Goal: Transaction & Acquisition: Purchase product/service

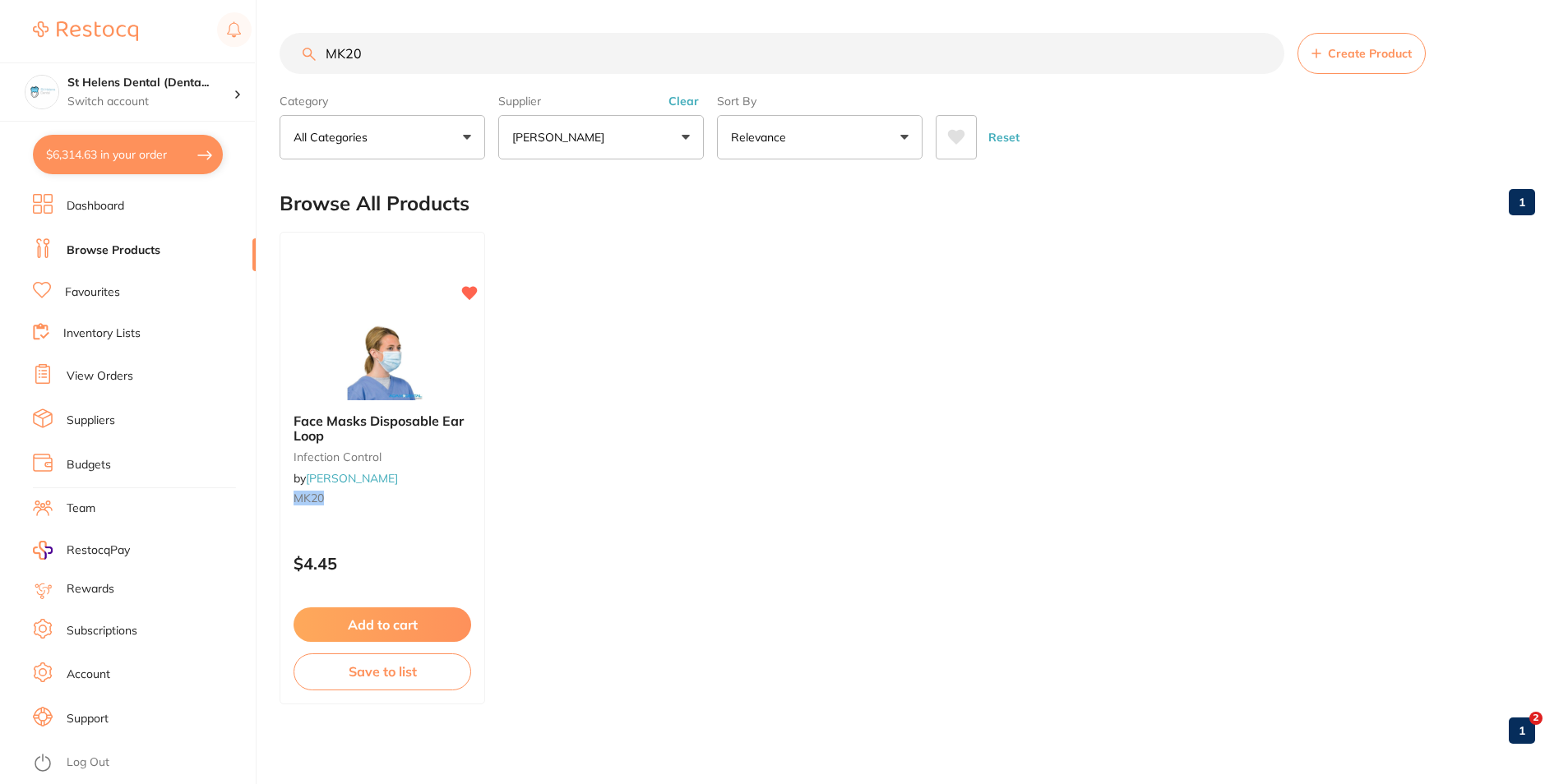
click at [323, 61] on input "MK20" at bounding box center [782, 53] width 1005 height 41
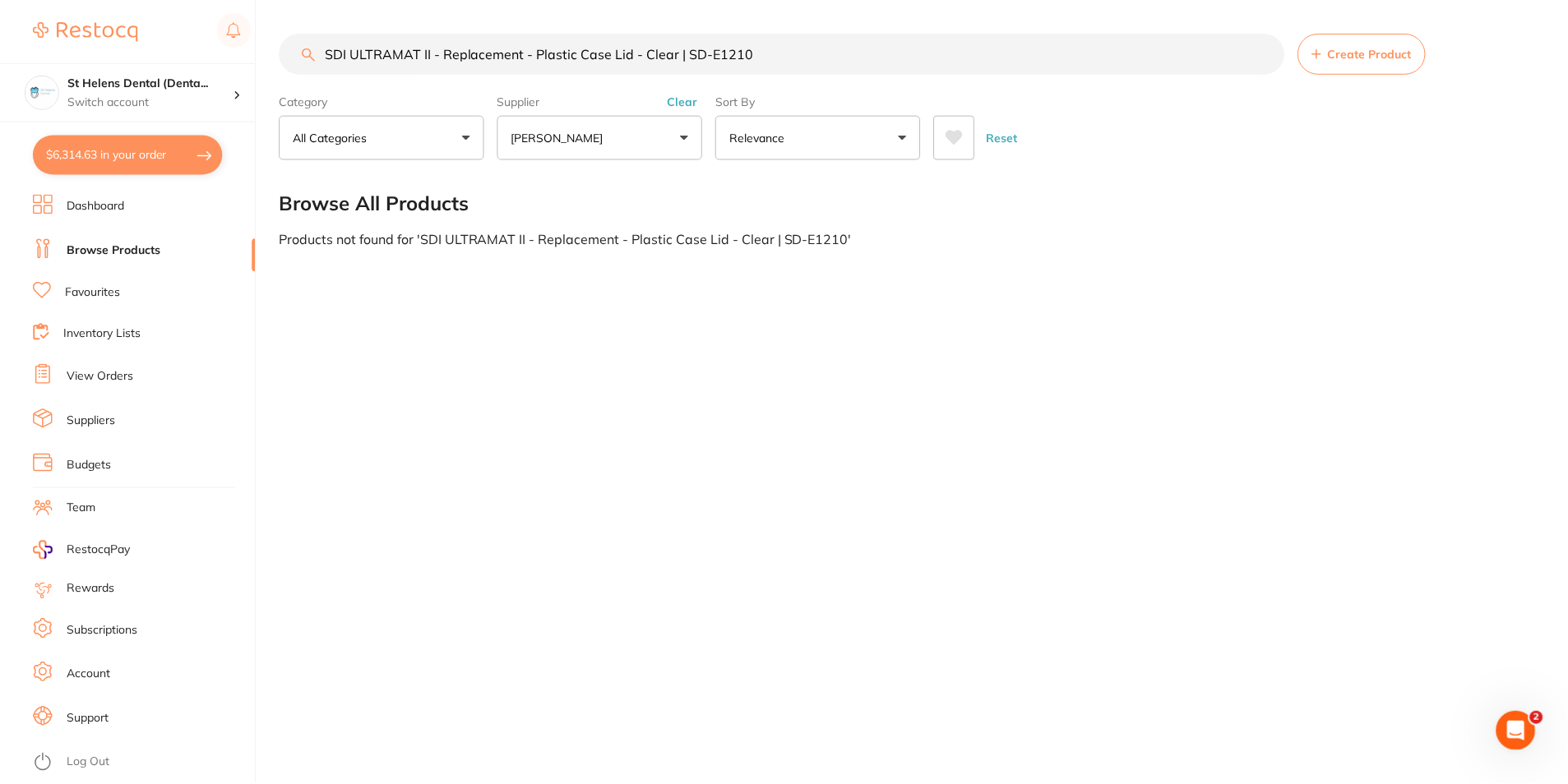
scroll to position [1, 0]
drag, startPoint x: 789, startPoint y: 49, endPoint x: 677, endPoint y: 64, distance: 113.0
click at [677, 64] on input "SDI ULTRAMAT II - Replacement - Plastic Case Lid - Clear | SD-E1210" at bounding box center [784, 53] width 1008 height 41
click at [445, 51] on input "SDI ULTRAMAT II - Replacement - Plastic Case Lid - Clear" at bounding box center [784, 53] width 1008 height 41
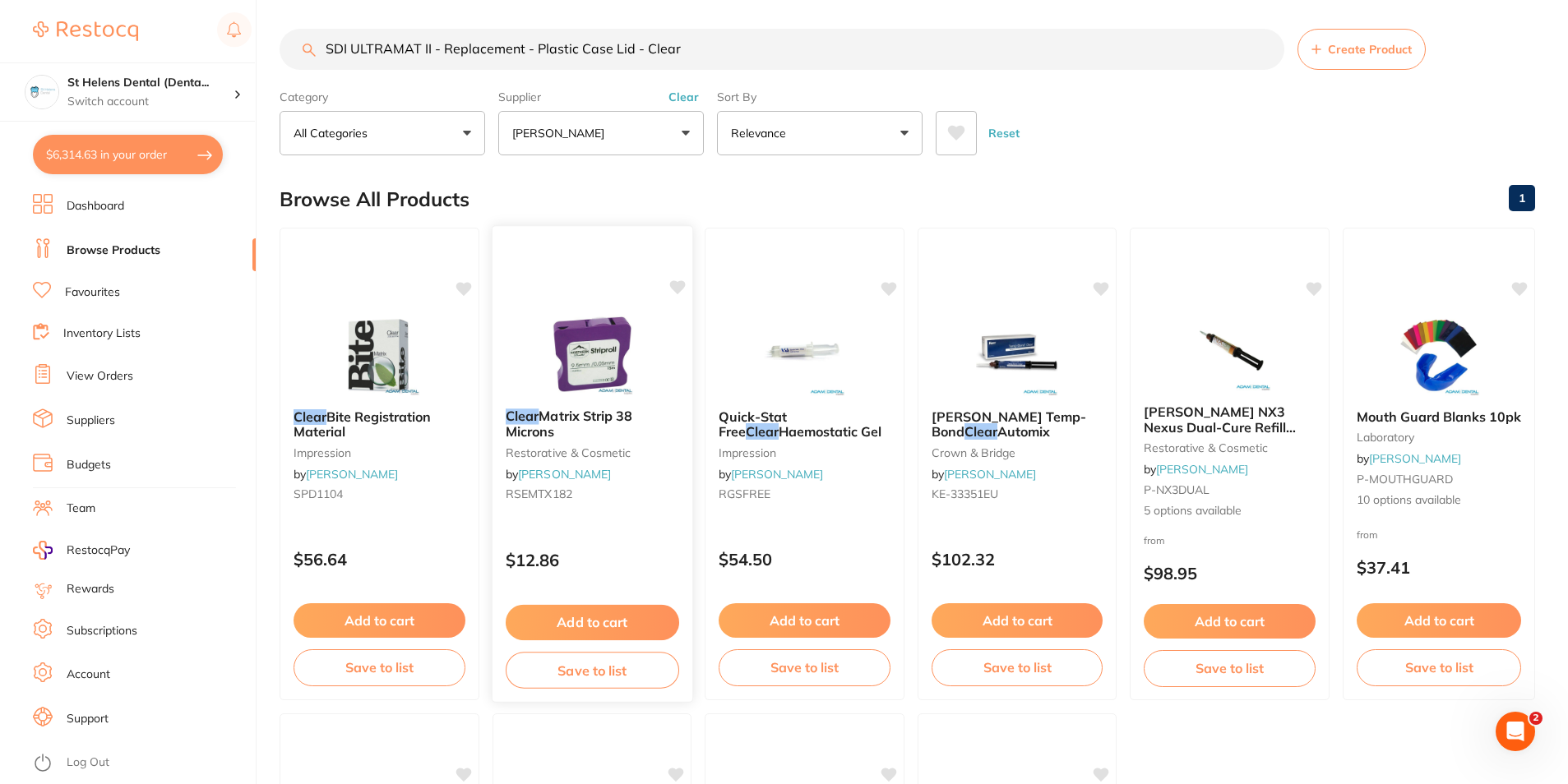
scroll to position [0, 0]
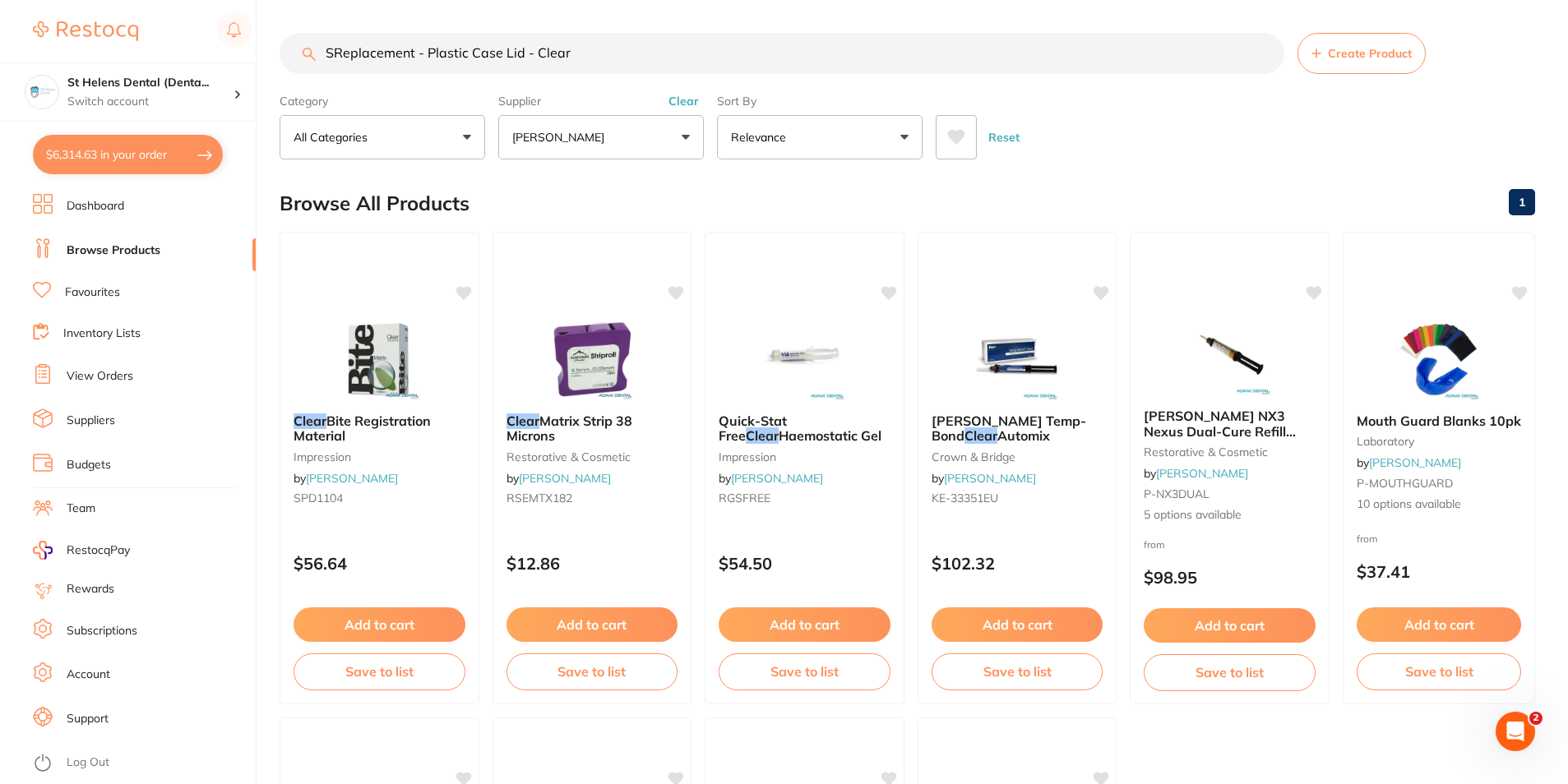
type input "Replacement - Plastic Case Lid - Clear"
drag, startPoint x: 596, startPoint y: 58, endPoint x: 317, endPoint y: 66, distance: 279.1
click at [317, 66] on input "Replacement - Plastic Case Lid - Clear" at bounding box center [782, 53] width 1005 height 41
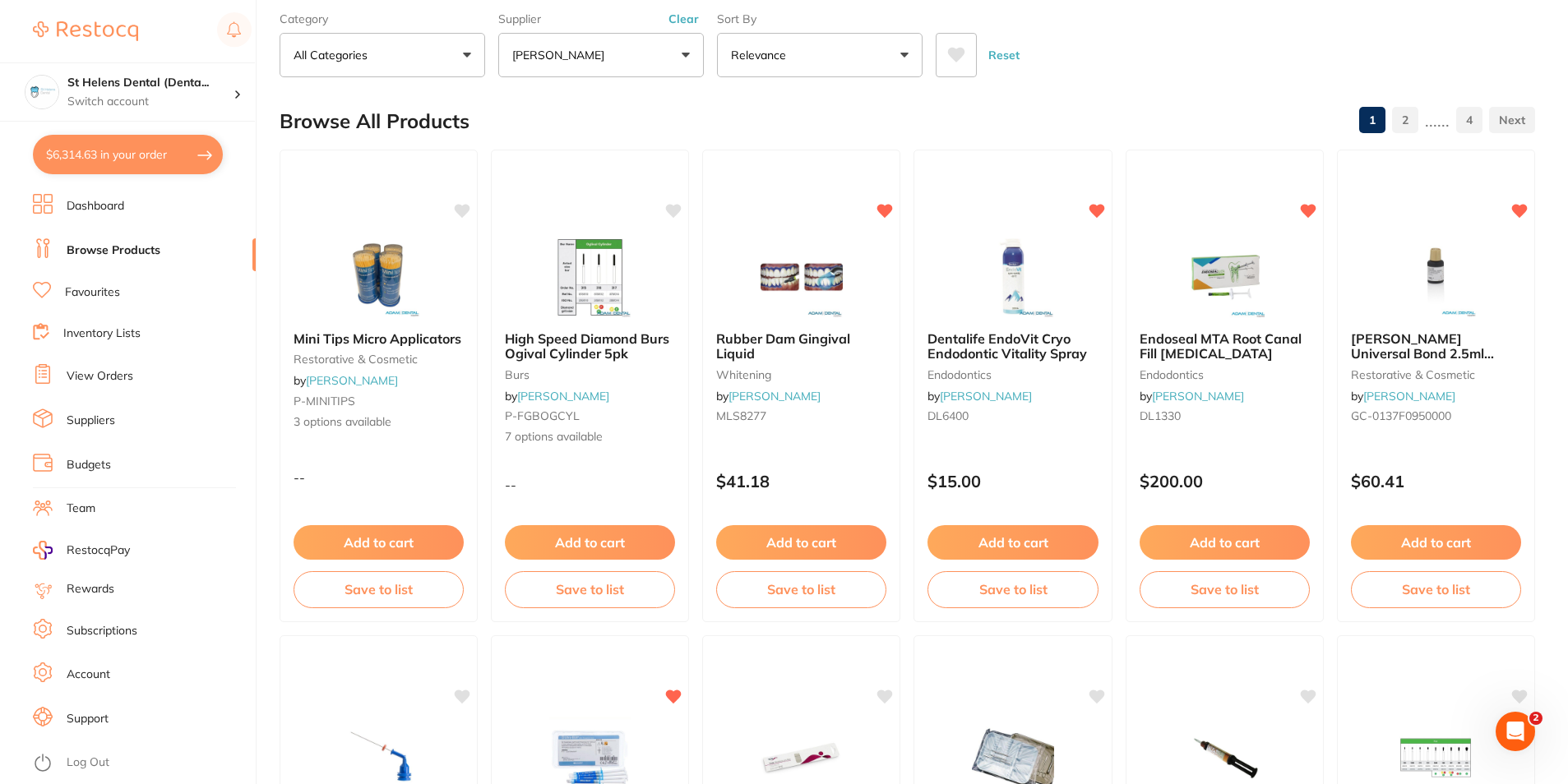
scroll to position [0, 0]
click at [148, 166] on button "$6,314.63 in your order" at bounding box center [128, 154] width 190 height 39
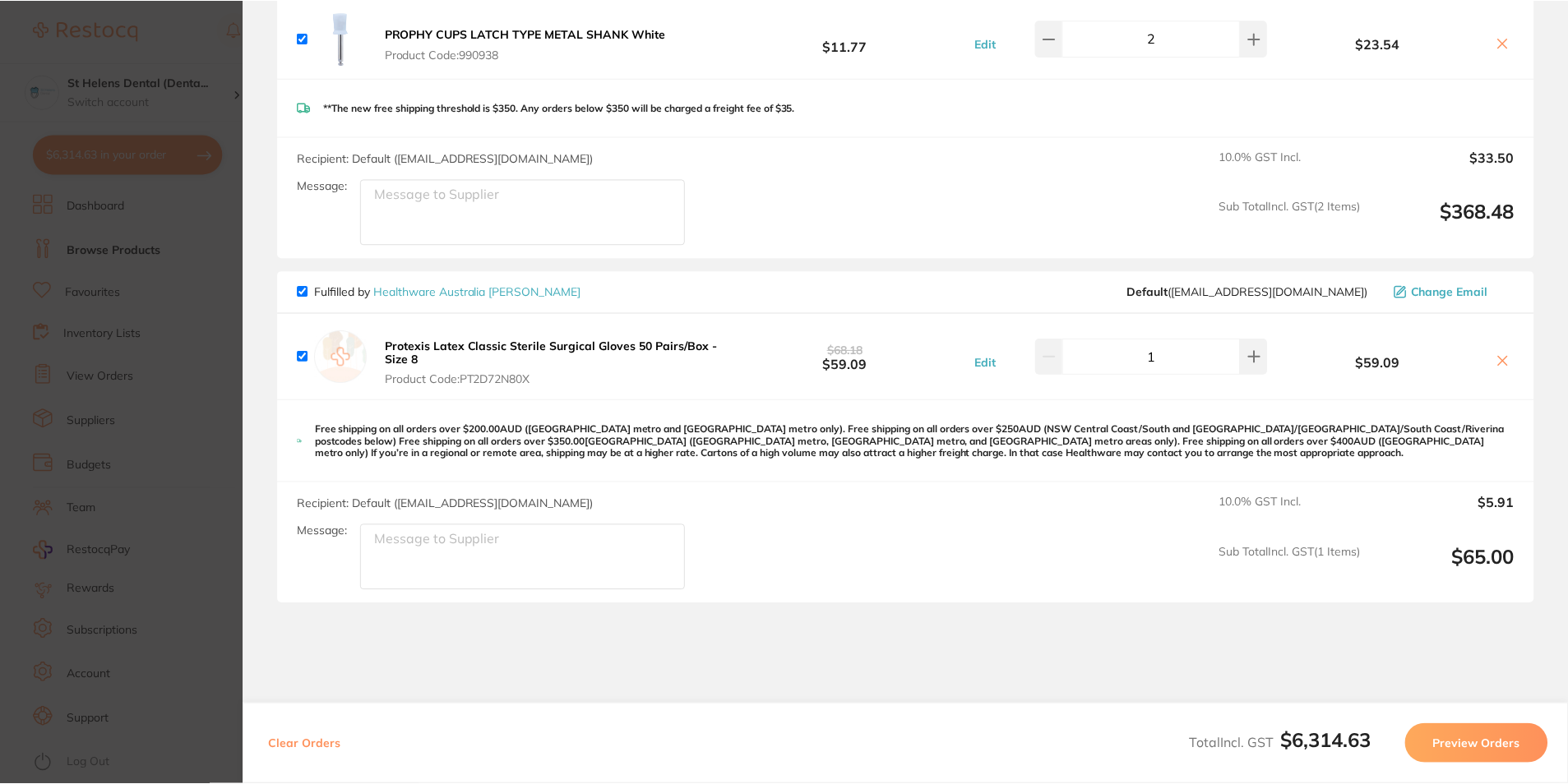
scroll to position [5558, 0]
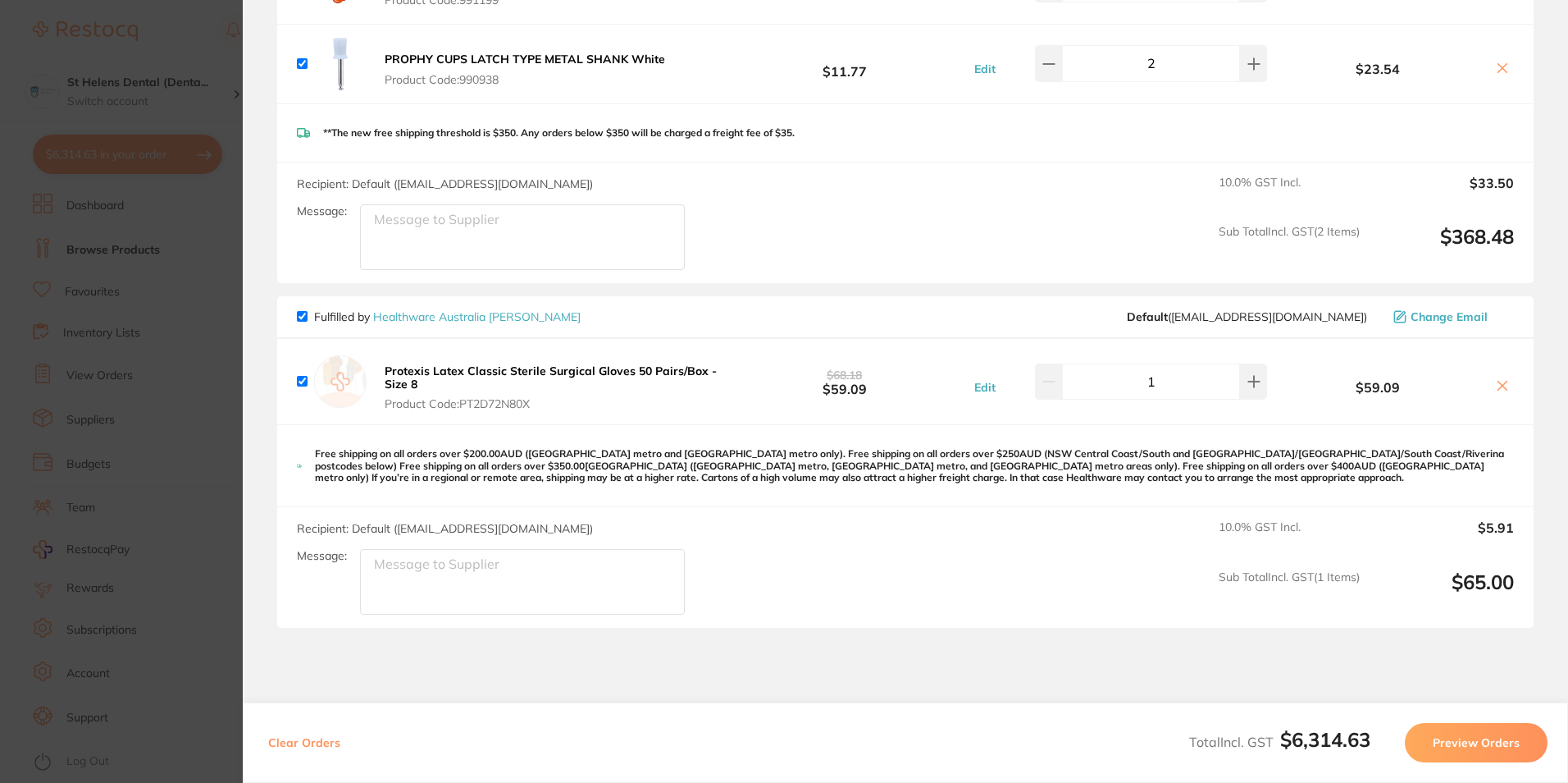
click at [441, 310] on link "Healthware Australia [PERSON_NAME]" at bounding box center [477, 317] width 208 height 15
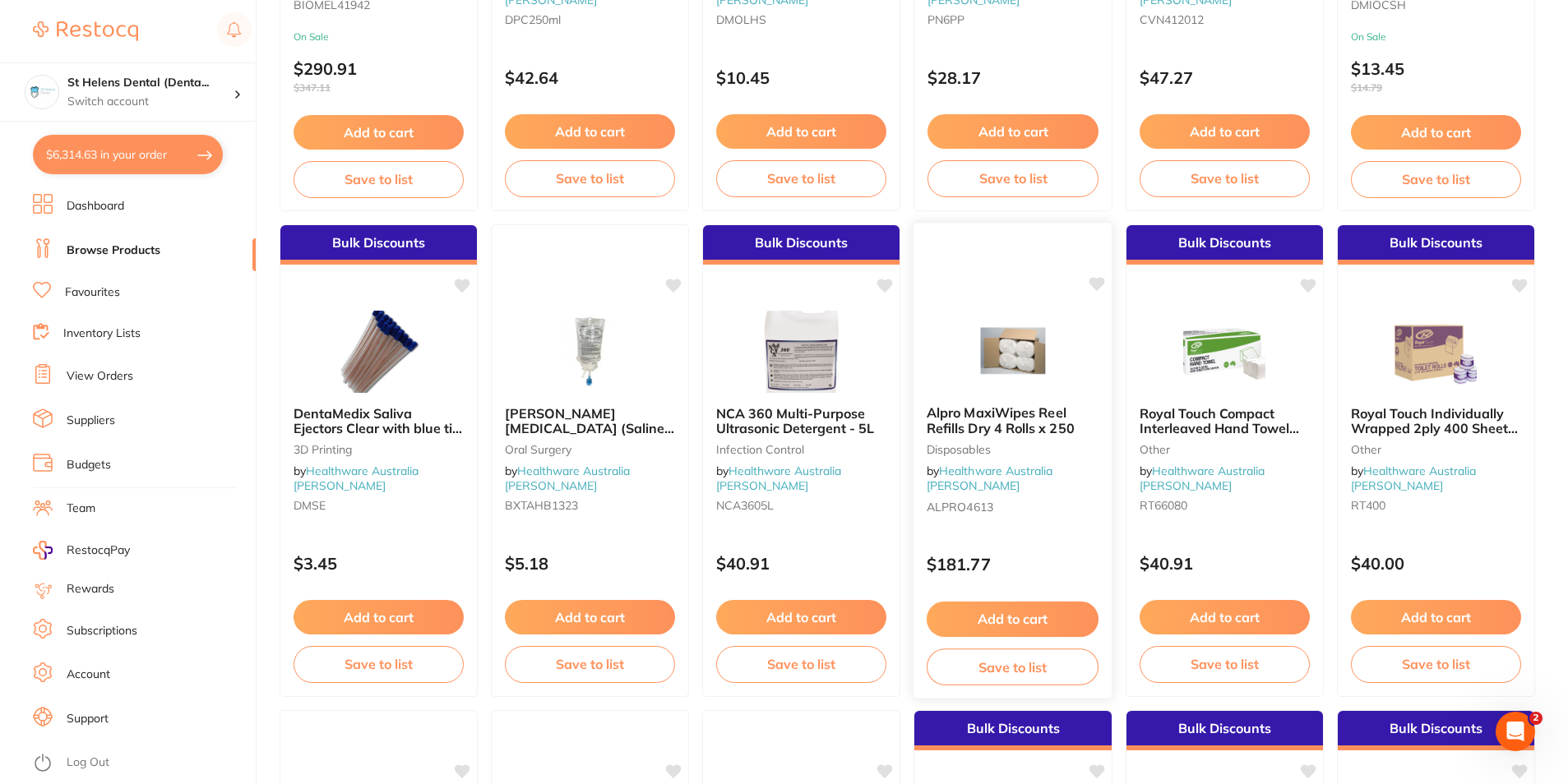
scroll to position [575, 0]
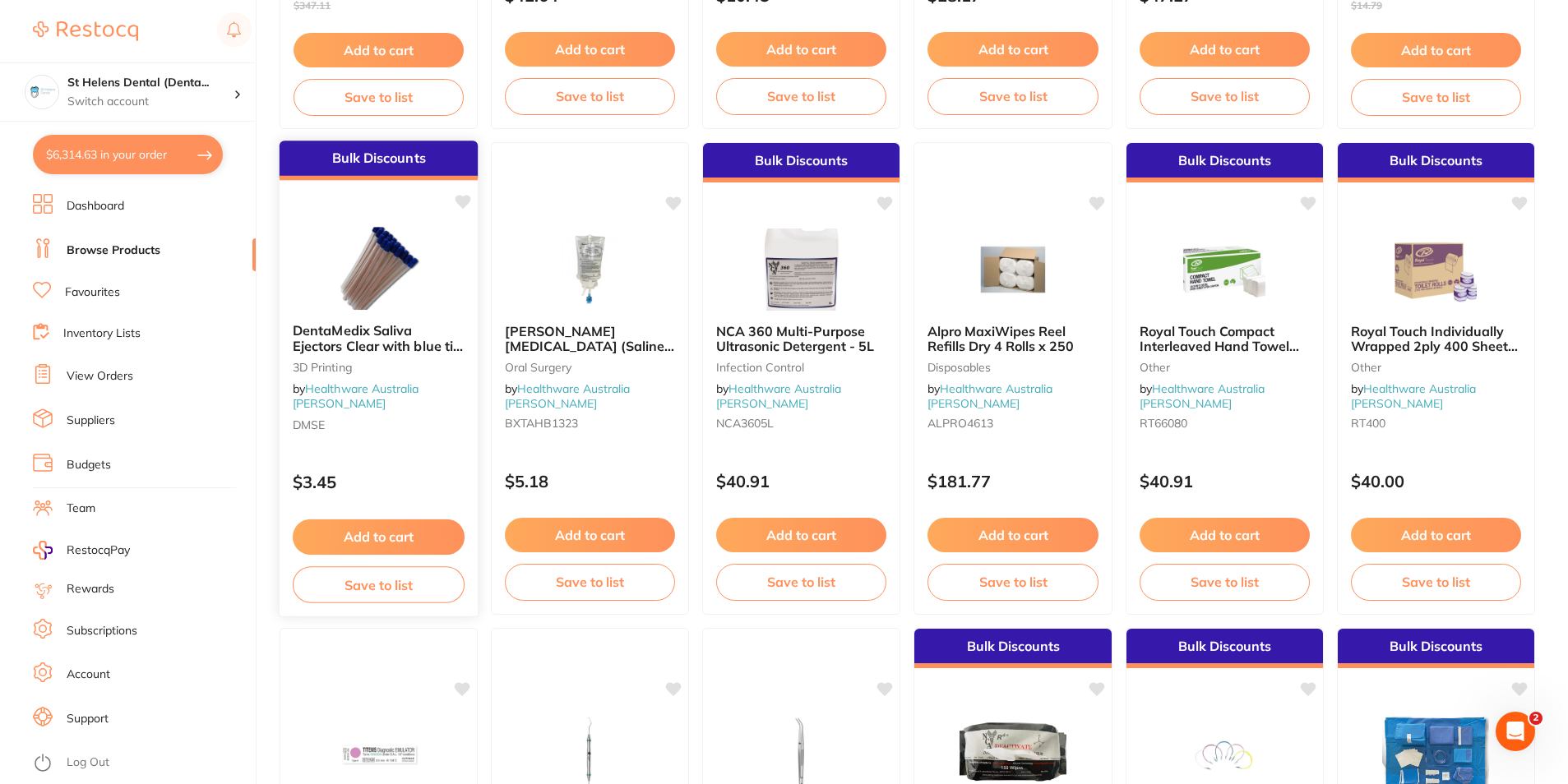
click at [389, 285] on img at bounding box center [379, 267] width 108 height 83
click at [349, 341] on span "DentaMedix Saliva Ejectors Clear with blue tip 100/Bag" at bounding box center [377, 346] width 170 height 47
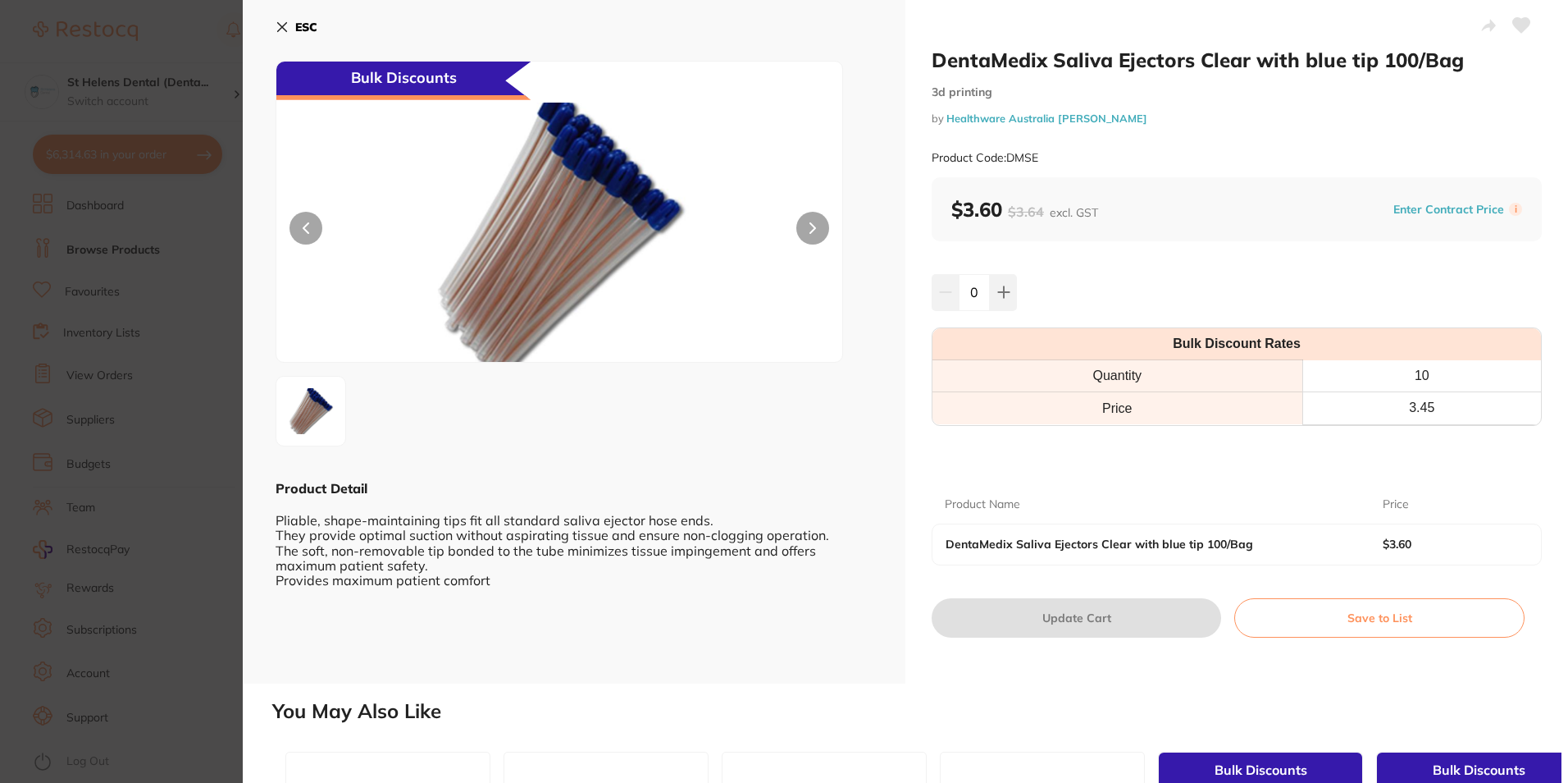
click at [119, 200] on section "DentaMedix Saliva Ejectors Clear with blue tip 100/Bag 3d printing by Healthwar…" at bounding box center [784, 392] width 1568 height 783
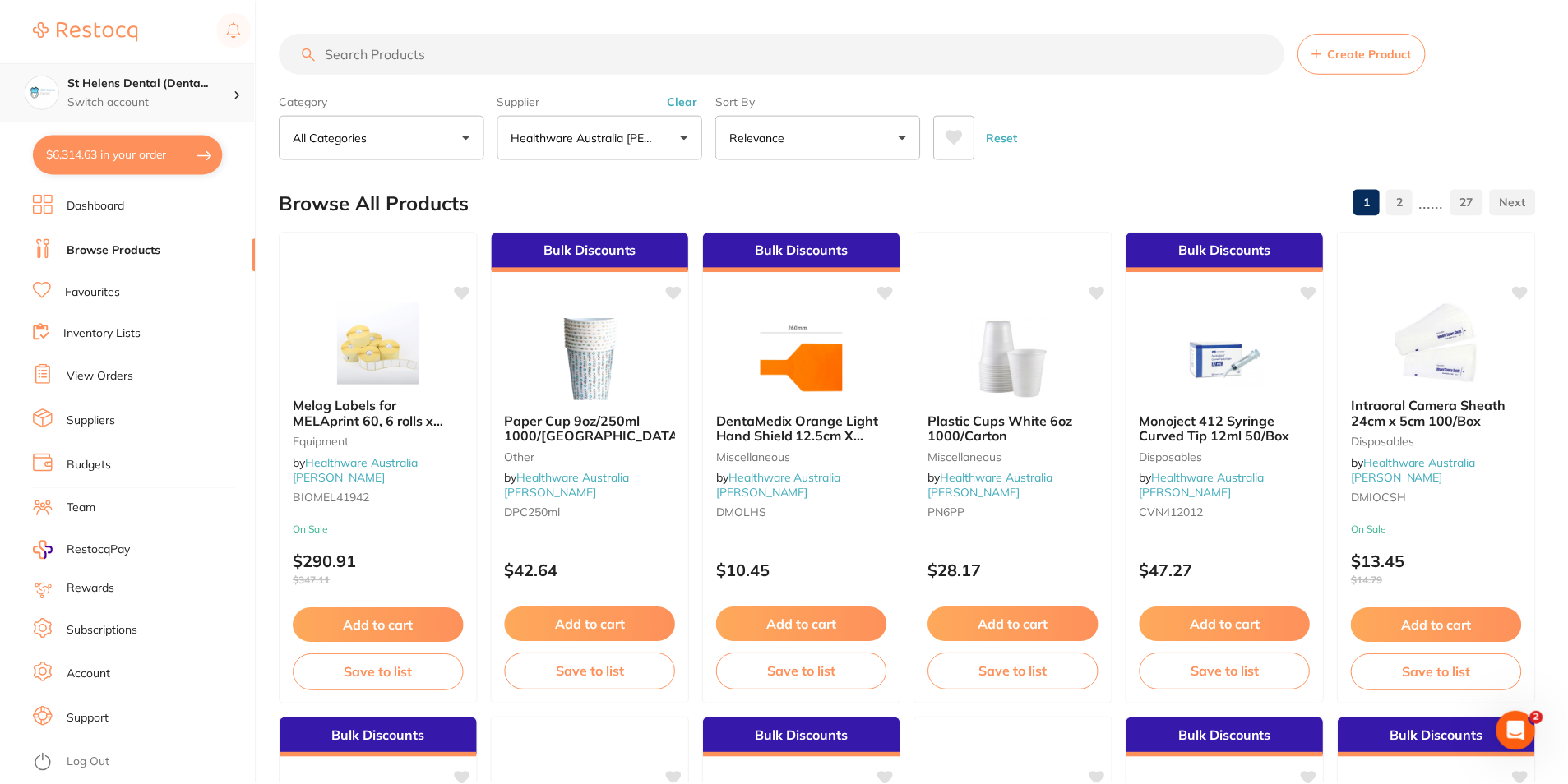
scroll to position [575, 0]
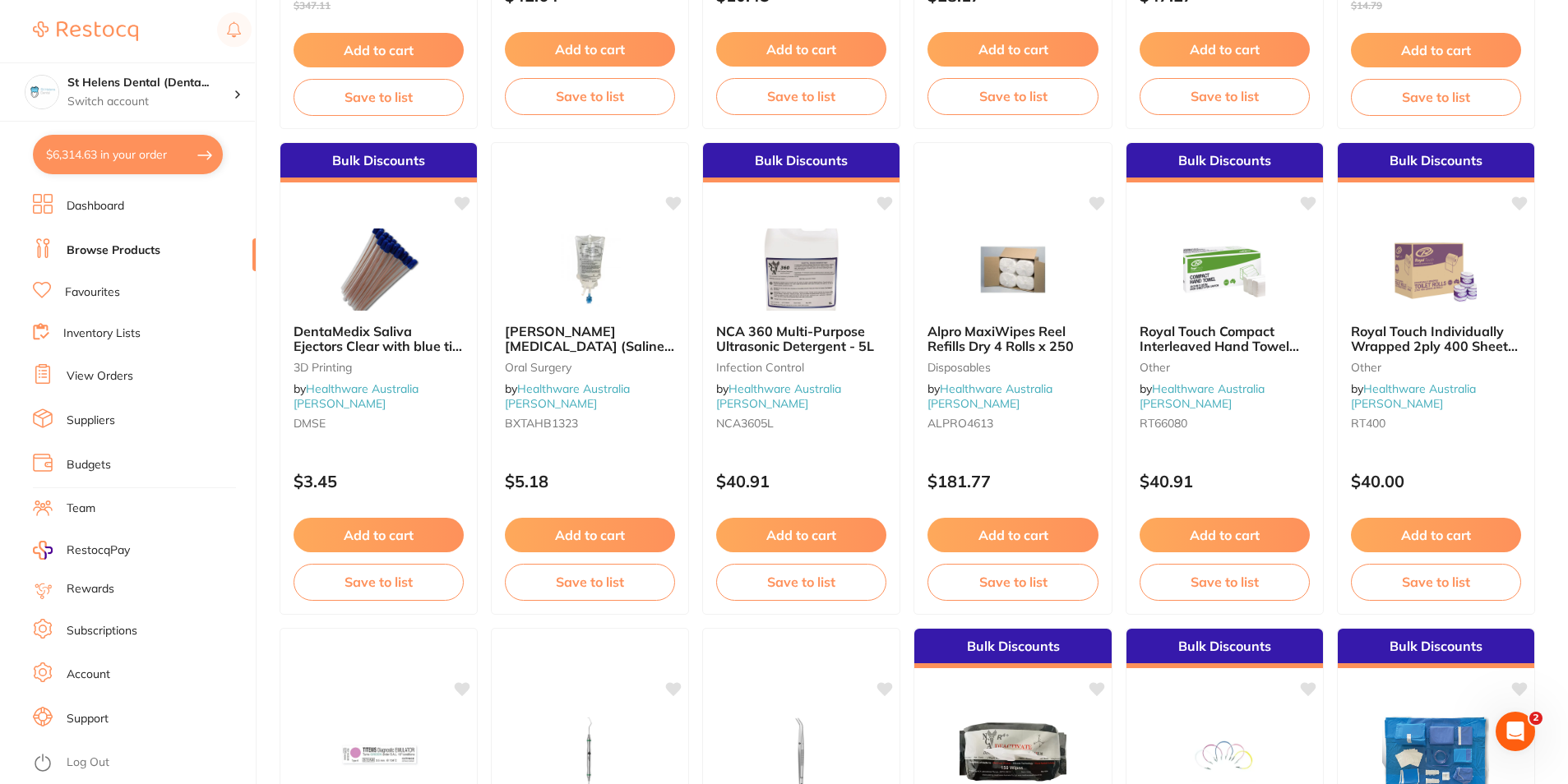
click at [180, 153] on button "$6,314.63 in your order" at bounding box center [128, 154] width 190 height 39
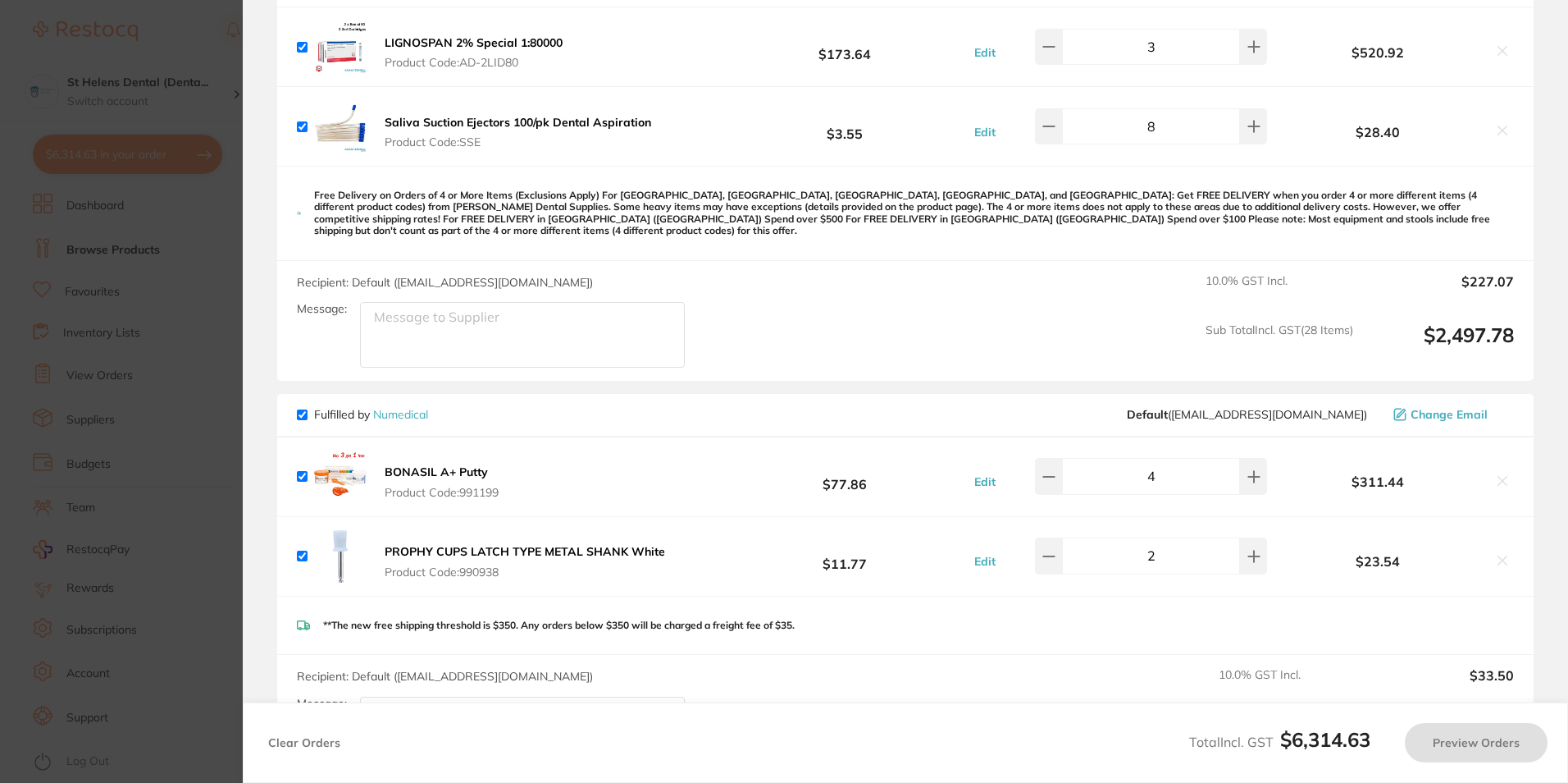
scroll to position [4813, 0]
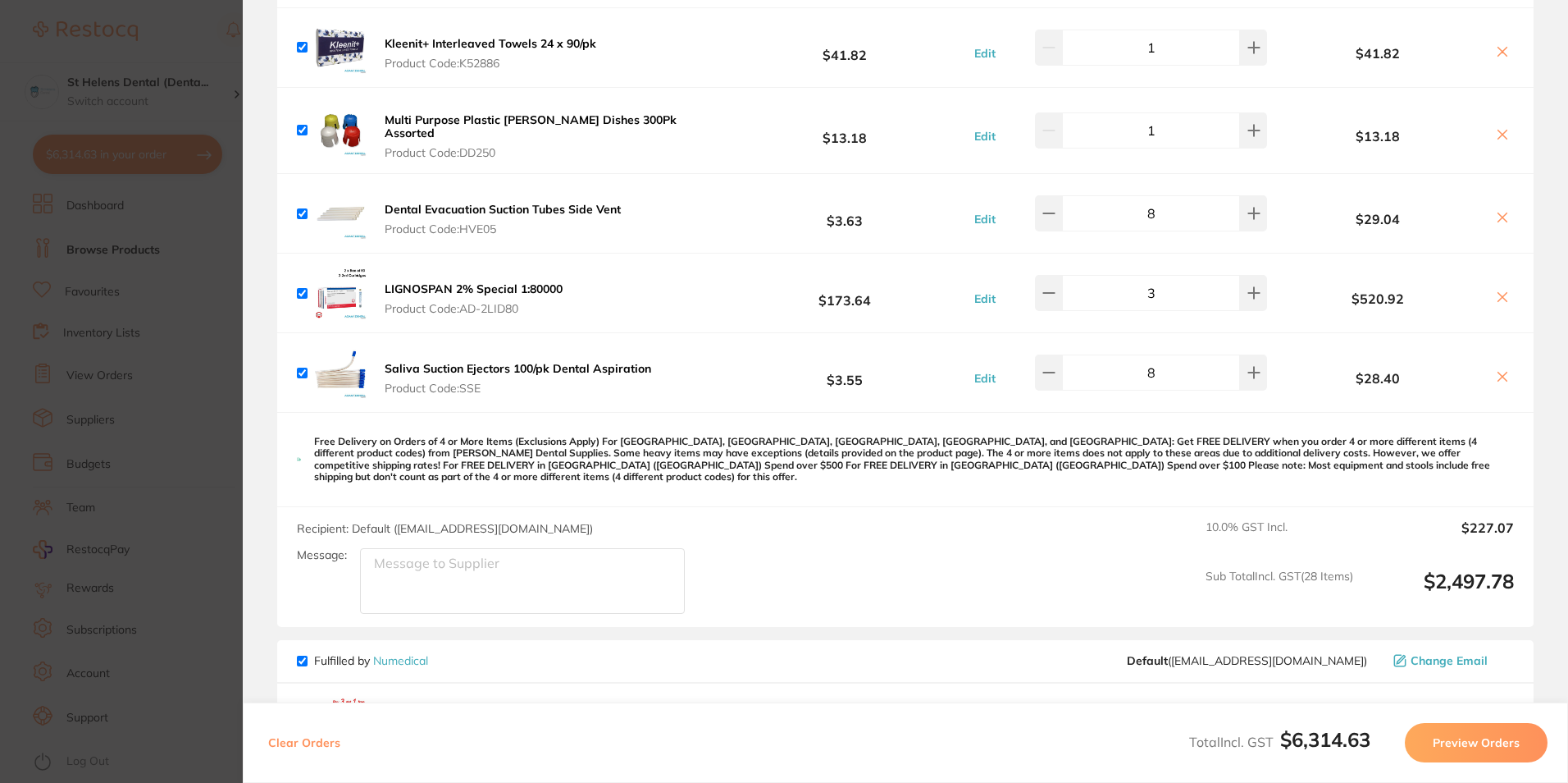
click at [194, 290] on section "Update RRP Set your pre negotiated price for this item. Item Agreed RRP (excl. …" at bounding box center [784, 392] width 1568 height 783
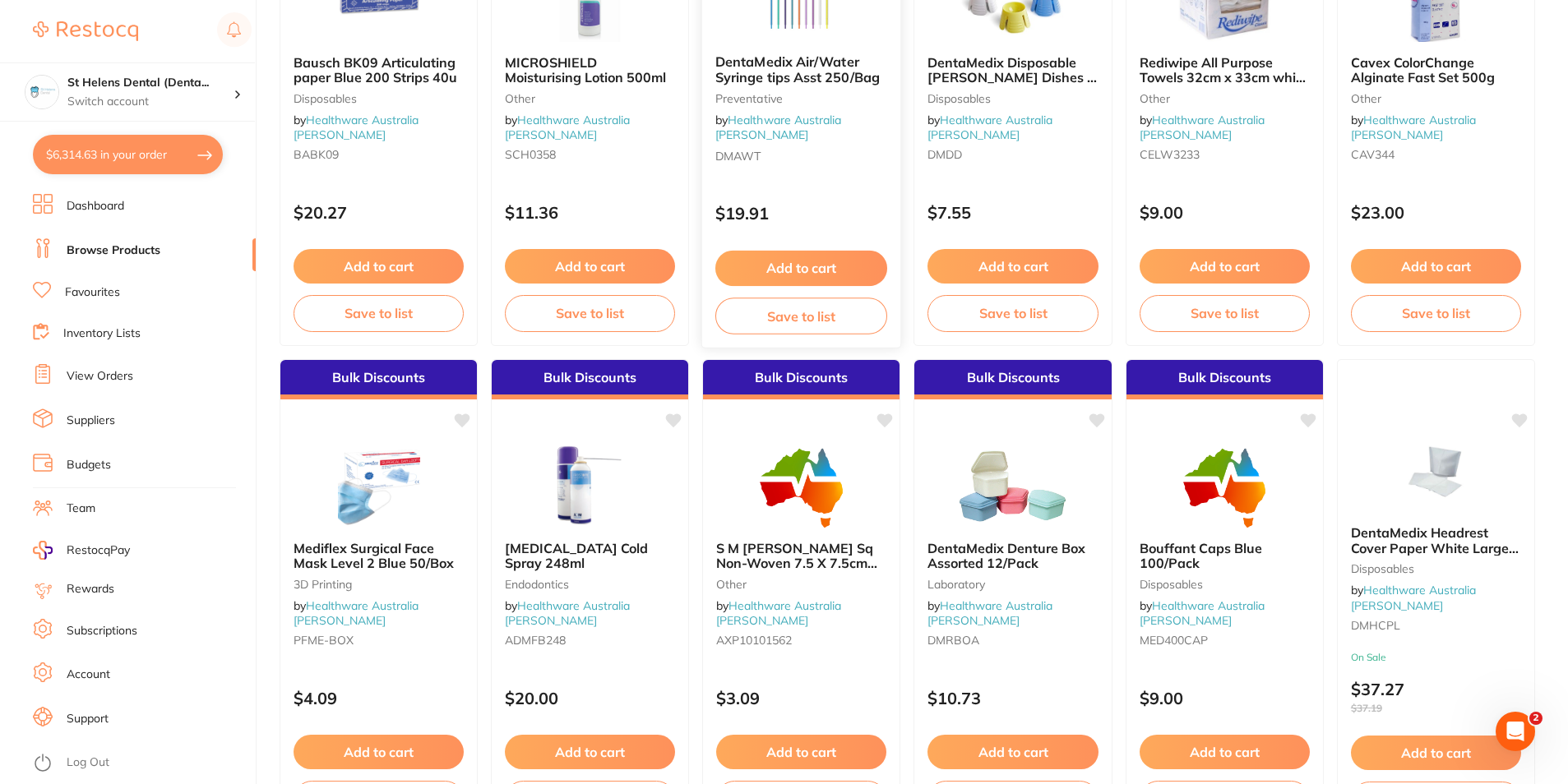
scroll to position [2382, 0]
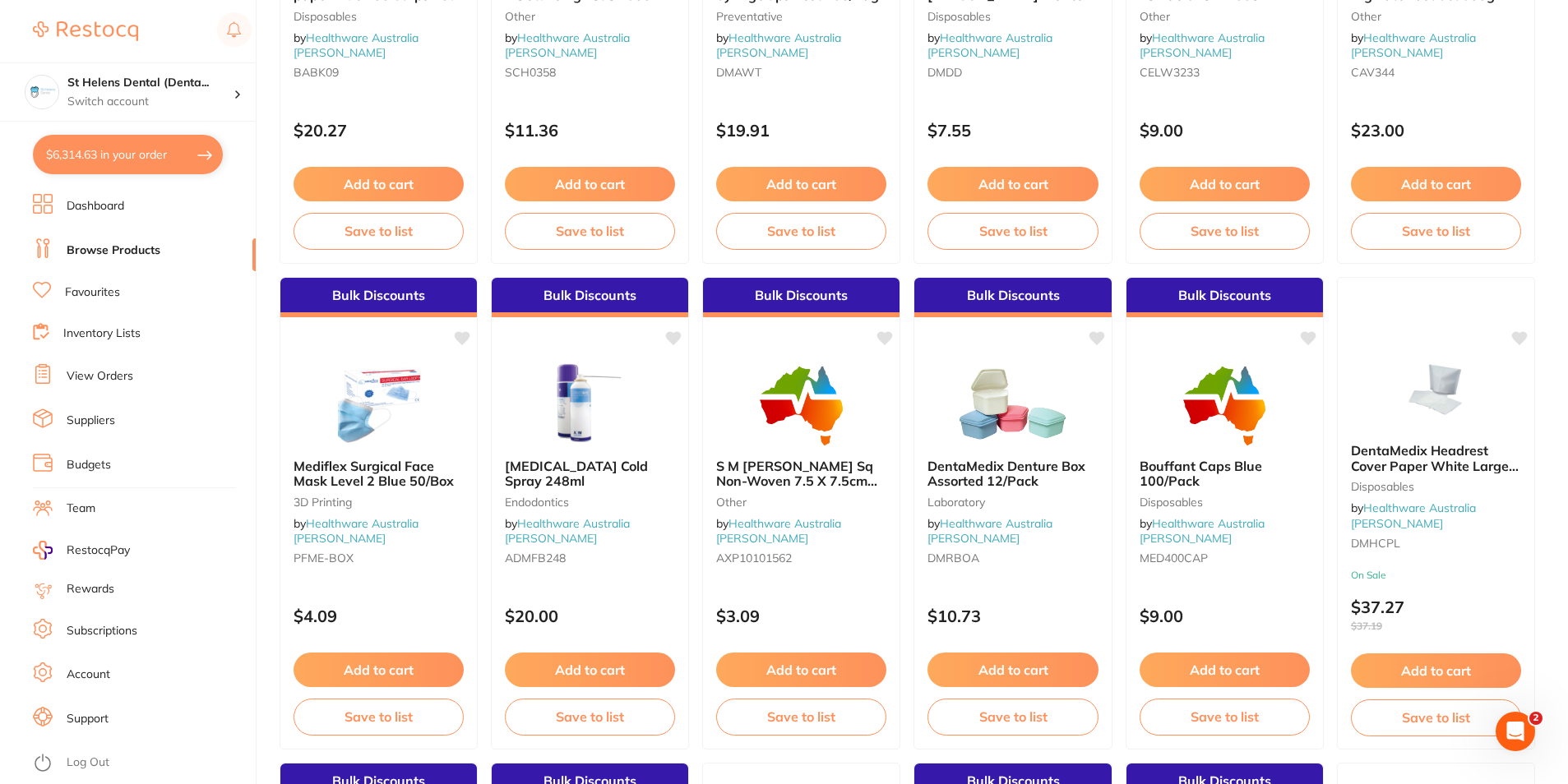
click at [119, 160] on button "$6,314.63 in your order" at bounding box center [128, 154] width 190 height 39
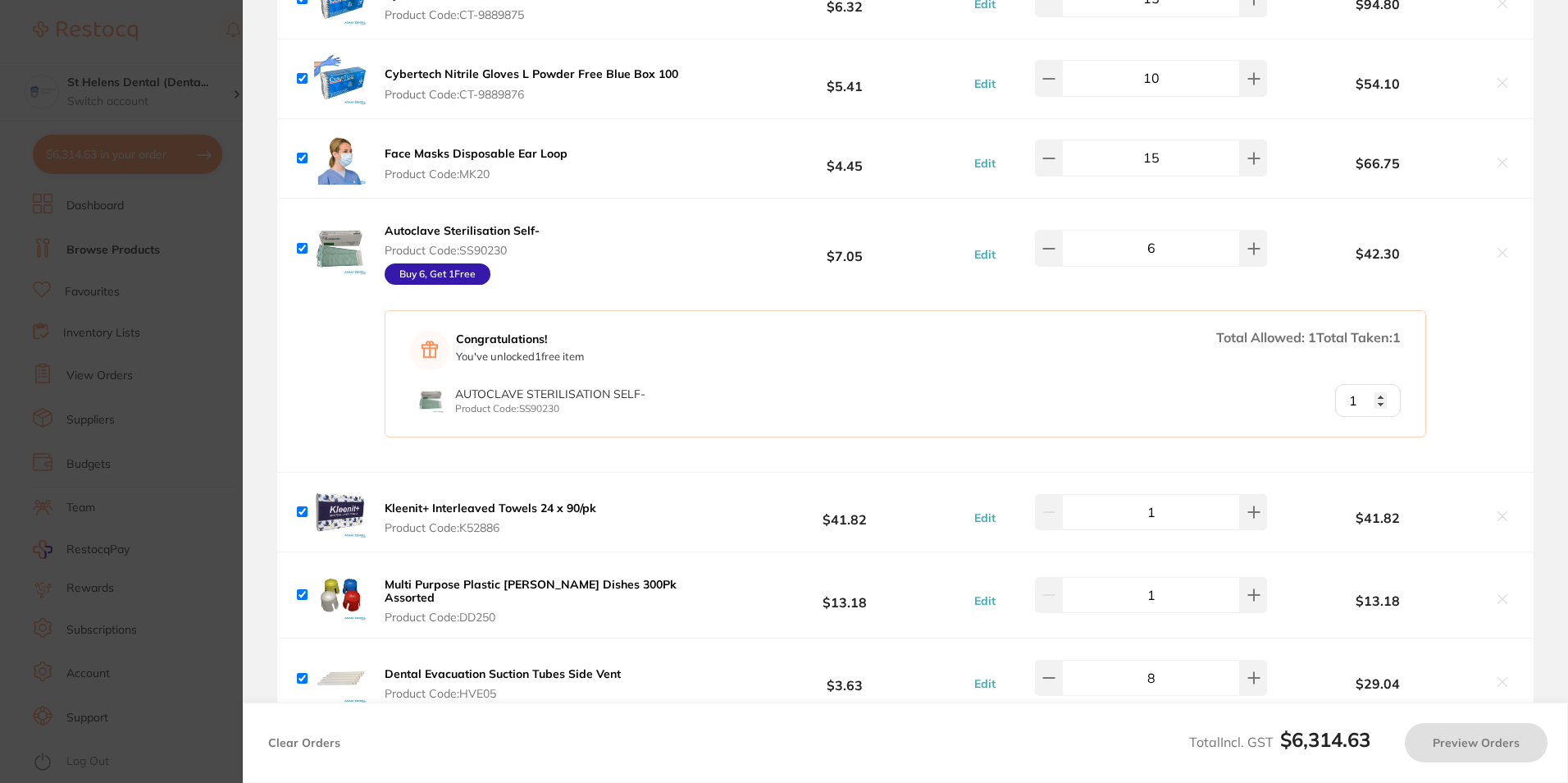
scroll to position [4320, 0]
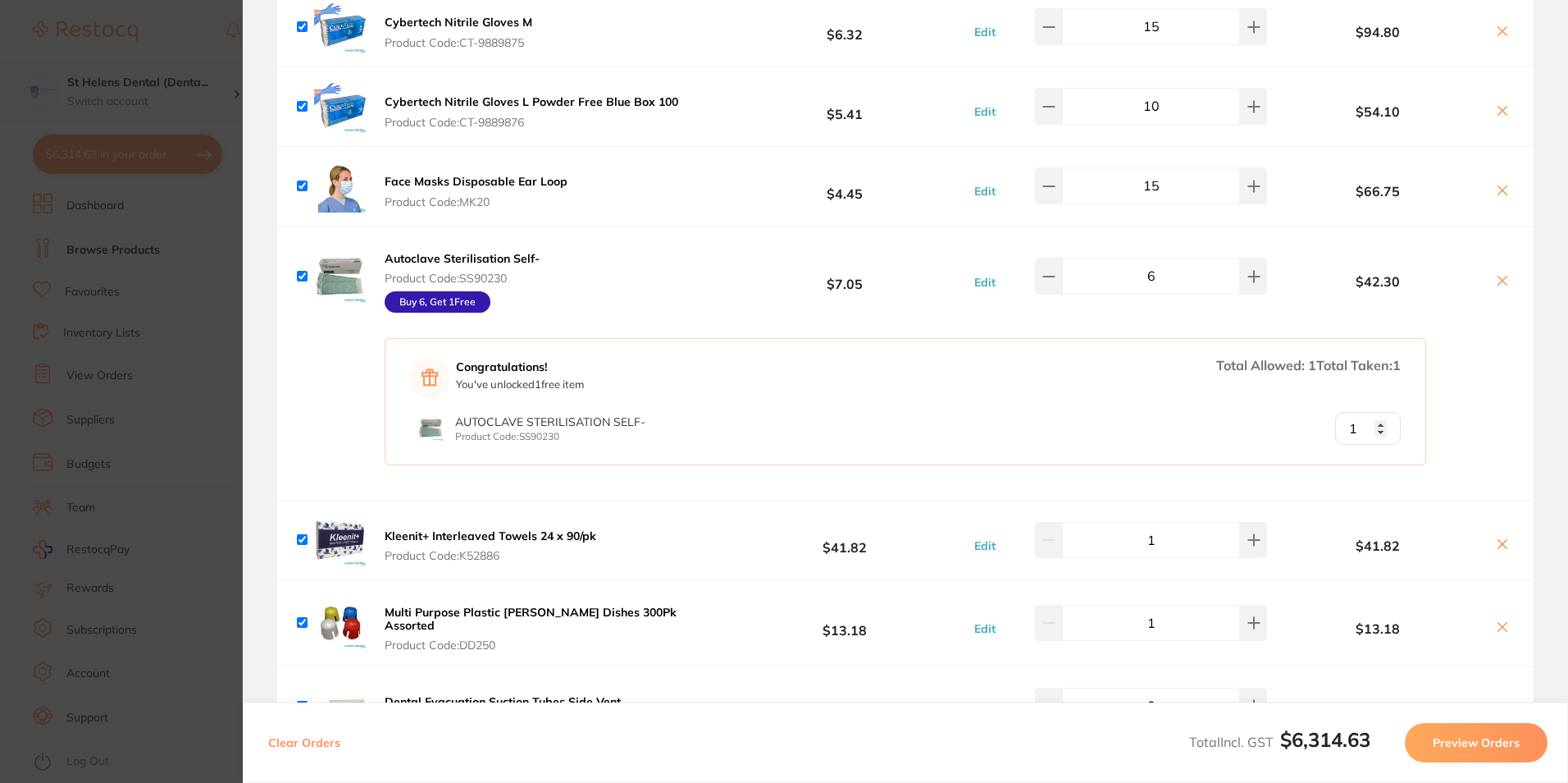
click at [454, 174] on b "Face Masks Disposable Ear Loop" at bounding box center [476, 181] width 183 height 15
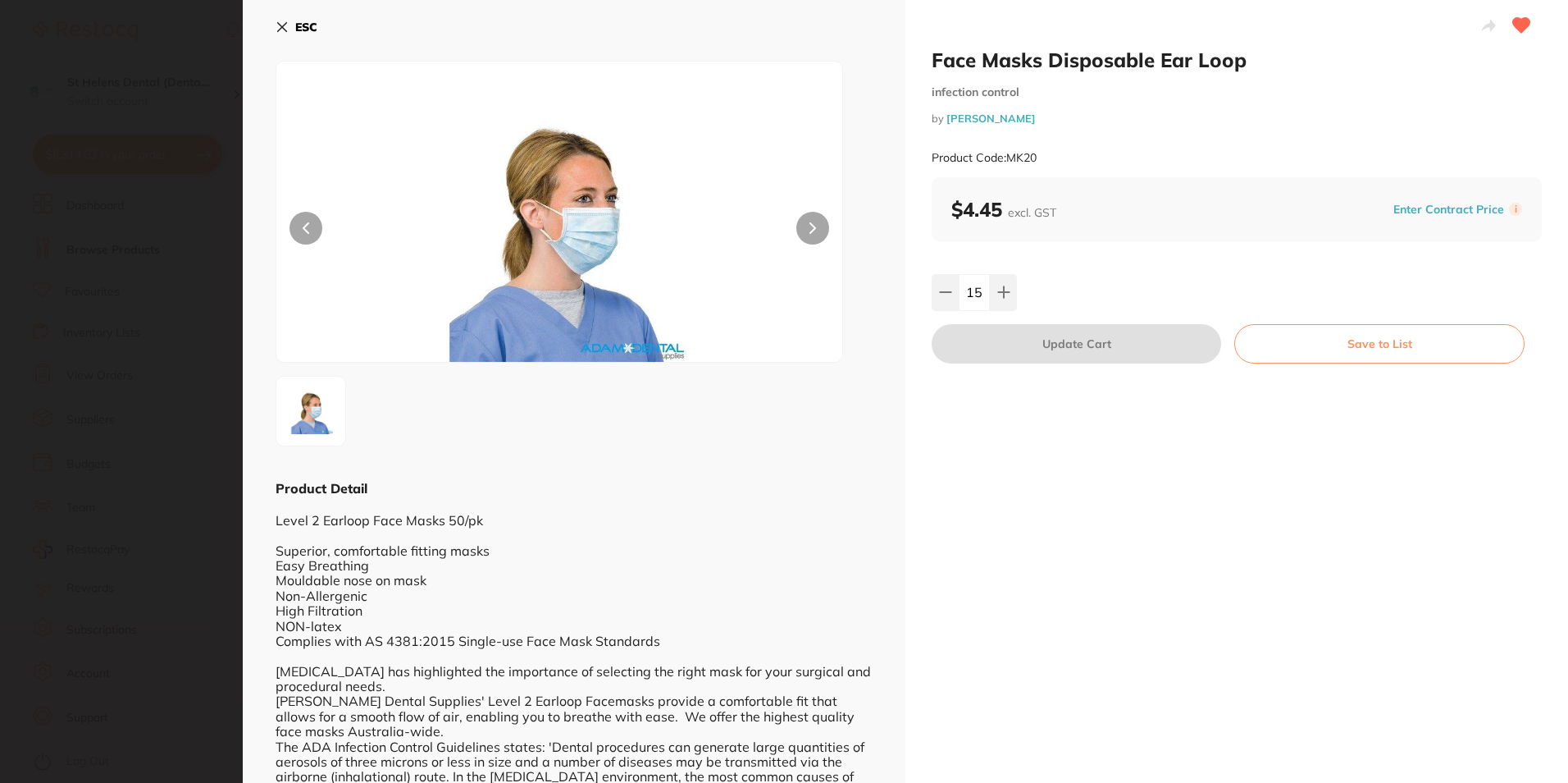
scroll to position [0, 0]
click at [116, 309] on section "Face Masks Disposable Ear Loop infection control by Adam Dental Product Code: M…" at bounding box center [784, 392] width 1568 height 783
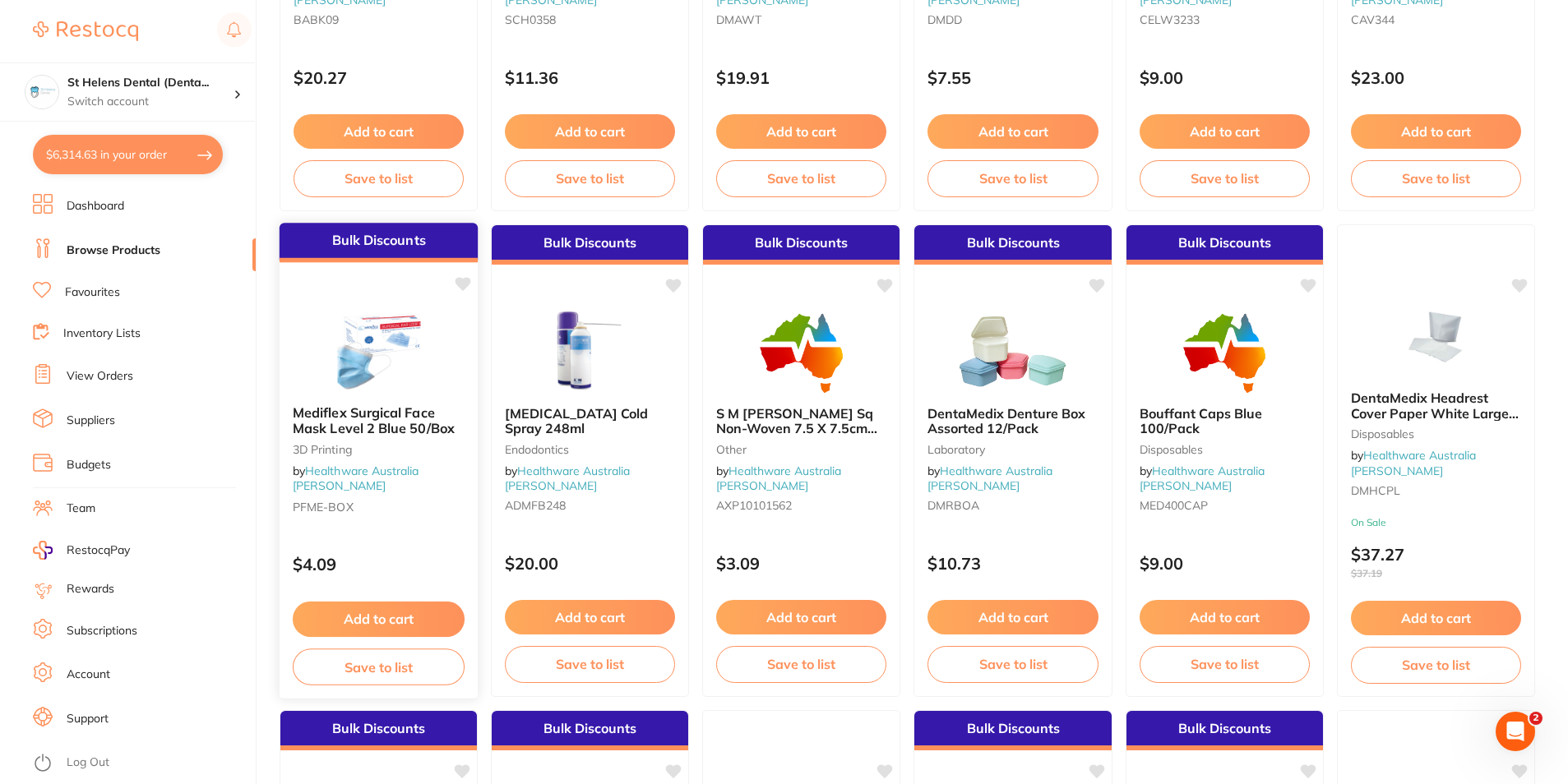
scroll to position [2464, 0]
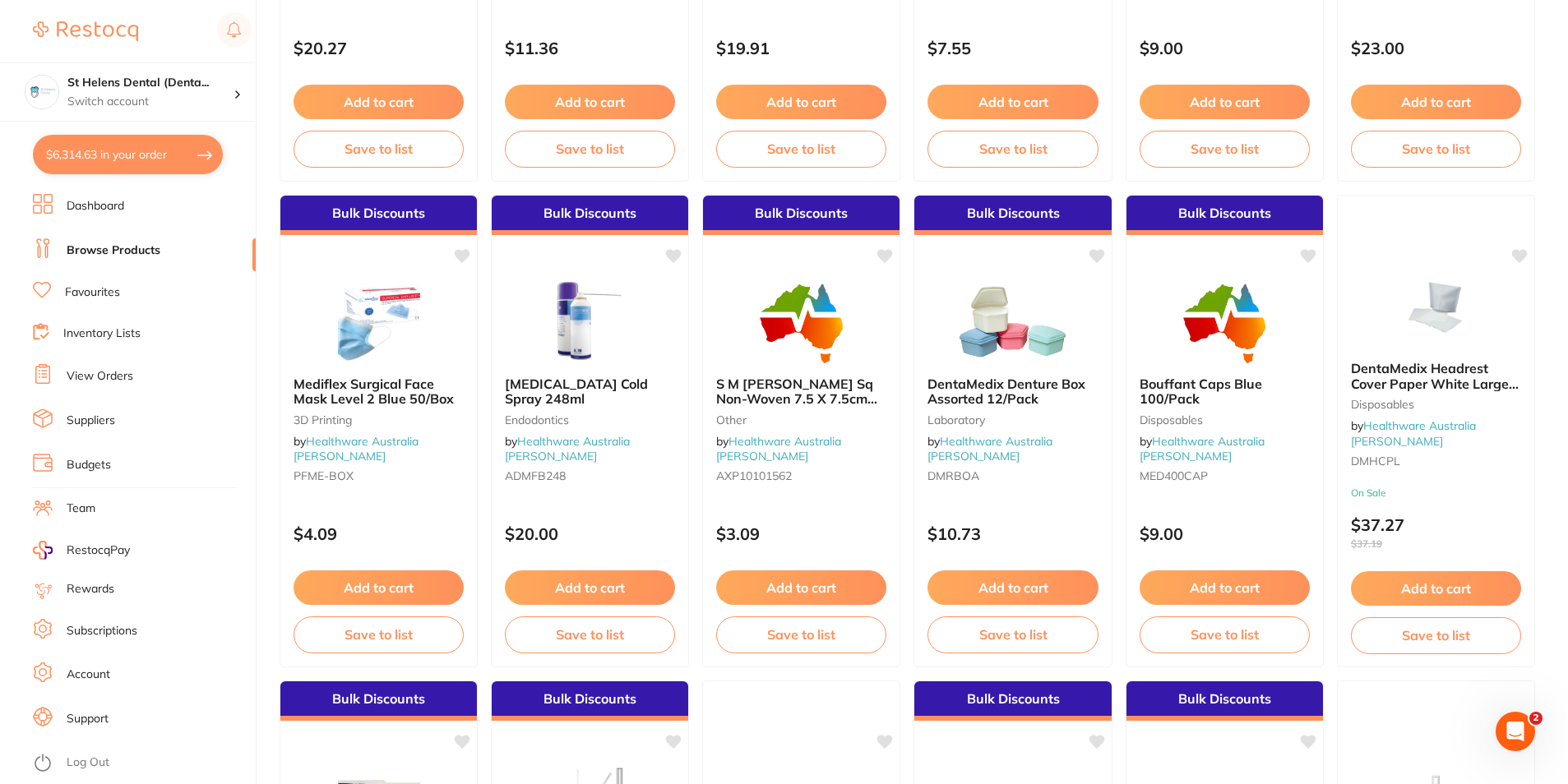
click at [396, 585] on button "Add to cart" at bounding box center [378, 588] width 170 height 35
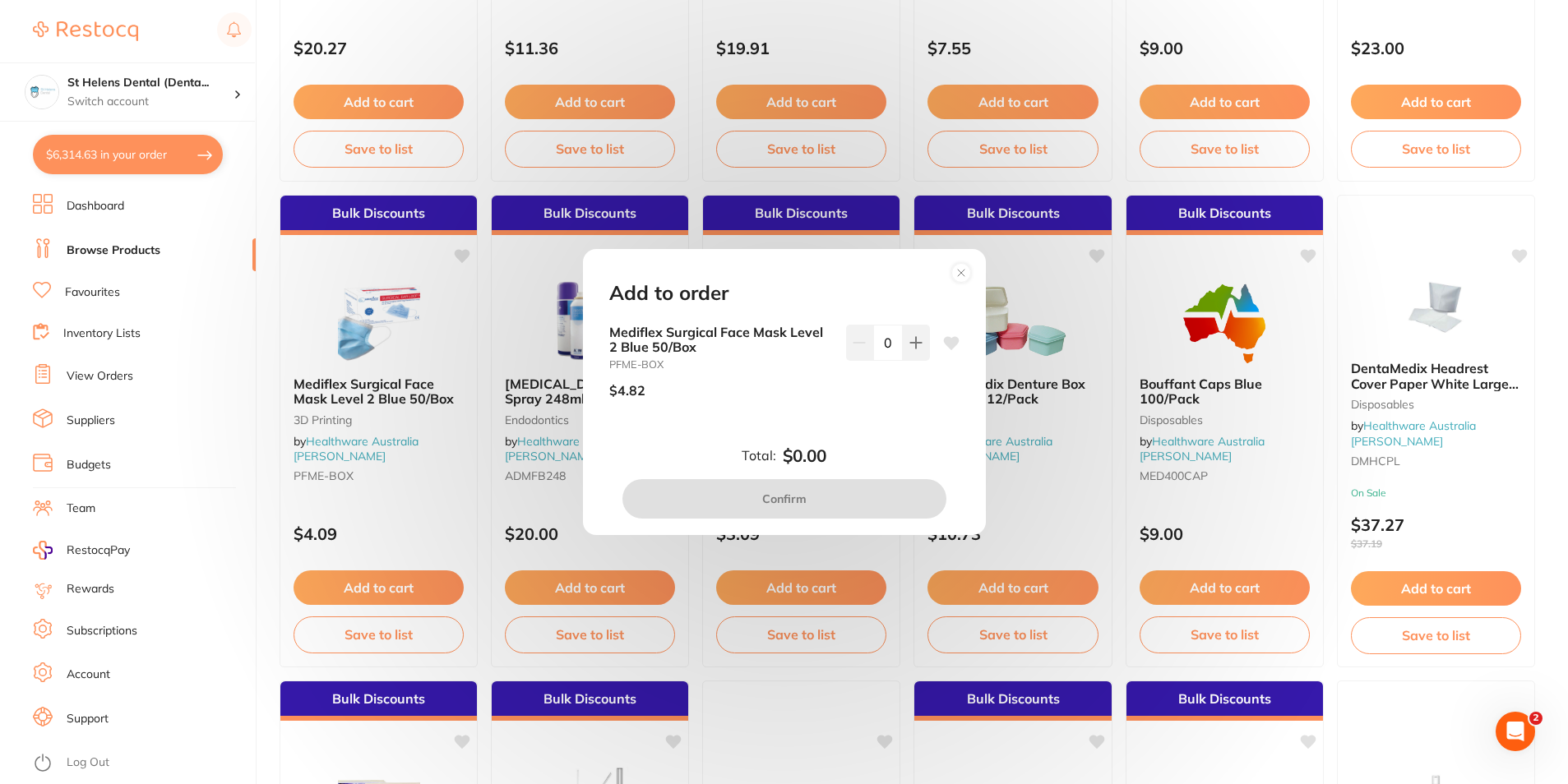
scroll to position [0, 0]
click at [881, 348] on input "0" at bounding box center [888, 342] width 30 height 36
type input "15"
click at [946, 342] on icon at bounding box center [951, 342] width 16 height 13
click at [375, 375] on div "Add to order Mediflex Surgical Face Mask Level 2 Blue 50/Box PFME-BOX $4.82 15 …" at bounding box center [784, 392] width 1568 height 784
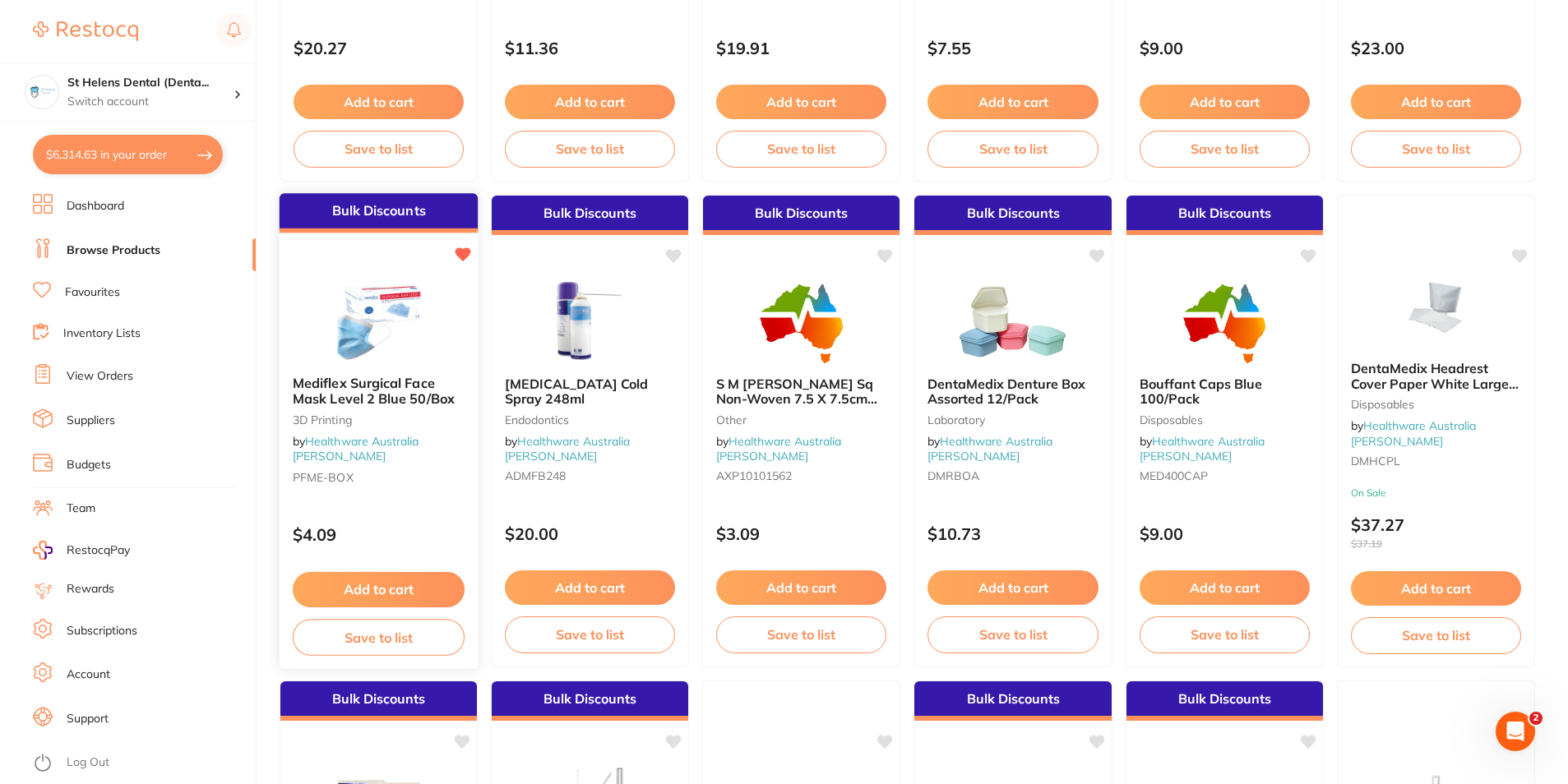
click at [372, 381] on span "Mediflex Surgical Face Mask Level 2 Blue 50/Box" at bounding box center [374, 390] width 162 height 32
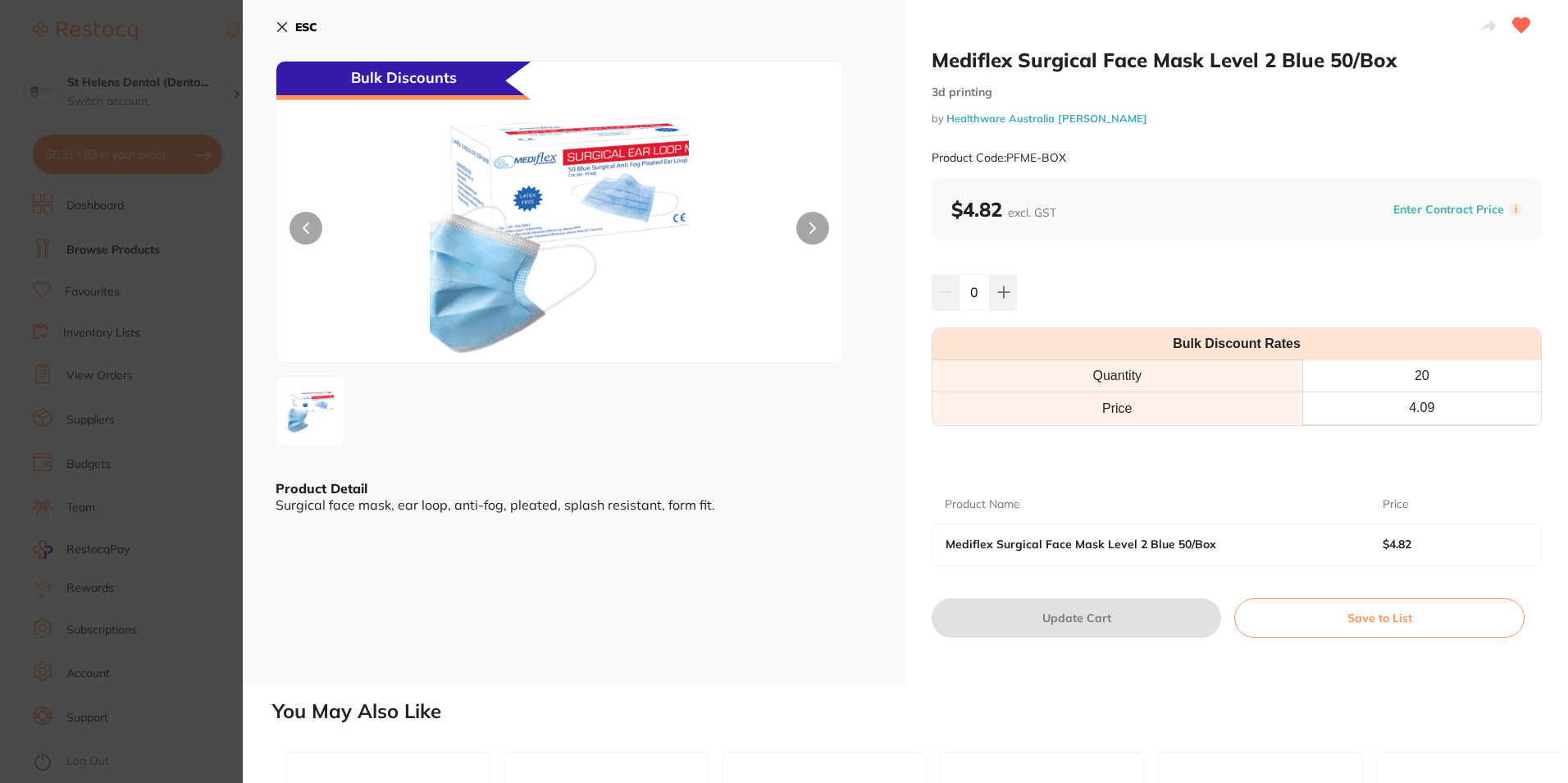
click at [986, 298] on input "0" at bounding box center [975, 291] width 31 height 36
type input "20"
click at [1200, 484] on div "Product Name Price Mediflex Surgical Face Mask Level 2 Blue 50/Box $4.82" at bounding box center [1237, 515] width 611 height 100
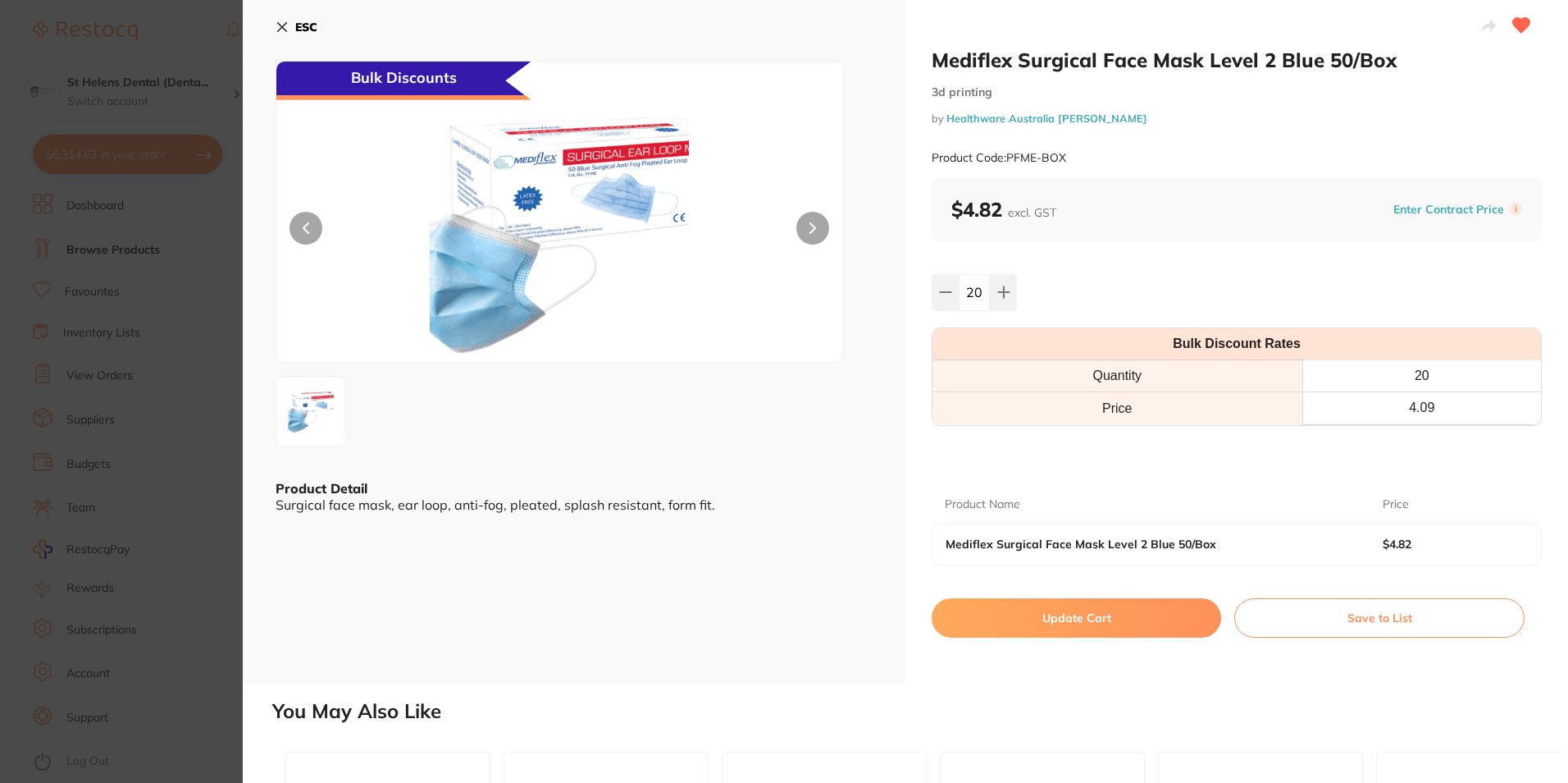
click at [1163, 624] on button "Update Cart" at bounding box center [1076, 618] width 290 height 39
checkbox input "false"
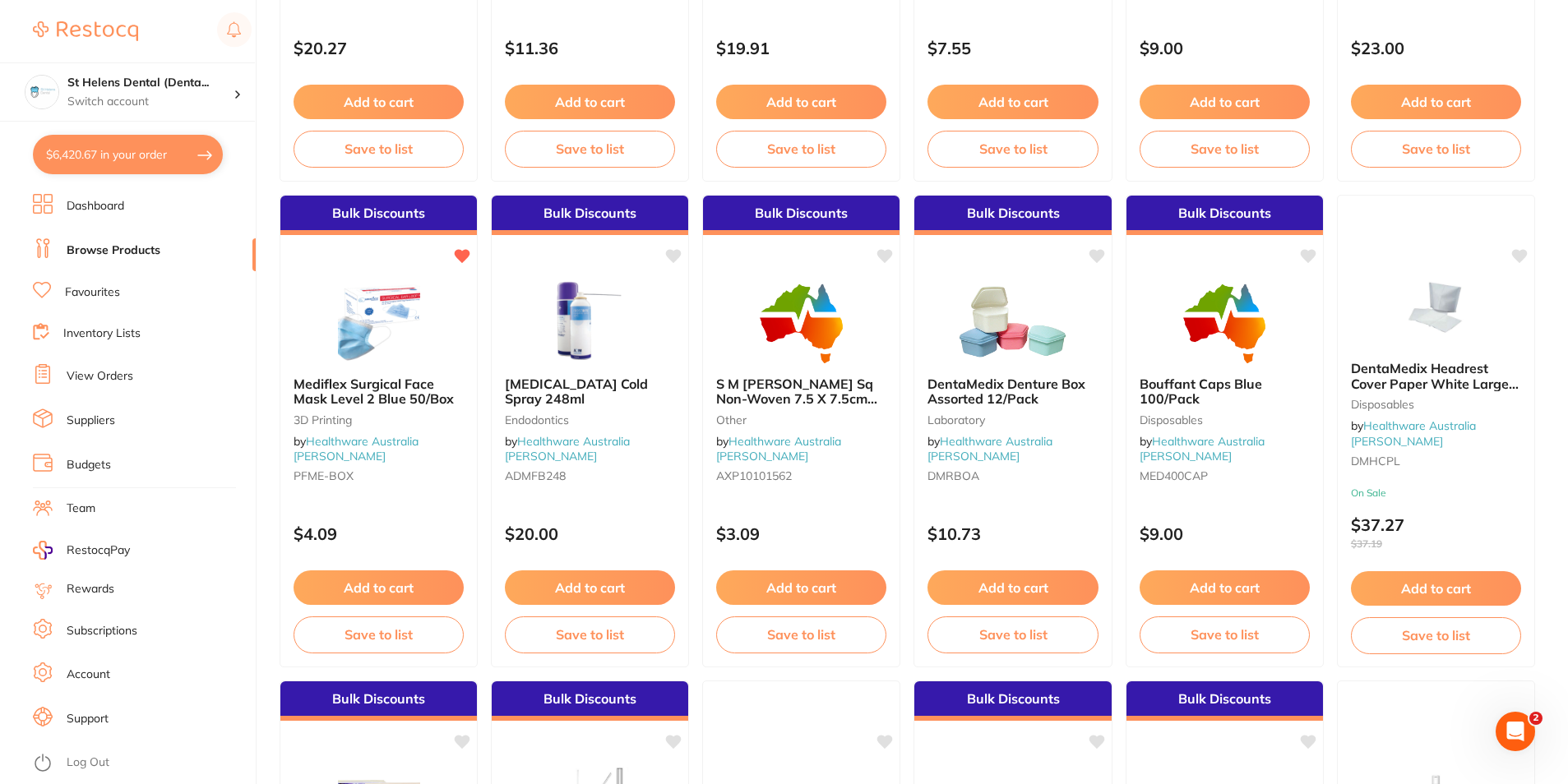
click at [122, 146] on button "$6,420.67 in your order" at bounding box center [128, 154] width 190 height 39
checkbox input "true"
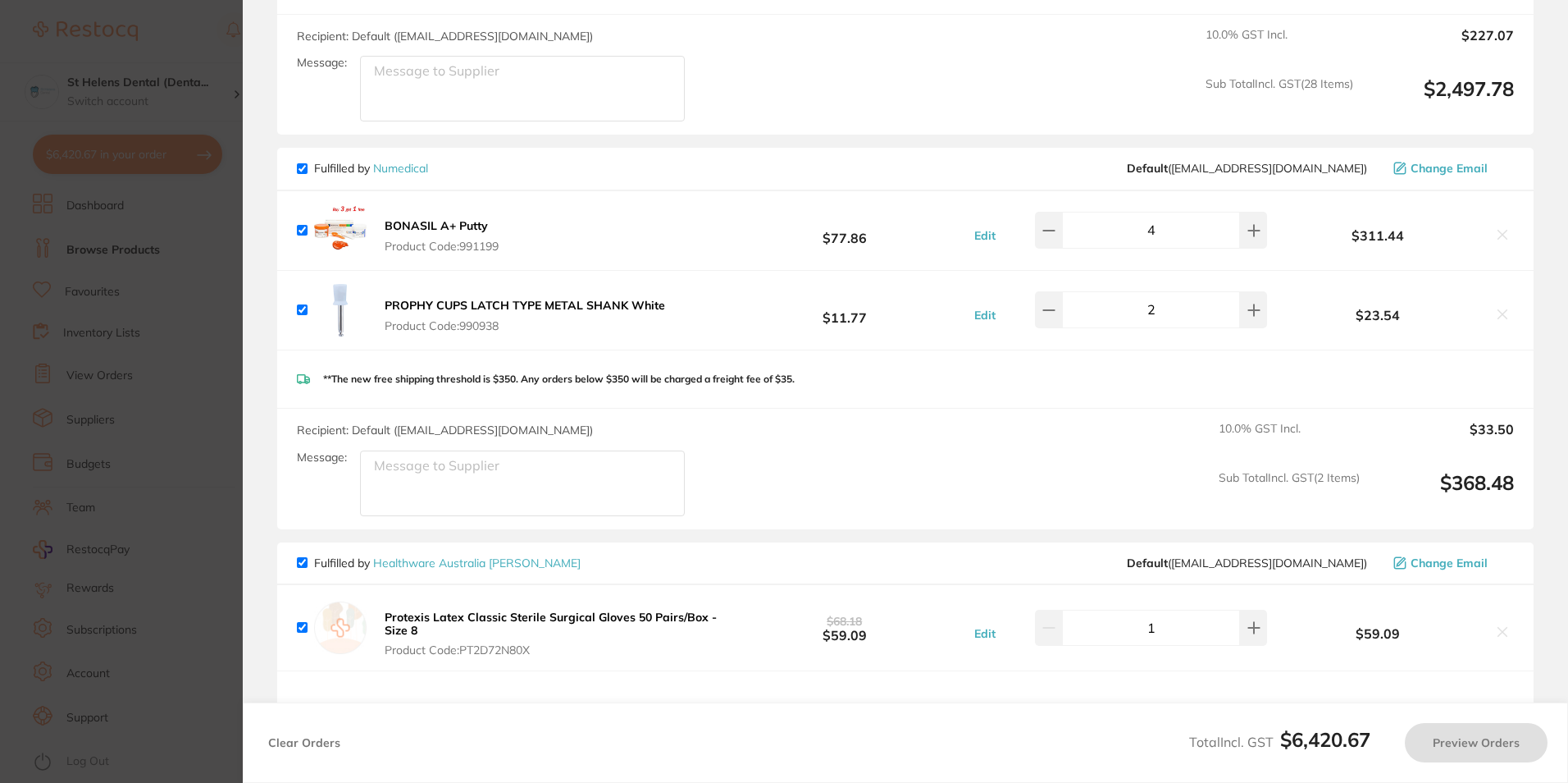
scroll to position [5715, 0]
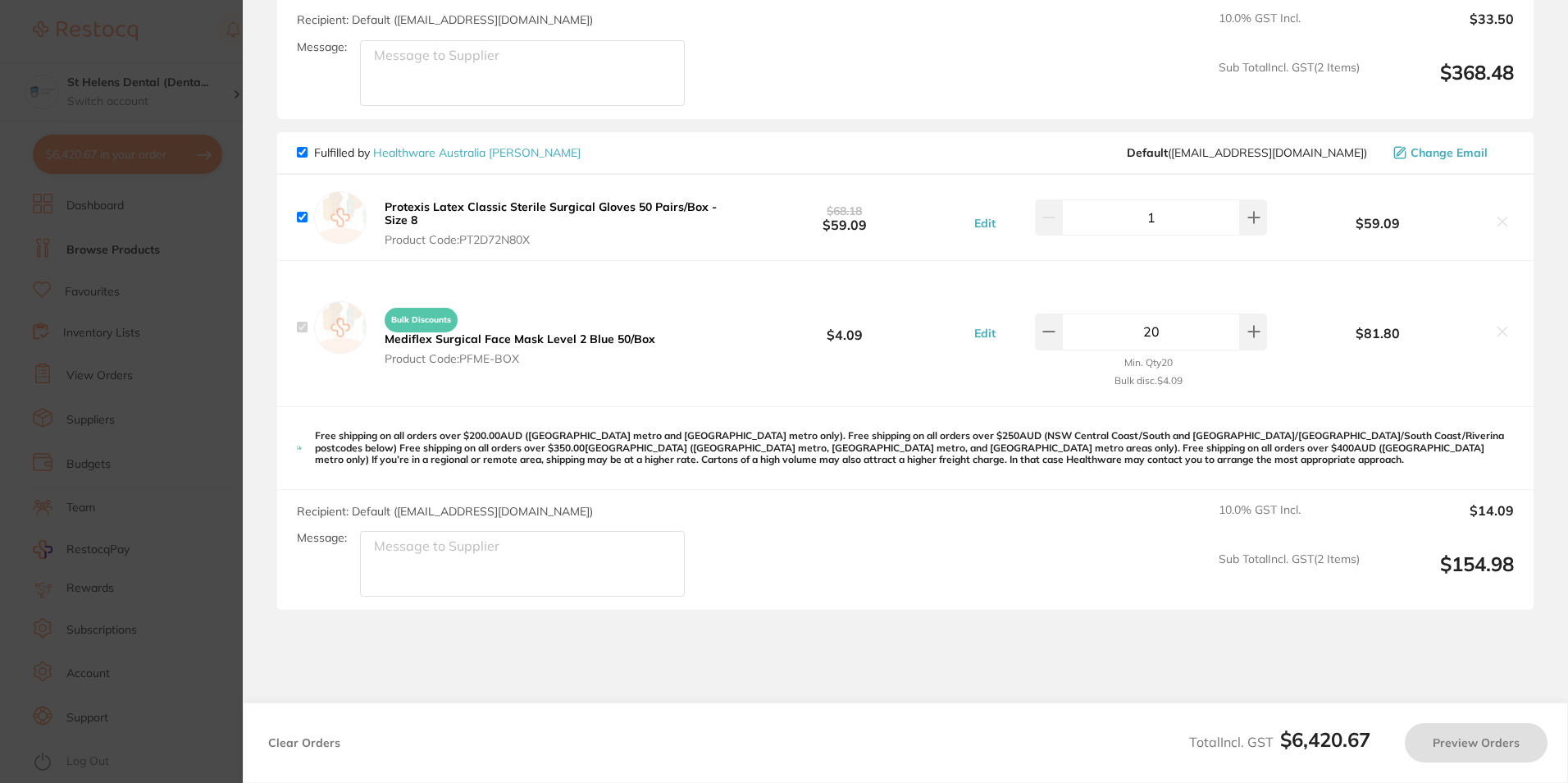
checkbox input "true"
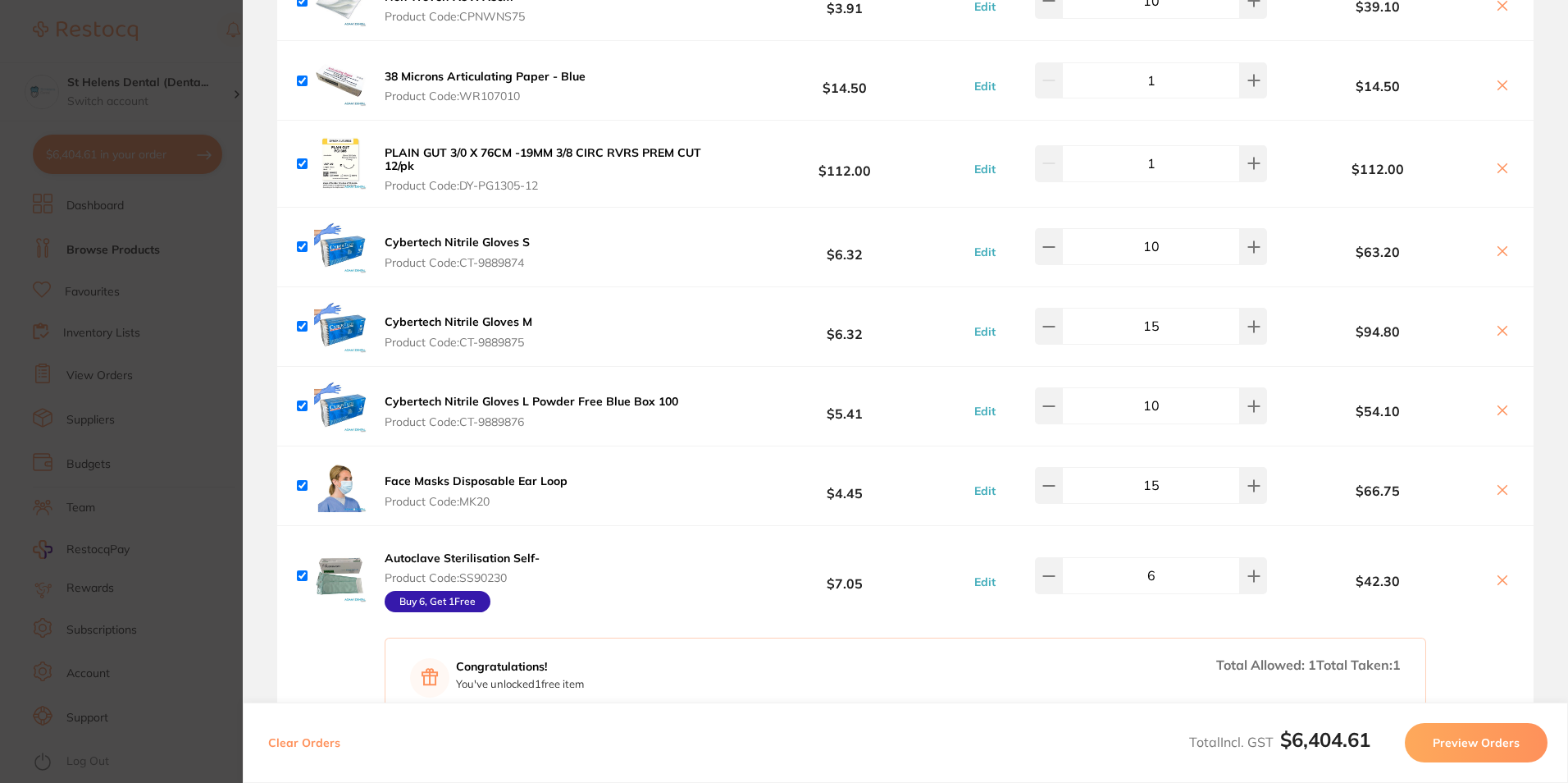
scroll to position [4056, 0]
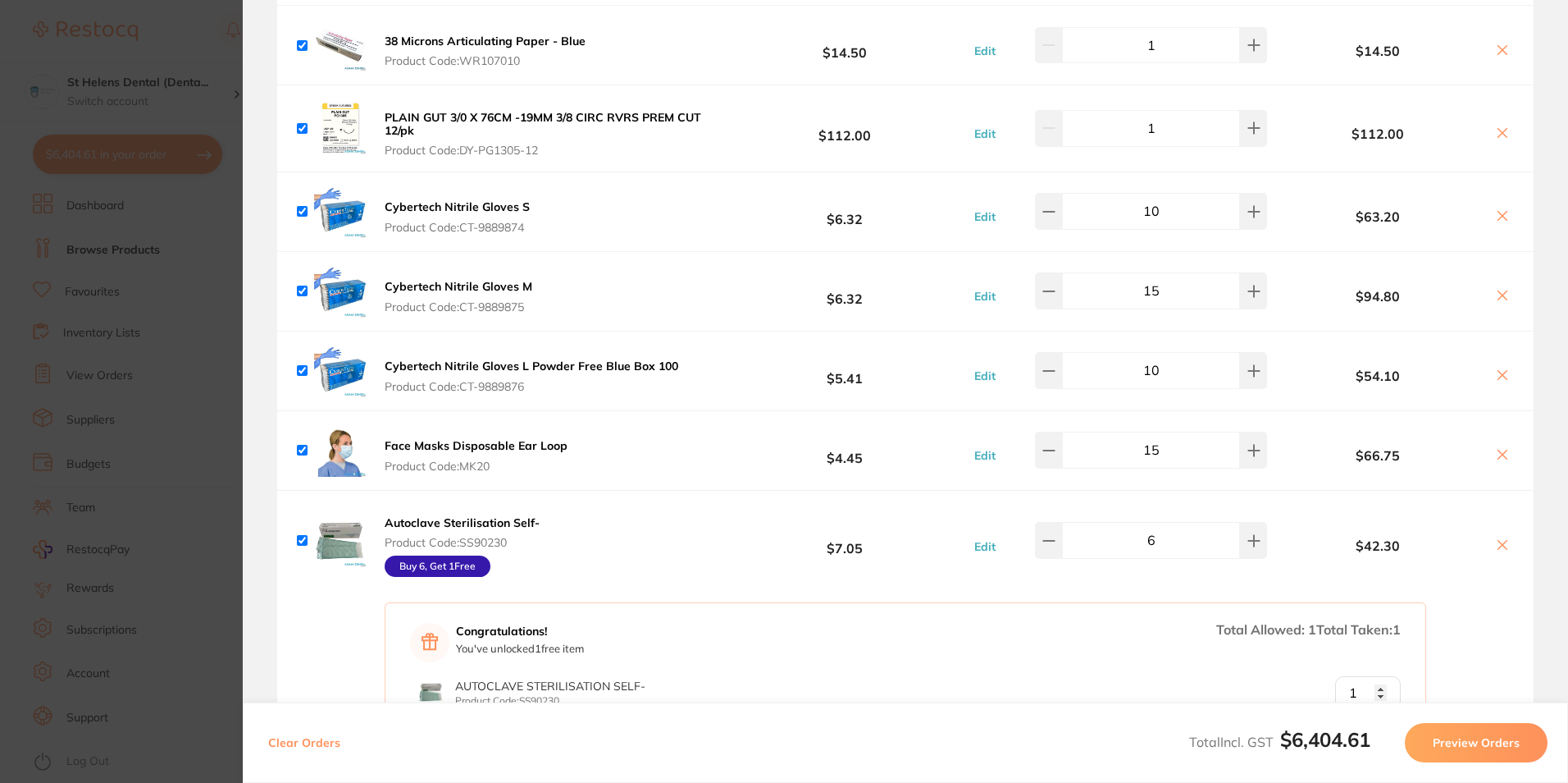
click at [1496, 448] on icon at bounding box center [1502, 454] width 13 height 13
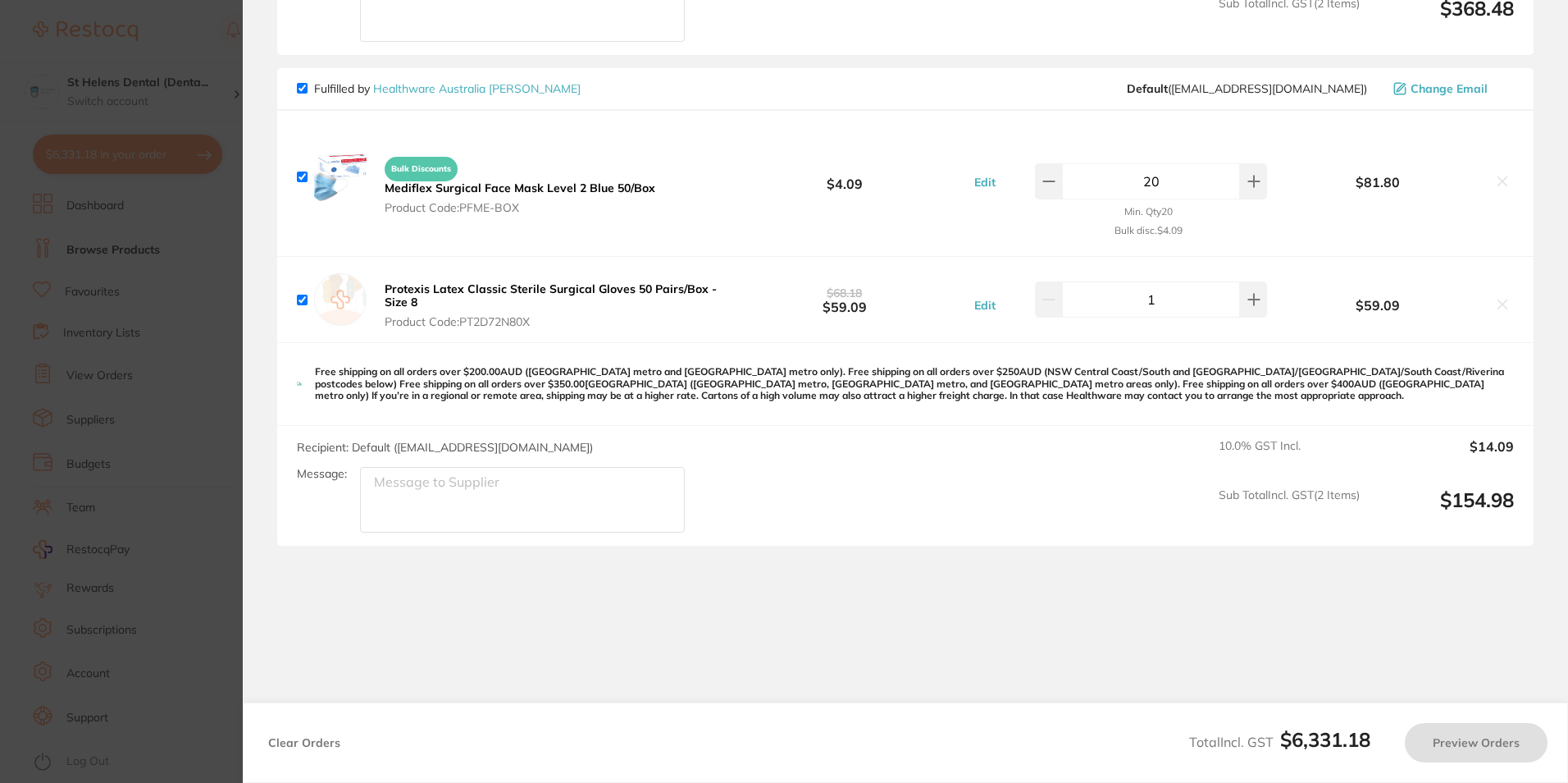
scroll to position [5618, 0]
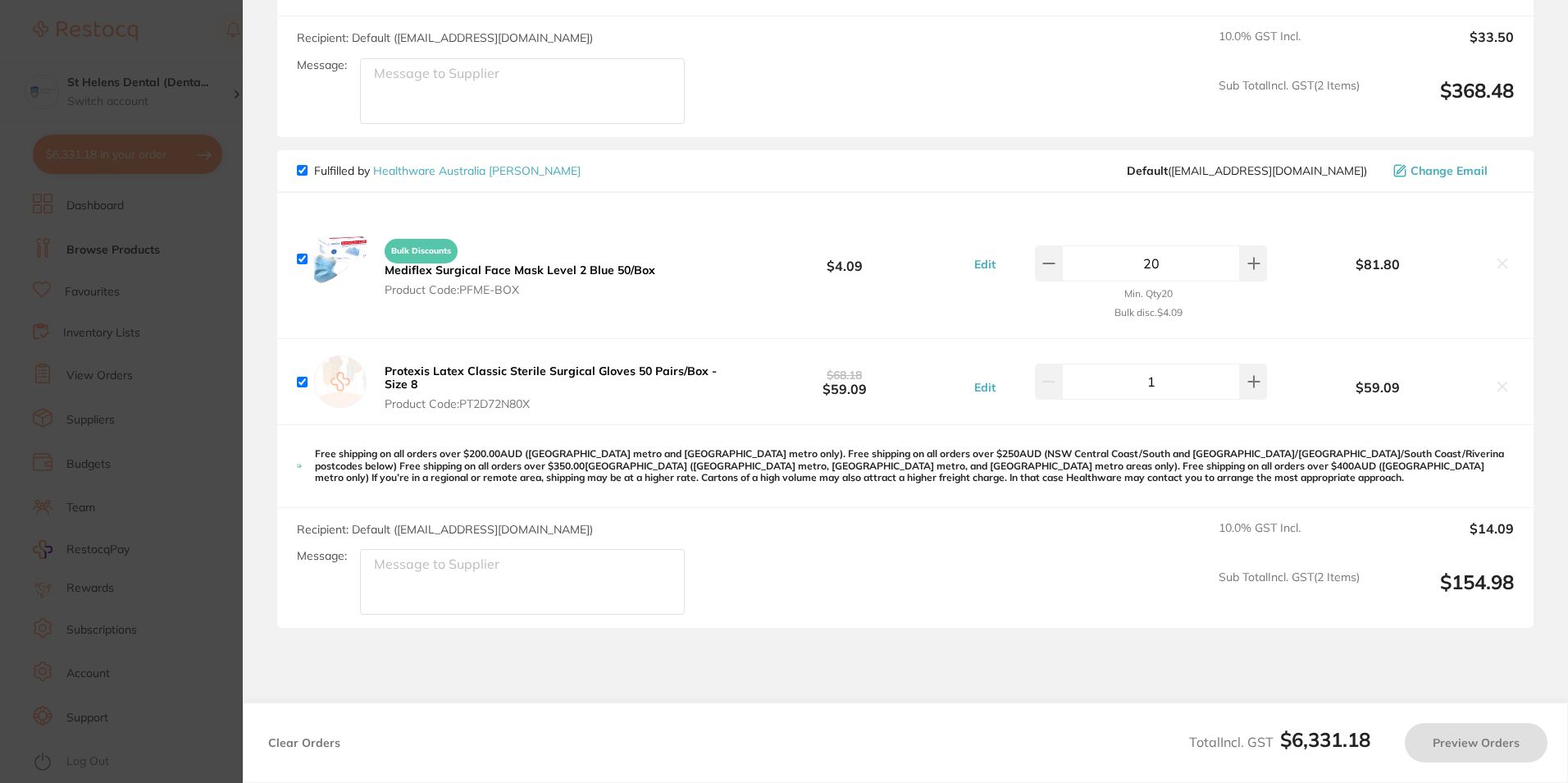
checkbox input "true"
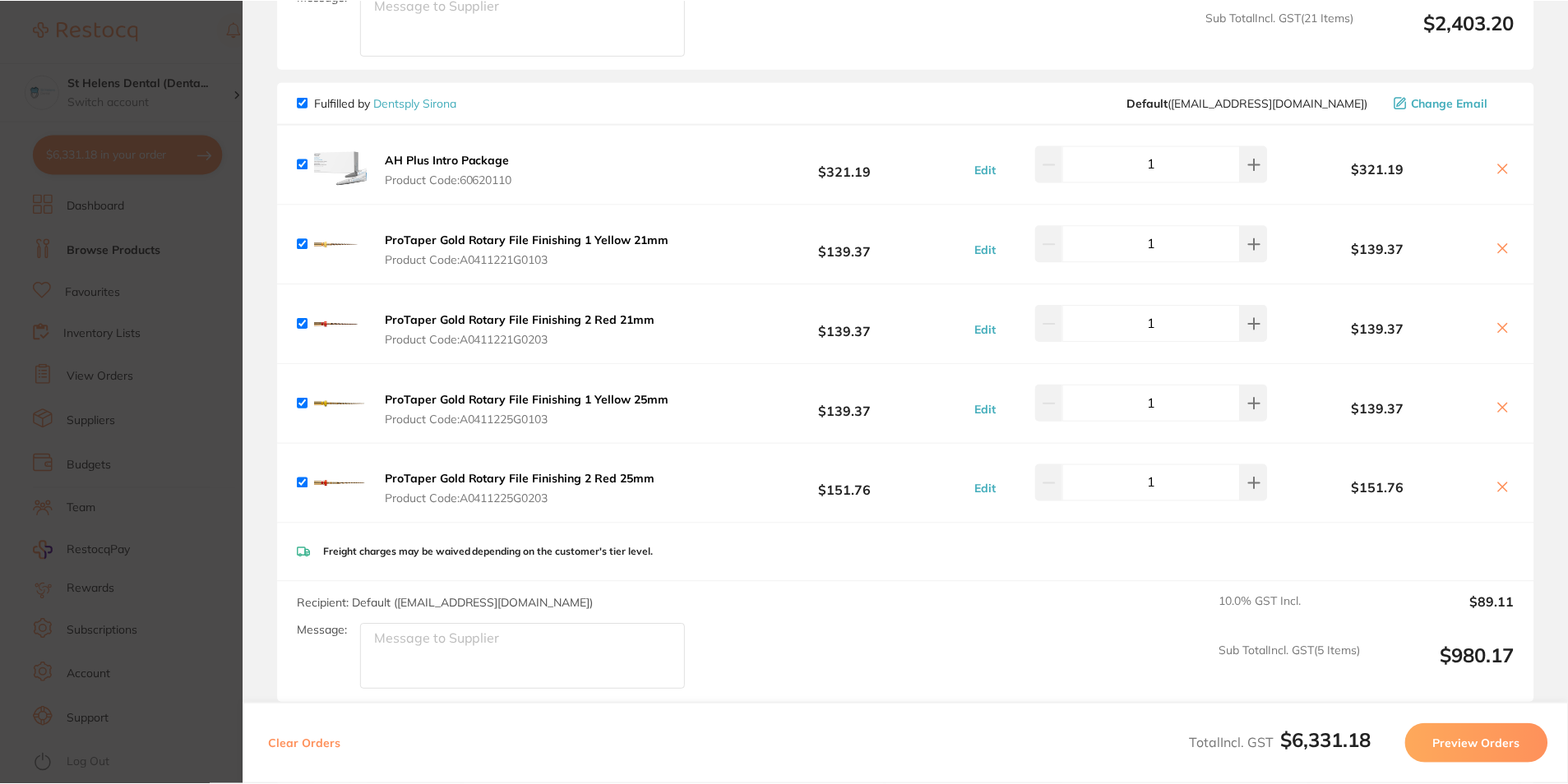
scroll to position [2054, 0]
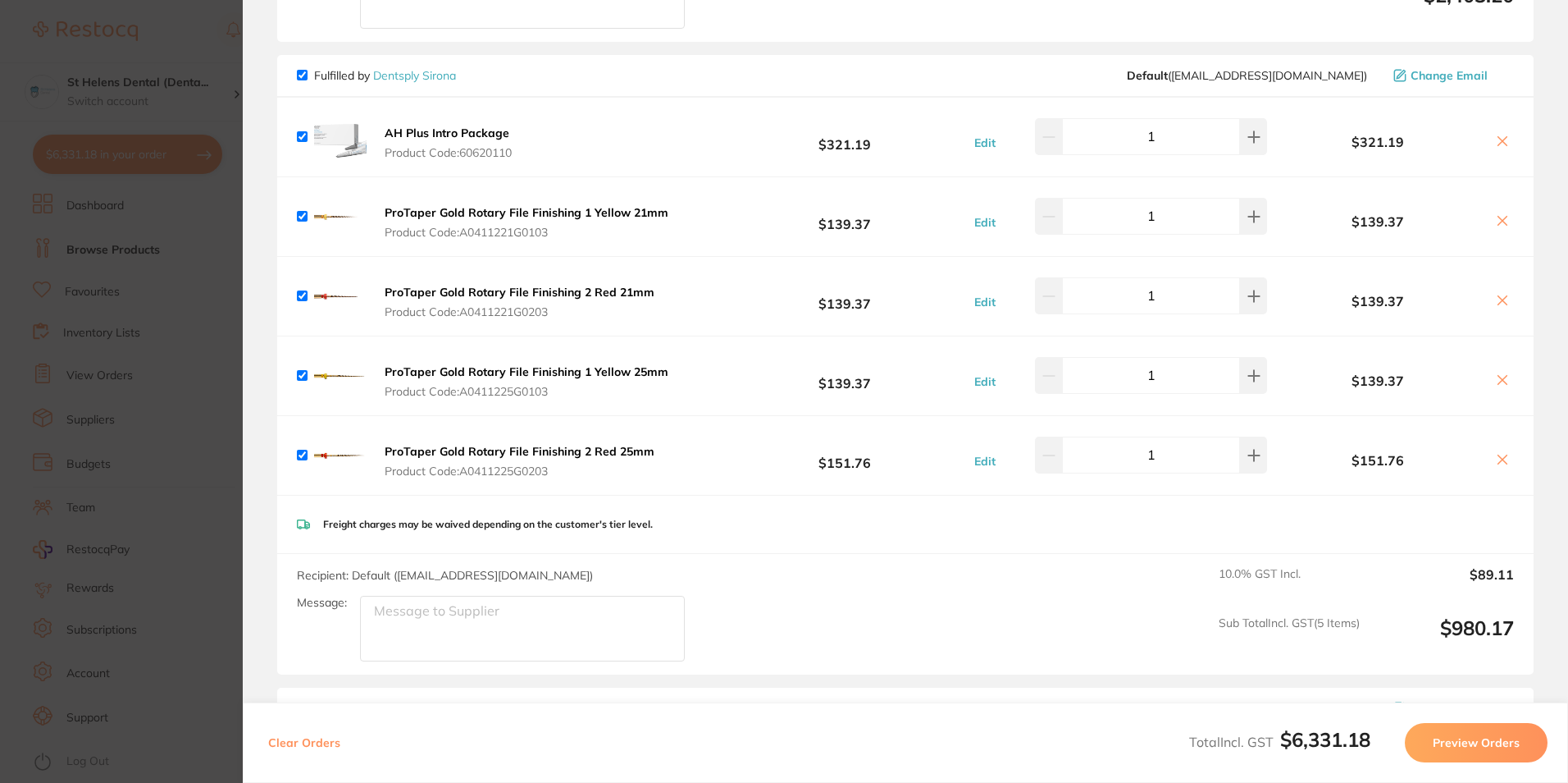
click at [434, 68] on link "Dentsply Sirona" at bounding box center [414, 75] width 83 height 15
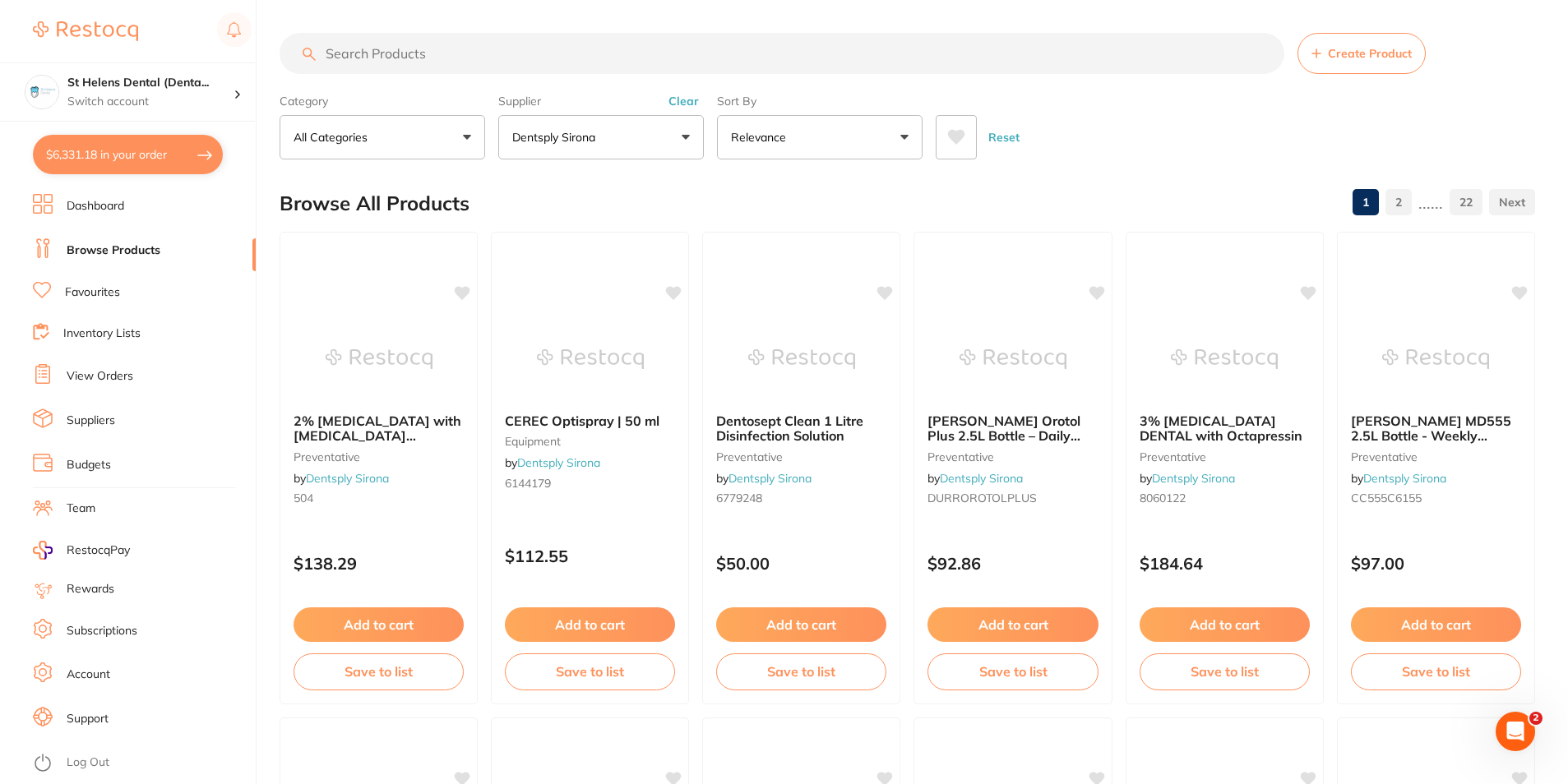
click at [111, 424] on link "Suppliers" at bounding box center [91, 420] width 49 height 17
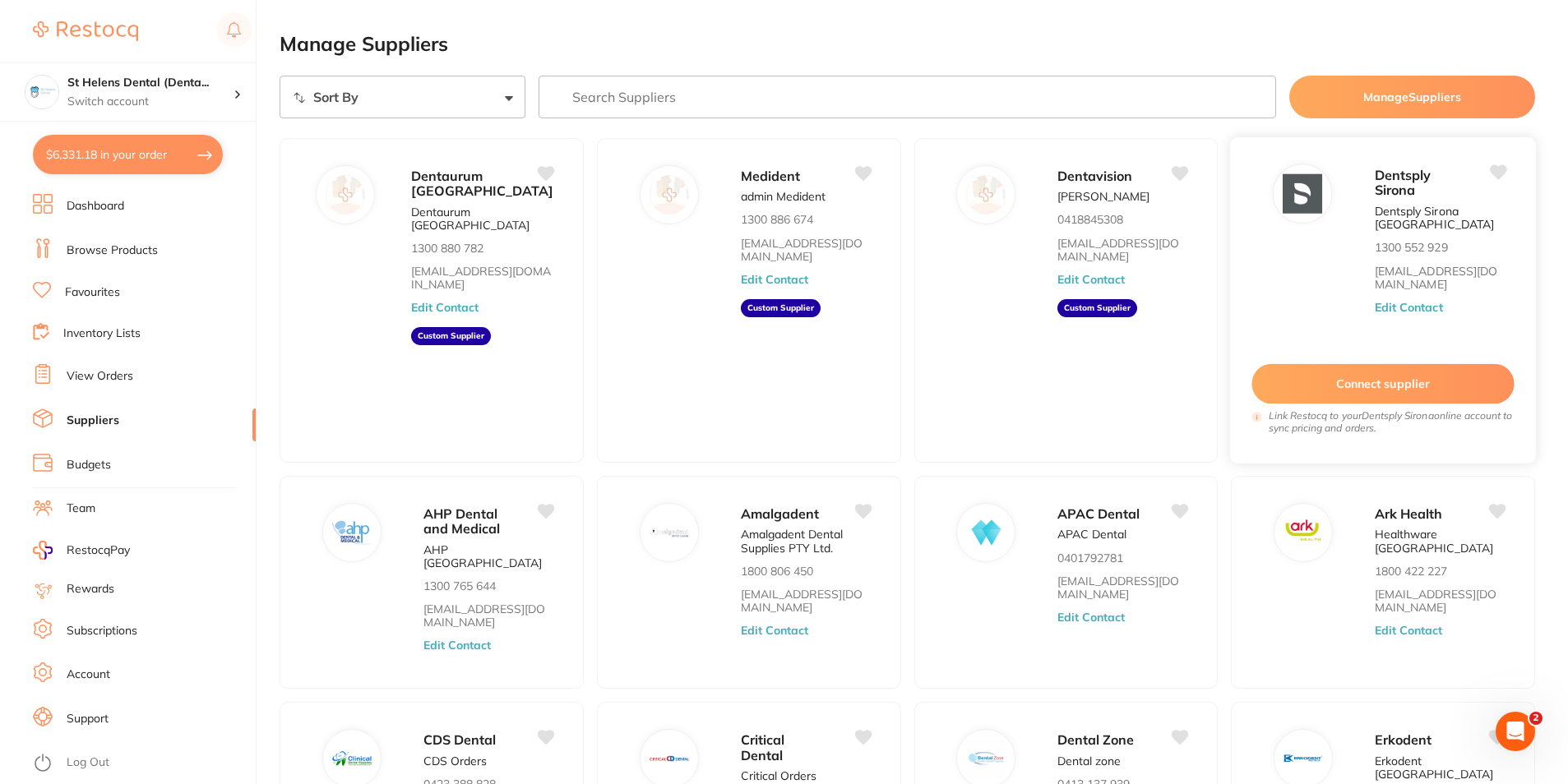
click at [1417, 389] on button "Connect supplier" at bounding box center [1382, 384] width 262 height 40
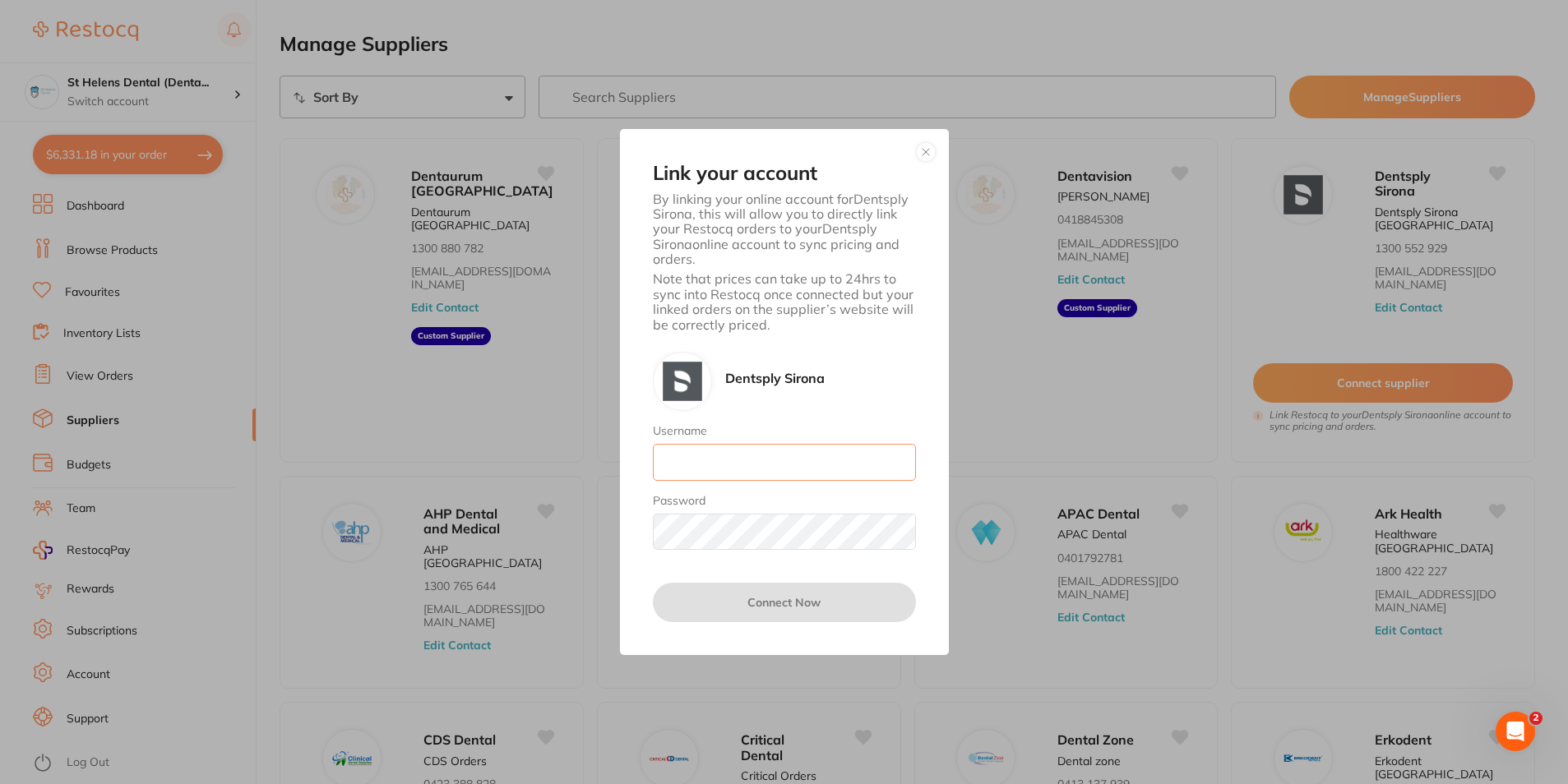
type input "[EMAIL_ADDRESS][DOMAIN_NAME]"
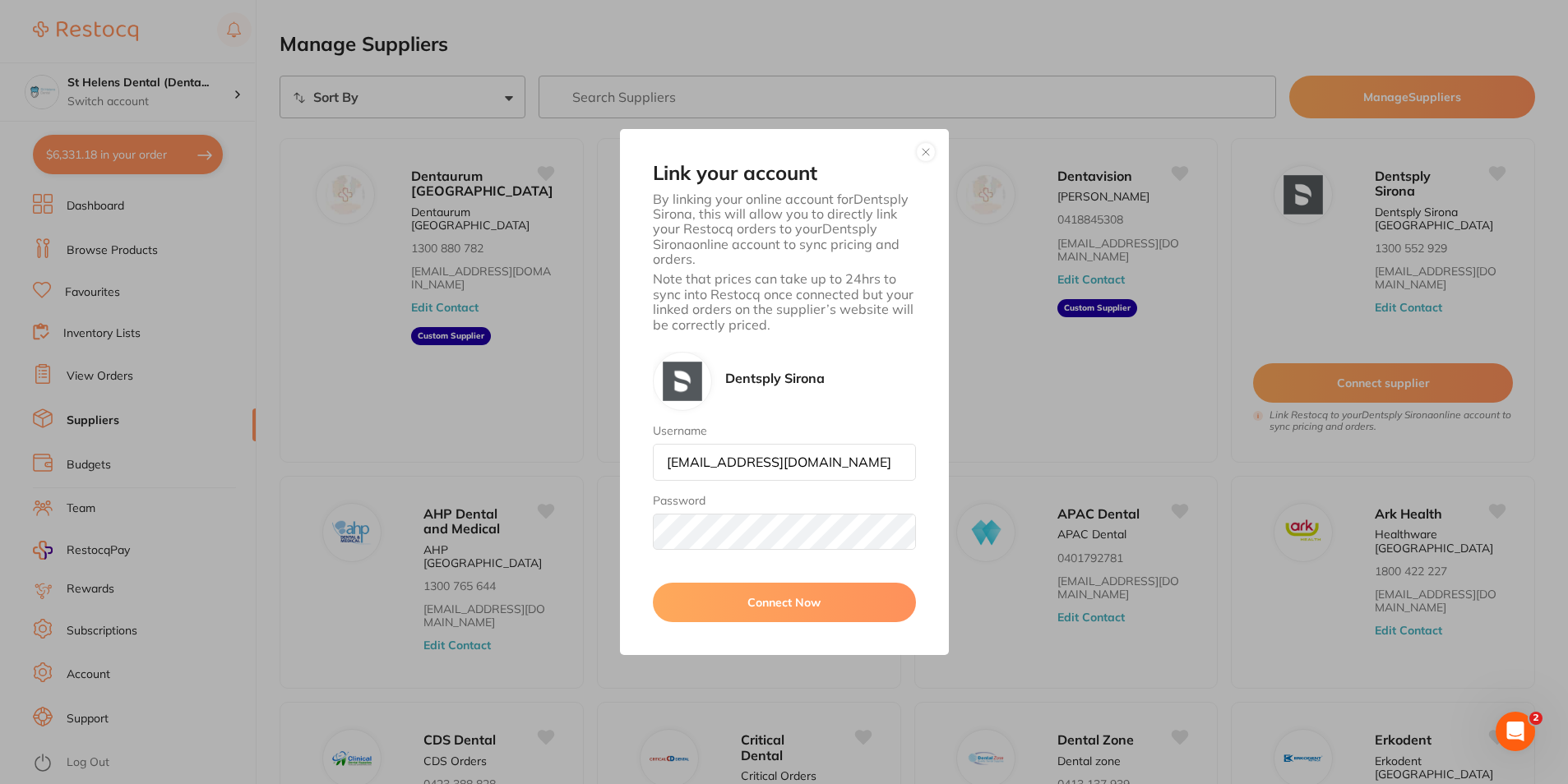
click at [776, 612] on button "Connect Now" at bounding box center [784, 602] width 263 height 39
click at [933, 151] on button "button" at bounding box center [926, 152] width 20 height 20
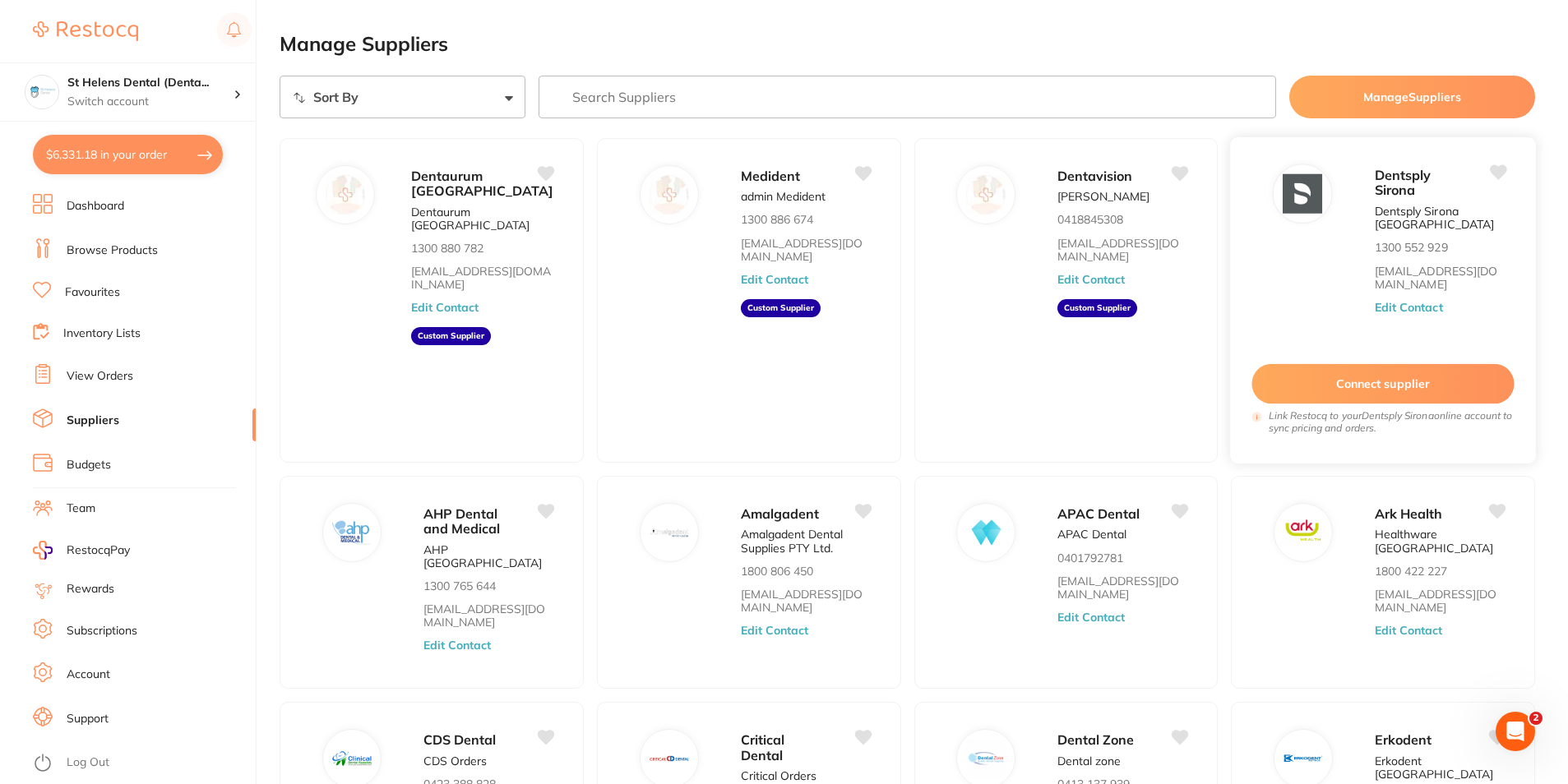
click at [1408, 386] on button "Connect supplier" at bounding box center [1382, 384] width 262 height 40
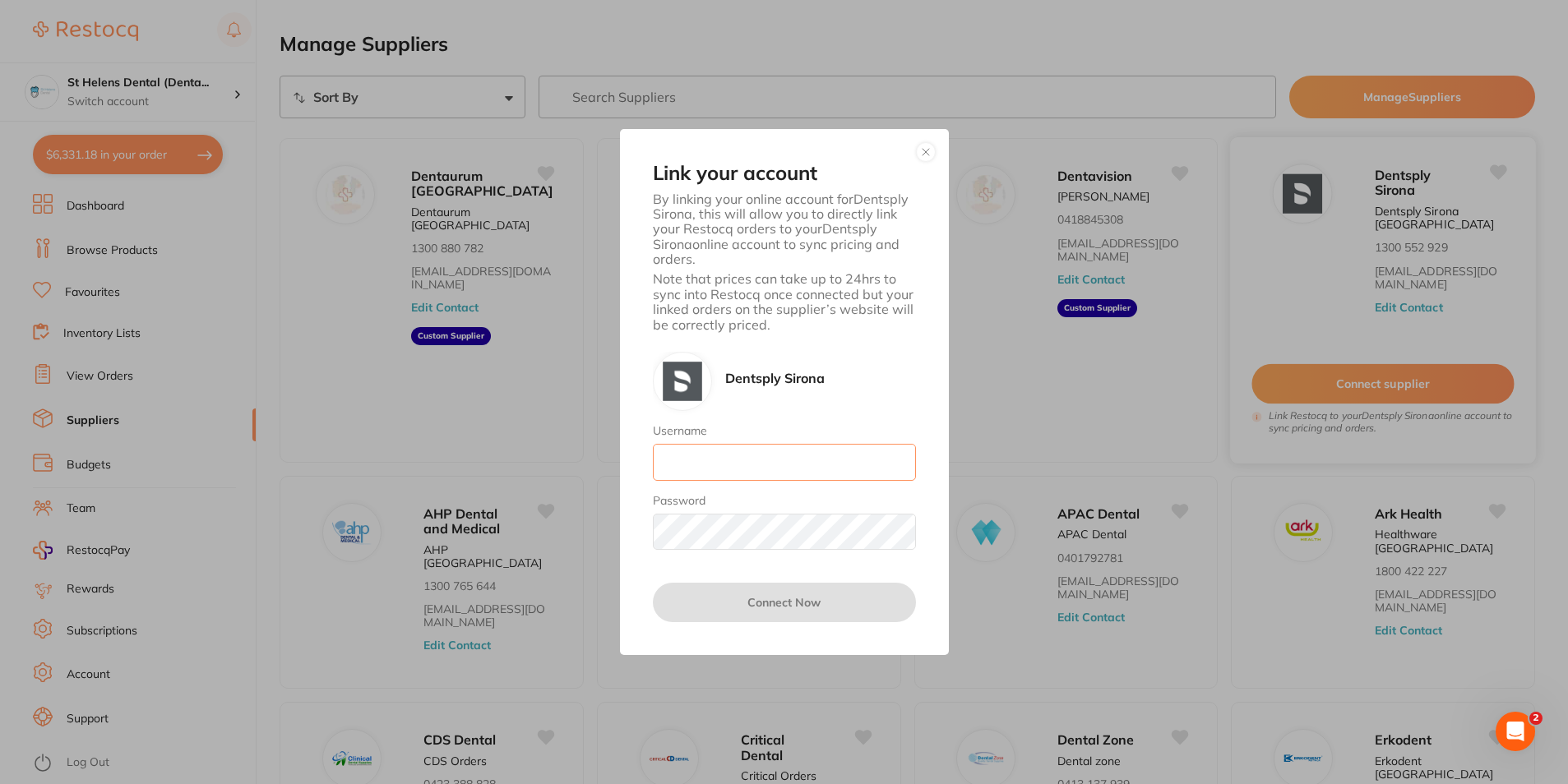
type input "[EMAIL_ADDRESS][DOMAIN_NAME]"
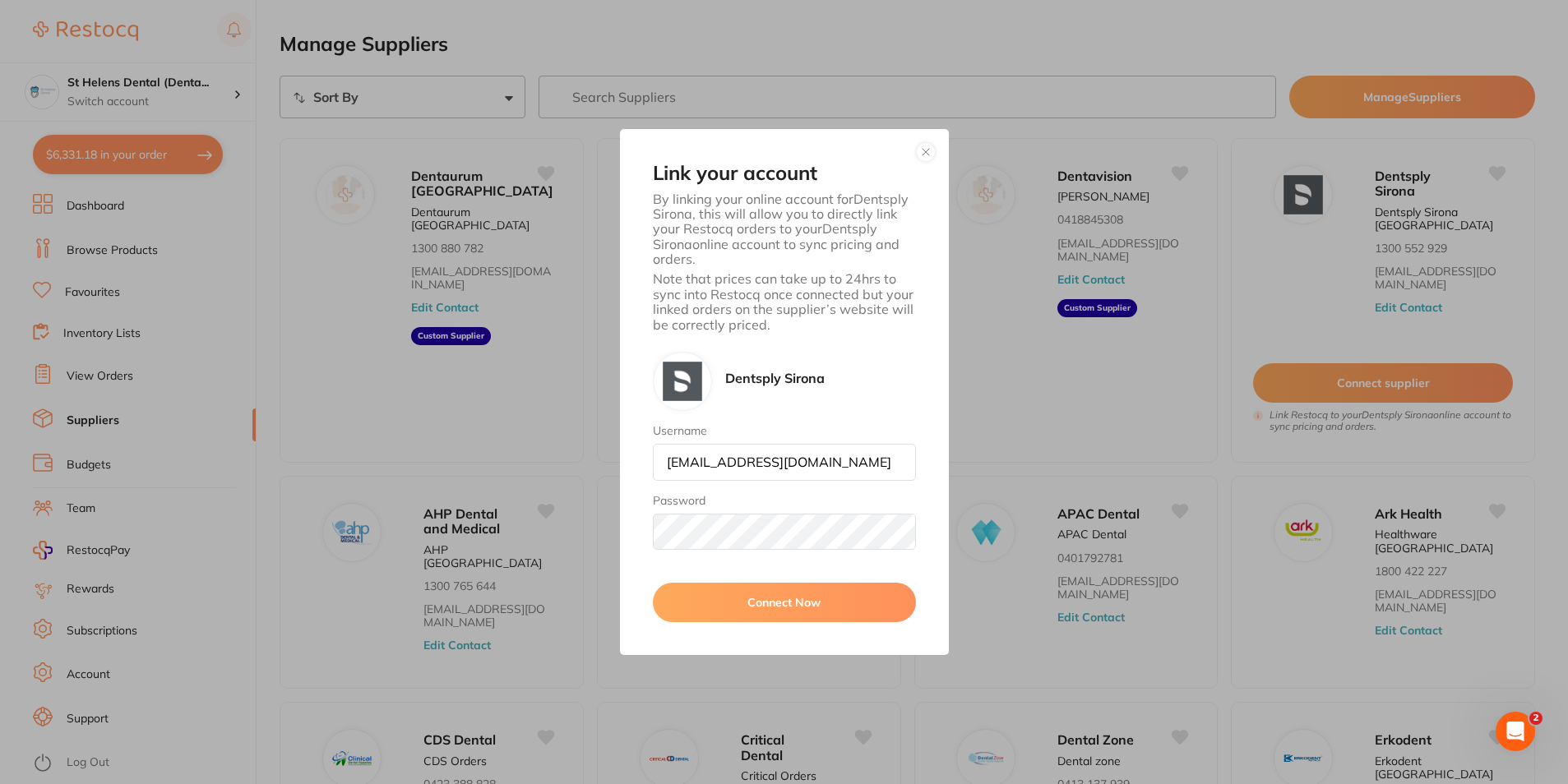
click at [767, 604] on button "Connect Now" at bounding box center [784, 602] width 263 height 39
click at [614, 537] on div "Link your account By linking your online account for Dentsply Sirona , this wil…" at bounding box center [784, 392] width 1568 height 784
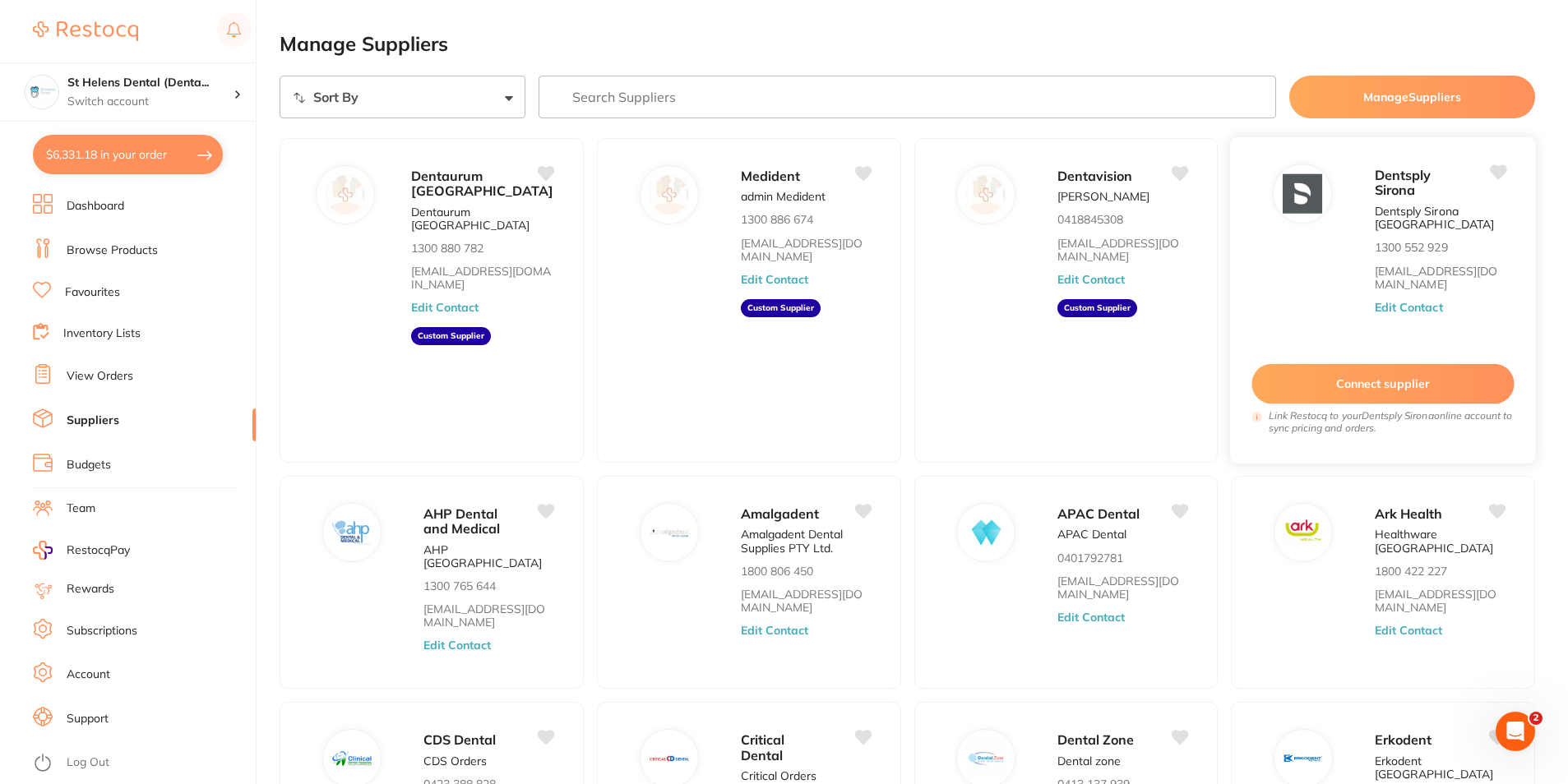
click at [1405, 392] on button "Connect supplier" at bounding box center [1382, 384] width 262 height 40
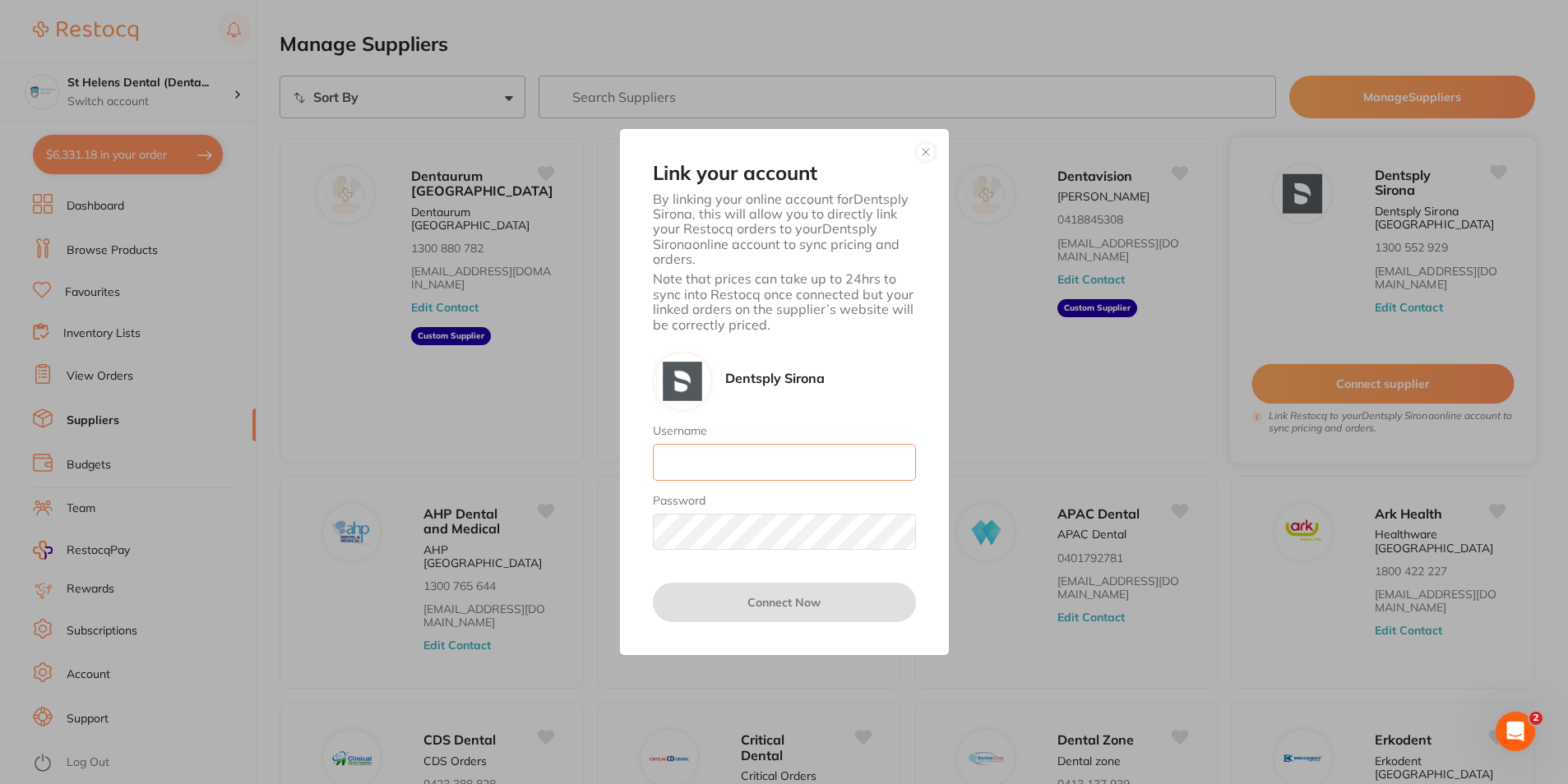
type input "[EMAIL_ADDRESS][DOMAIN_NAME]"
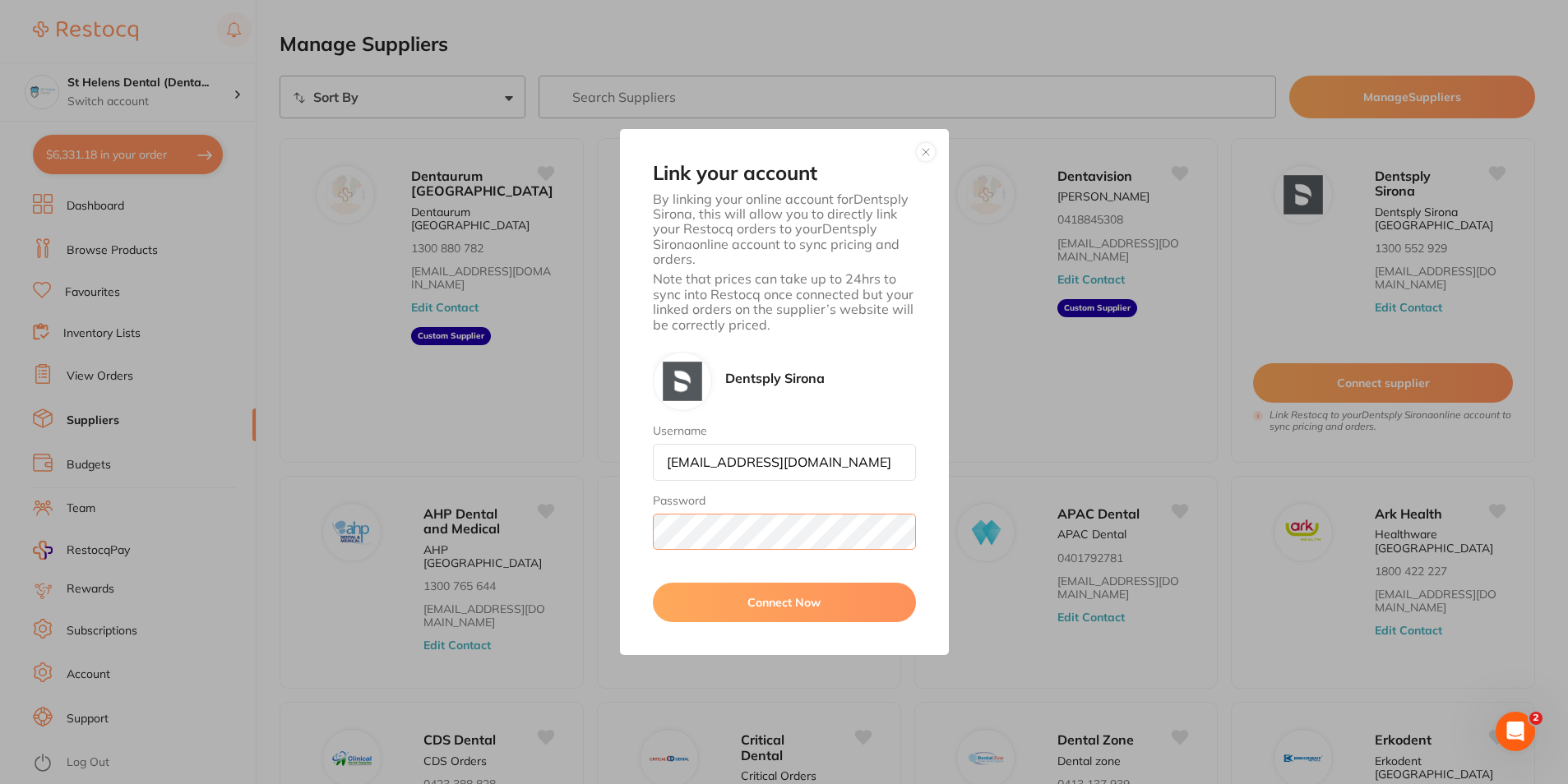
click at [624, 537] on div "Link your account By linking your online account for Dentsply Sirona , this wil…" at bounding box center [784, 392] width 329 height 526
click at [637, 571] on div "Link your account By linking your online account for Dentsply Sirona , this wil…" at bounding box center [784, 392] width 329 height 526
click at [832, 602] on button "Connect Now" at bounding box center [784, 602] width 263 height 39
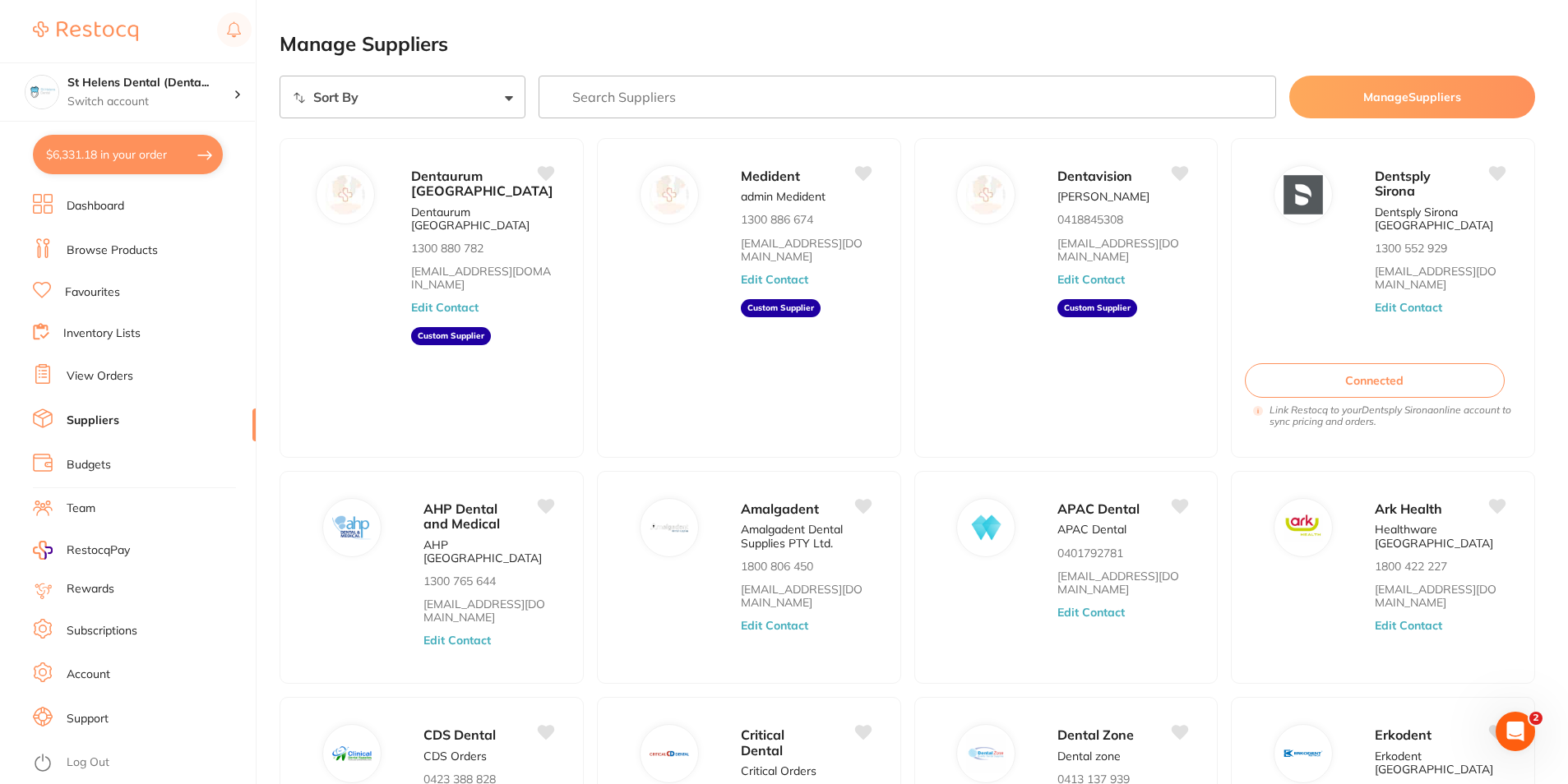
click at [150, 166] on button "$6,331.18 in your order" at bounding box center [128, 154] width 190 height 39
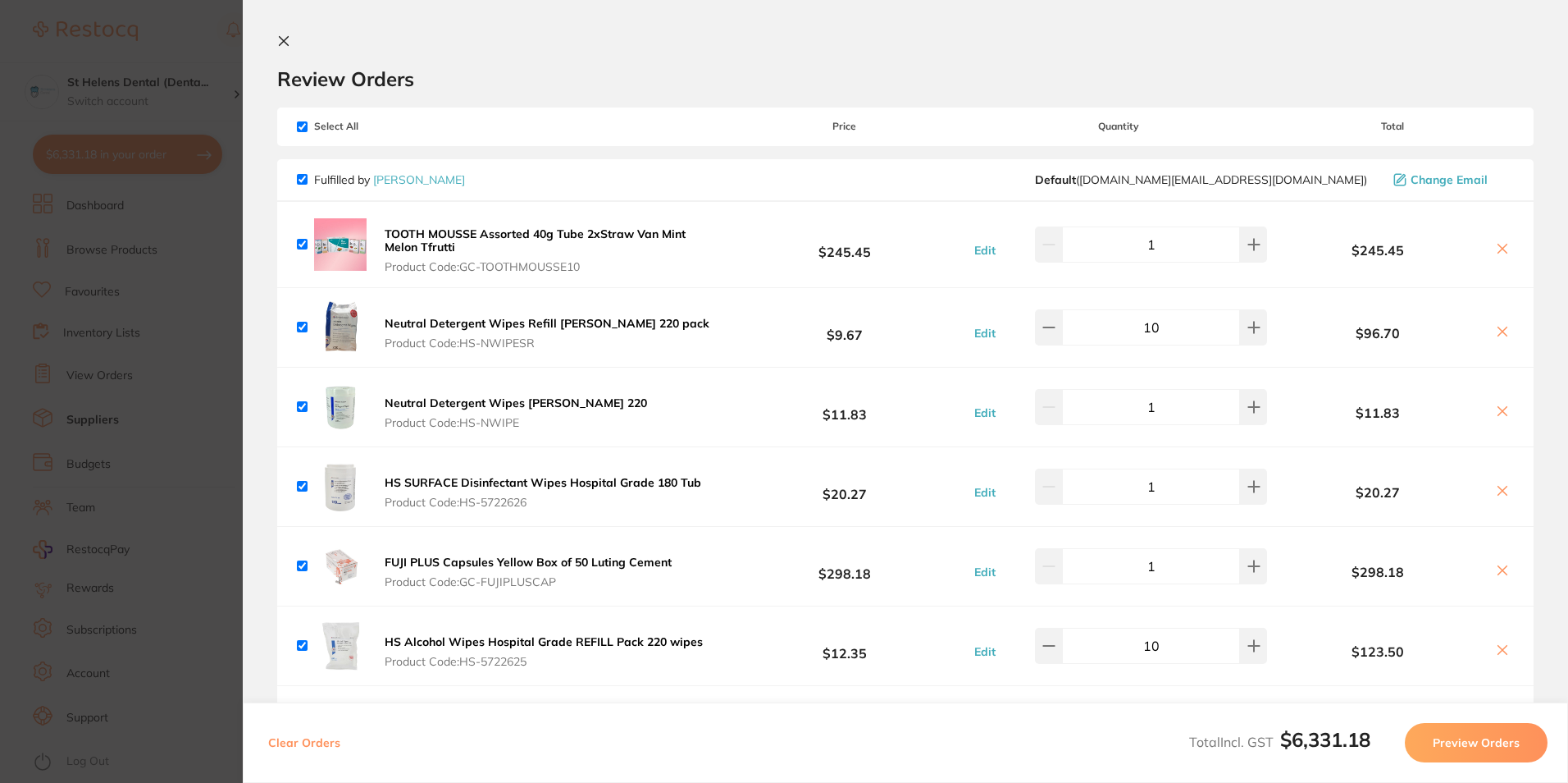
click at [302, 127] on input "checkbox" at bounding box center [302, 127] width 10 height 10
checkbox input "false"
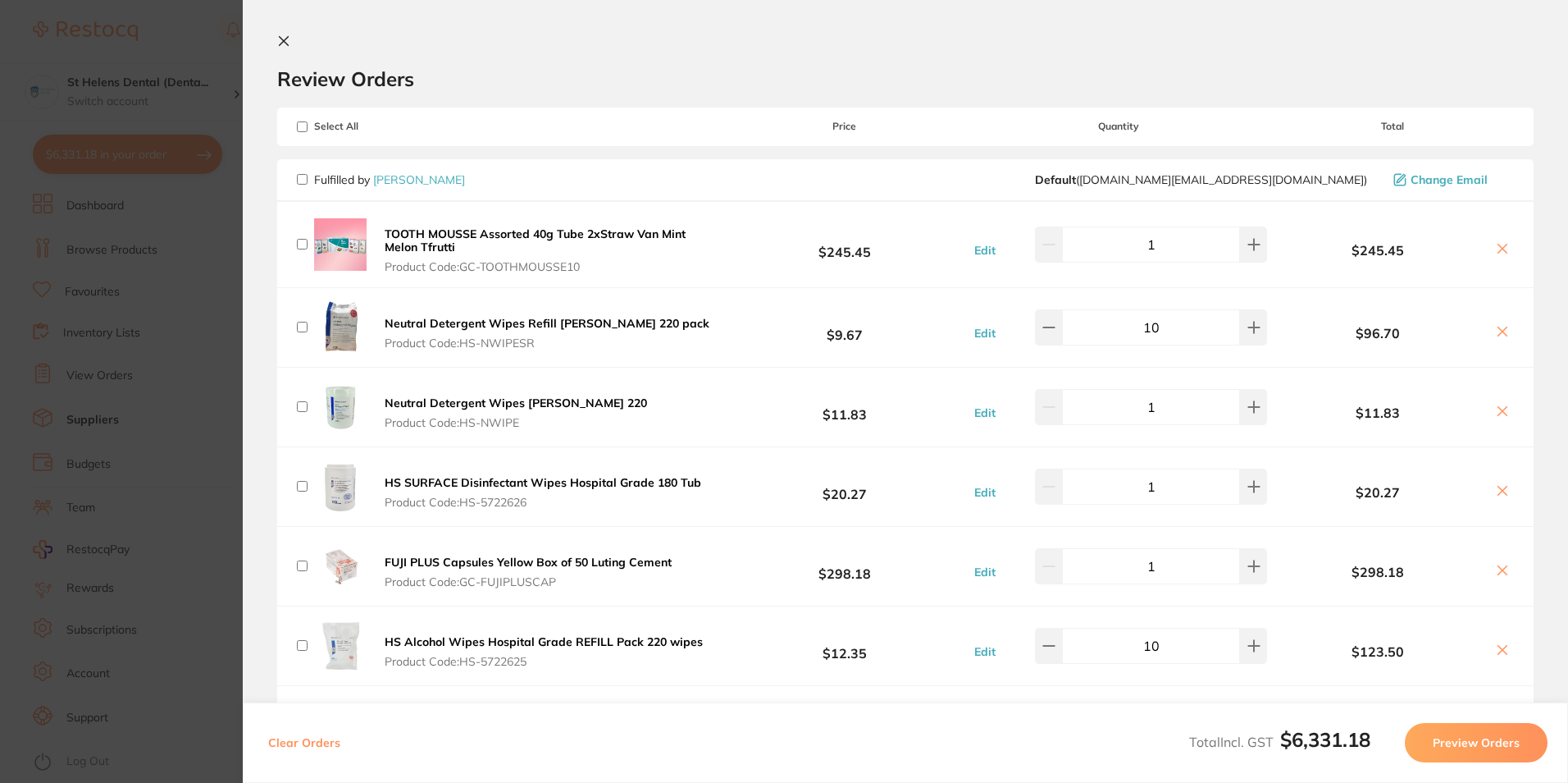
checkbox input "false"
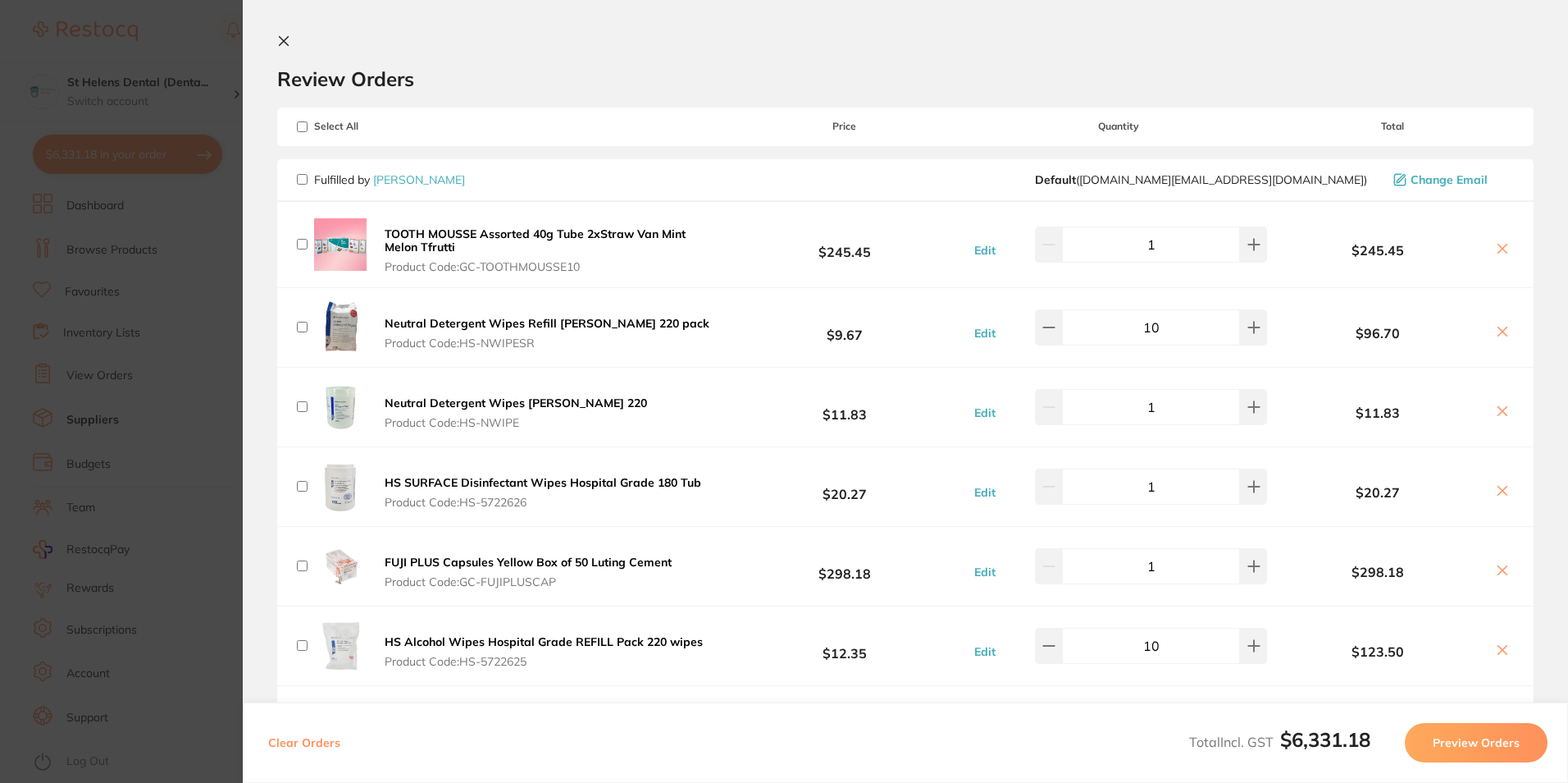
checkbox input "false"
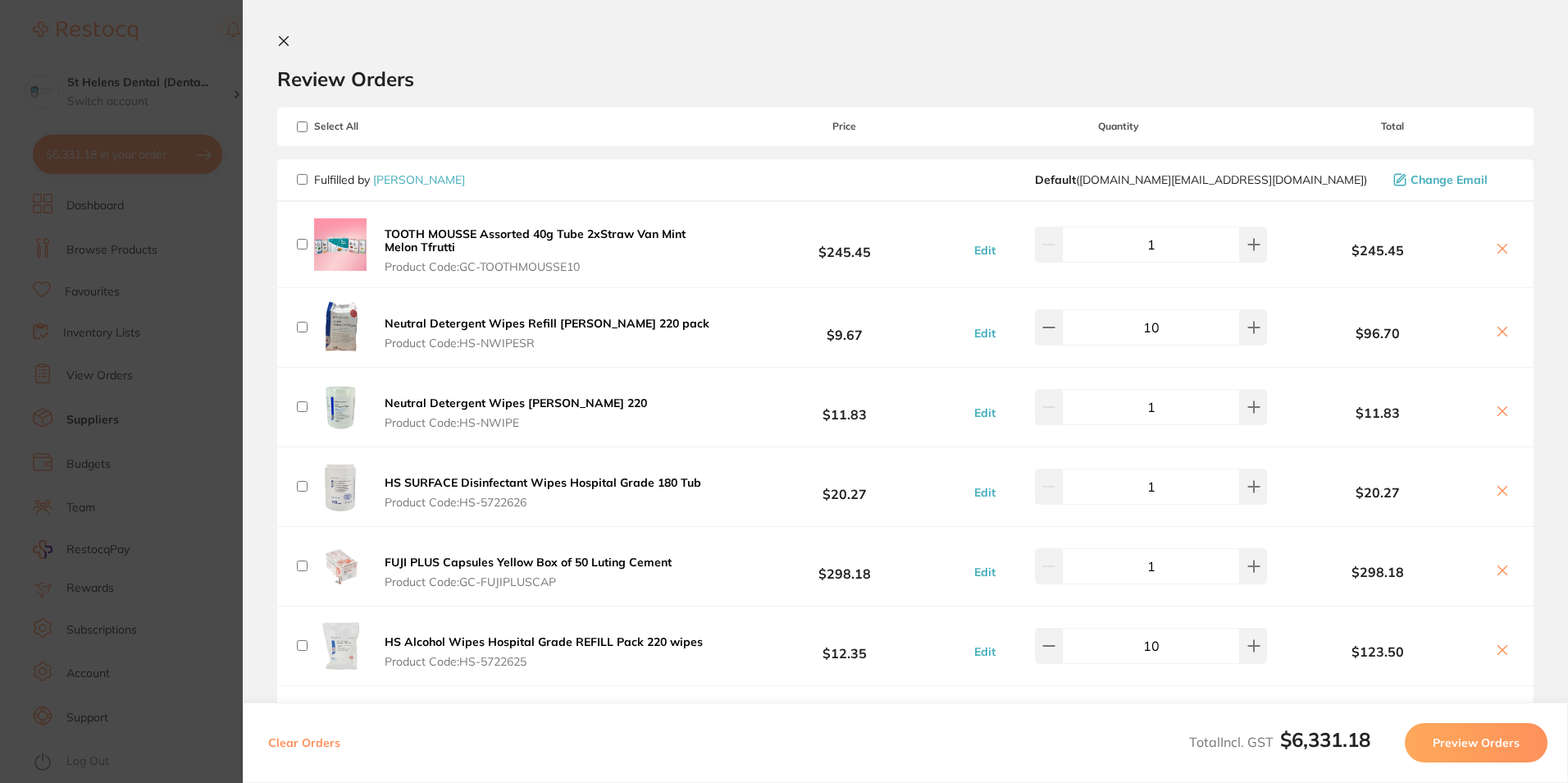
checkbox input "false"
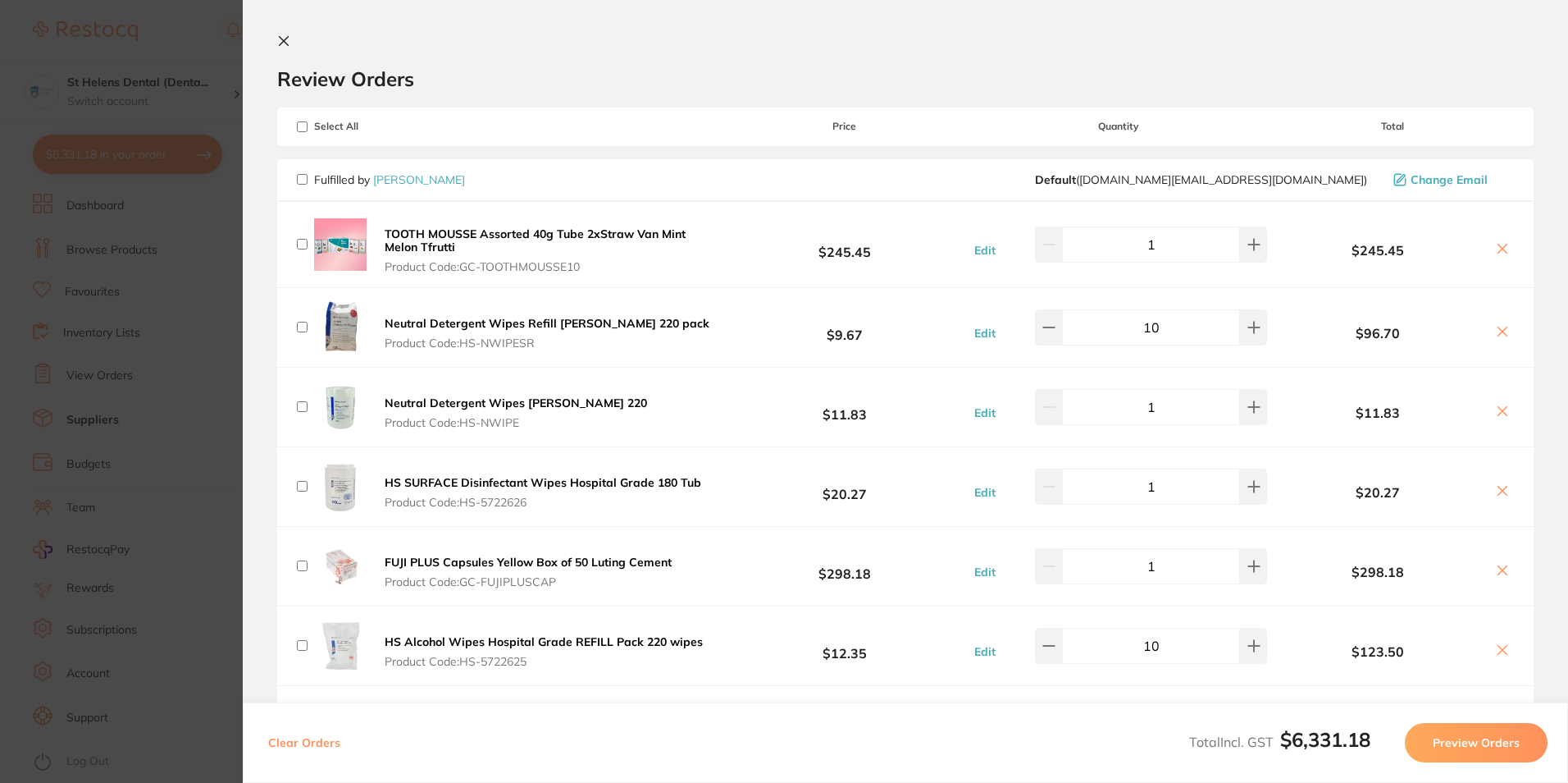
checkbox input "false"
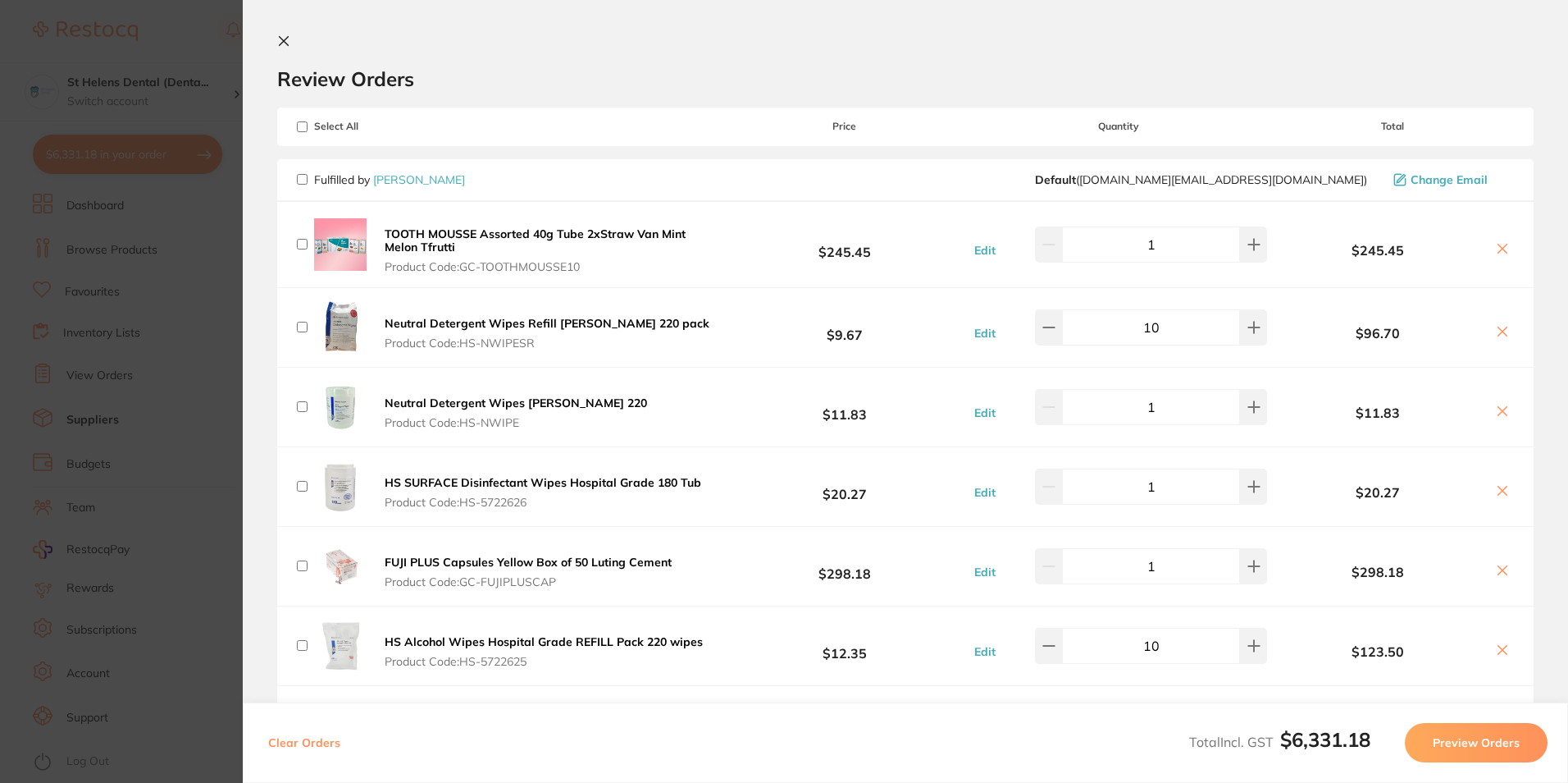
checkbox input "false"
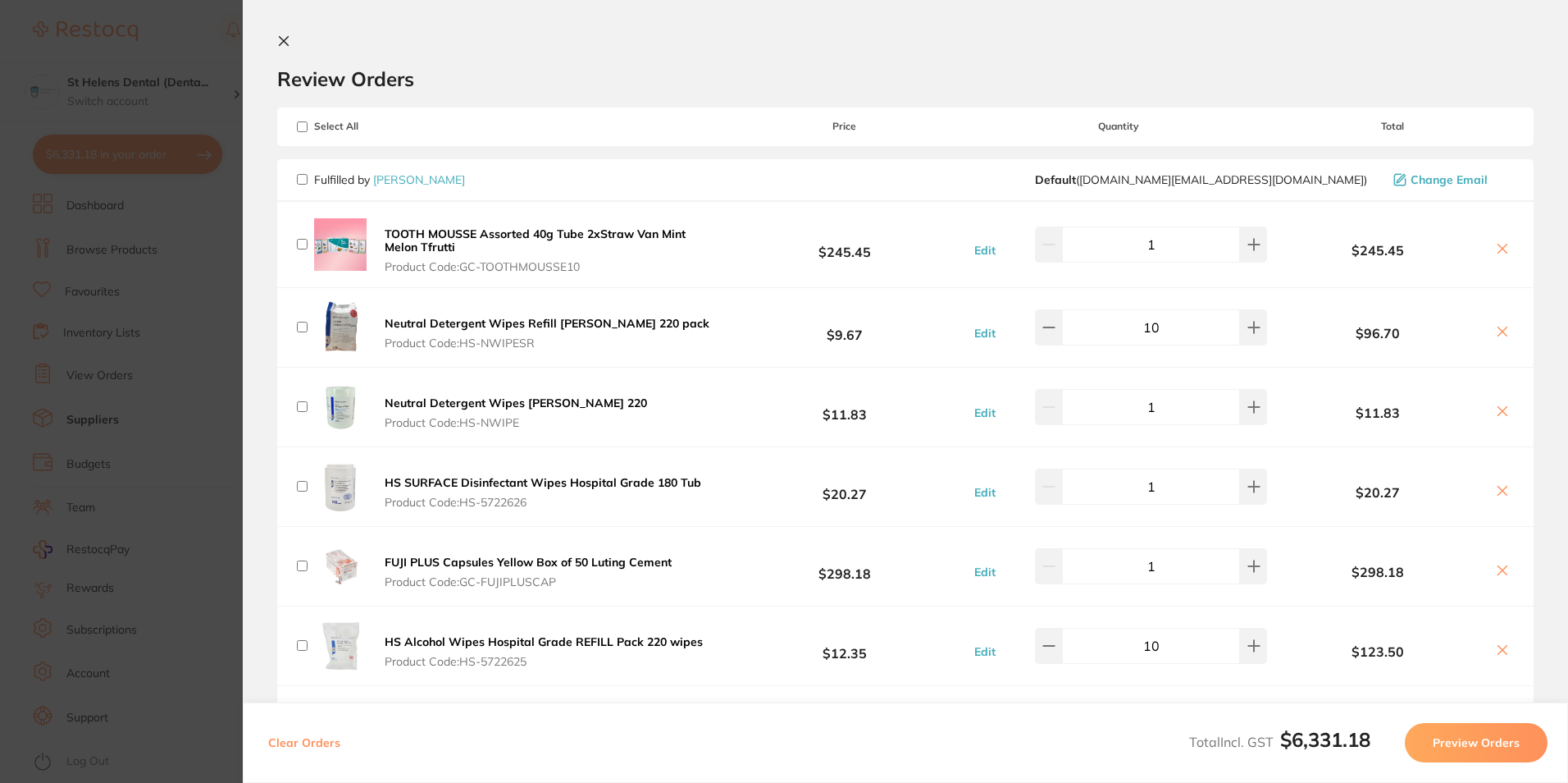
checkbox input "false"
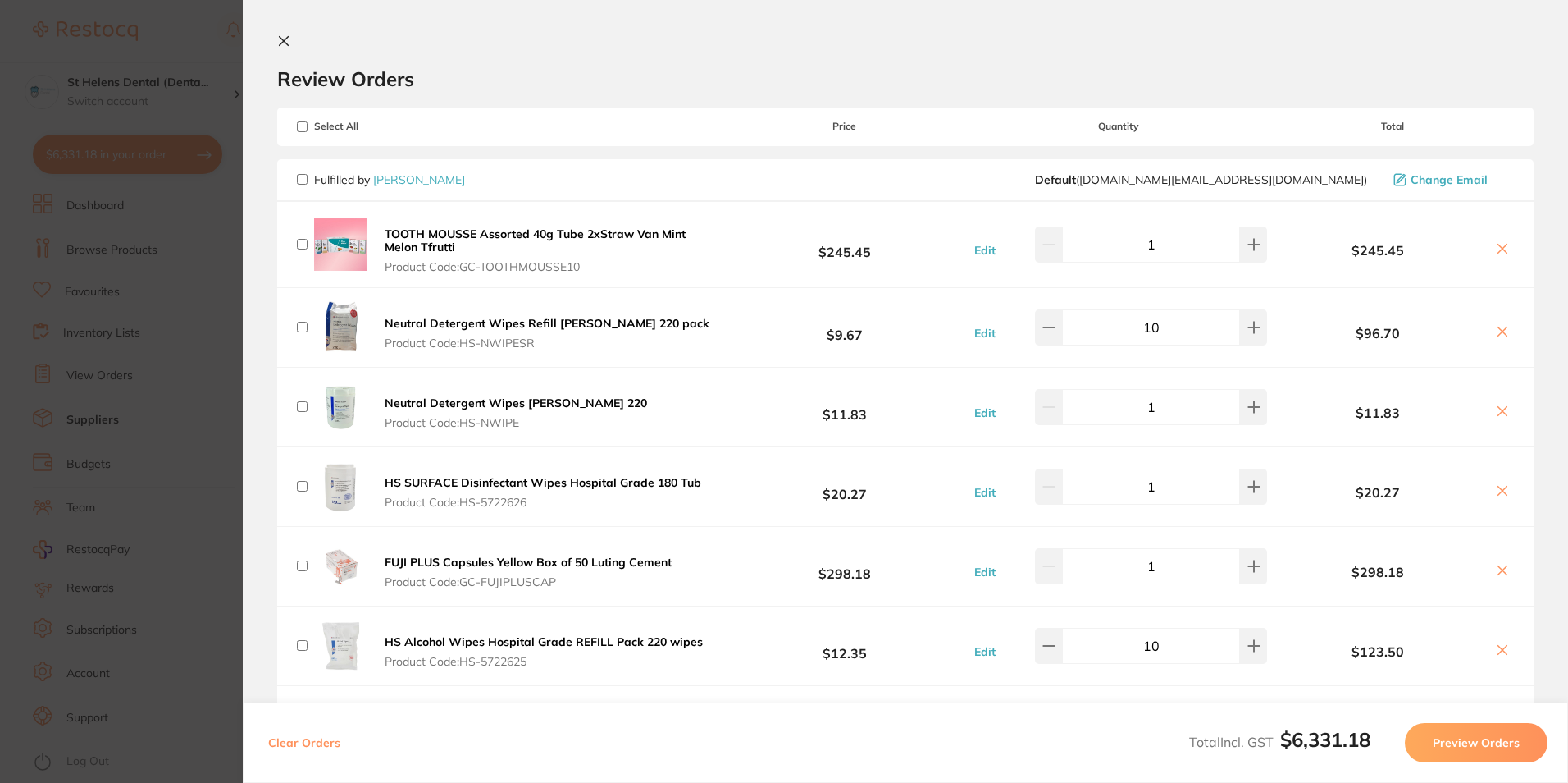
checkbox input "false"
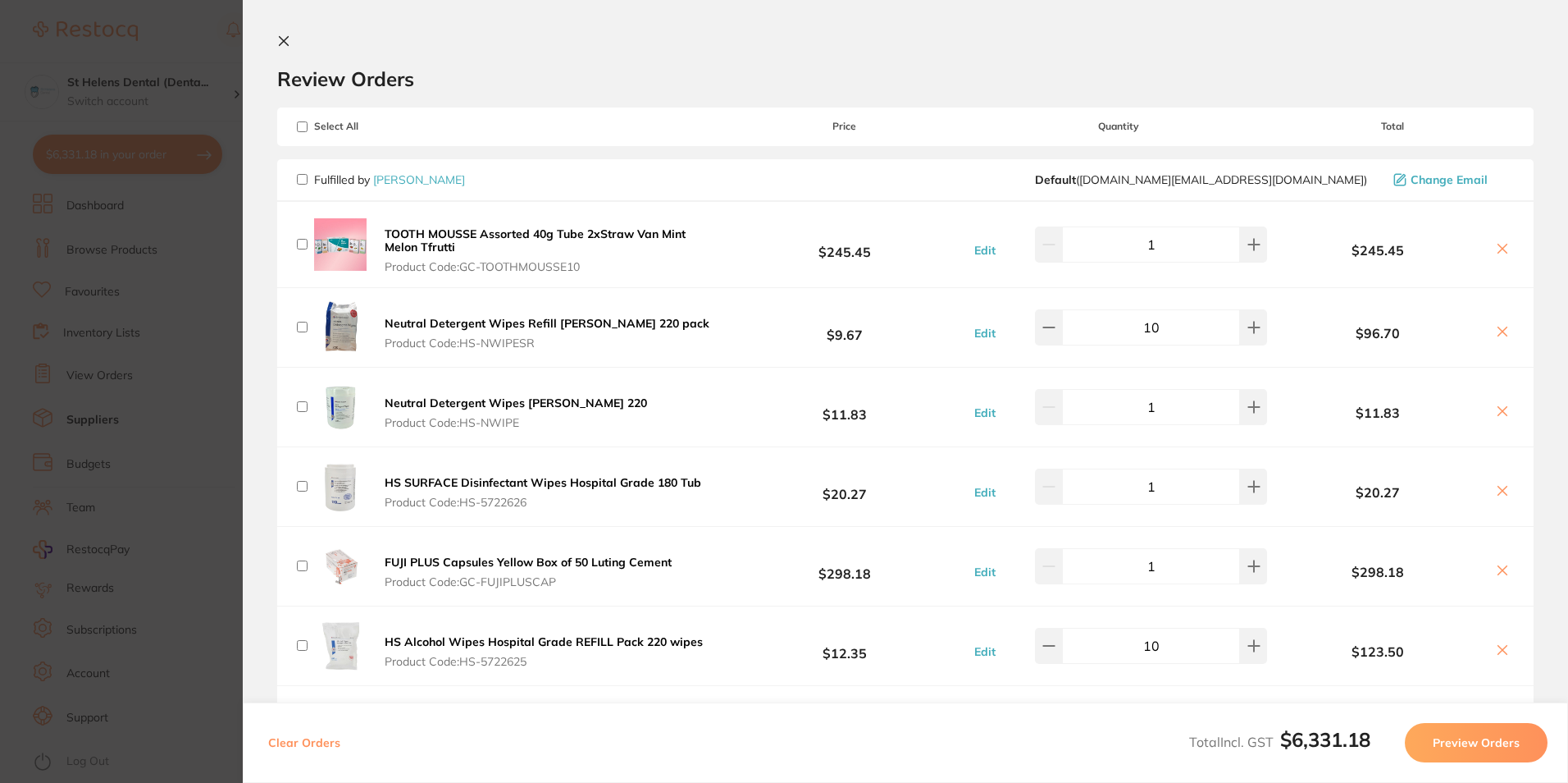
checkbox input "false"
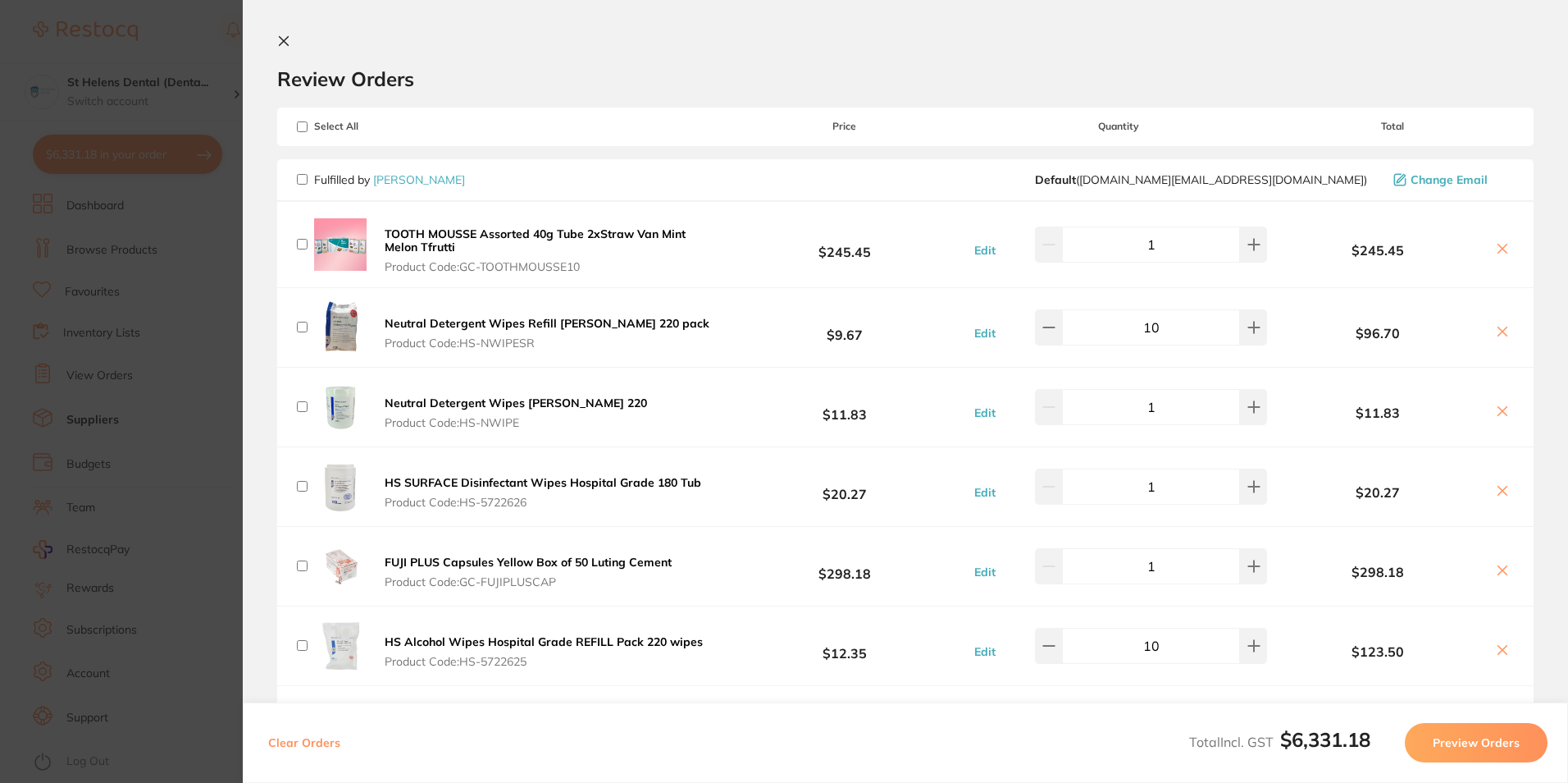
checkbox input "false"
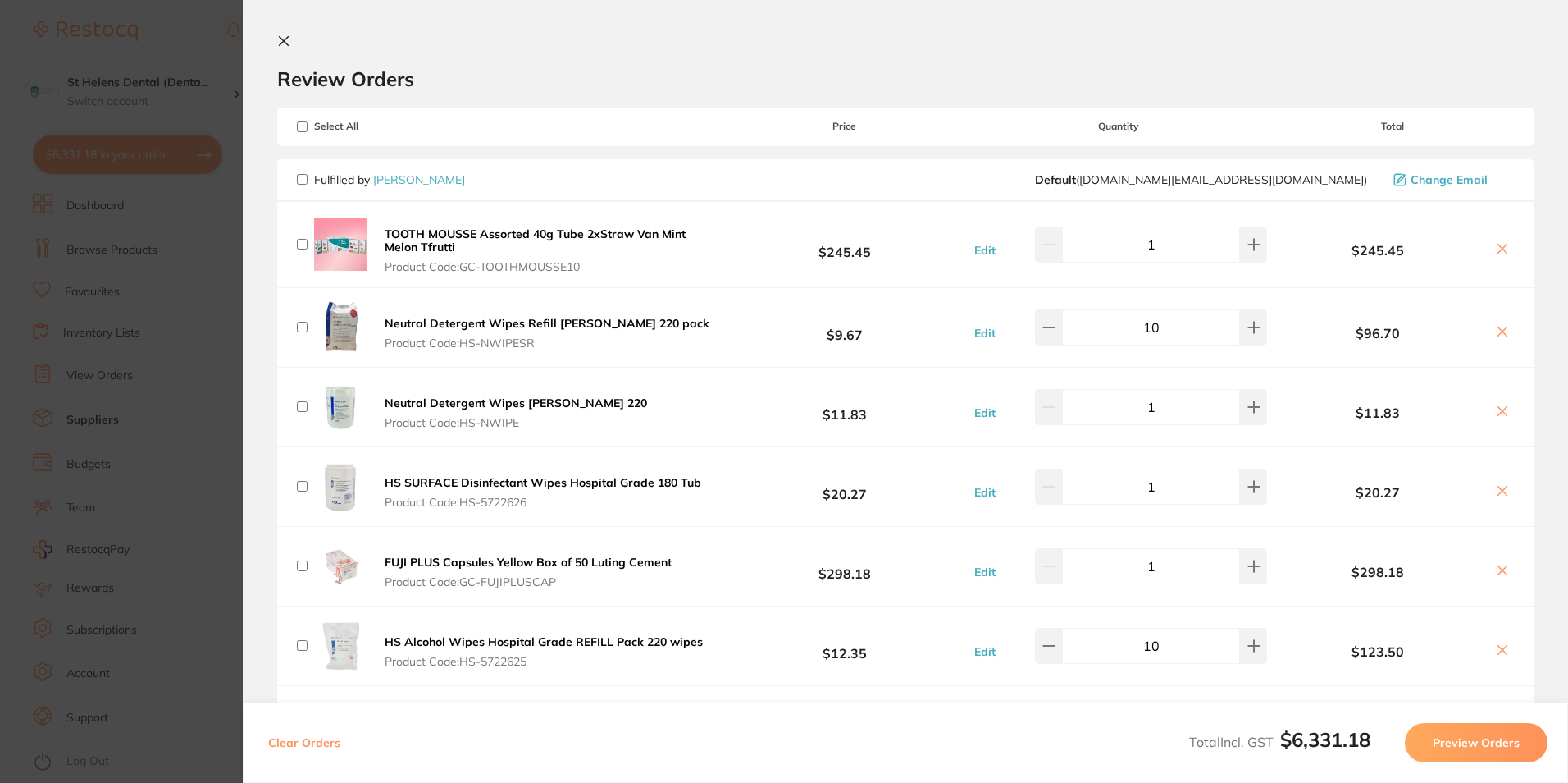
checkbox input "false"
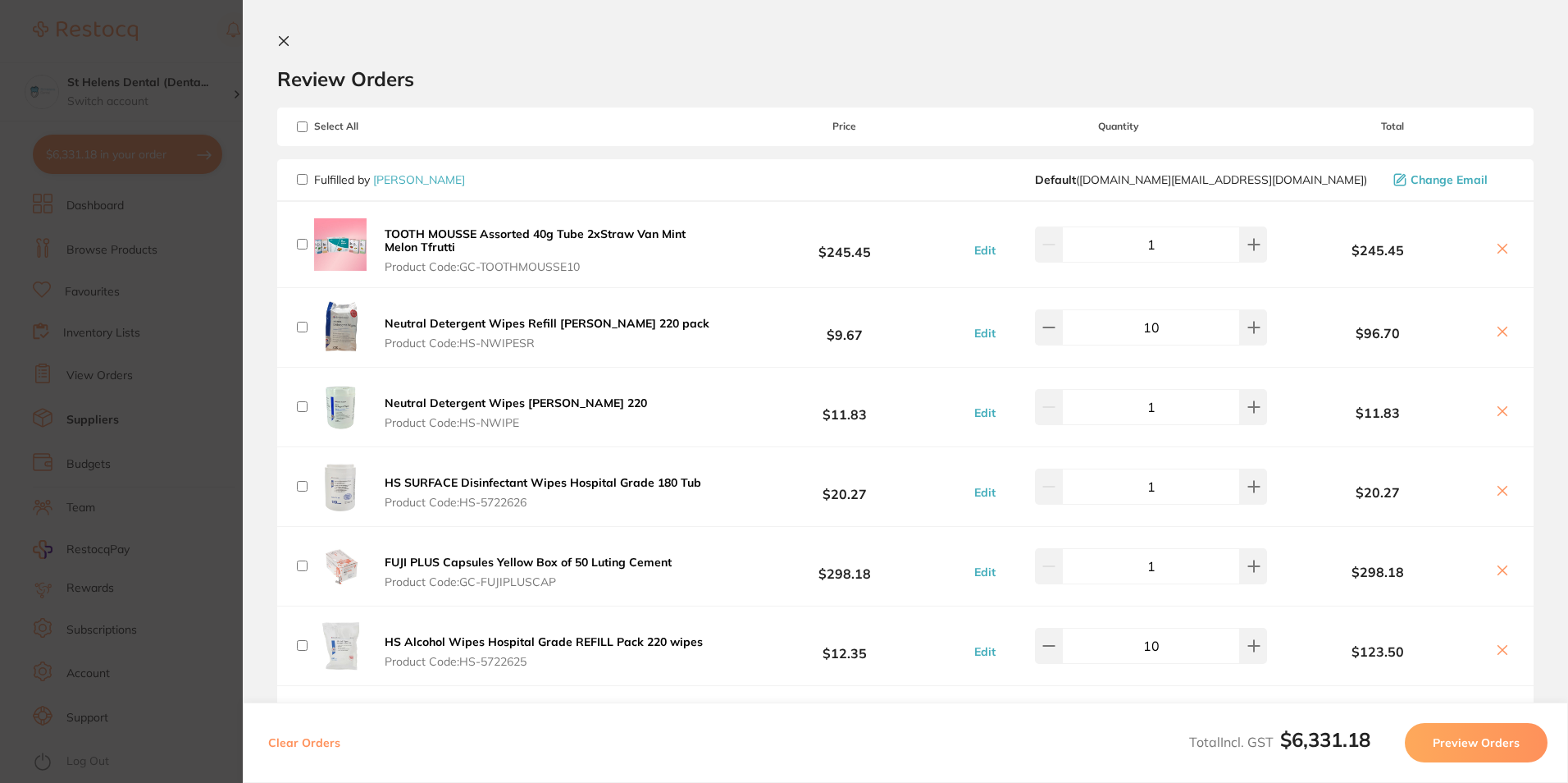
checkbox input "false"
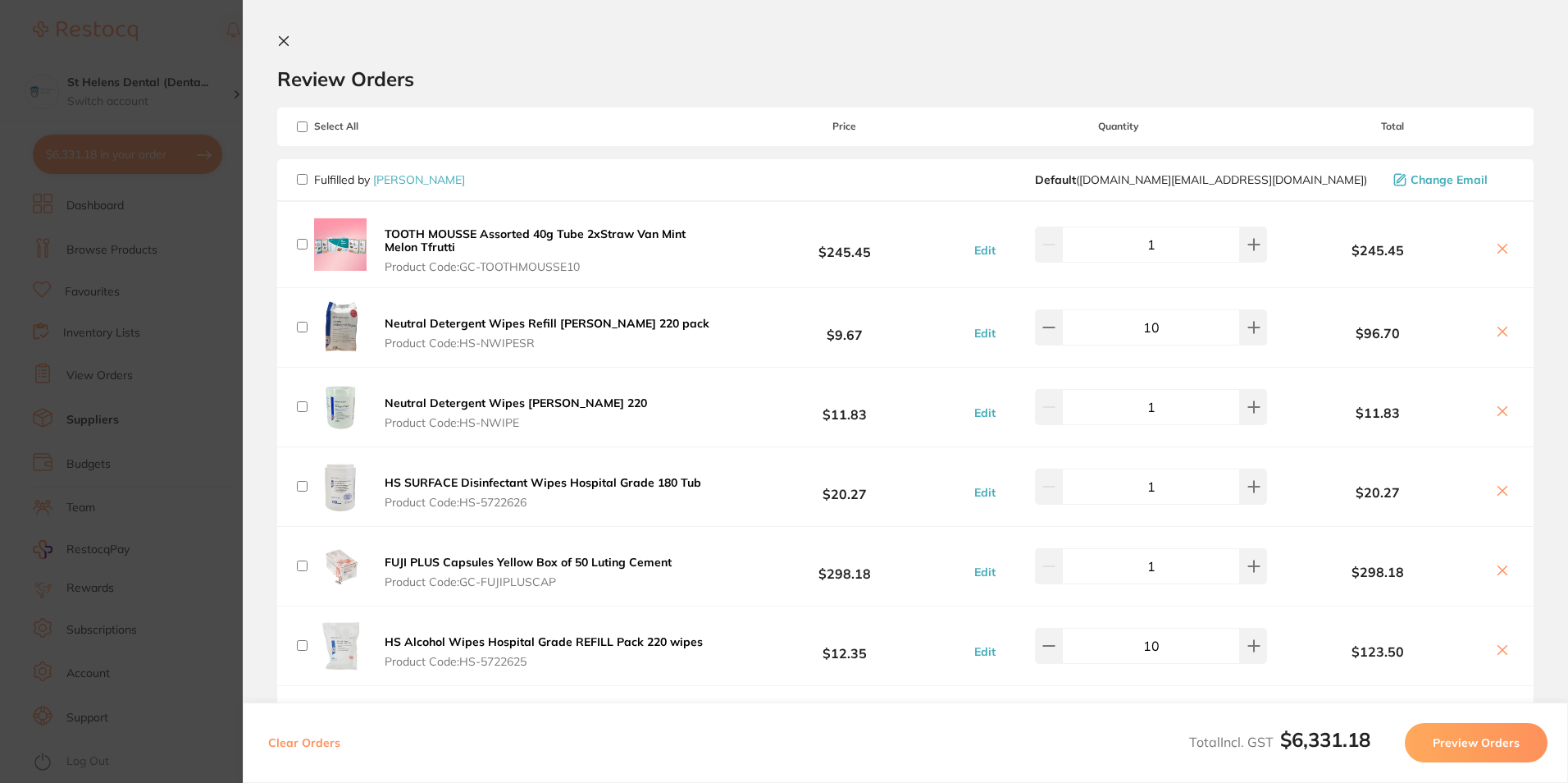
checkbox input "false"
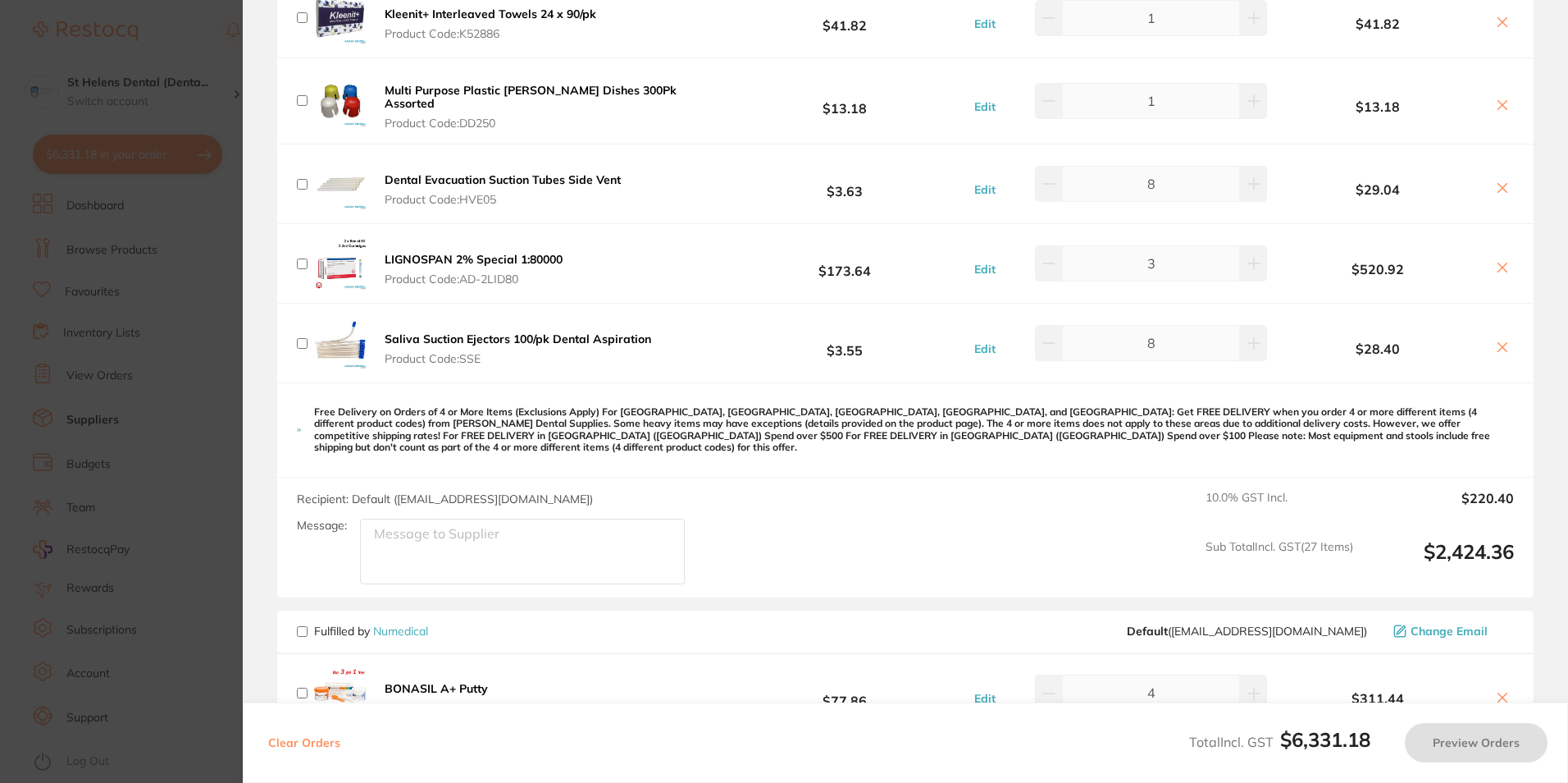
scroll to position [4759, 0]
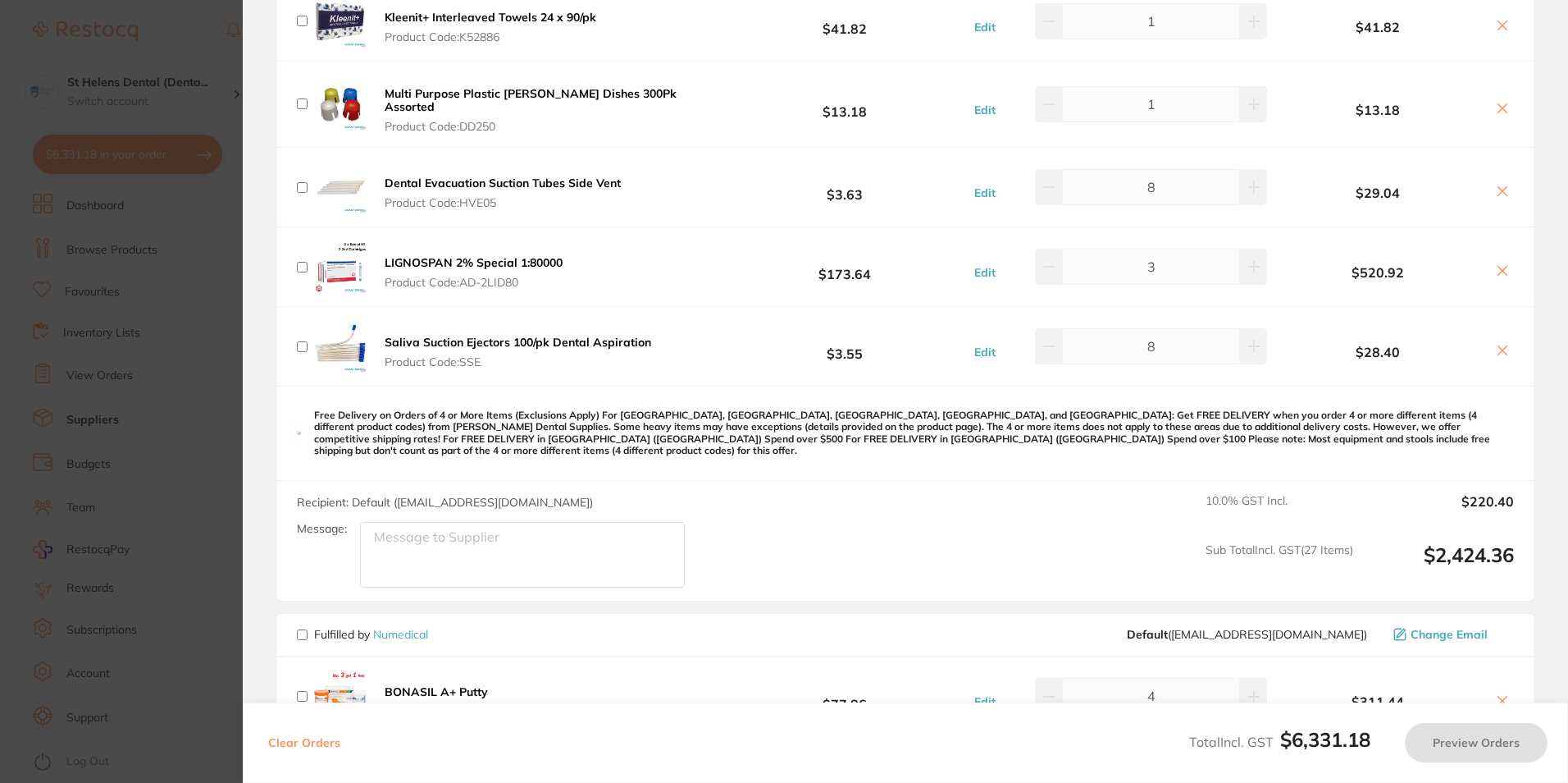
click at [163, 282] on section "Update RRP Set your pre negotiated price for this item. Item Agreed RRP (excl. …" at bounding box center [784, 392] width 1568 height 783
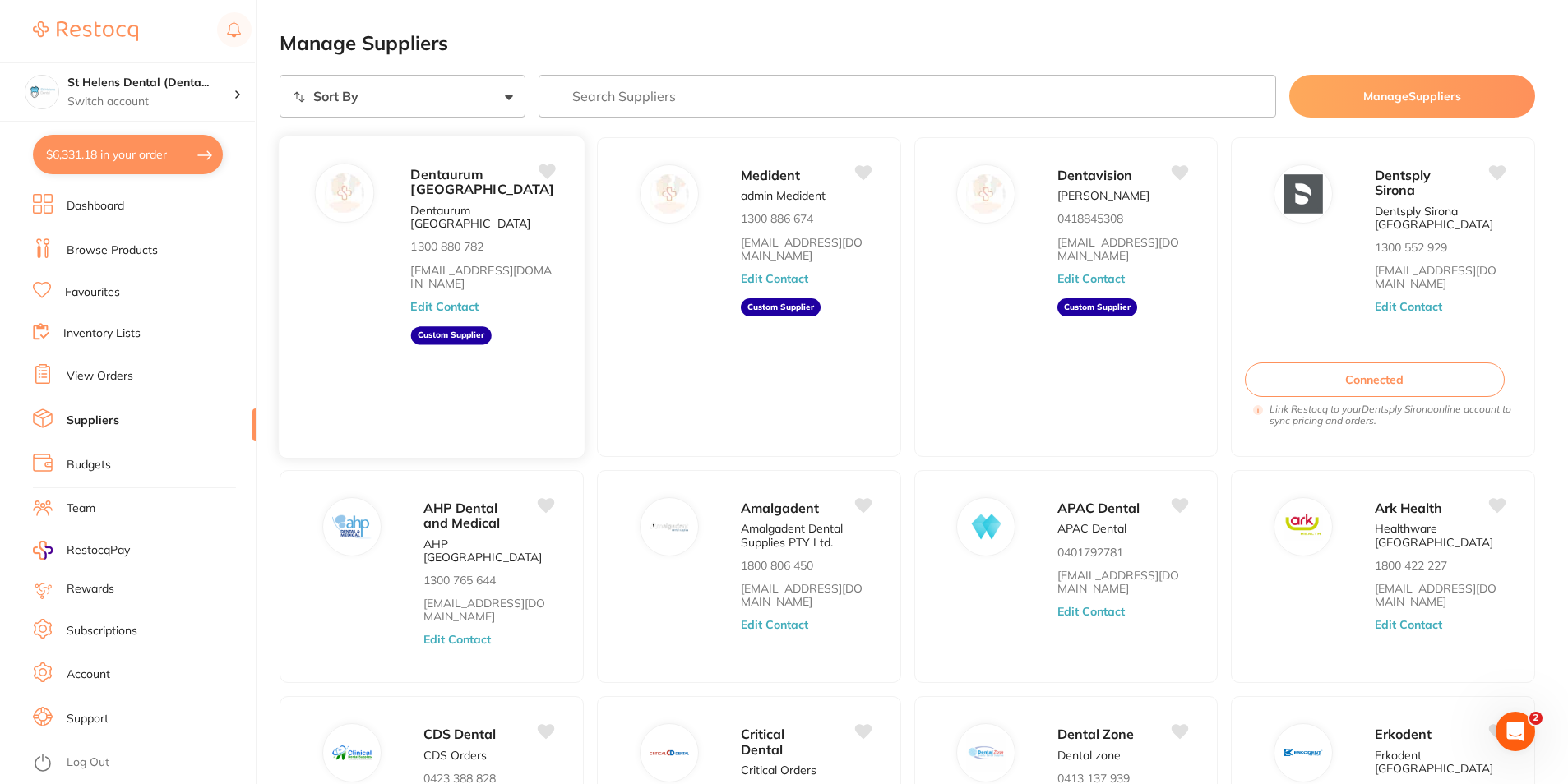
scroll to position [0, 0]
click at [672, 98] on input "search" at bounding box center [907, 97] width 737 height 43
click at [86, 426] on link "Suppliers" at bounding box center [92, 420] width 52 height 17
click at [71, 254] on link "Browse Products" at bounding box center [112, 250] width 92 height 17
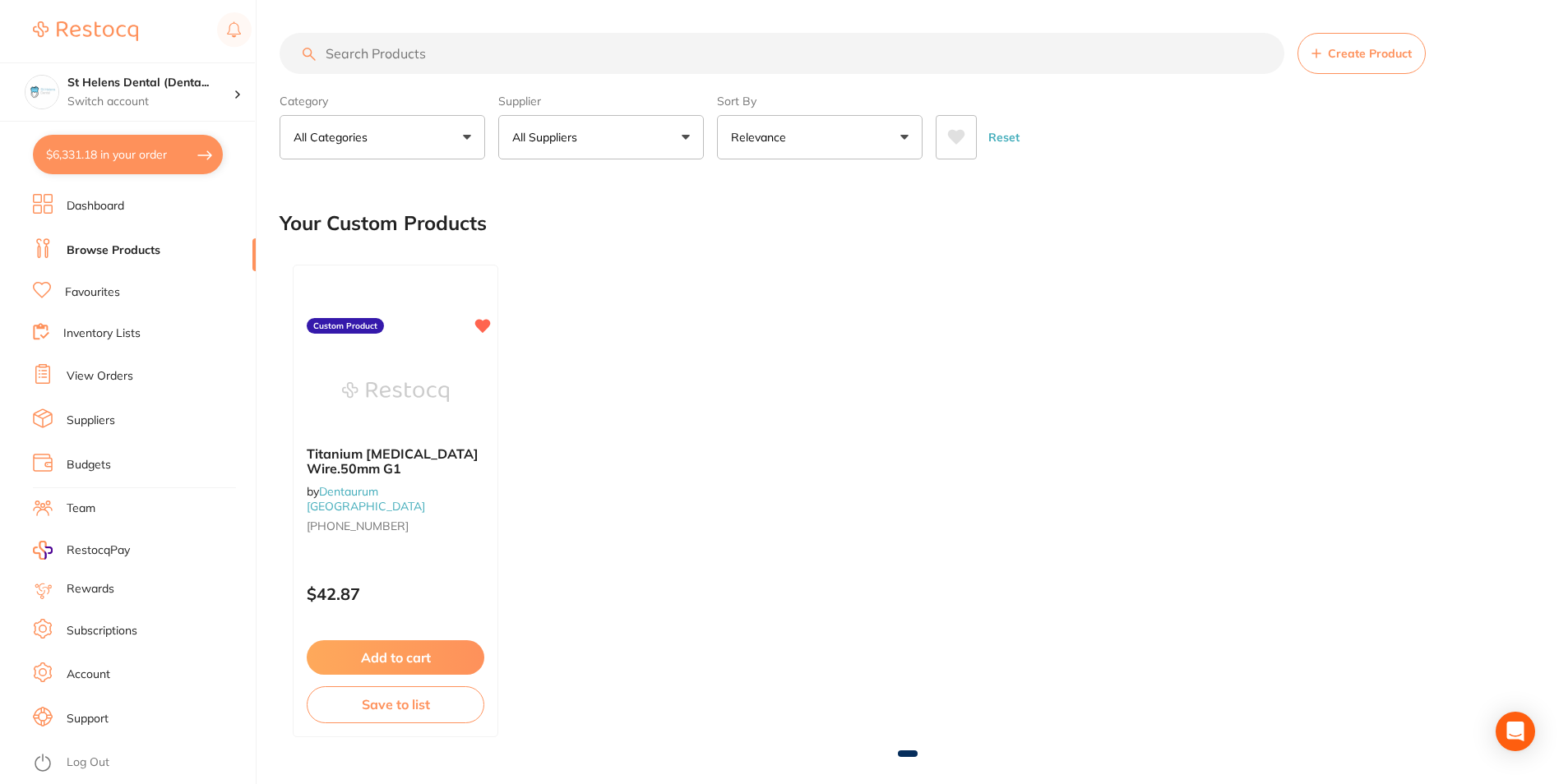
click at [323, 53] on input "search" at bounding box center [782, 53] width 1005 height 41
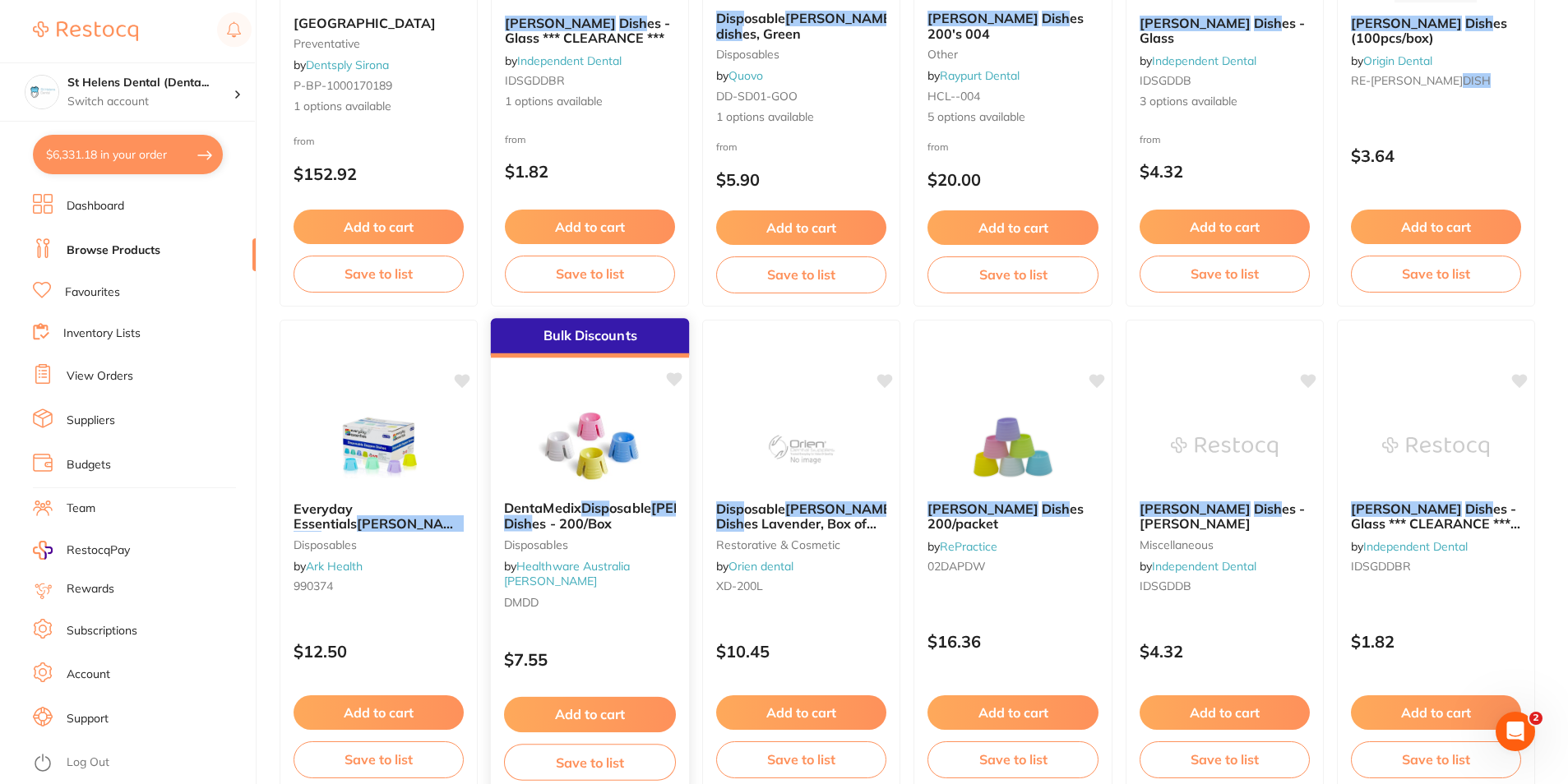
scroll to position [1396, 0]
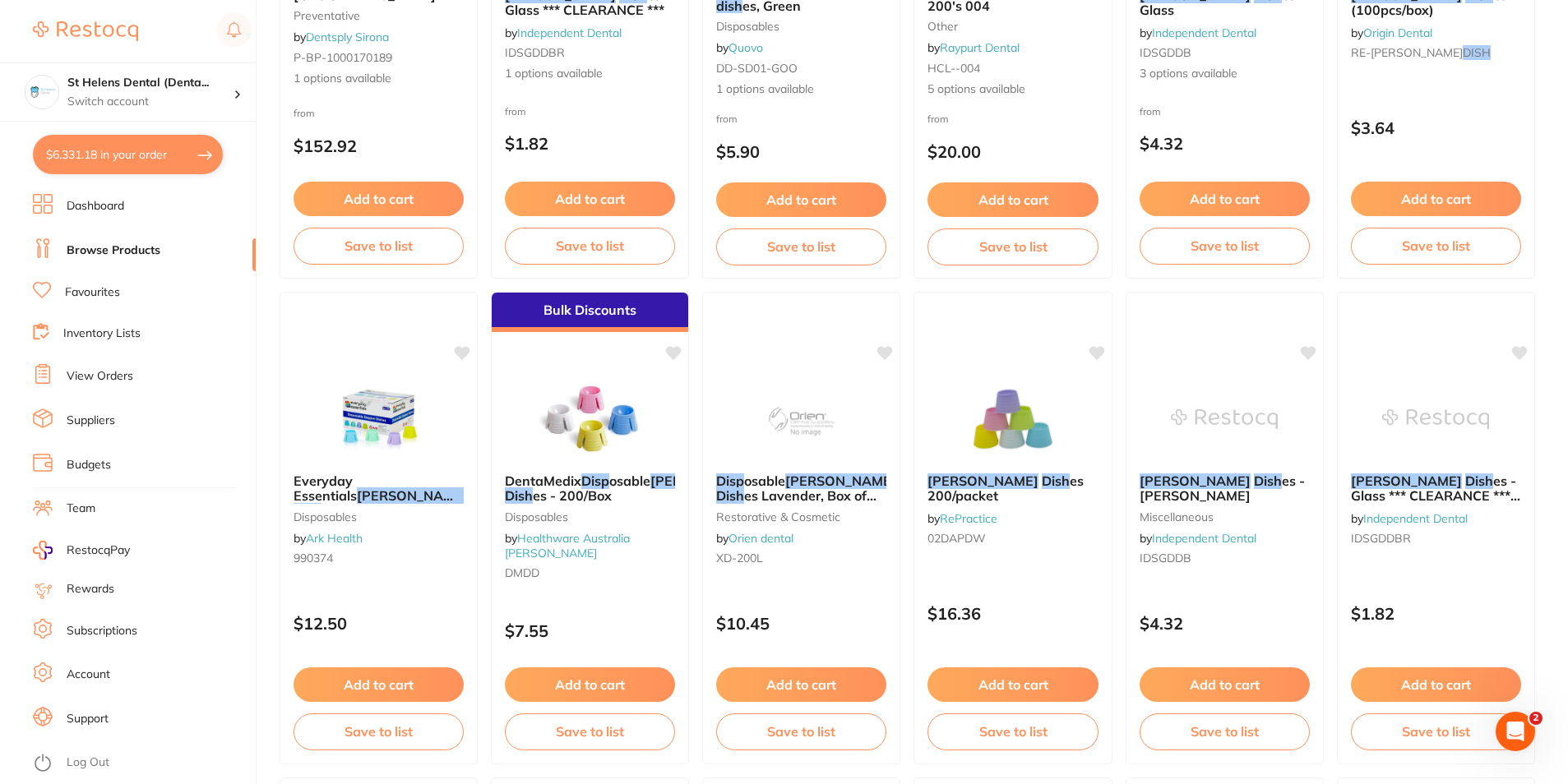
type input "dappen dish"
click at [98, 169] on button "$6,331.18 in your order" at bounding box center [128, 154] width 190 height 39
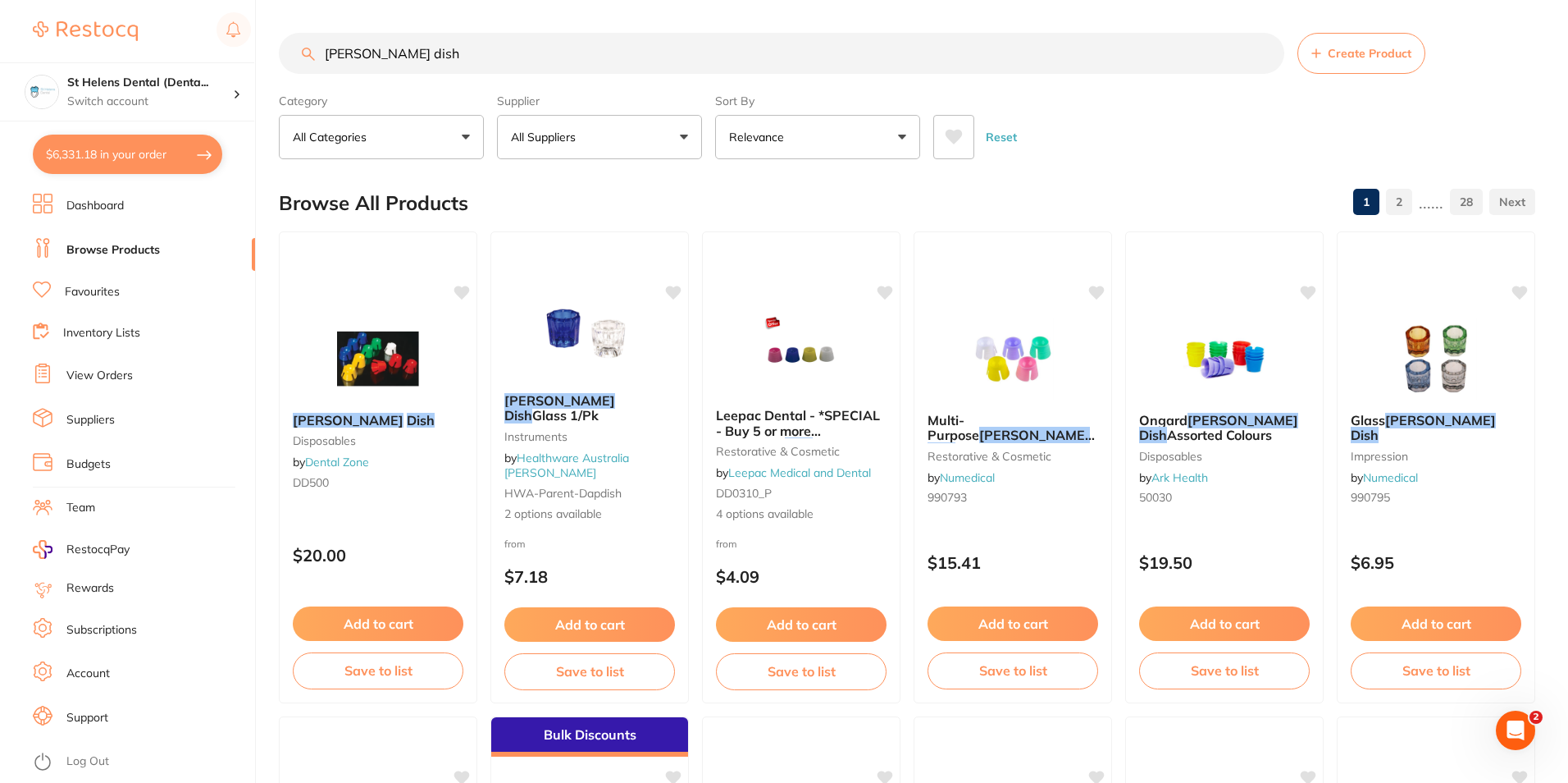
checkbox input "true"
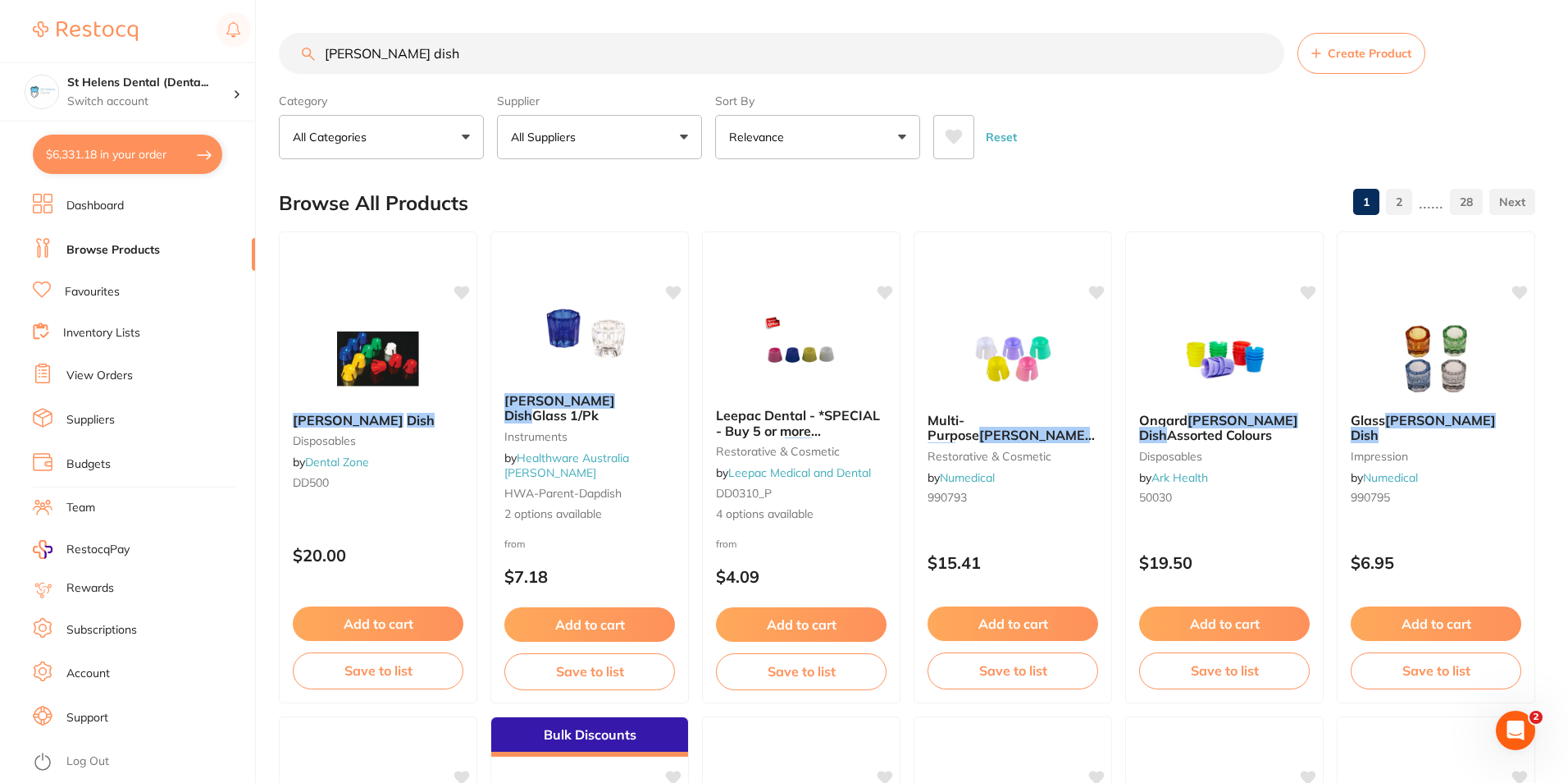
checkbox input "true"
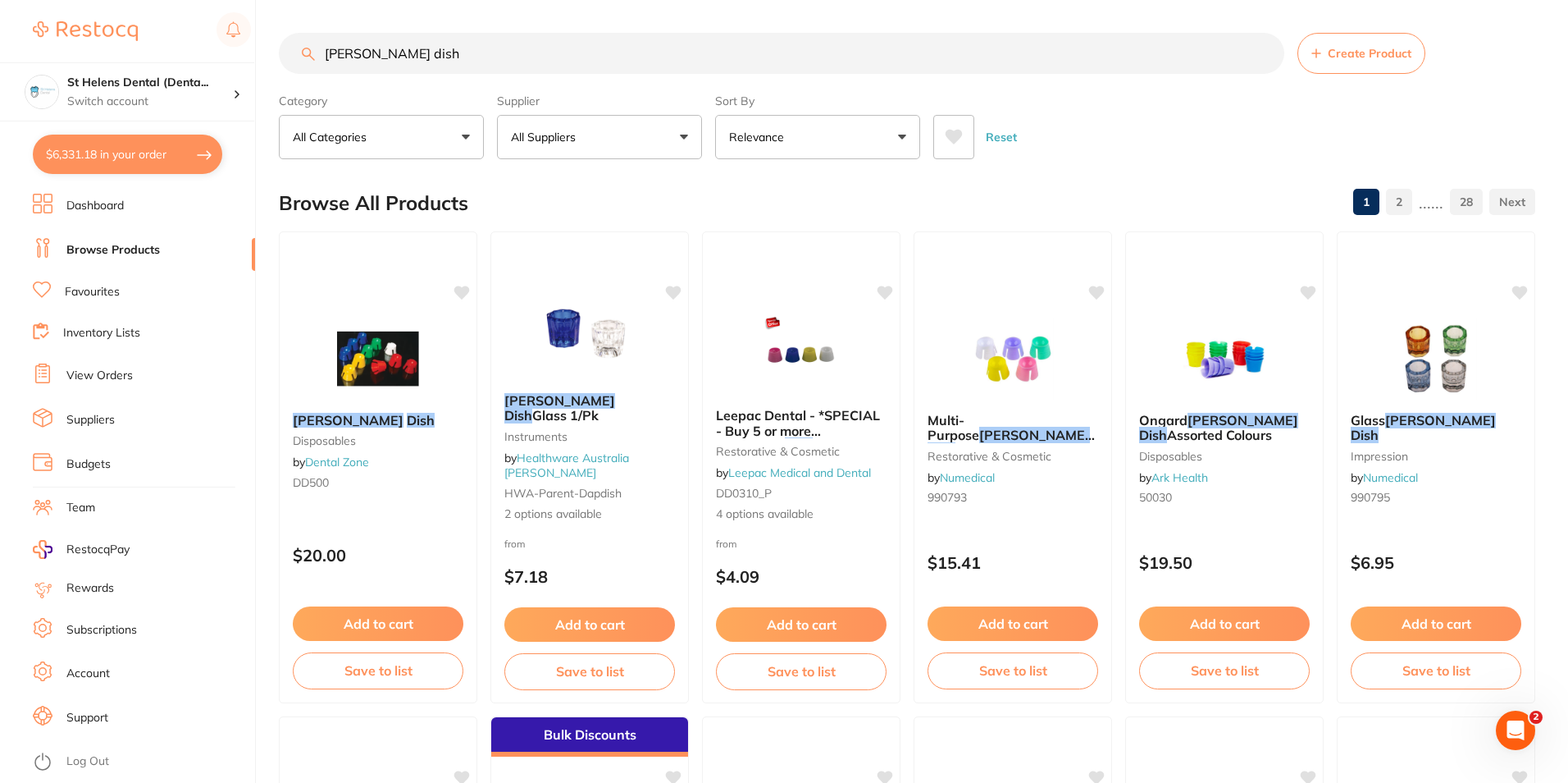
checkbox input "true"
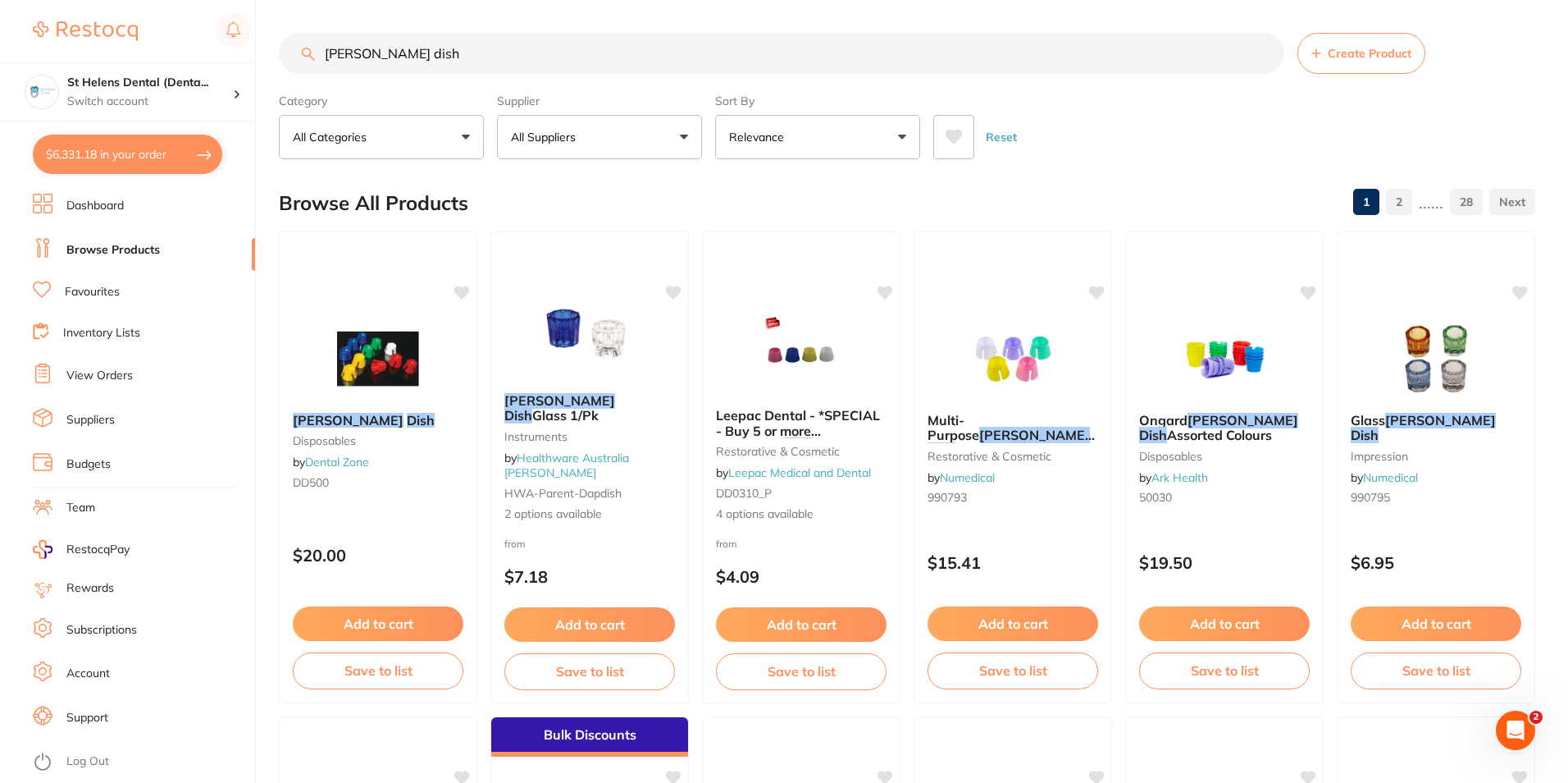
checkbox input "true"
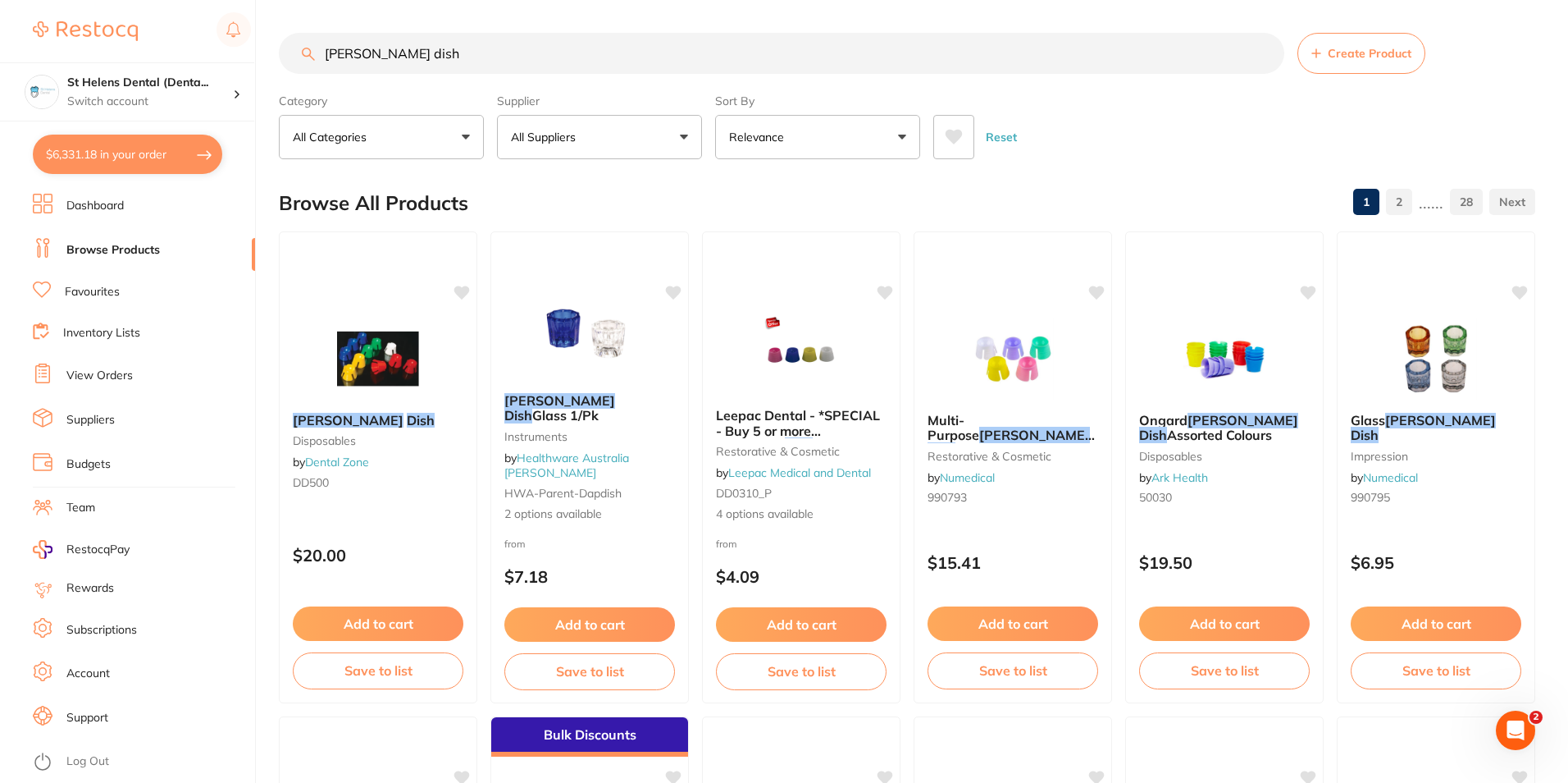
checkbox input "true"
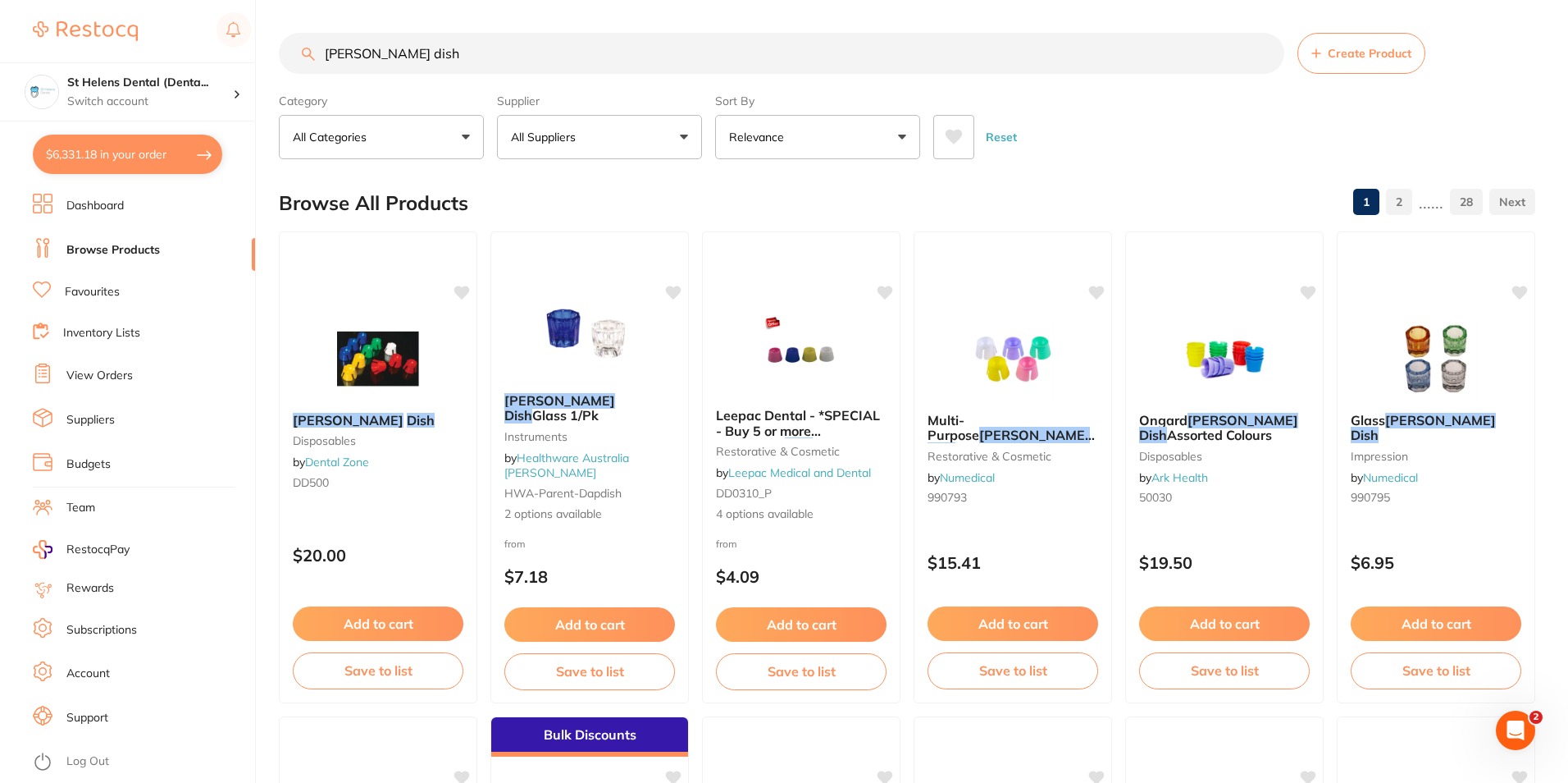
checkbox input "true"
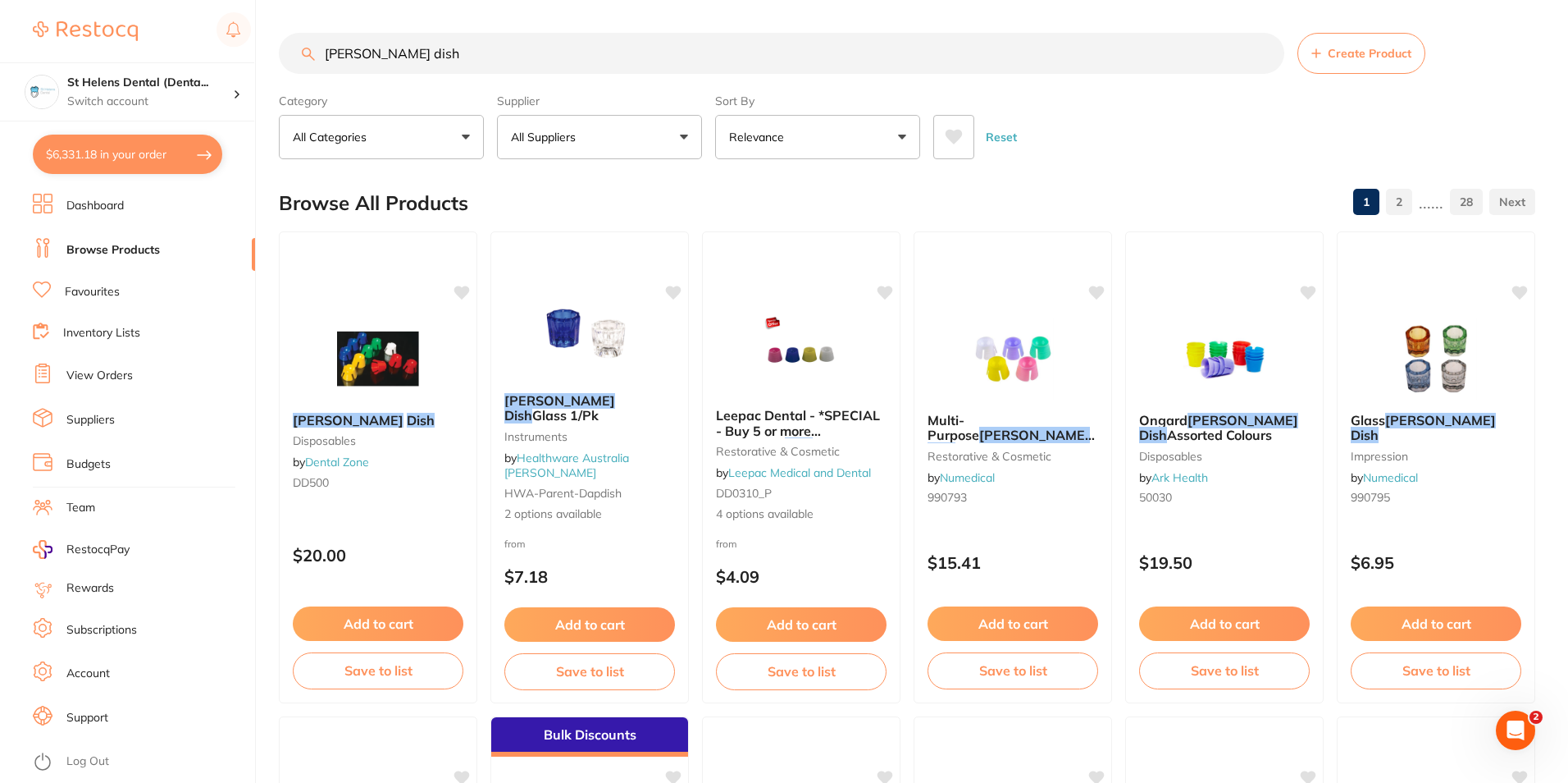
checkbox input "true"
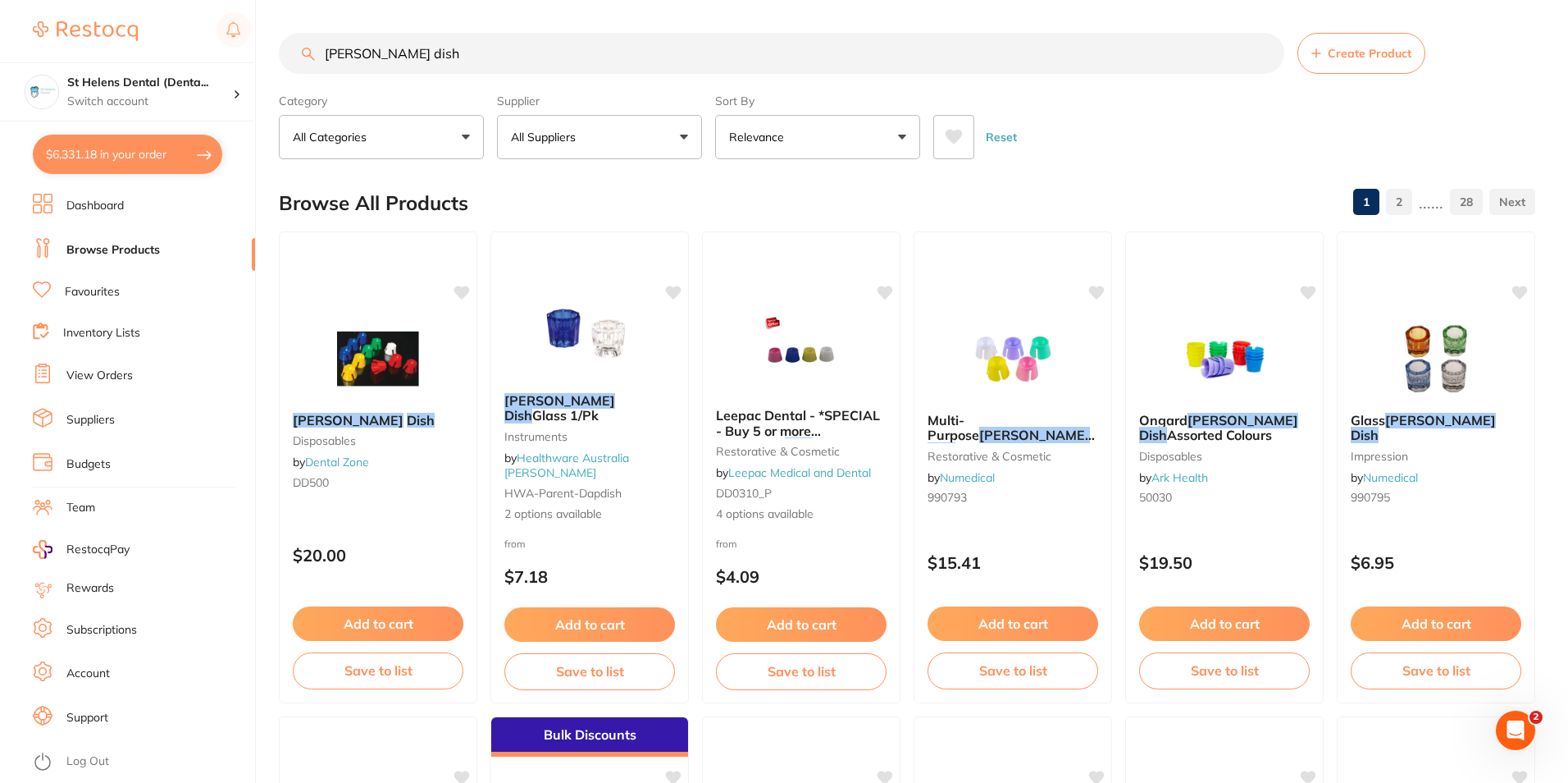
checkbox input "true"
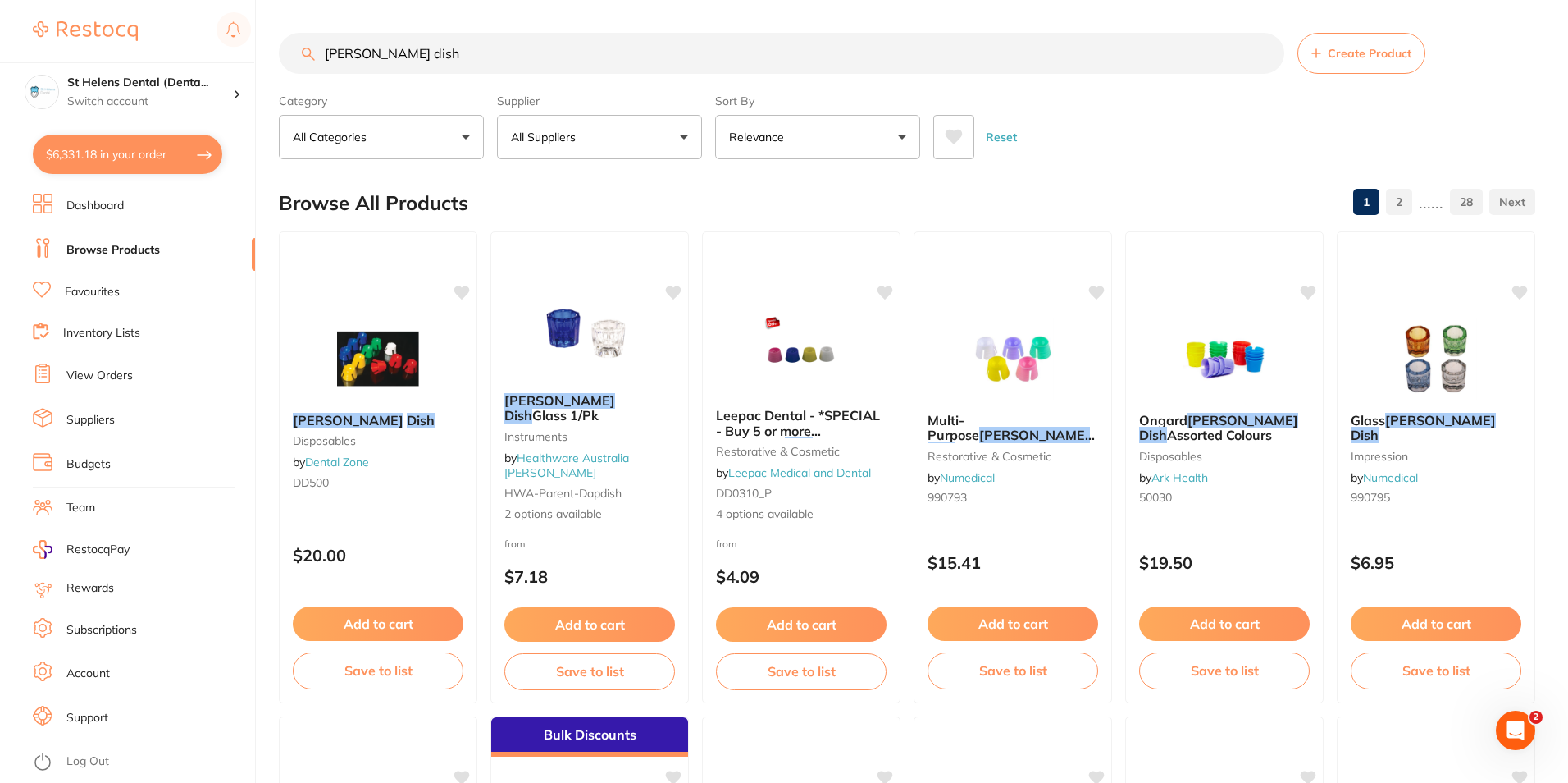
checkbox input "true"
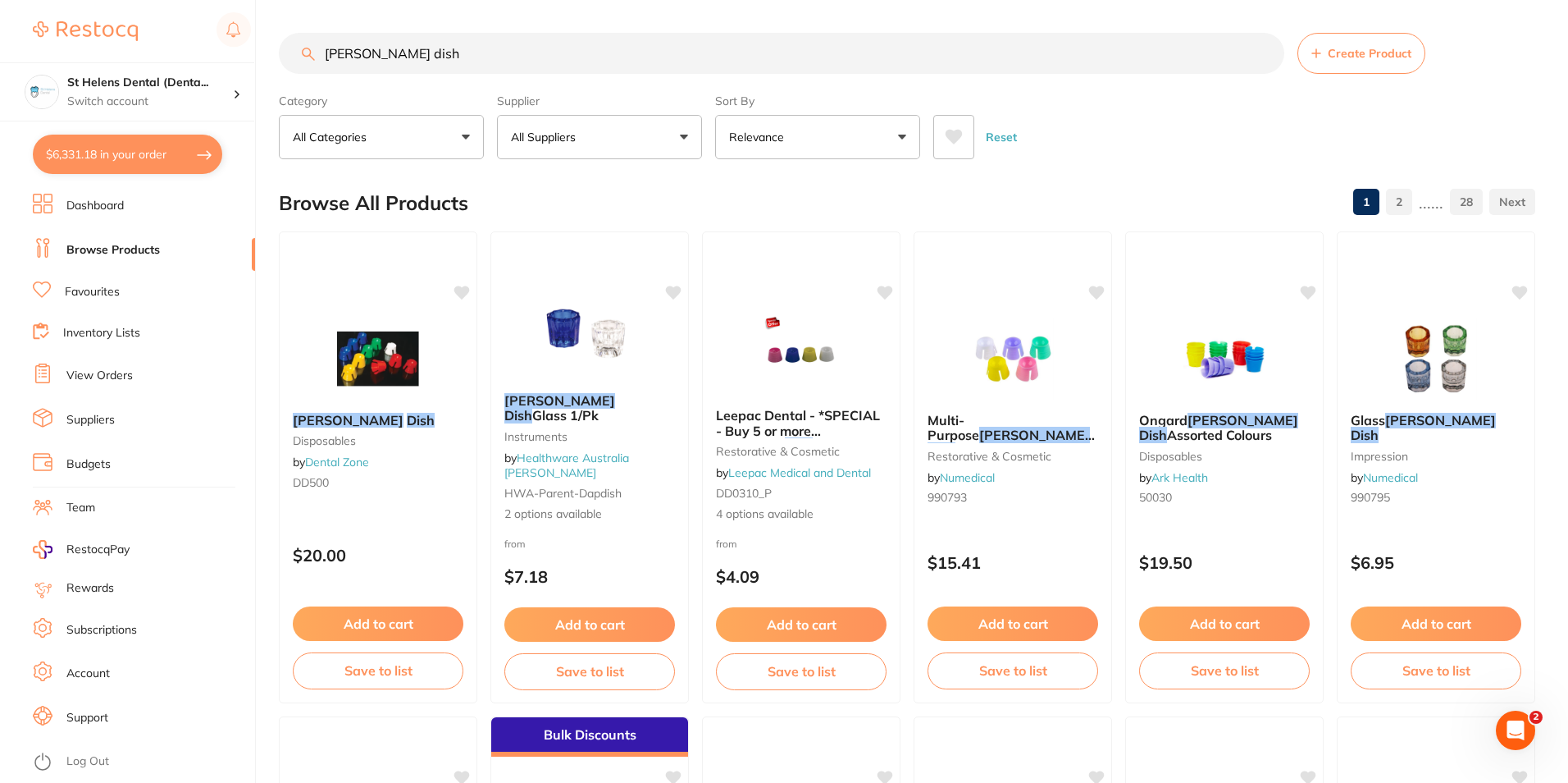
checkbox input "true"
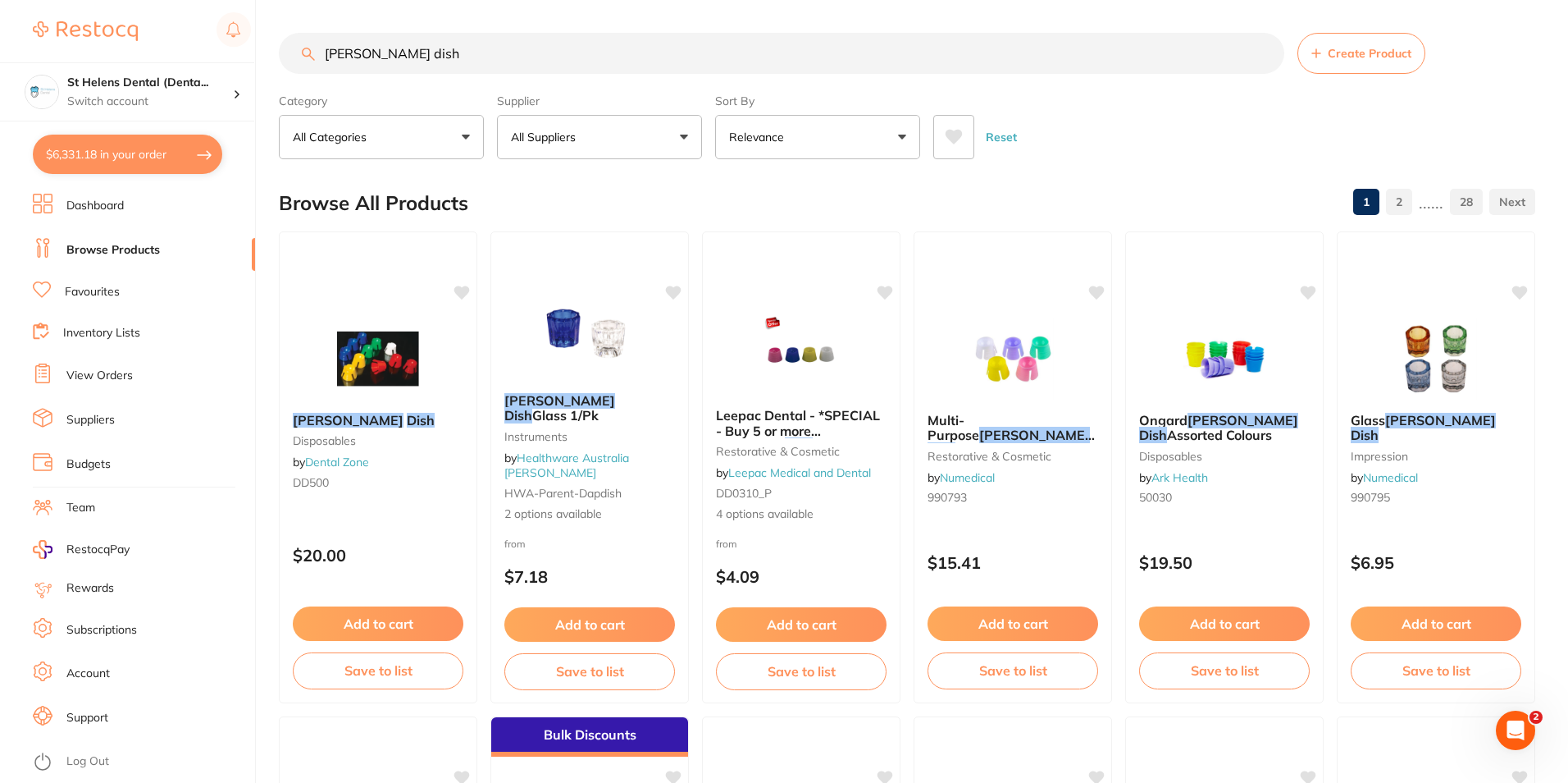
checkbox input "true"
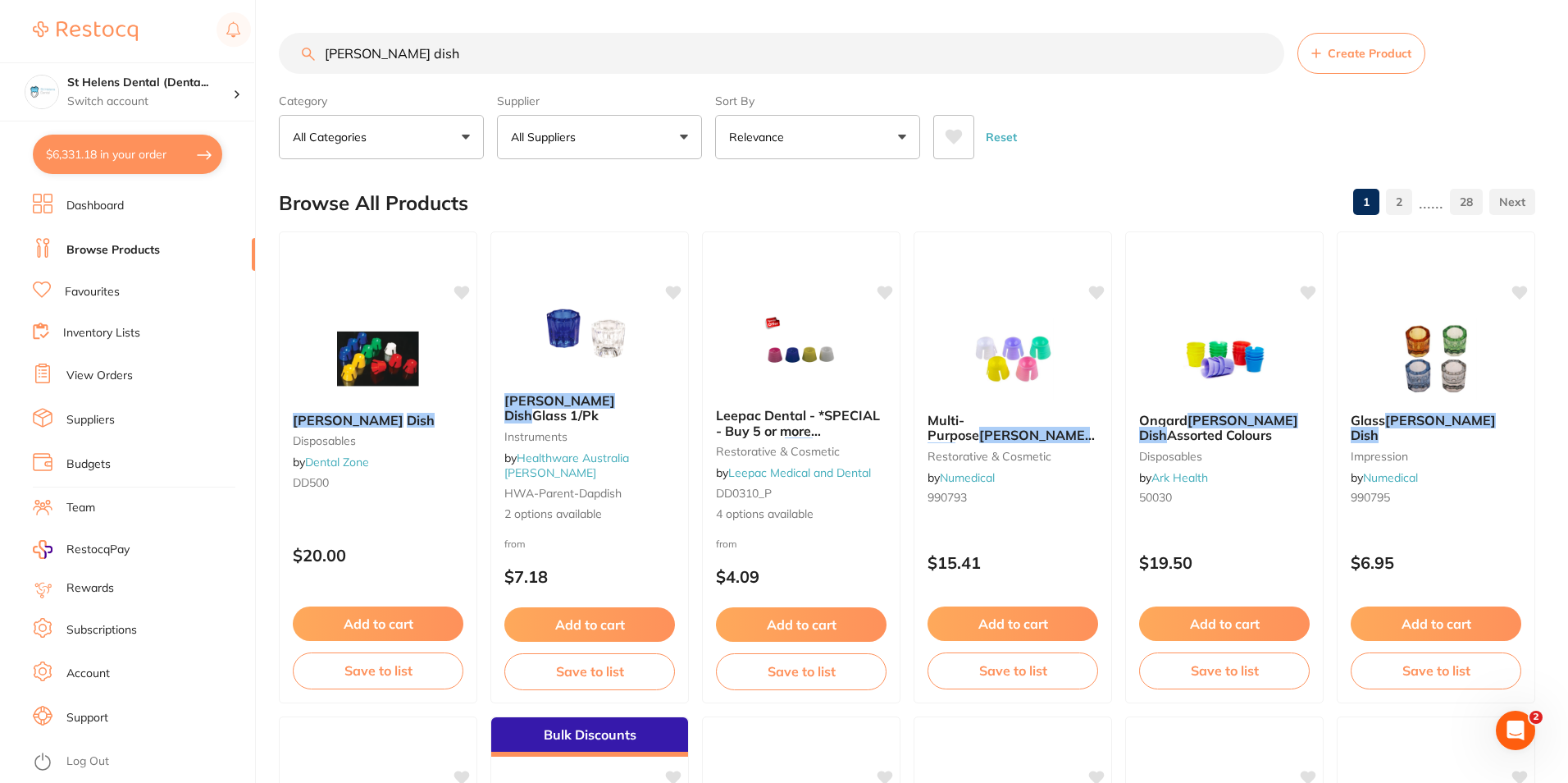
checkbox input "true"
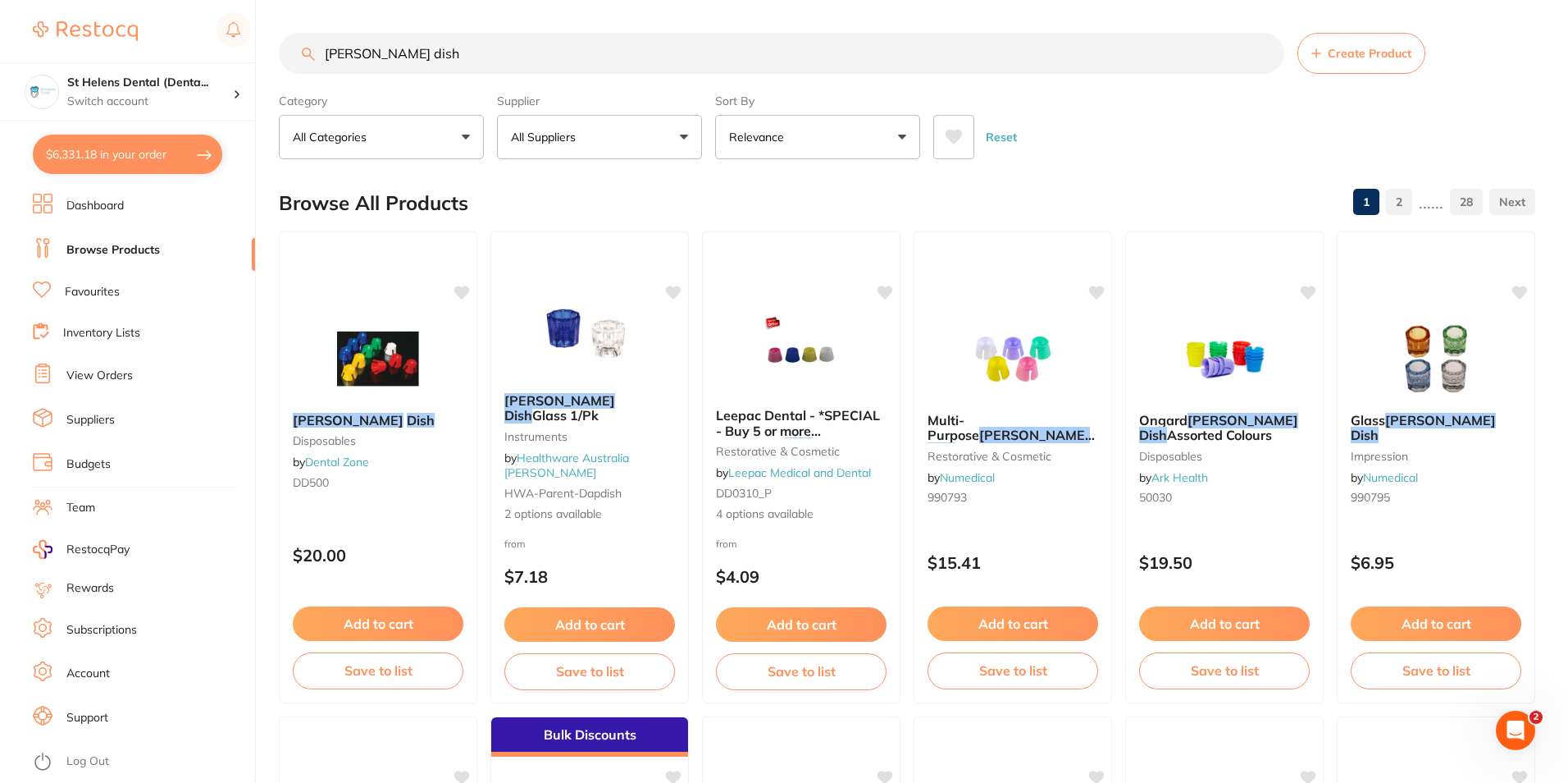
checkbox input "true"
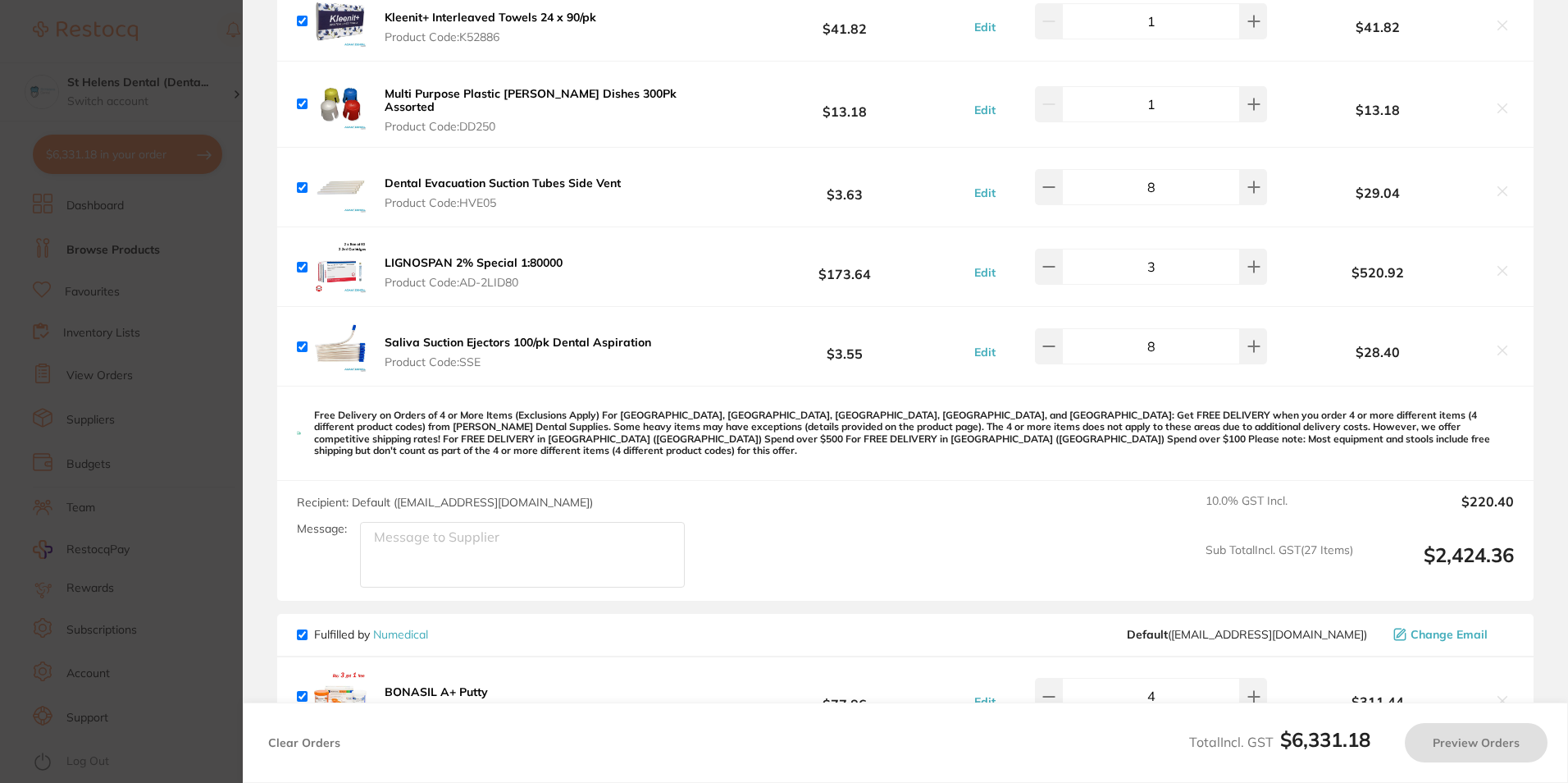
click at [202, 249] on section "Update RRP Set your pre negotiated price for this item. Item Agreed RRP (excl. …" at bounding box center [784, 392] width 1568 height 783
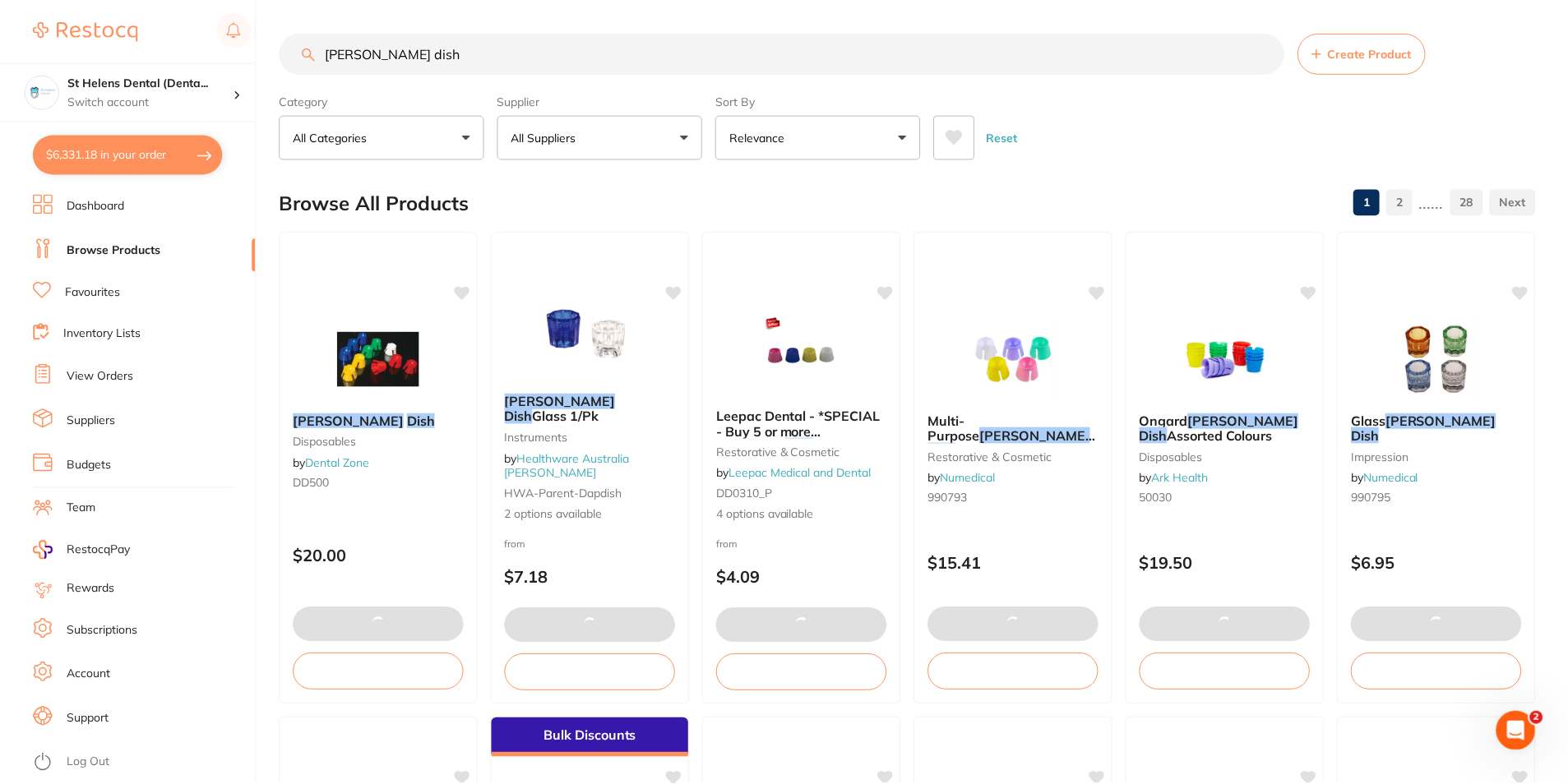
scroll to position [1396, 0]
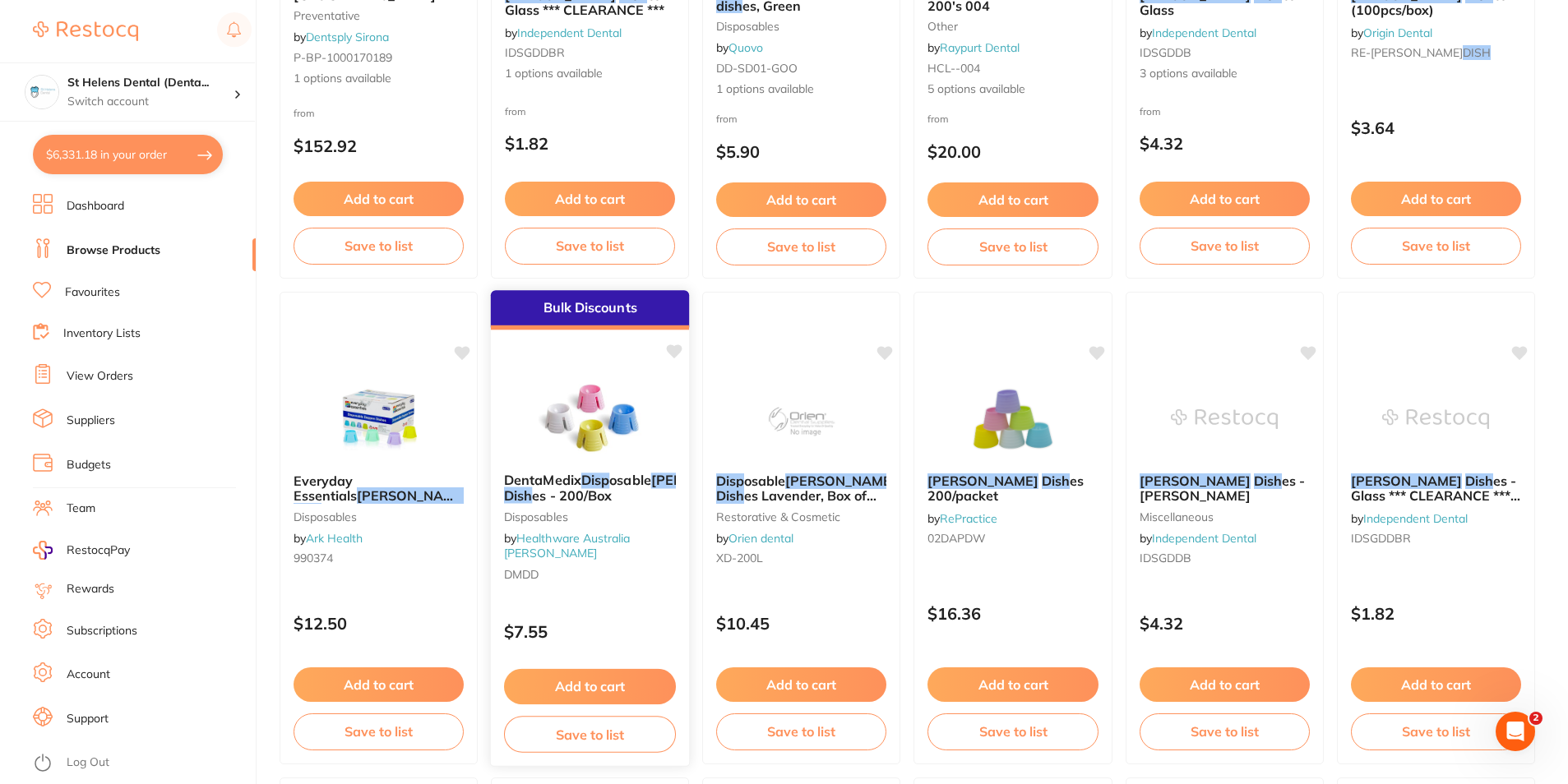
click at [591, 424] on img at bounding box center [590, 417] width 108 height 83
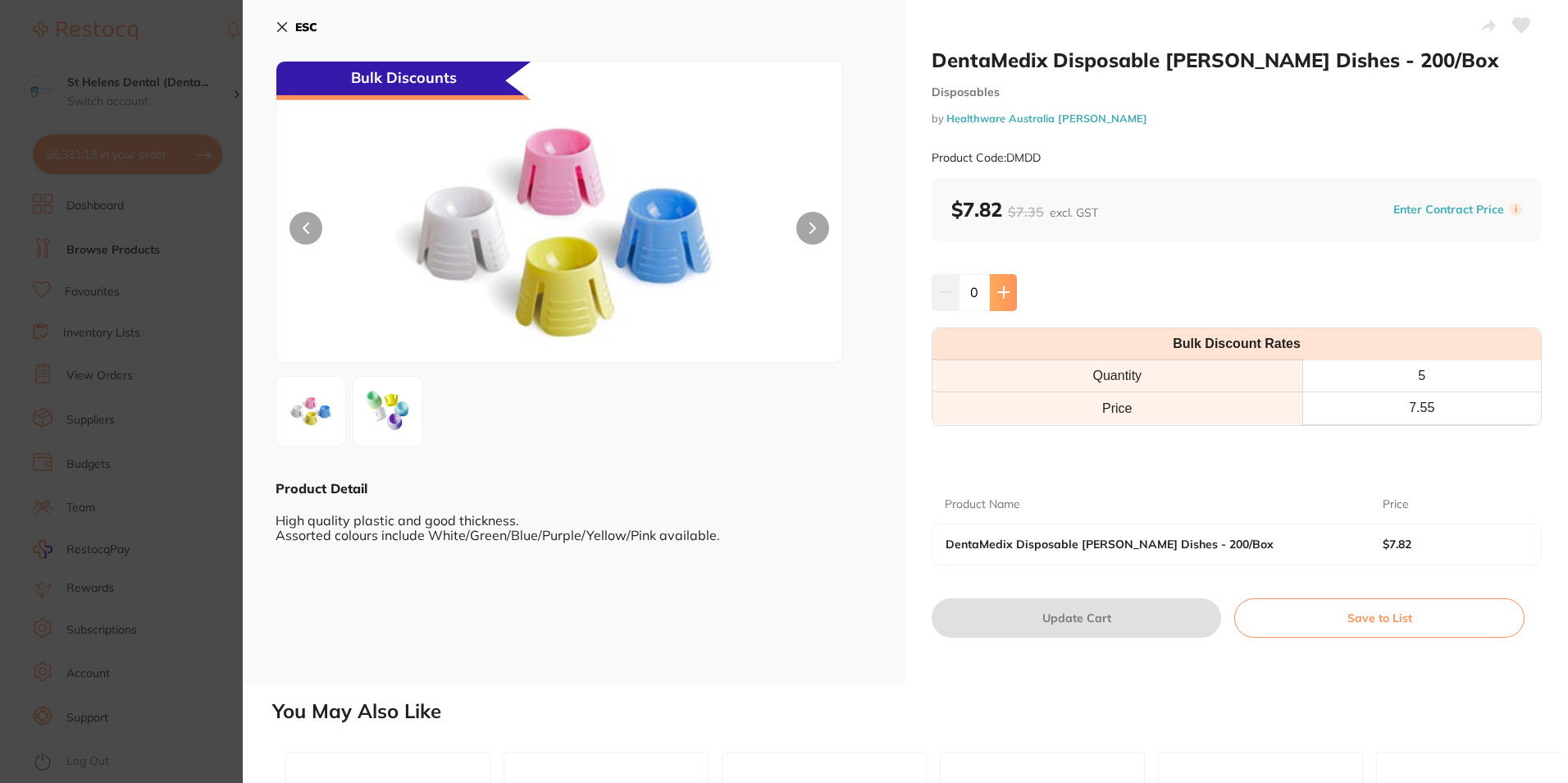
click at [1011, 308] on button at bounding box center [1003, 291] width 27 height 36
type input "1"
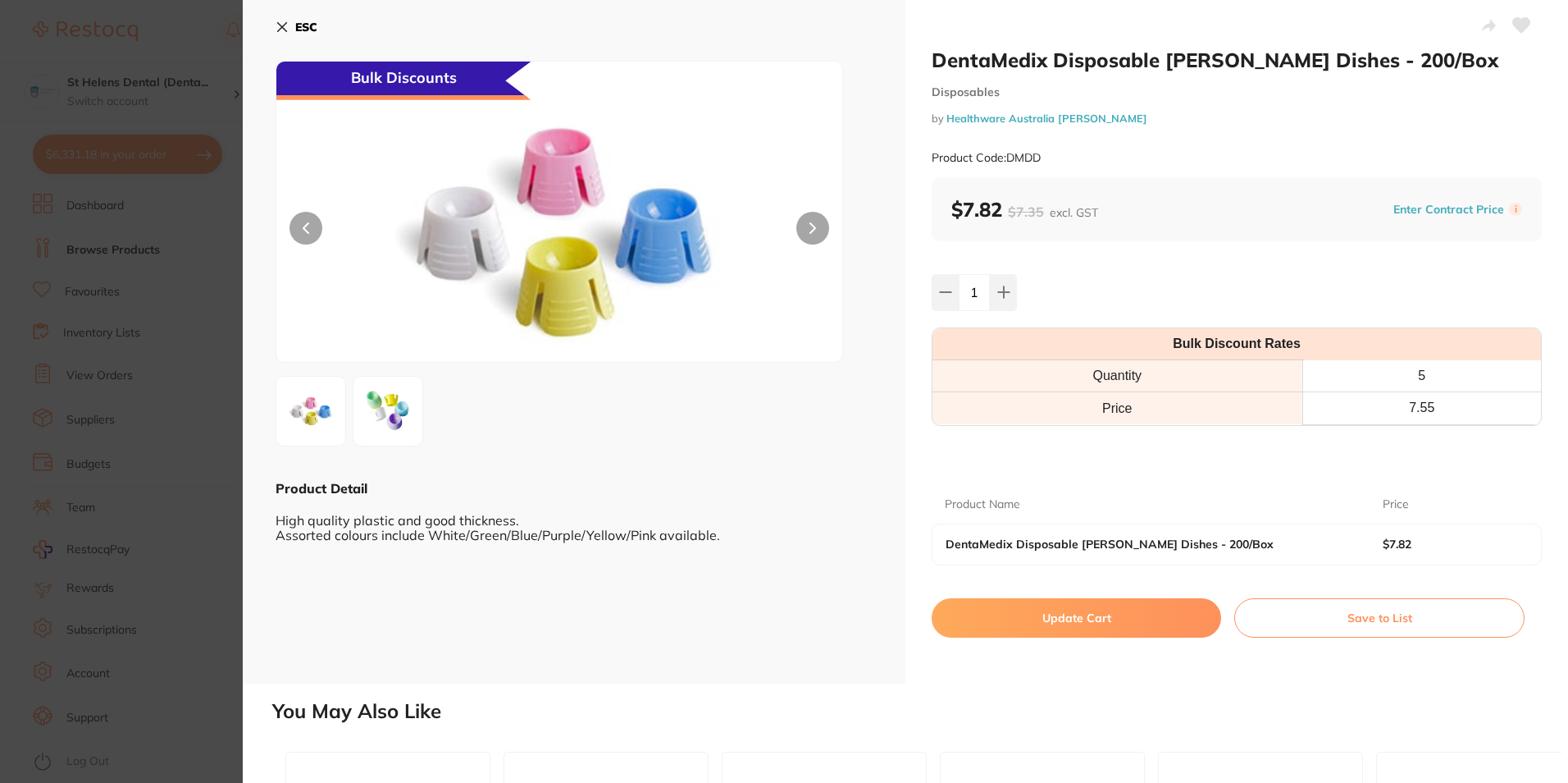
click at [1143, 633] on button "Update Cart" at bounding box center [1076, 618] width 290 height 39
checkbox input "false"
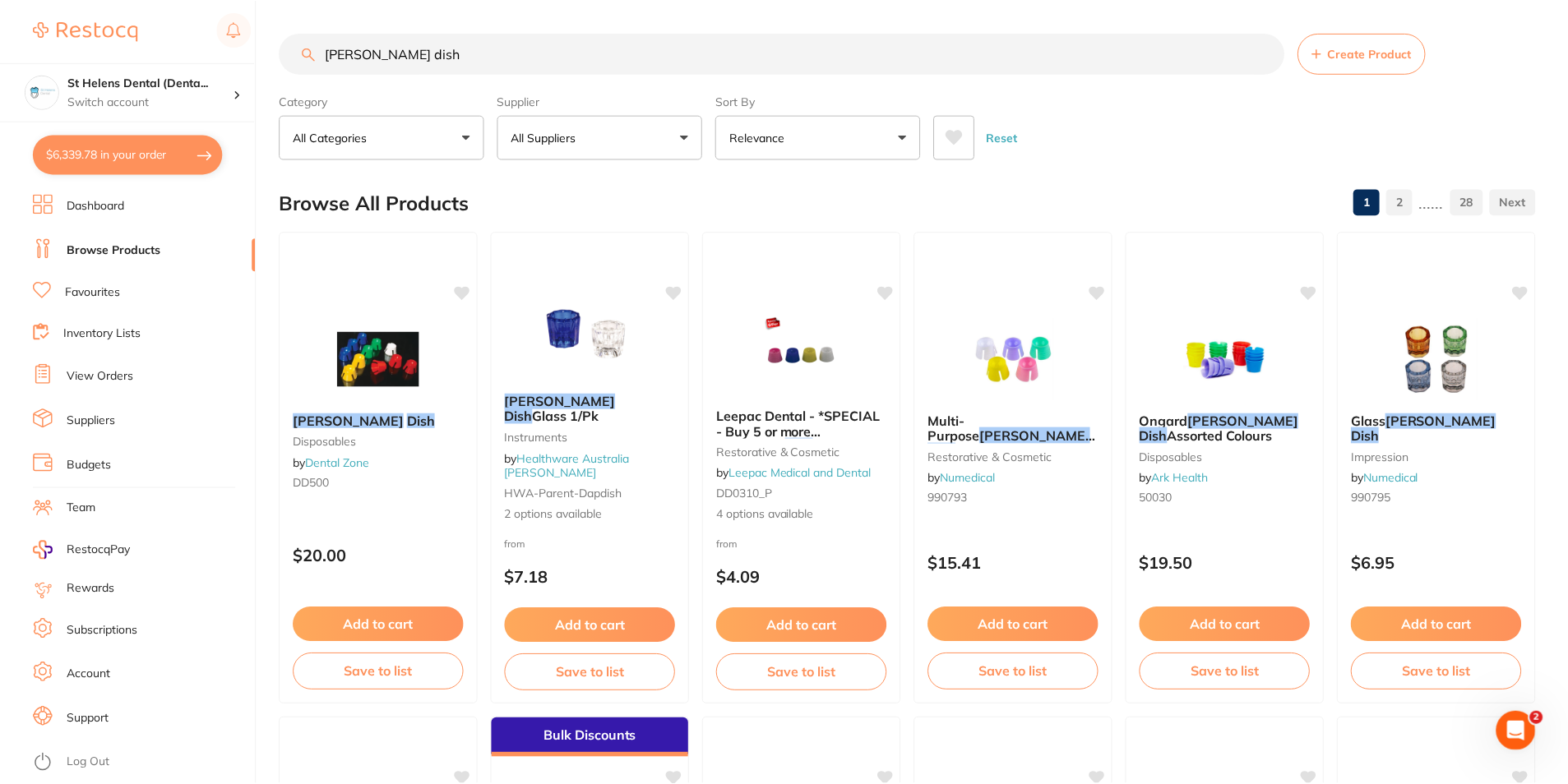
scroll to position [1396, 0]
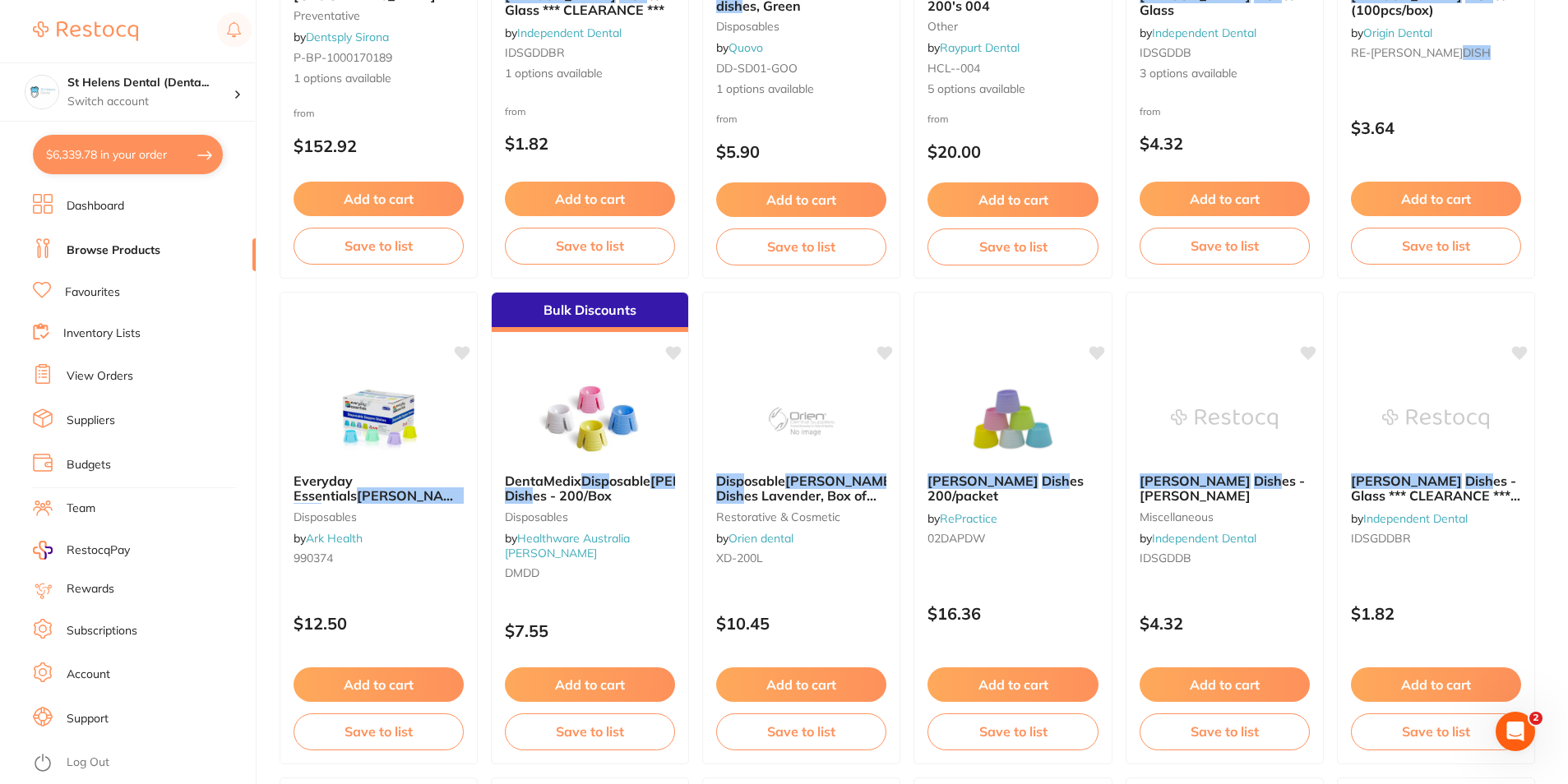
click at [139, 142] on button "$6,339.78 in your order" at bounding box center [128, 154] width 190 height 39
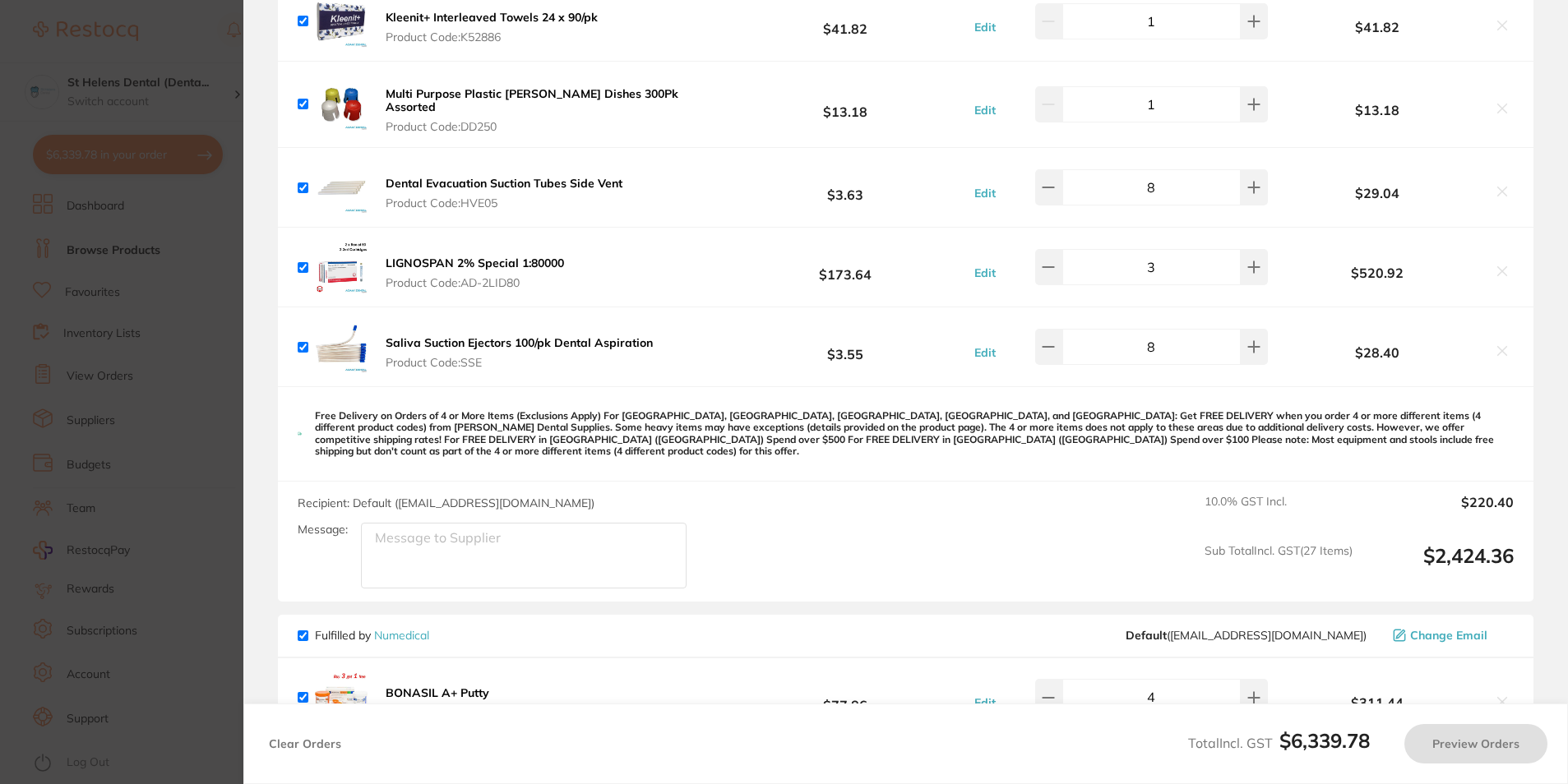
checkbox input "true"
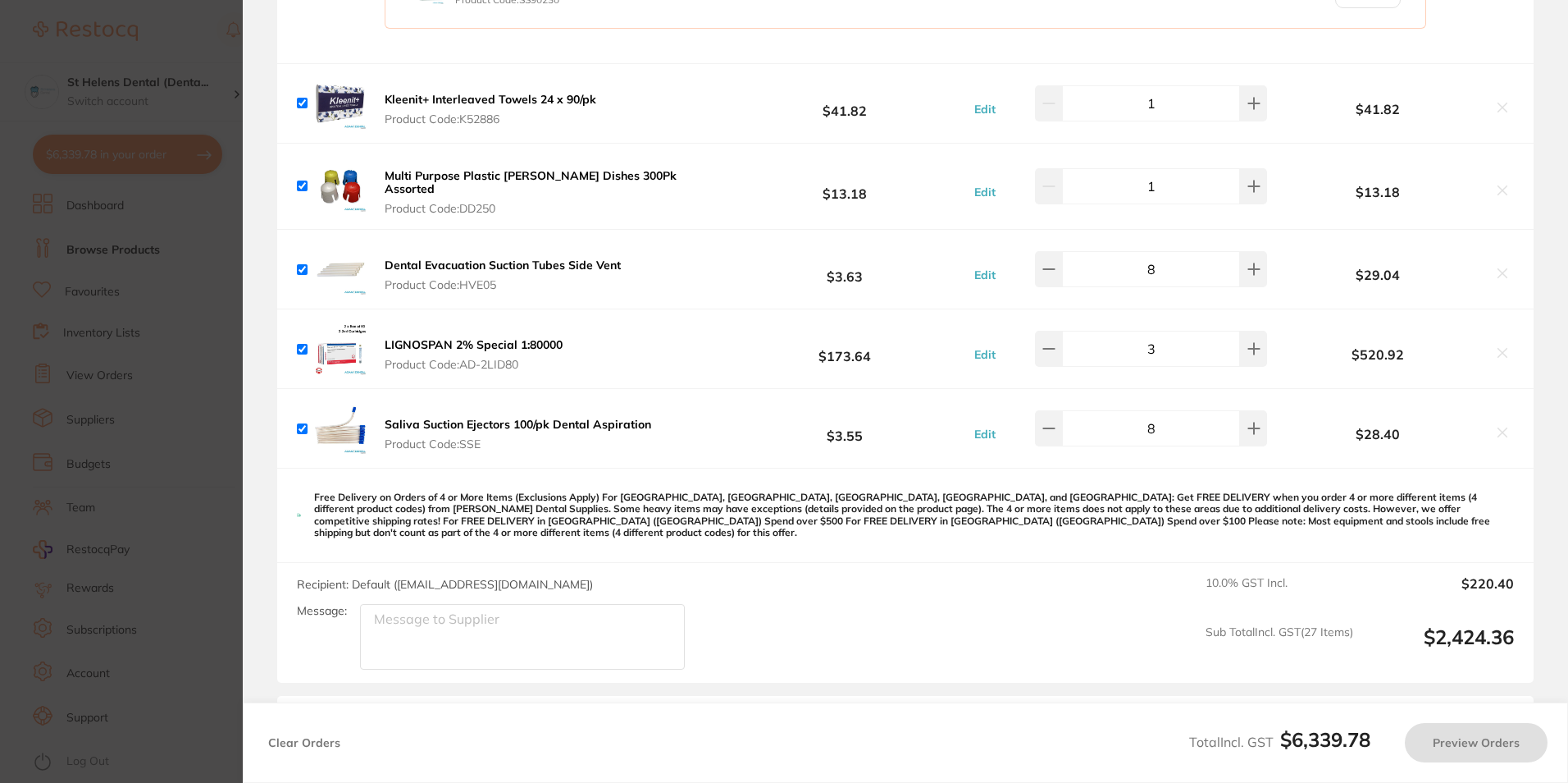
checkbox input "true"
click at [1498, 186] on icon at bounding box center [1503, 191] width 9 height 9
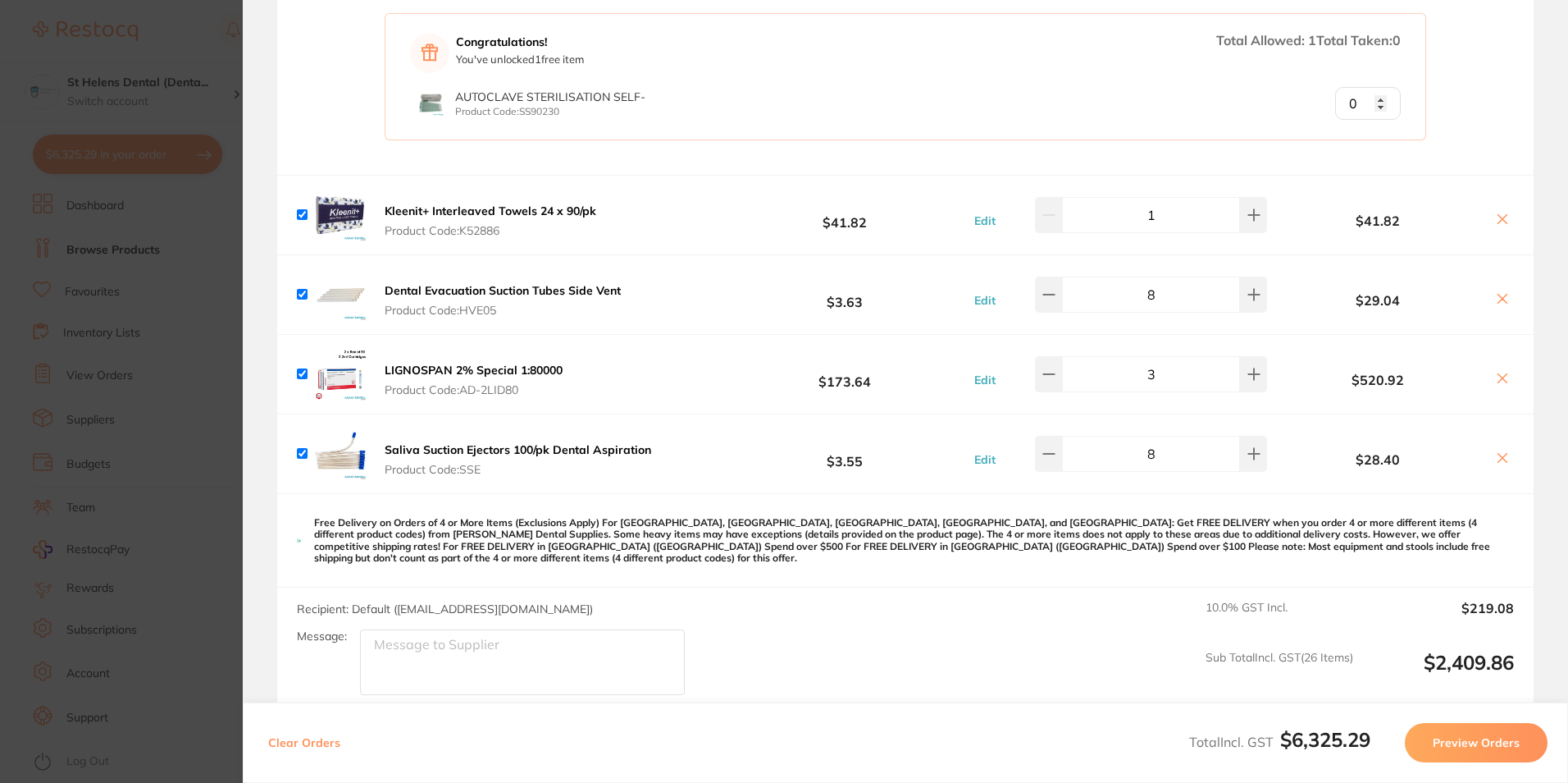
scroll to position [4513, 0]
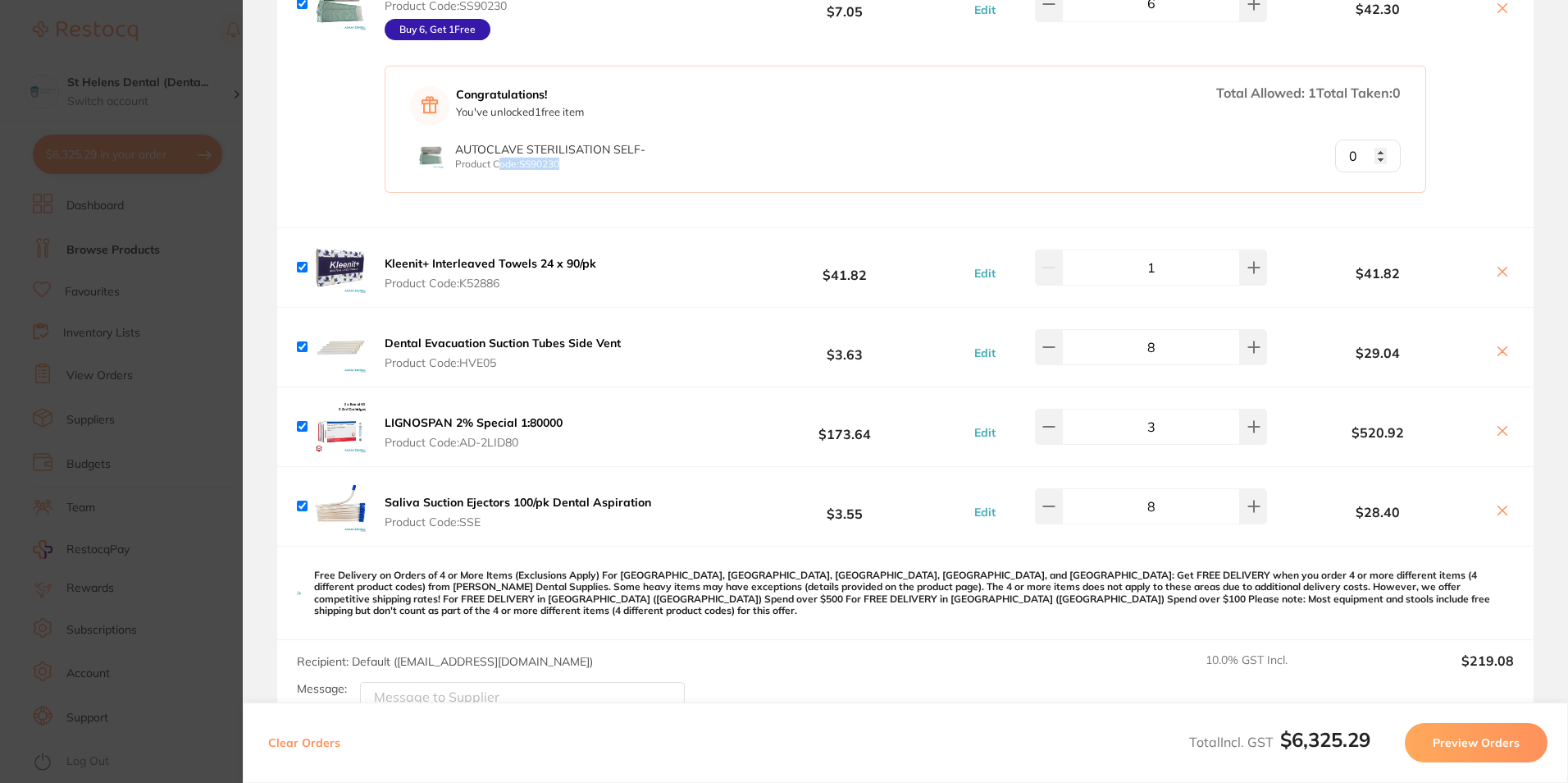
drag, startPoint x: 639, startPoint y: 166, endPoint x: 498, endPoint y: 168, distance: 141.0
drag, startPoint x: 498, startPoint y: 168, endPoint x: 609, endPoint y: 249, distance: 137.4
click at [609, 249] on div "Kleenit+ Interleaved Towels 24 x 90/pk Product Code: K52886 $41.82 Edit 1 $41.82" at bounding box center [905, 267] width 1257 height 79
drag, startPoint x: 609, startPoint y: 249, endPoint x: 384, endPoint y: 251, distance: 225.0
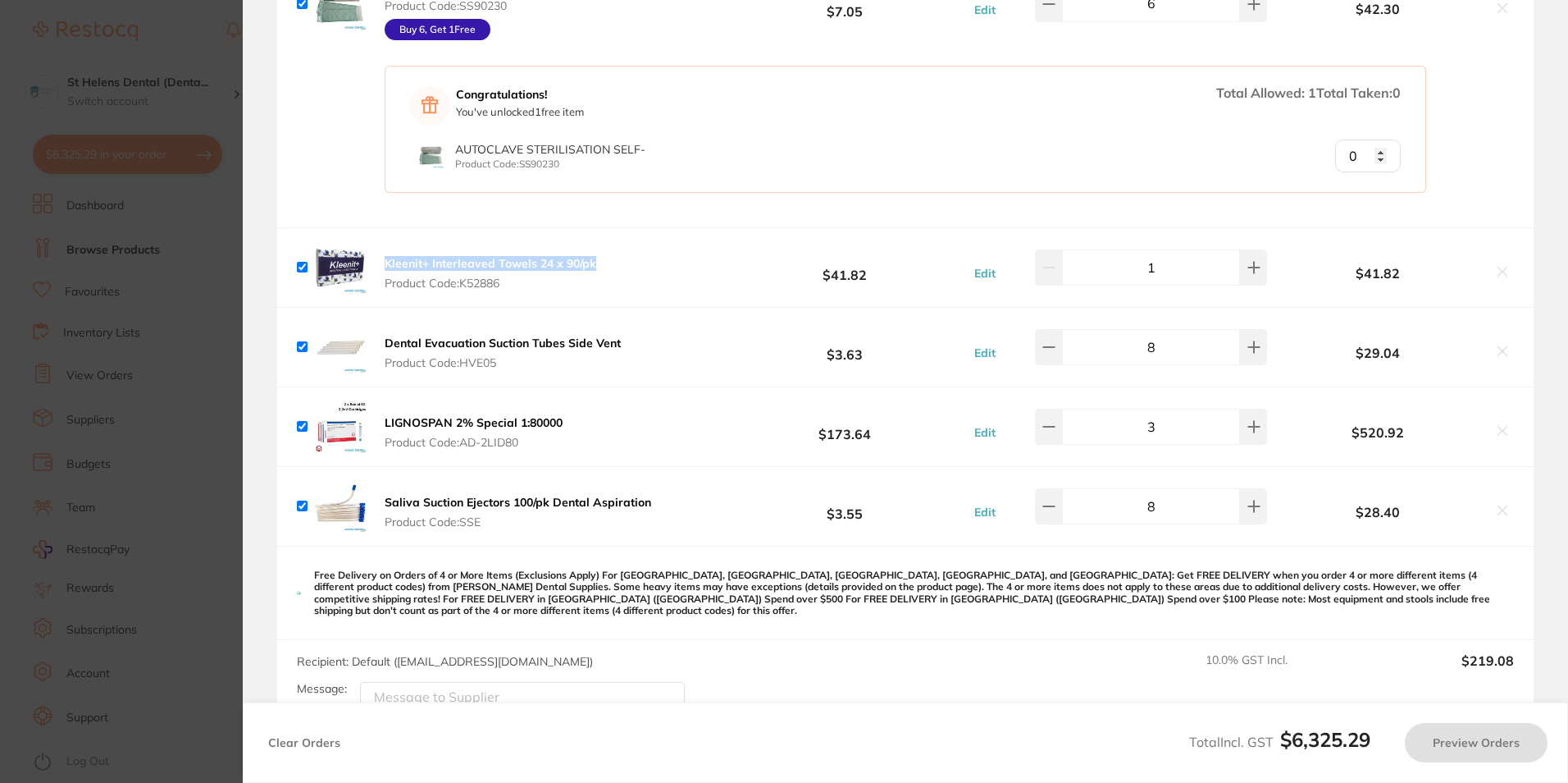
click at [384, 251] on div "Kleenit+ Interleaved Towels 24 x 90/pk Product Code: K52886 $41.82 Edit 1 $41.82" at bounding box center [905, 267] width 1257 height 79
drag, startPoint x: 384, startPoint y: 251, endPoint x: 398, endPoint y: 249, distance: 14.1
checkbox input "true"
copy b "Kleenit+ Interleaved Towels 24 x 90/pk"
click at [224, 118] on section "Update RRP Set your pre negotiated price for this item. Item Agreed RRP (excl. …" at bounding box center [784, 392] width 1568 height 783
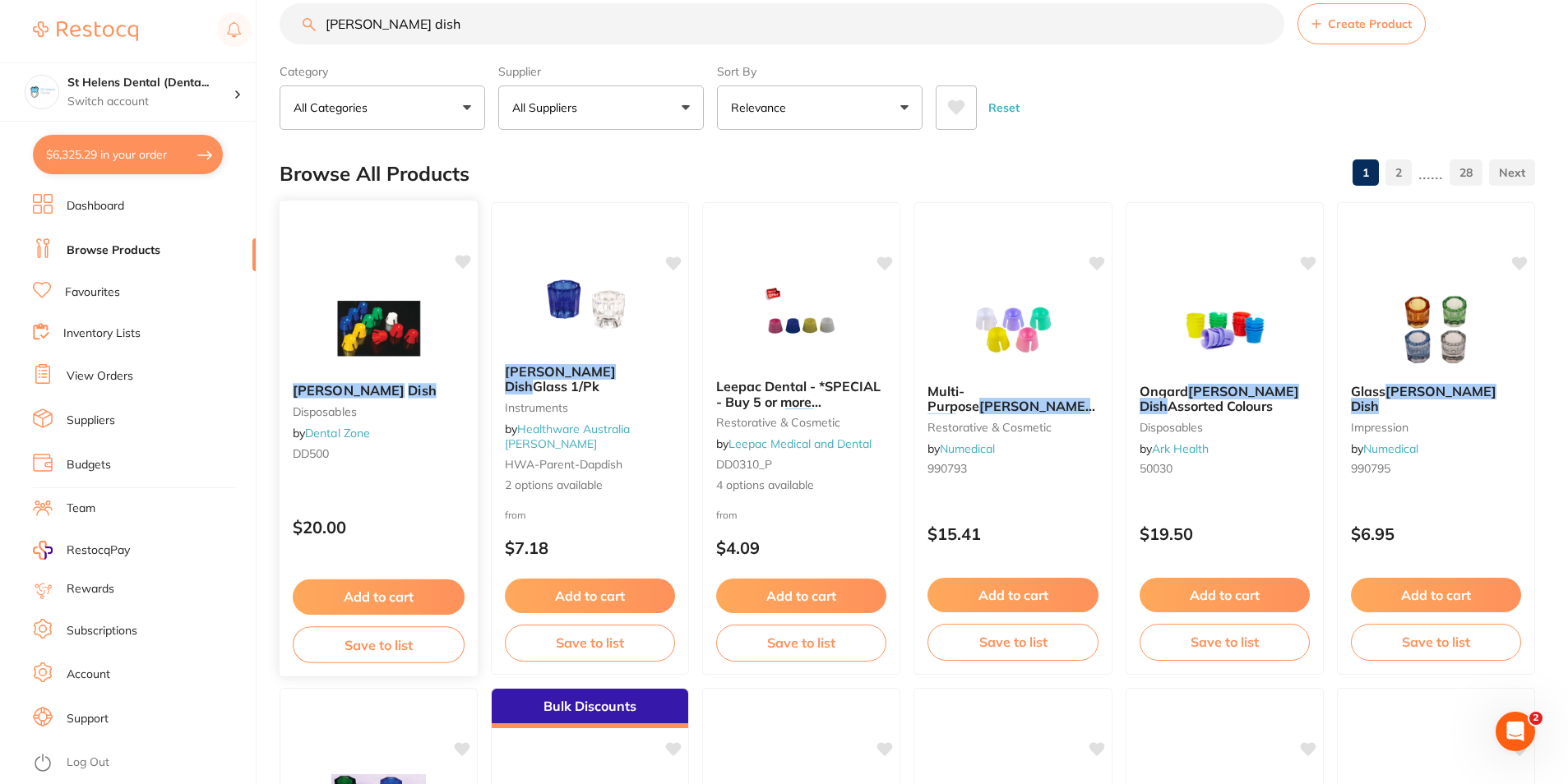
scroll to position [0, 0]
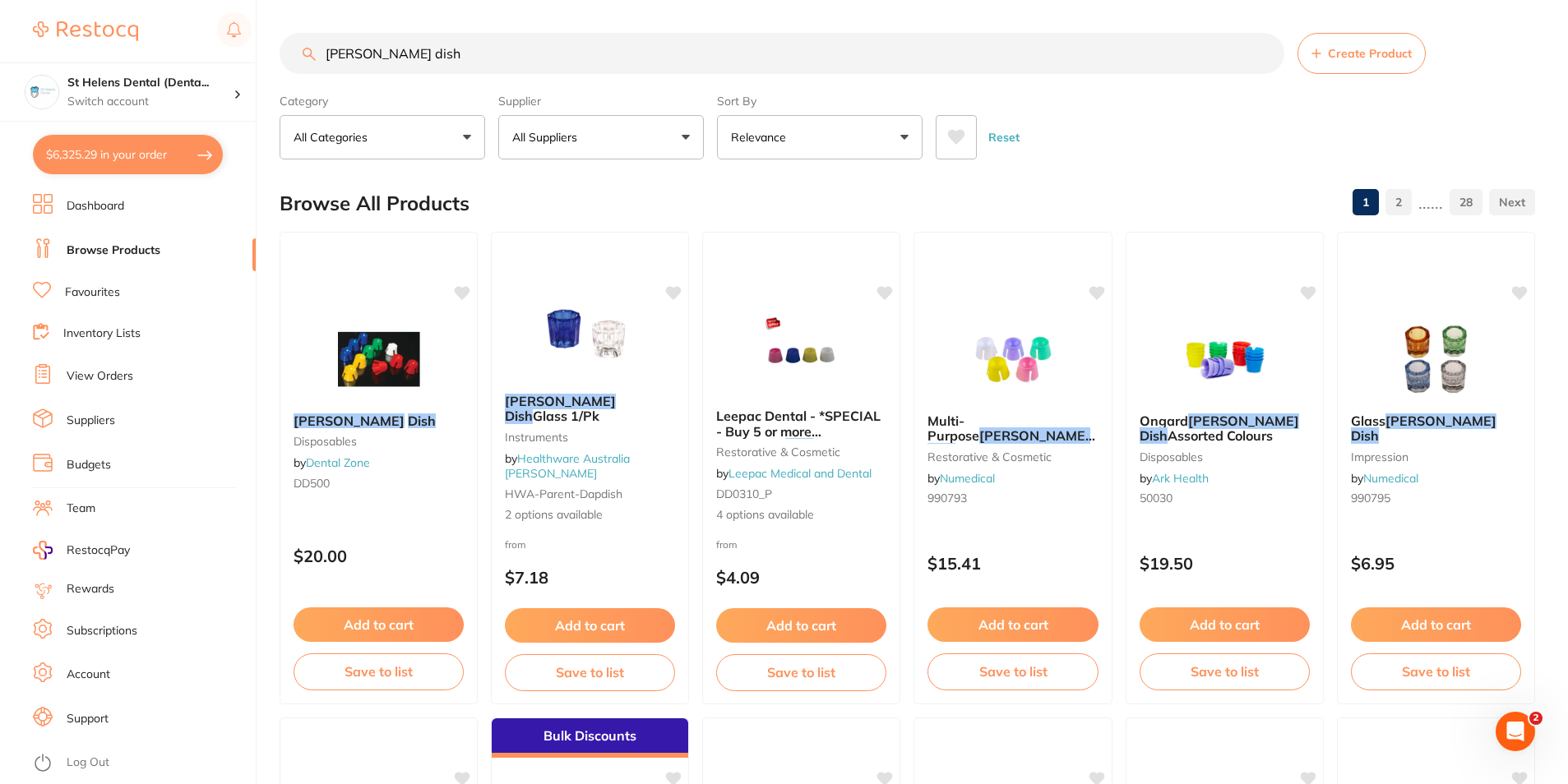
drag, startPoint x: 464, startPoint y: 57, endPoint x: 265, endPoint y: 57, distance: 199.0
click at [265, 57] on div "$6,325.29 St Helens Dental (Denta... Switch account St Helens Dental (DentalTow…" at bounding box center [784, 392] width 1568 height 784
paste input "Kleenit+ Interleaved Towels 24 x 90/pk"
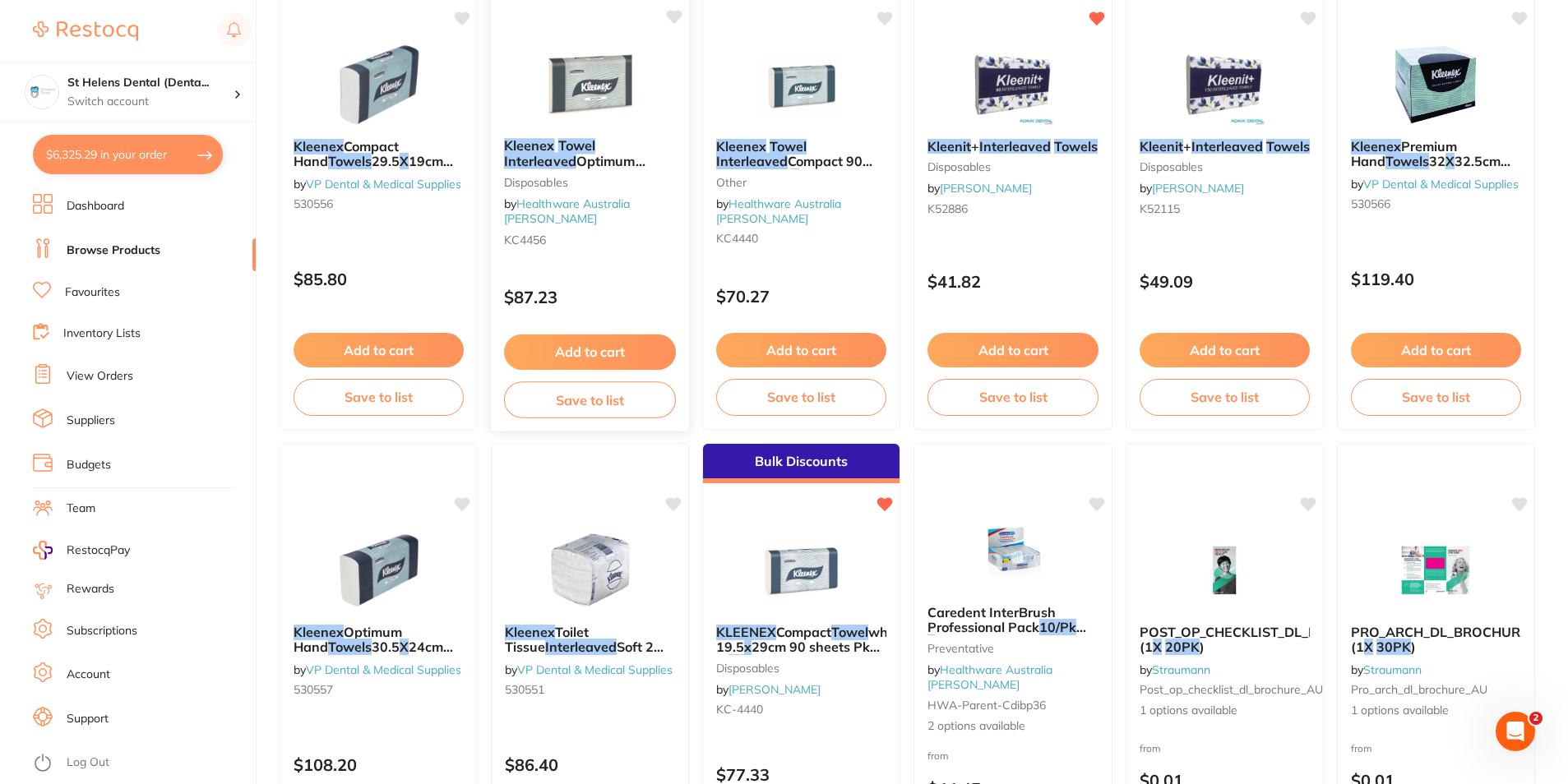
scroll to position [247, 0]
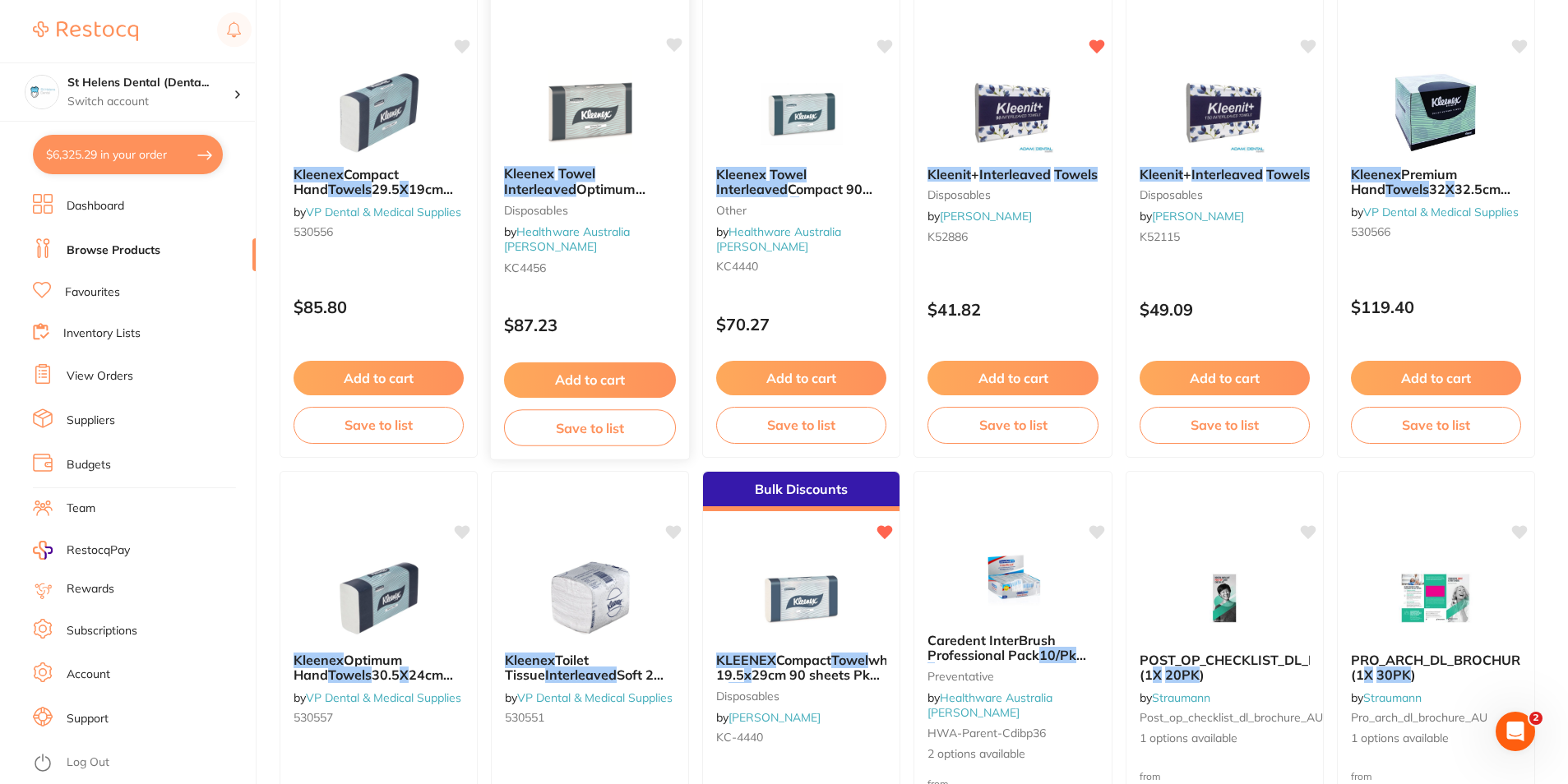
type input "Kleenit+ Interleaved Towels 24 x 90/pk"
click at [601, 382] on button "Add to cart" at bounding box center [589, 380] width 172 height 36
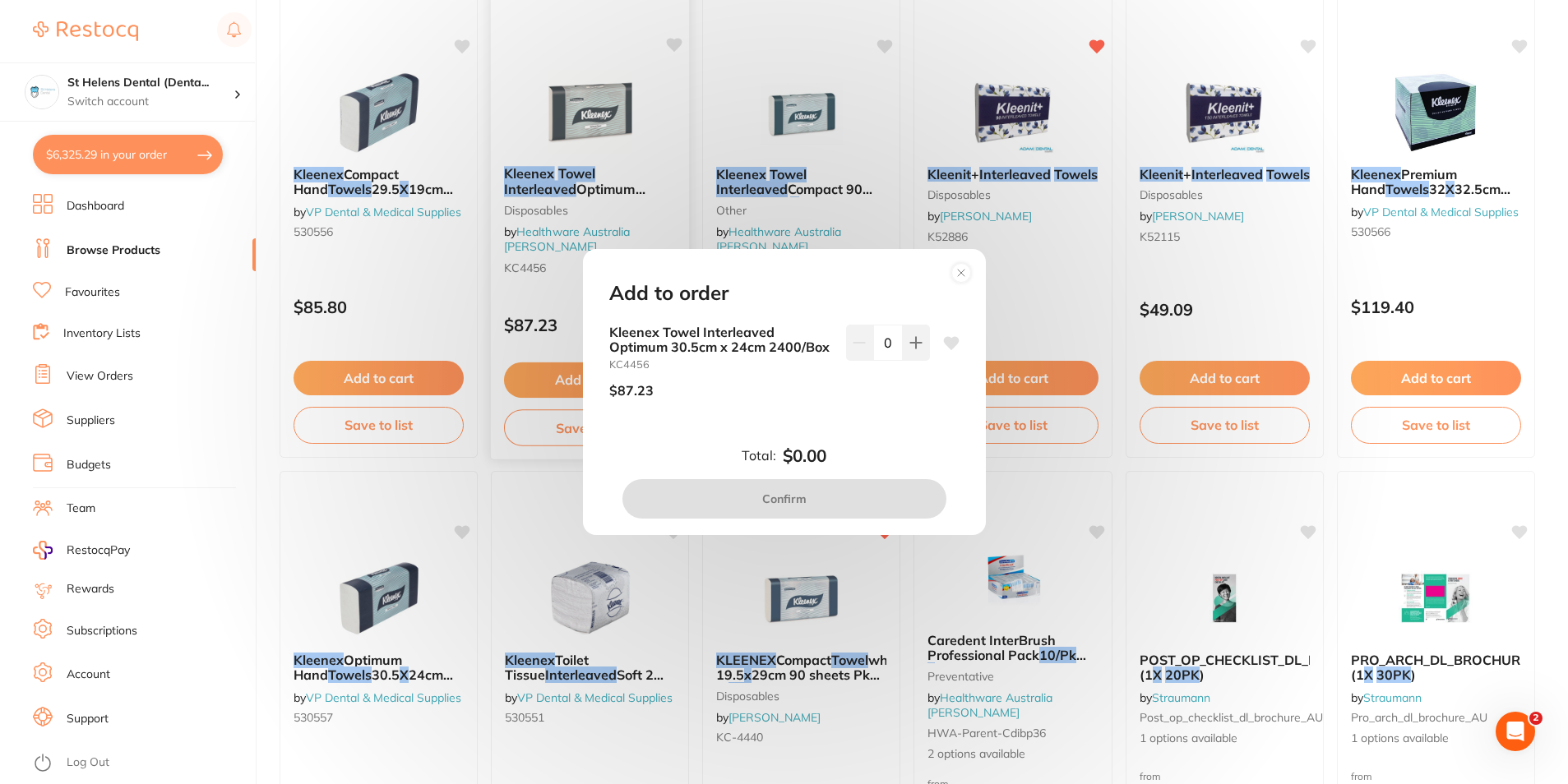
scroll to position [0, 0]
click at [909, 340] on icon at bounding box center [915, 342] width 13 height 13
type input "1"
click at [953, 341] on icon at bounding box center [951, 342] width 16 height 13
click at [947, 341] on icon at bounding box center [951, 342] width 16 height 13
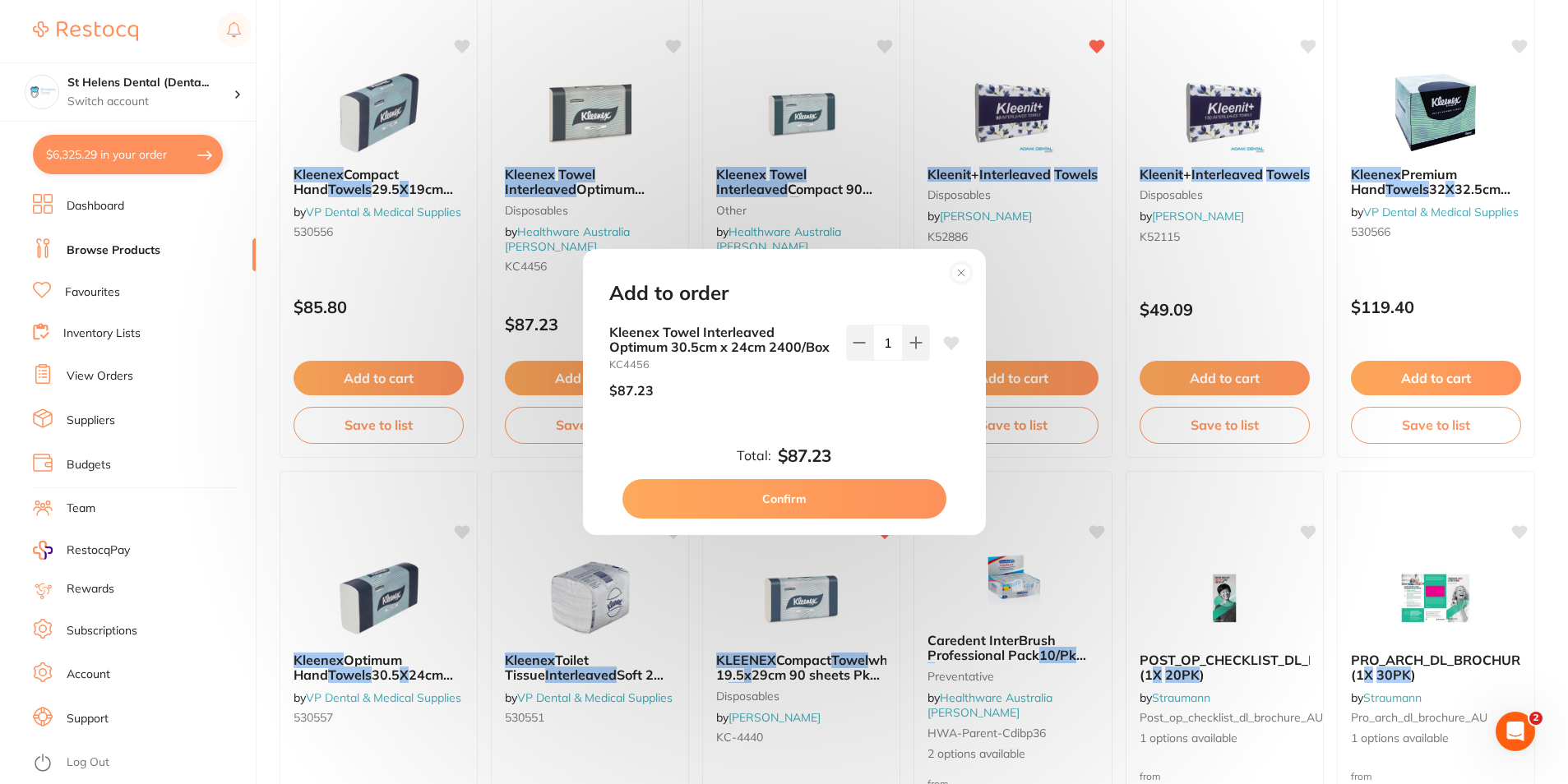
click at [843, 492] on button "Confirm" at bounding box center [784, 498] width 324 height 39
checkbox input "false"
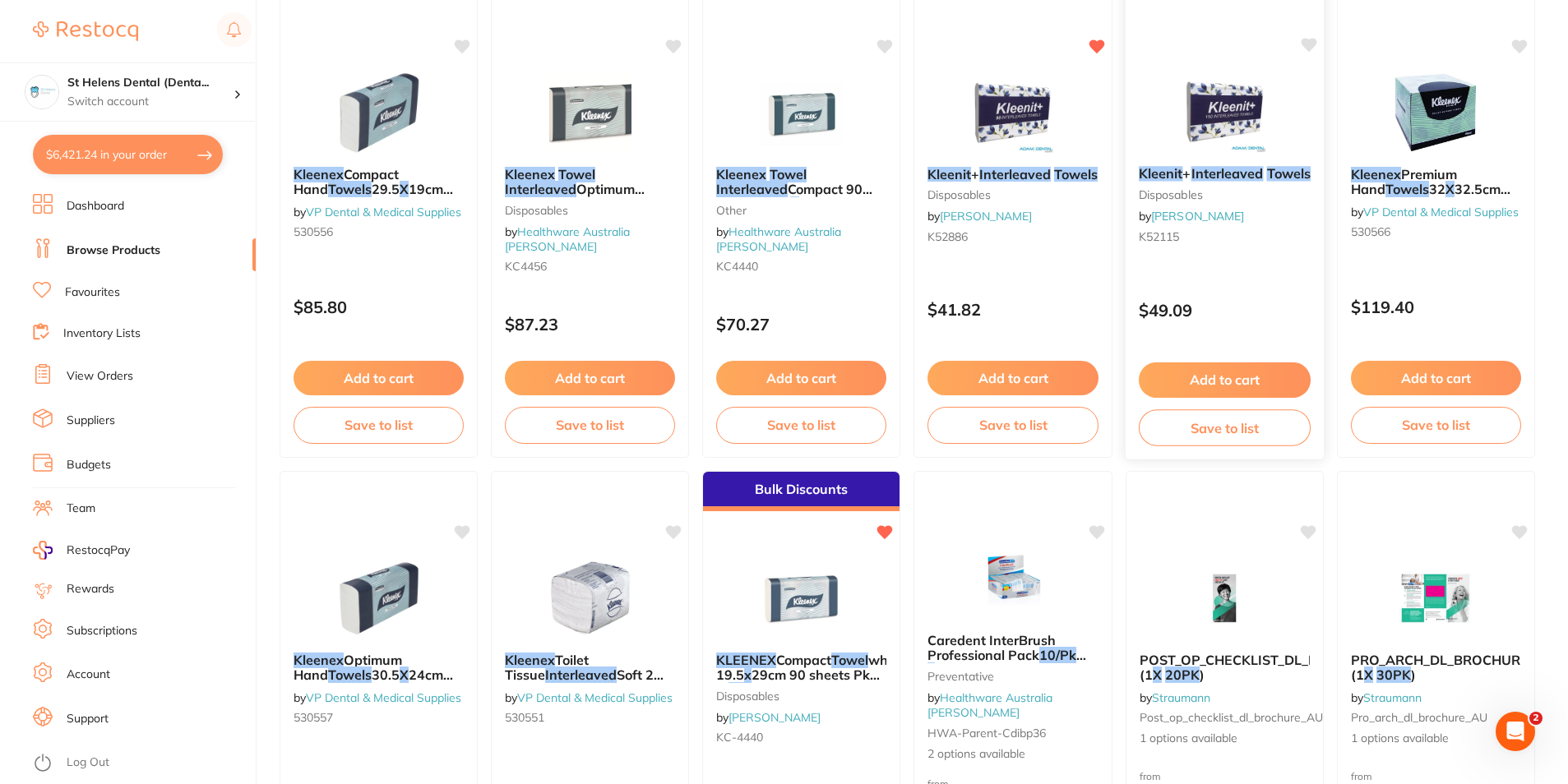
click at [1239, 370] on button "Add to cart" at bounding box center [1224, 380] width 172 height 36
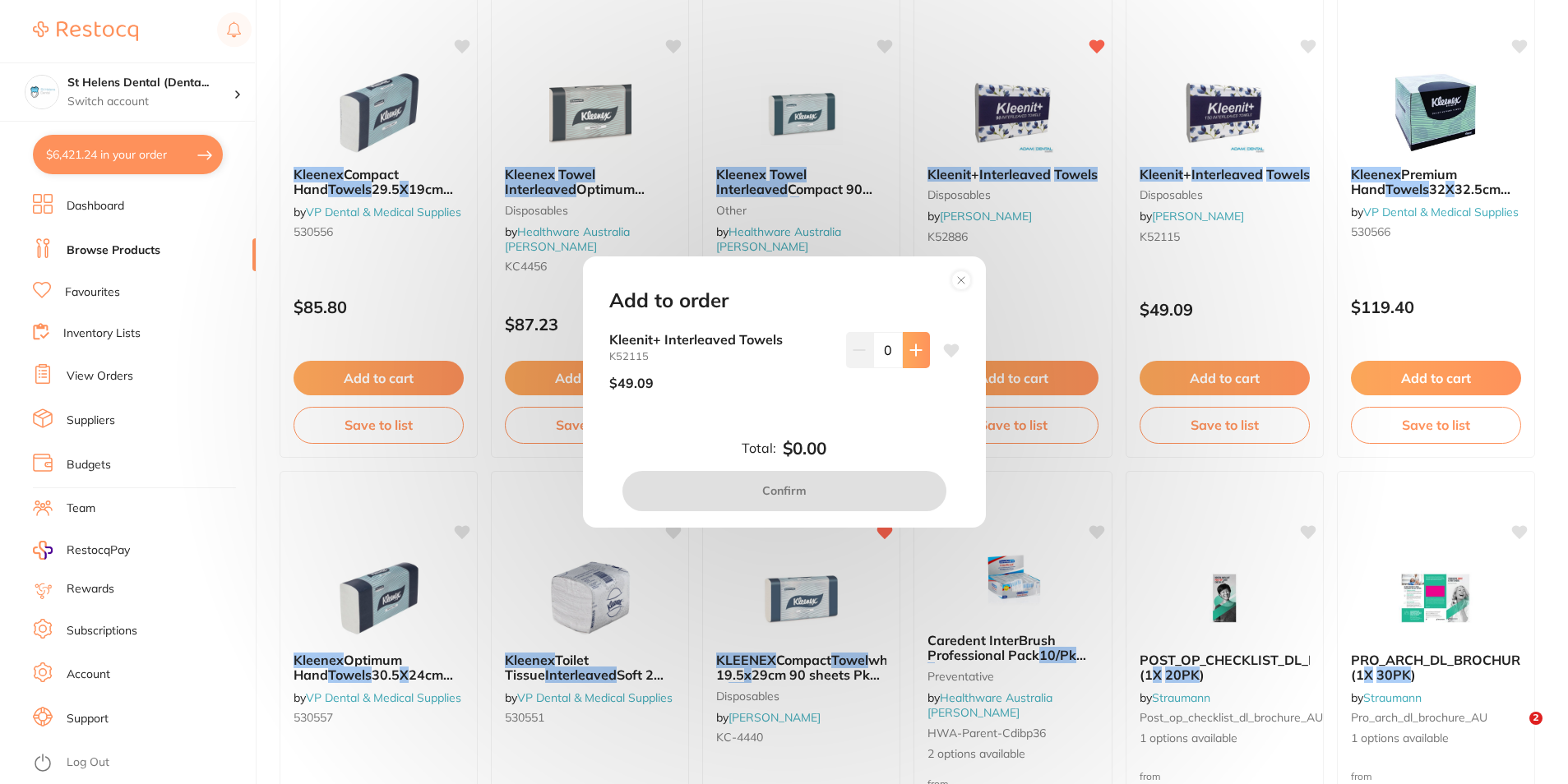
click at [909, 355] on icon at bounding box center [915, 349] width 13 height 13
type input "1"
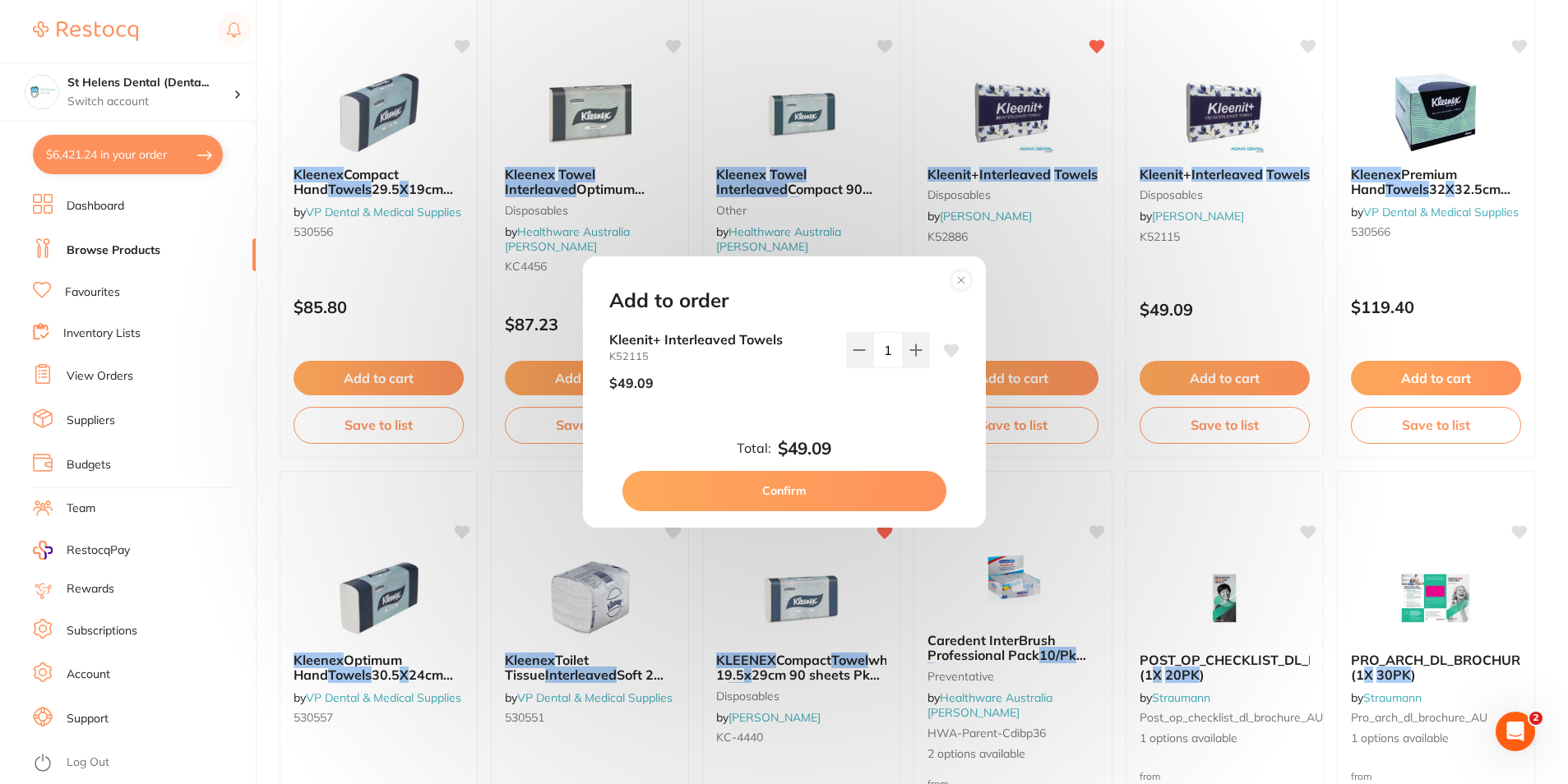
click at [947, 350] on icon at bounding box center [951, 350] width 16 height 13
click at [833, 492] on button "Confirm" at bounding box center [784, 490] width 324 height 39
checkbox input "false"
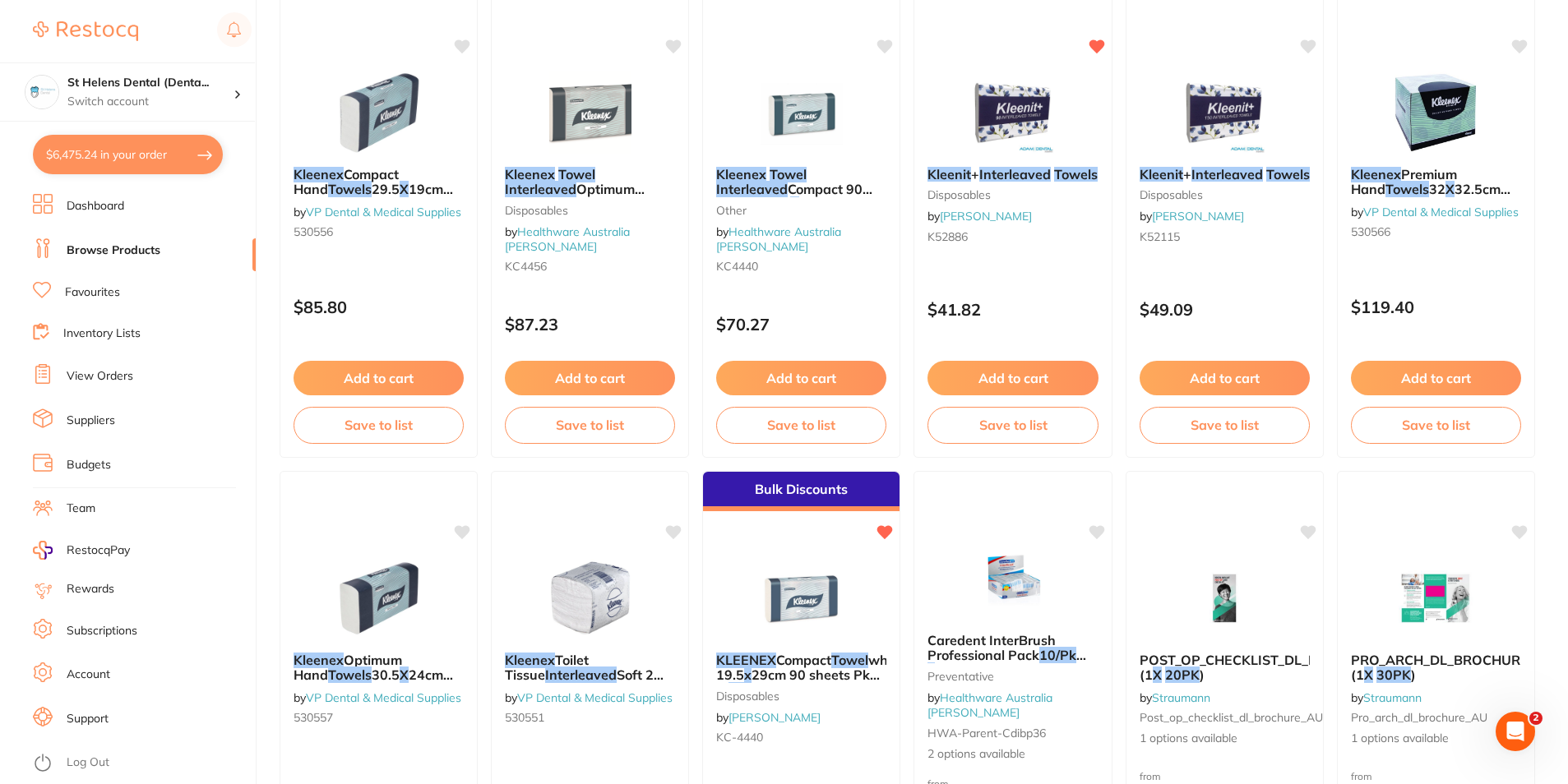
click at [112, 152] on button "$6,475.24 in your order" at bounding box center [128, 154] width 190 height 39
checkbox input "true"
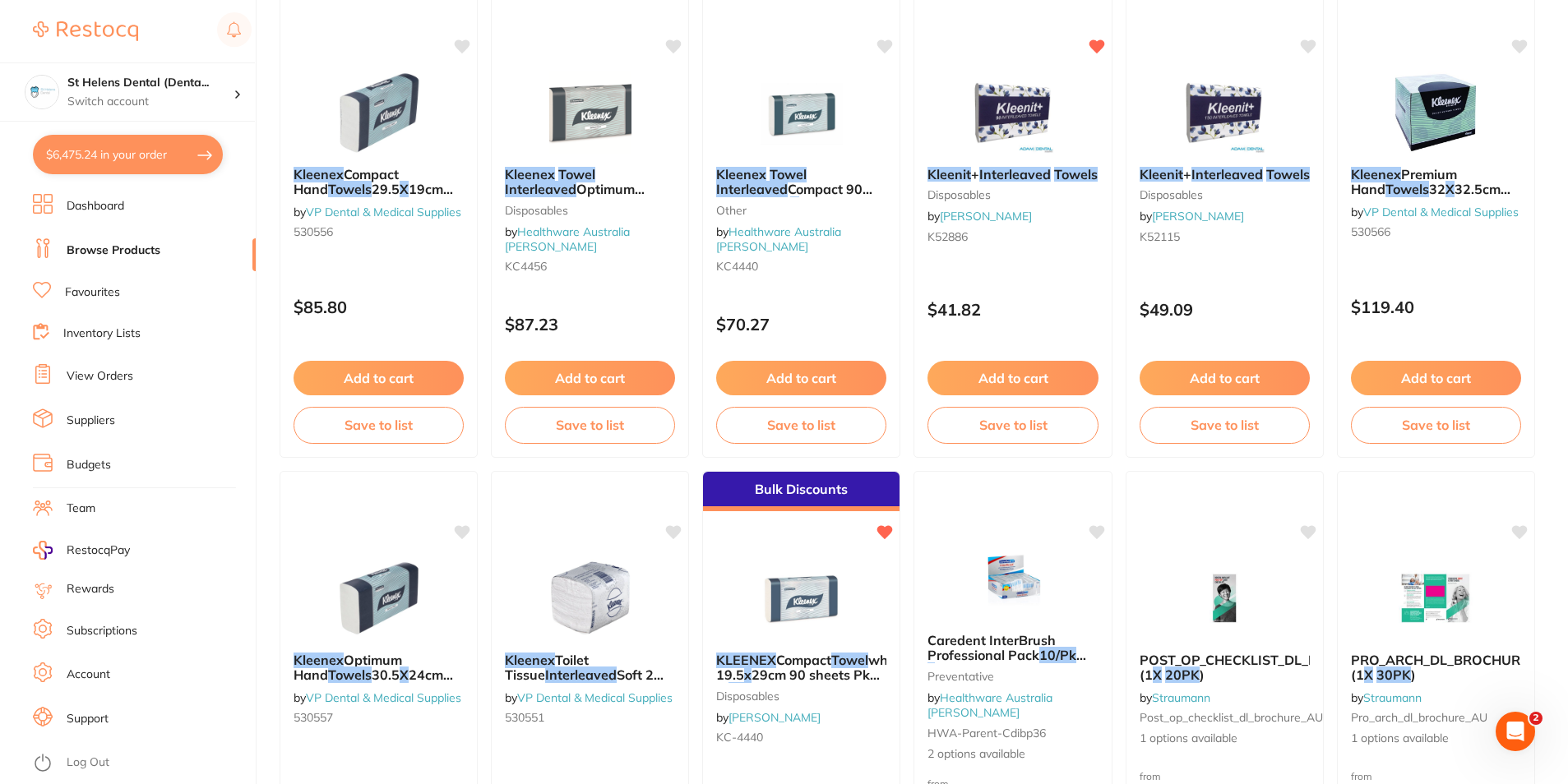
checkbox input "true"
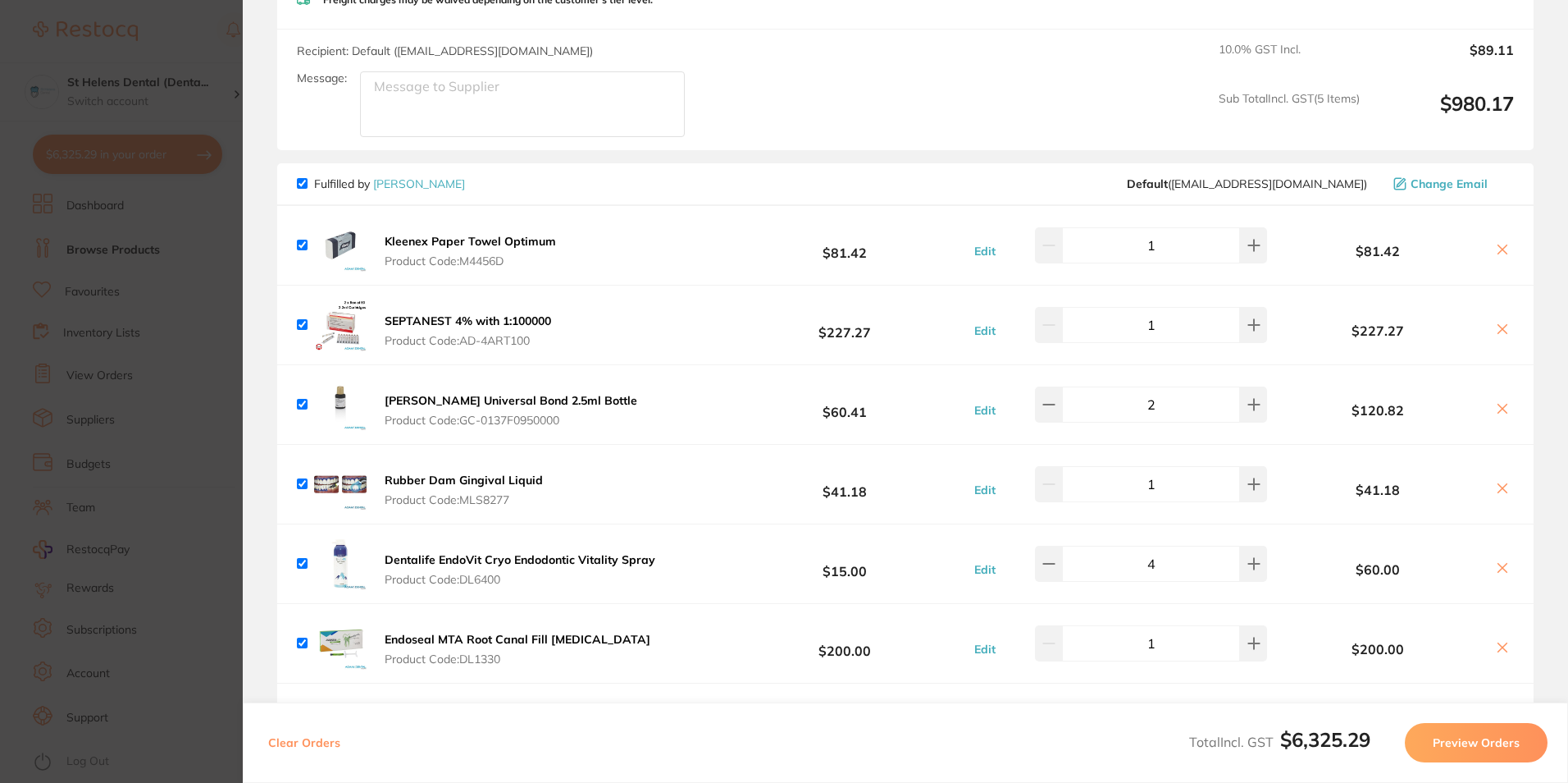
scroll to position [2575, 0]
checkbox input "true"
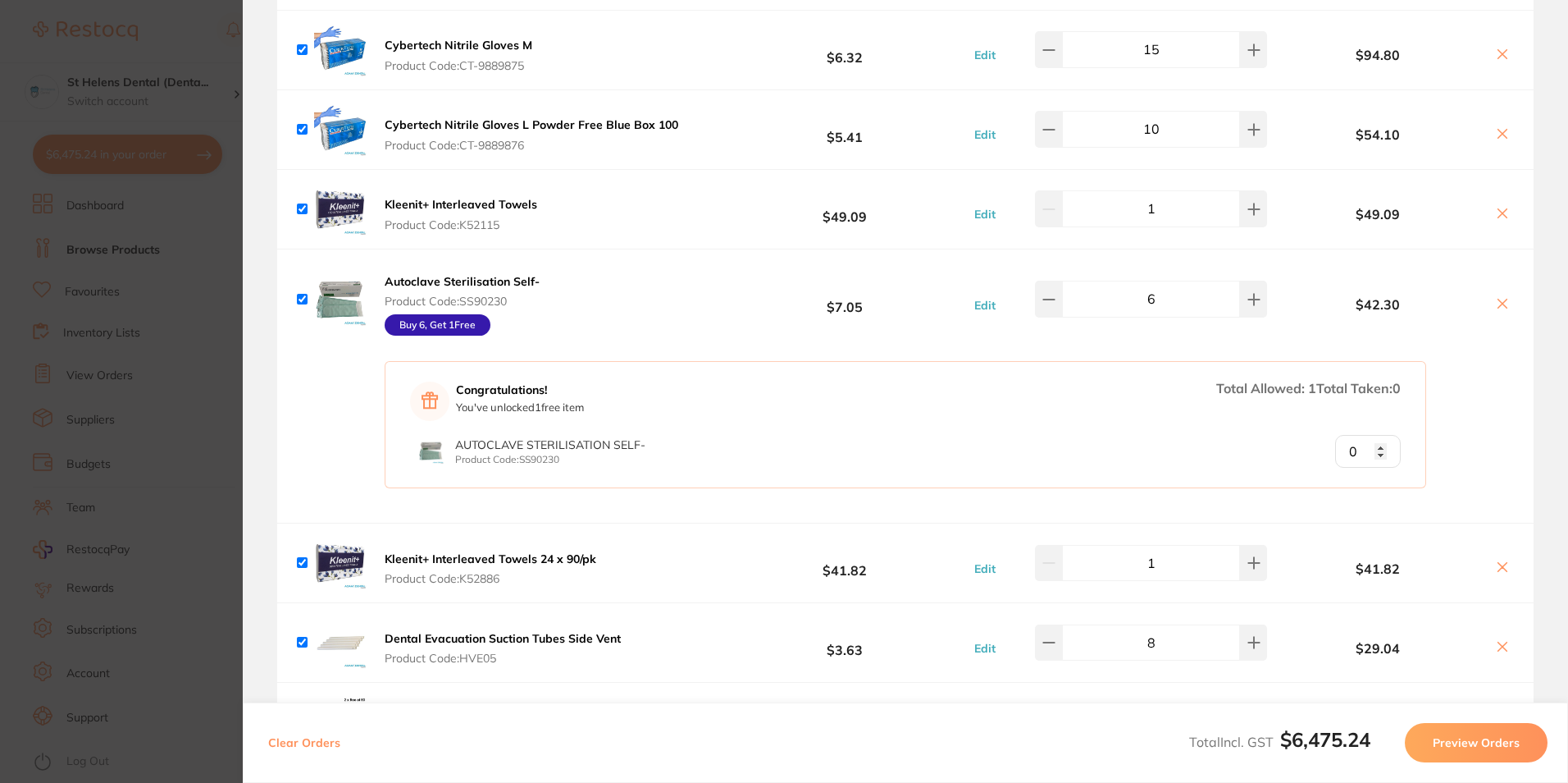
scroll to position [4266, 0]
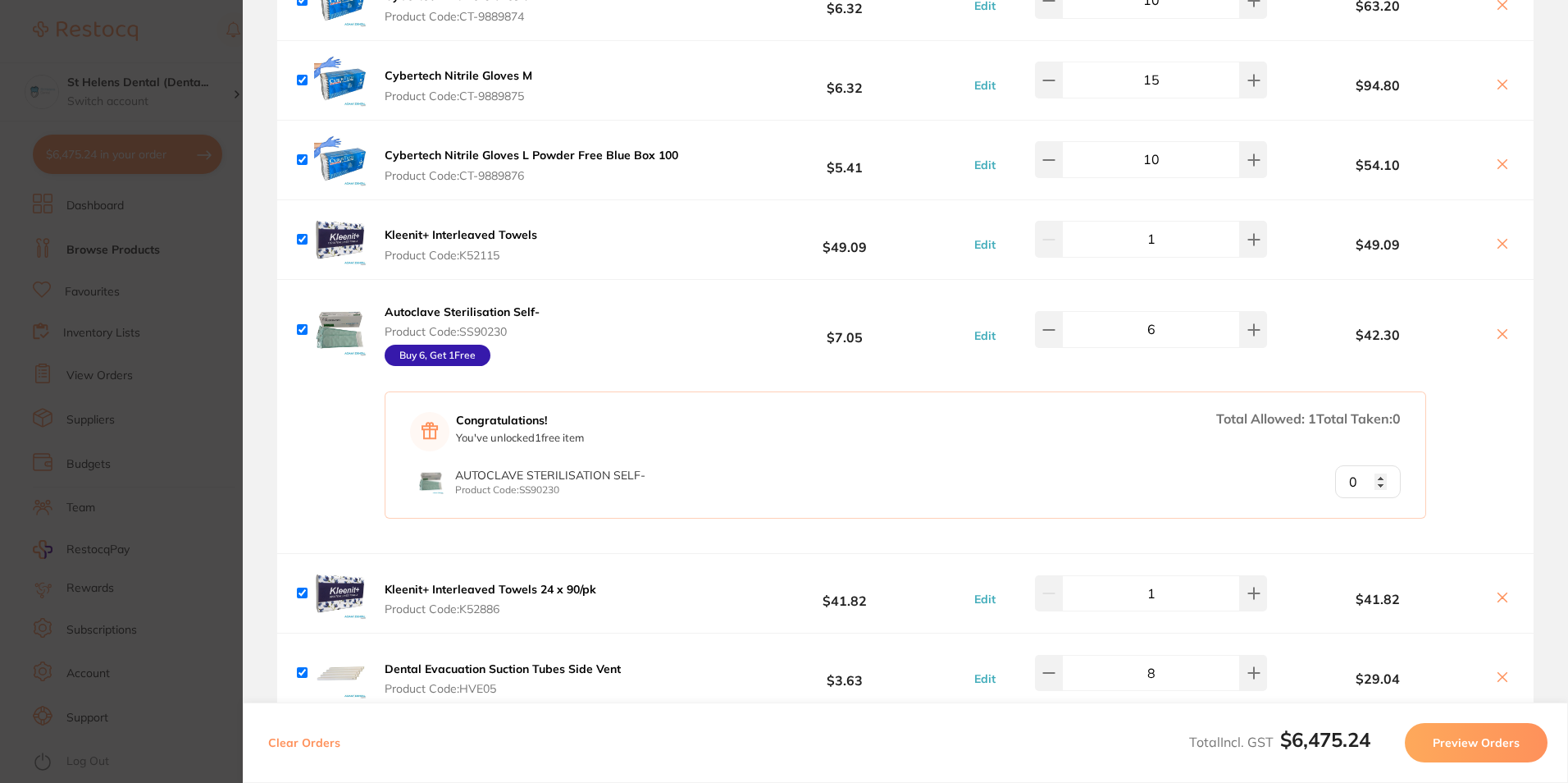
click at [449, 227] on b "Kleenit+ Interleaved Towels" at bounding box center [460, 234] width 152 height 15
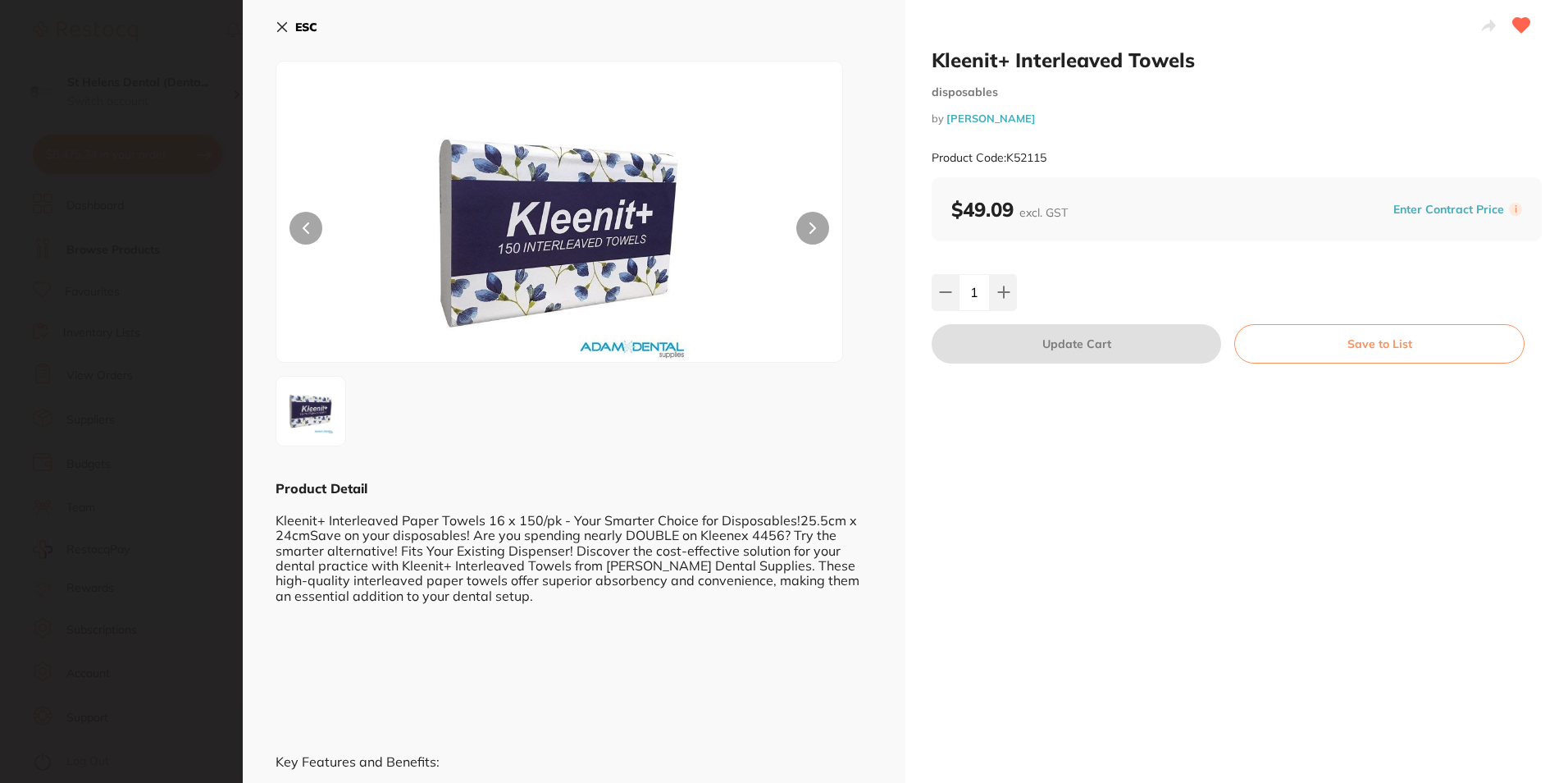
scroll to position [0, 0]
click at [130, 546] on section "Kleenit+ Interleaved Towels disposables by [PERSON_NAME] Product Code: K52115 E…" at bounding box center [784, 392] width 1568 height 783
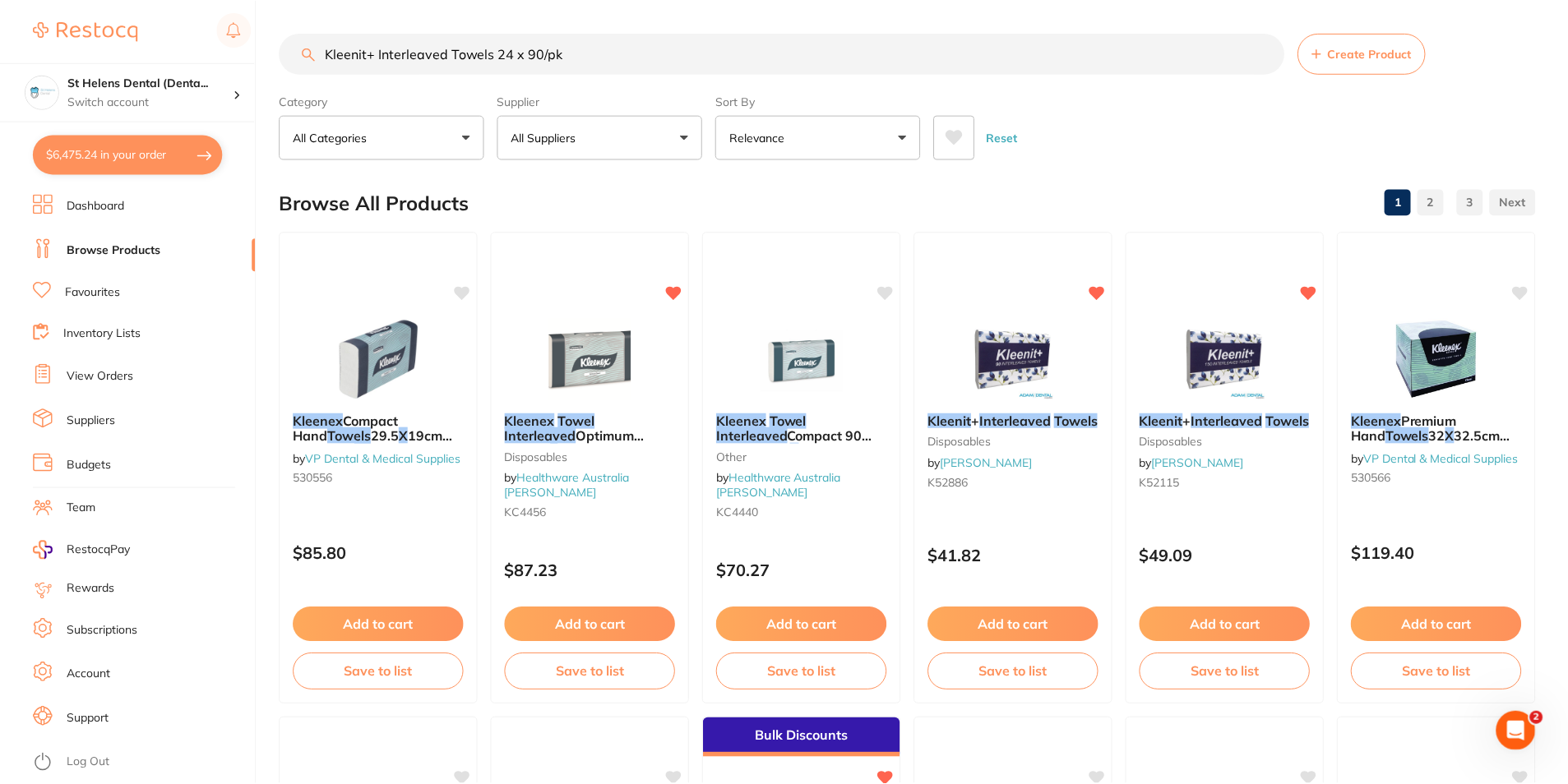
scroll to position [247, 0]
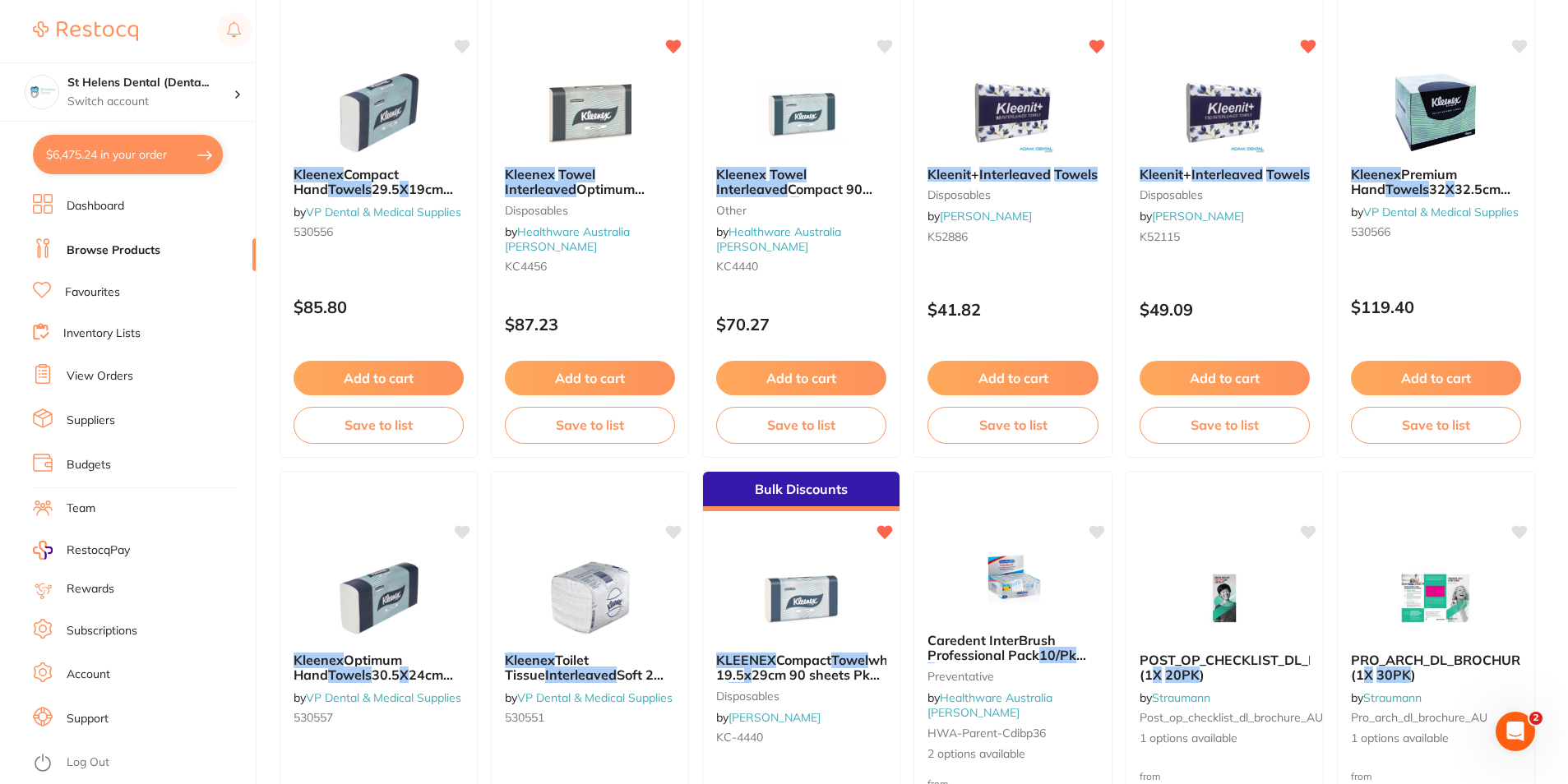
click at [210, 338] on li "Inventory Lists" at bounding box center [145, 334] width 223 height 22
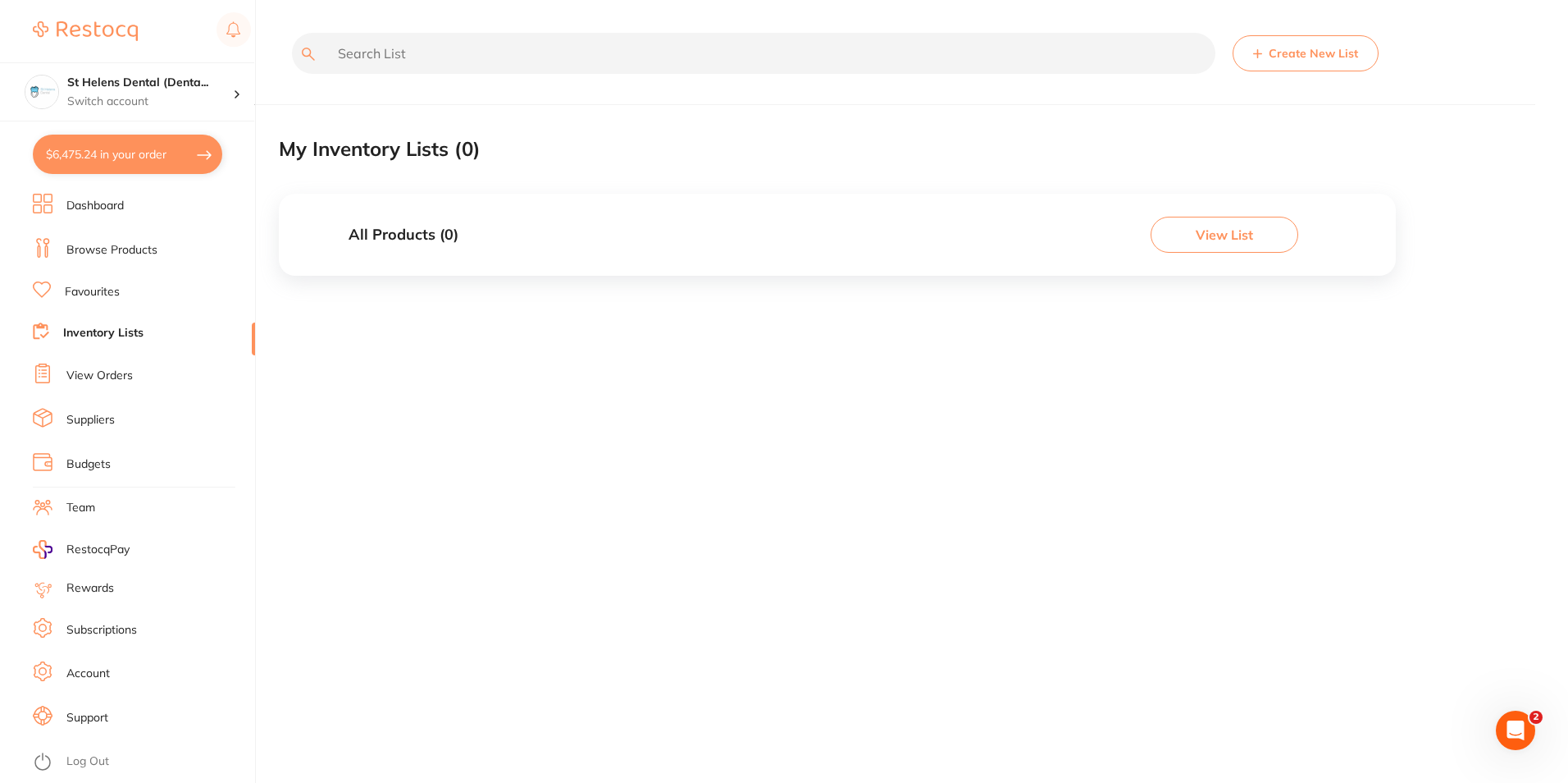
click at [106, 246] on link "Browse Products" at bounding box center [111, 250] width 91 height 17
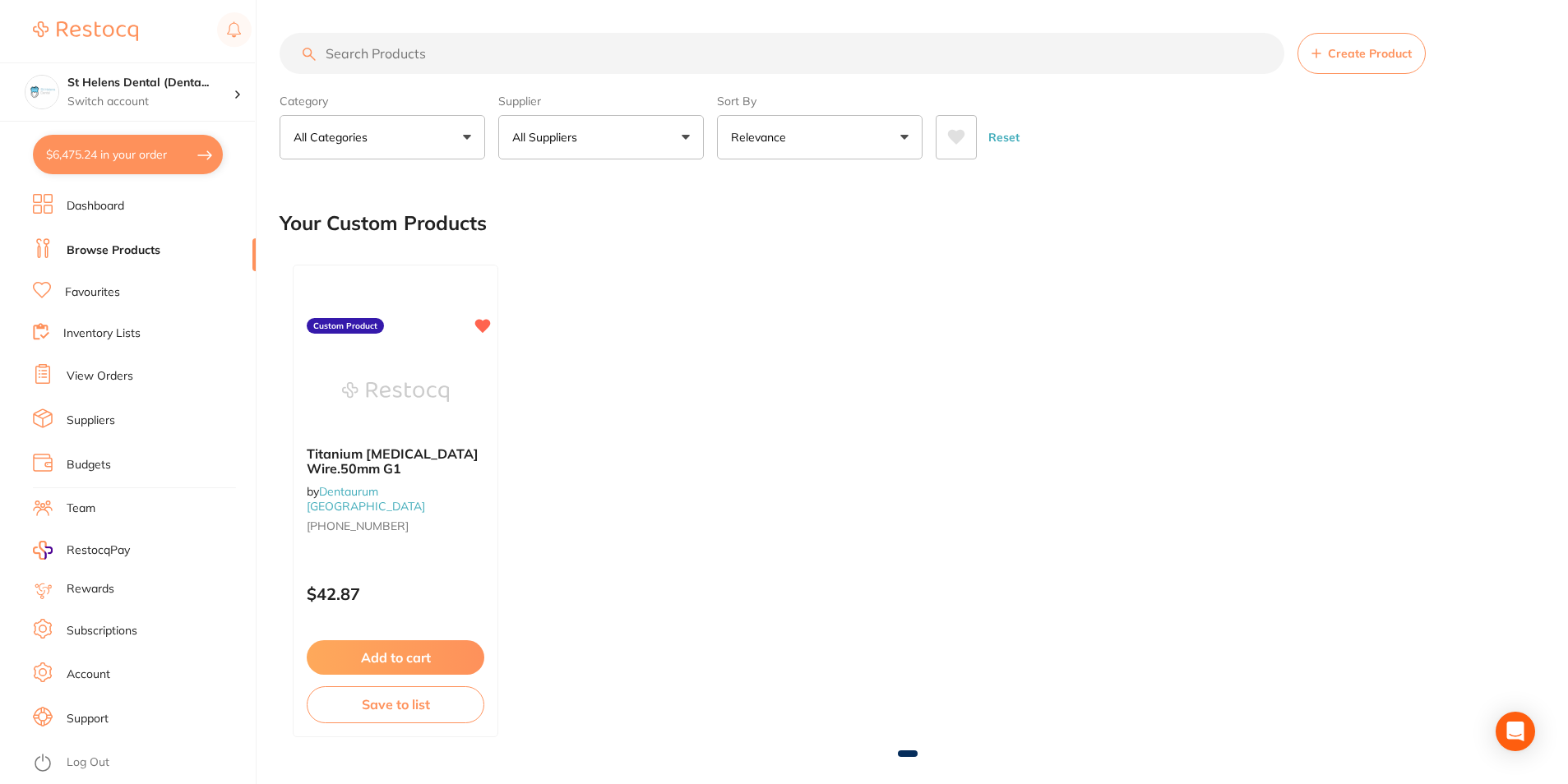
click at [119, 254] on link "Browse Products" at bounding box center [113, 250] width 94 height 17
click at [152, 161] on button "$6,475.24 in your order" at bounding box center [128, 154] width 190 height 39
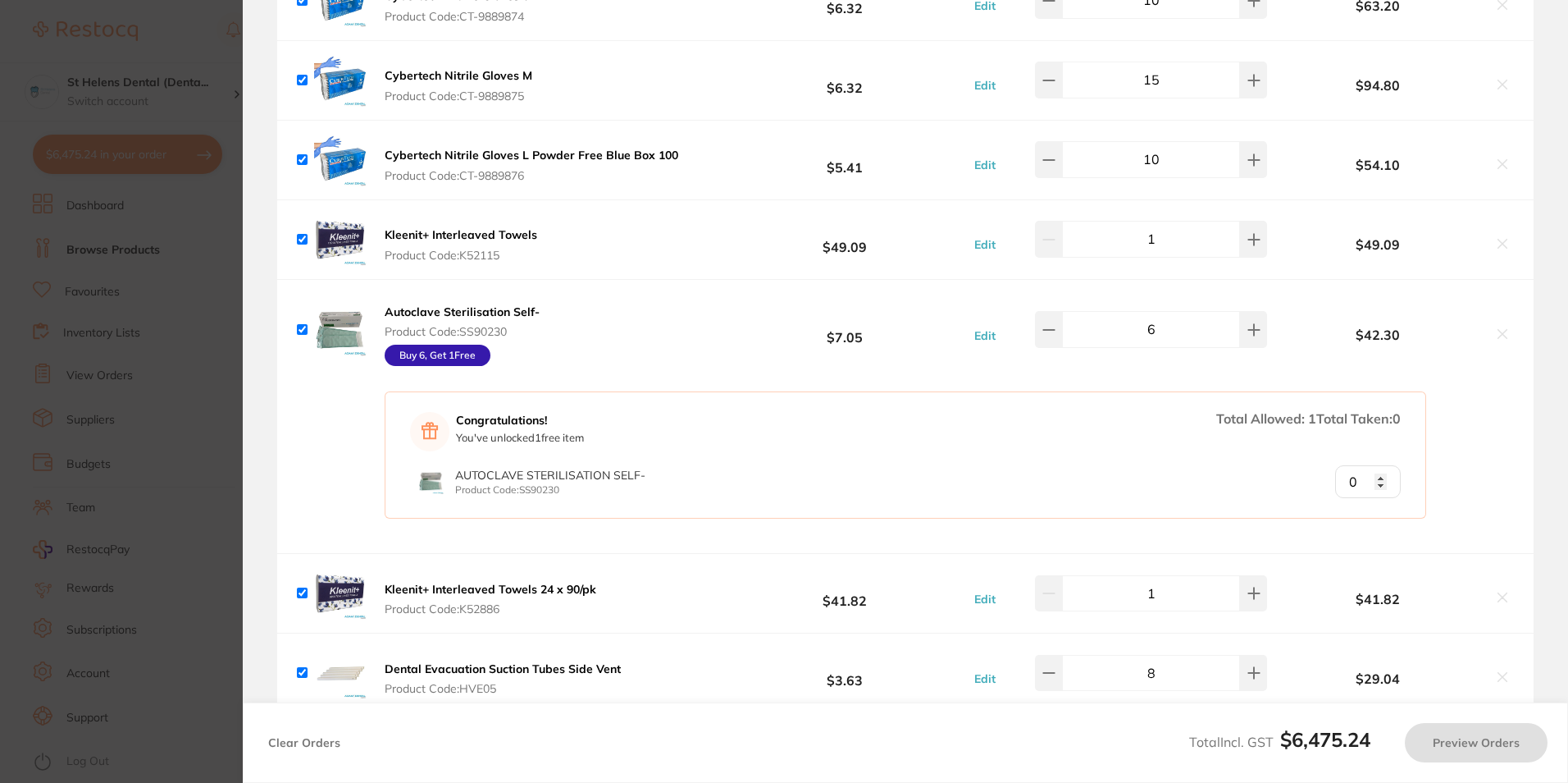
click at [347, 577] on img at bounding box center [340, 593] width 52 height 52
click at [1498, 238] on icon at bounding box center [1502, 244] width 13 height 13
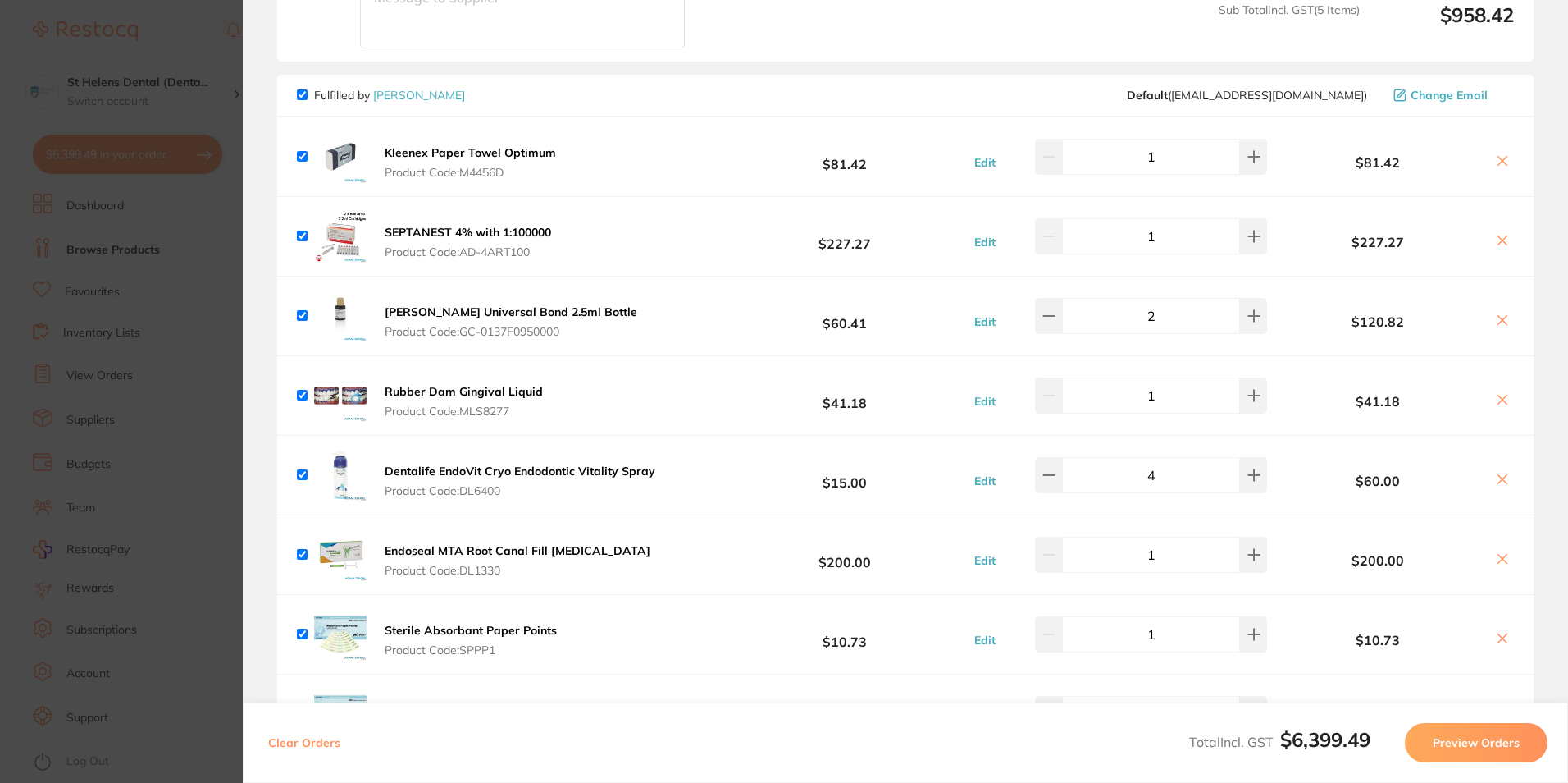
scroll to position [2662, 0]
click at [424, 148] on b "Kleenex Paper Towel Optimum" at bounding box center [470, 155] width 171 height 15
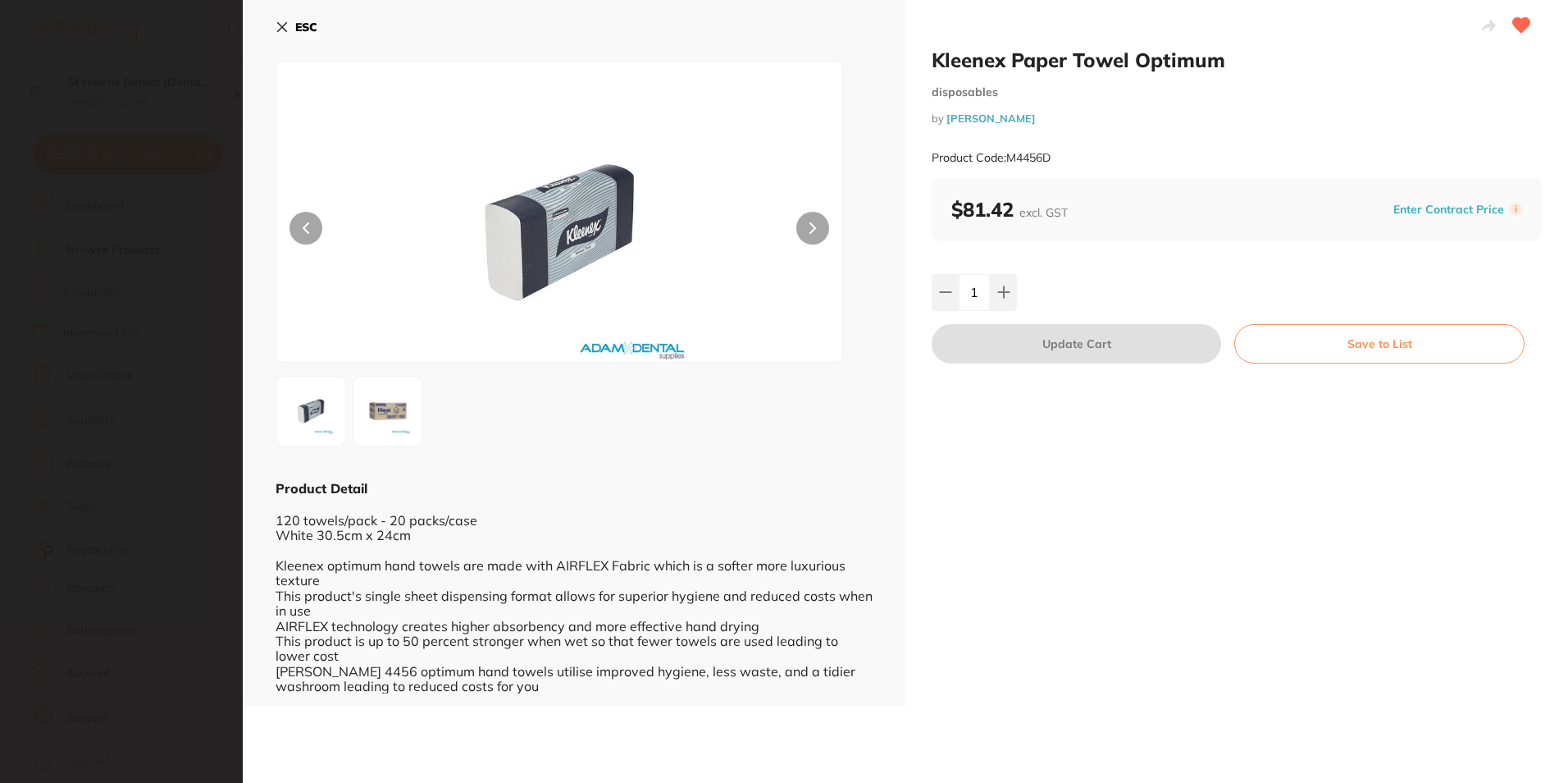
click at [94, 325] on section "Kleenex Paper Towel Optimum disposables by [PERSON_NAME] Product Code: M4456D E…" at bounding box center [784, 392] width 1568 height 783
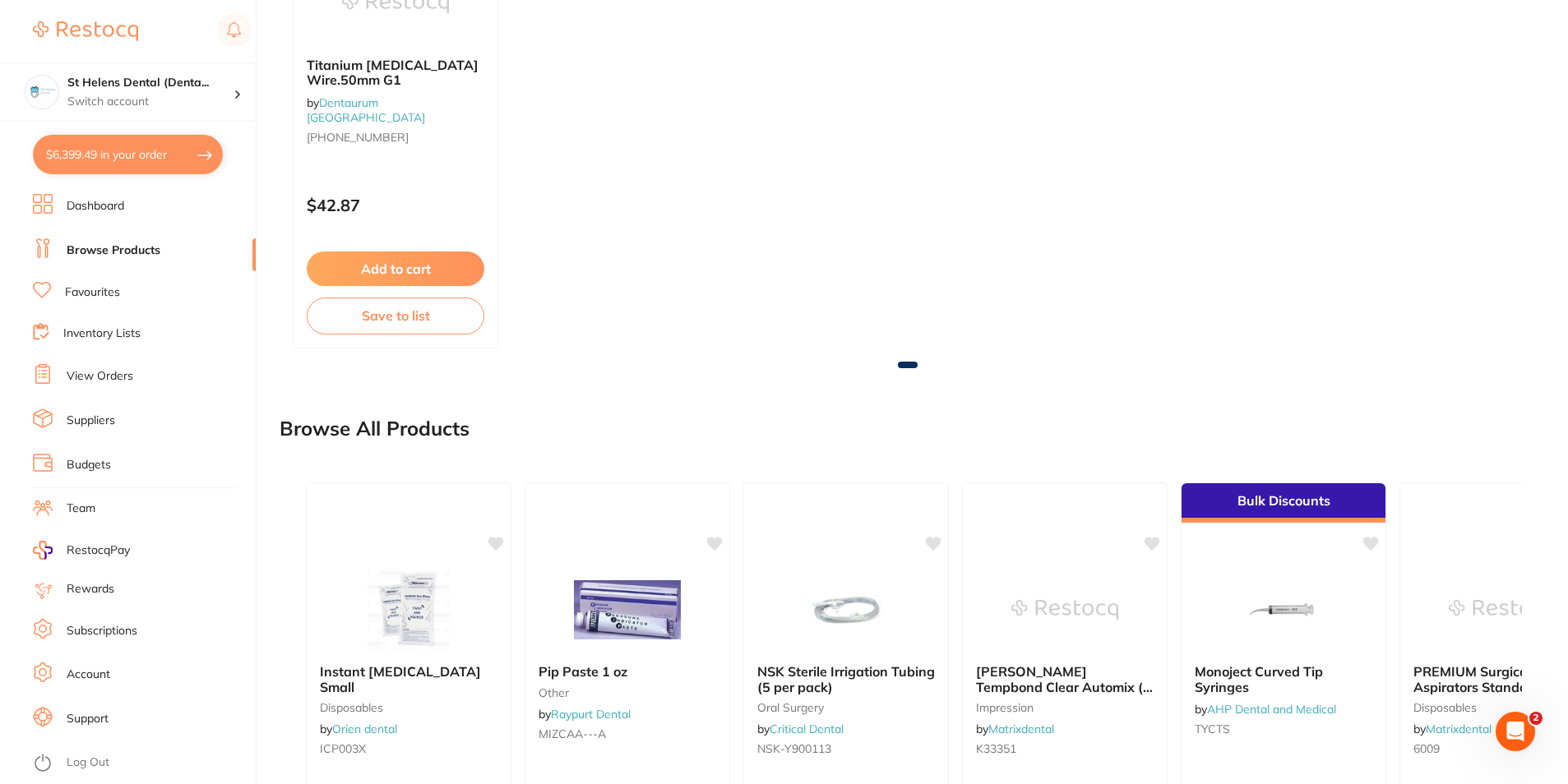
scroll to position [625, 0]
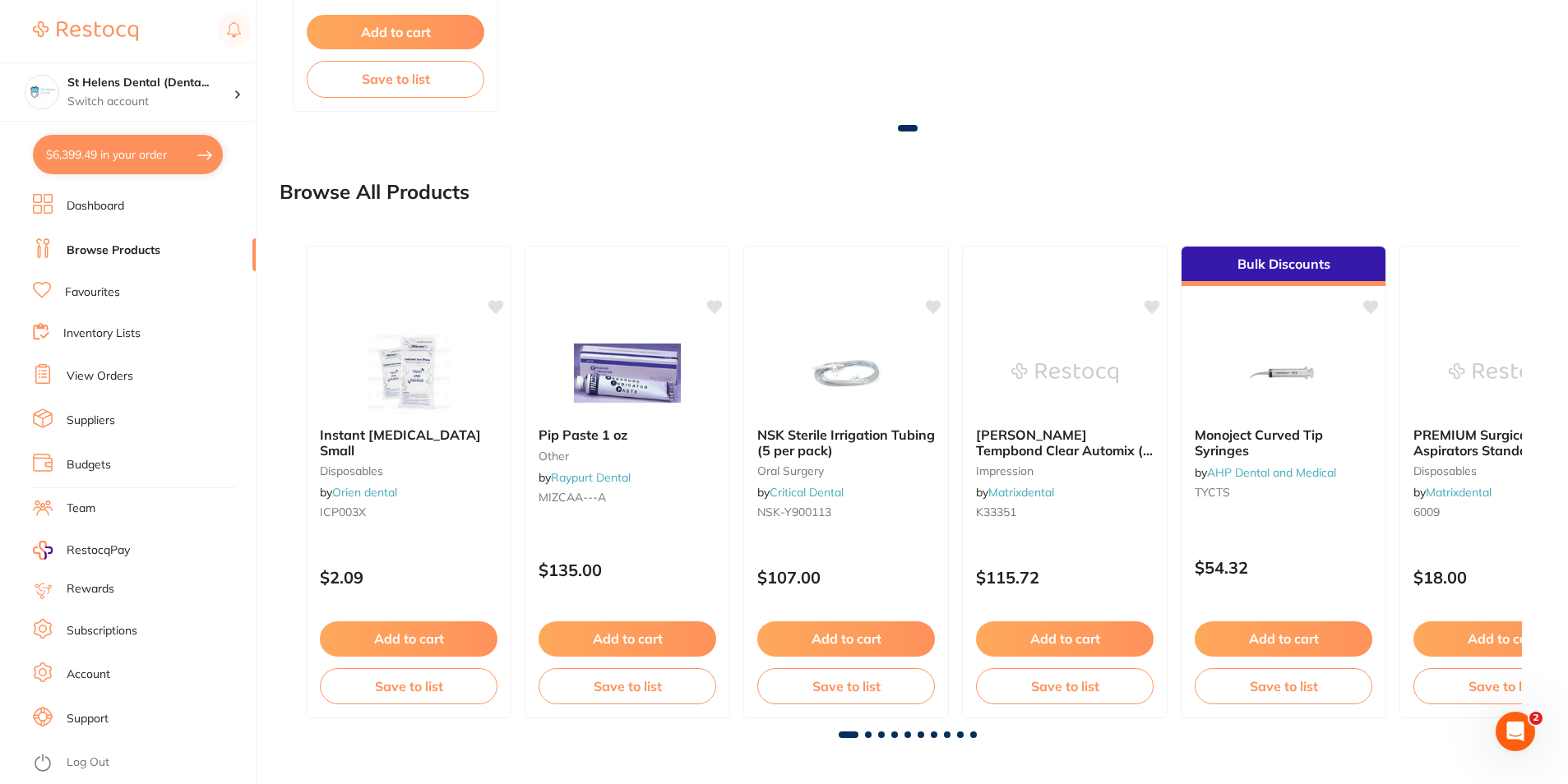
click at [115, 148] on button "$6,399.49 in your order" at bounding box center [128, 154] width 190 height 39
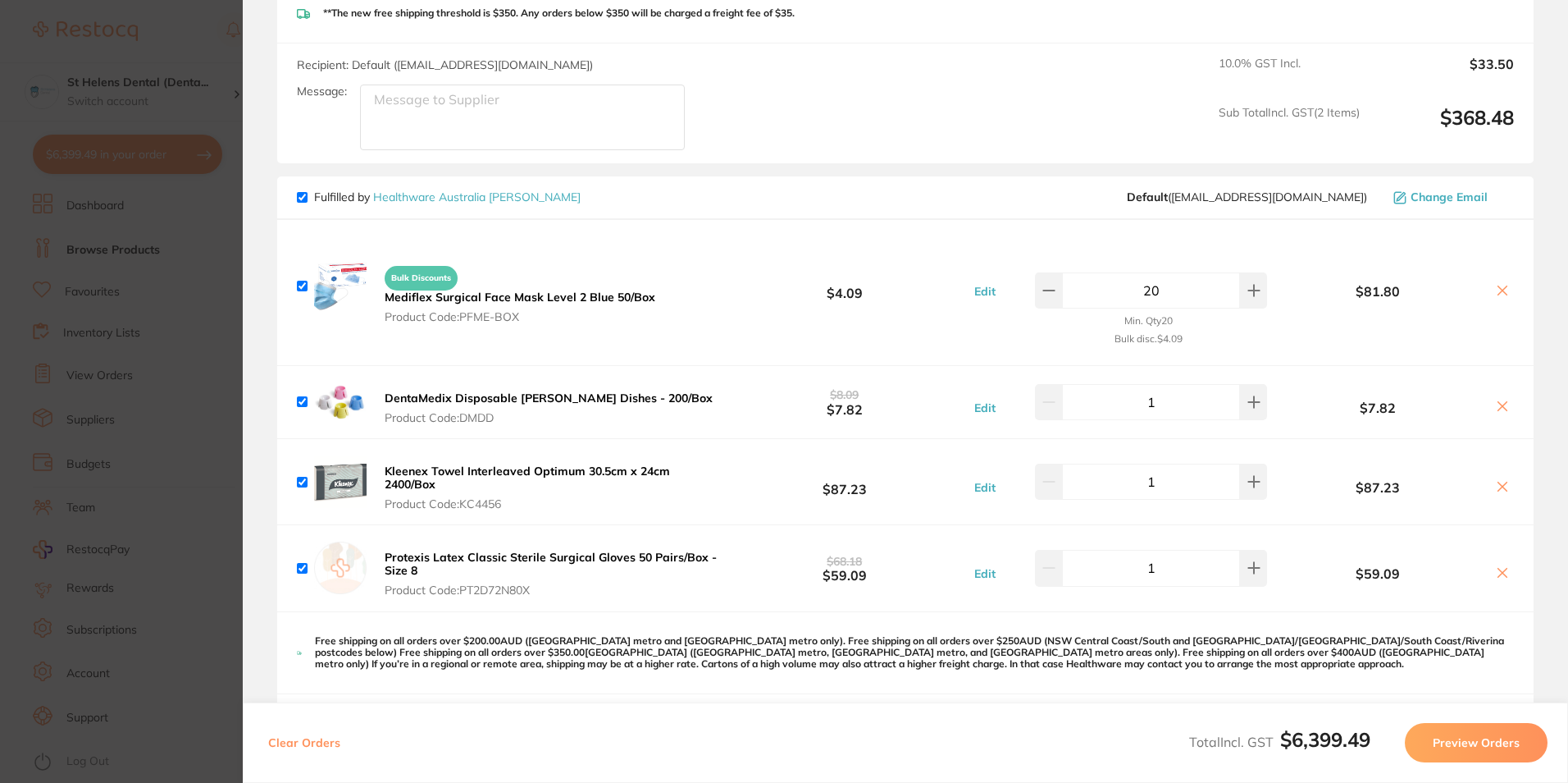
scroll to position [5534, 0]
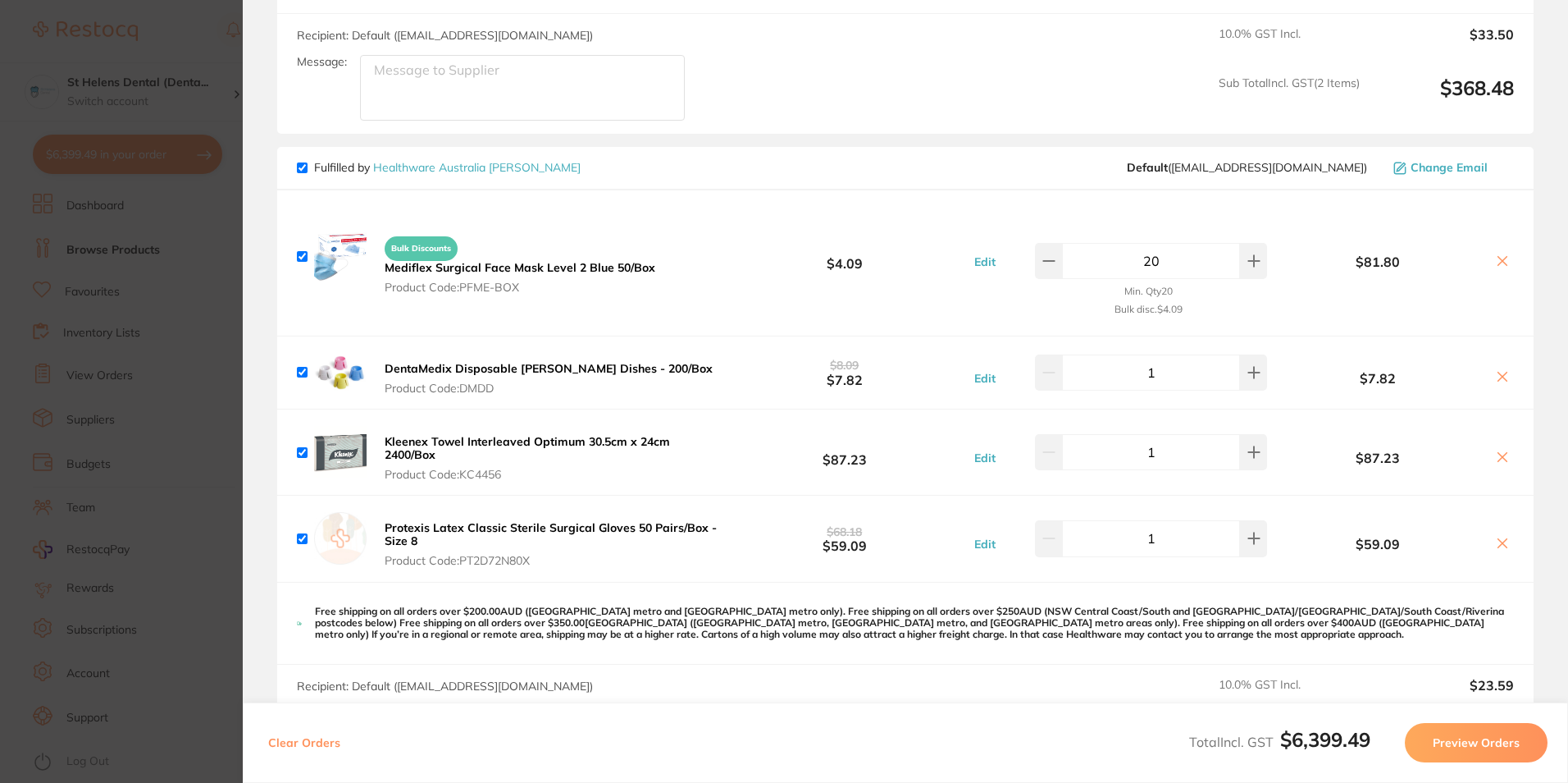
click at [1496, 451] on icon at bounding box center [1502, 457] width 13 height 13
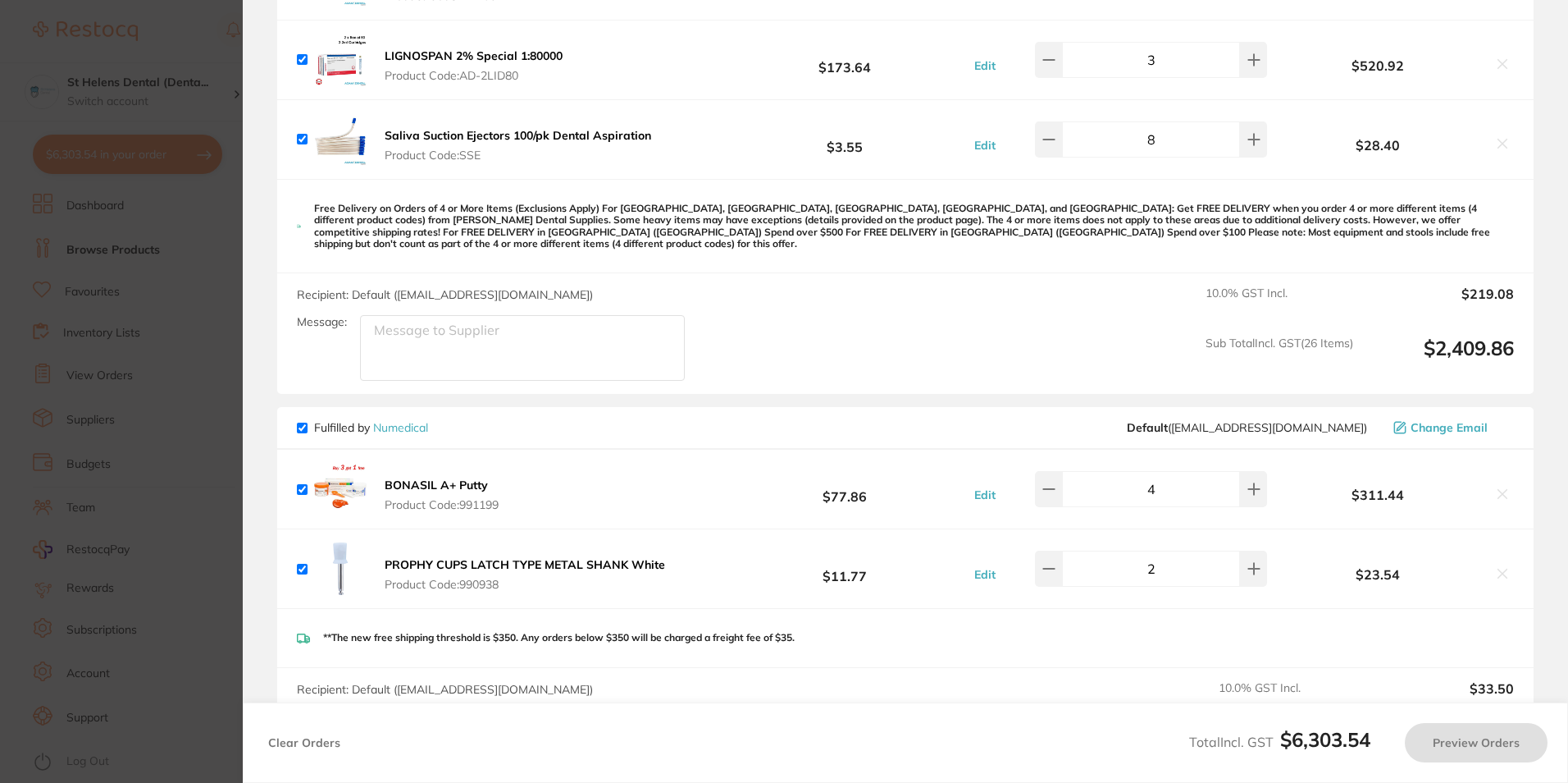
checkbox input "true"
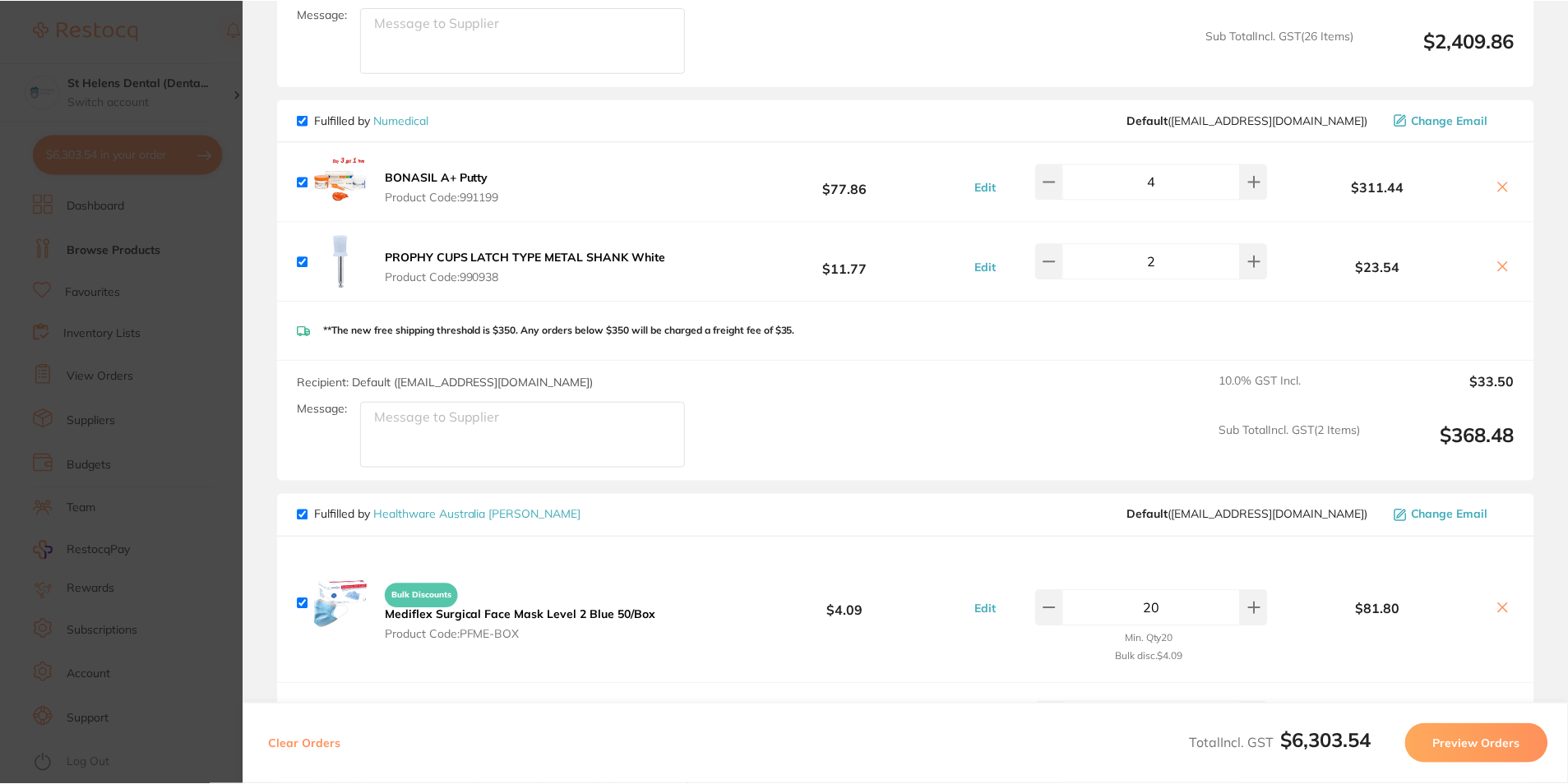
scroll to position [5212, 0]
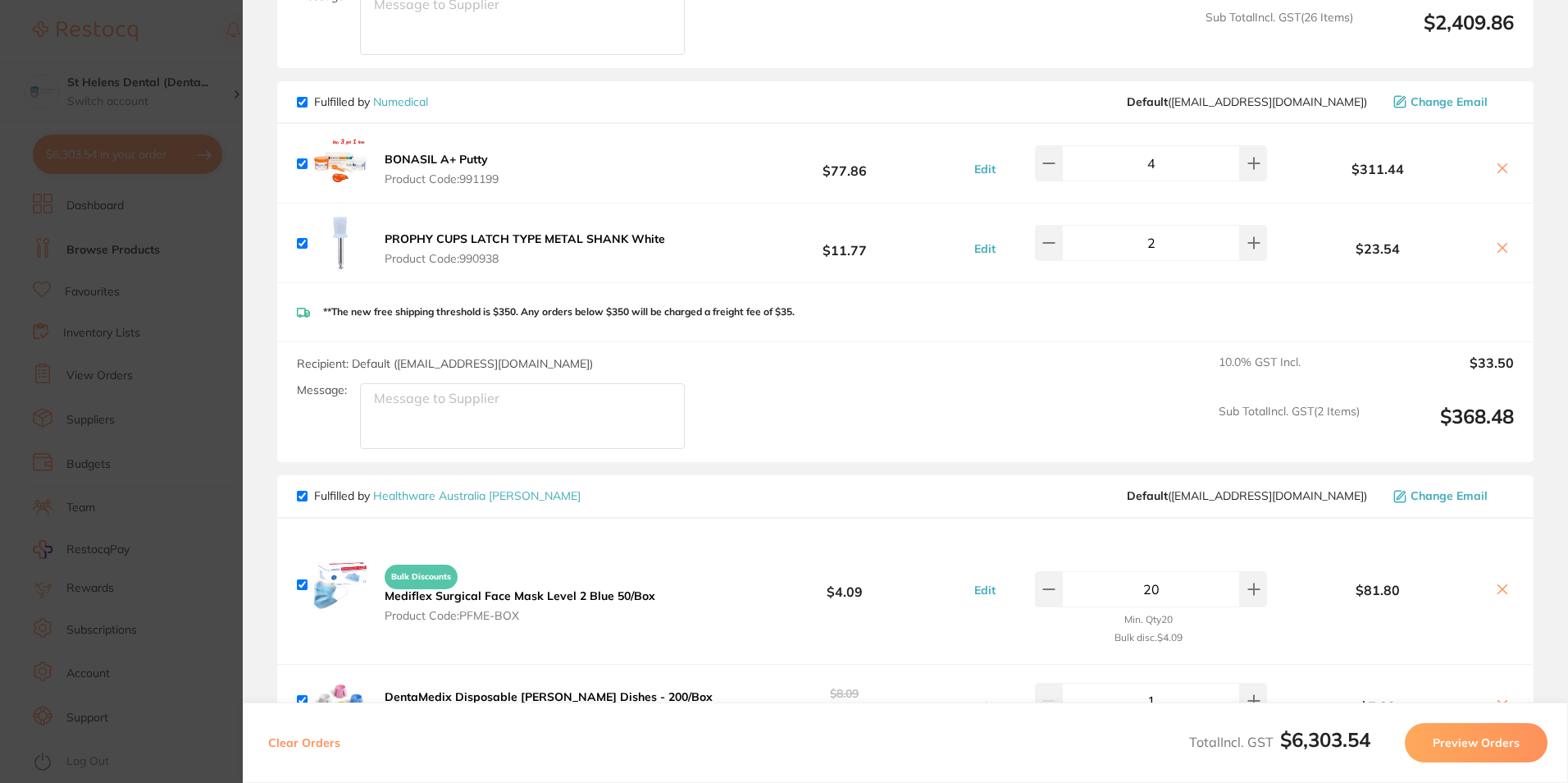
click at [424, 488] on link "Healthware Australia [PERSON_NAME]" at bounding box center [477, 495] width 208 height 15
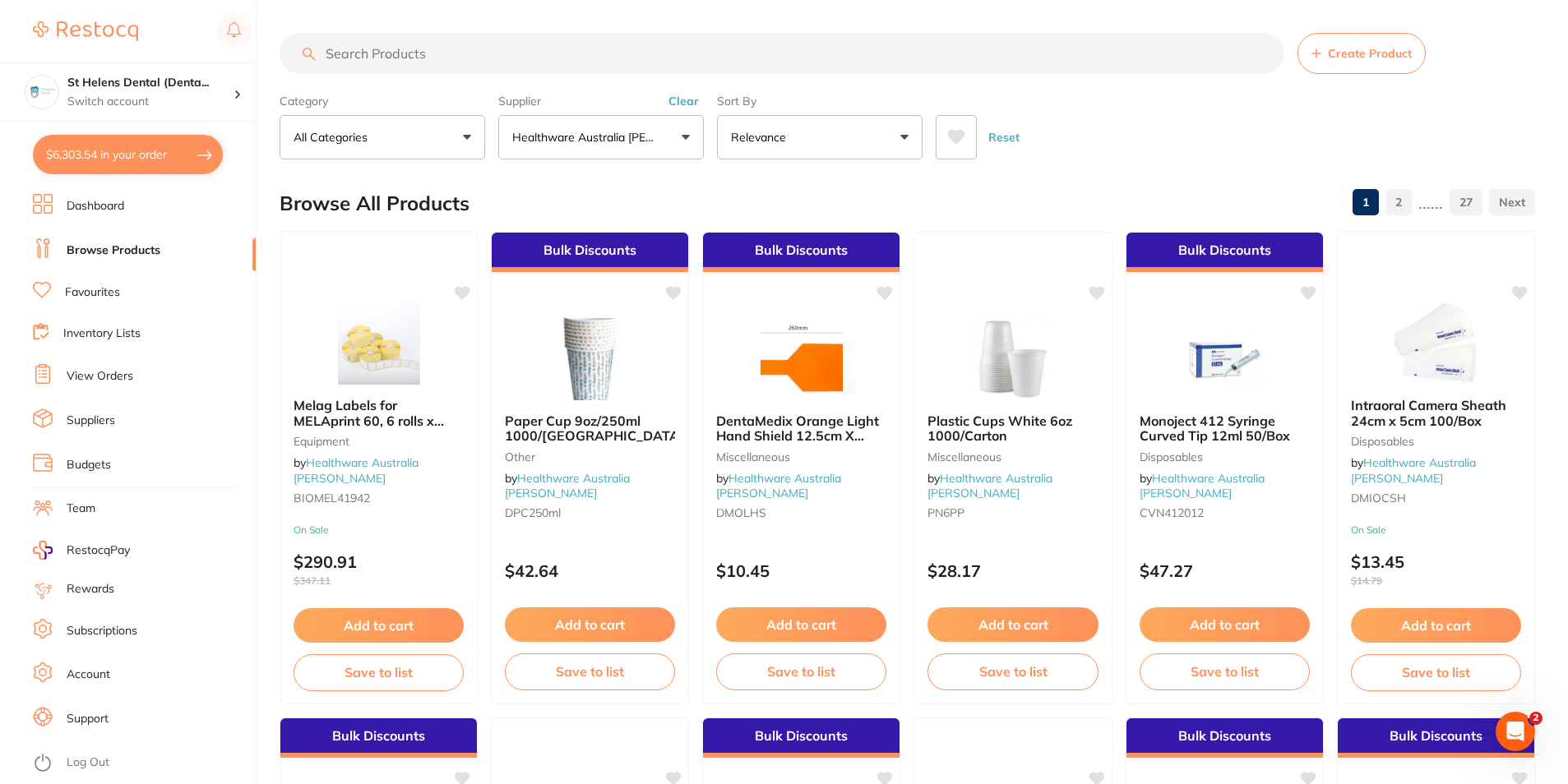
click at [574, 51] on input "search" at bounding box center [782, 53] width 1005 height 41
type input "alginate"
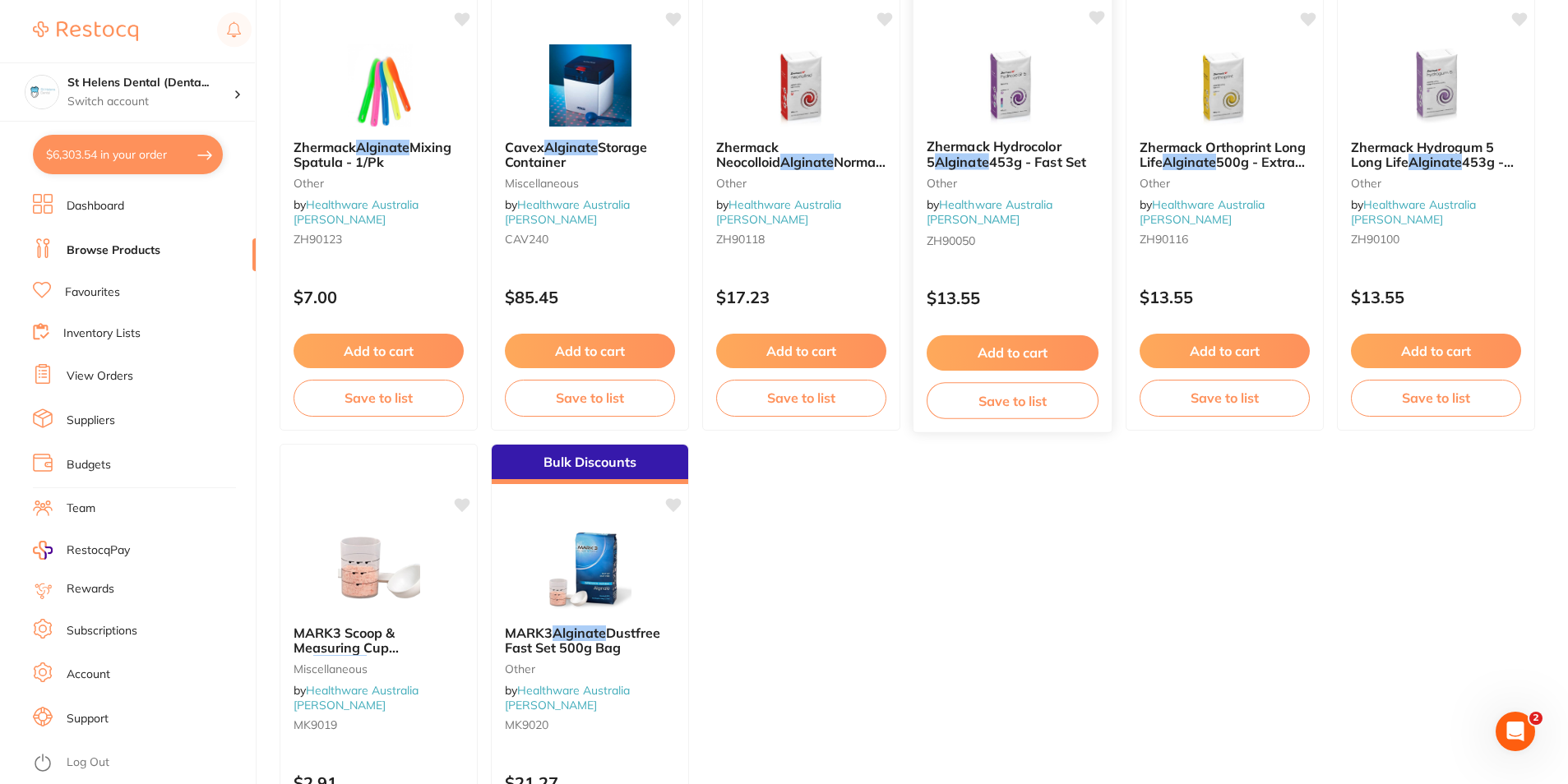
scroll to position [1216, 0]
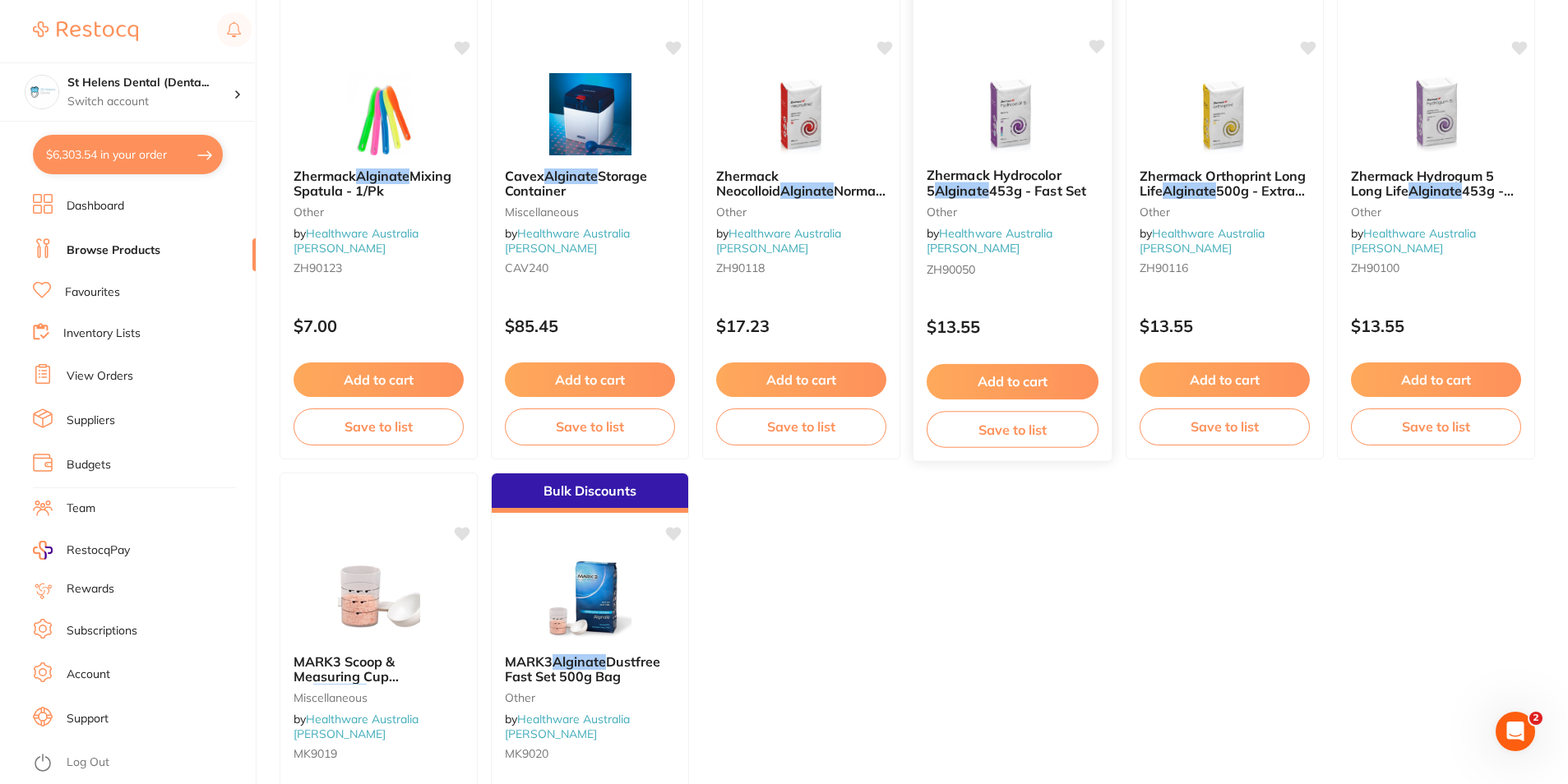
click at [1011, 111] on img at bounding box center [1013, 112] width 108 height 83
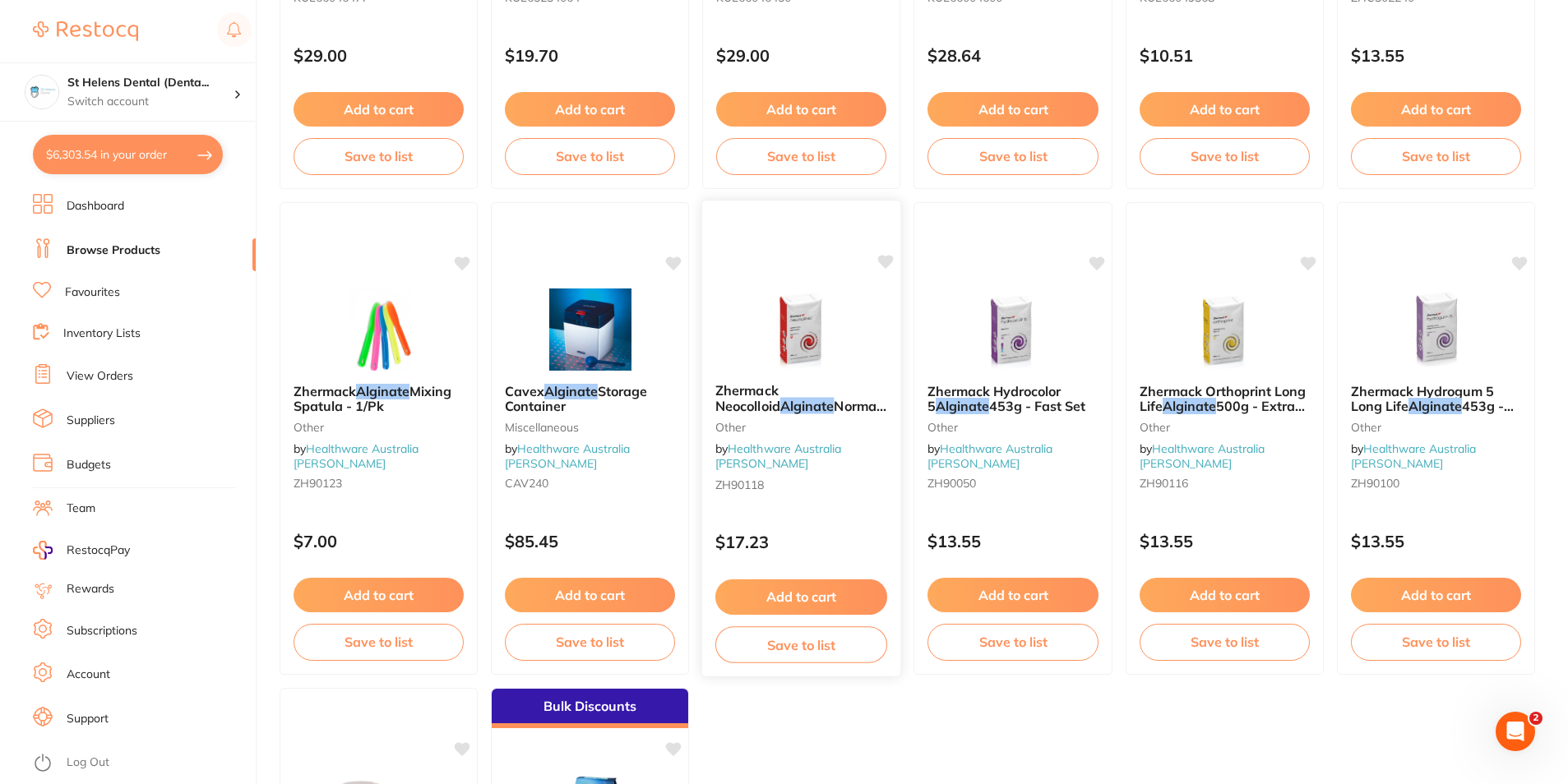
scroll to position [1068, 0]
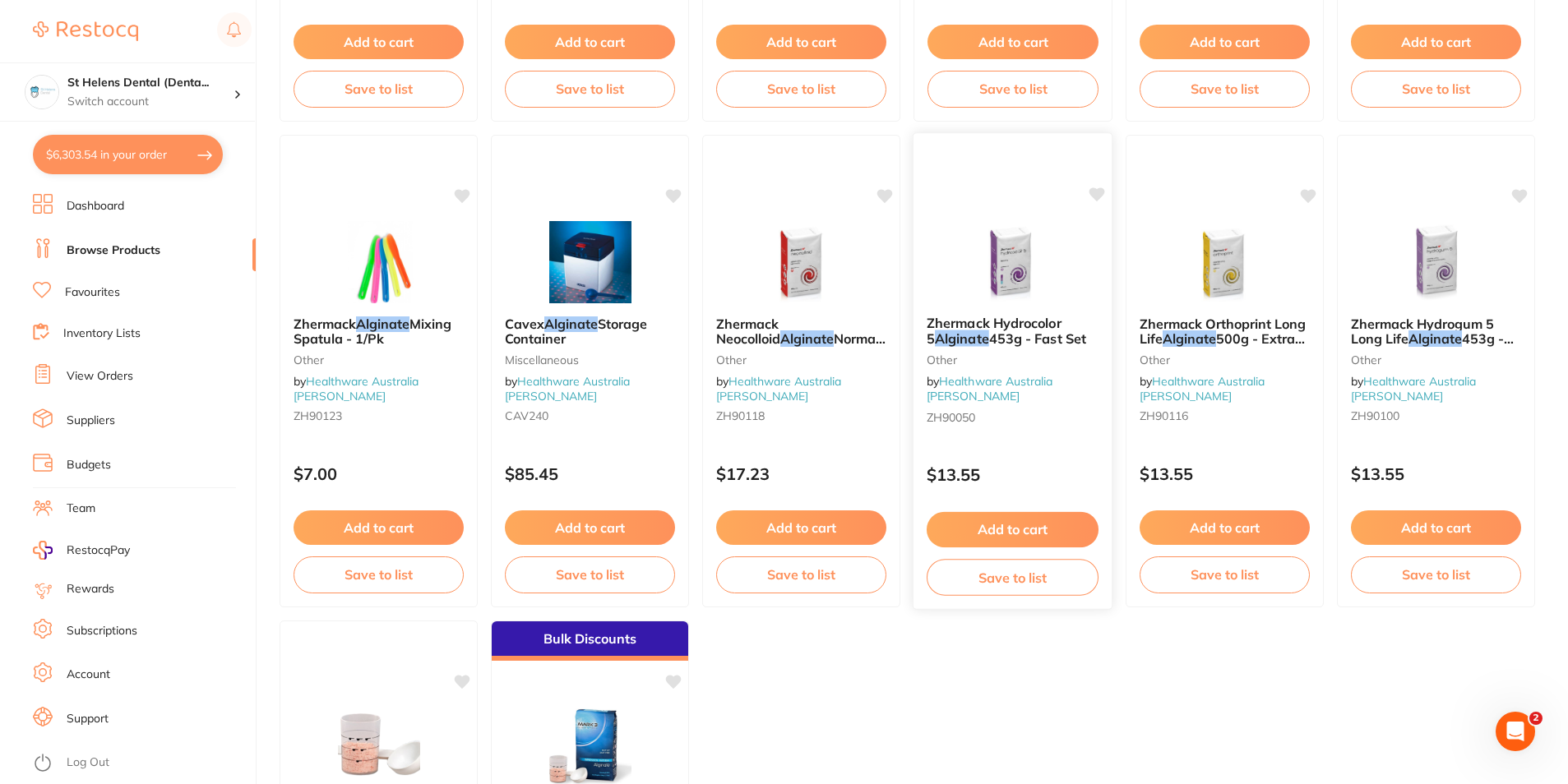
click at [1007, 300] on img at bounding box center [1013, 260] width 108 height 83
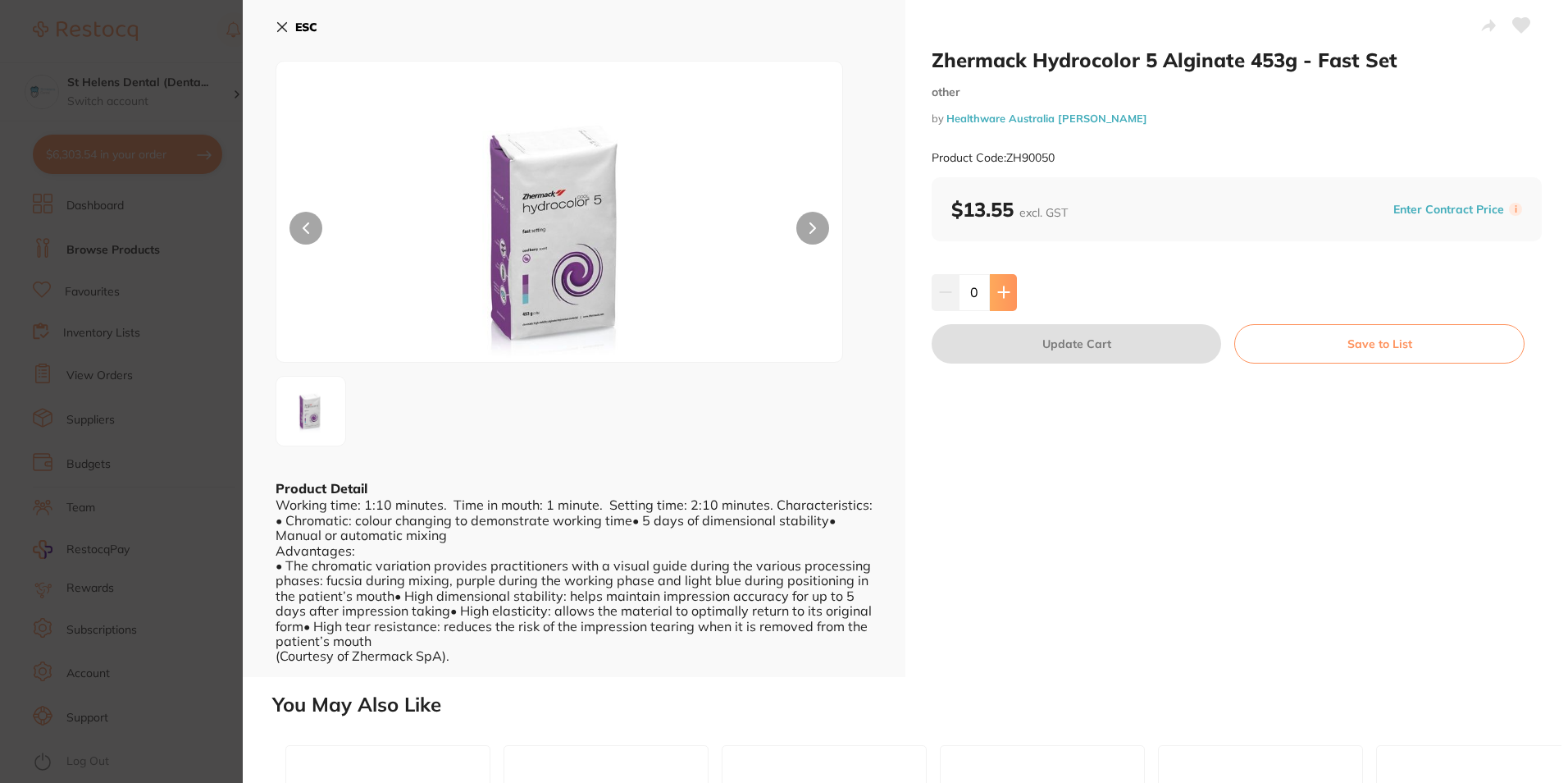
click at [1005, 303] on button at bounding box center [1003, 291] width 27 height 36
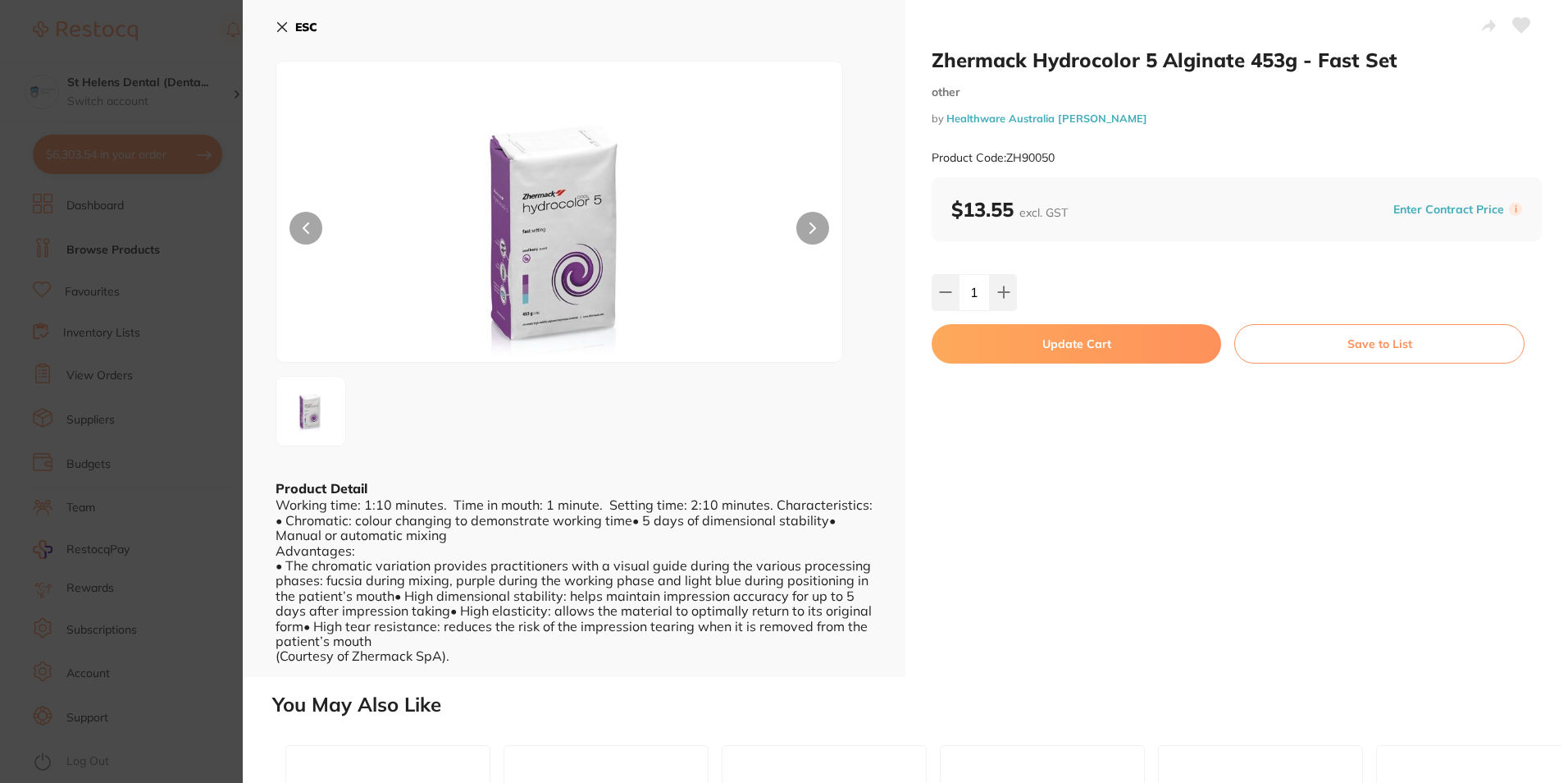
click at [1516, 29] on icon at bounding box center [1522, 25] width 17 height 15
click at [1003, 297] on icon at bounding box center [1004, 292] width 10 height 10
type input "2"
click at [1097, 351] on button "Update Cart" at bounding box center [1076, 344] width 290 height 39
checkbox input "false"
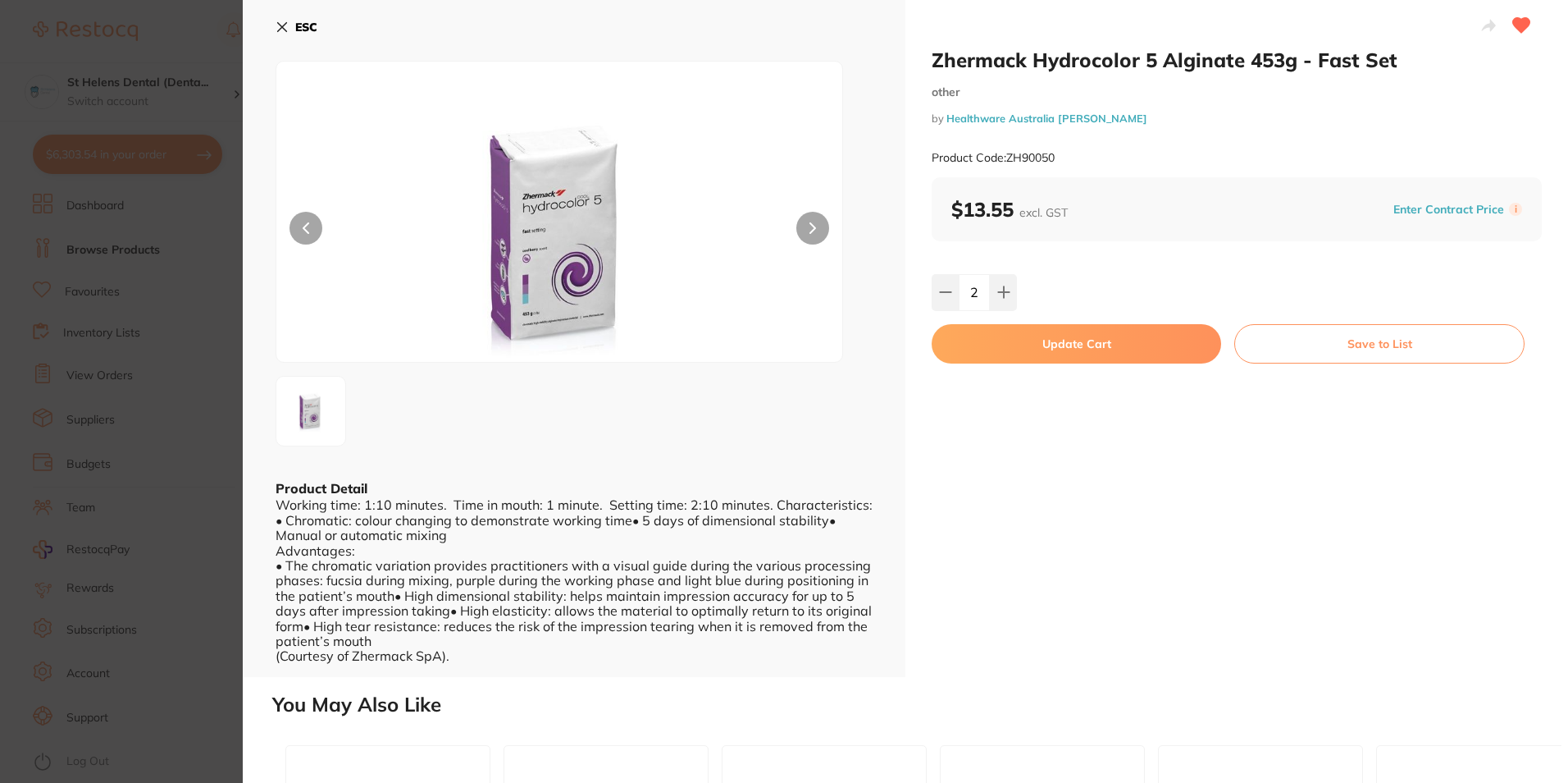
checkbox input "false"
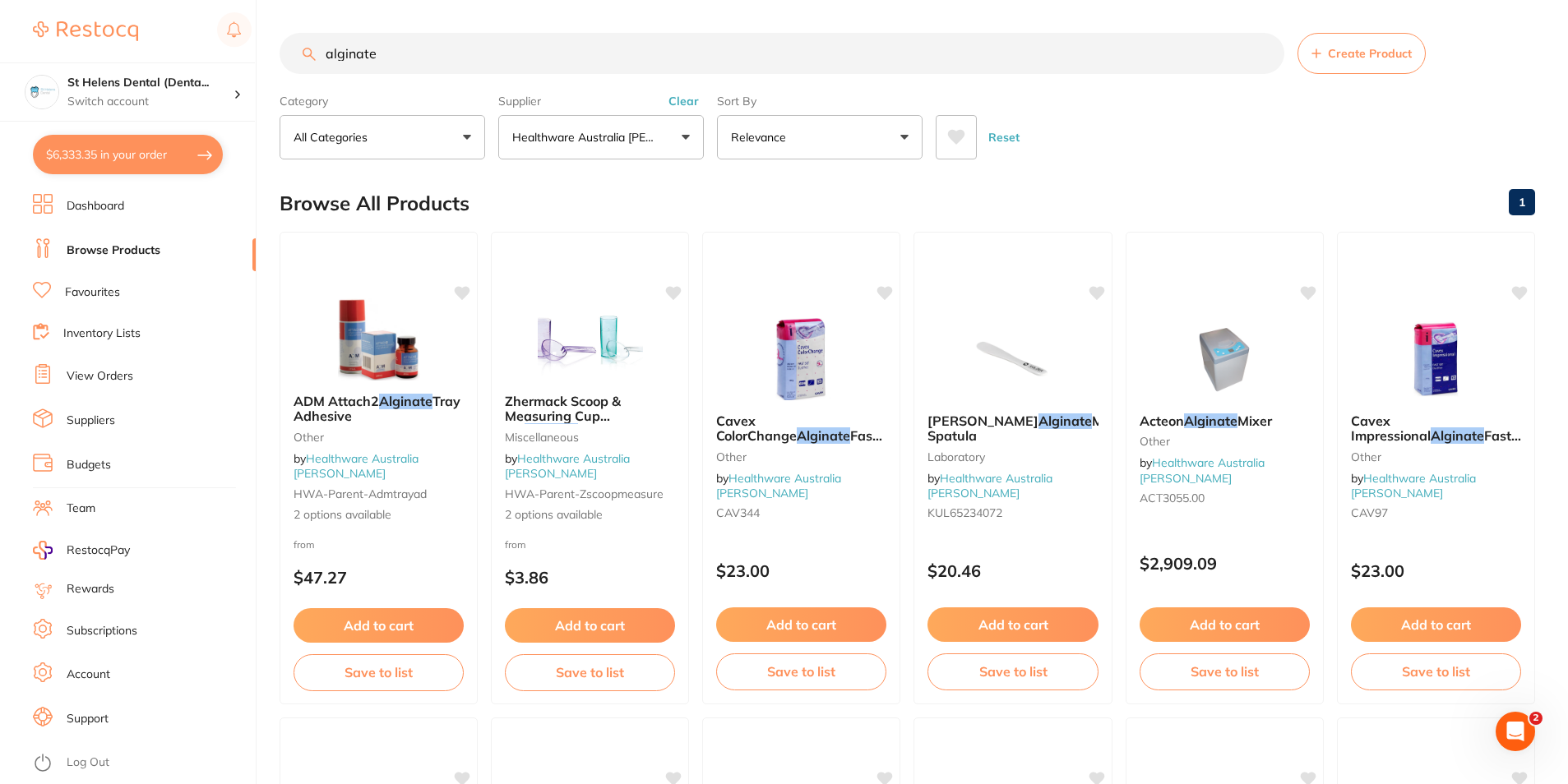
click at [123, 248] on link "Browse Products" at bounding box center [113, 250] width 94 height 17
click at [132, 167] on button "$6,333.35 in your order" at bounding box center [128, 154] width 190 height 39
checkbox input "true"
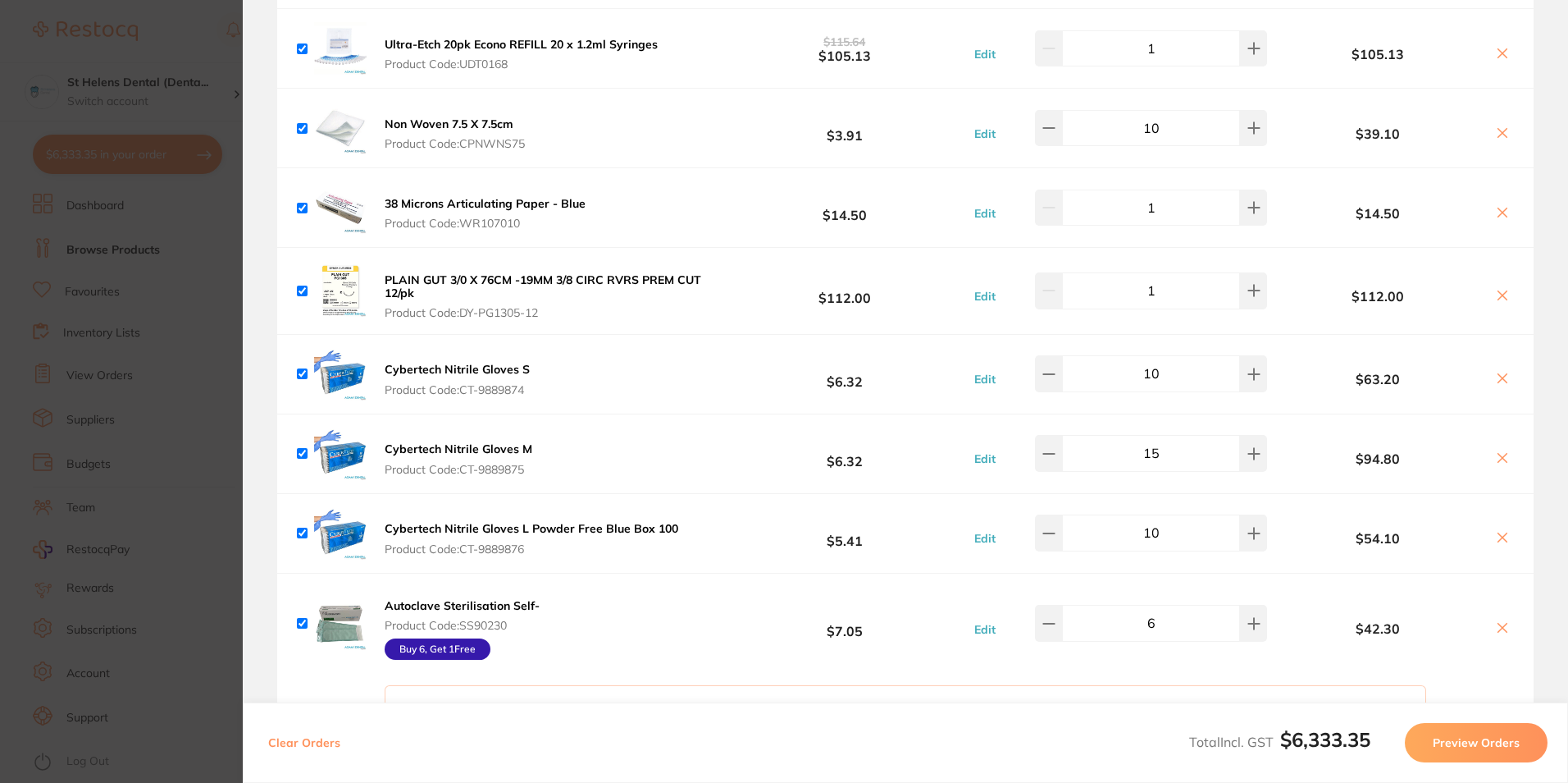
scroll to position [3892, 0]
click at [189, 495] on section "Update RRP Set your pre negotiated price for this item. Item Agreed RRP (excl. …" at bounding box center [784, 392] width 1568 height 783
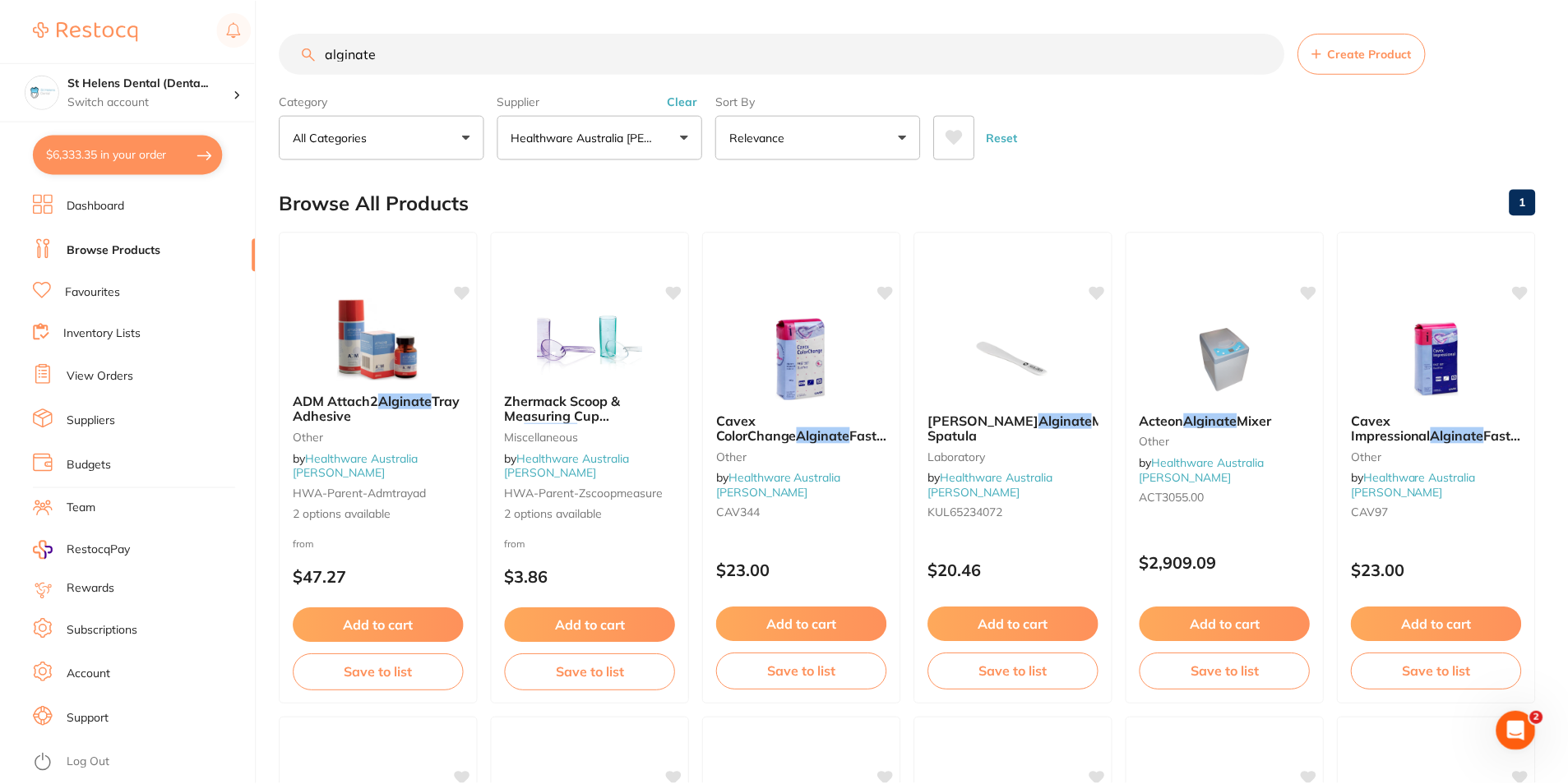
scroll to position [3, 0]
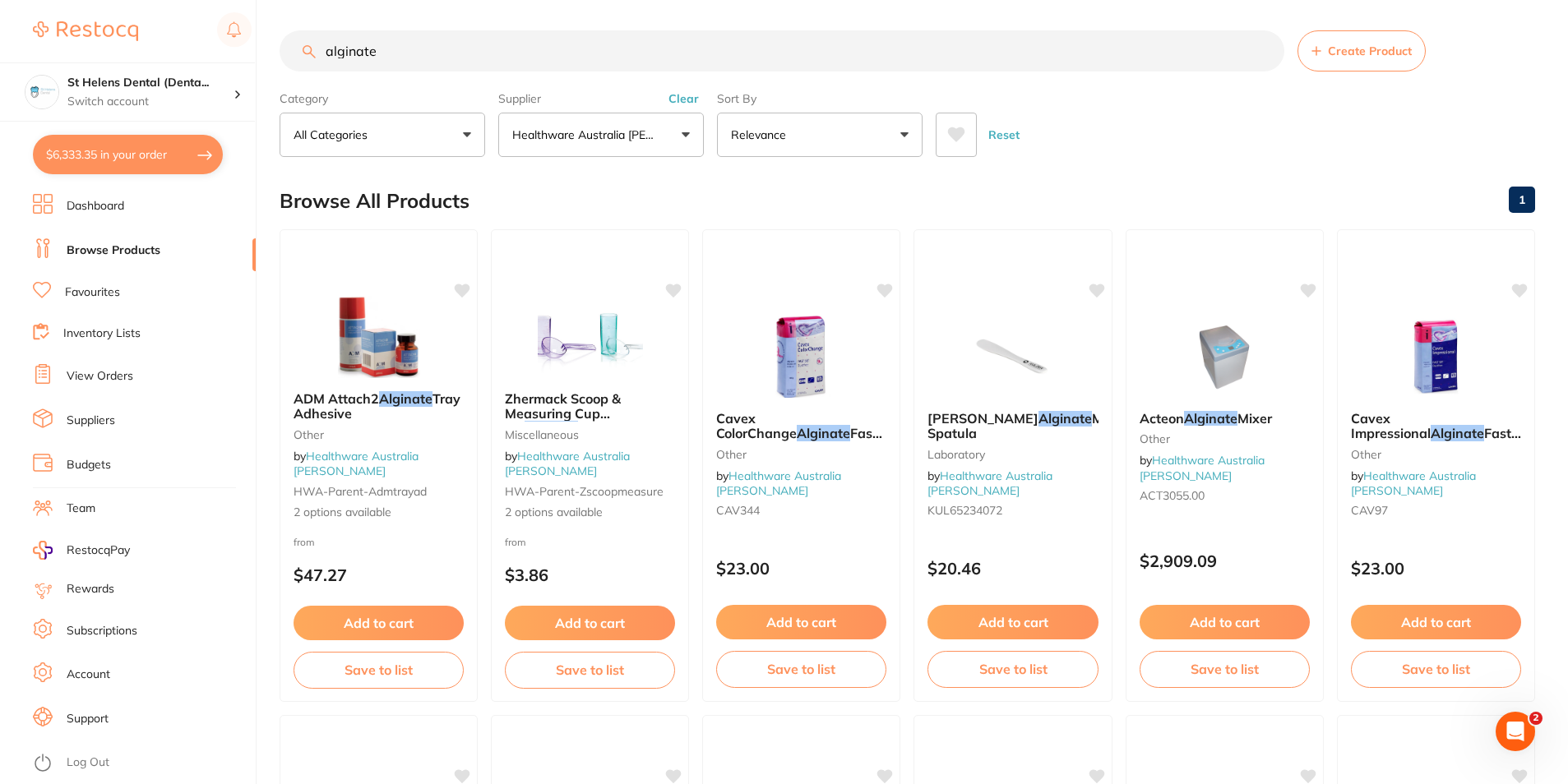
drag, startPoint x: 305, startPoint y: 42, endPoint x: 142, endPoint y: 38, distance: 163.0
click at [142, 38] on div "$6,333.35 St Helens Dental (Denta... Switch account St Helens Dental (DentalTow…" at bounding box center [784, 389] width 1568 height 784
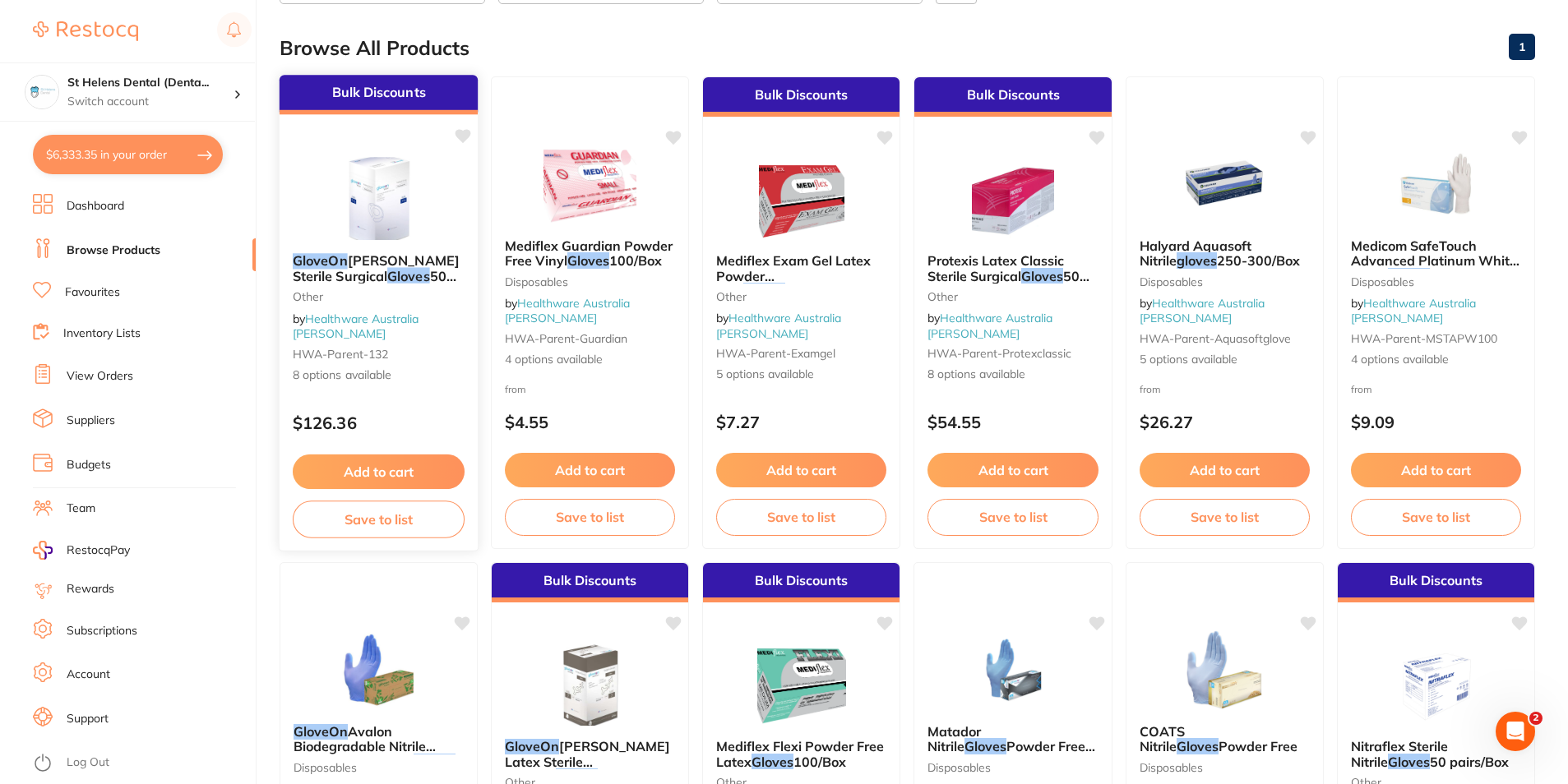
scroll to position [0, 0]
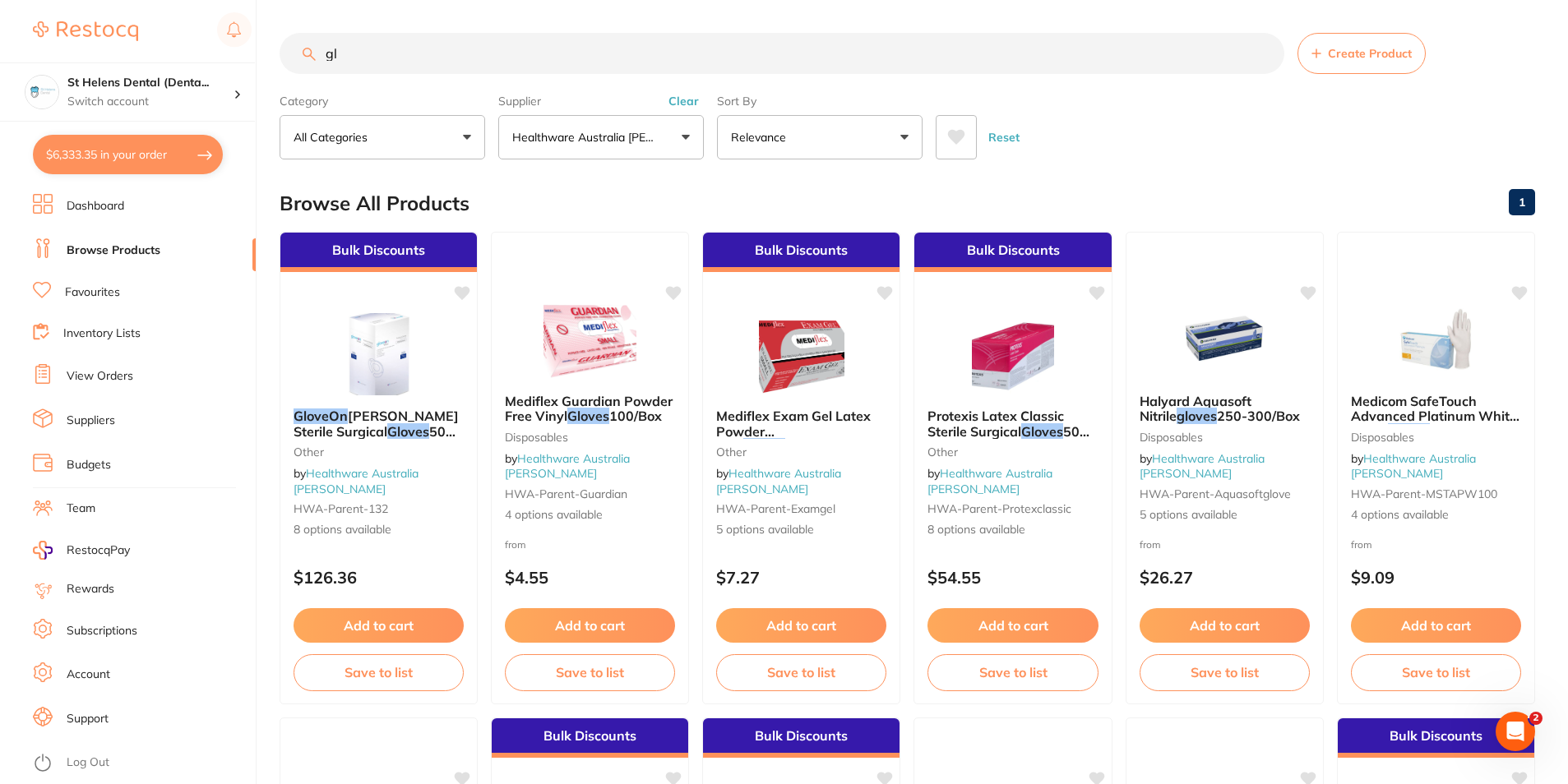
type input "g"
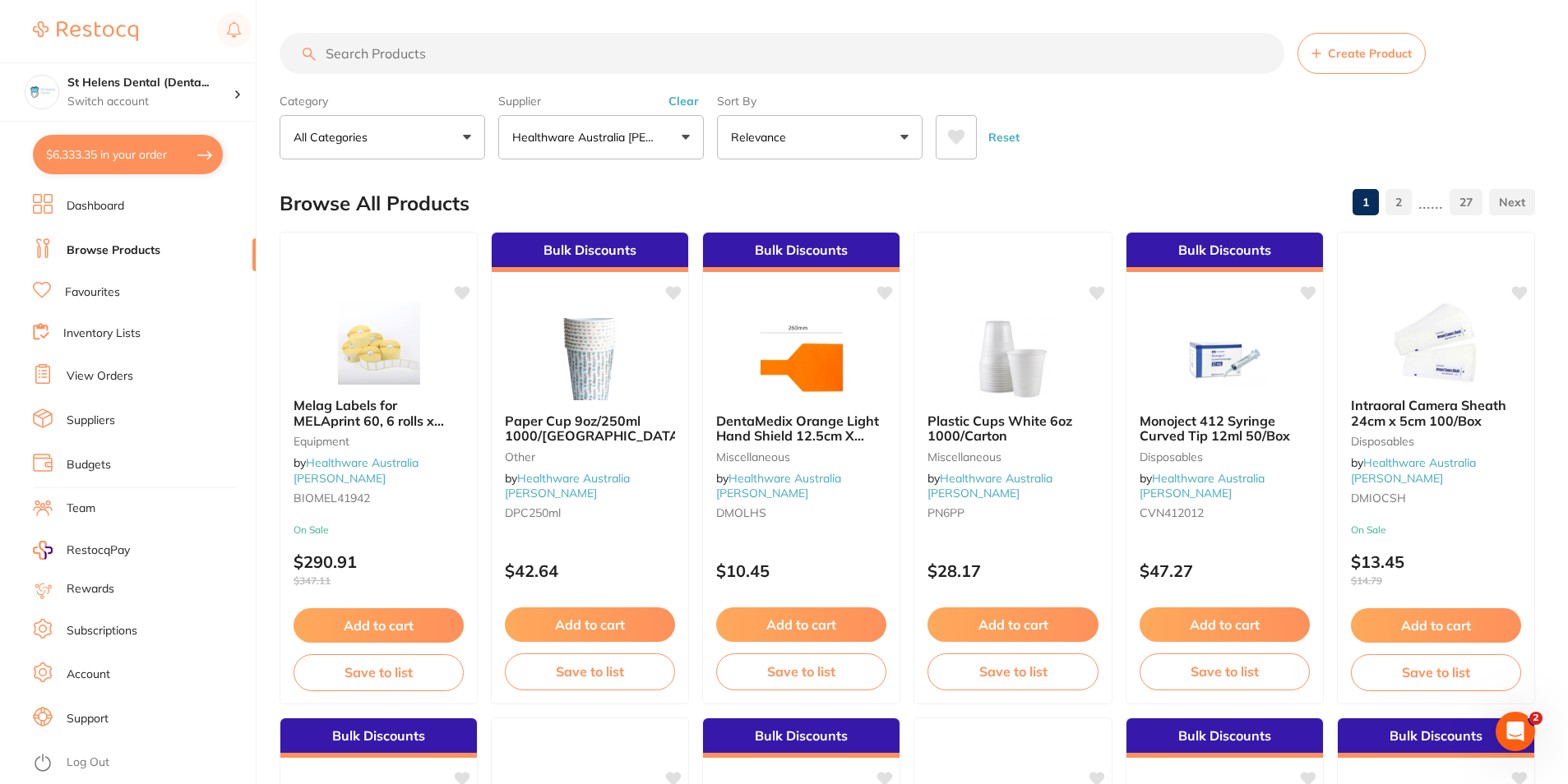
click at [138, 159] on button "$6,333.35 in your order" at bounding box center [128, 154] width 190 height 39
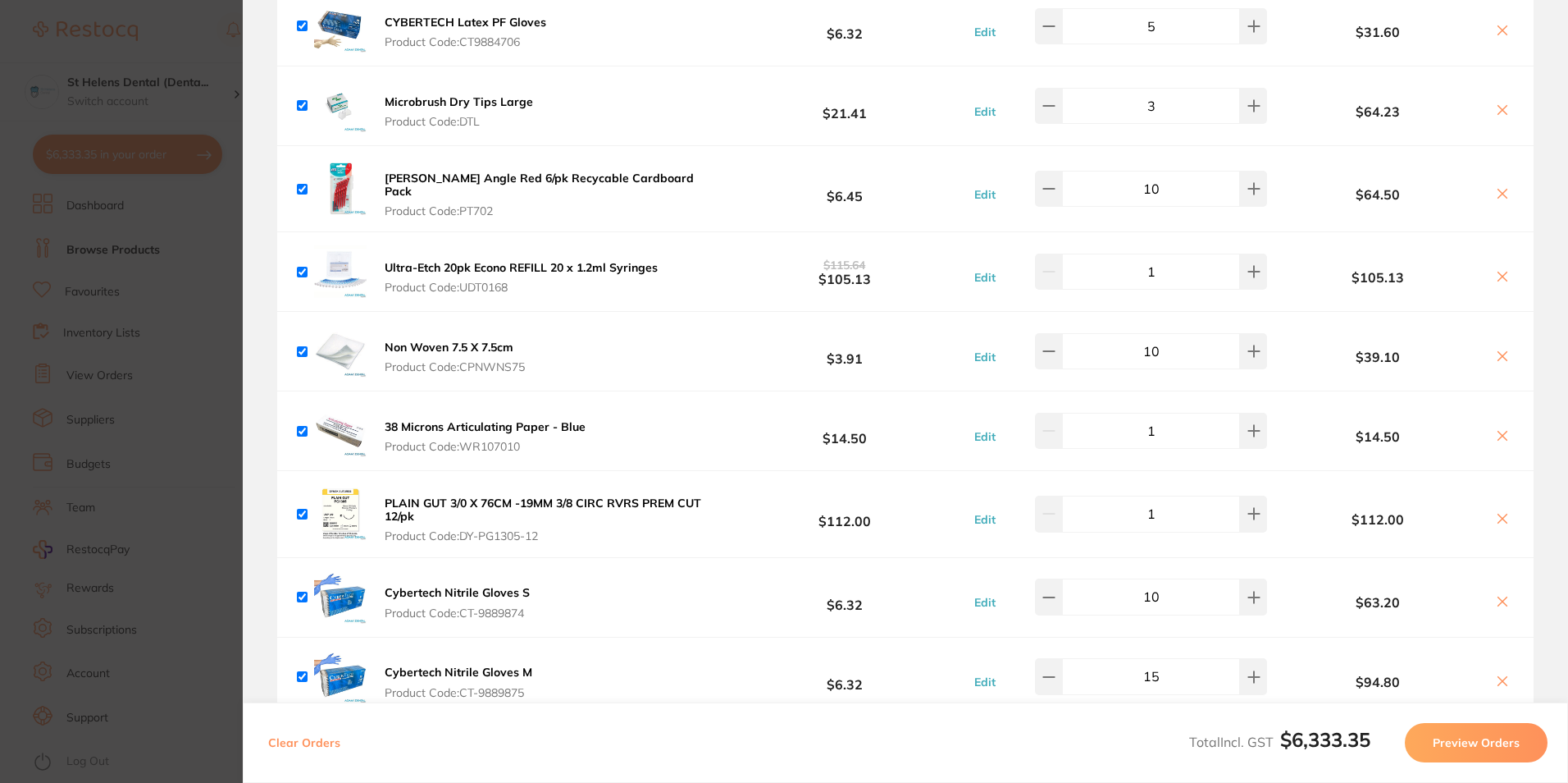
scroll to position [3646, 0]
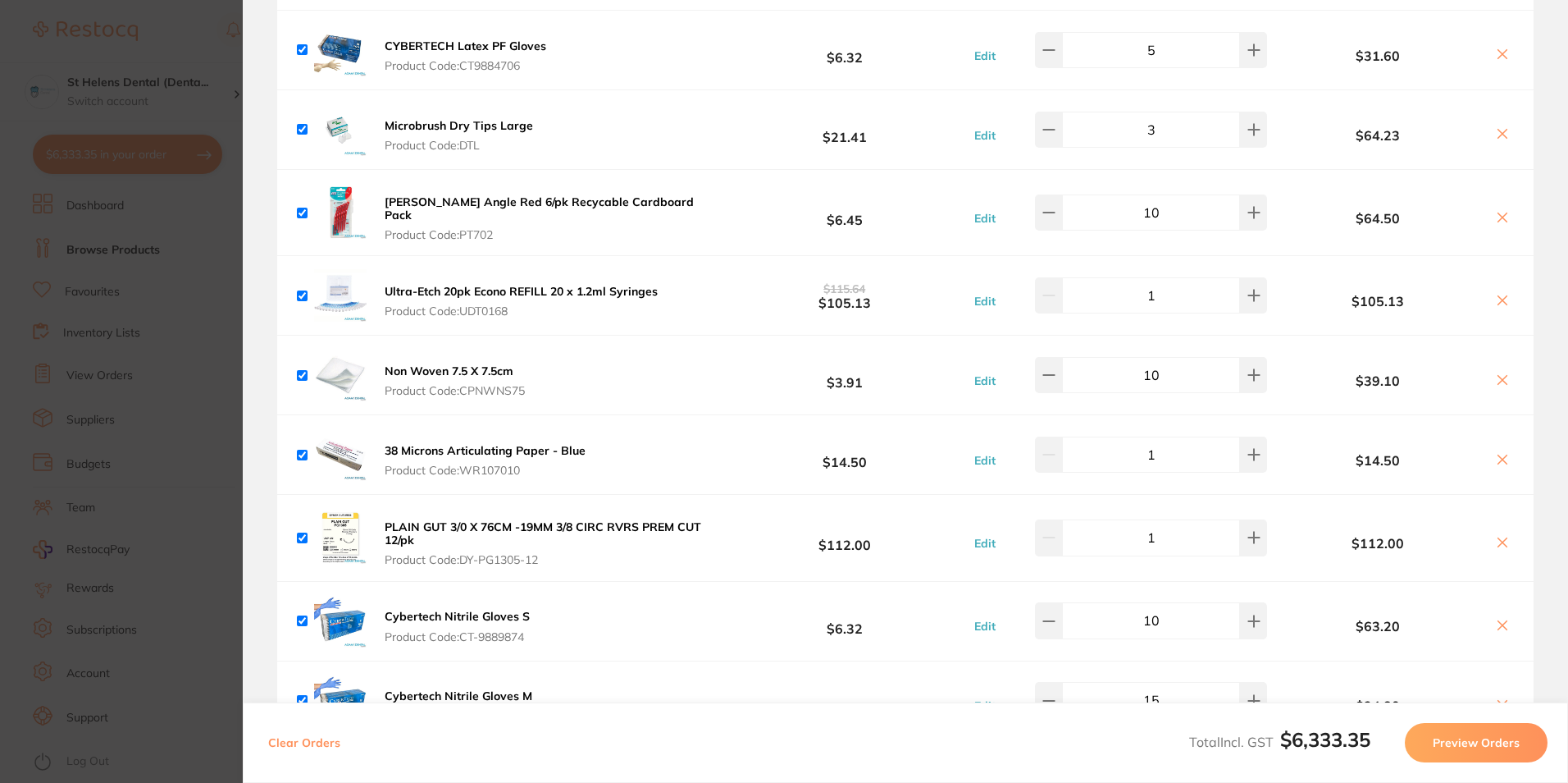
click at [212, 139] on section "Update RRP Set your pre negotiated price for this item. Item Agreed RRP (excl. …" at bounding box center [784, 392] width 1568 height 783
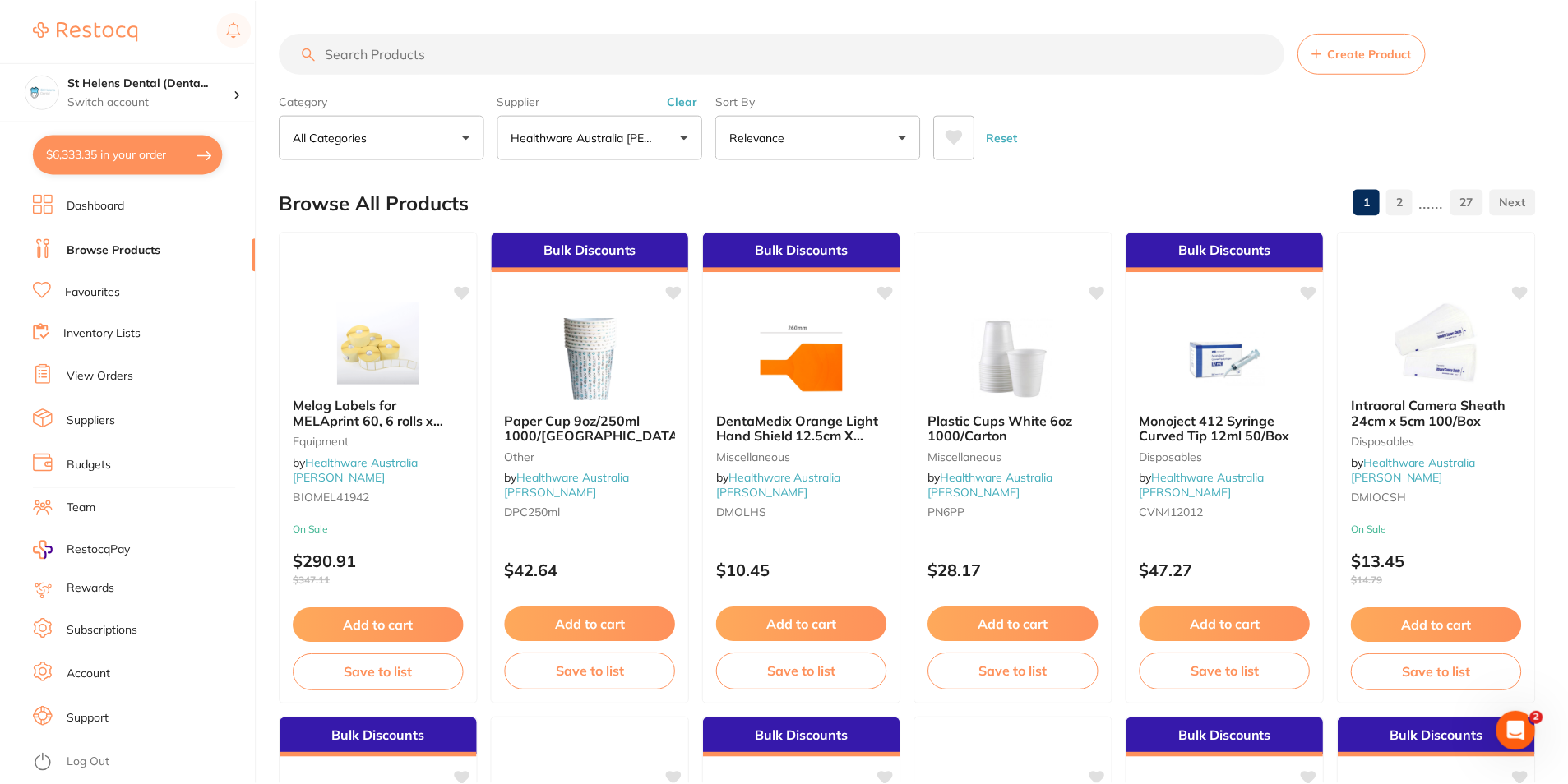
scroll to position [2, 0]
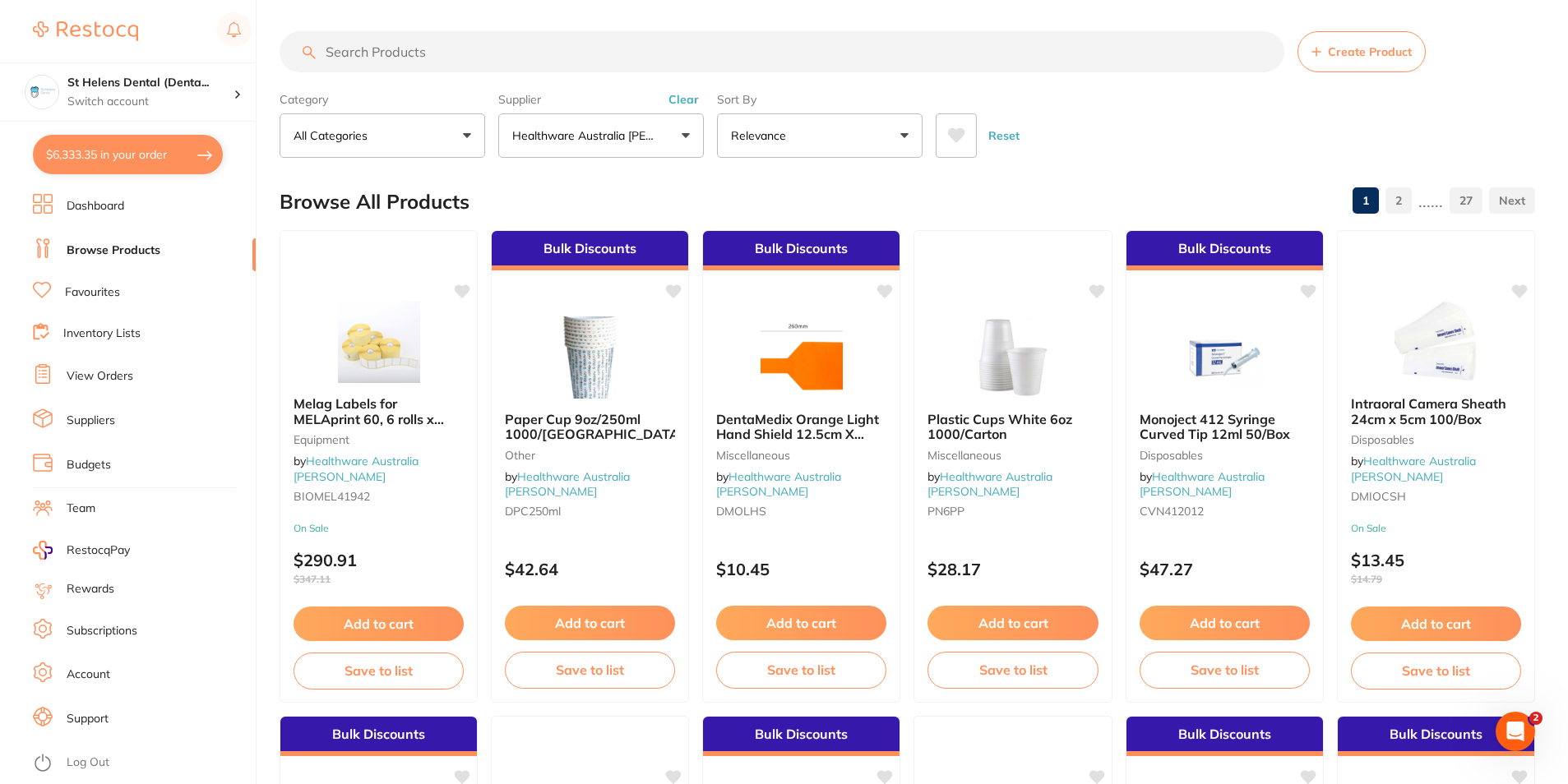
click at [382, 37] on input "search" at bounding box center [782, 51] width 1005 height 41
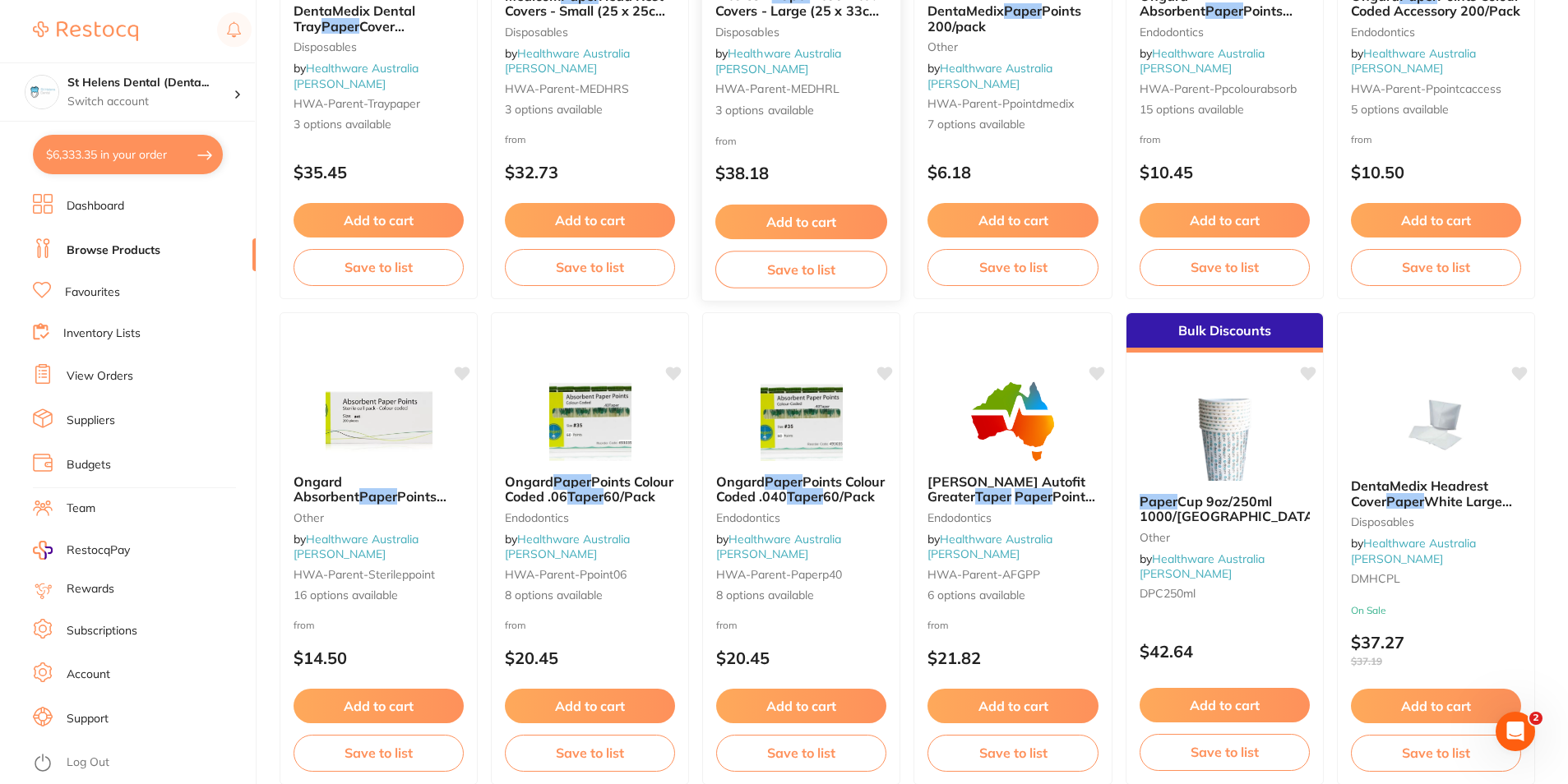
scroll to position [1396, 0]
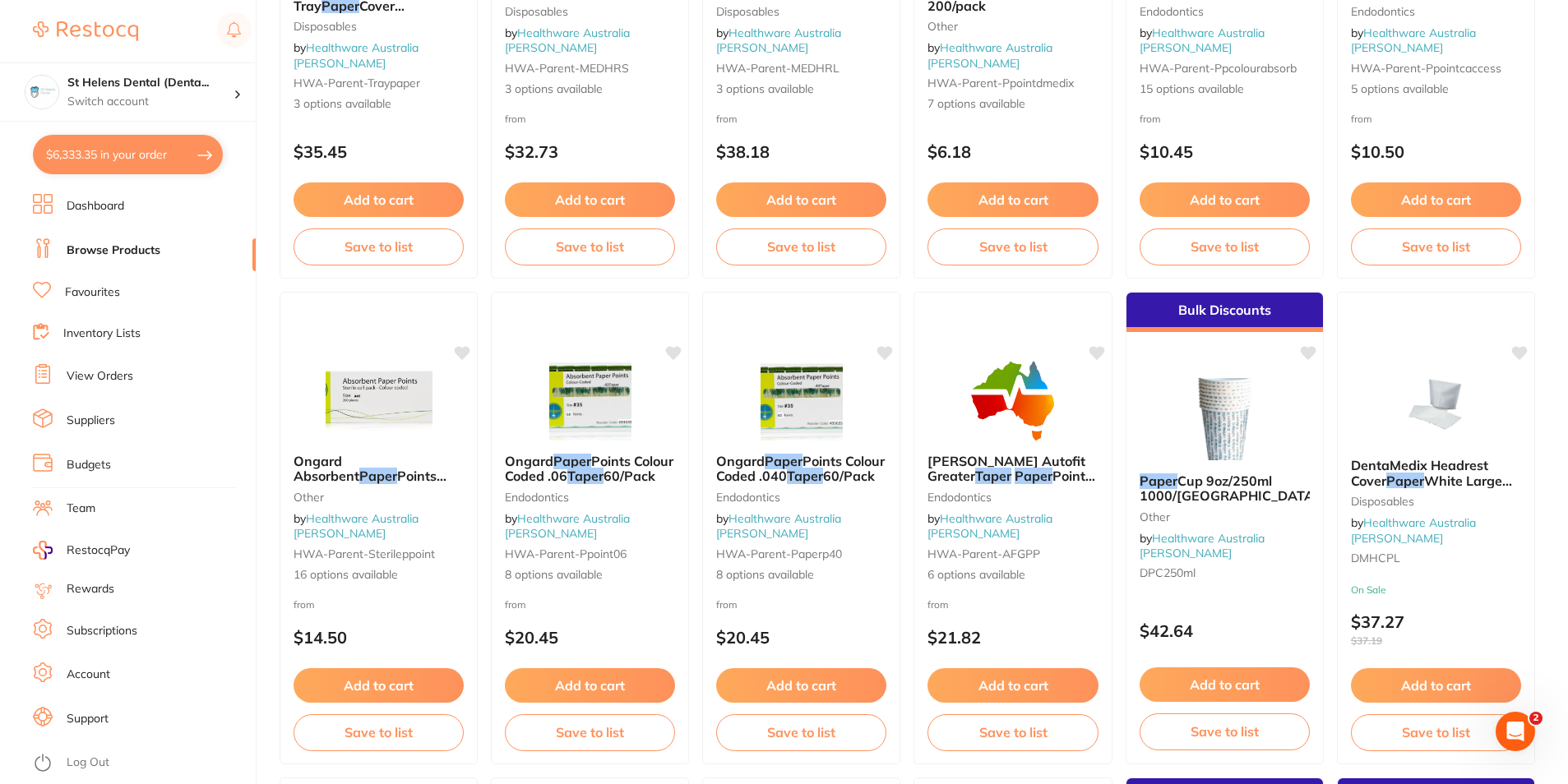
click at [95, 152] on button "$6,333.35 in your order" at bounding box center [128, 154] width 190 height 39
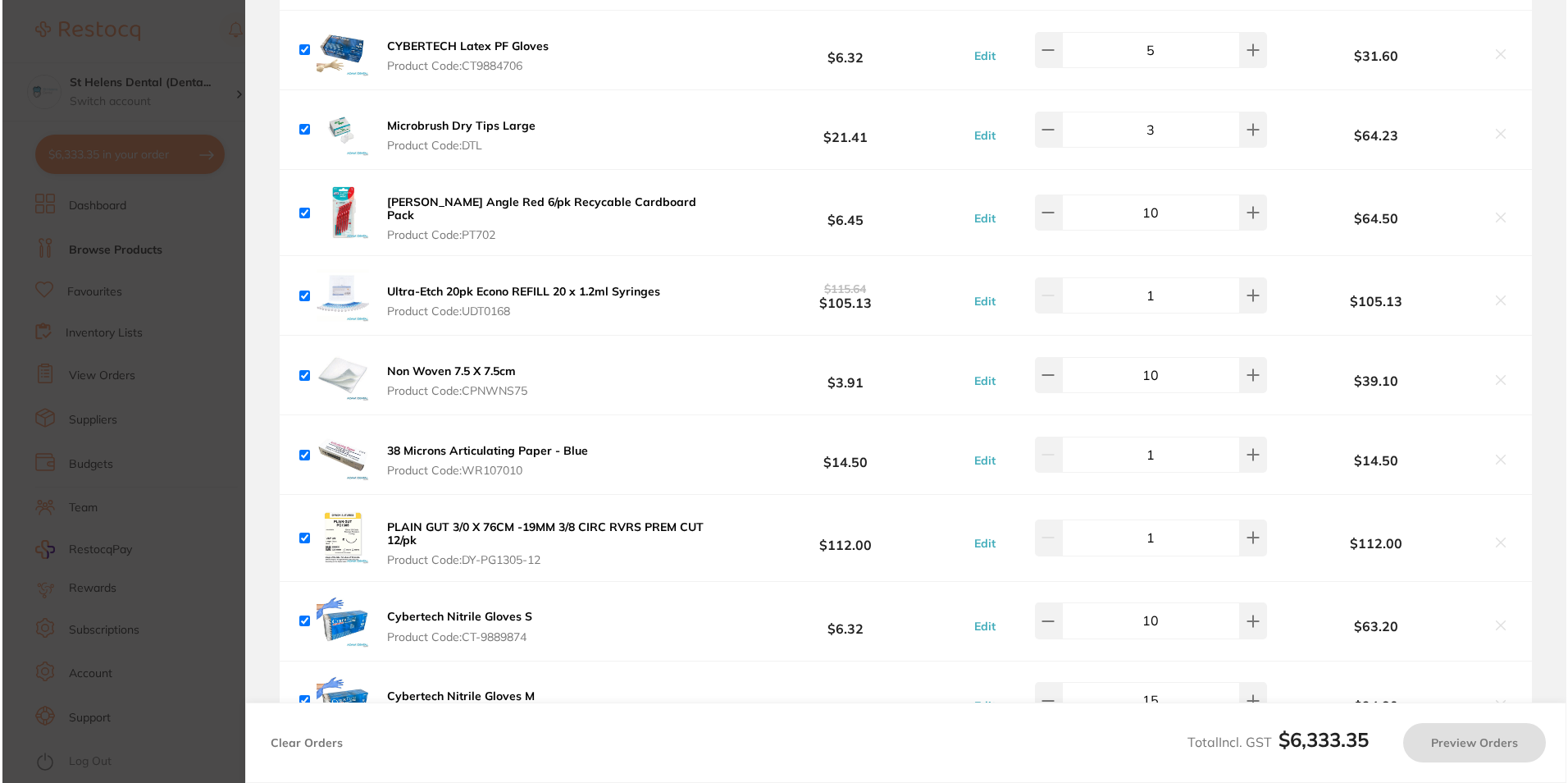
scroll to position [0, 0]
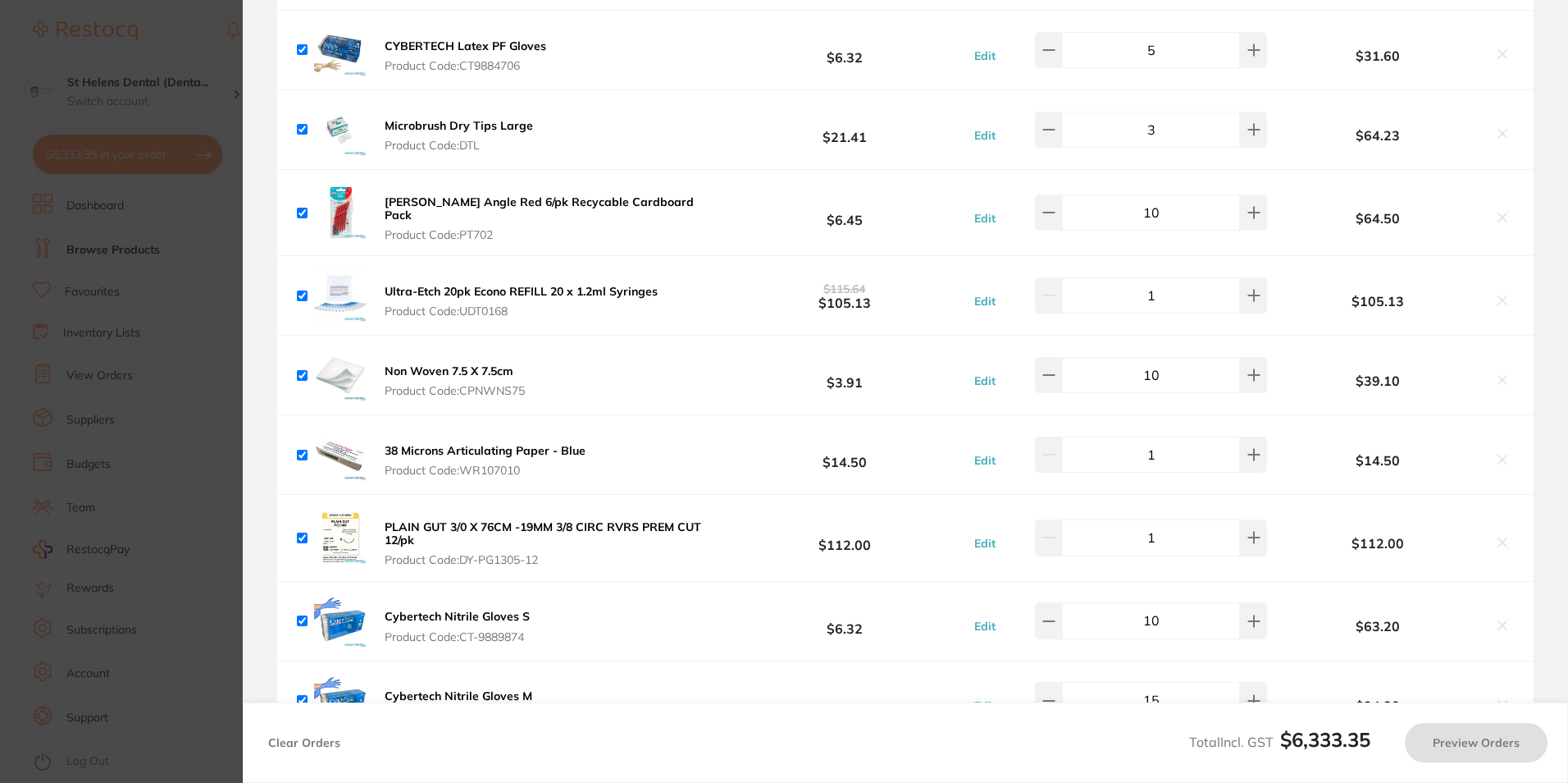
click at [210, 263] on section "Update RRP Set your pre negotiated price for this item. Item Agreed RRP (excl. …" at bounding box center [784, 392] width 1568 height 783
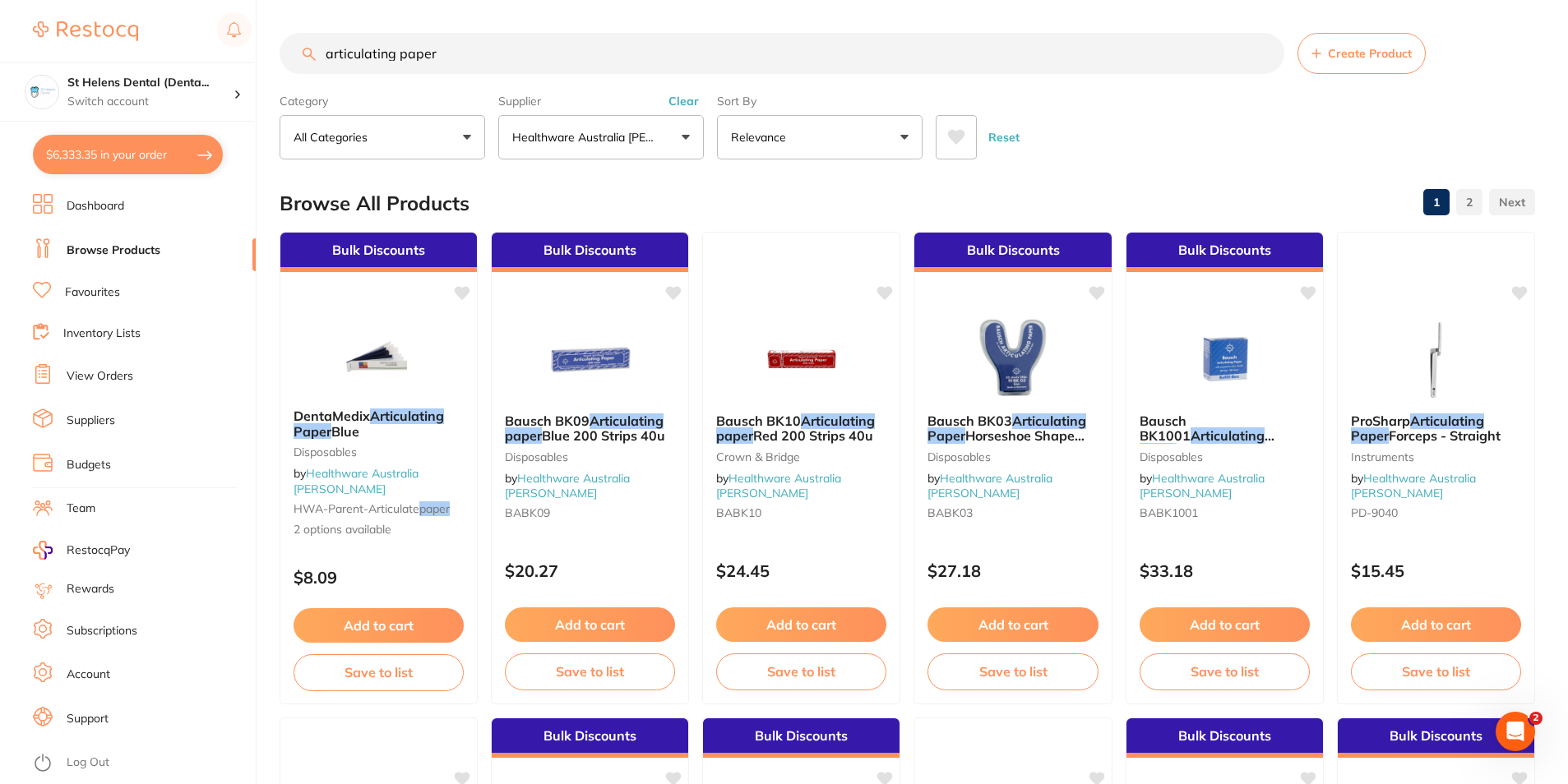
drag, startPoint x: 490, startPoint y: 31, endPoint x: 285, endPoint y: 39, distance: 205.2
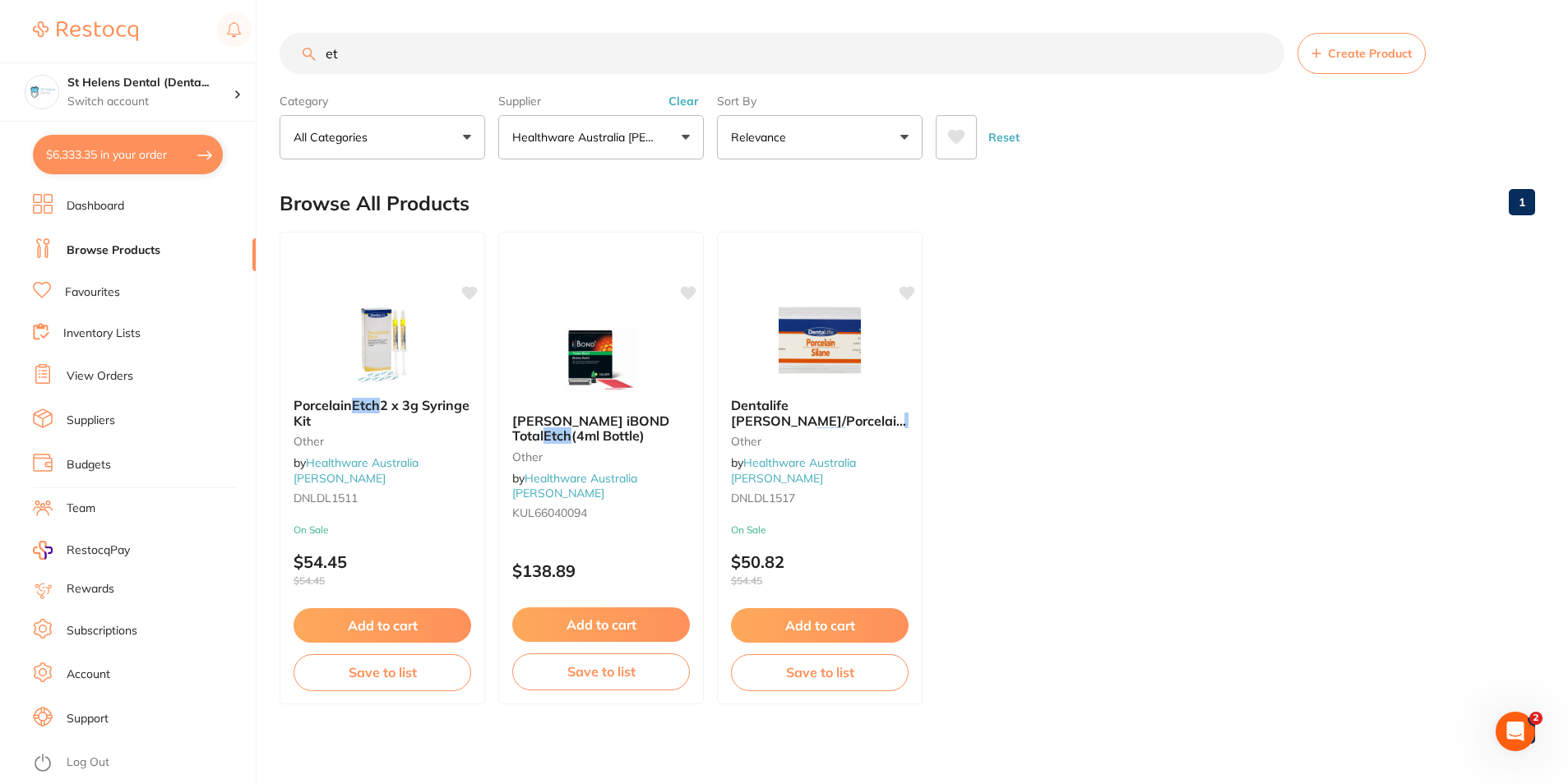
type input "e"
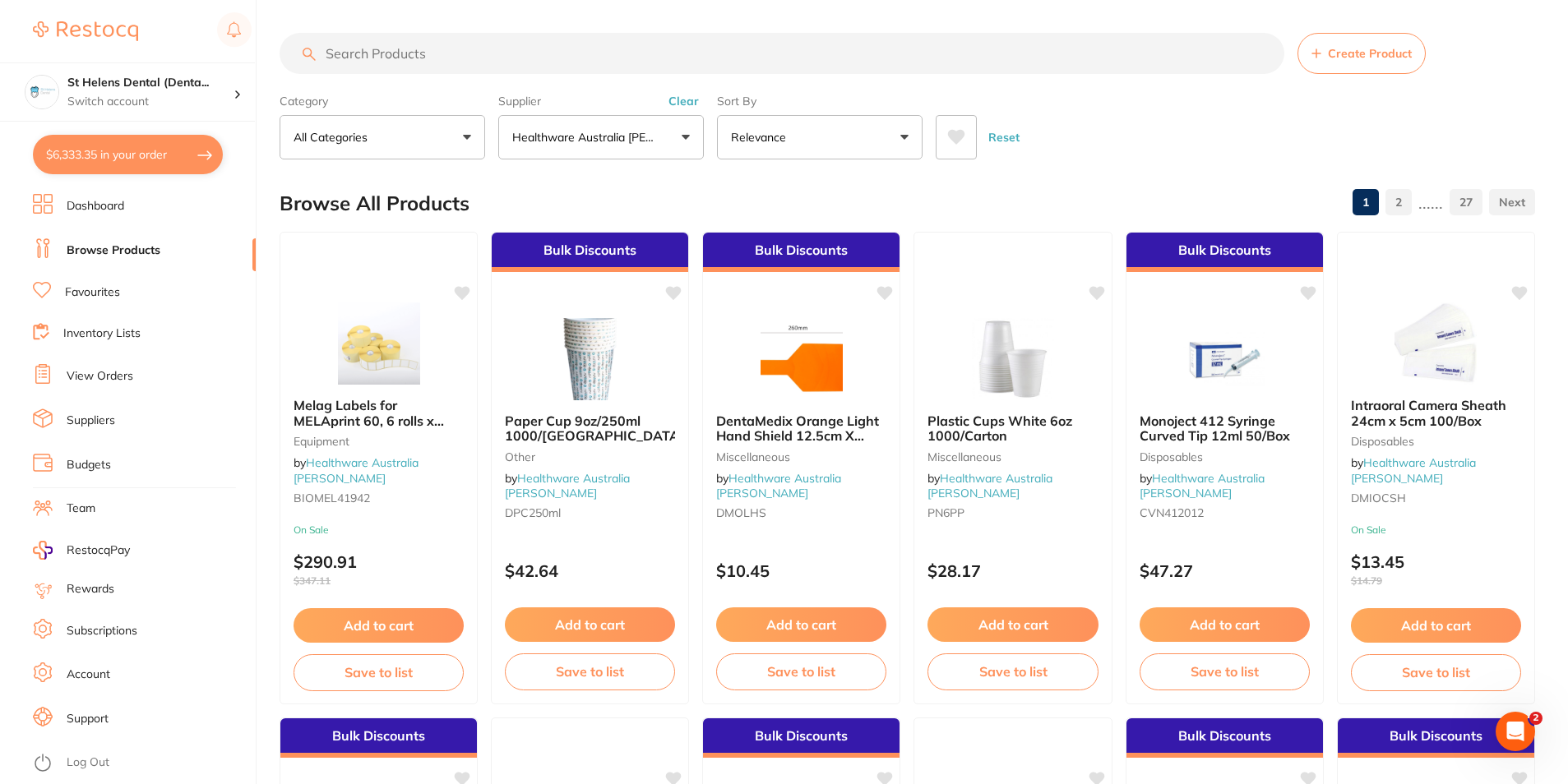
click at [102, 159] on button "$6,333.35 in your order" at bounding box center [128, 154] width 190 height 39
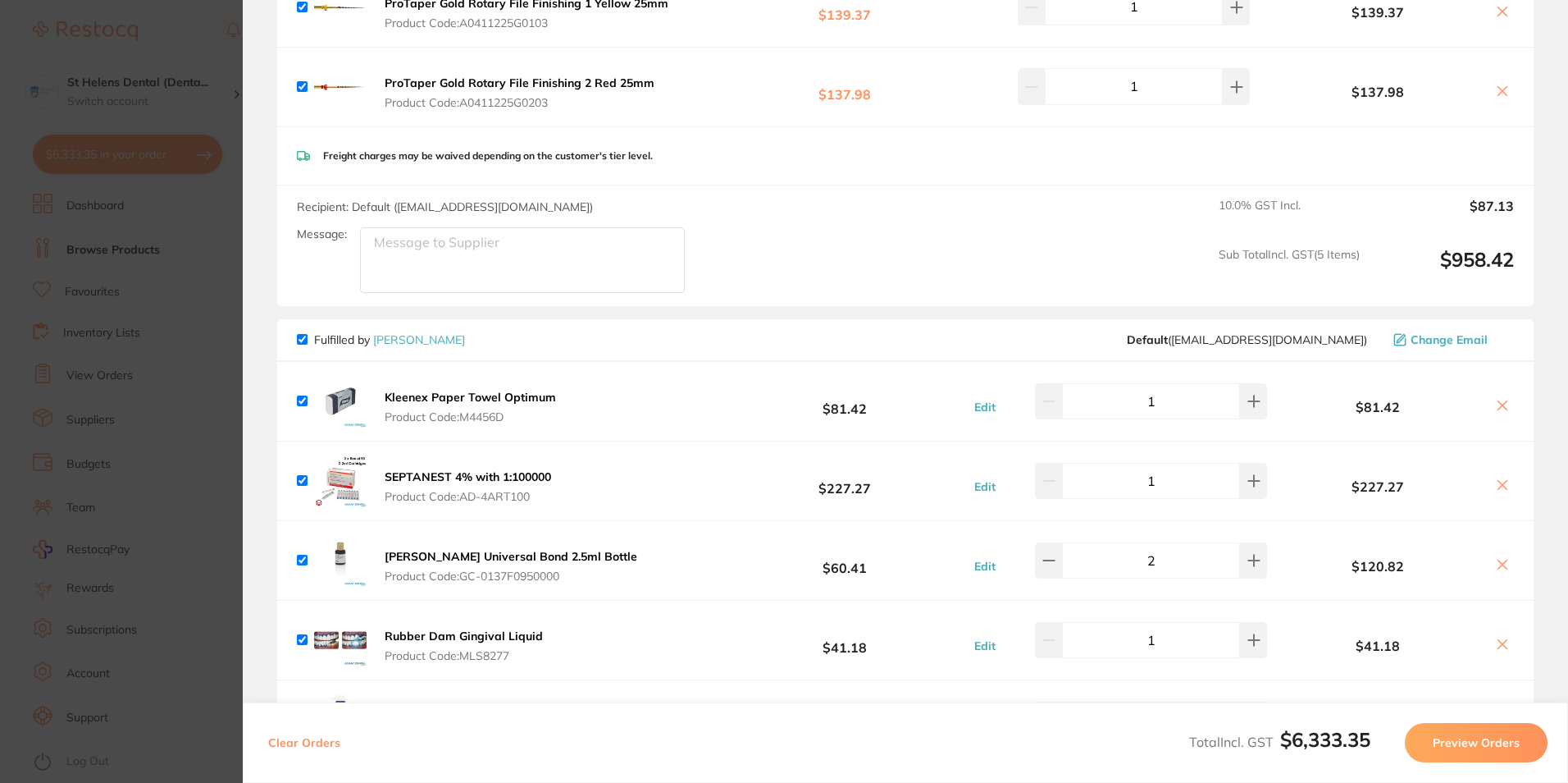
scroll to position [2252, 0]
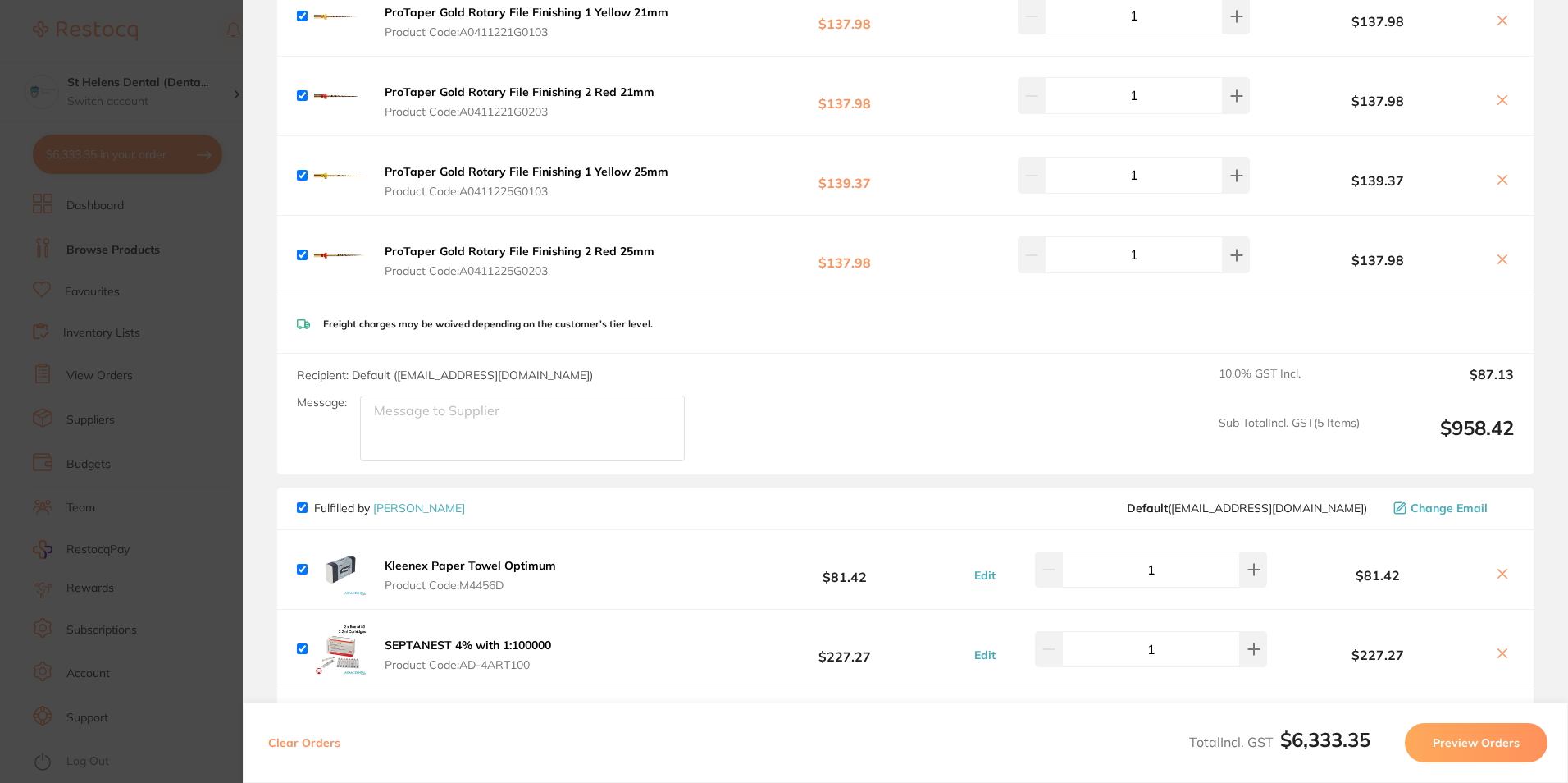
click at [207, 221] on section "Update RRP Set your pre negotiated price for this item. Item Agreed RRP (excl. …" at bounding box center [784, 392] width 1568 height 783
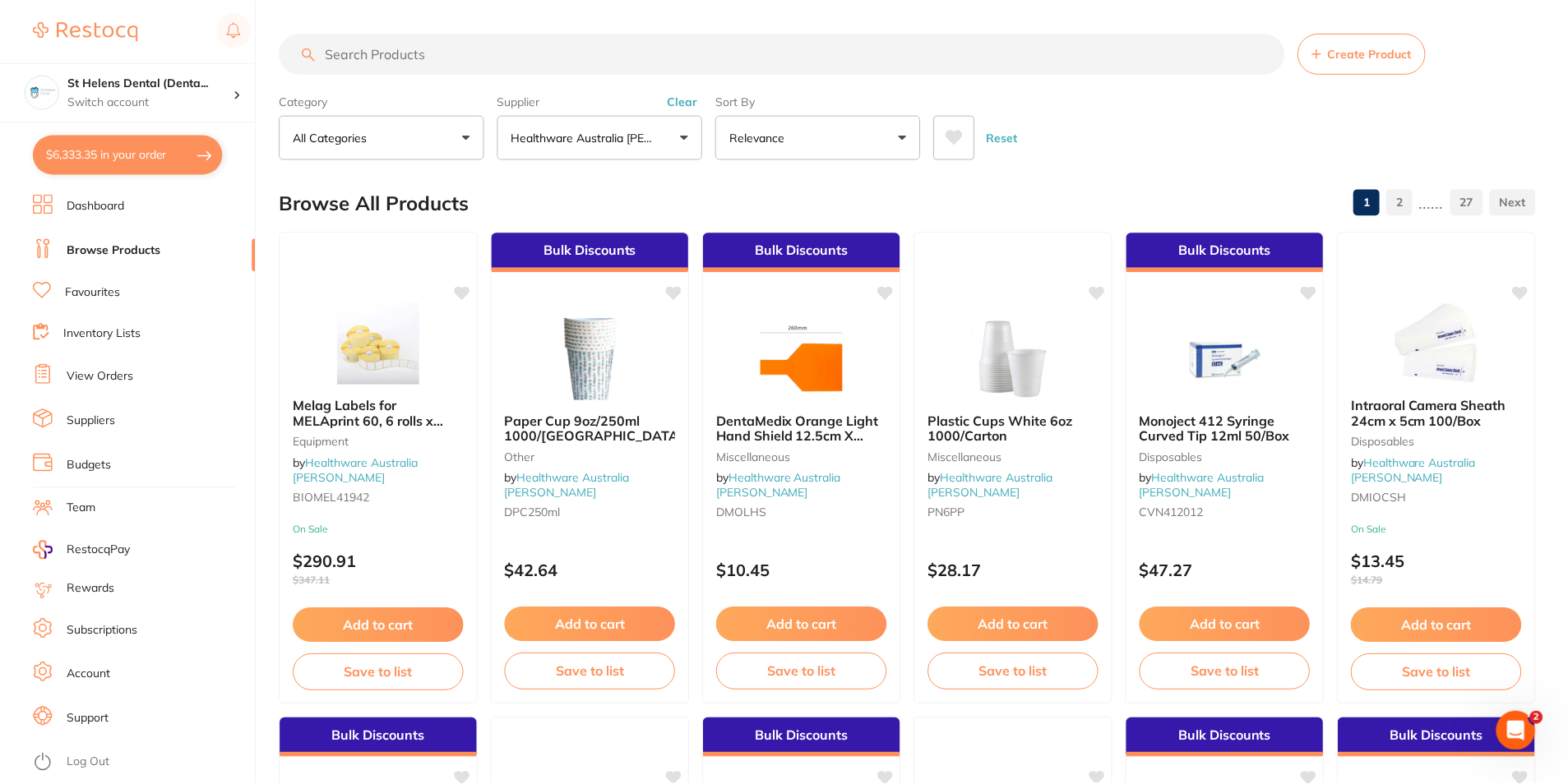
scroll to position [3, 0]
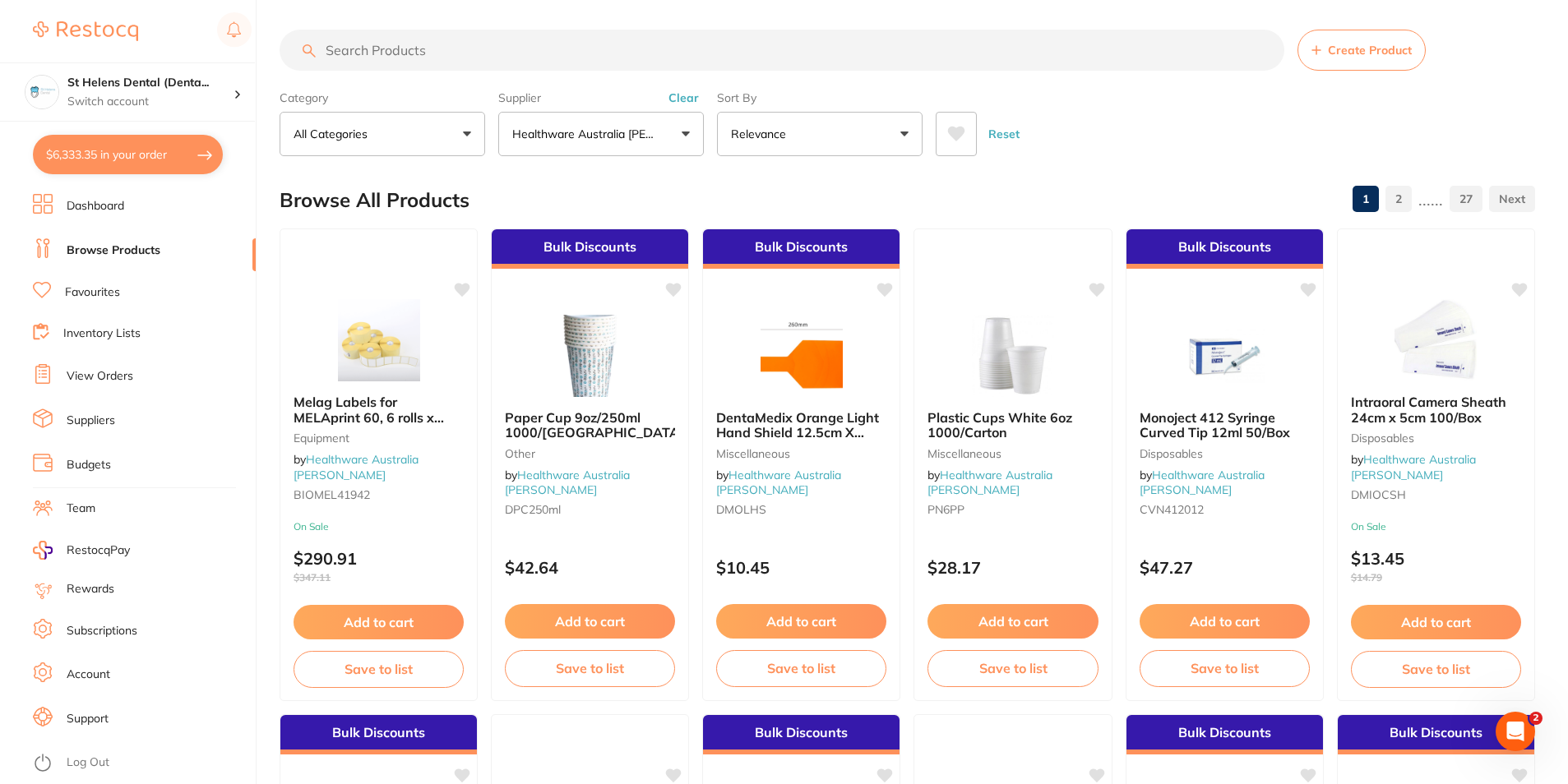
click at [398, 51] on input "search" at bounding box center [782, 50] width 1005 height 41
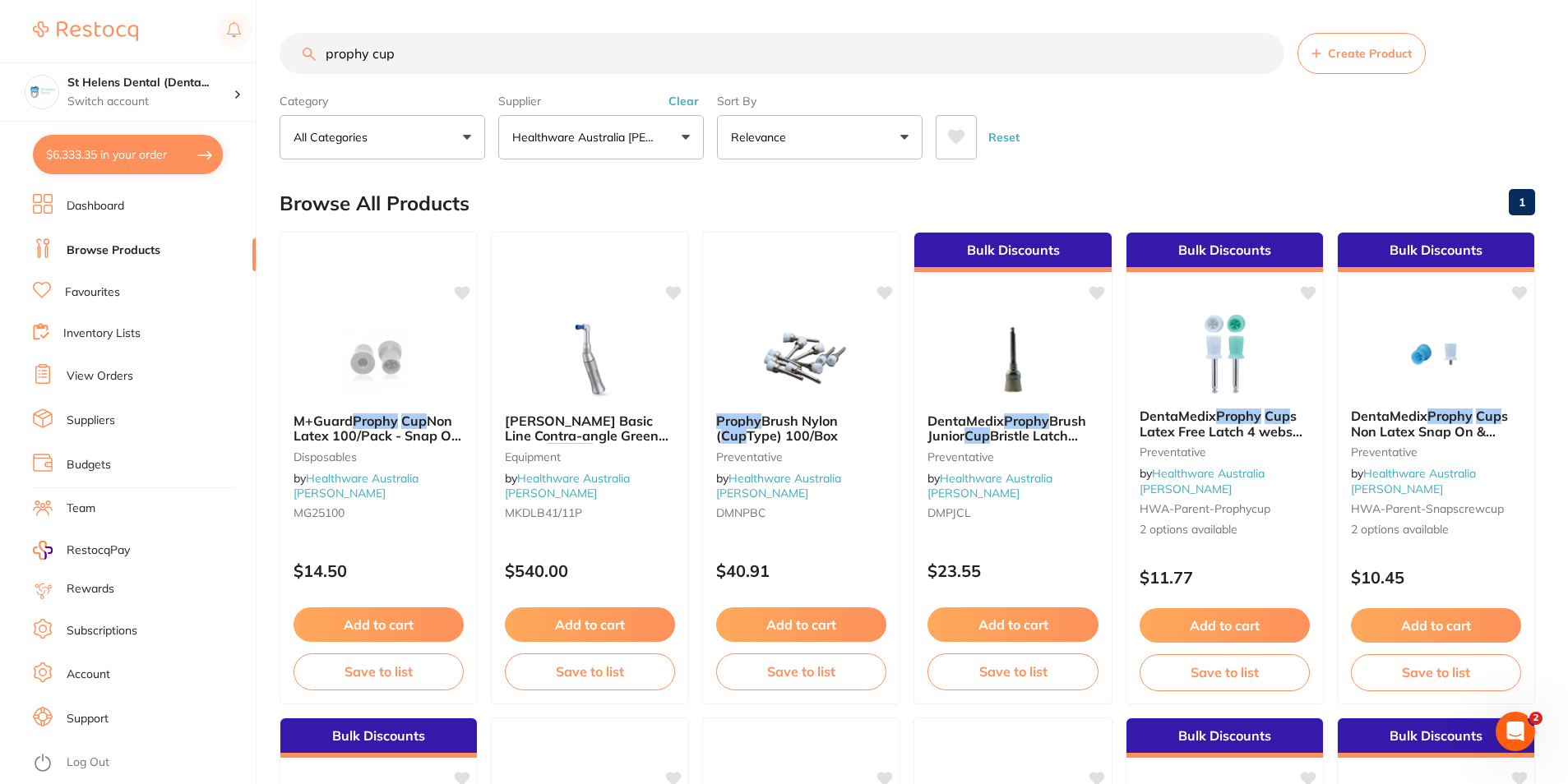
scroll to position [0, 0]
type input "prophy cup"
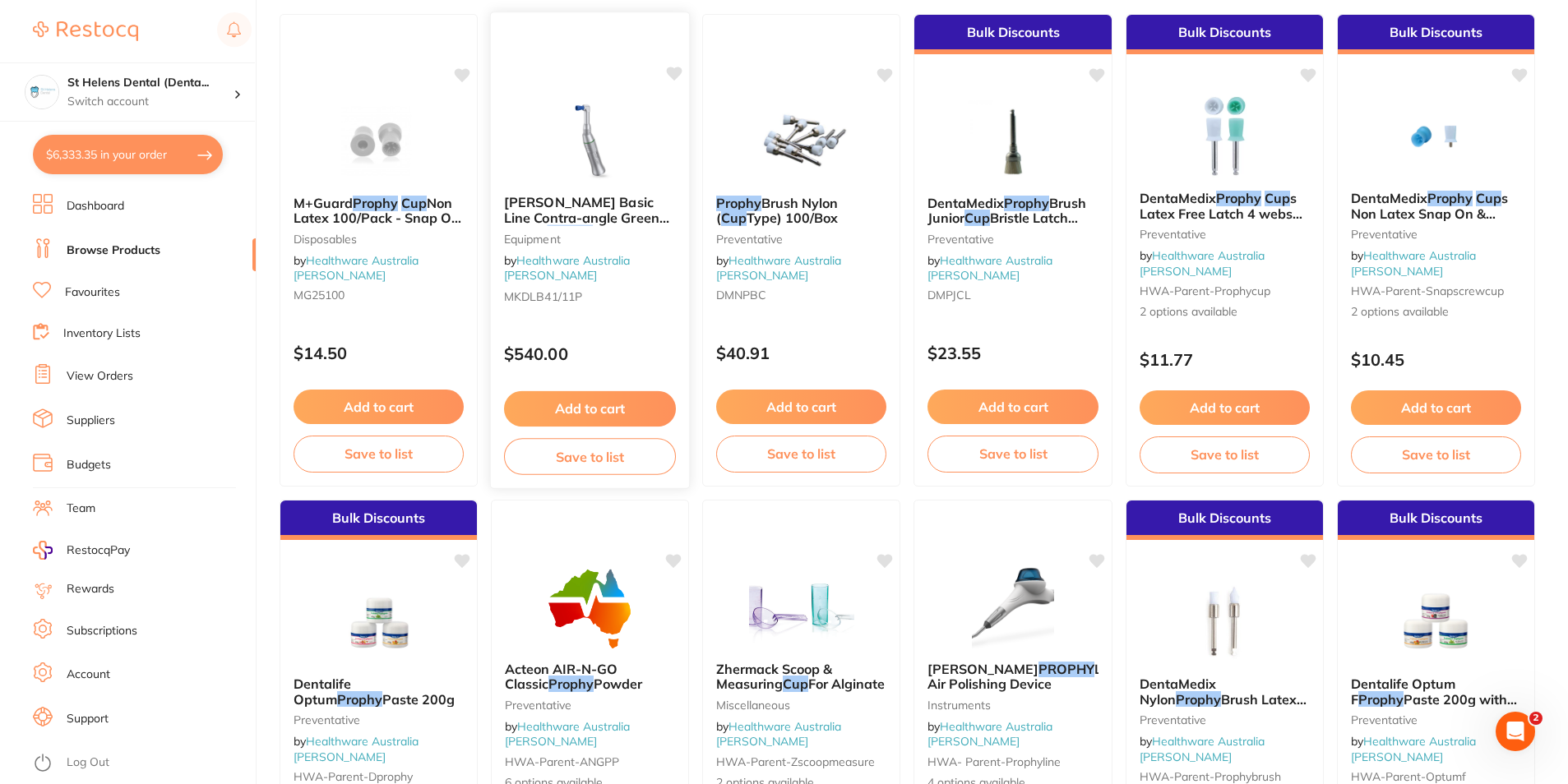
scroll to position [247, 0]
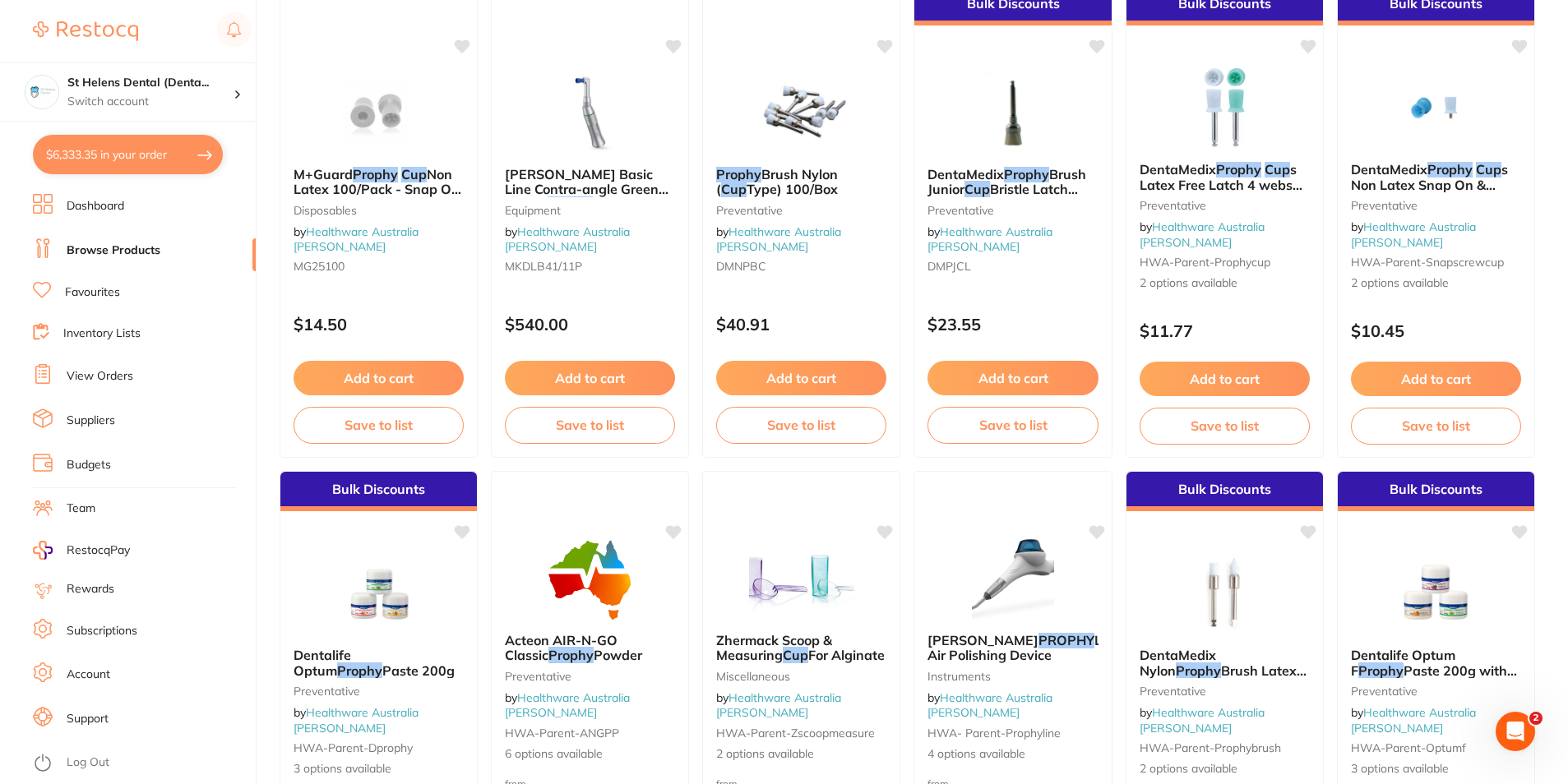
click at [121, 169] on button "$6,333.35 in your order" at bounding box center [128, 154] width 190 height 39
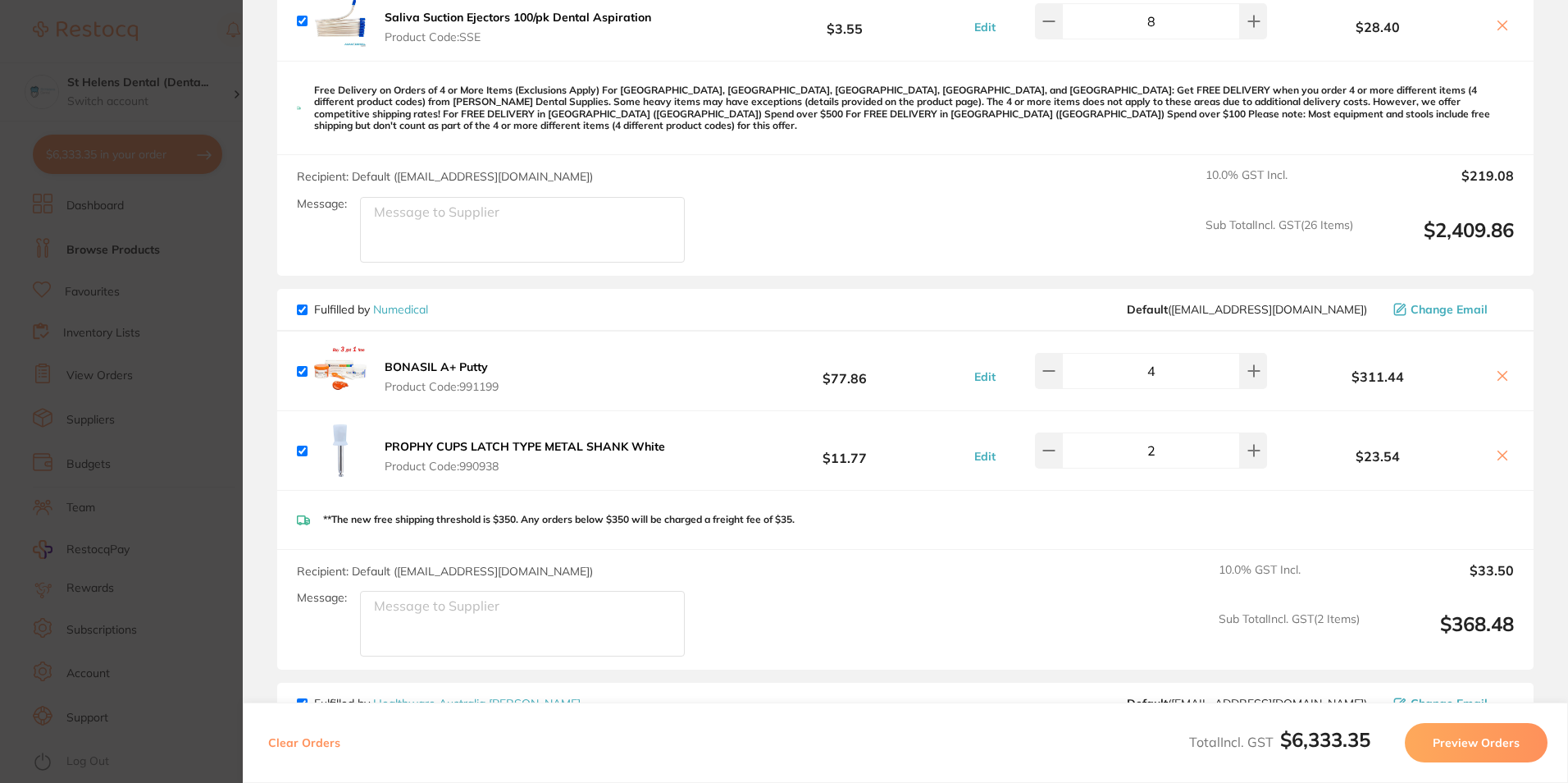
scroll to position [5042, 0]
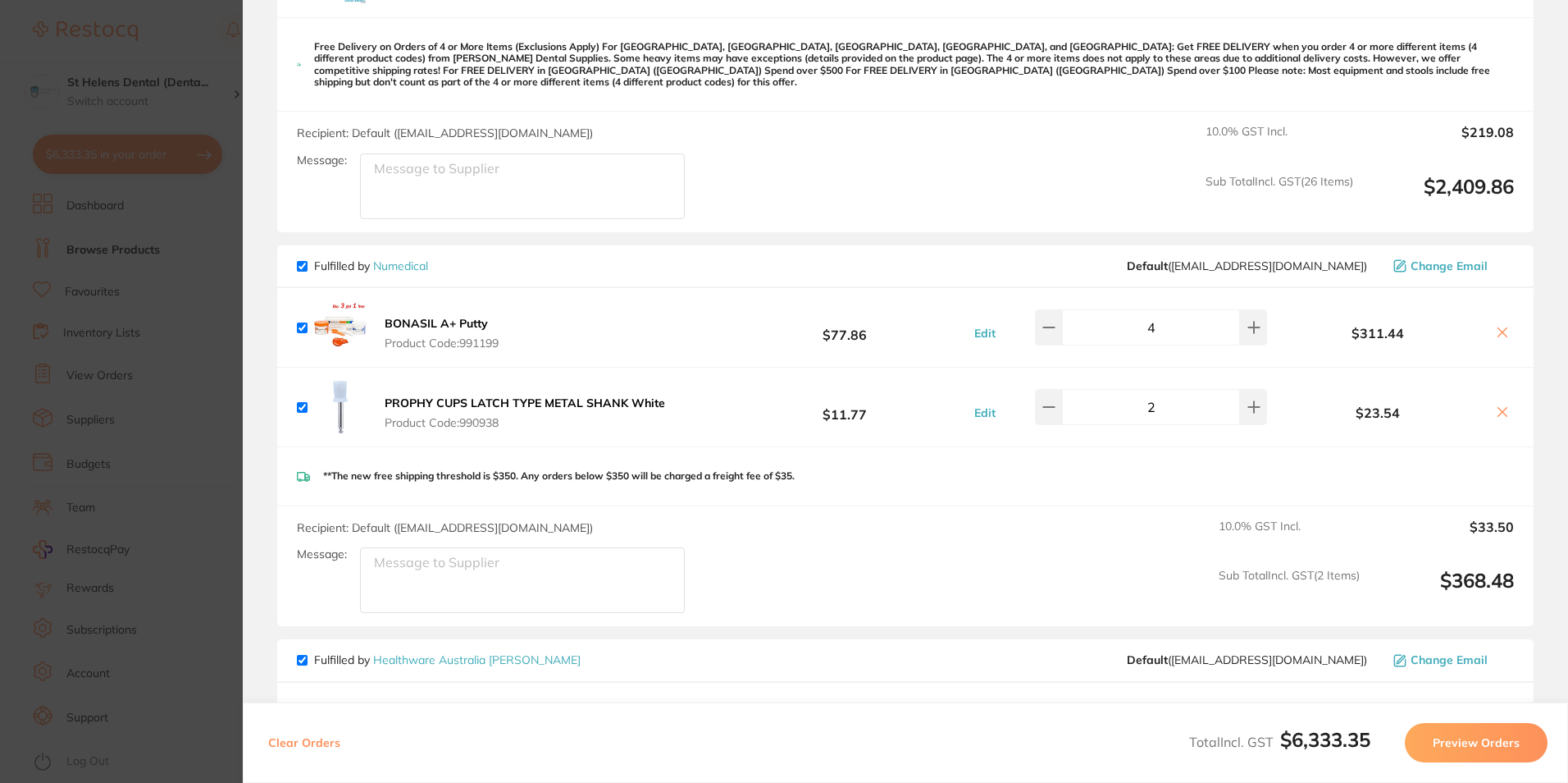
click at [209, 244] on section "Update RRP Set your pre negotiated price for this item. Item Agreed RRP (excl. …" at bounding box center [784, 392] width 1568 height 783
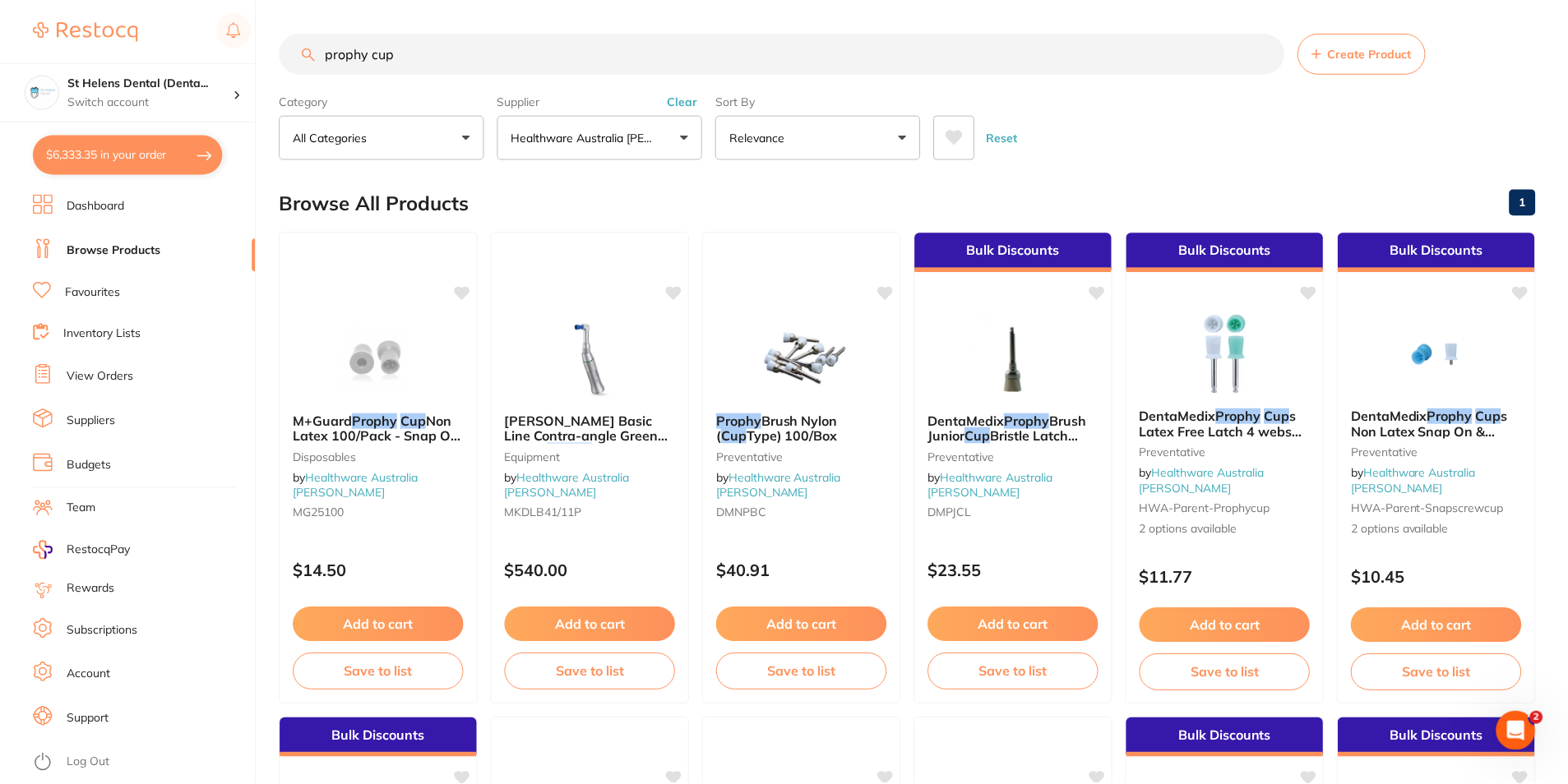
scroll to position [247, 0]
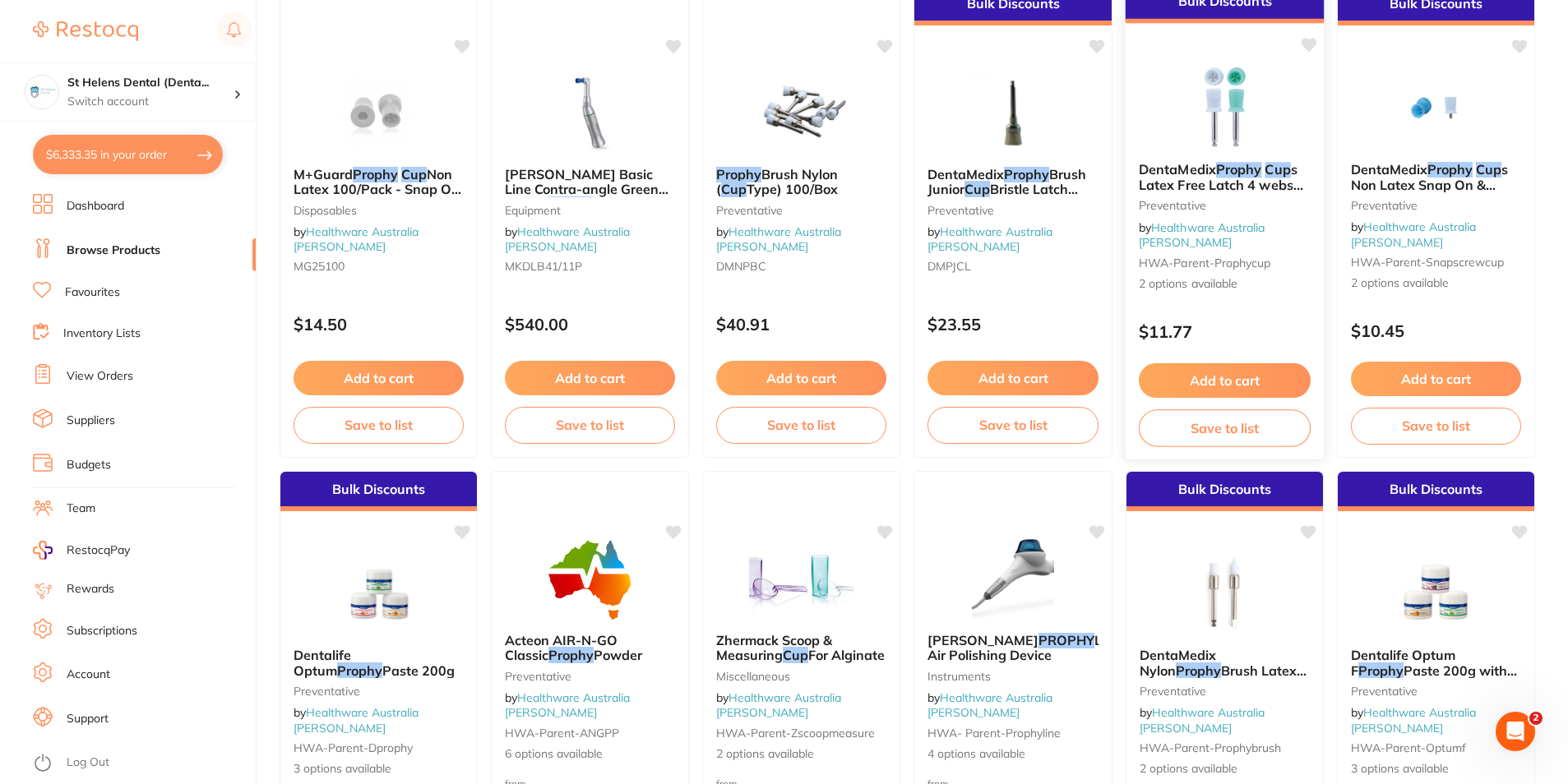
click at [1209, 377] on button "Add to cart" at bounding box center [1224, 381] width 172 height 36
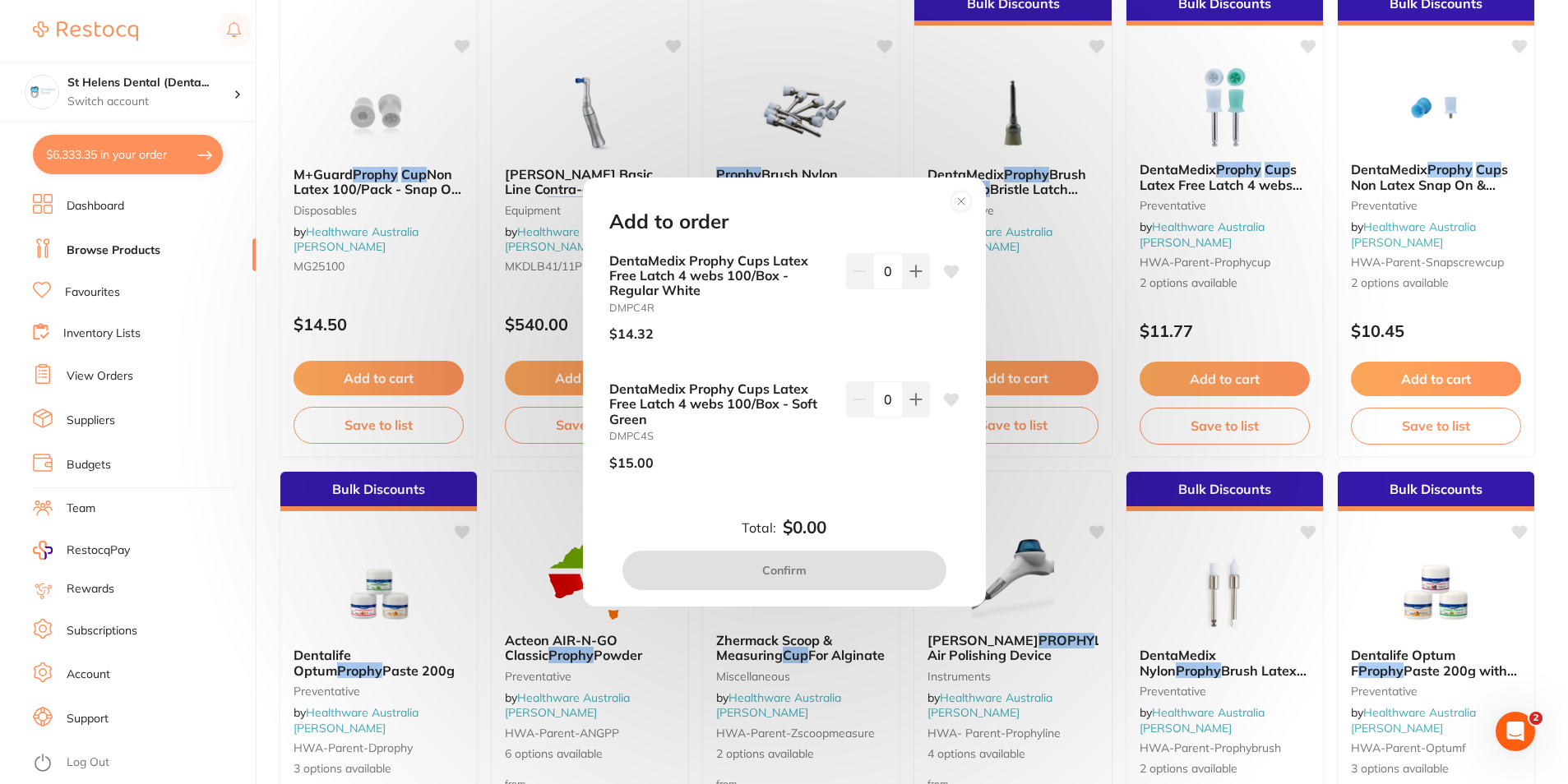
scroll to position [0, 0]
click at [1108, 463] on div "Add to order DentaMedix Prophy Cups Latex Free Latch 4 webs 100/Box - Regular W…" at bounding box center [784, 392] width 1568 height 784
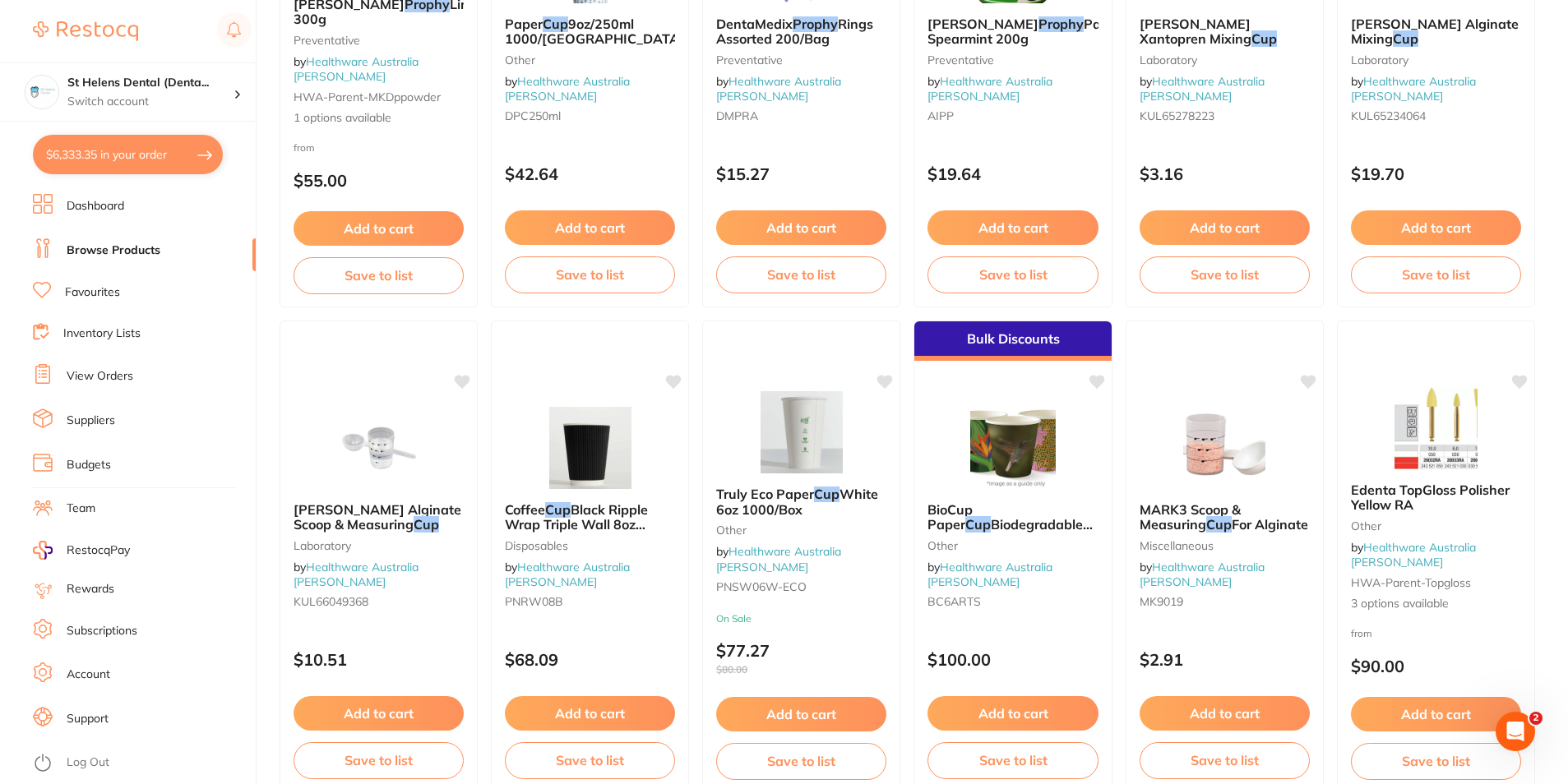
scroll to position [880, 0]
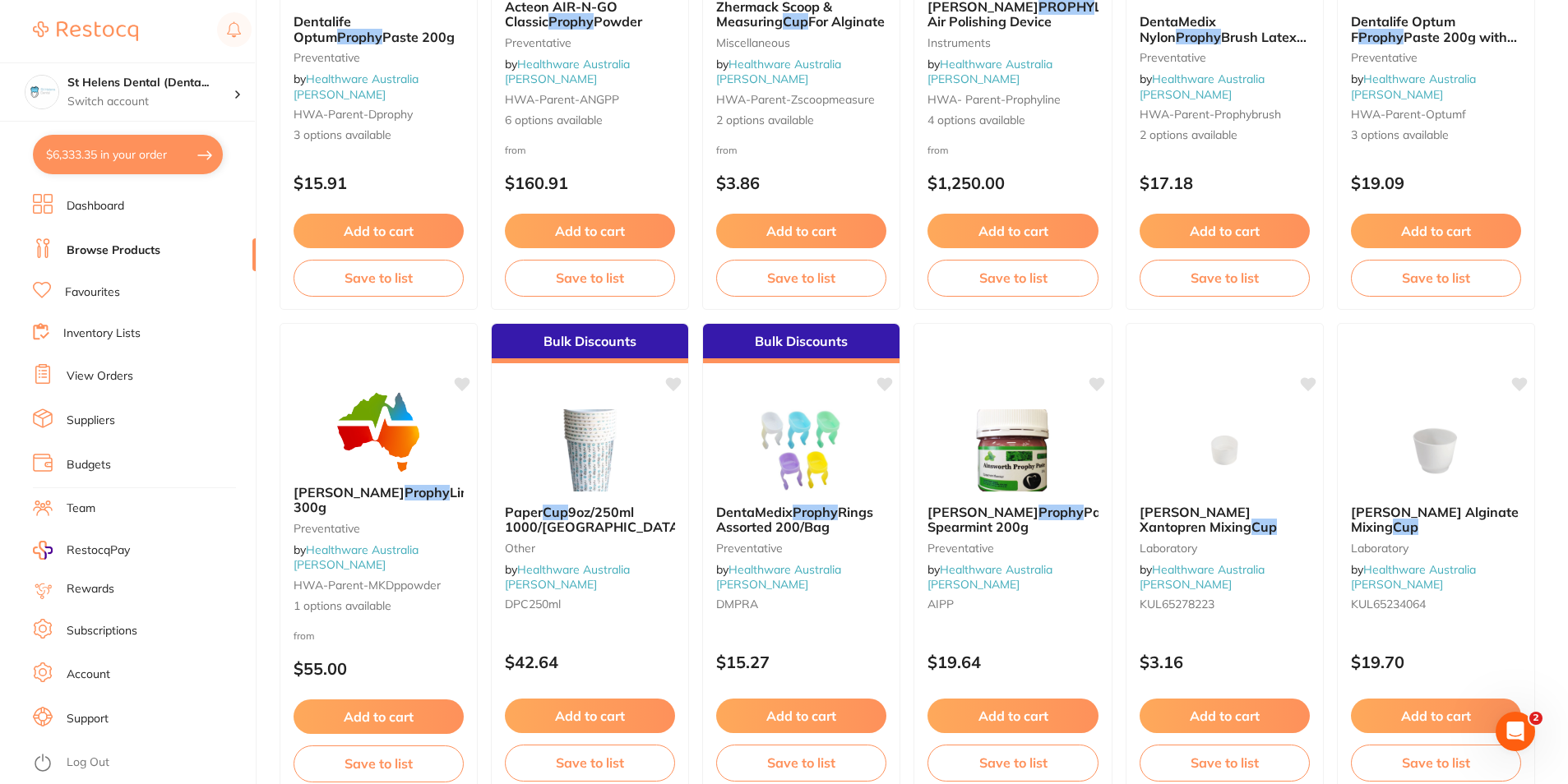
click at [145, 163] on button "$6,333.35 in your order" at bounding box center [128, 154] width 190 height 39
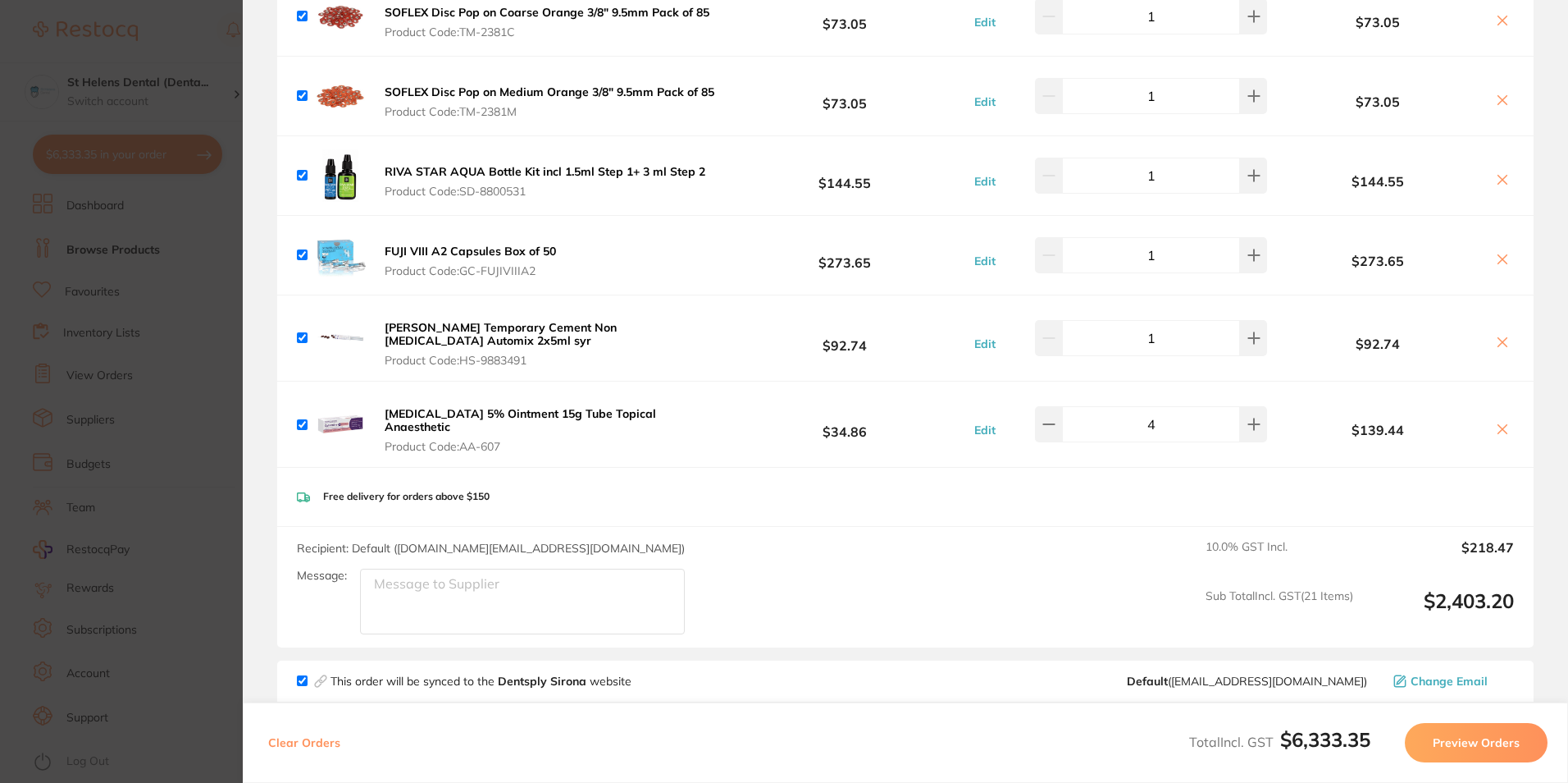
scroll to position [1420, 0]
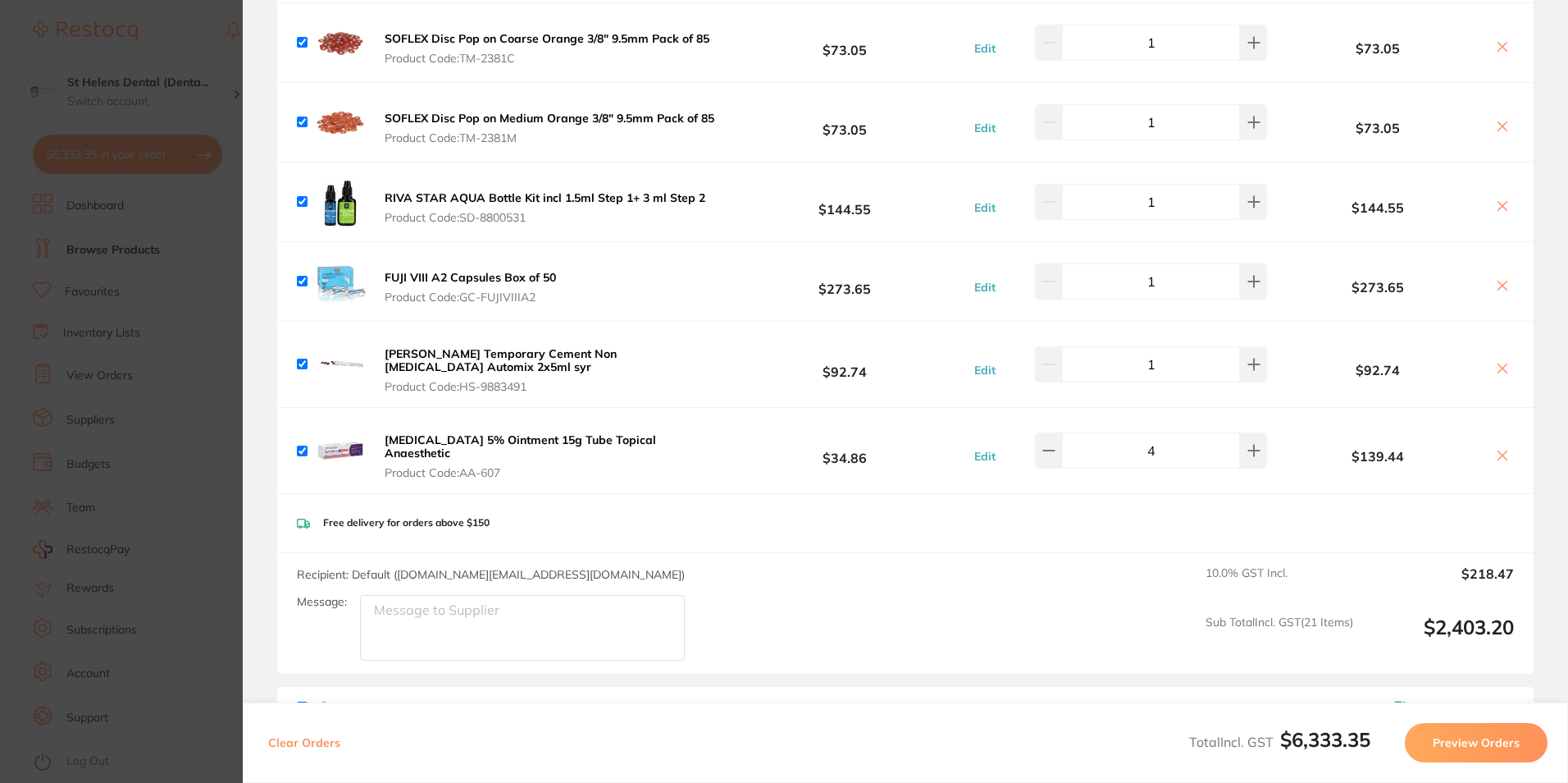
click at [181, 338] on section "Update RRP Set your pre negotiated price for this item. Item Agreed RRP (excl. …" at bounding box center [784, 392] width 1568 height 783
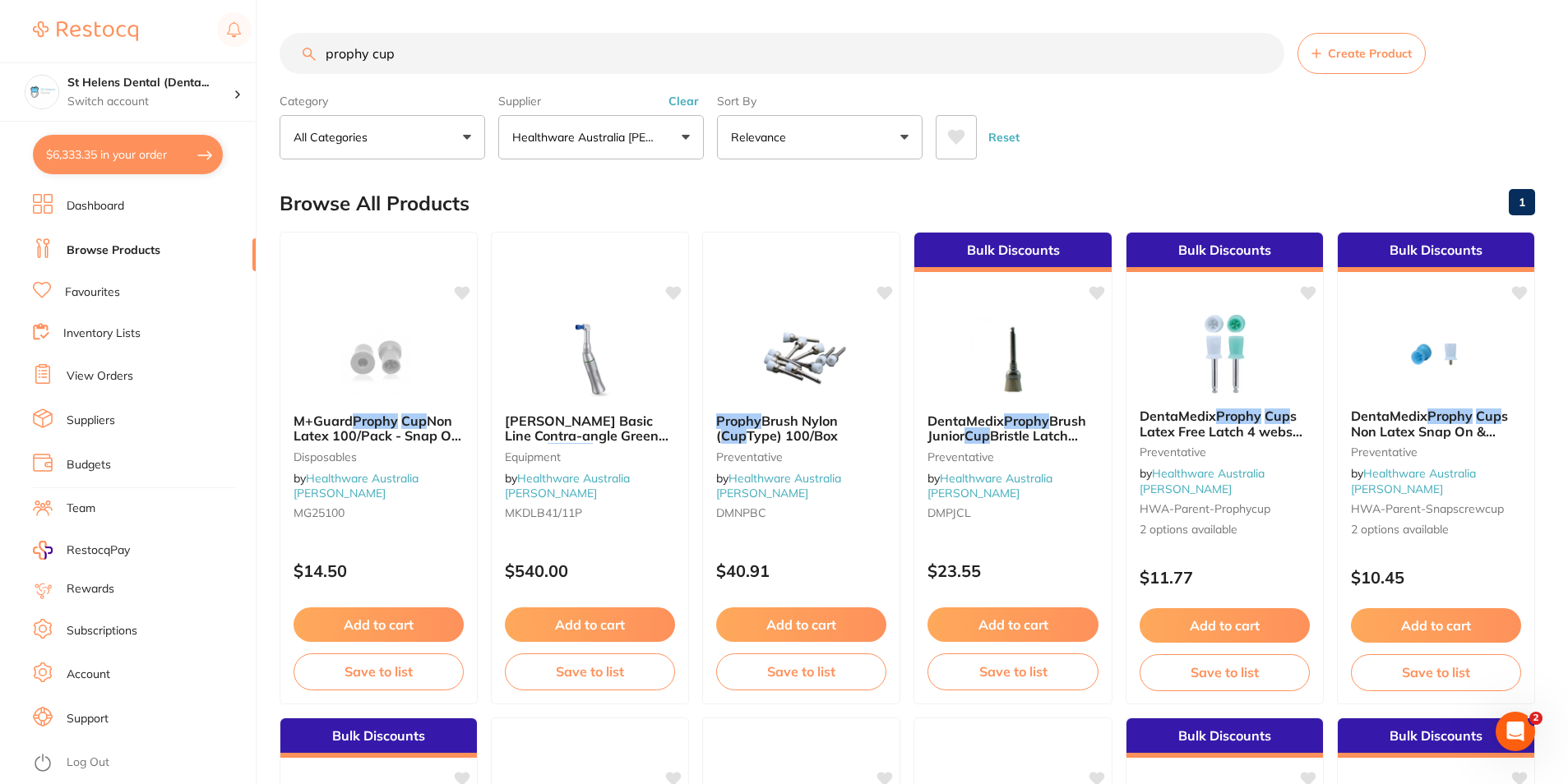
scroll to position [1, 0]
drag, startPoint x: 429, startPoint y: 64, endPoint x: 328, endPoint y: 68, distance: 101.1
click at [328, 68] on input "prophy cup" at bounding box center [782, 53] width 1005 height 41
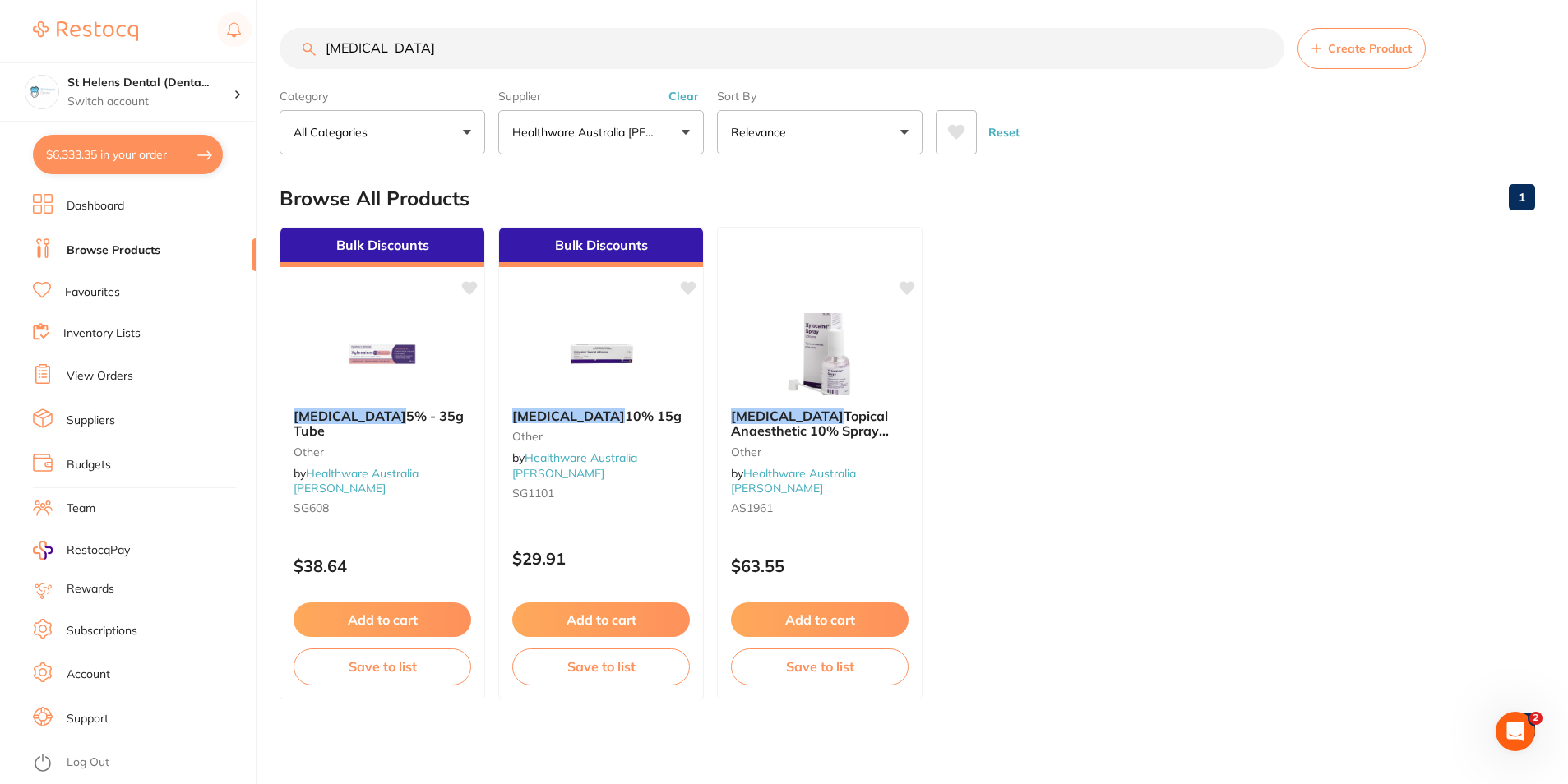
scroll to position [6, 0]
click at [153, 166] on button "$6,333.35 in your order" at bounding box center [128, 154] width 190 height 39
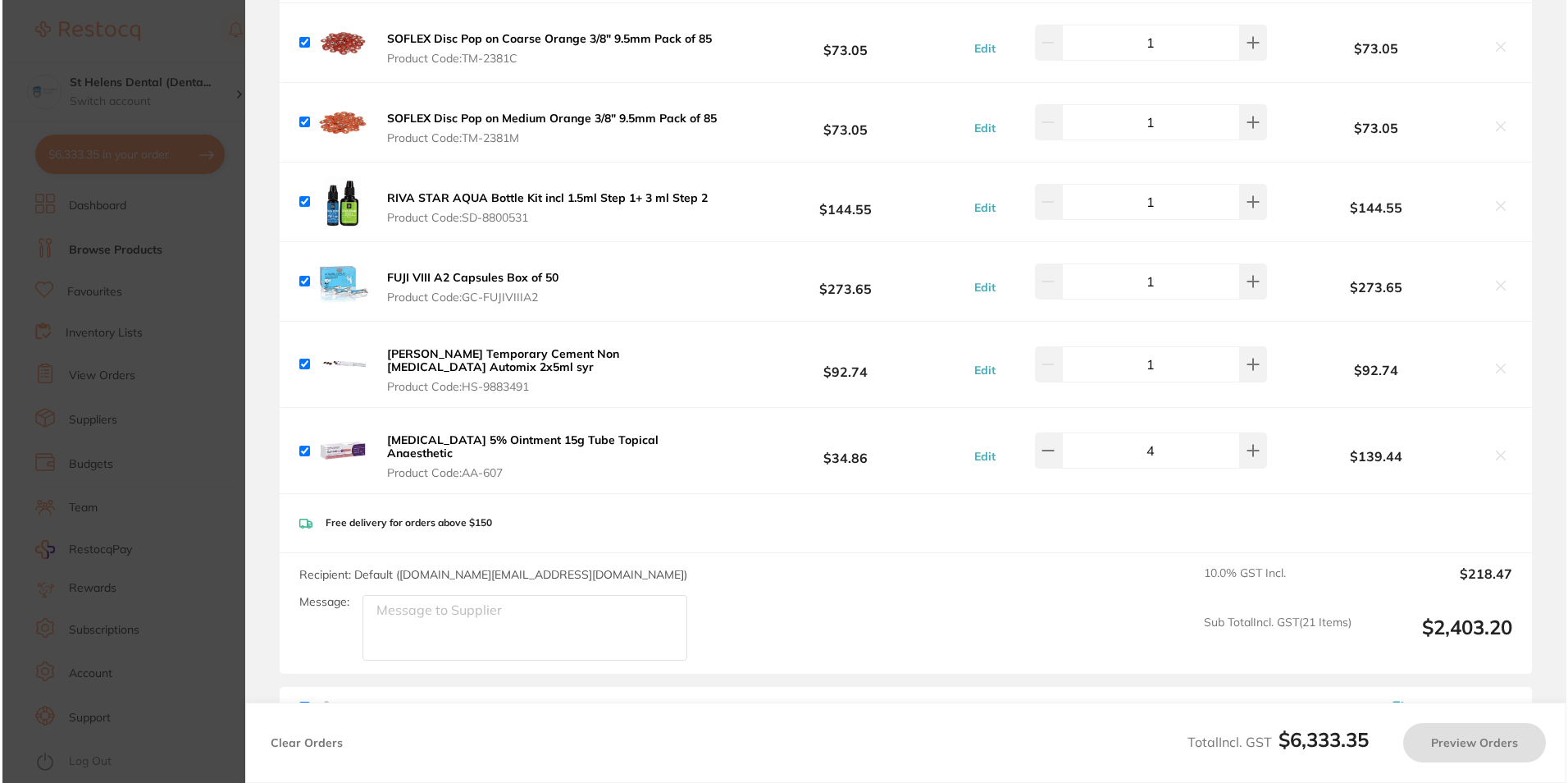
scroll to position [0, 0]
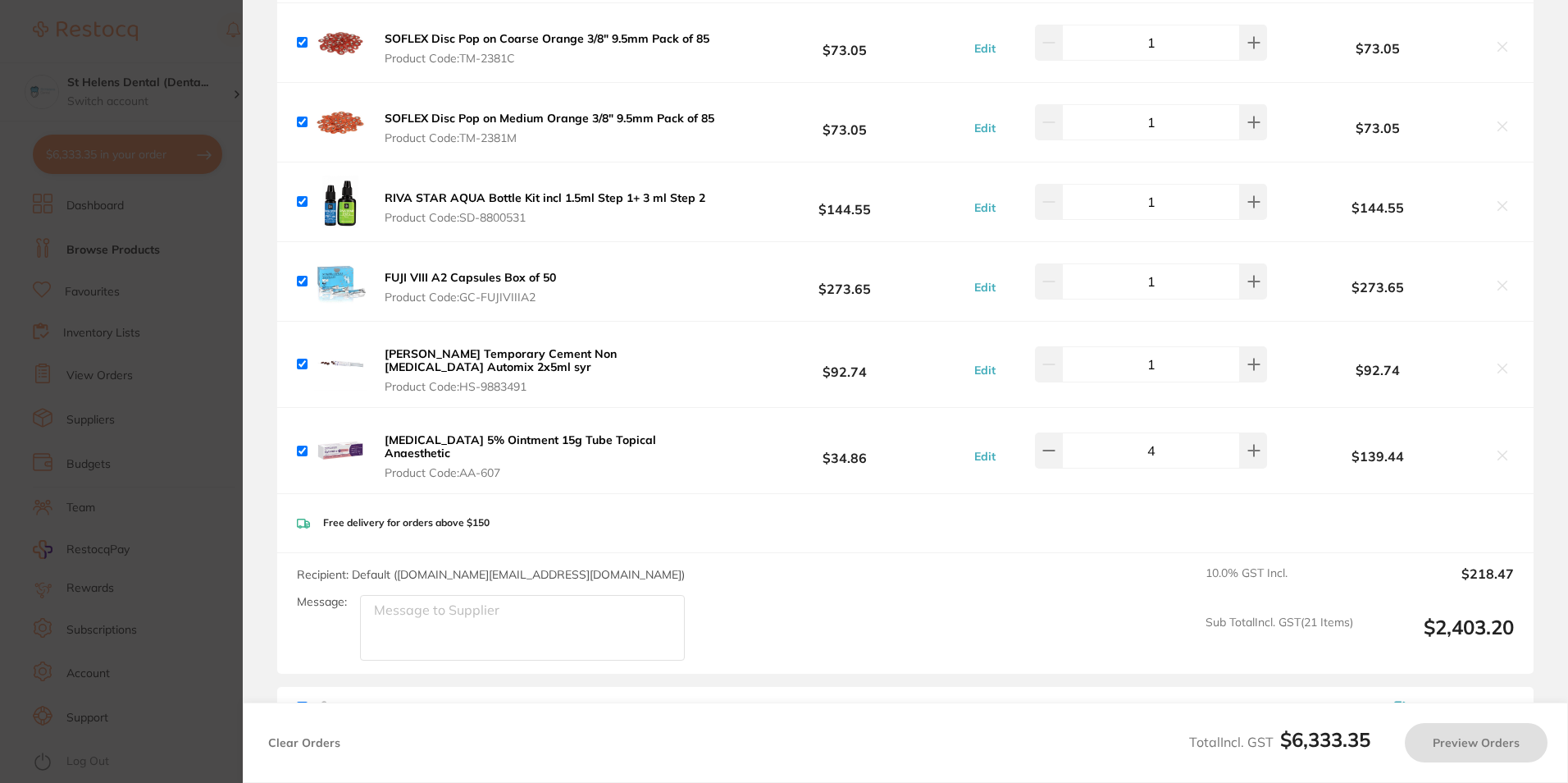
click at [165, 215] on section "Update RRP Set your pre negotiated price for this item. Item Agreed RRP (excl. …" at bounding box center [784, 392] width 1568 height 783
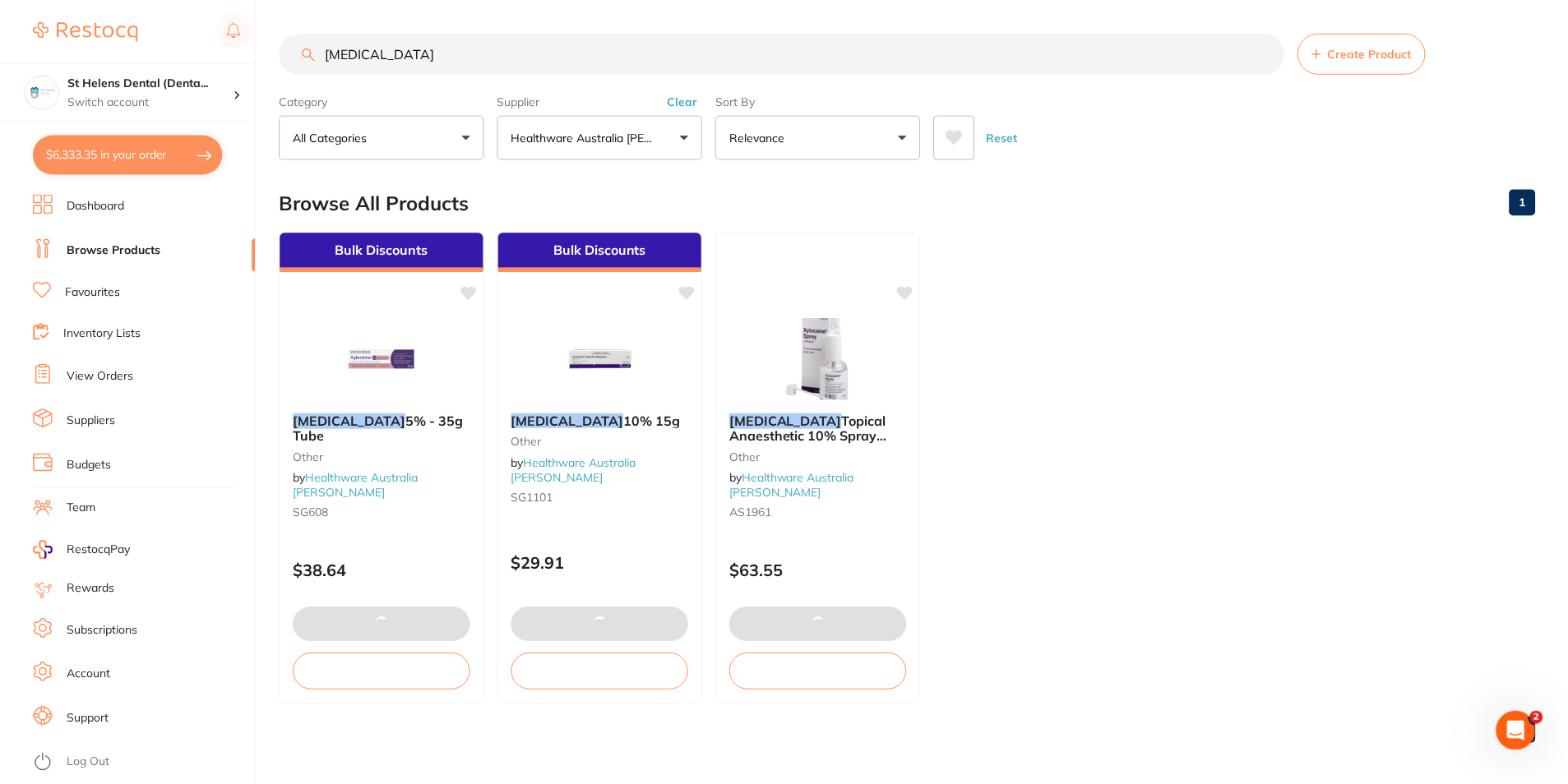
scroll to position [6, 0]
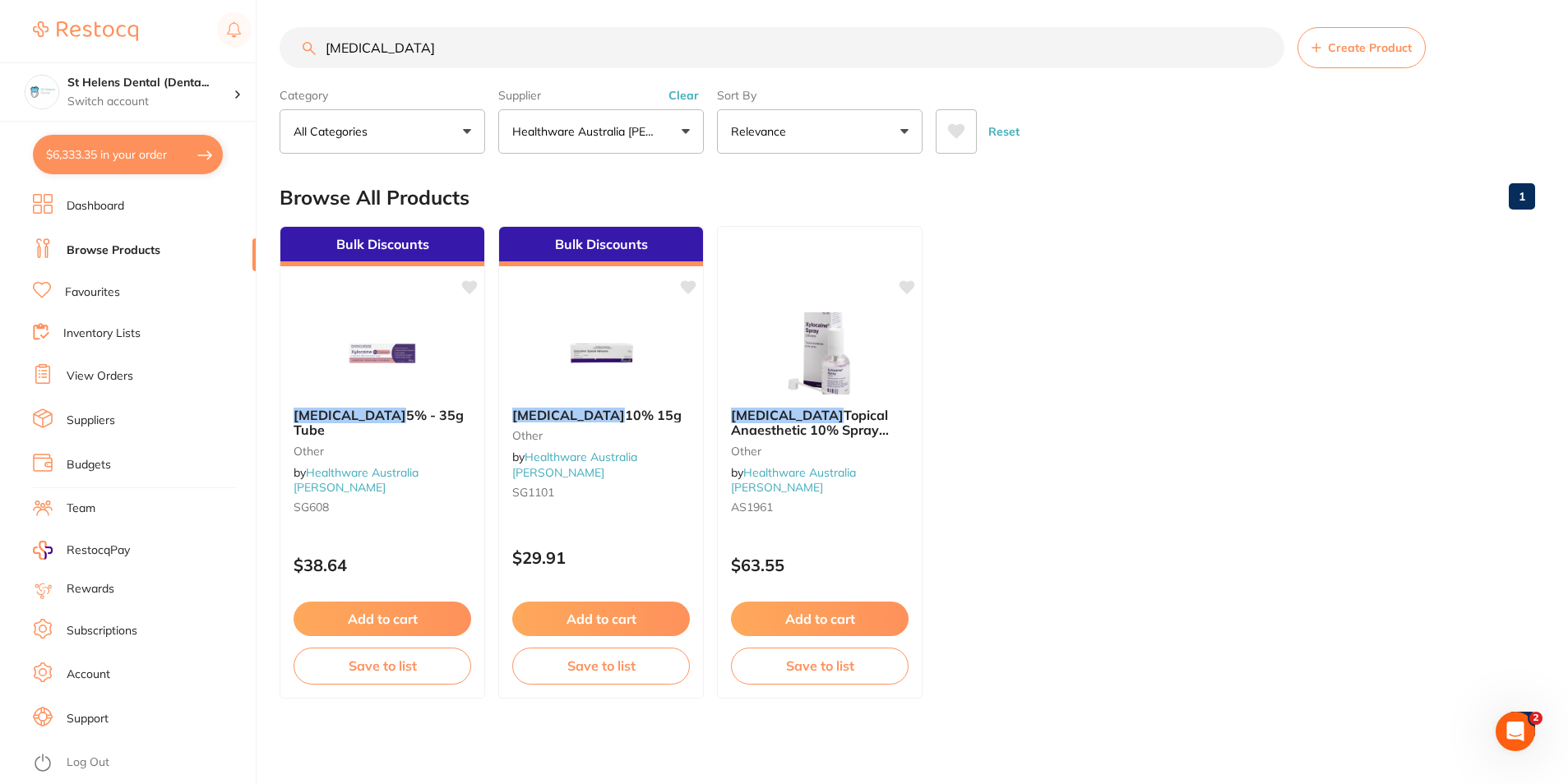
click at [51, 145] on button "$6,333.35 in your order" at bounding box center [128, 154] width 190 height 39
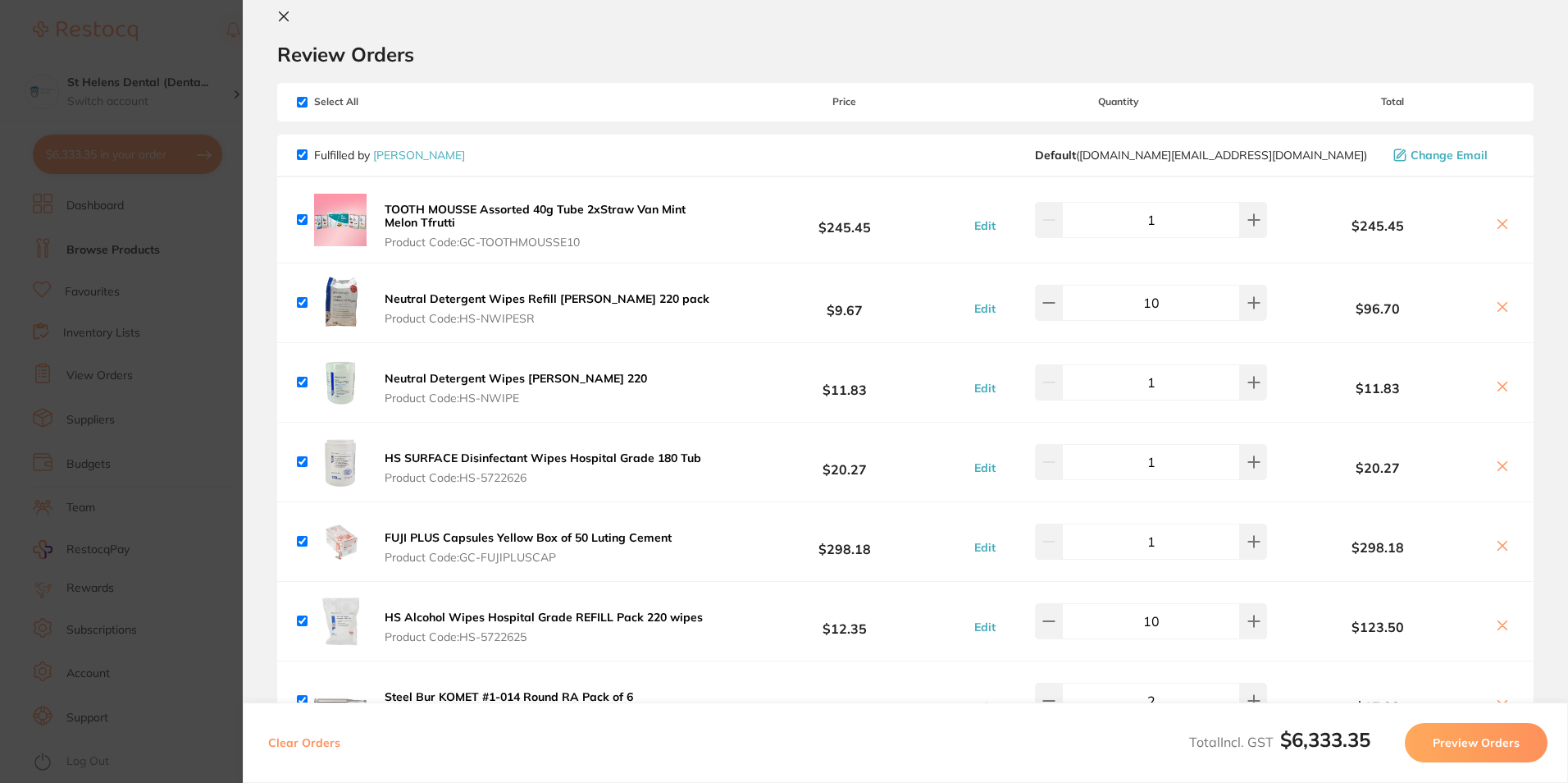
scroll to position [0, 0]
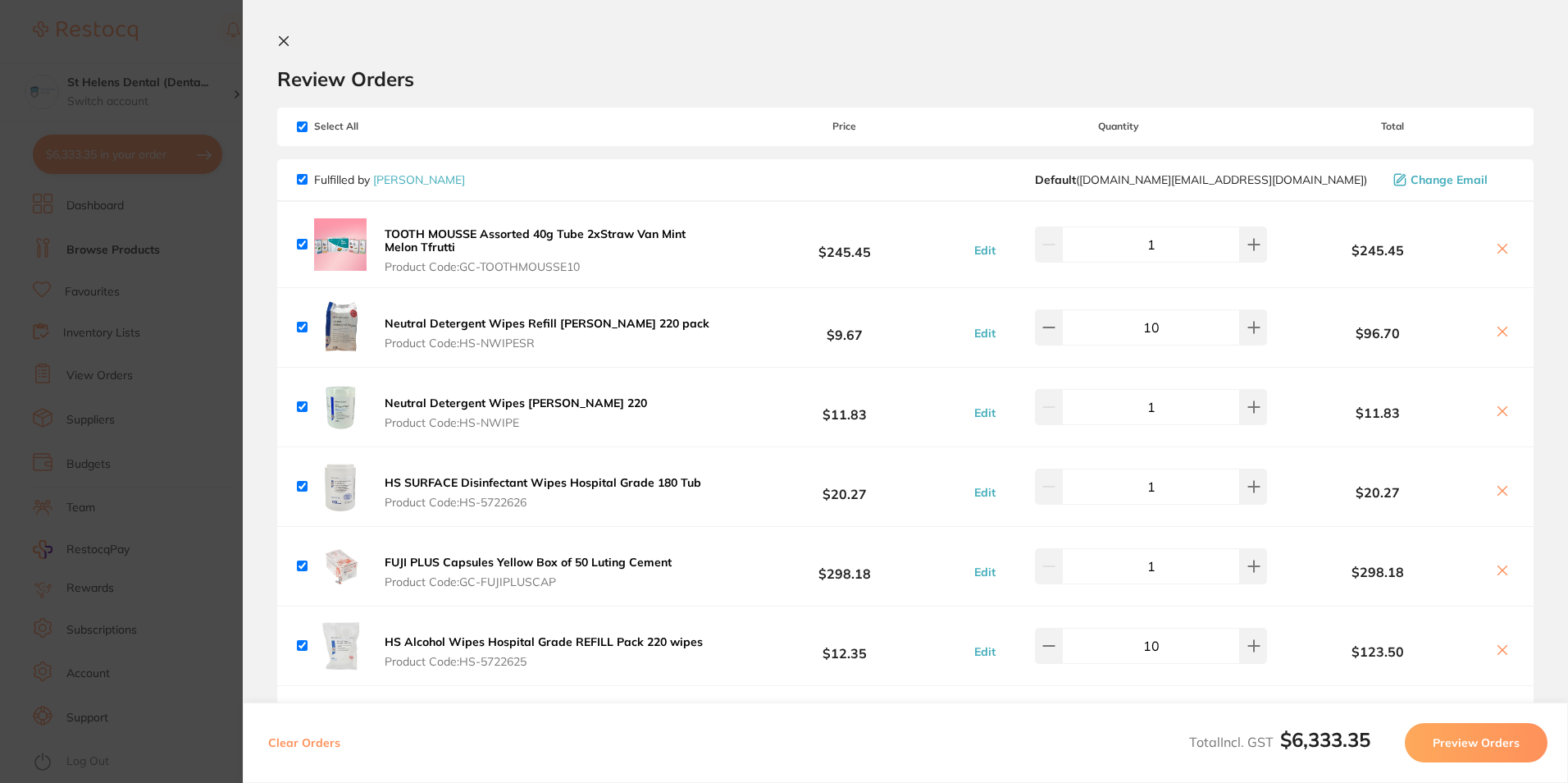
click at [225, 260] on section "Update RRP Set your pre negotiated price for this item. Item Agreed RRP (excl. …" at bounding box center [784, 392] width 1568 height 783
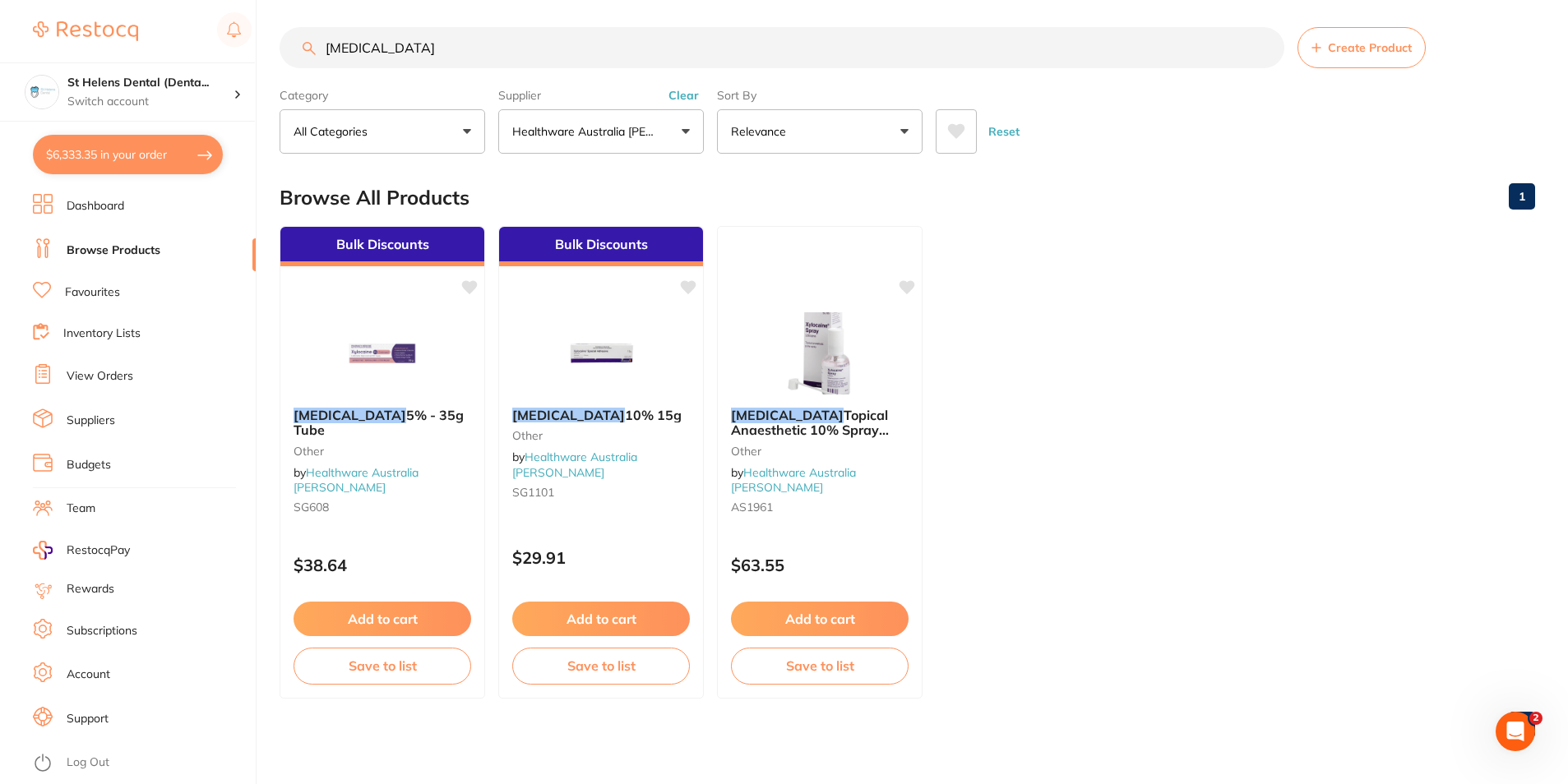
scroll to position [1, 0]
drag, startPoint x: 431, startPoint y: 55, endPoint x: 310, endPoint y: 64, distance: 121.3
click at [310, 64] on input "xylocaine" at bounding box center [782, 47] width 1005 height 41
type input "wipes"
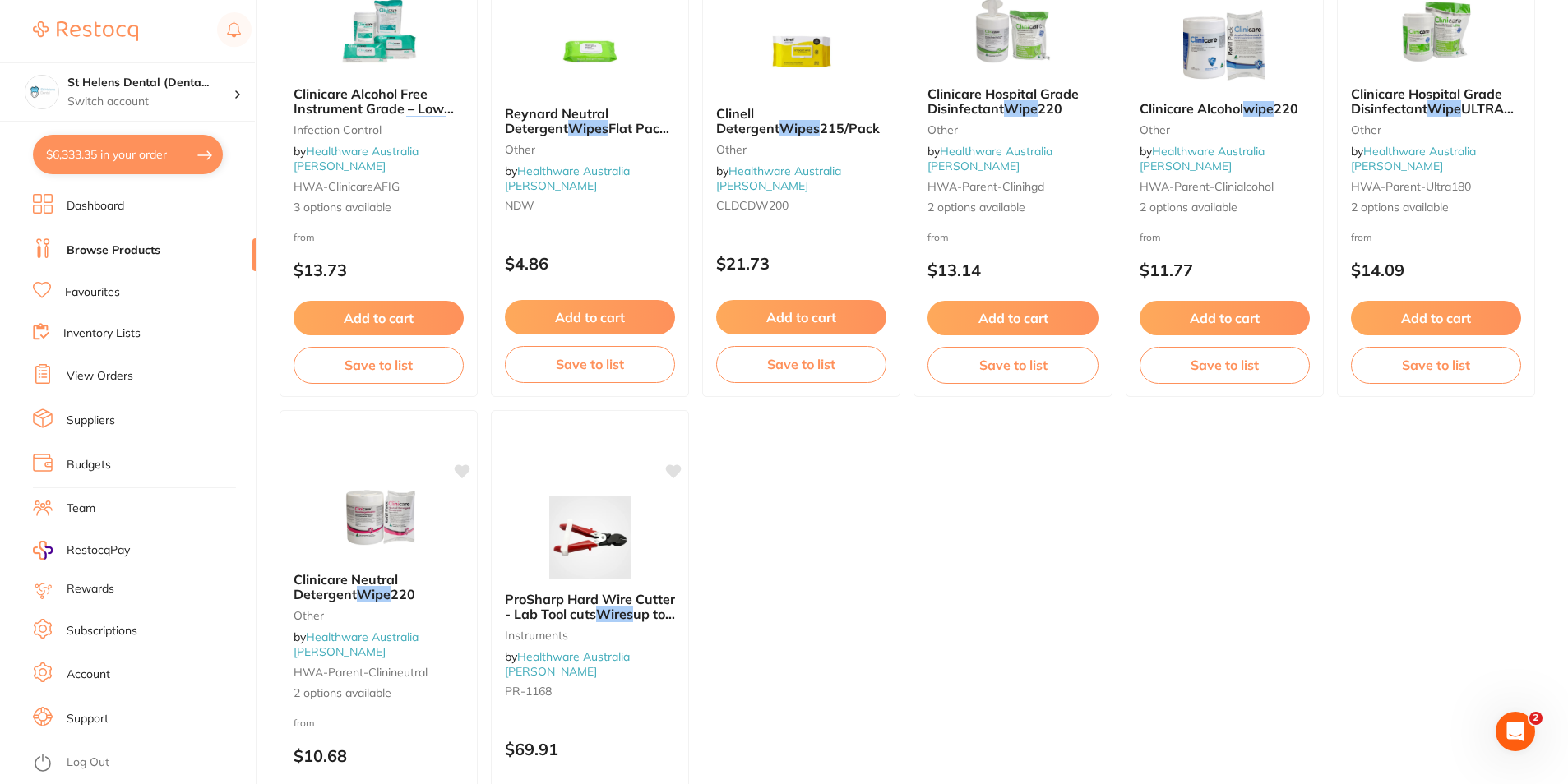
scroll to position [821, 0]
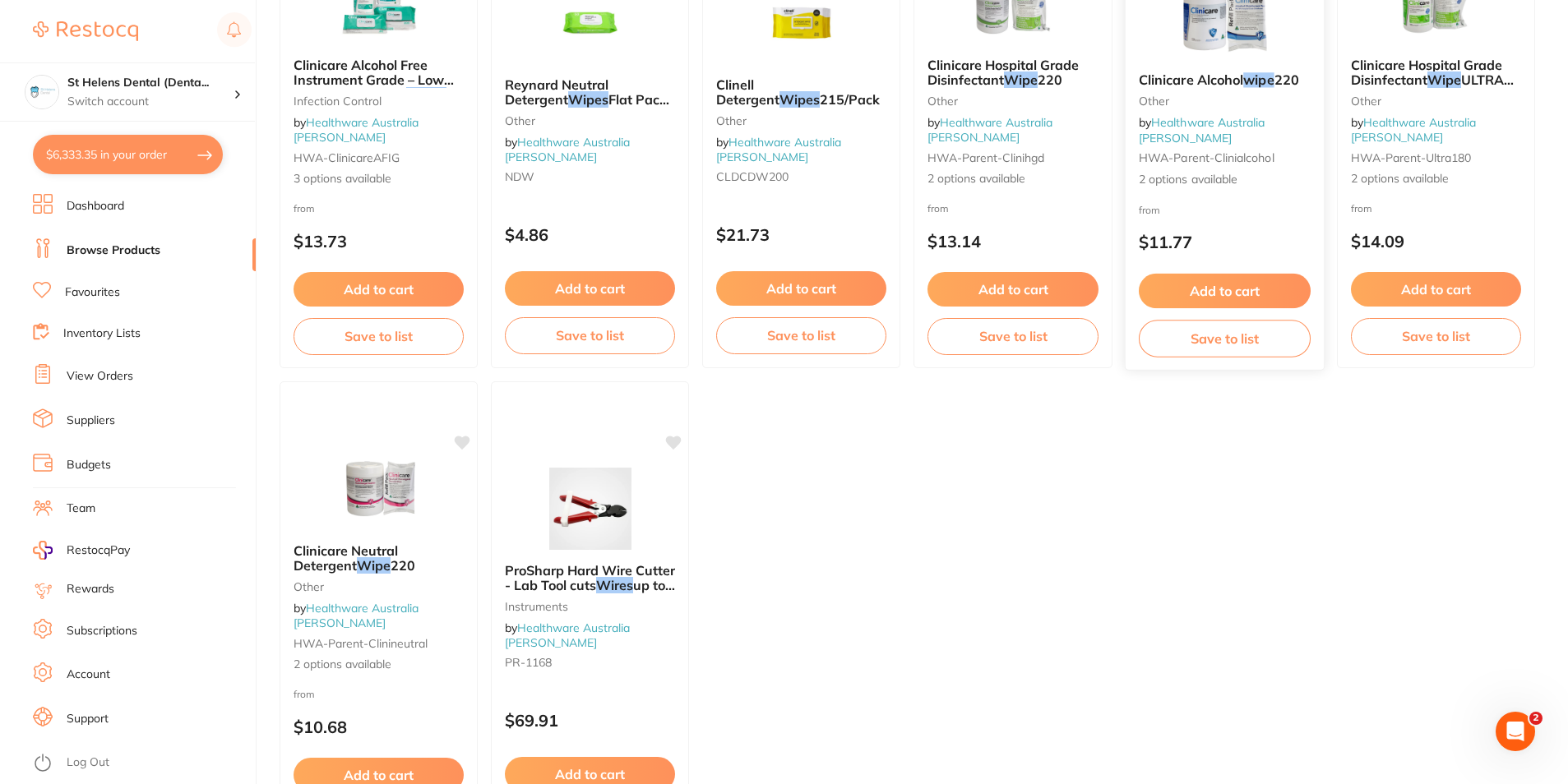
click at [1243, 290] on button "Add to cart" at bounding box center [1224, 291] width 172 height 36
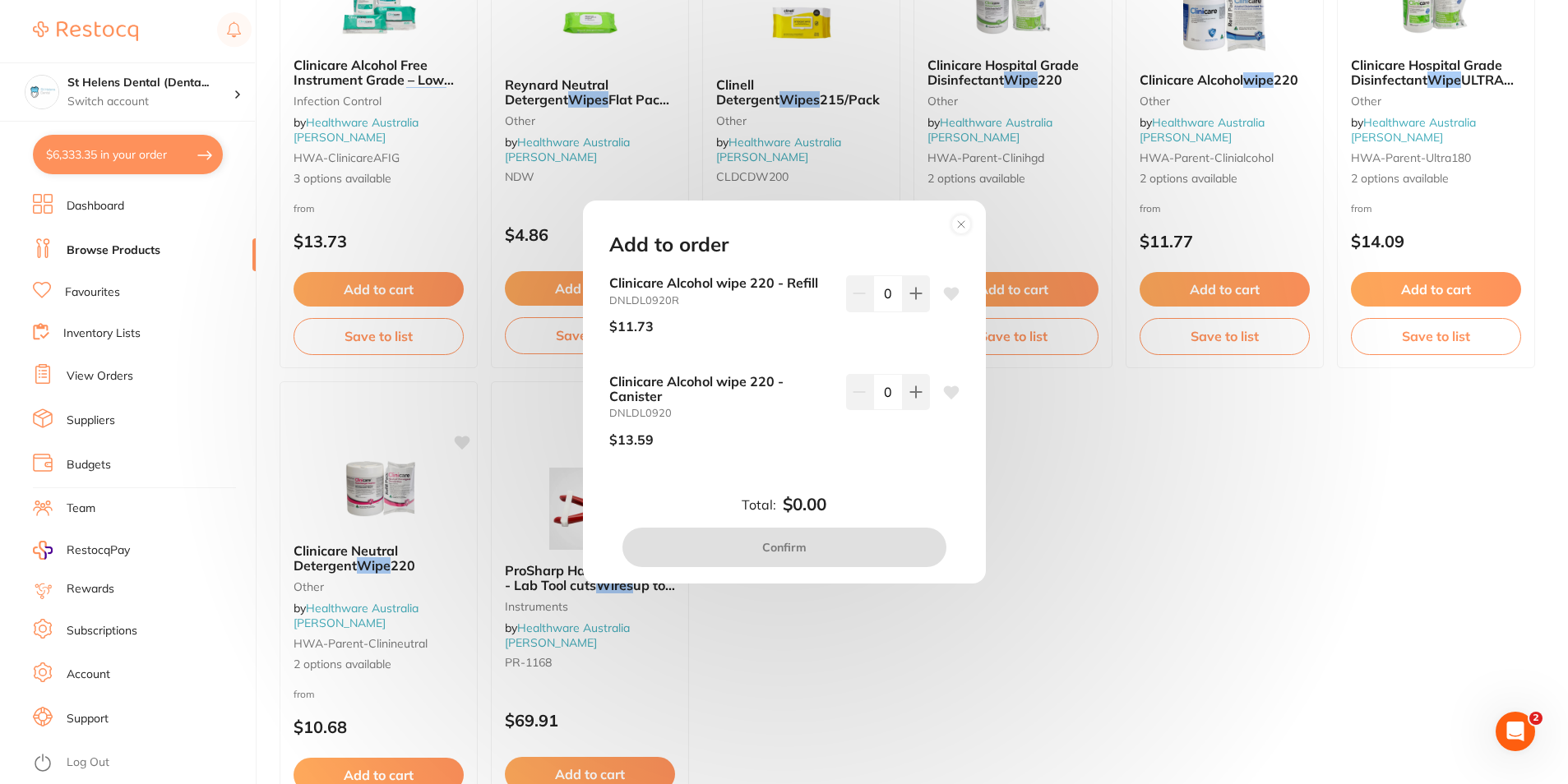
scroll to position [0, 0]
click at [910, 291] on icon at bounding box center [915, 293] width 13 height 13
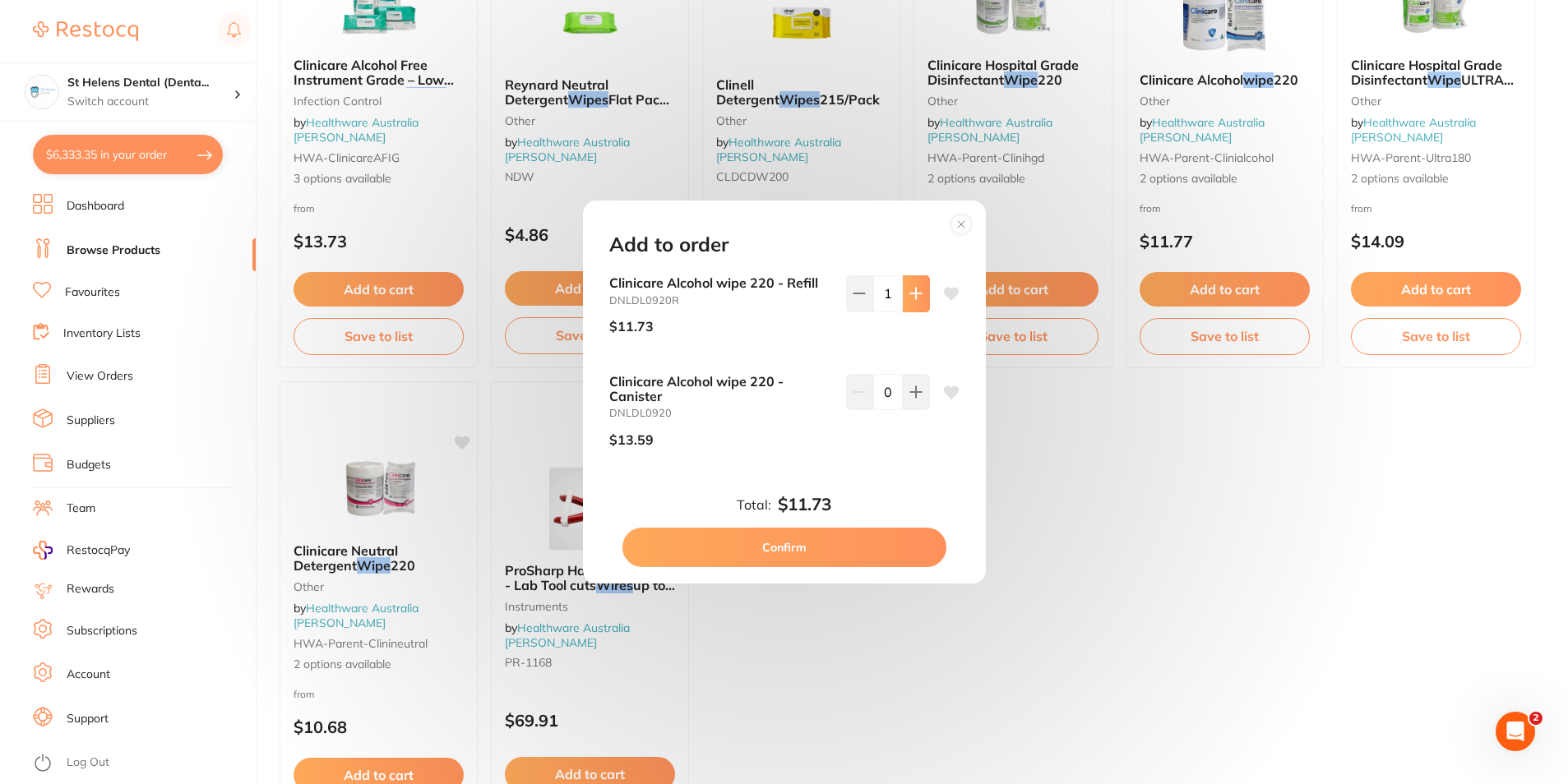
click at [910, 291] on icon at bounding box center [915, 293] width 13 height 13
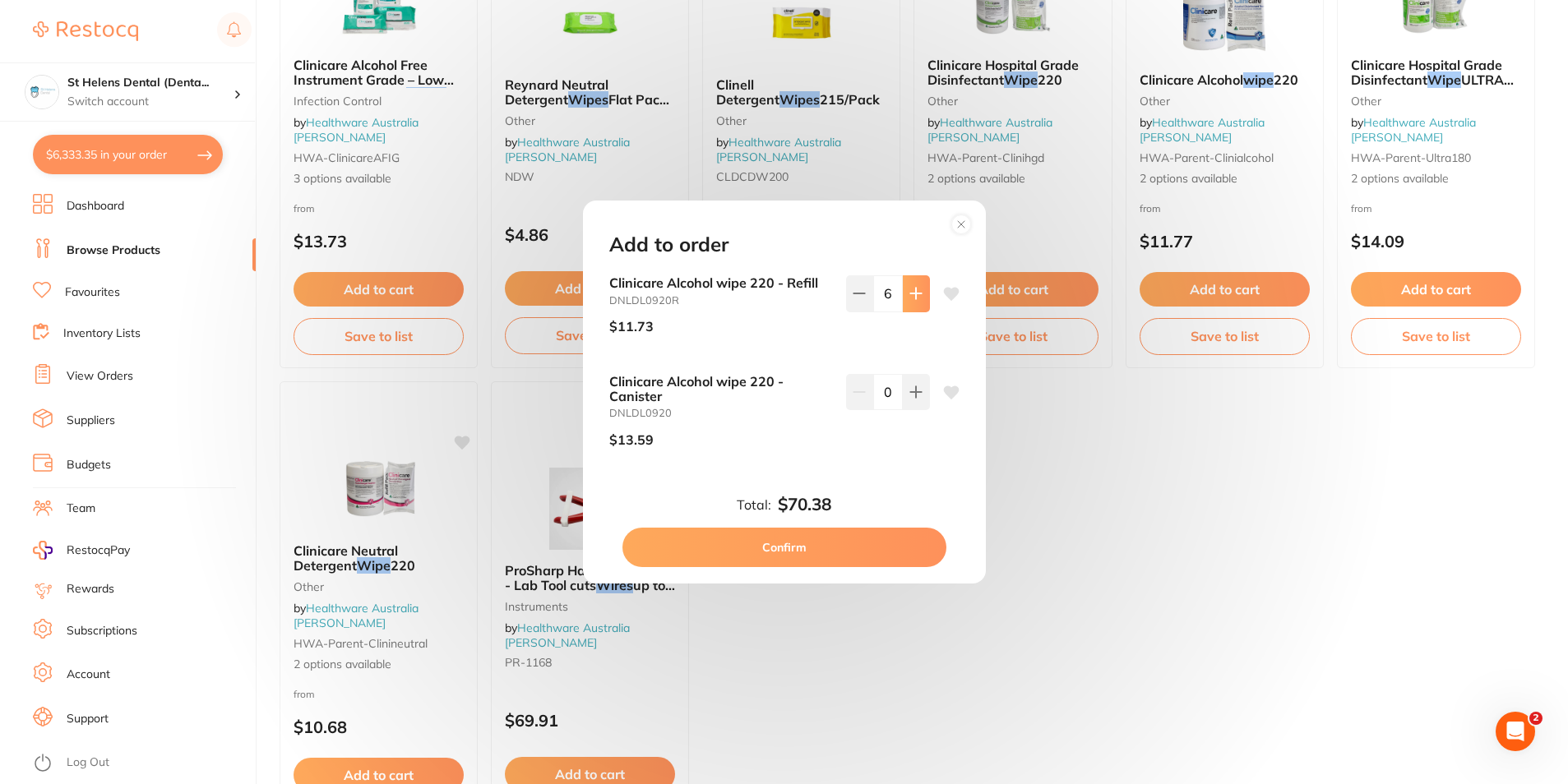
click at [910, 291] on icon at bounding box center [915, 293] width 13 height 13
type input "10"
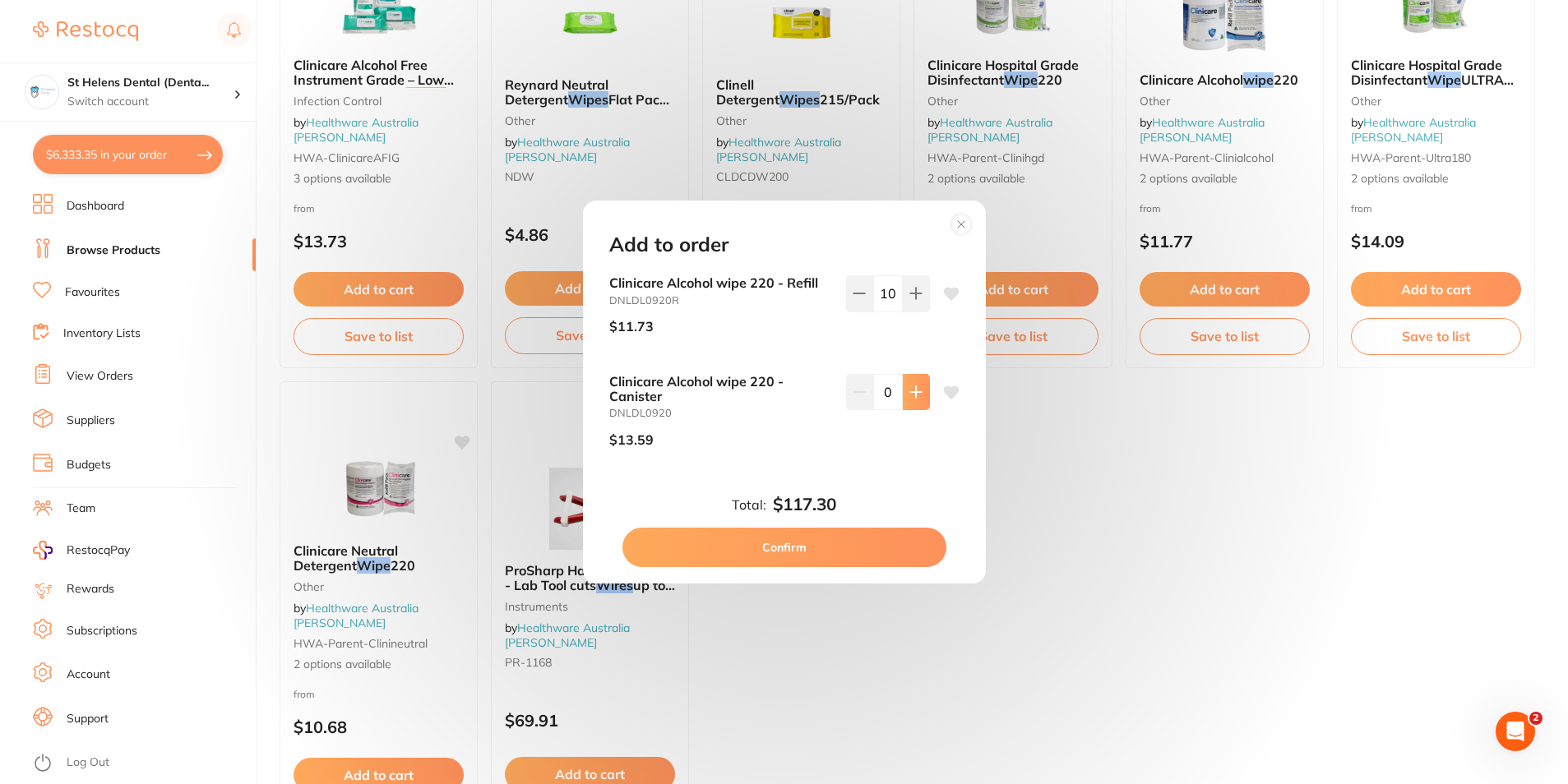
click at [920, 311] on button at bounding box center [916, 293] width 27 height 36
type input "1"
click at [952, 385] on icon at bounding box center [951, 391] width 16 height 13
click at [846, 550] on button "Confirm" at bounding box center [784, 547] width 324 height 39
checkbox input "false"
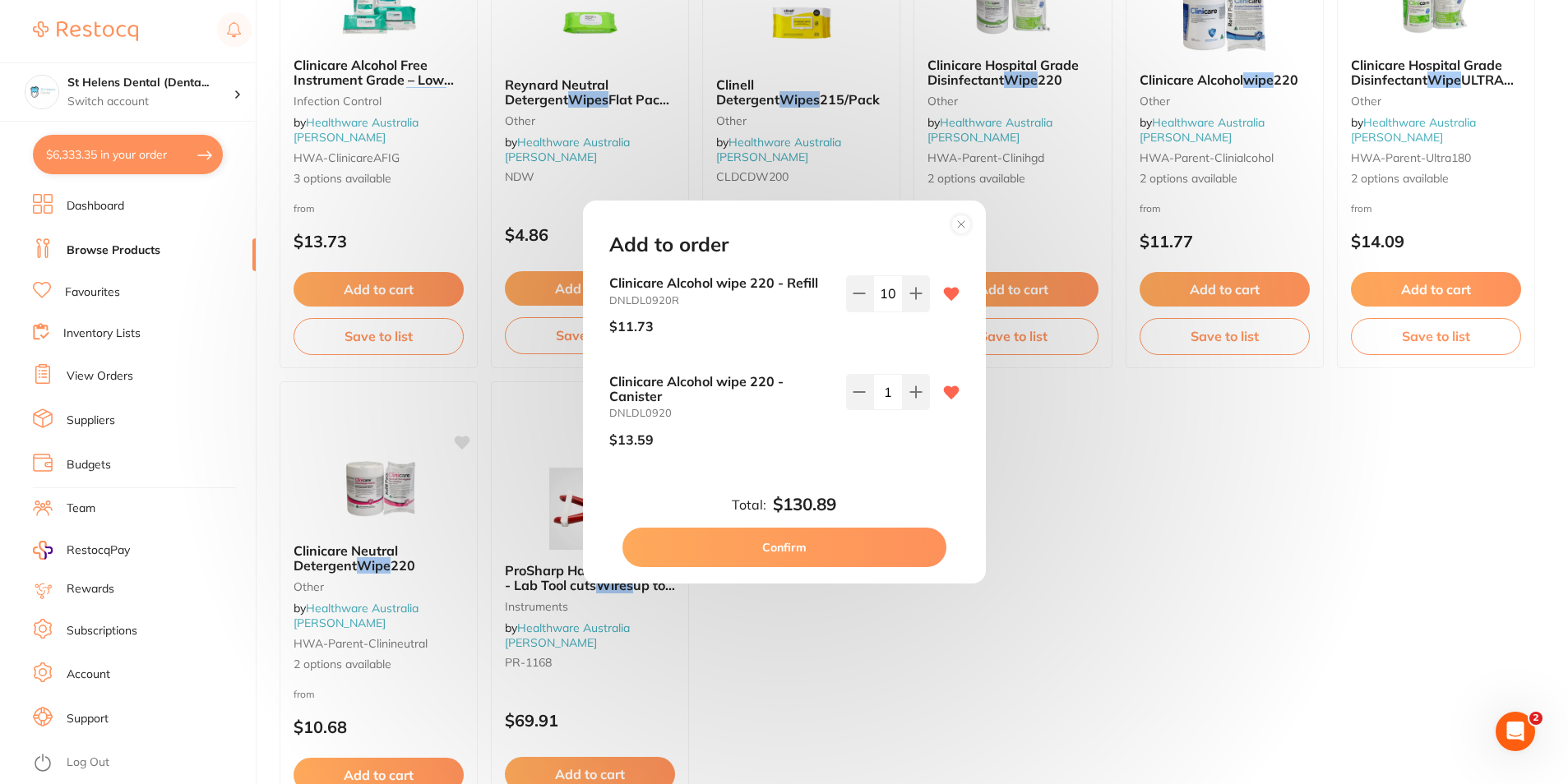
checkbox input "false"
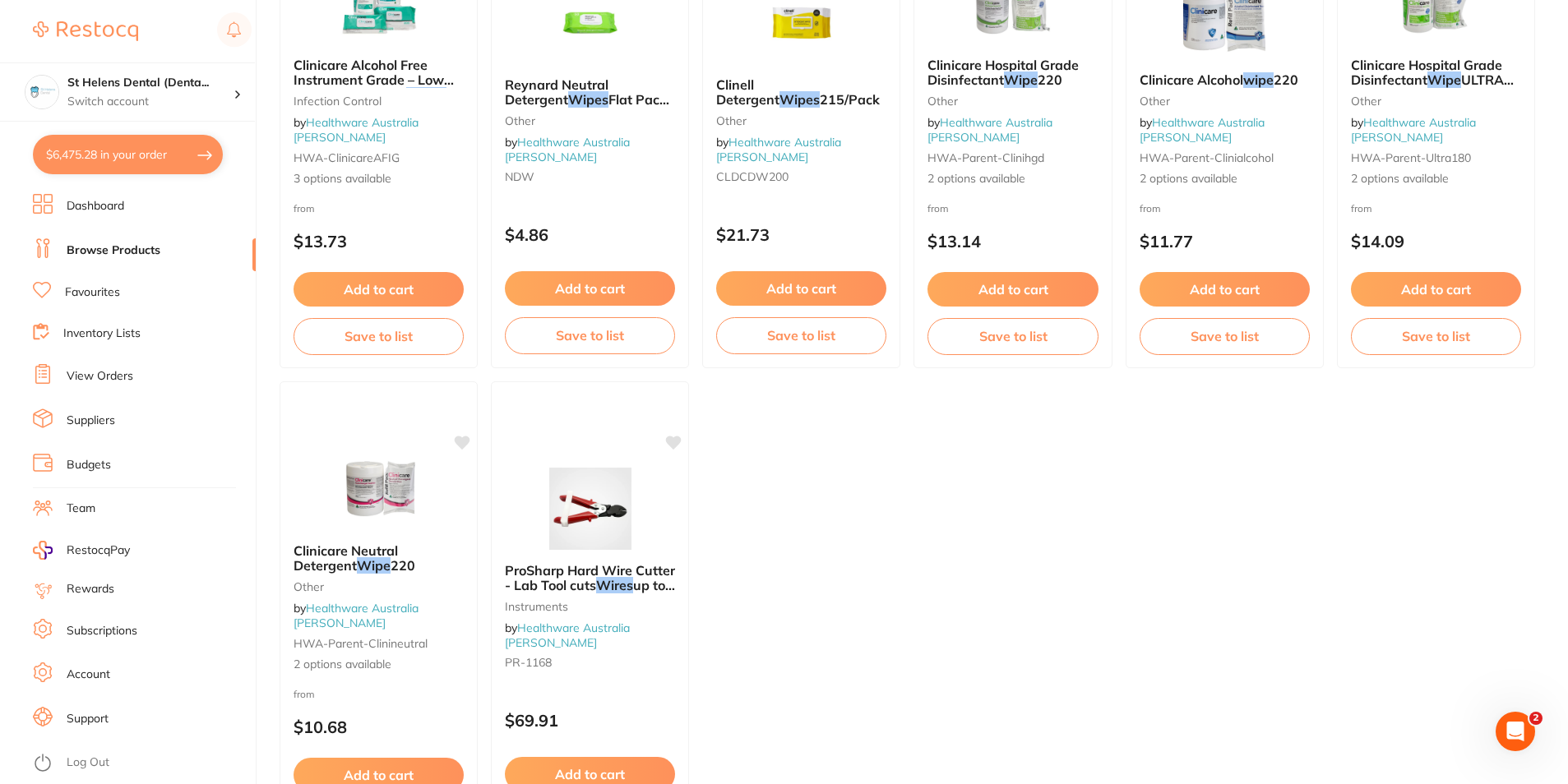
scroll to position [903, 0]
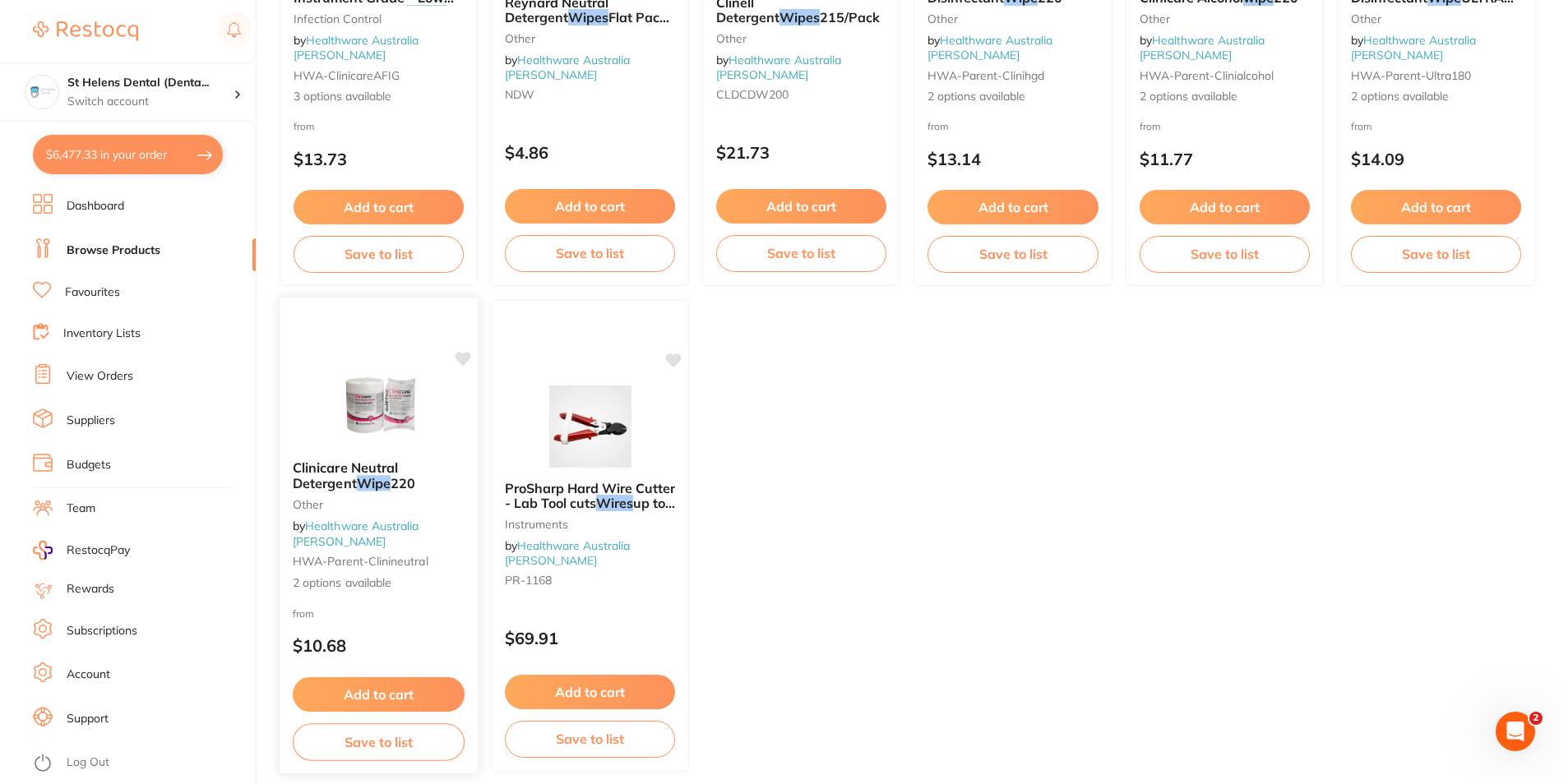
click at [376, 422] on img at bounding box center [379, 405] width 108 height 83
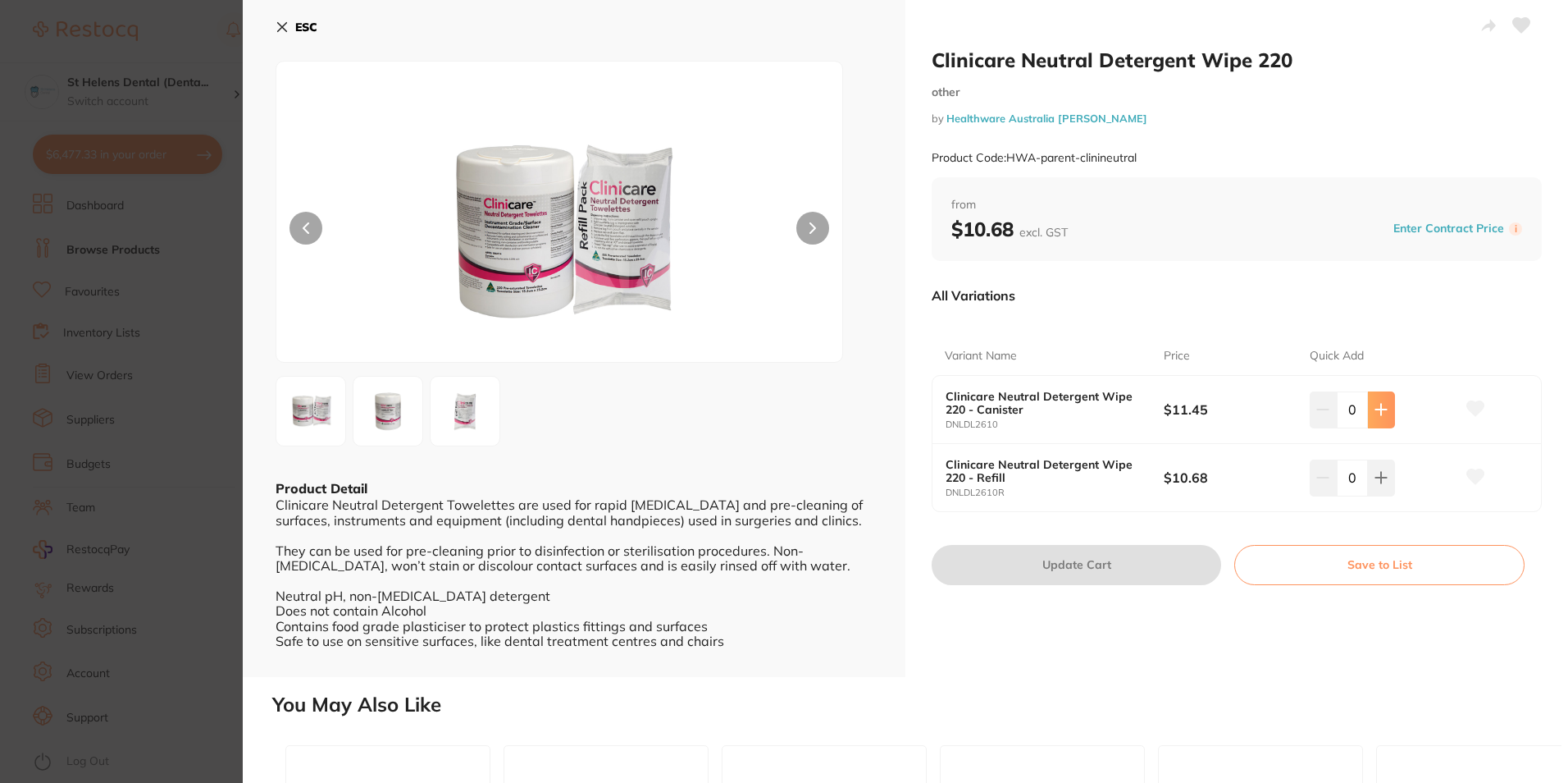
click at [1382, 402] on button at bounding box center [1381, 409] width 27 height 36
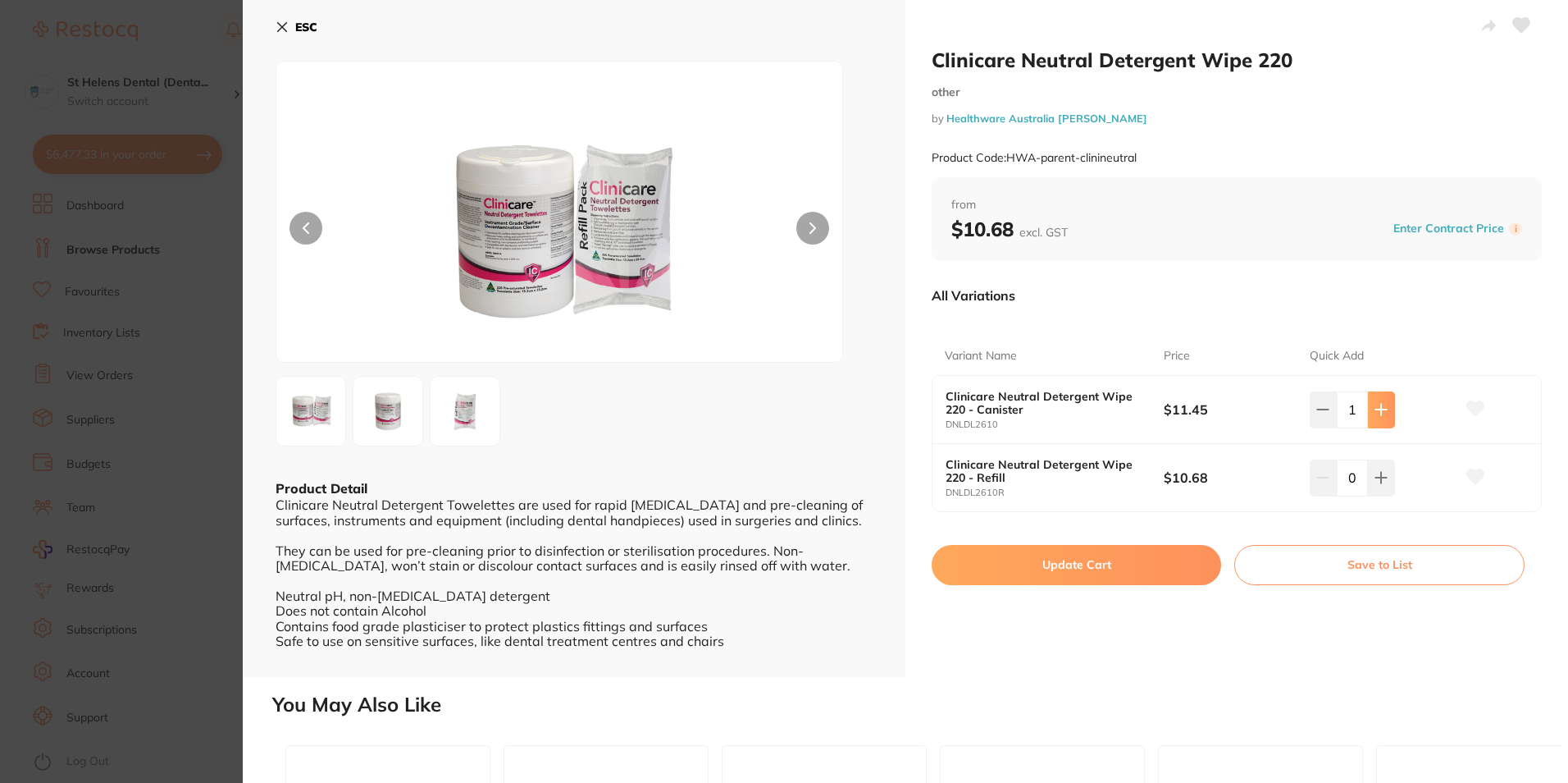
click at [1382, 402] on button at bounding box center [1381, 409] width 27 height 36
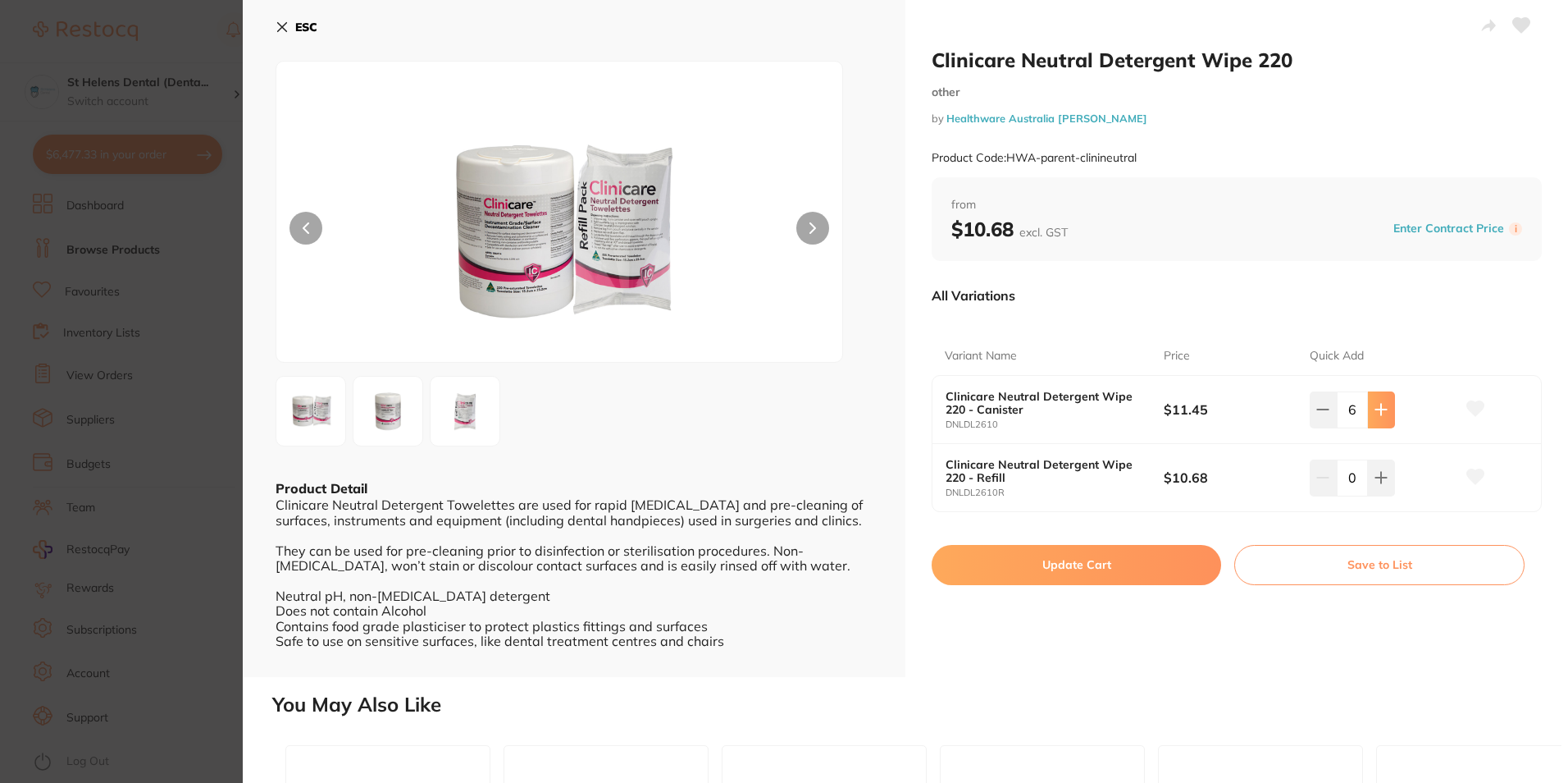
click at [1382, 402] on button at bounding box center [1381, 409] width 27 height 36
type input "10"
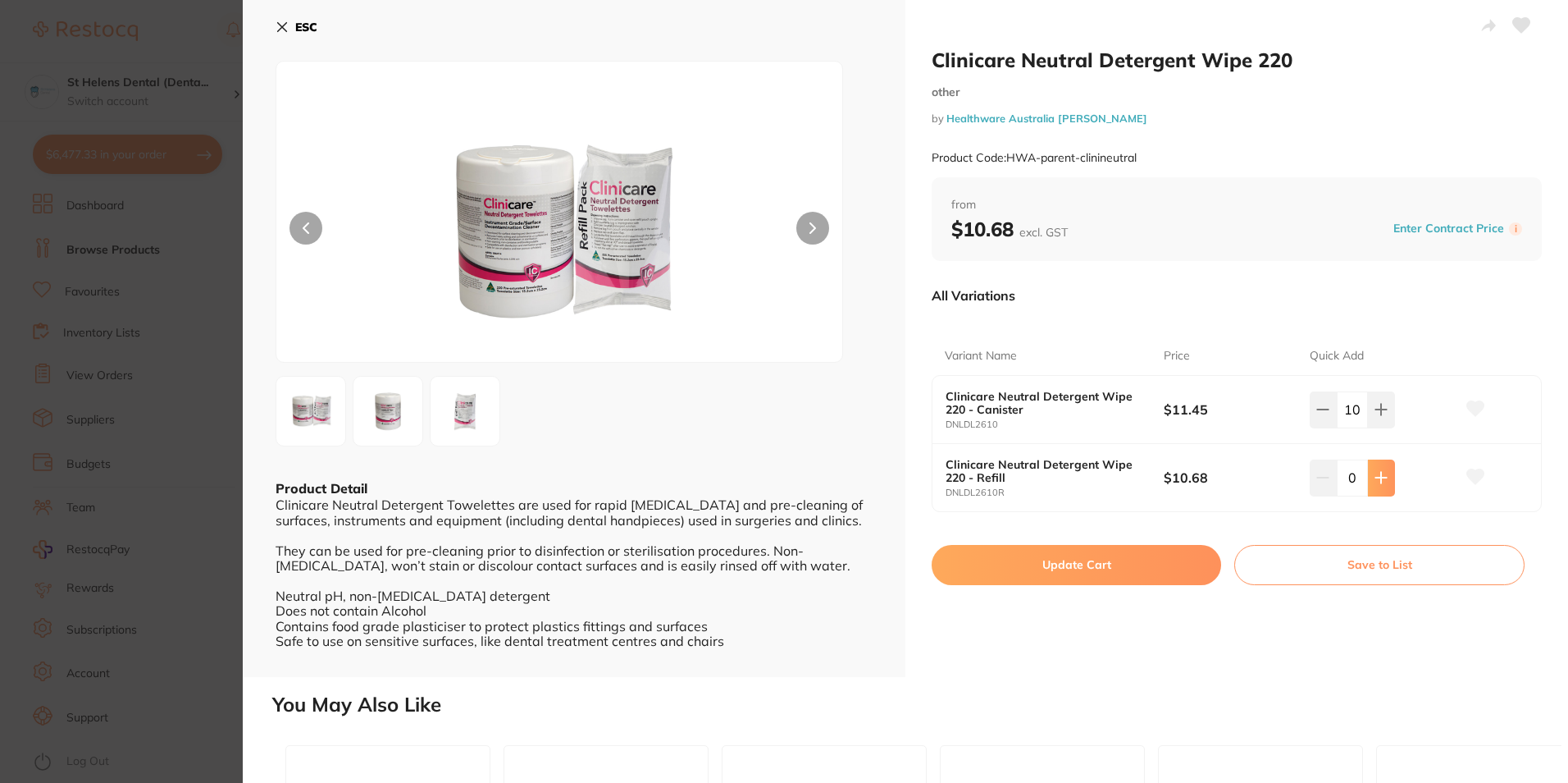
click at [1378, 427] on button at bounding box center [1381, 409] width 27 height 36
type input "1"
click at [1467, 406] on icon at bounding box center [1476, 408] width 17 height 15
click at [1471, 482] on icon at bounding box center [1476, 476] width 17 height 15
click at [1099, 561] on button "Update Cart" at bounding box center [1076, 564] width 290 height 39
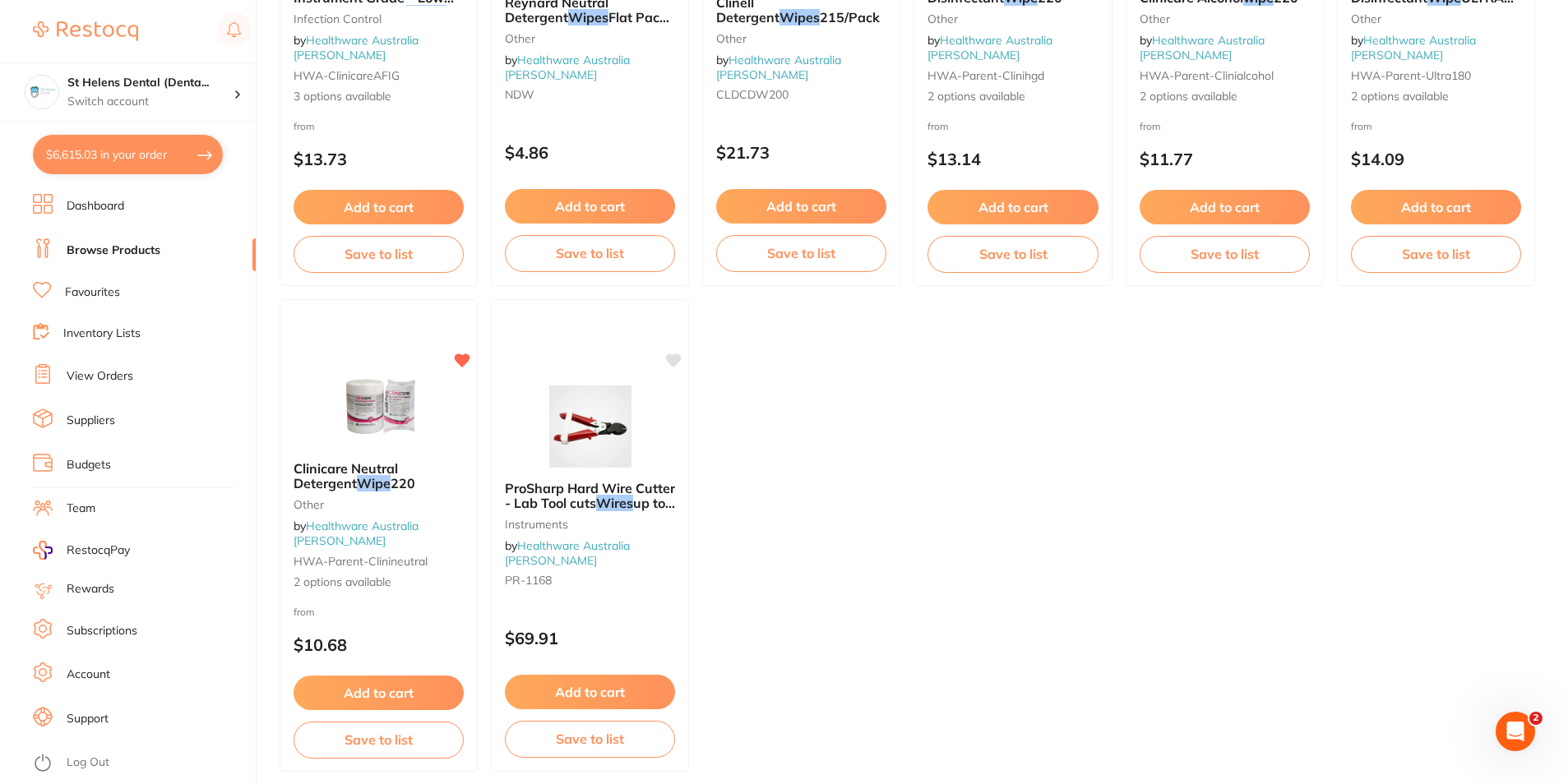
click at [186, 152] on button "$6,615.03 in your order" at bounding box center [128, 154] width 190 height 39
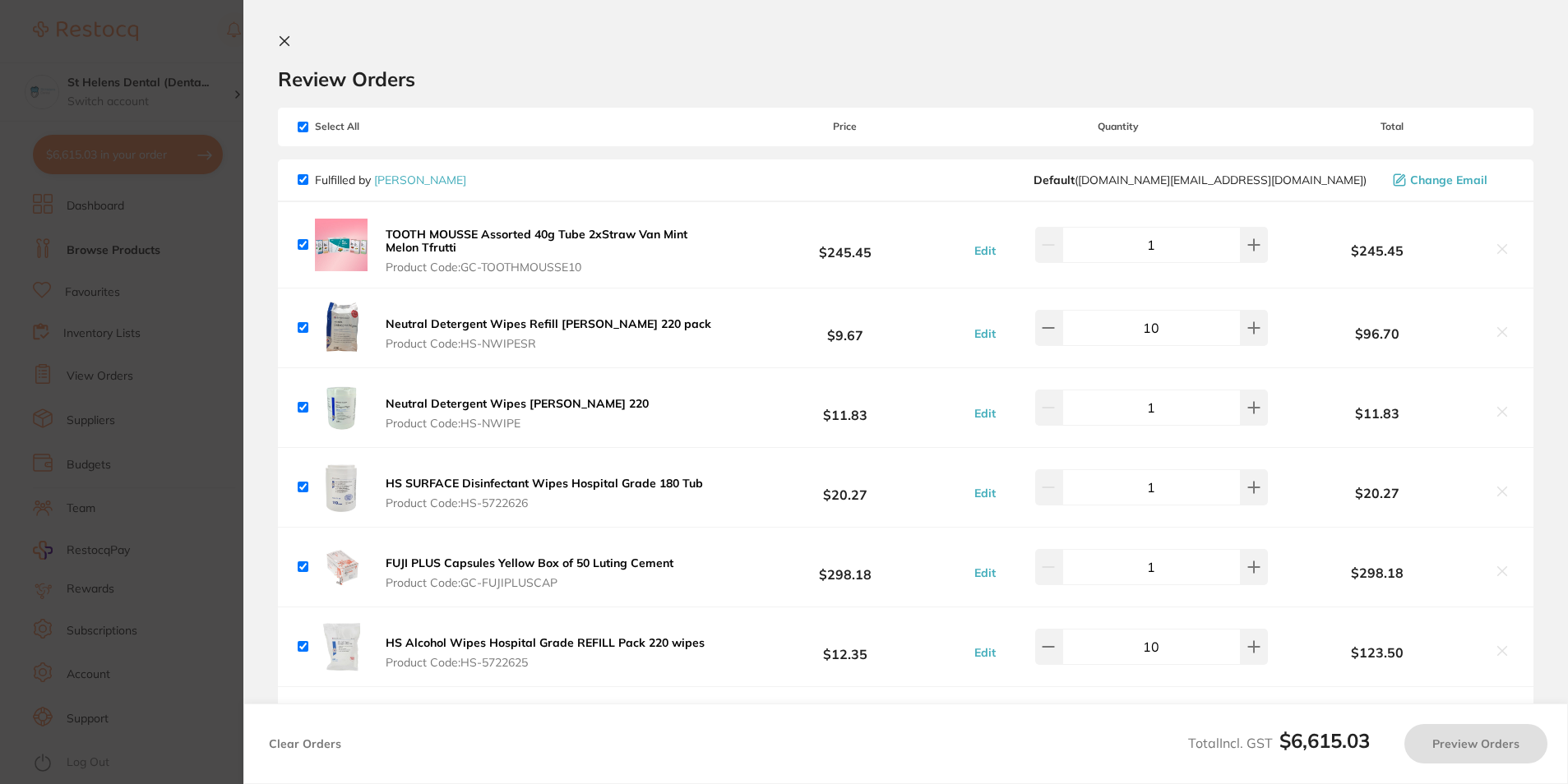
checkbox input "true"
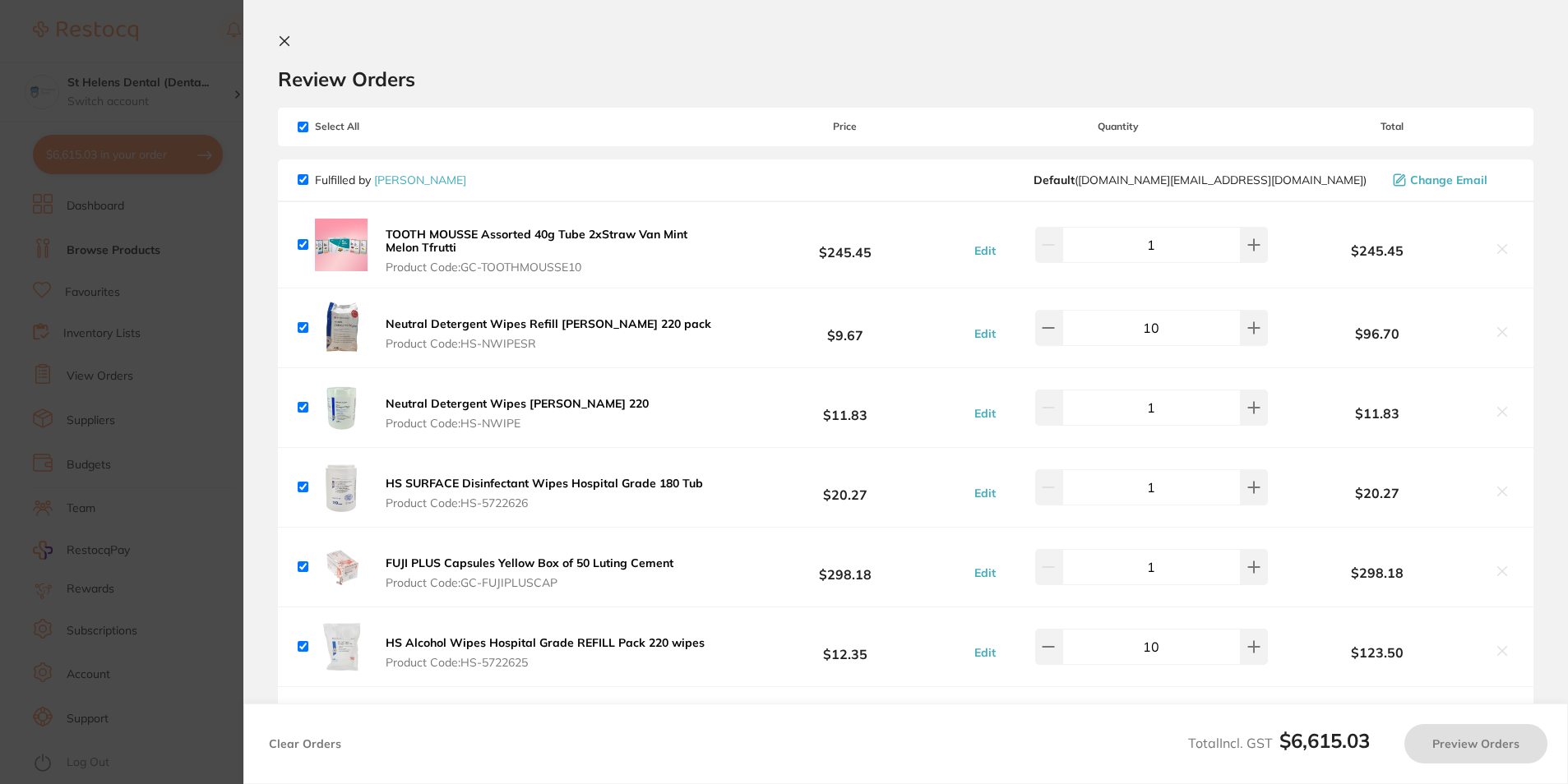
checkbox input "true"
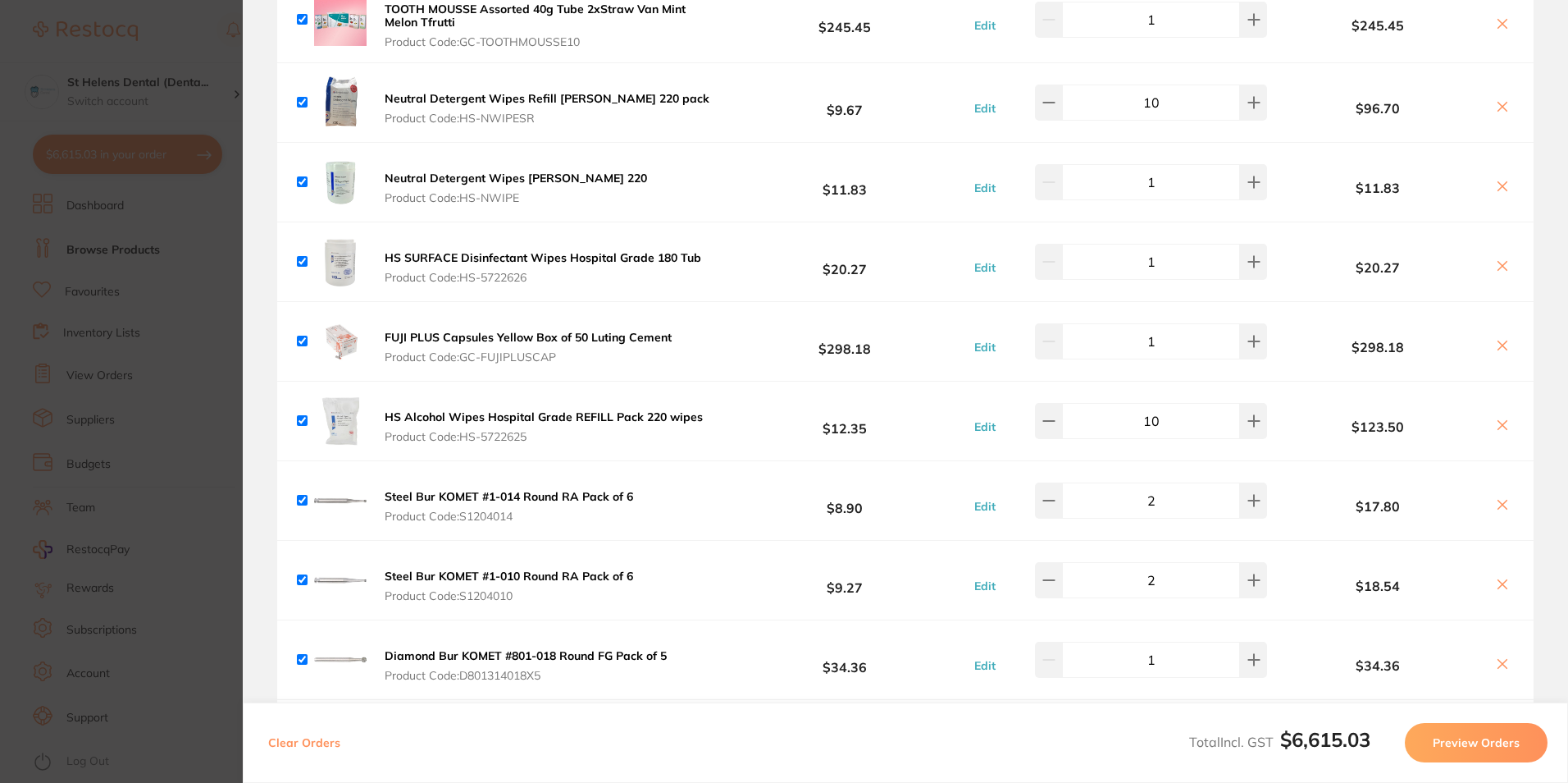
scroll to position [246, 0]
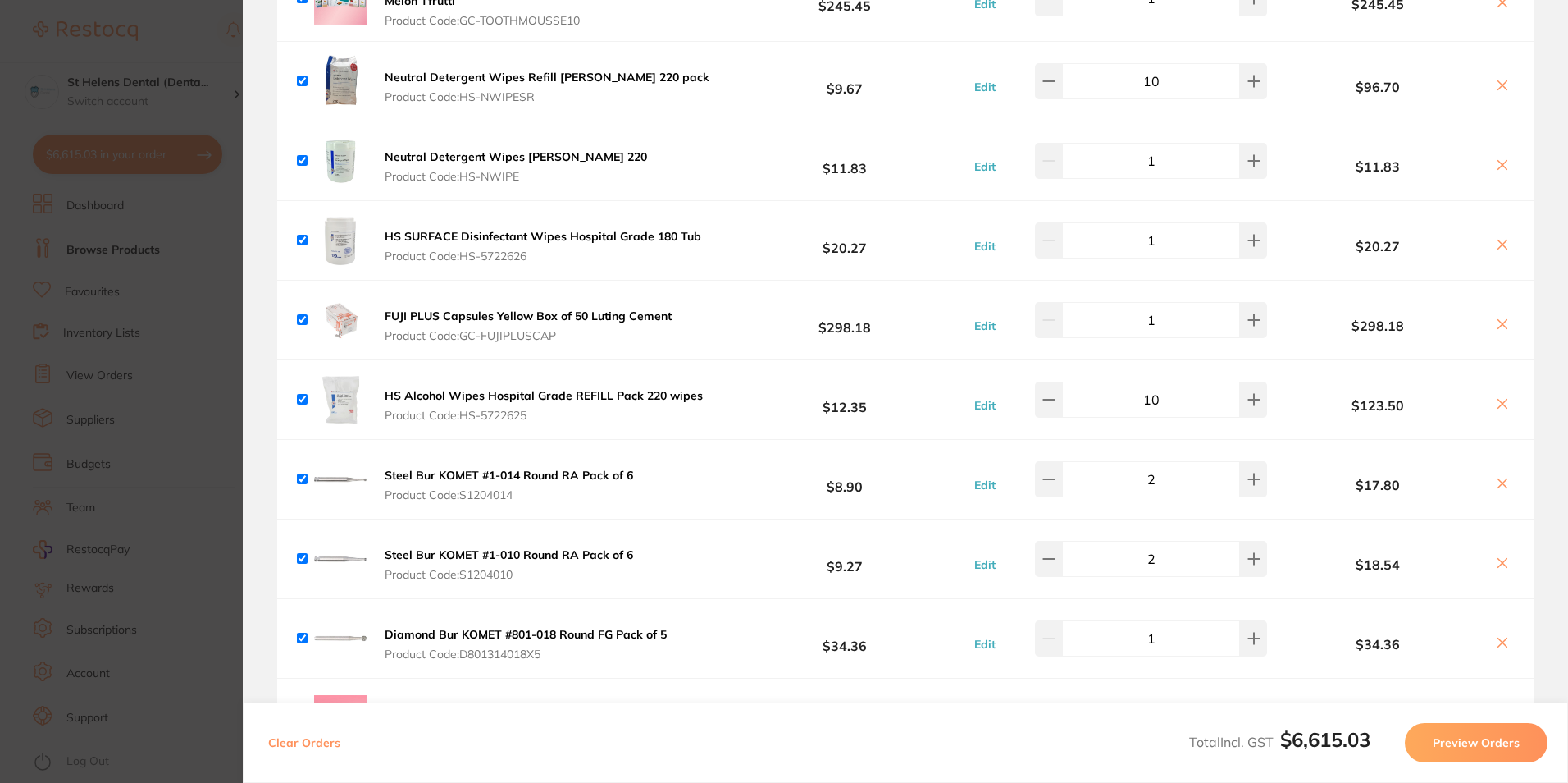
click at [1501, 247] on icon at bounding box center [1503, 244] width 9 height 9
checkbox input "false"
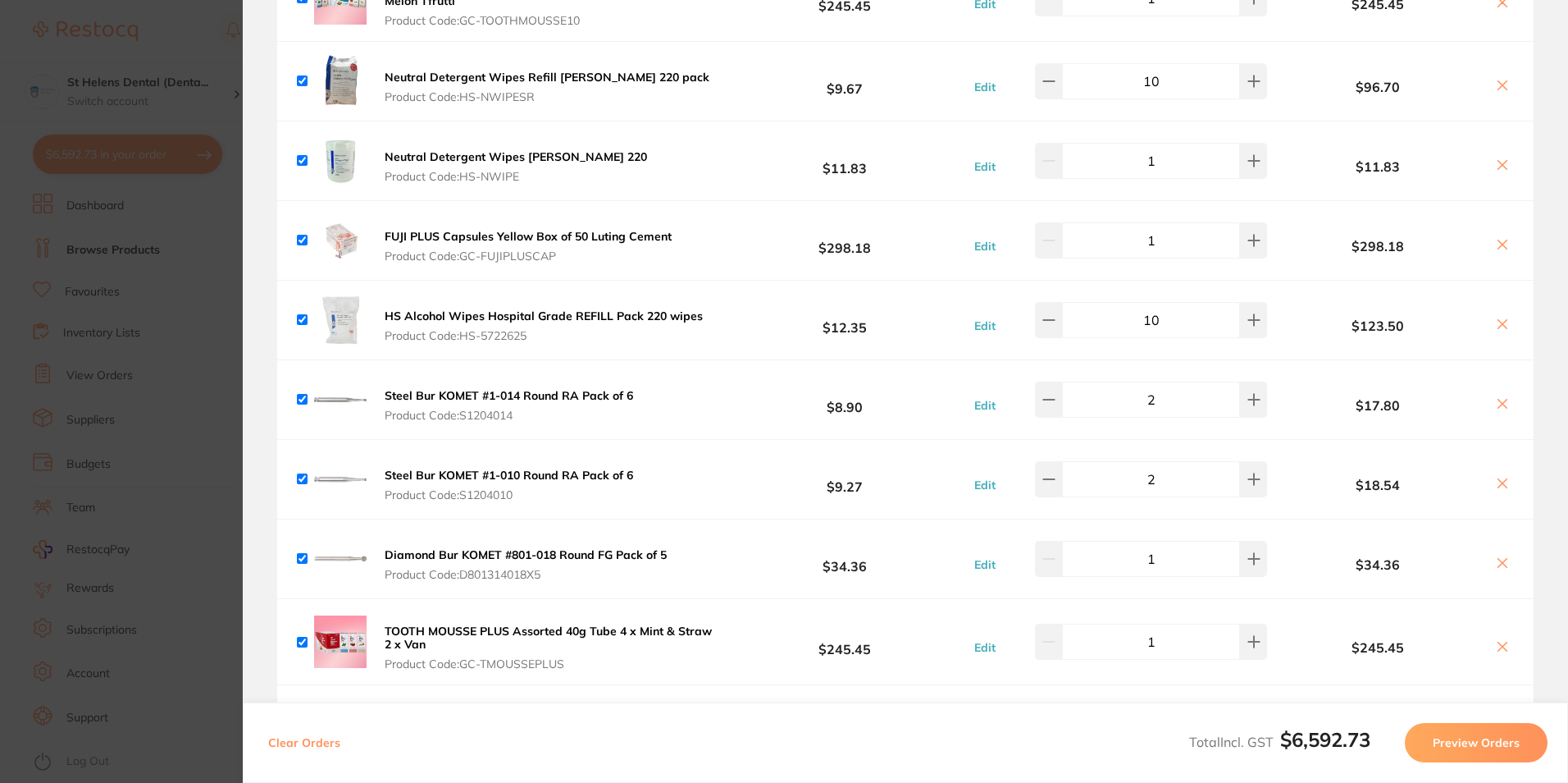
click at [1498, 327] on icon at bounding box center [1503, 325] width 9 height 9
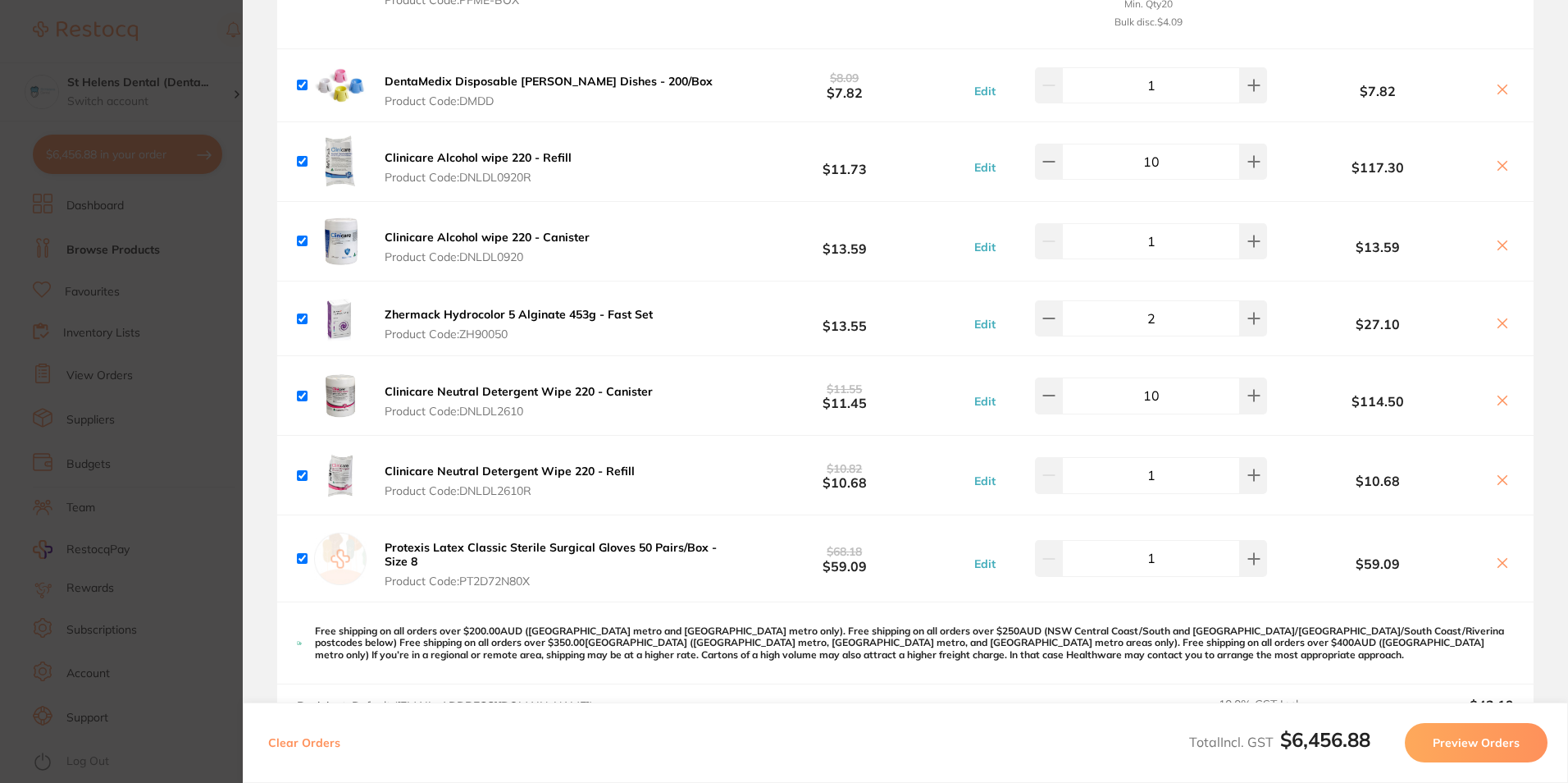
scroll to position [5744, 0]
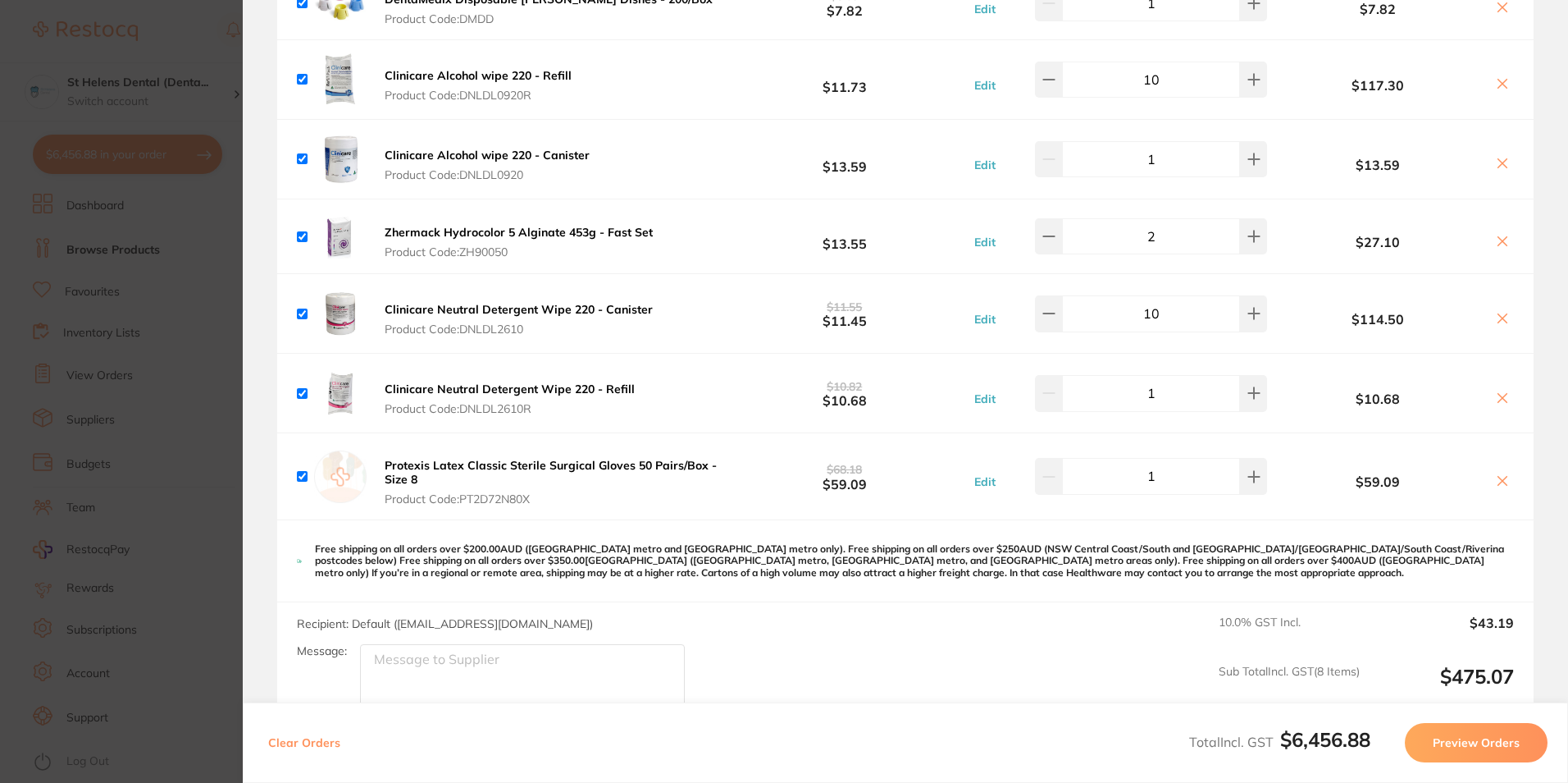
click at [1496, 311] on icon at bounding box center [1502, 318] width 13 height 13
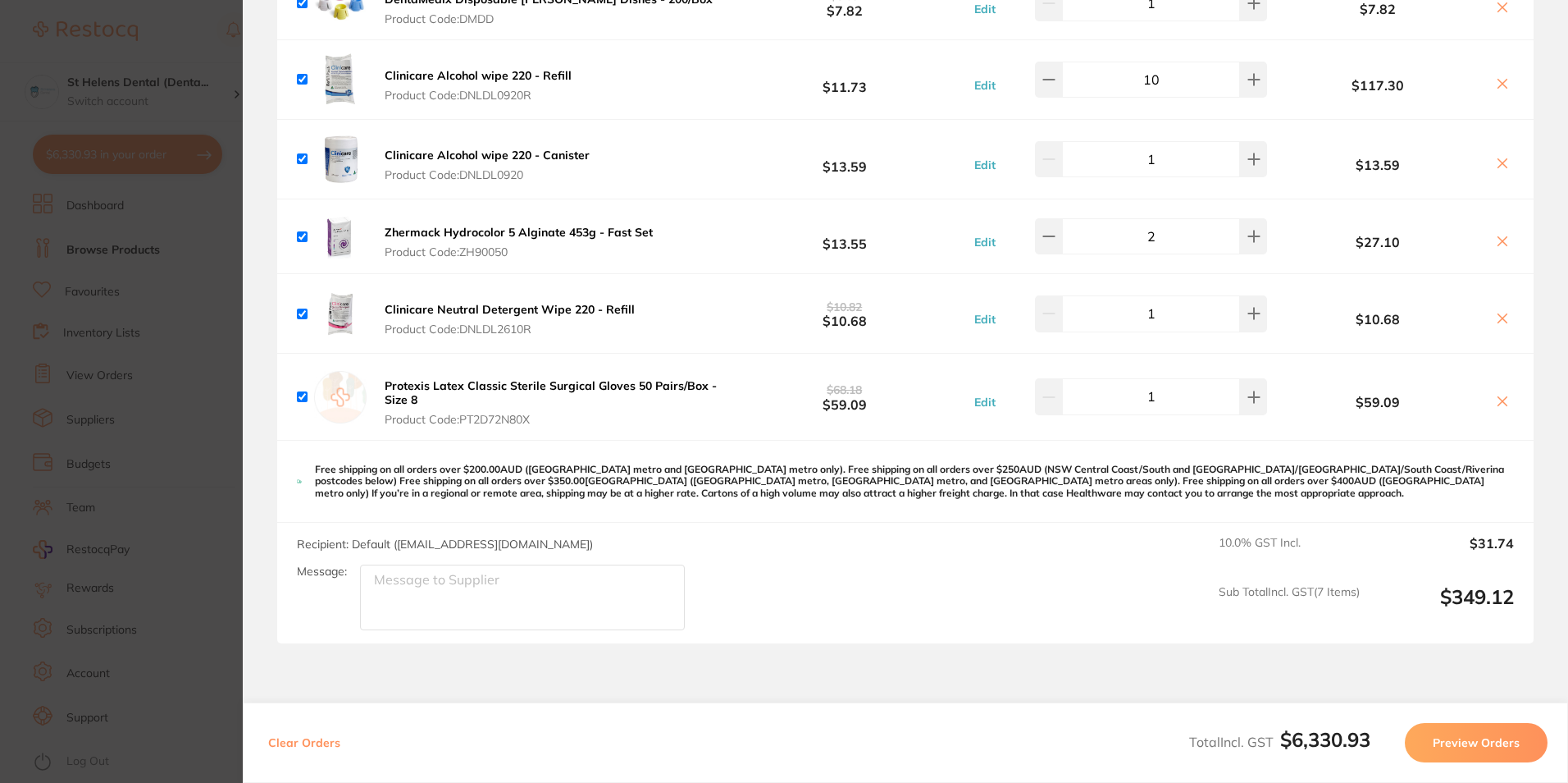
click at [1496, 311] on icon at bounding box center [1502, 318] width 13 height 13
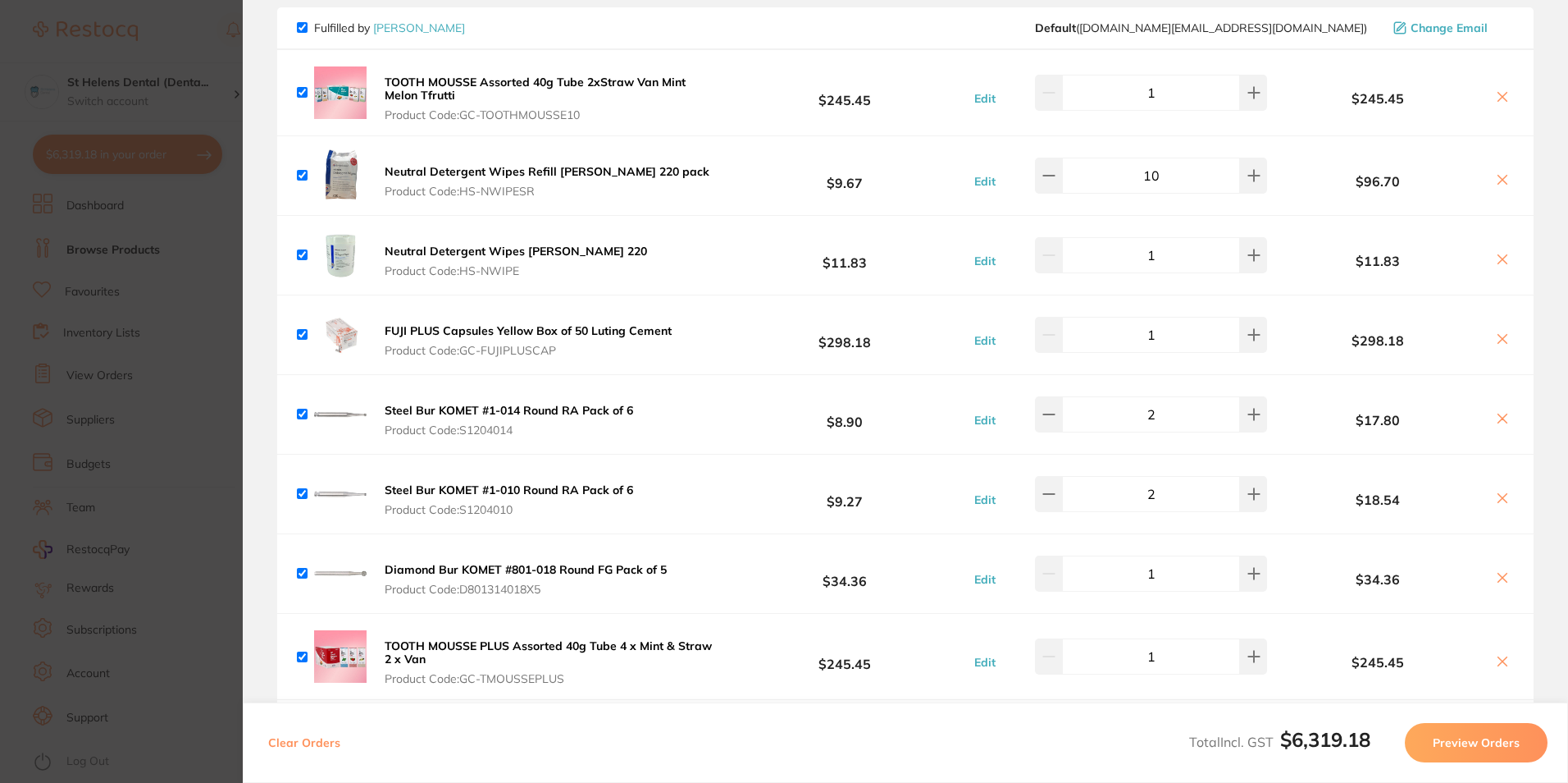
scroll to position [164, 0]
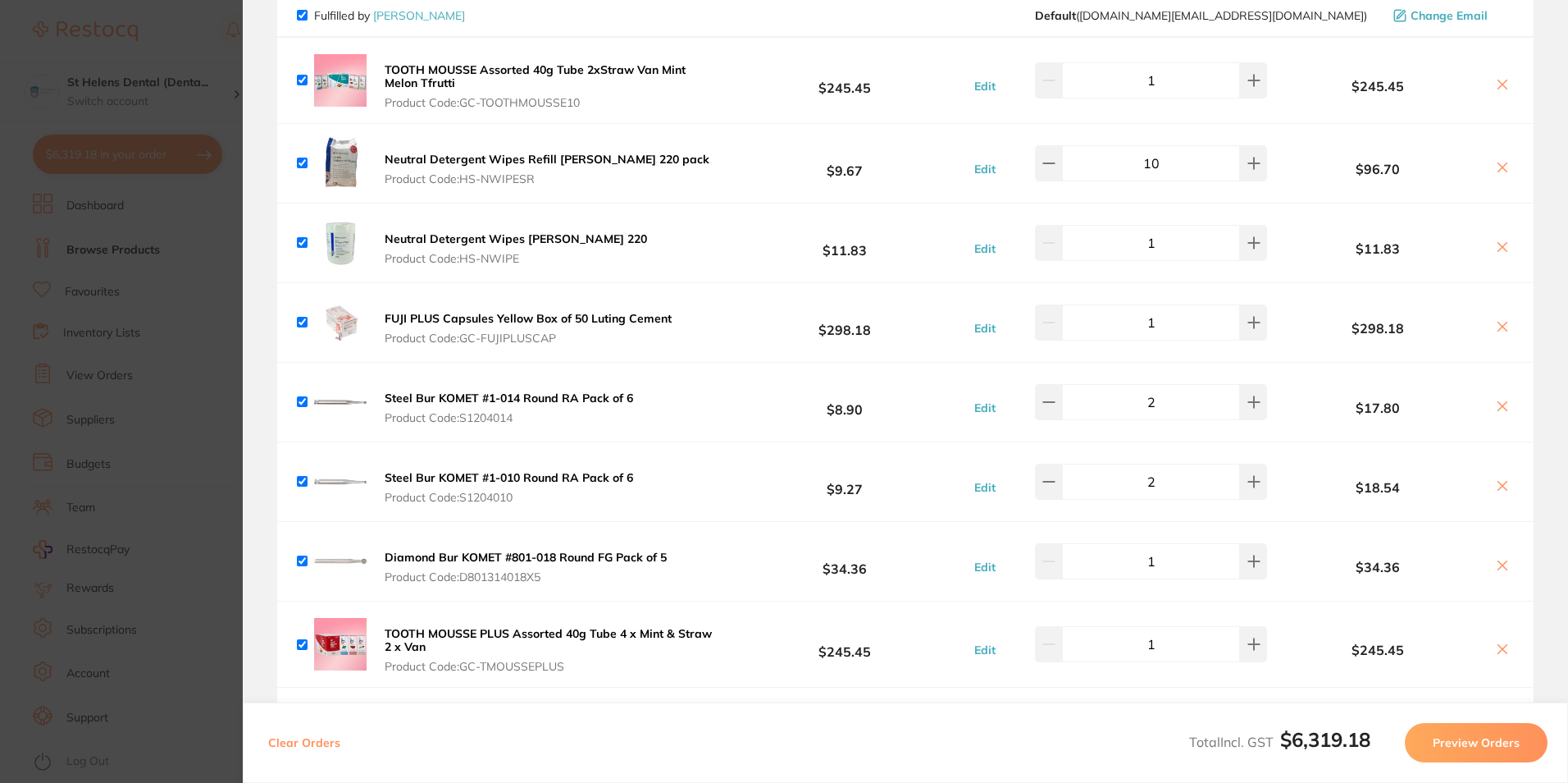
click at [185, 238] on section "Update RRP Set your pre negotiated price for this item. Item Agreed RRP (excl. …" at bounding box center [784, 392] width 1568 height 783
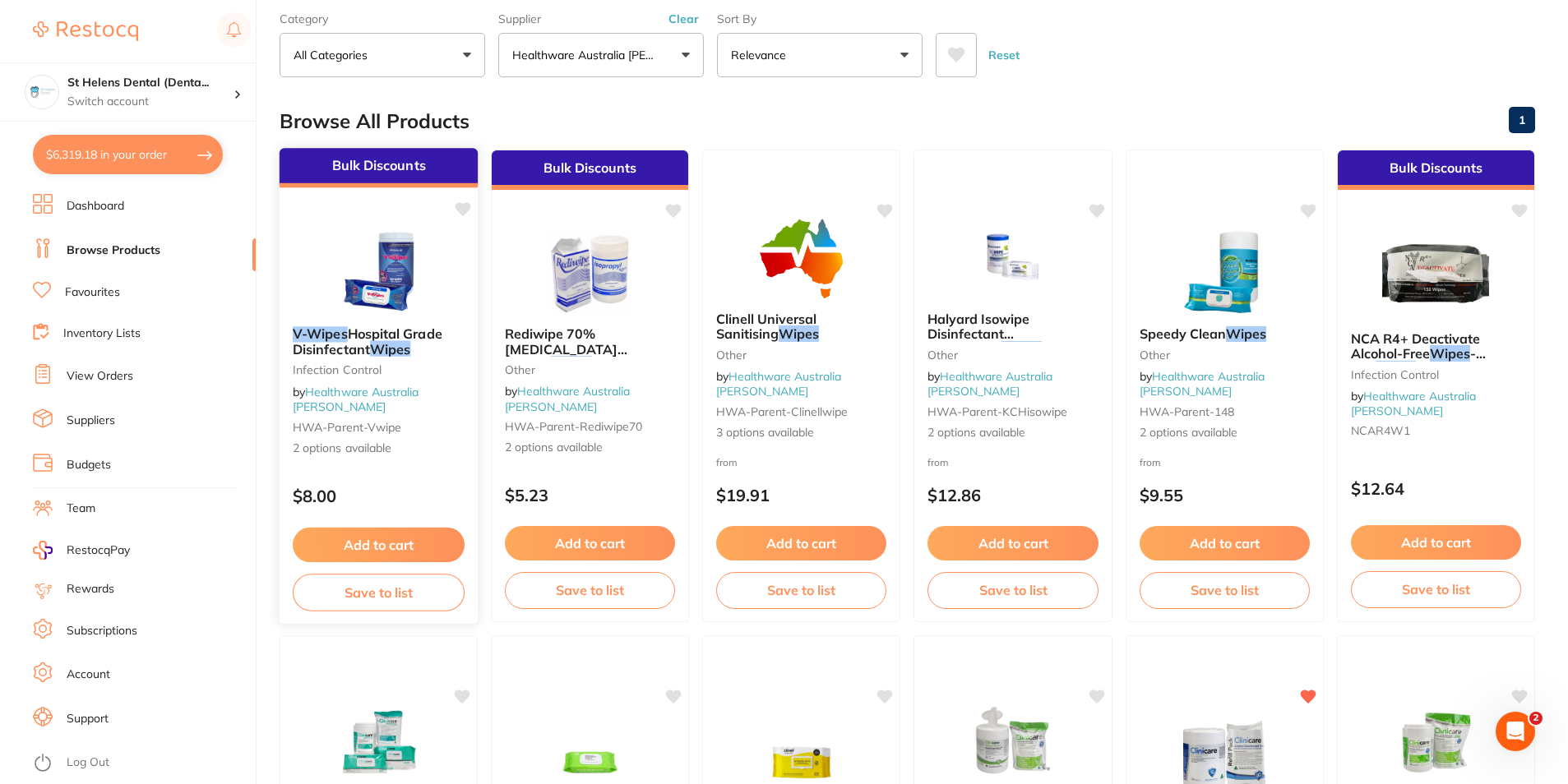
scroll to position [0, 0]
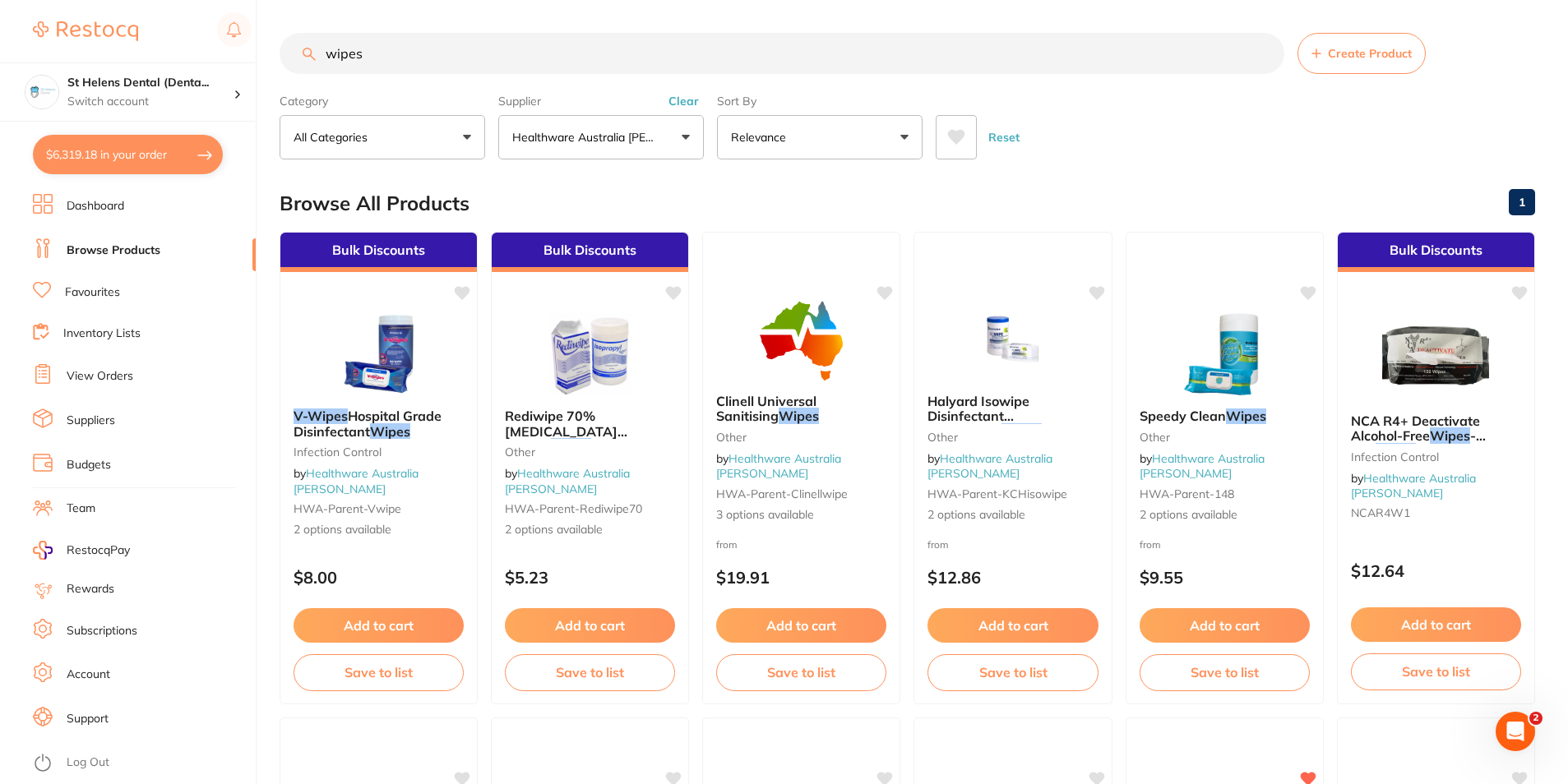
drag, startPoint x: 578, startPoint y: 67, endPoint x: 287, endPoint y: 83, distance: 291.4
click at [287, 83] on section "wipes Create Product Category All Categories All Categories Infection Control I…" at bounding box center [907, 96] width 1255 height 126
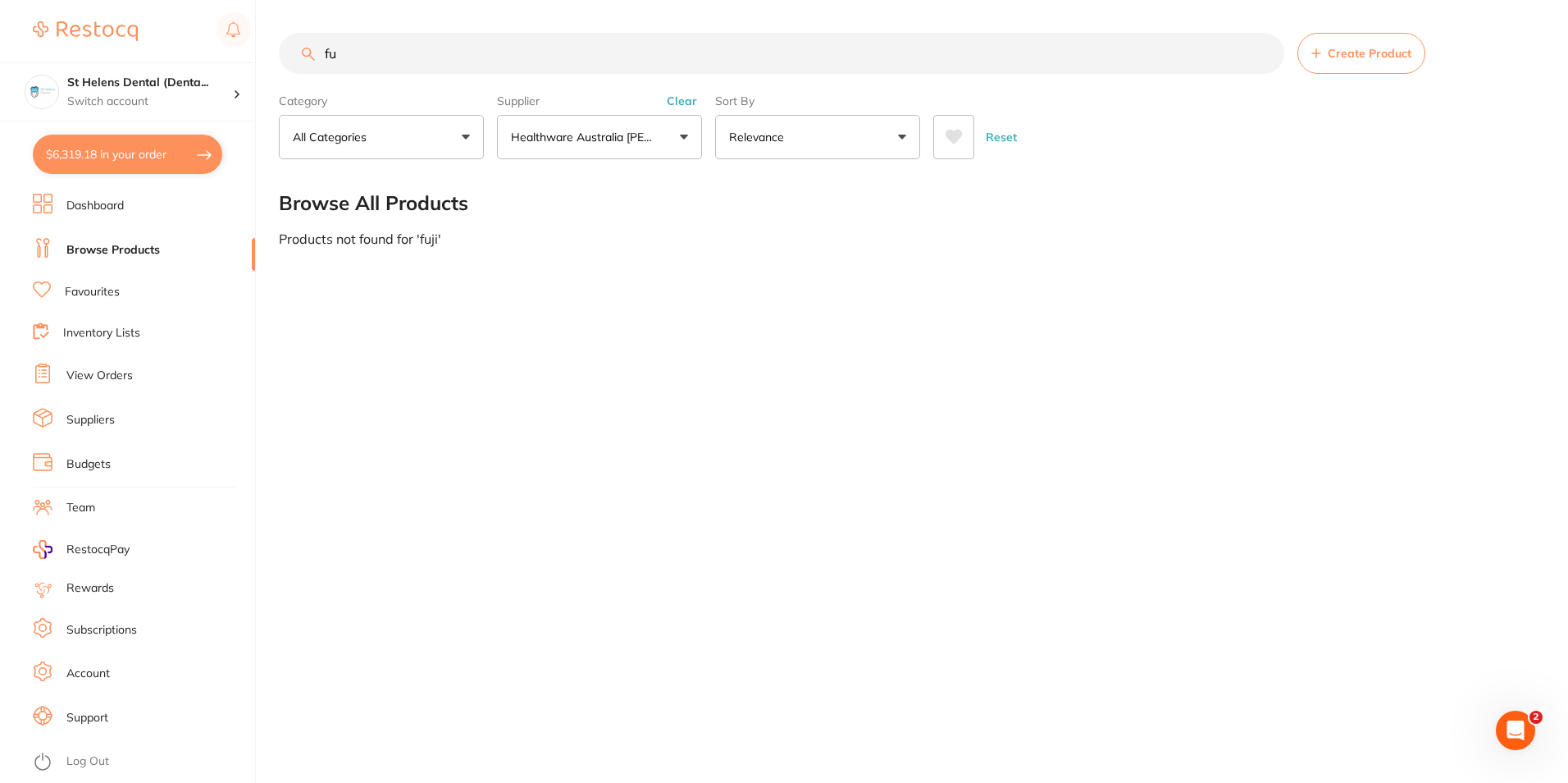
type input "f"
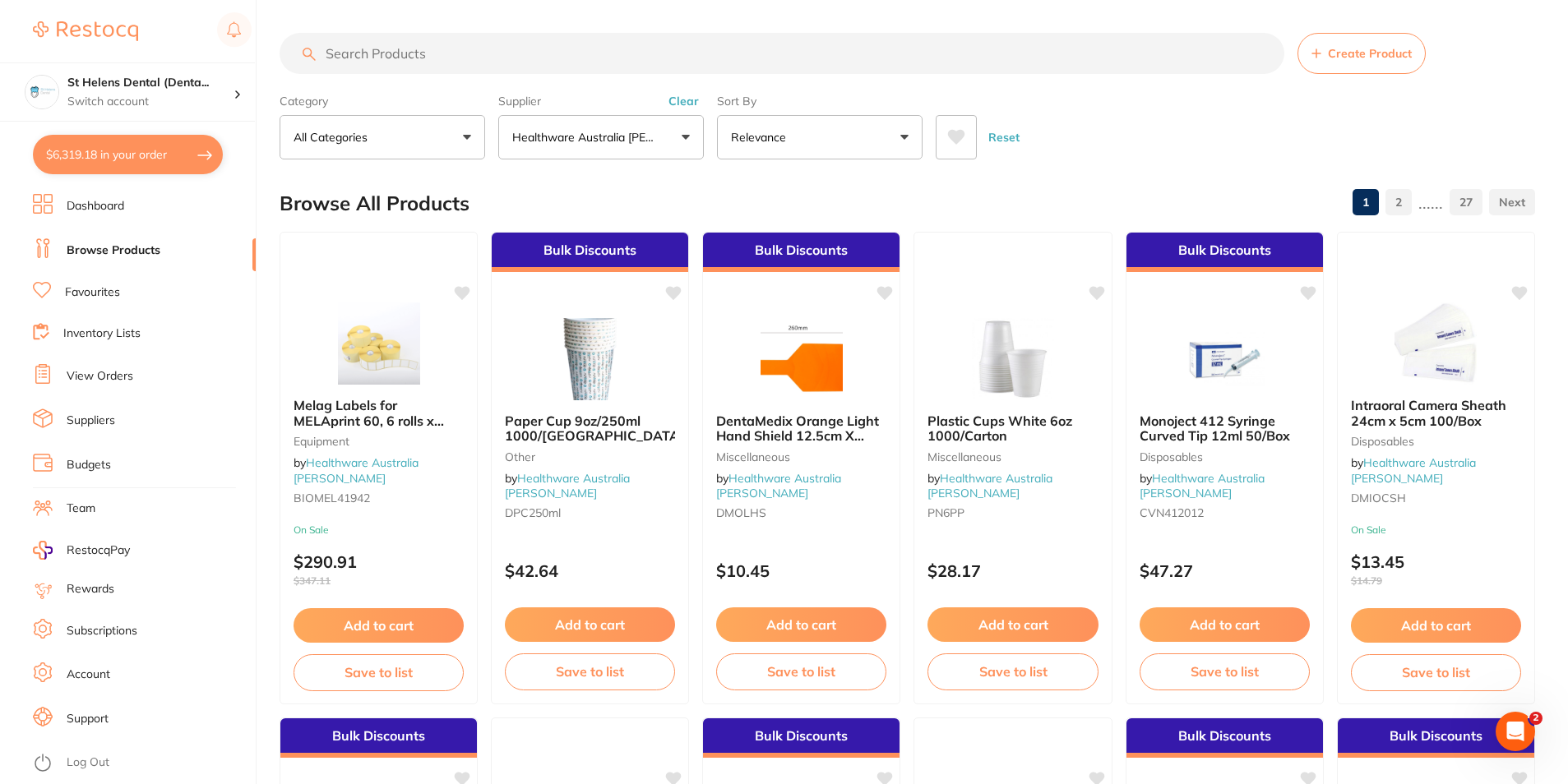
click at [78, 154] on button "$6,319.18 in your order" at bounding box center [128, 154] width 190 height 39
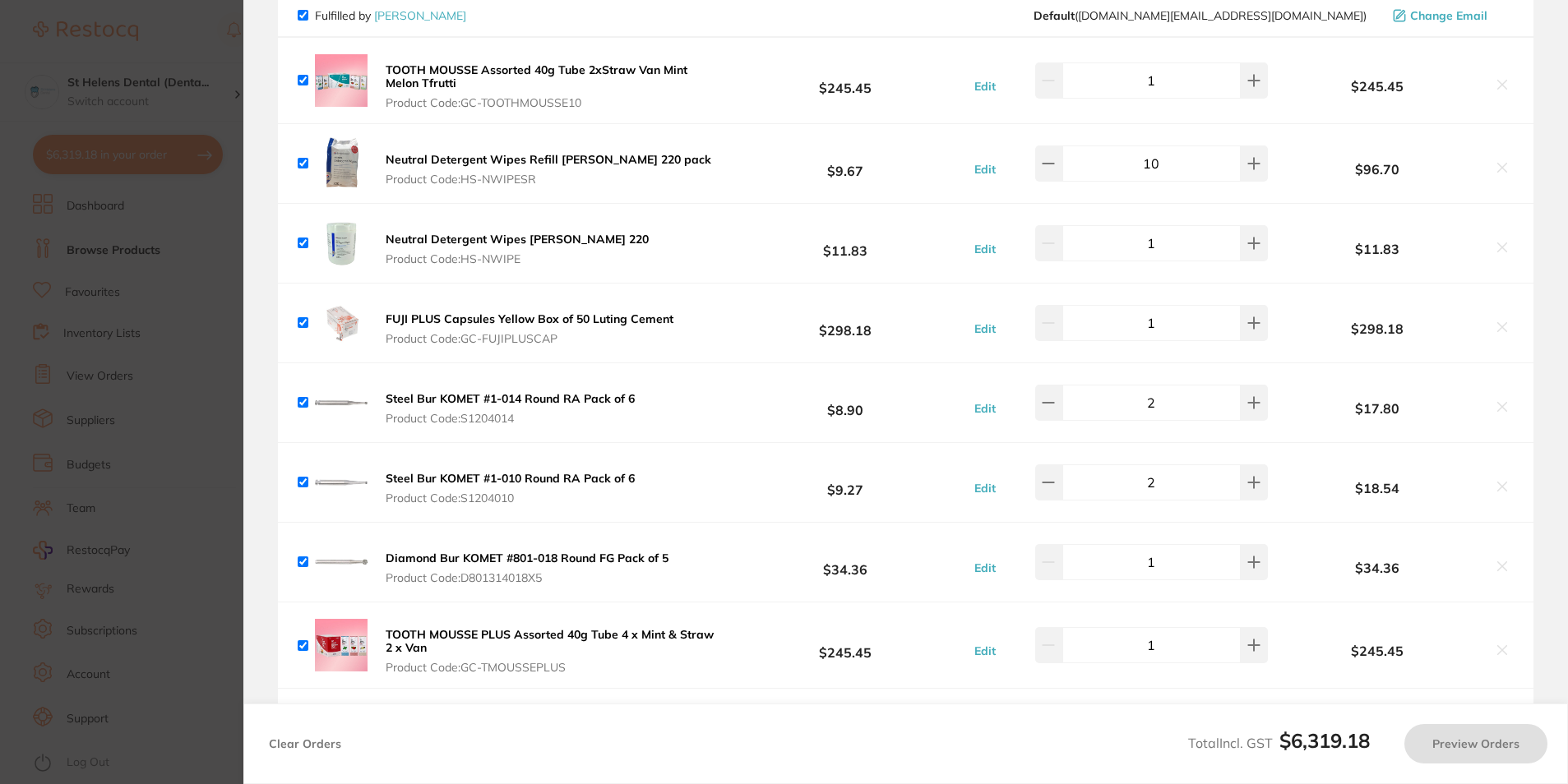
checkbox input "true"
click at [227, 132] on section "Update RRP Set your pre negotiated price for this item. Item Agreed RRP (excl. …" at bounding box center [785, 392] width 1571 height 784
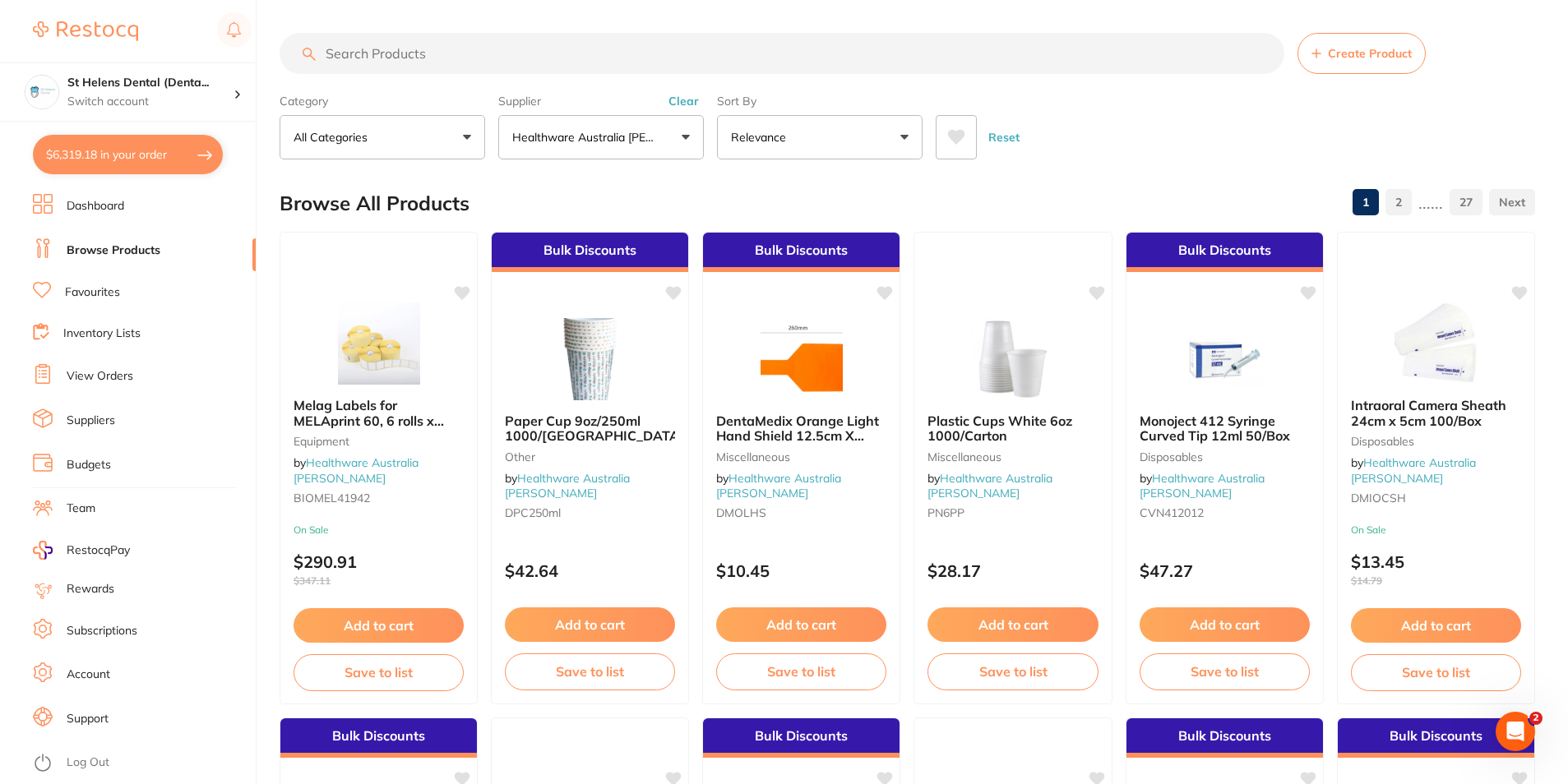
click at [159, 165] on button "$6,319.18 in your order" at bounding box center [128, 154] width 190 height 39
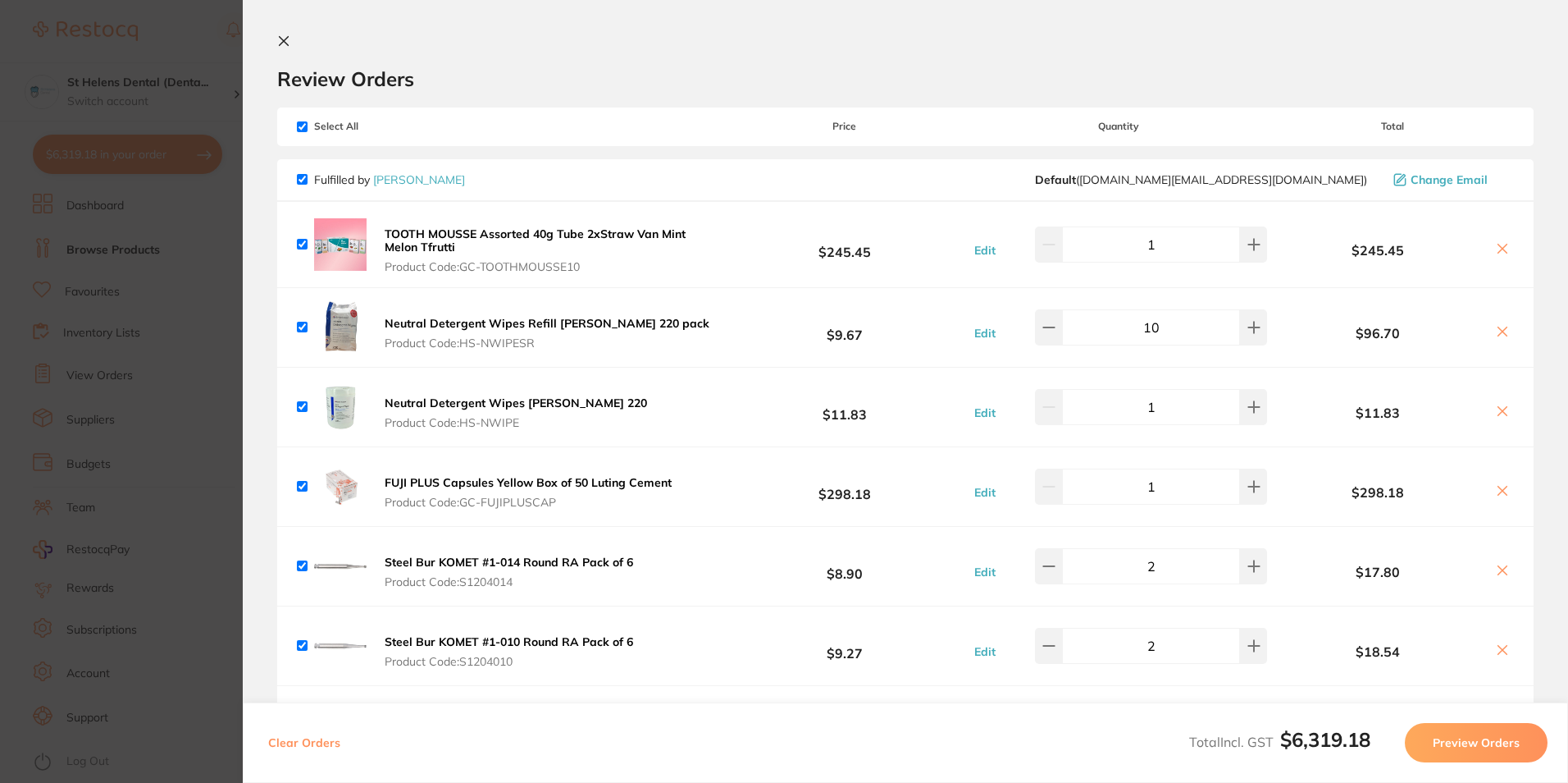
scroll to position [82, 0]
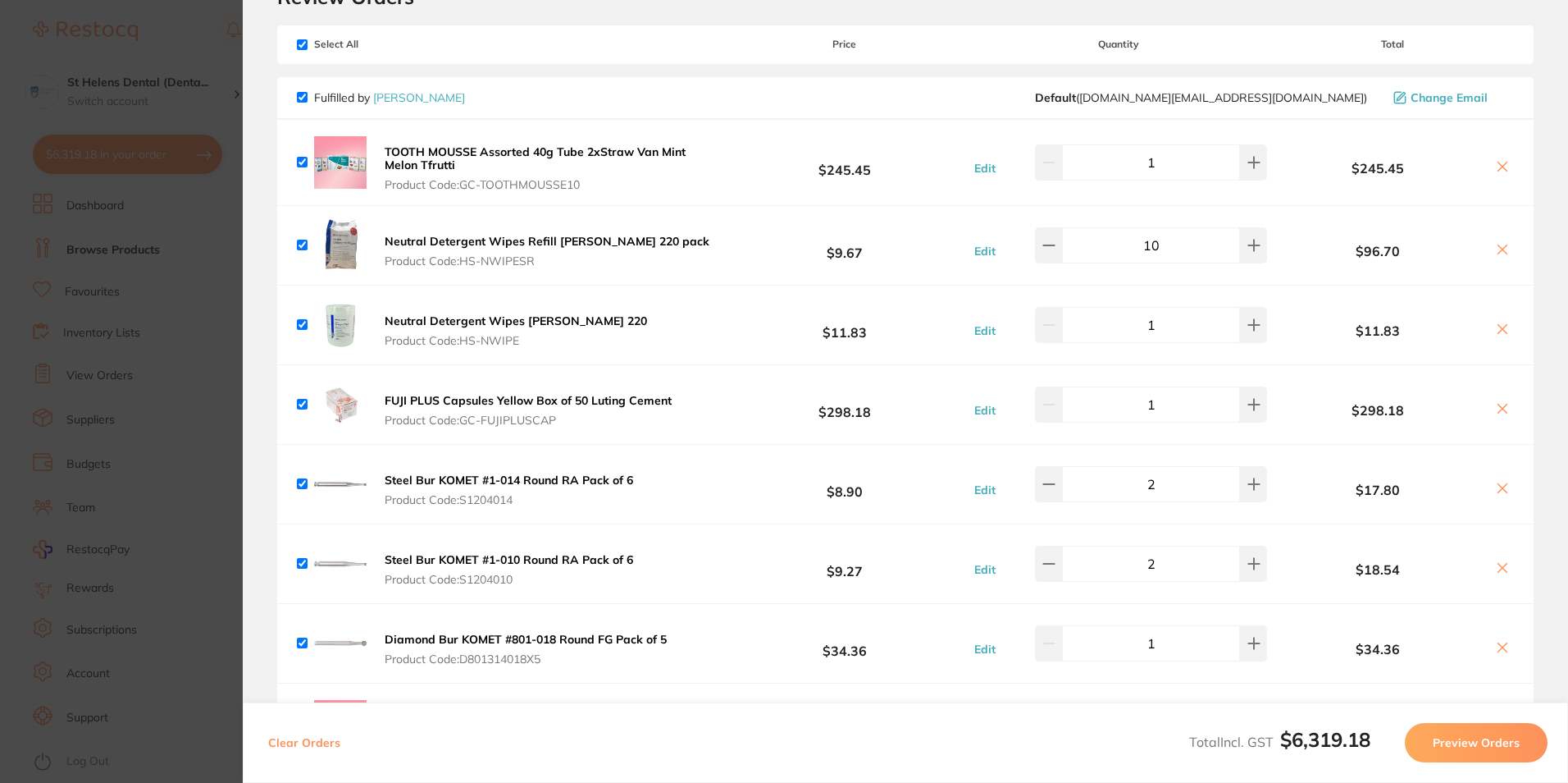
click at [302, 94] on input "checkbox" at bounding box center [302, 97] width 10 height 10
checkbox input "false"
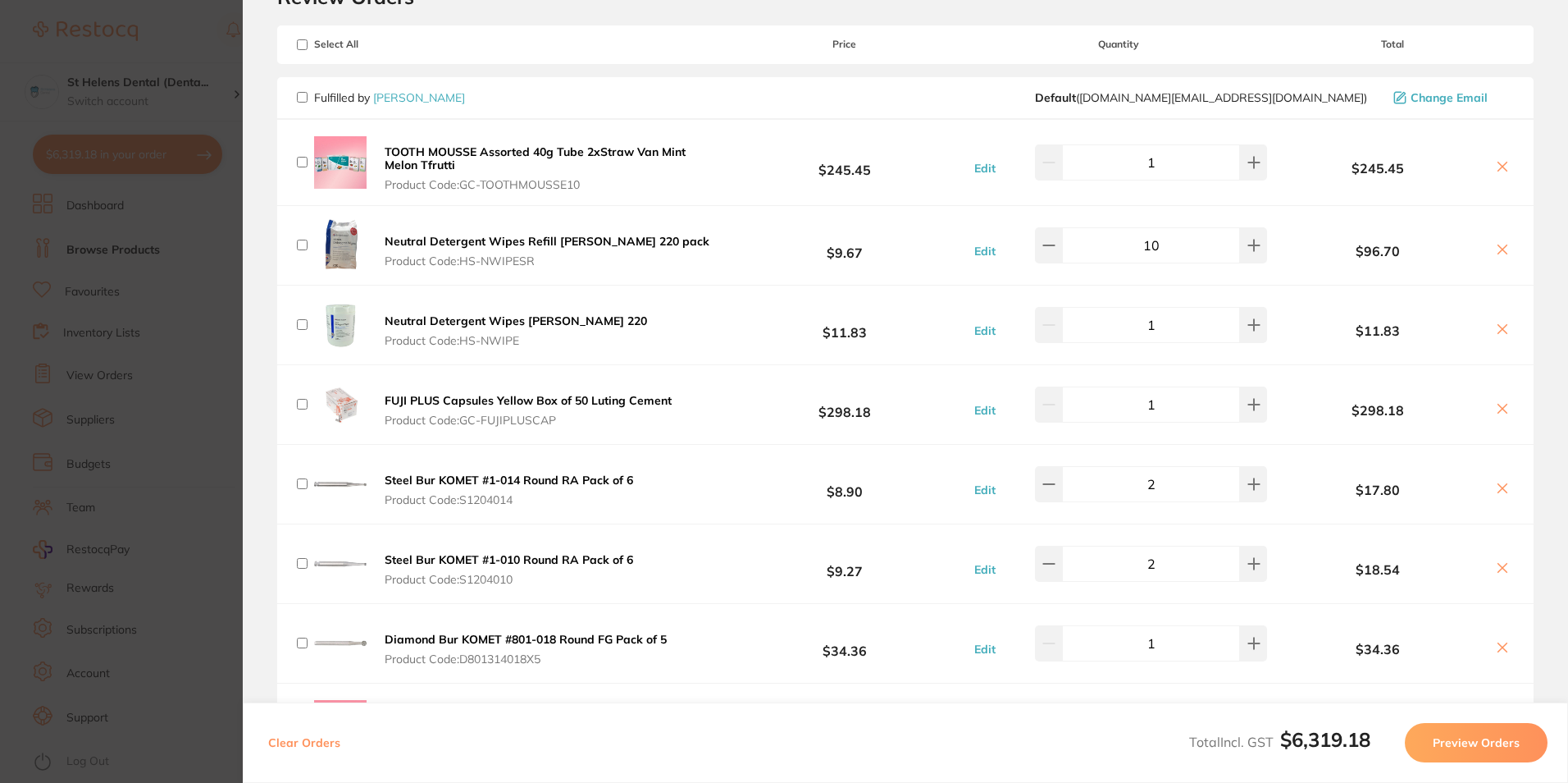
checkbox input "false"
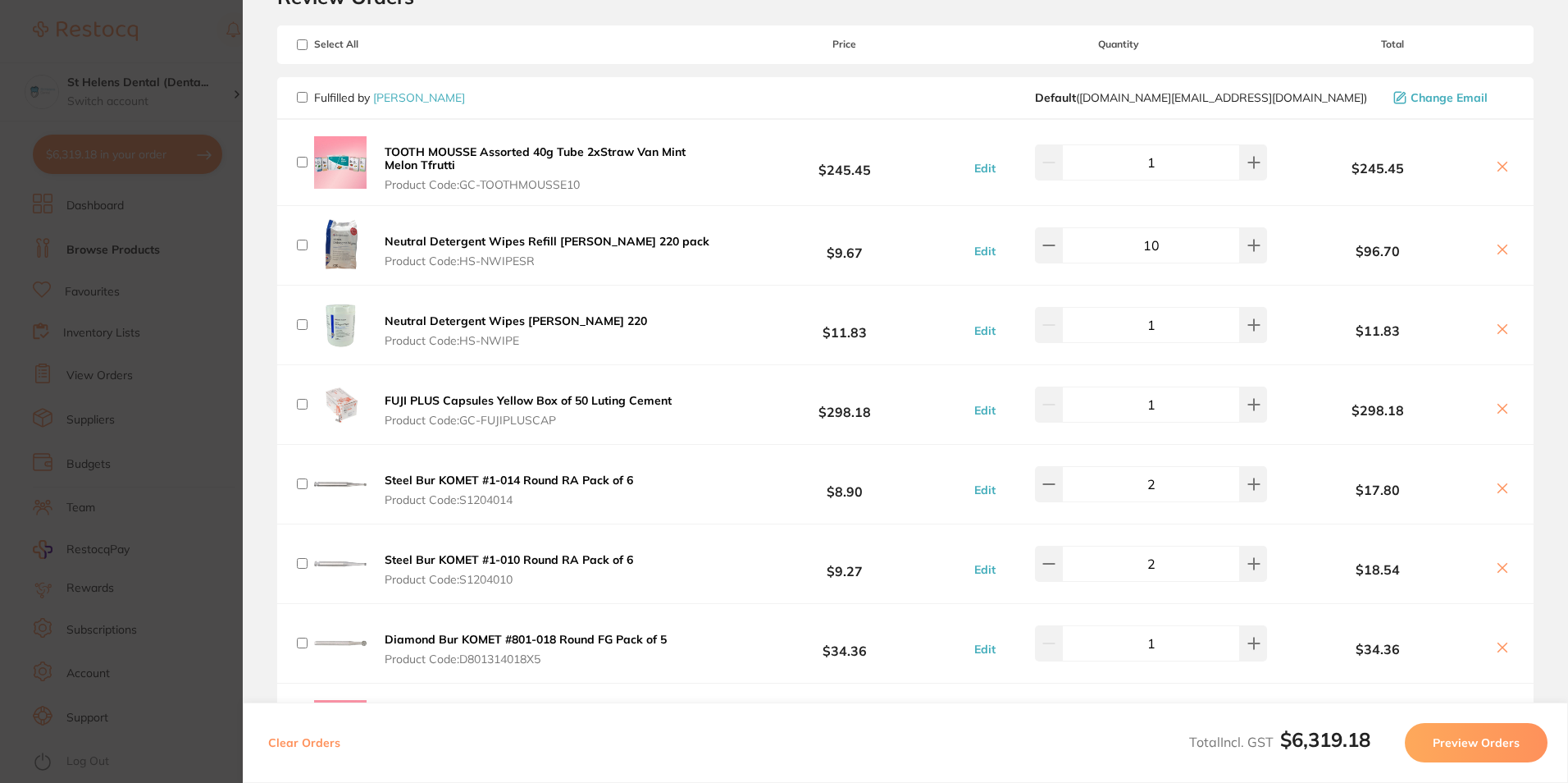
checkbox input "false"
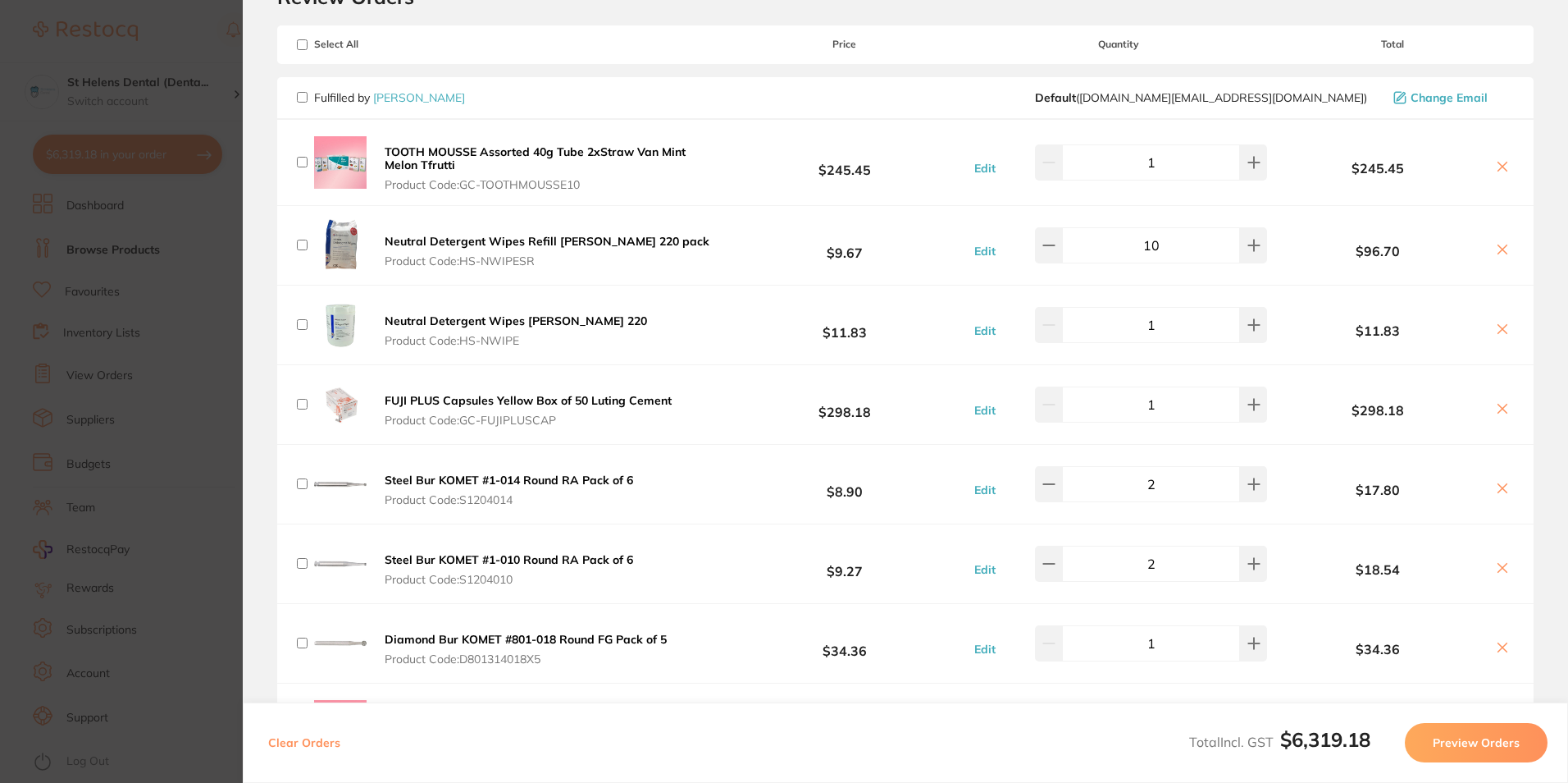
checkbox input "false"
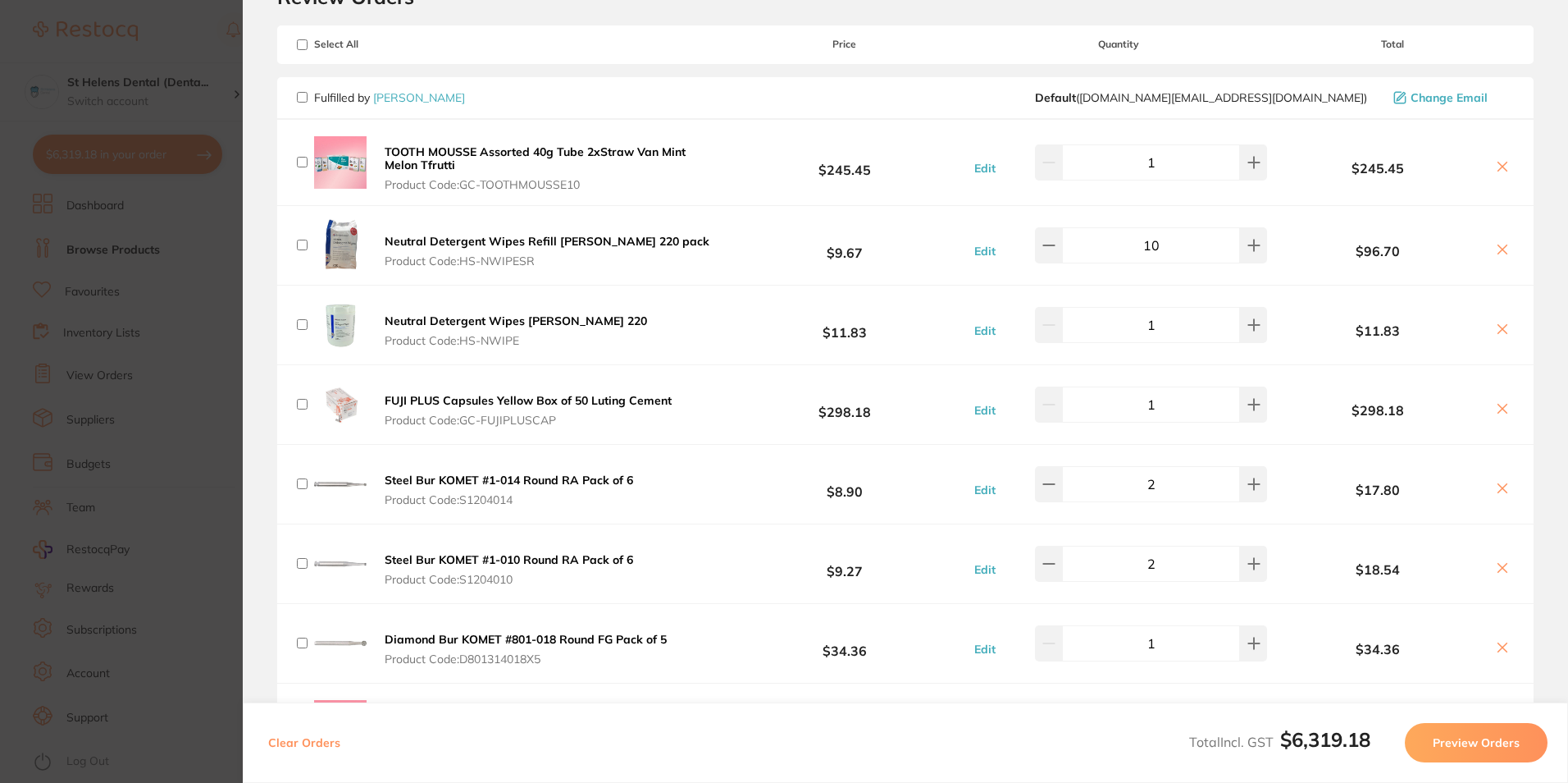
checkbox input "false"
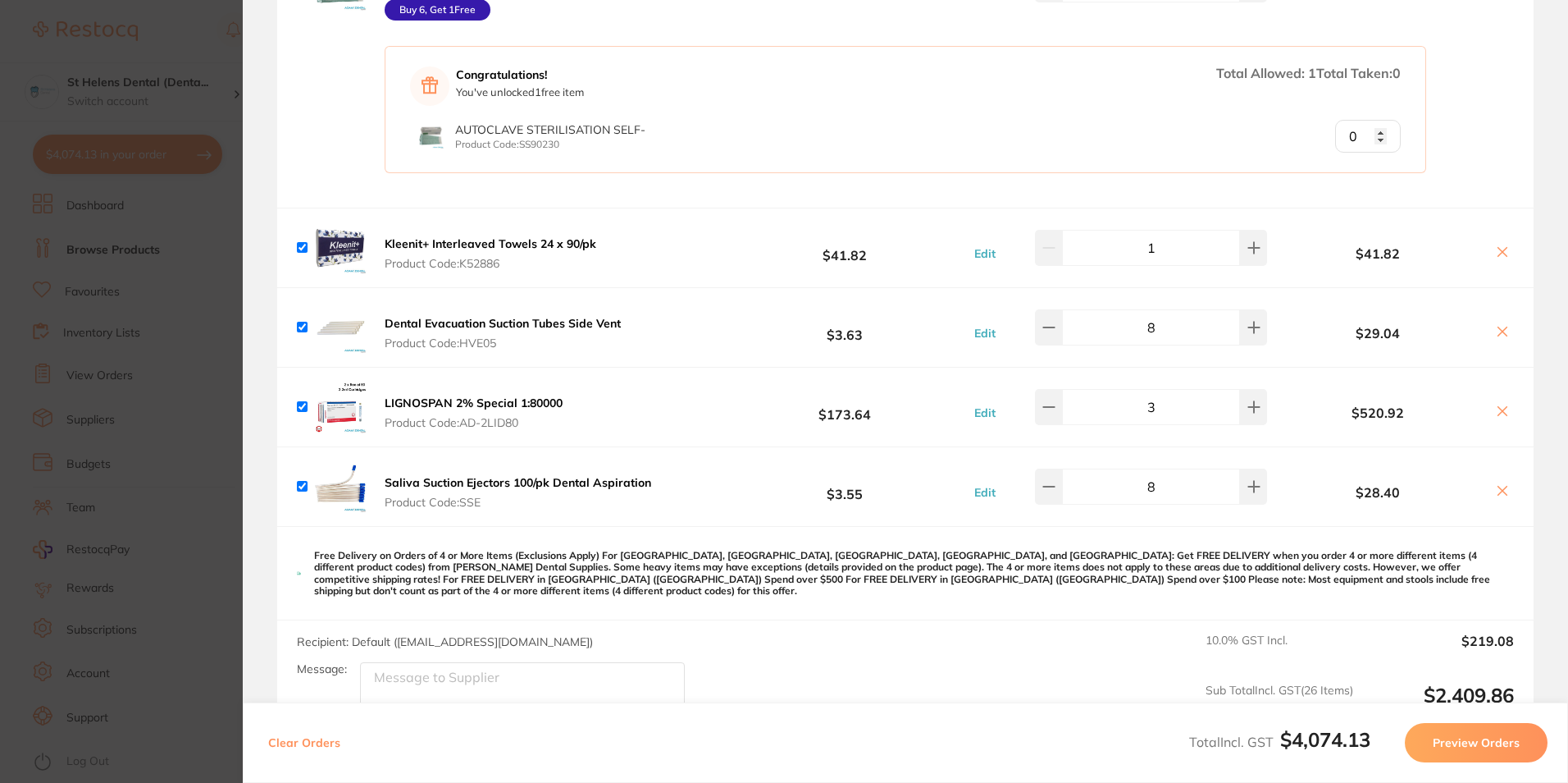
scroll to position [4046, 0]
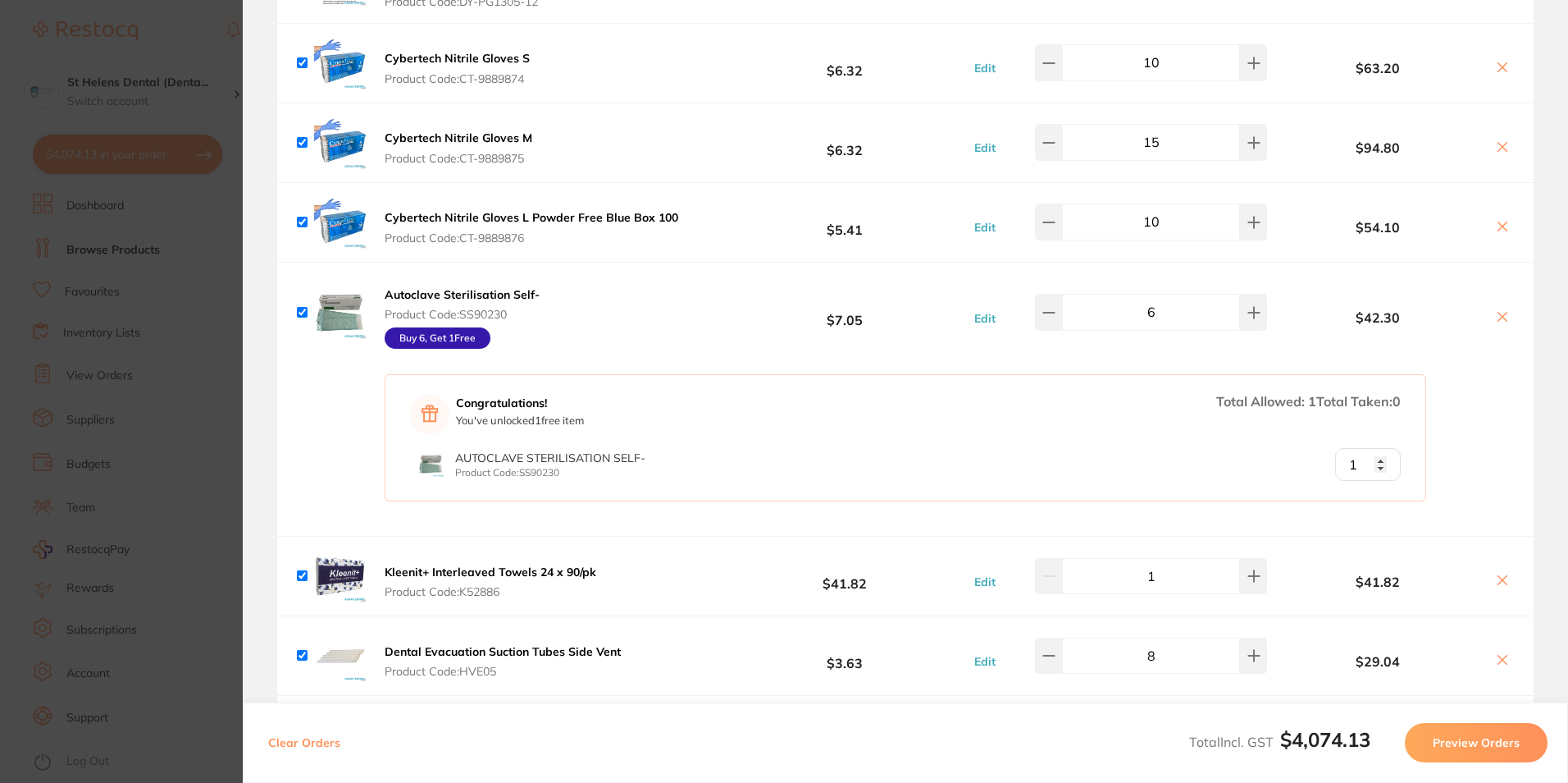
click at [1379, 448] on input "1" at bounding box center [1367, 465] width 65 height 33
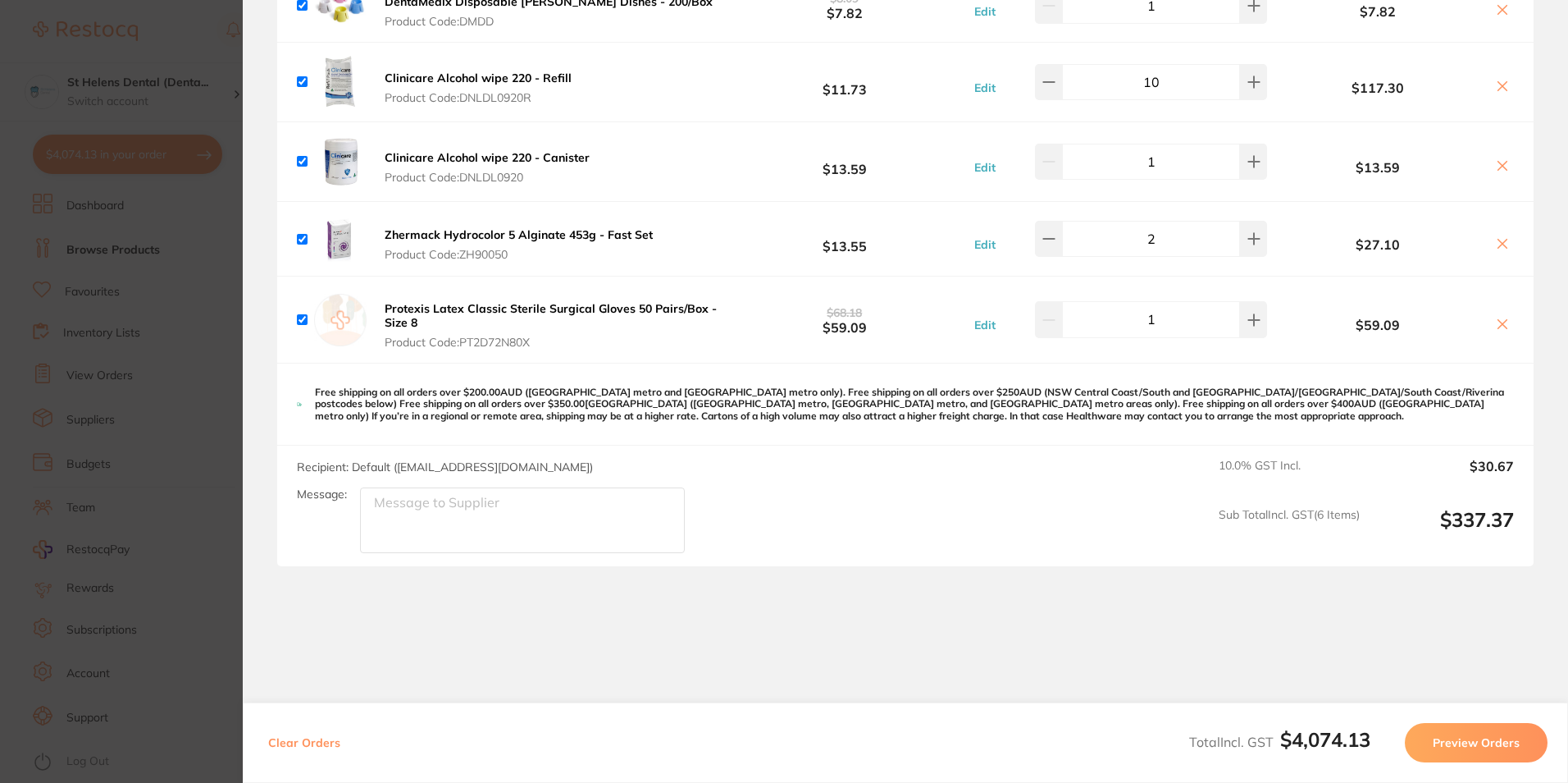
scroll to position [5768, 0]
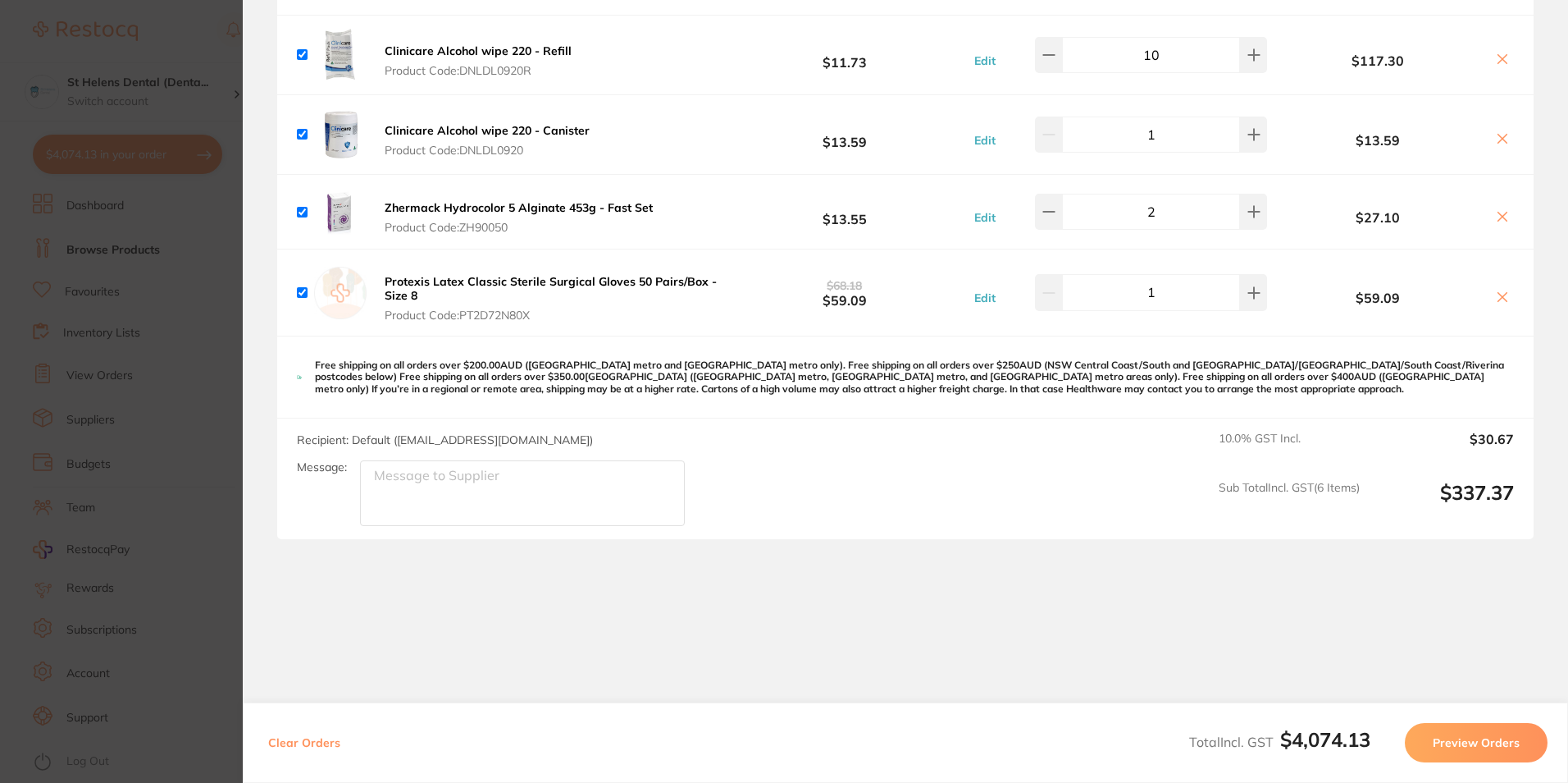
type input "0"
click at [1499, 745] on button "Preview Orders" at bounding box center [1477, 742] width 143 height 39
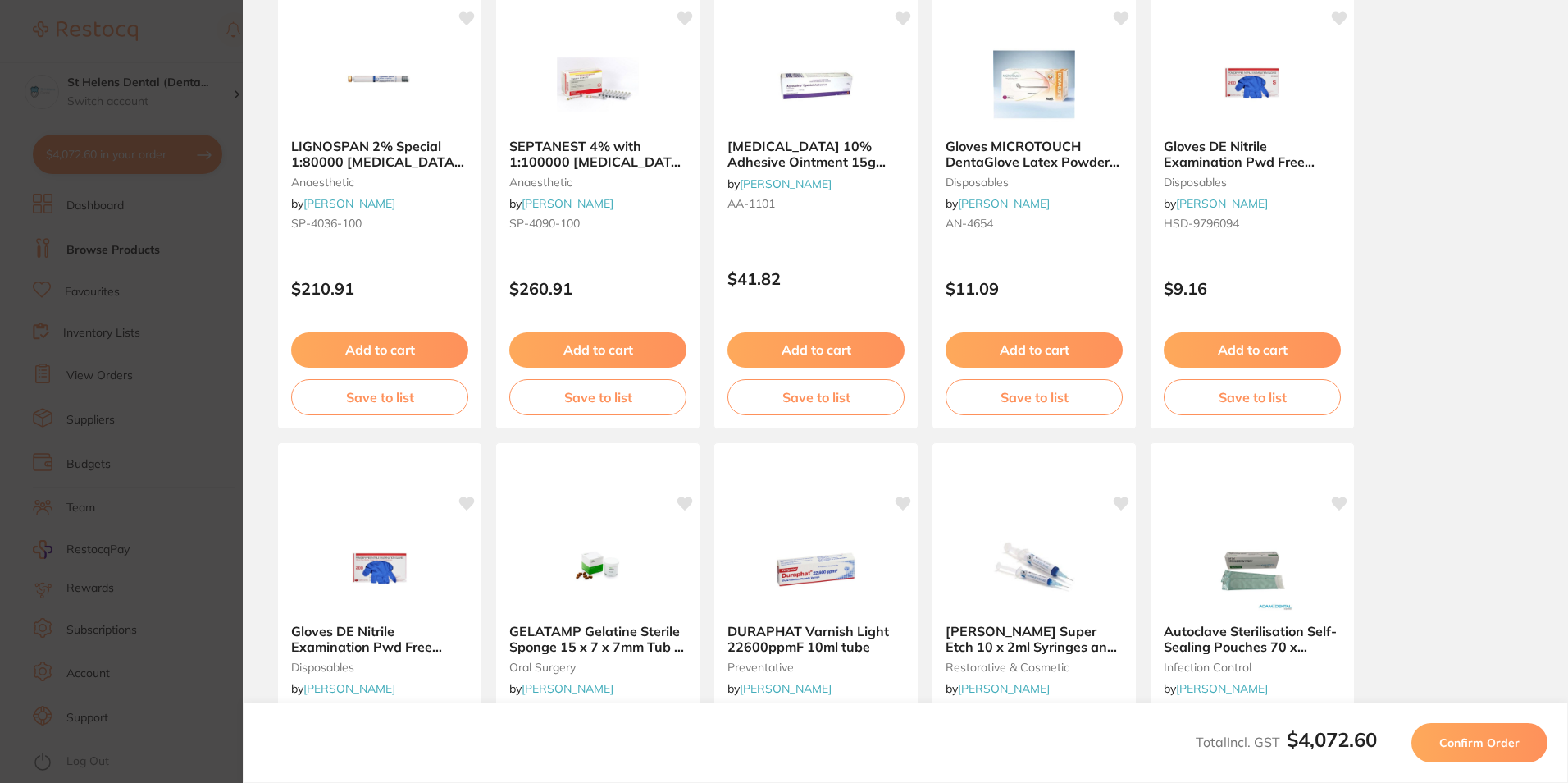
scroll to position [0, 0]
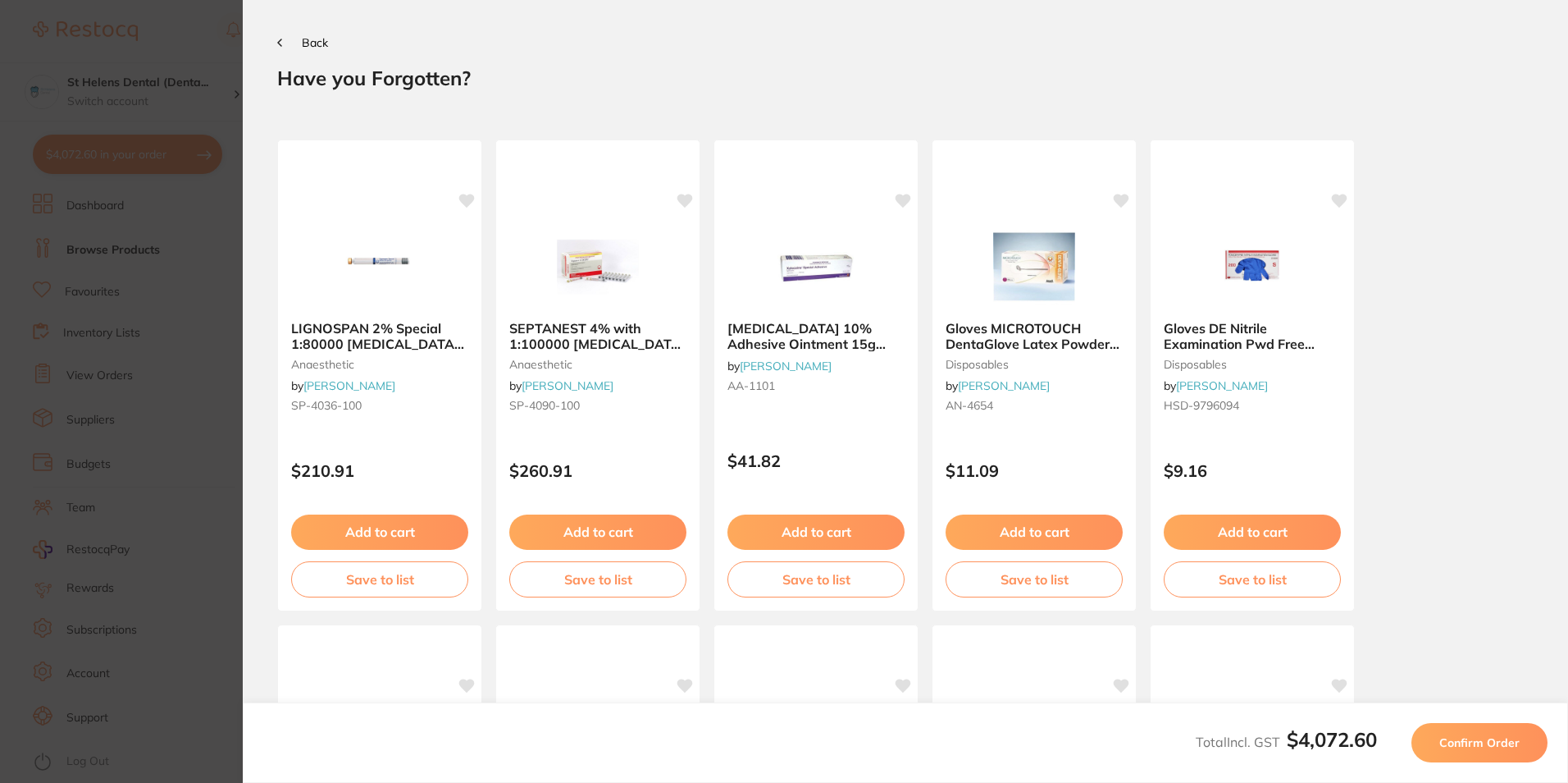
click at [1493, 751] on button "Confirm Order" at bounding box center [1479, 742] width 137 height 39
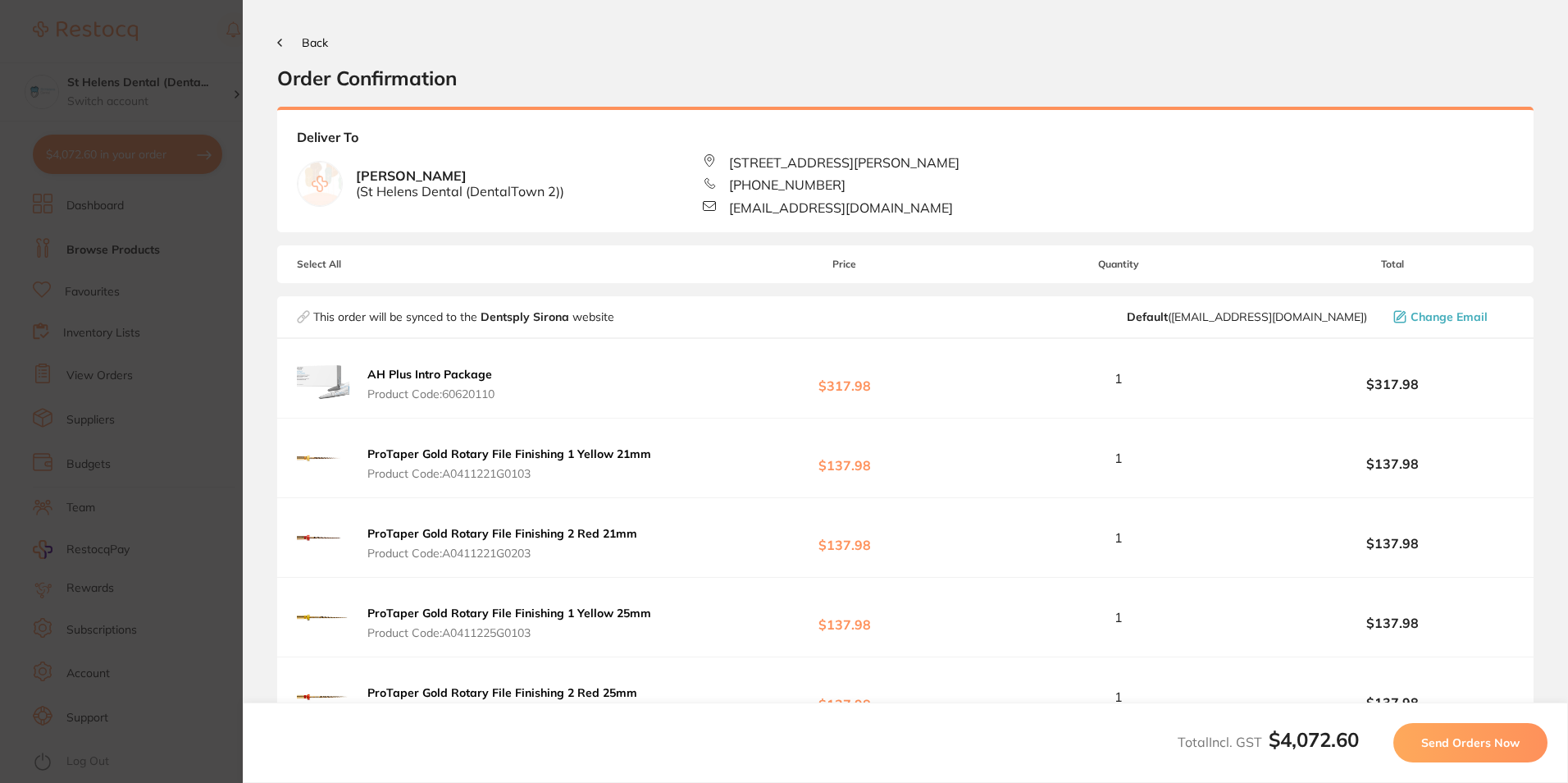
click at [321, 47] on span "Back" at bounding box center [315, 43] width 26 height 15
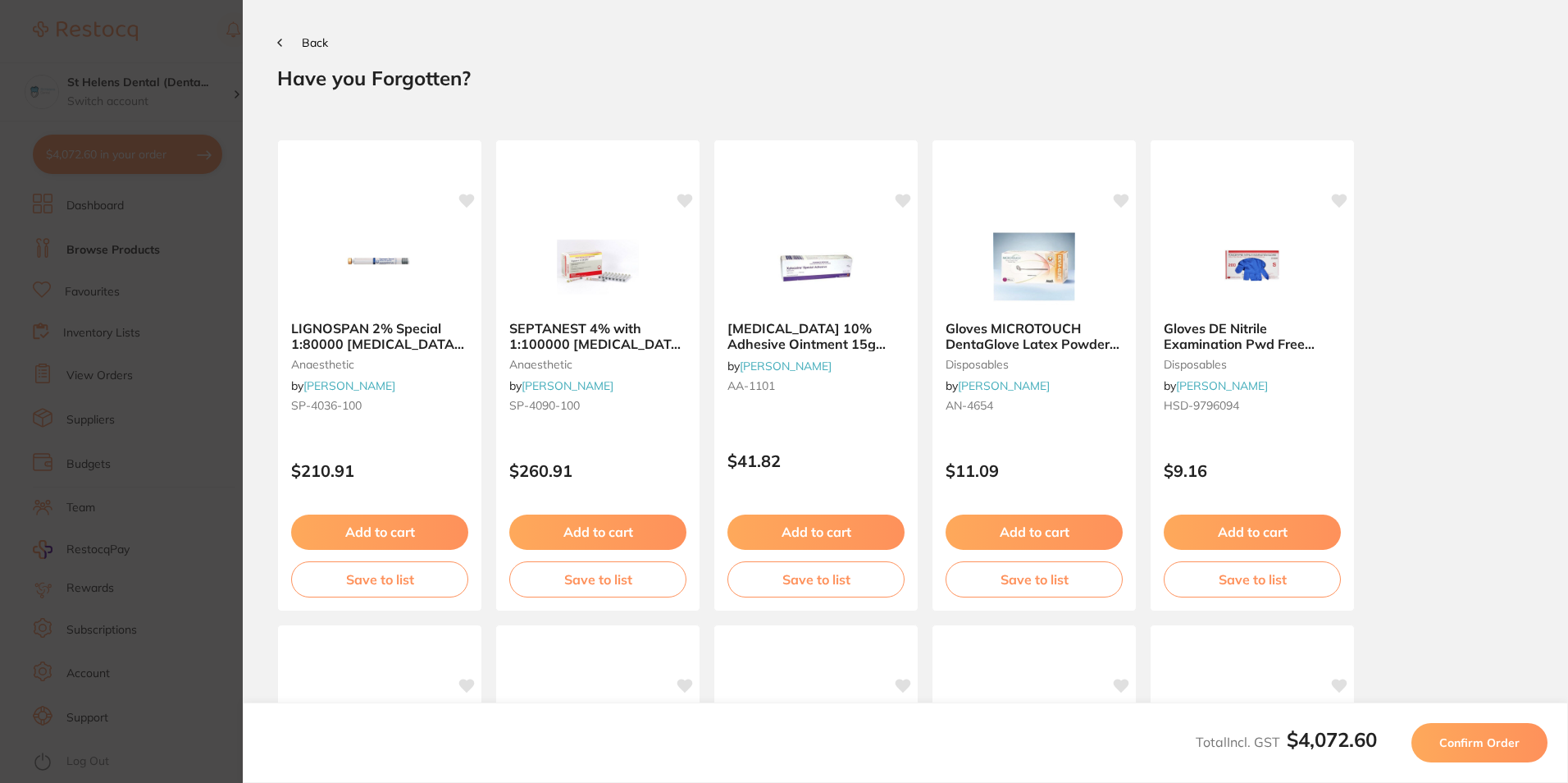
click at [292, 39] on button "Back" at bounding box center [303, 42] width 50 height 13
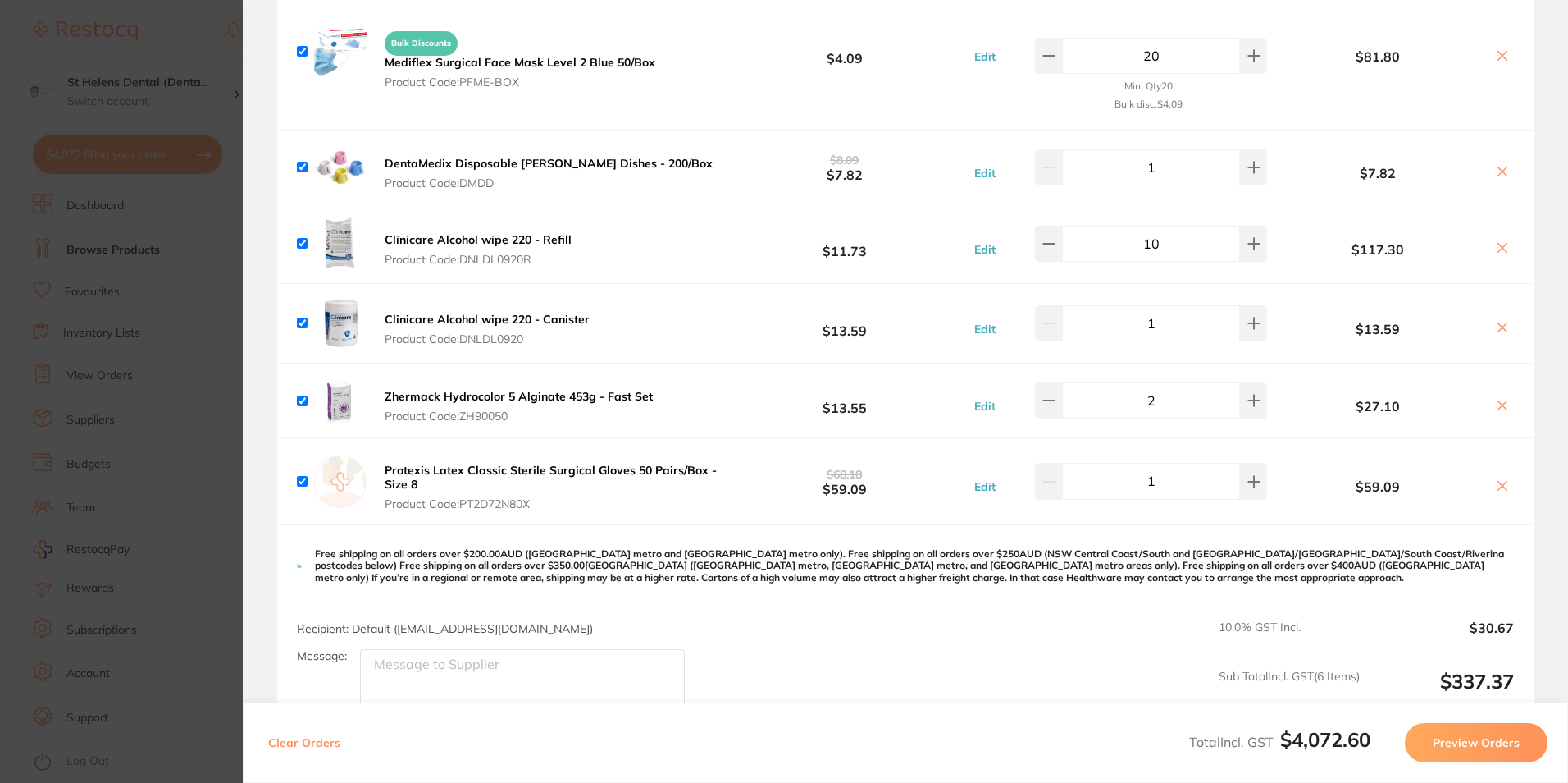
scroll to position [5498, 0]
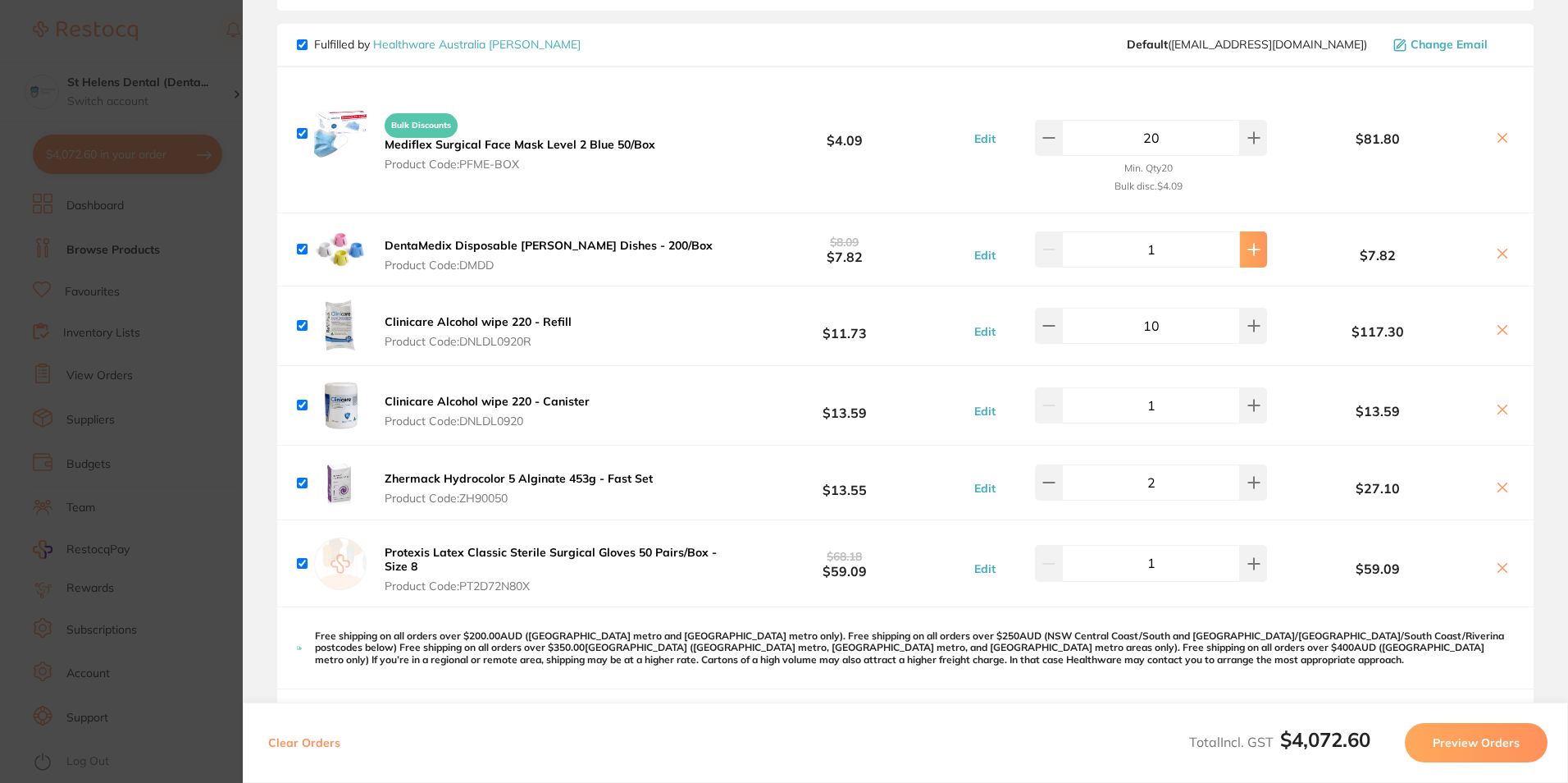
type input "2"
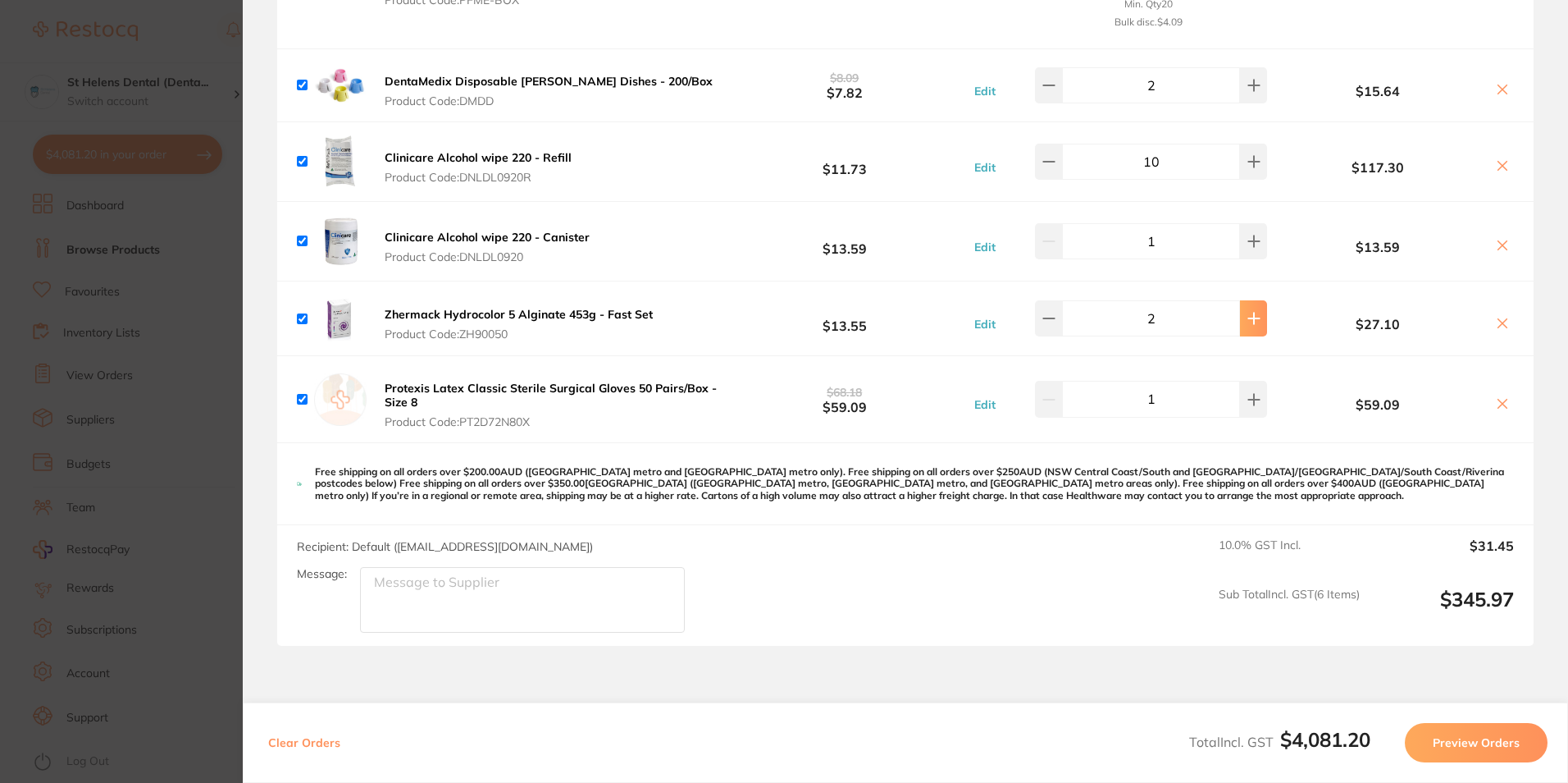
type input "3"
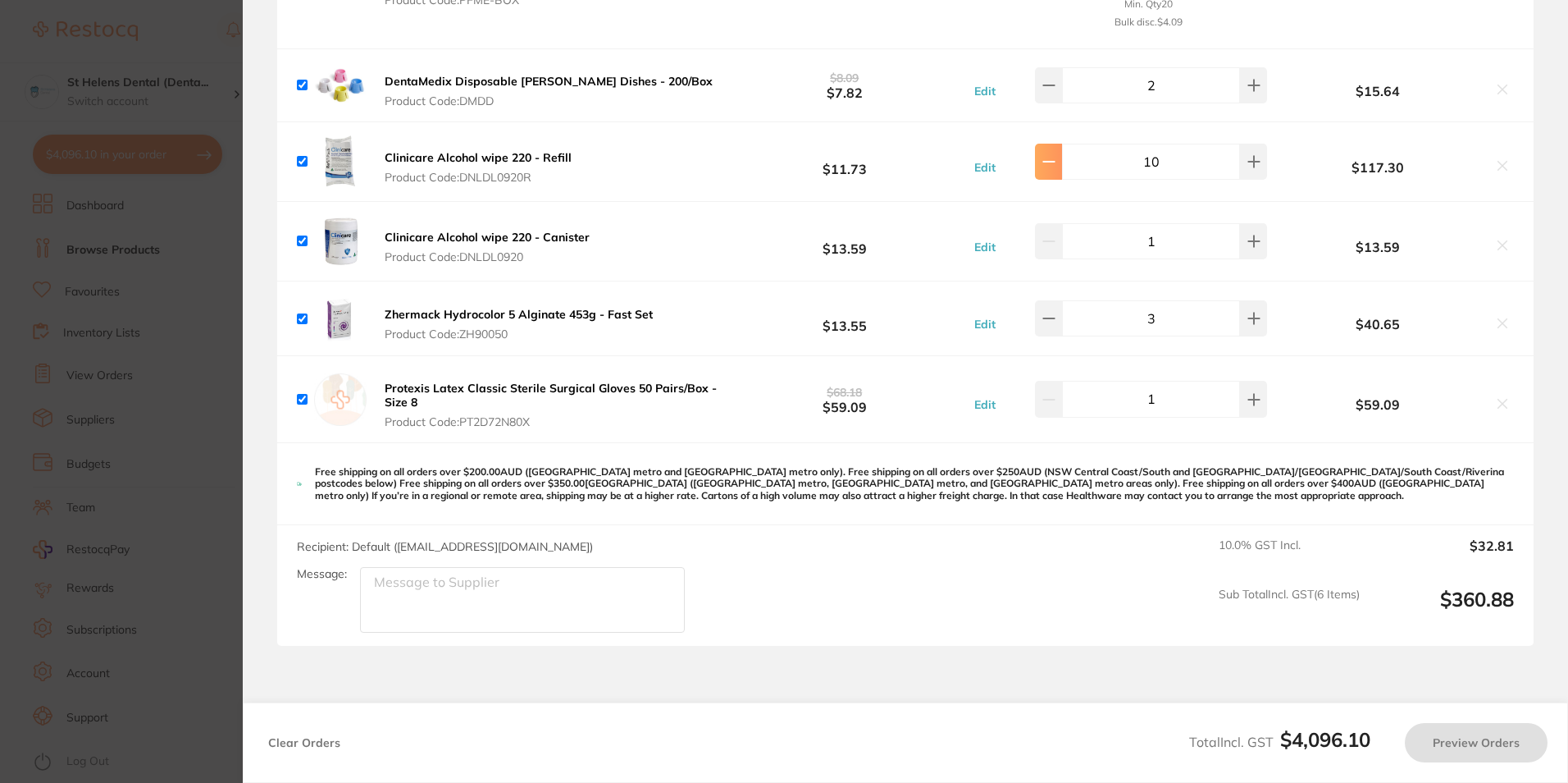
type input "11"
type input "2"
type input "10"
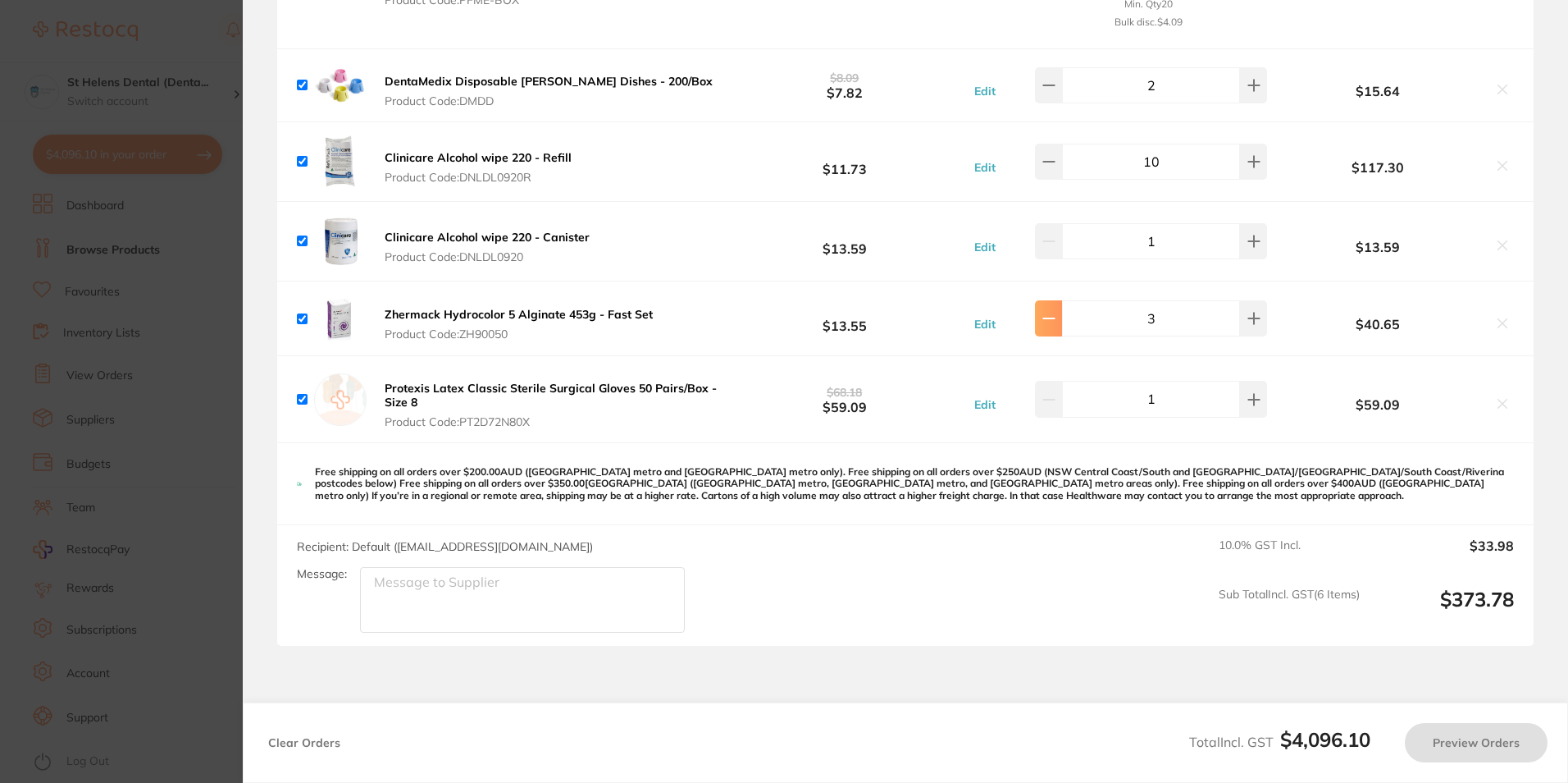
type input "2"
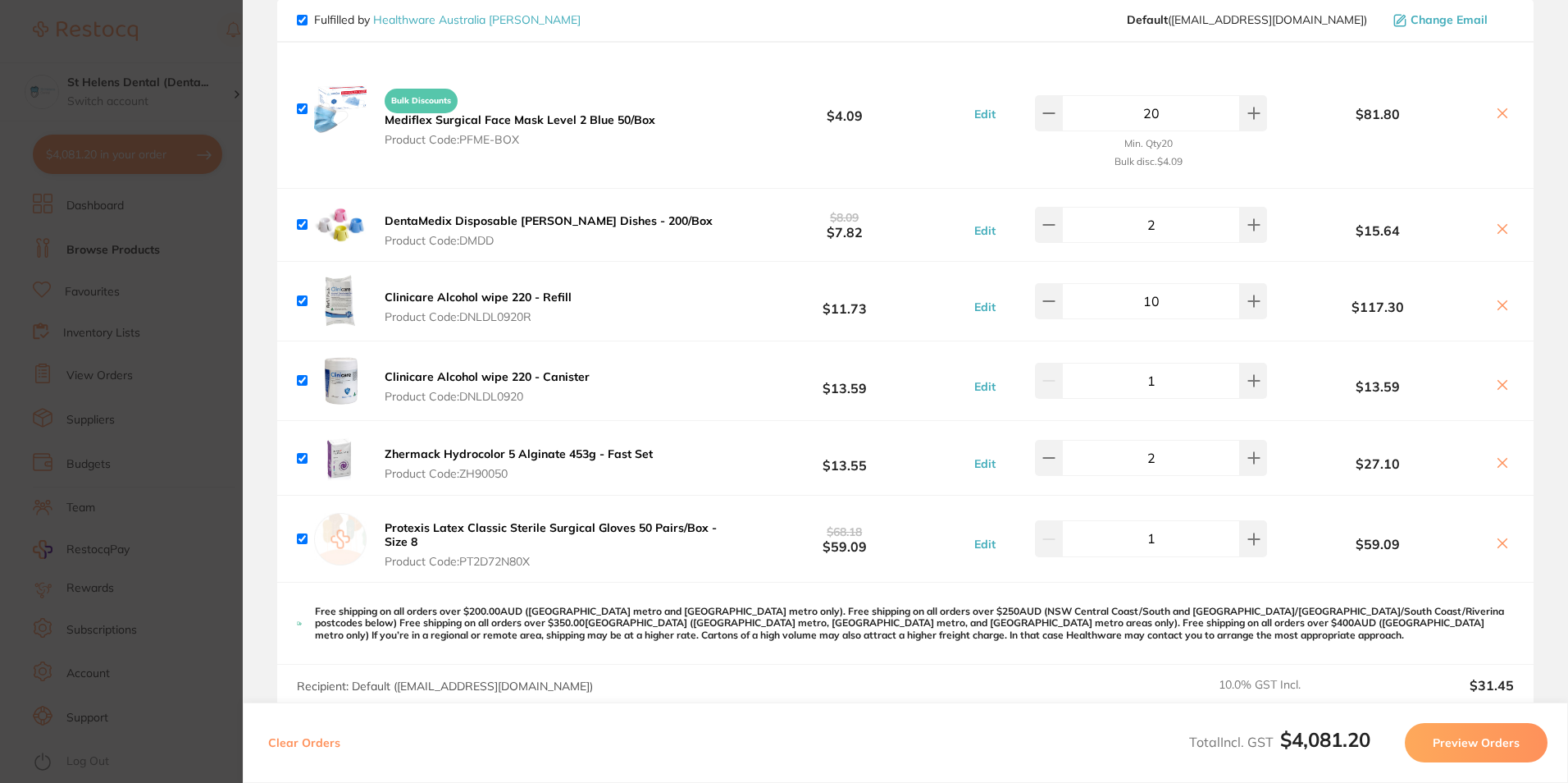
scroll to position [5605, 0]
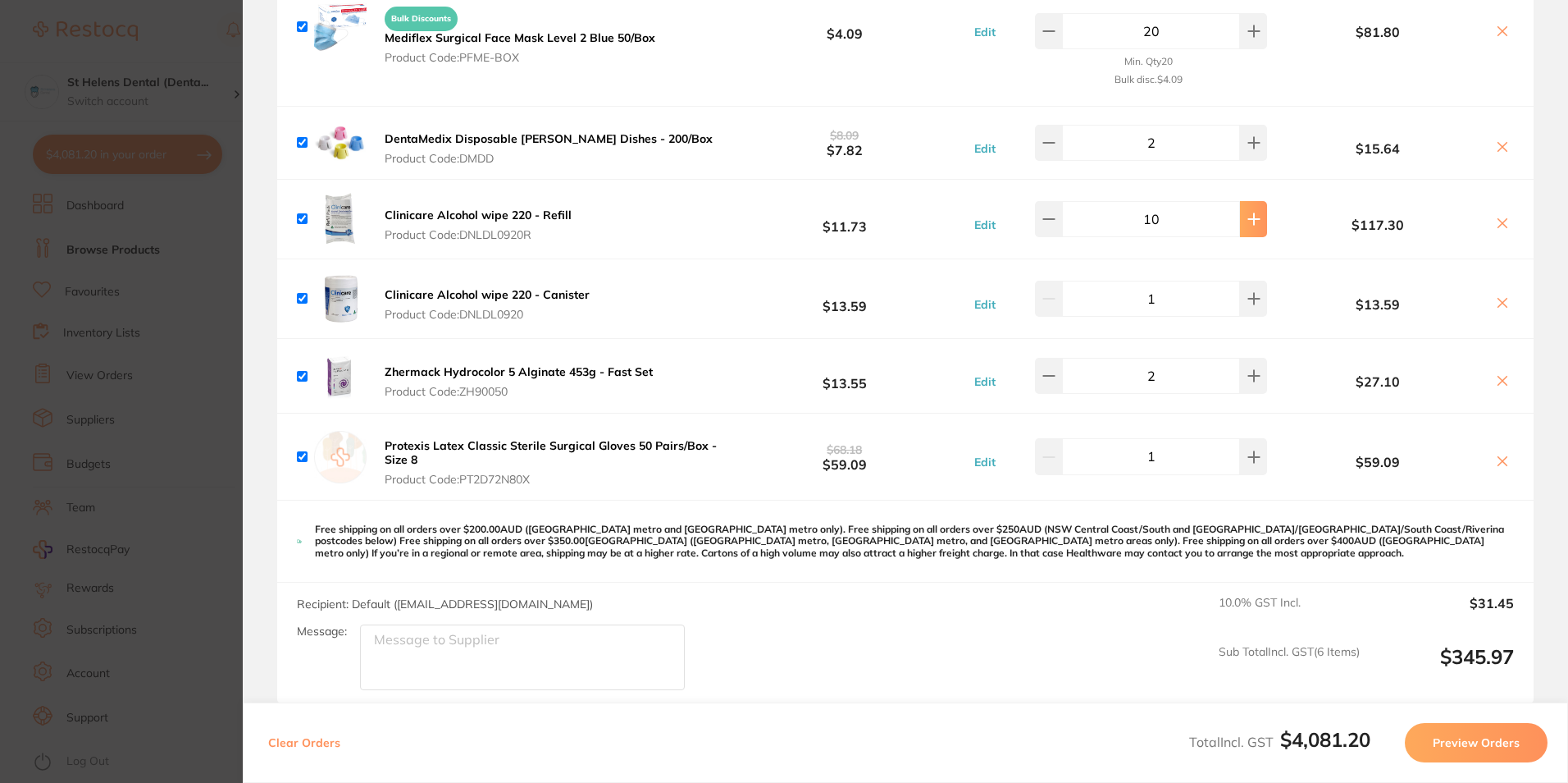
type input "11"
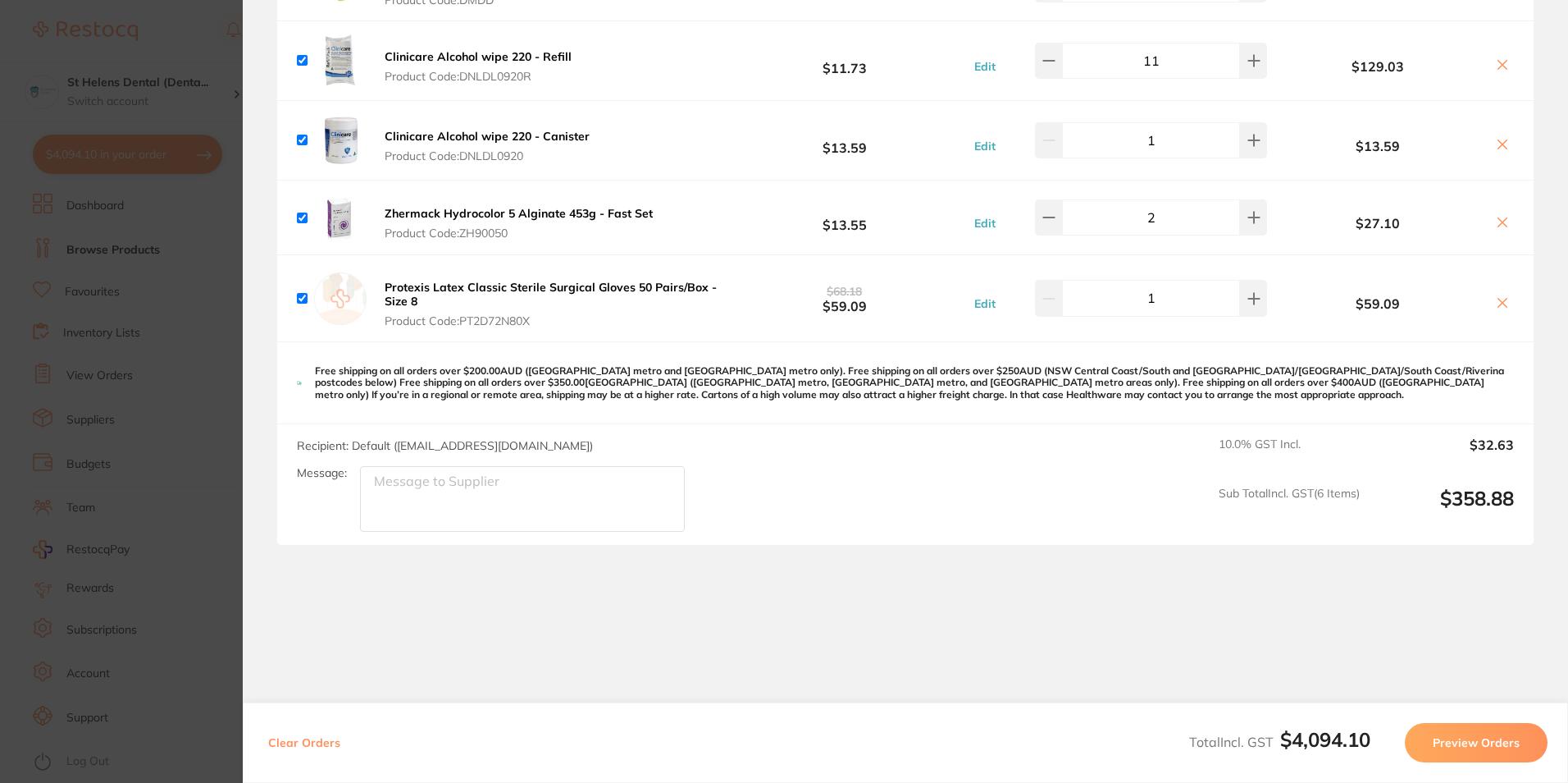
scroll to position [5768, 0]
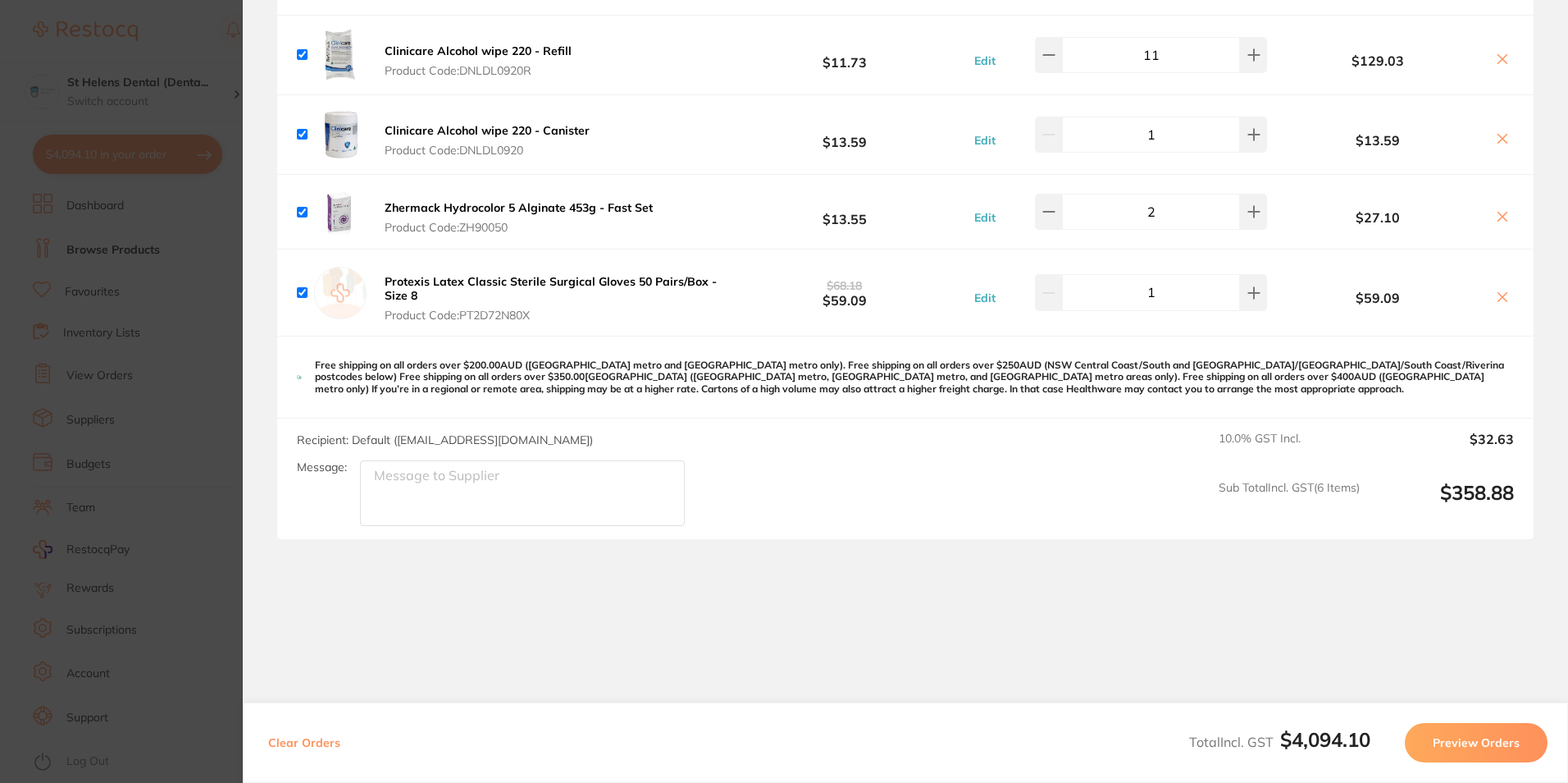
click at [1462, 736] on button "Preview Orders" at bounding box center [1477, 742] width 143 height 39
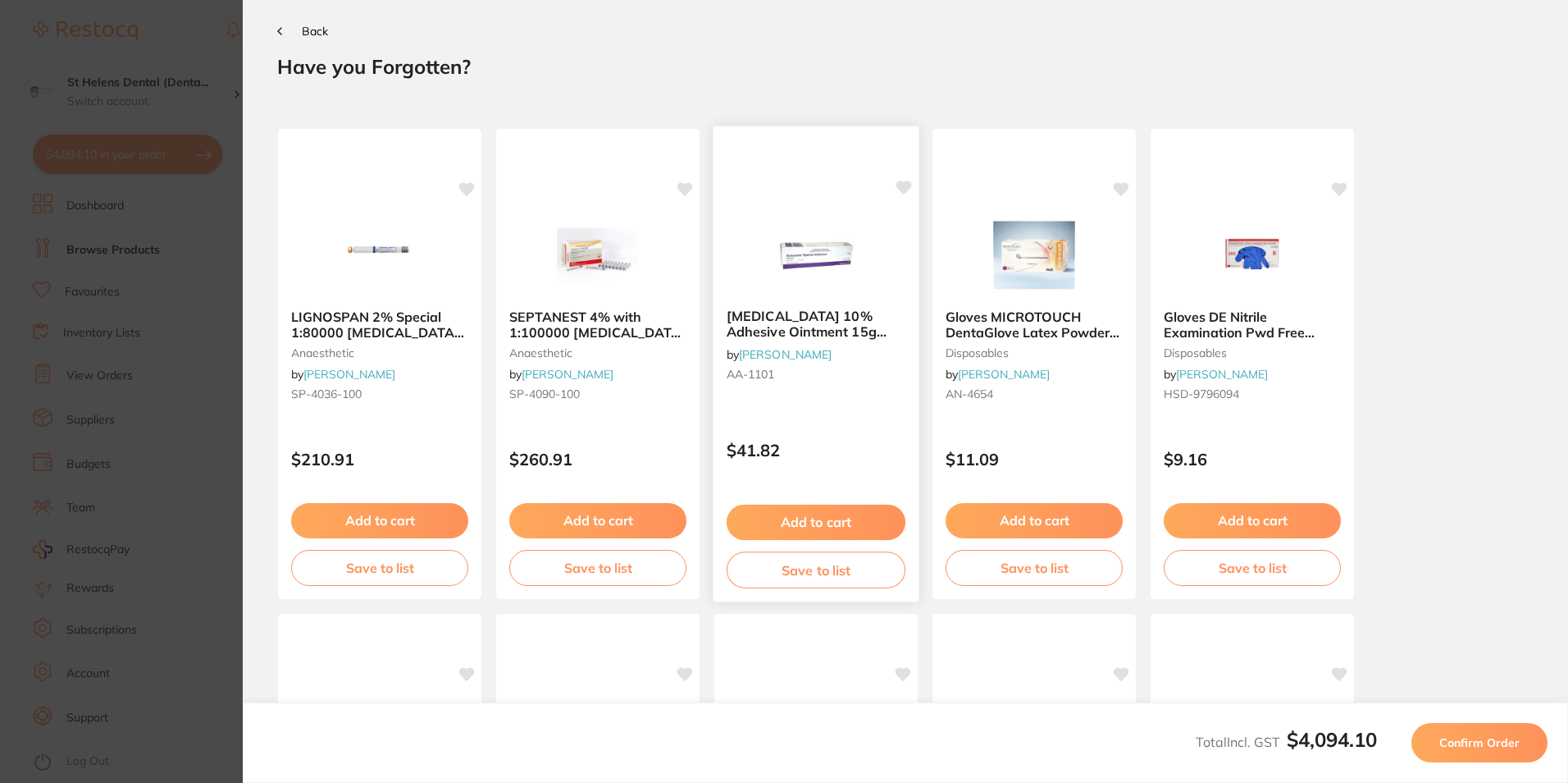
scroll to position [0, 0]
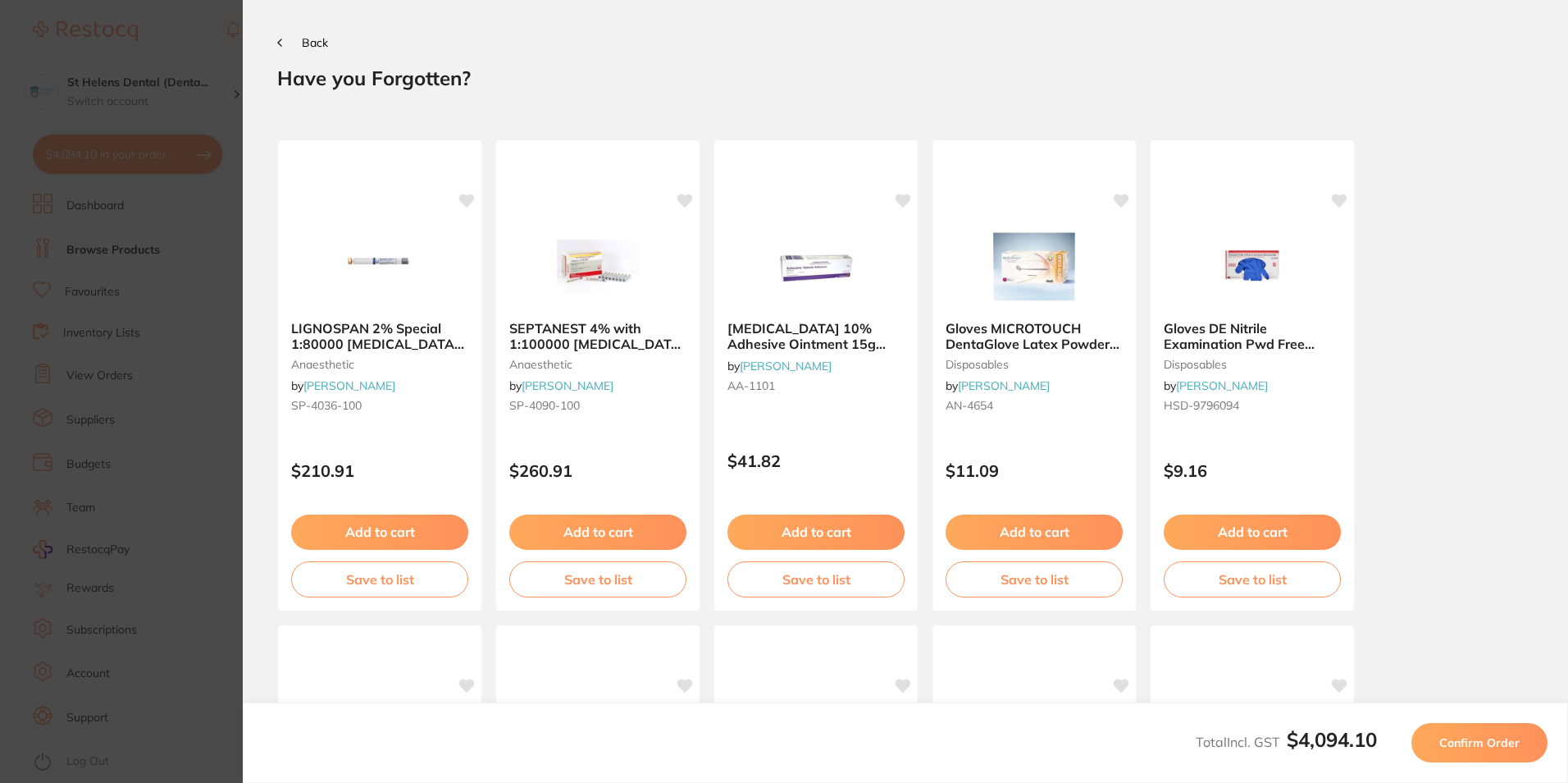
click at [326, 42] on span "Back" at bounding box center [315, 43] width 26 height 15
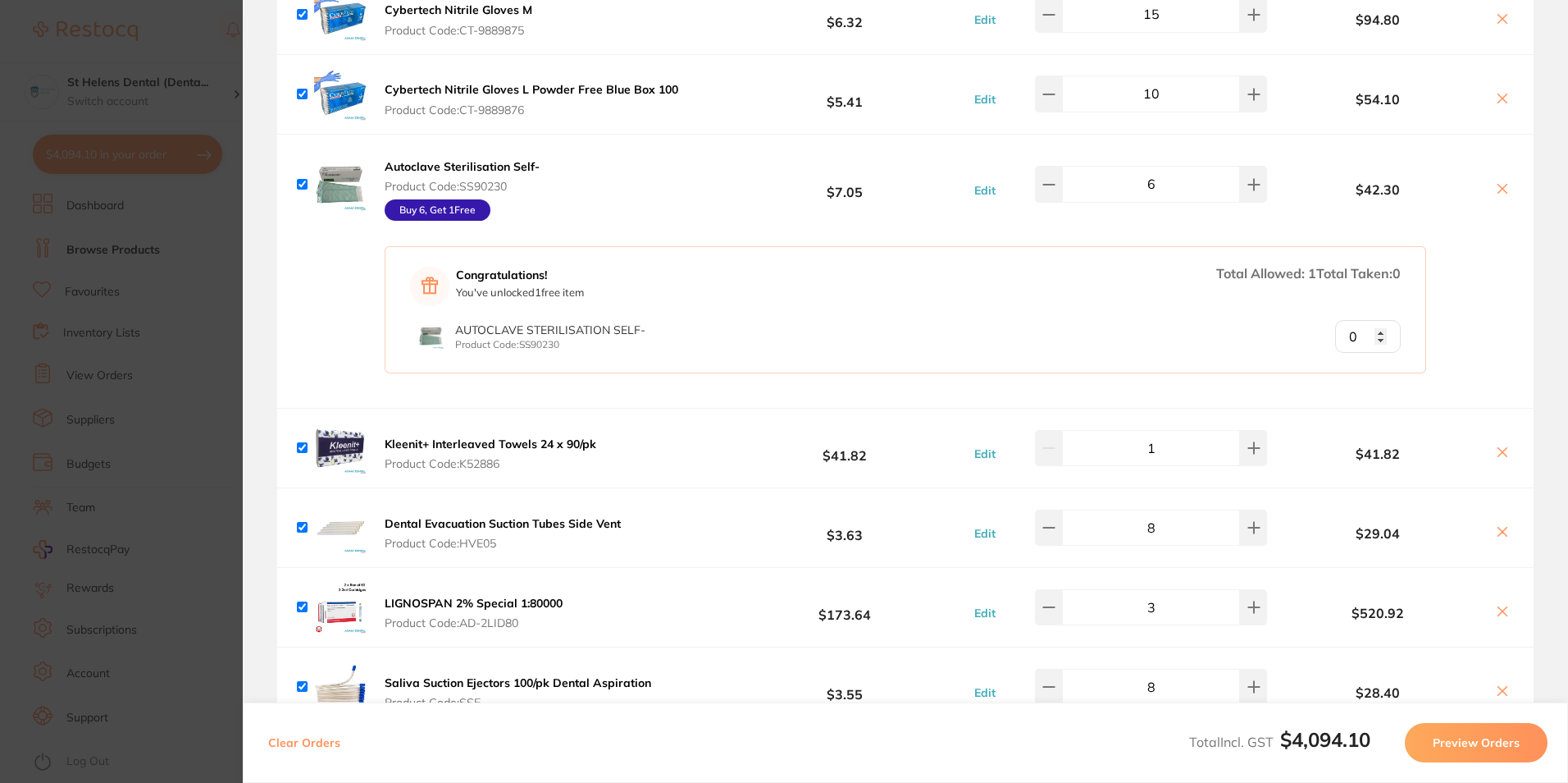
scroll to position [3963, 0]
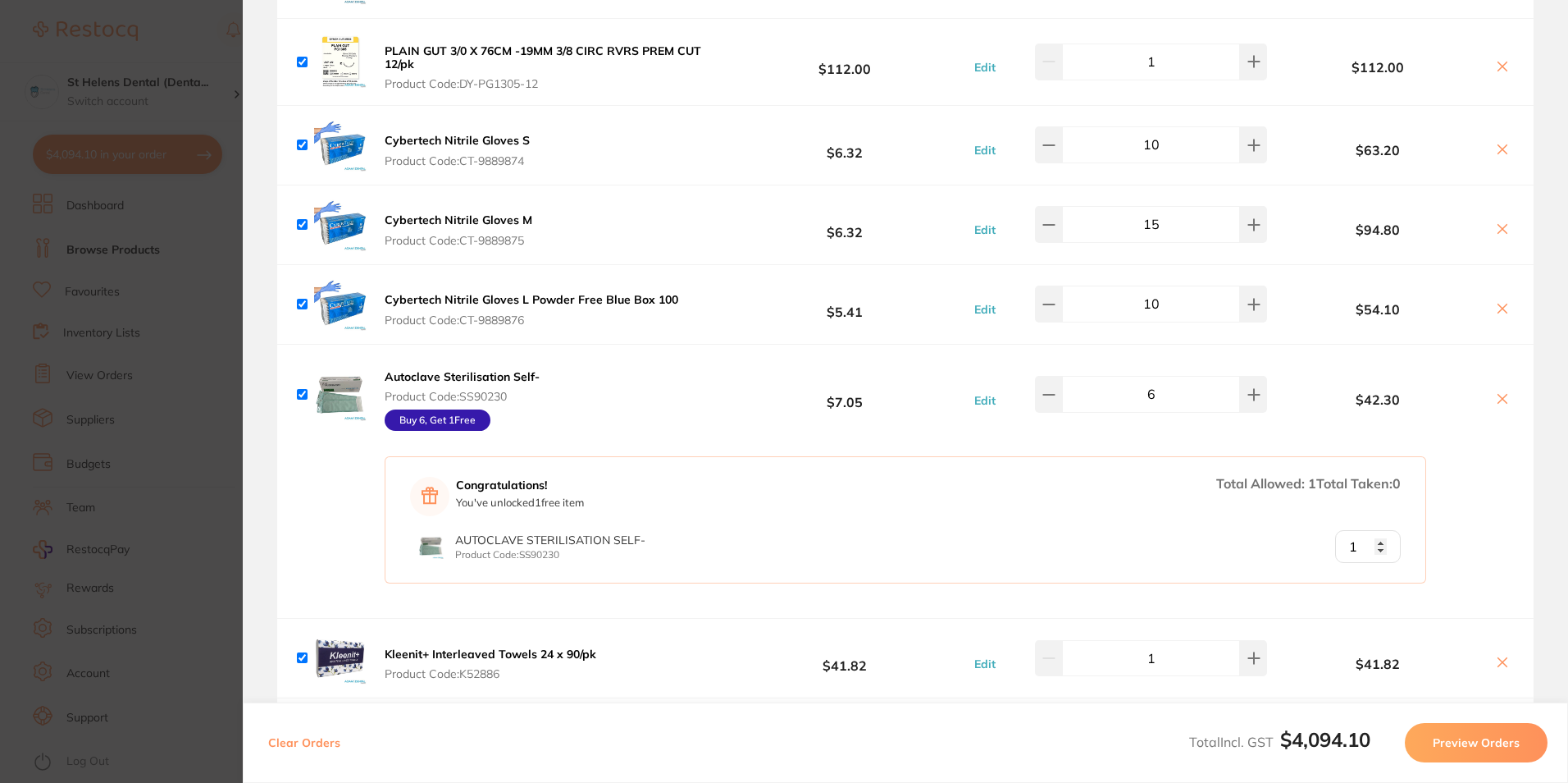
click at [1377, 530] on input "1" at bounding box center [1367, 546] width 65 height 33
type input "0"
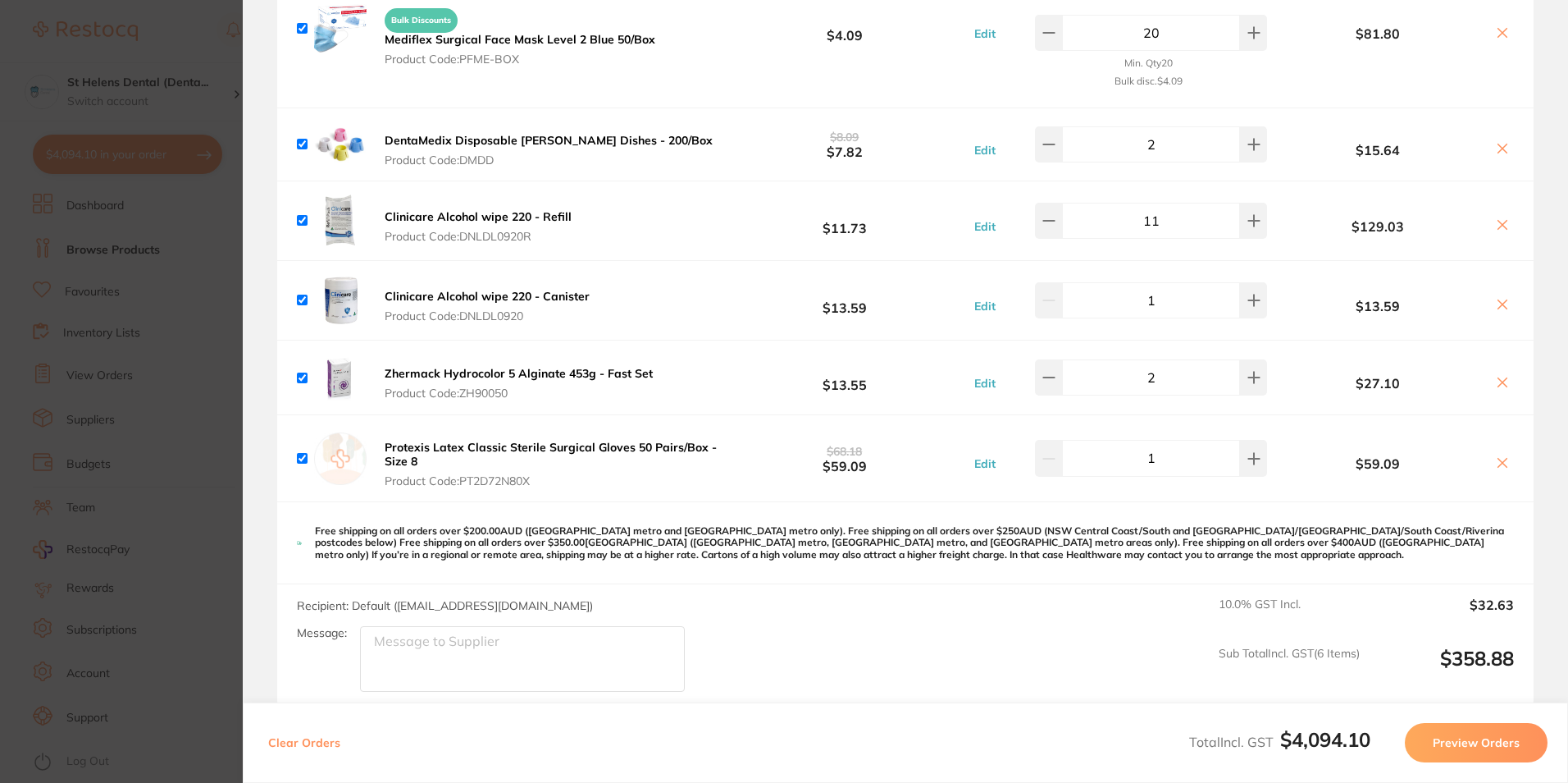
scroll to position [5768, 0]
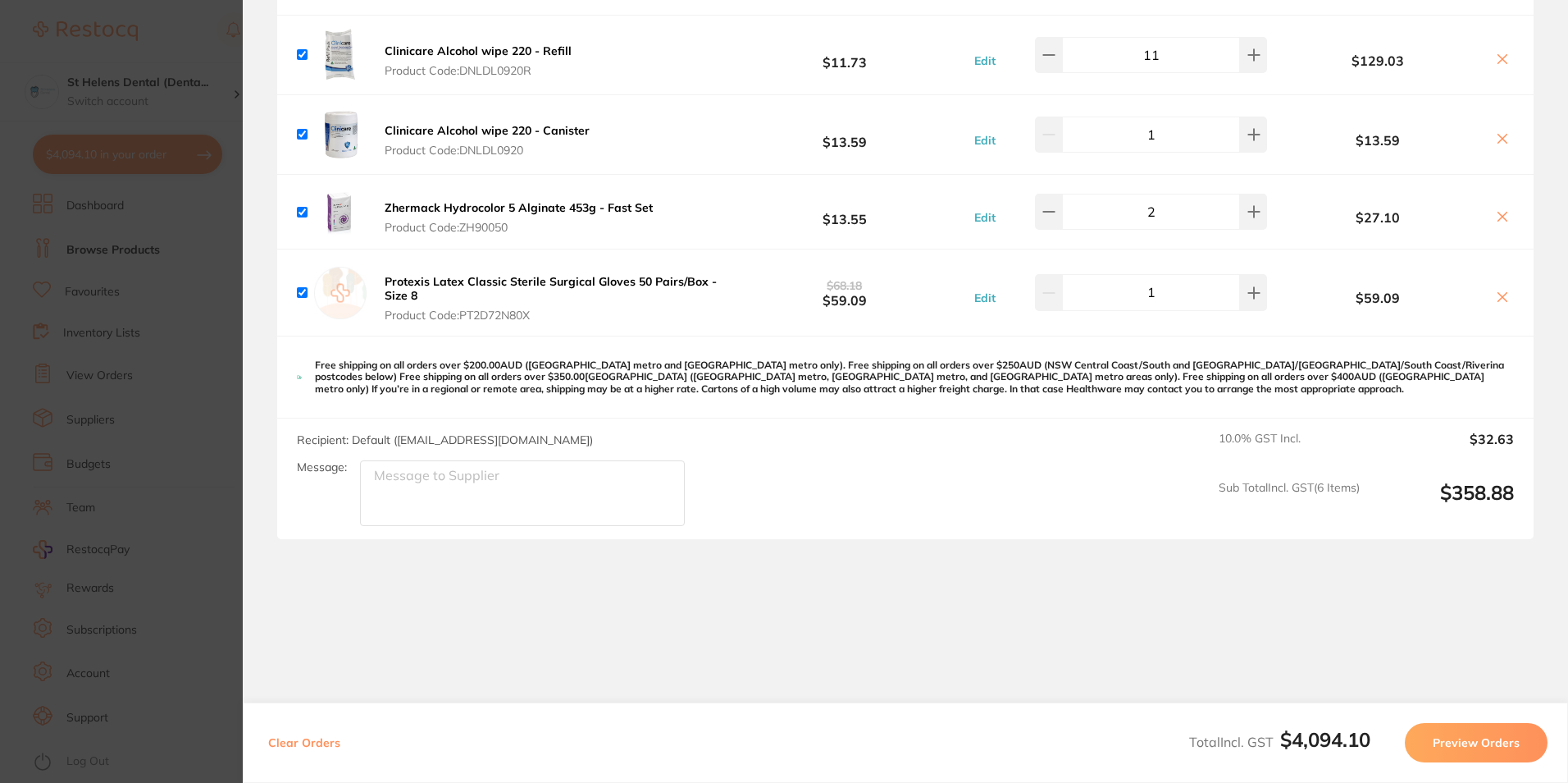
click at [1485, 736] on button "Preview Orders" at bounding box center [1477, 742] width 143 height 39
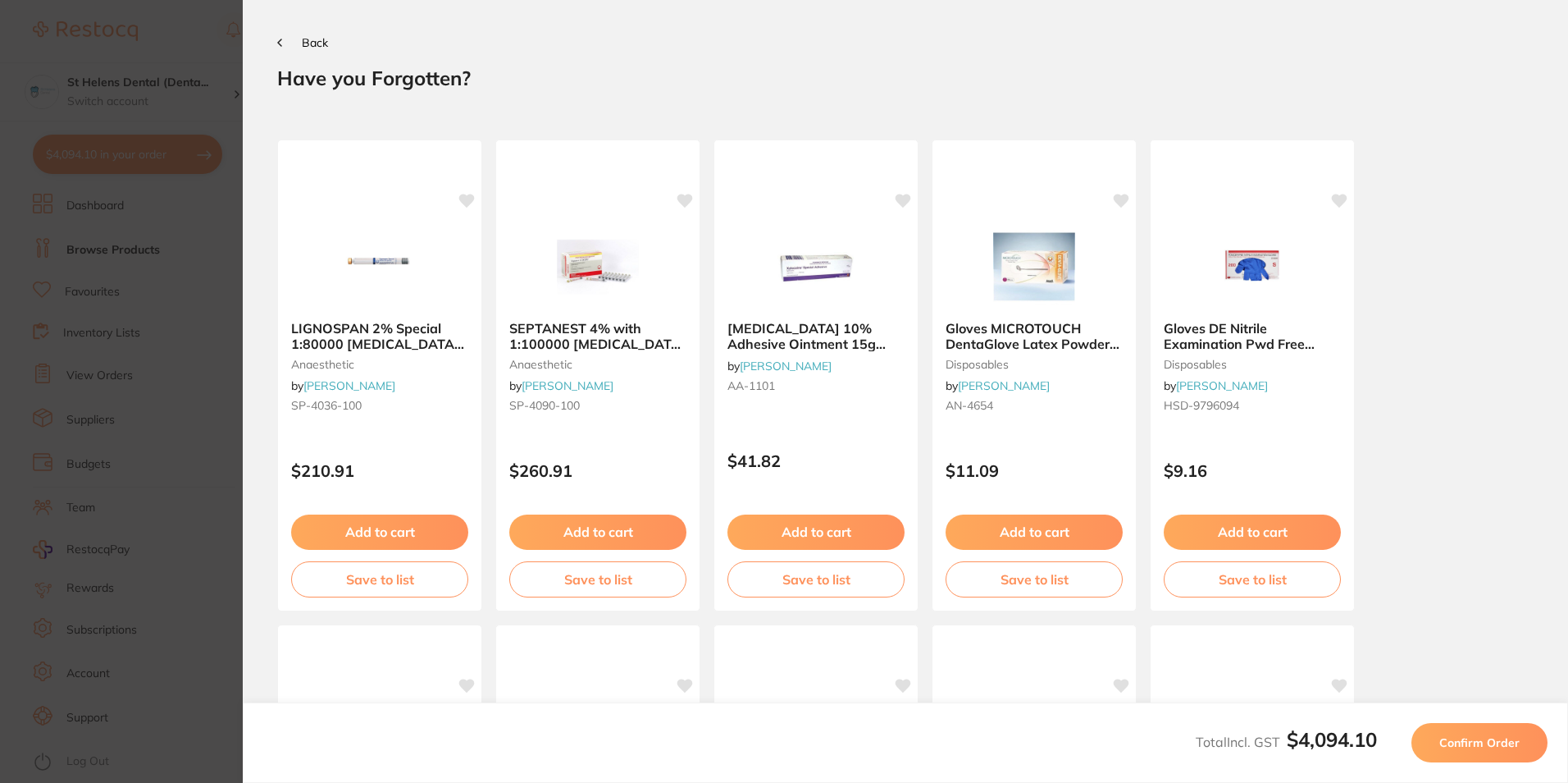
scroll to position [0, 0]
click at [1464, 735] on span "Confirm Order" at bounding box center [1479, 742] width 80 height 15
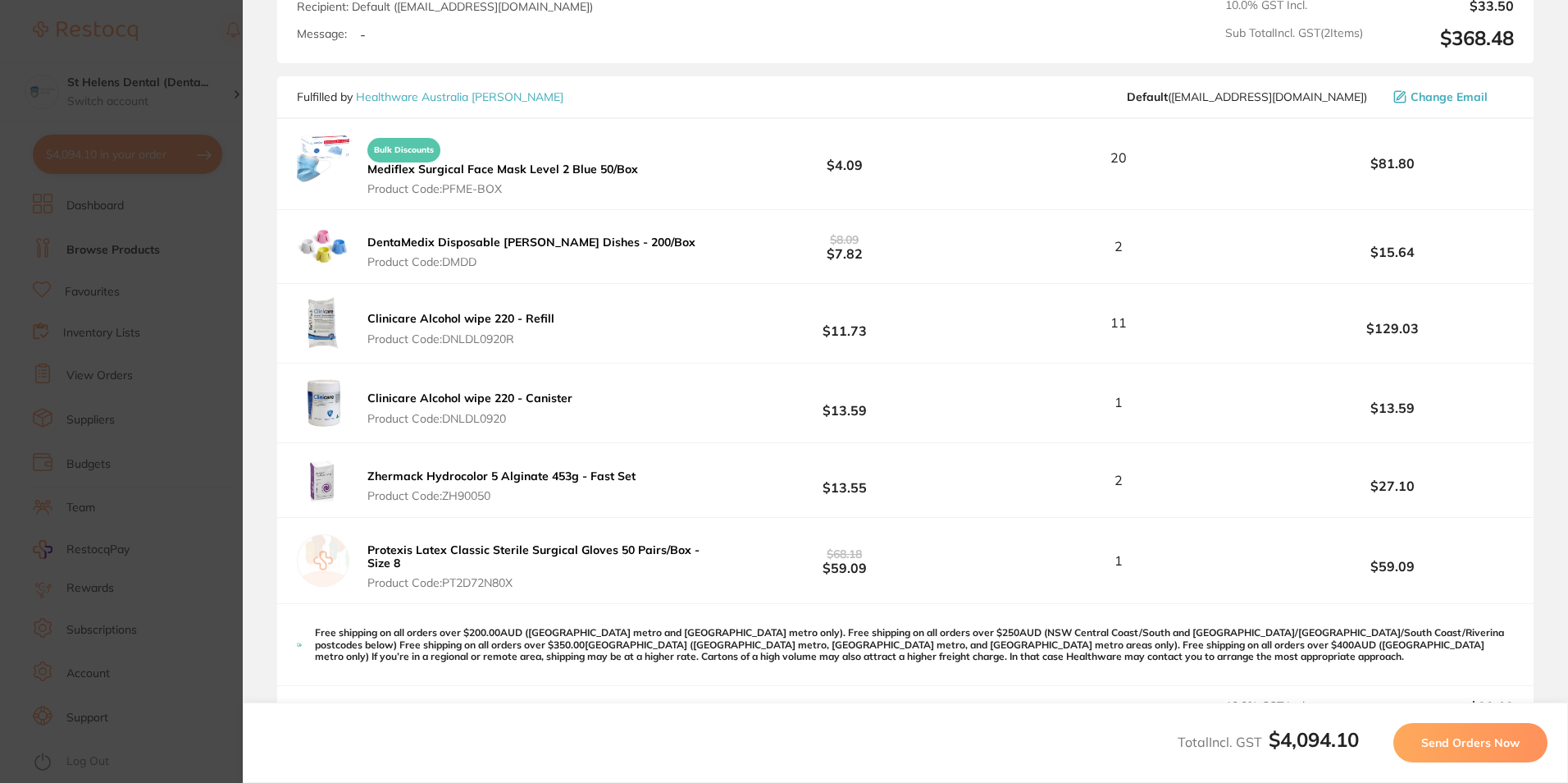
scroll to position [3895, 0]
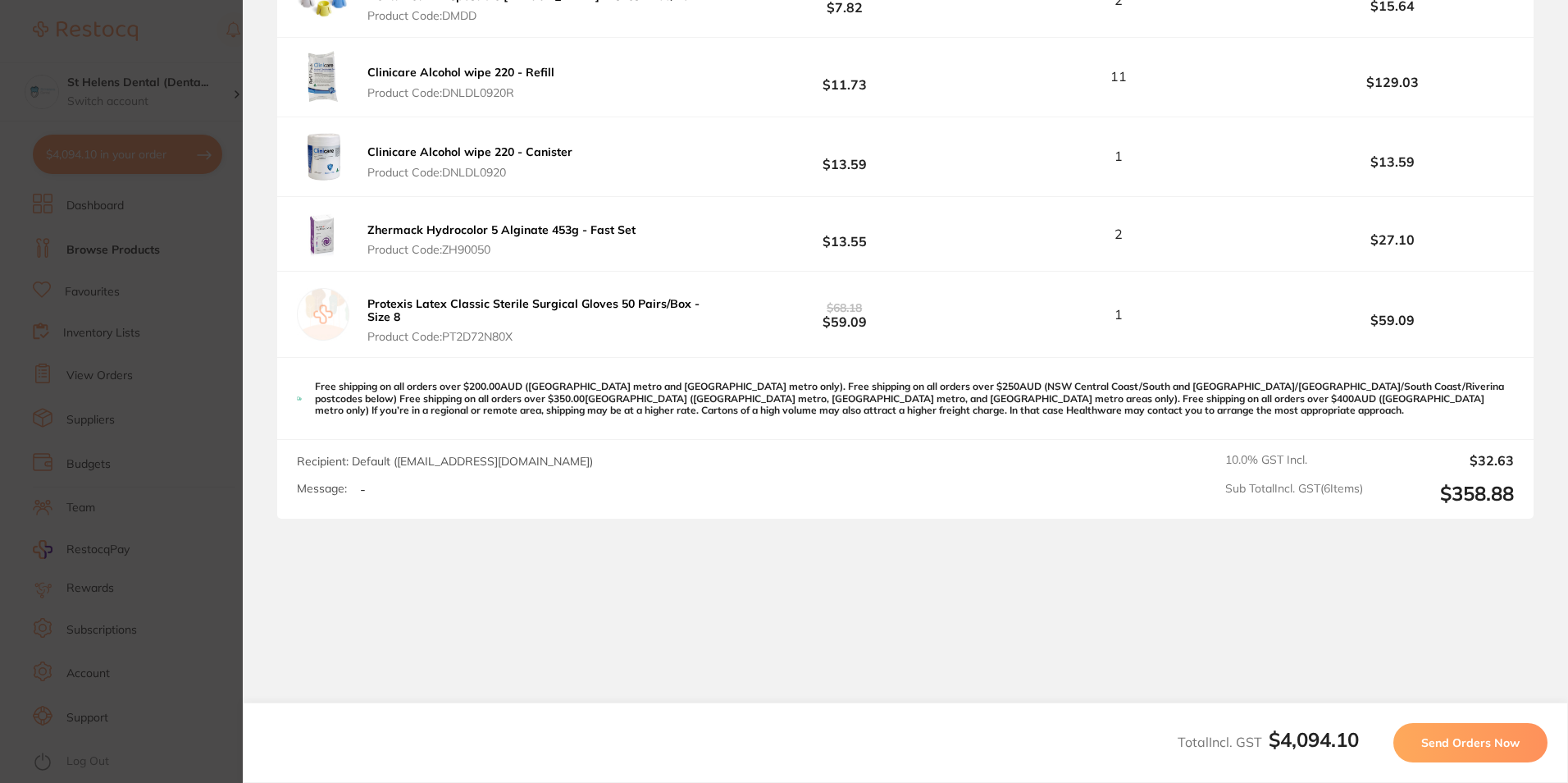
click at [1438, 735] on span "Send Orders Now" at bounding box center [1470, 742] width 98 height 15
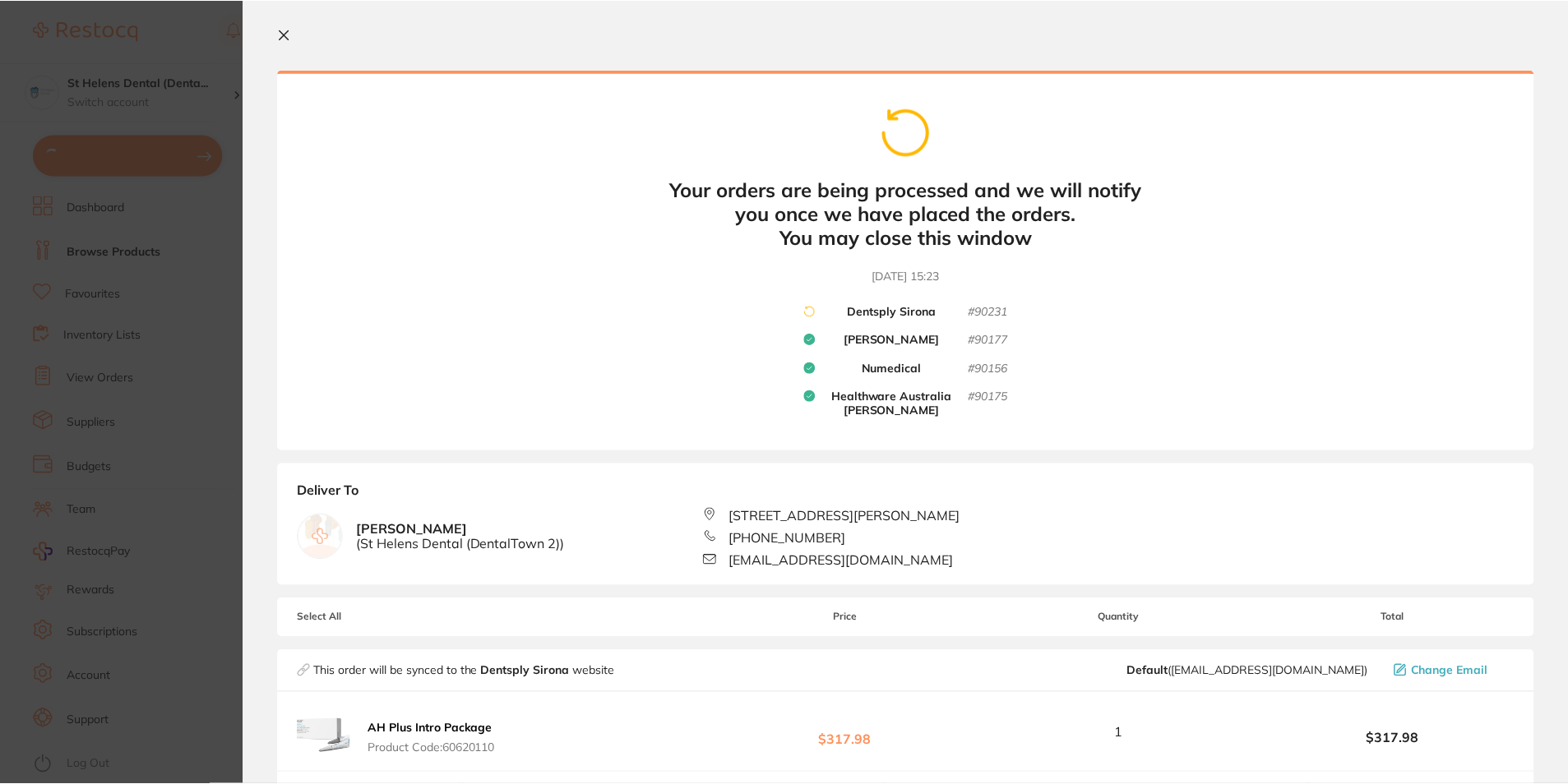
scroll to position [0, 0]
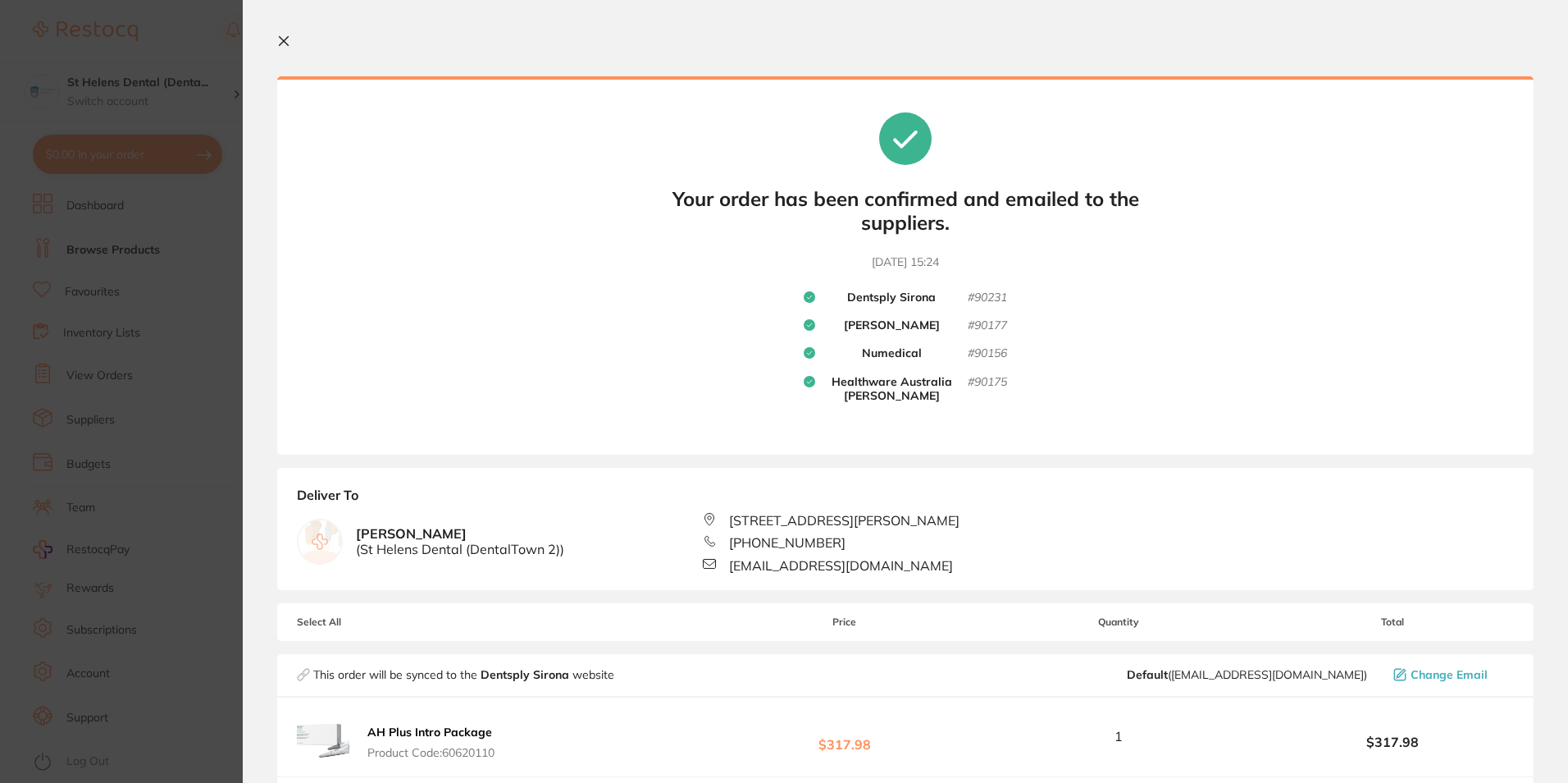
click at [288, 45] on icon at bounding box center [284, 41] width 9 height 9
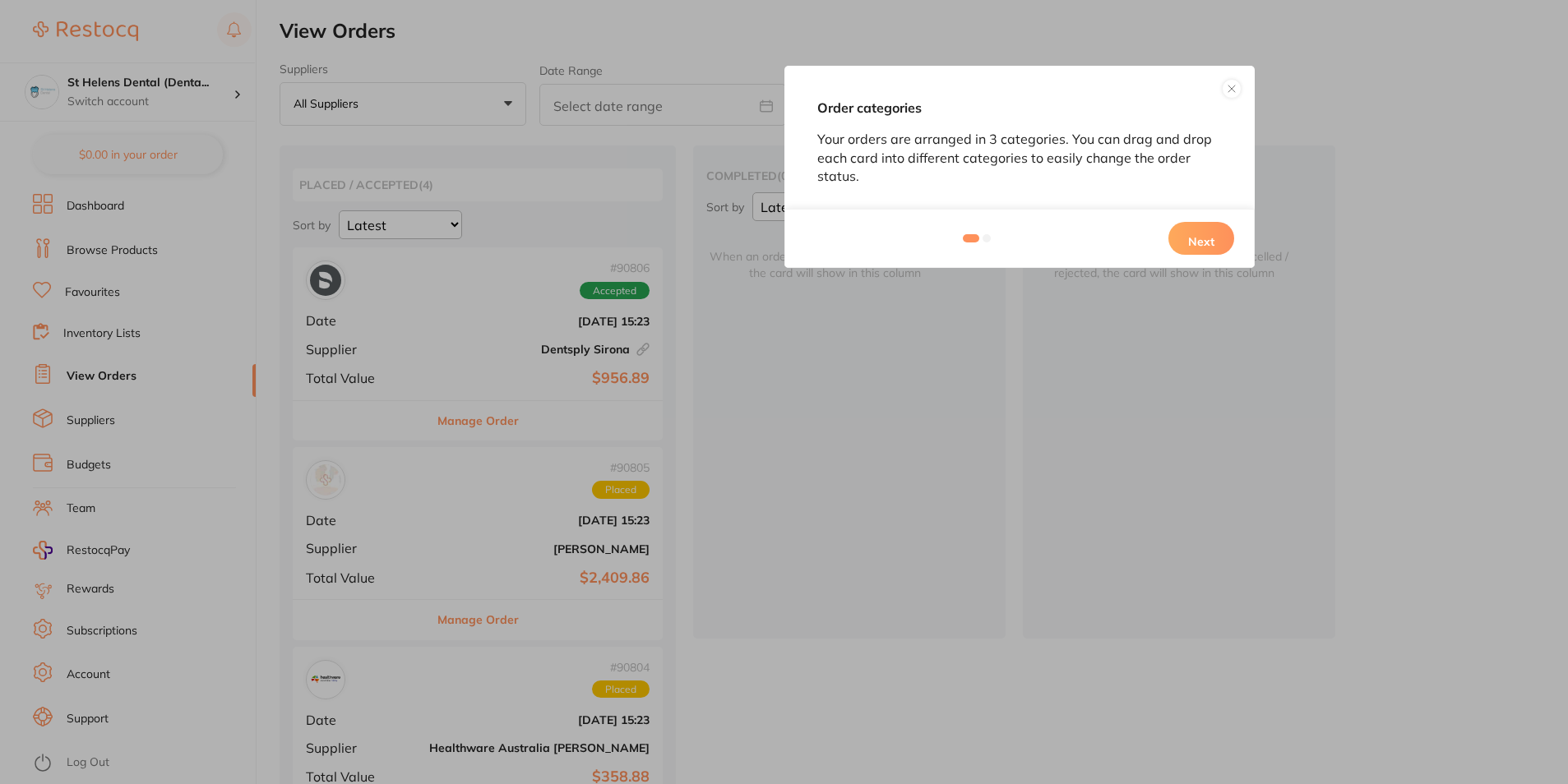
checkbox input "false"
click at [1195, 231] on button "Next" at bounding box center [1200, 239] width 65 height 33
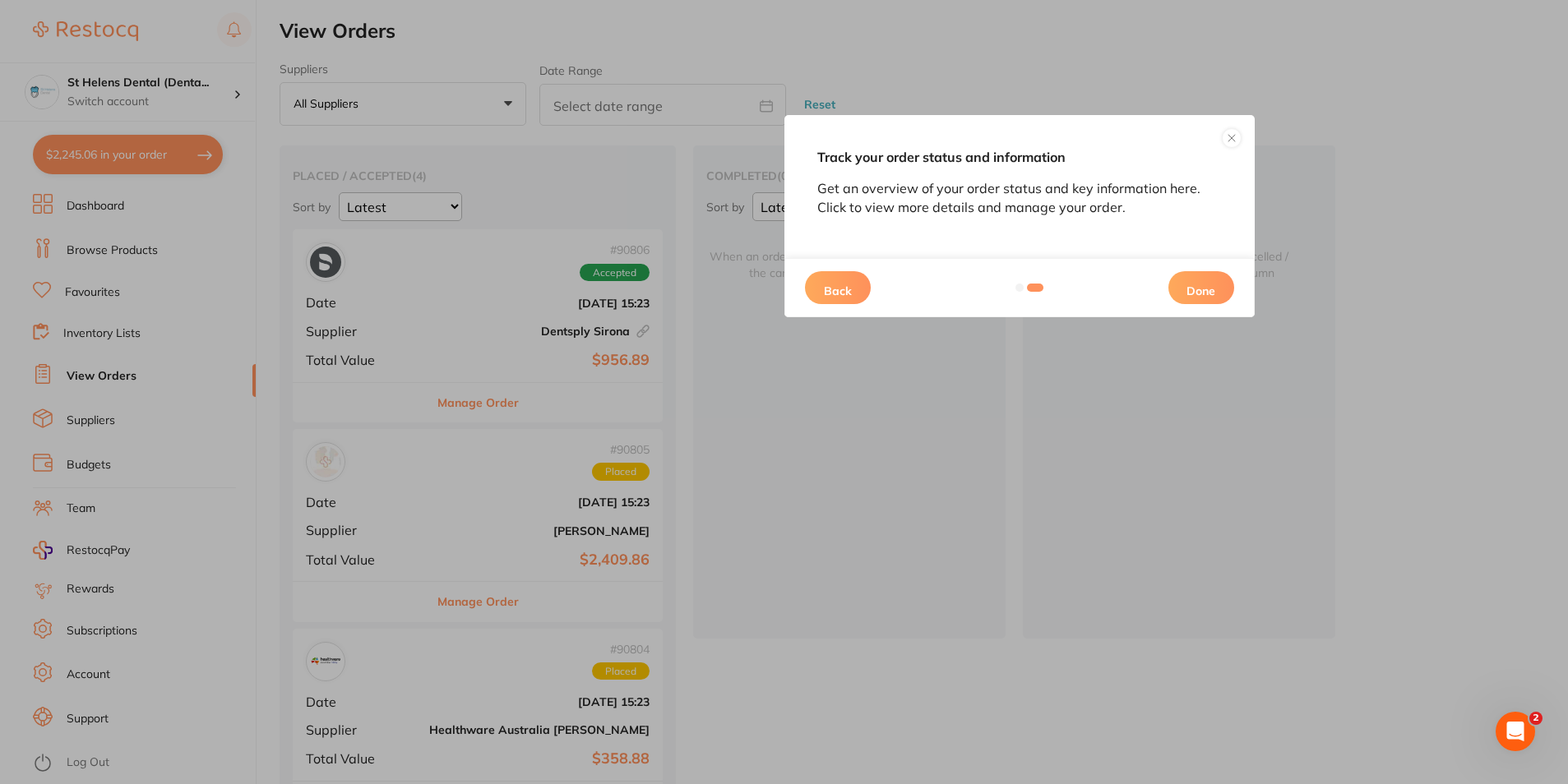
click at [1212, 289] on button "Done" at bounding box center [1200, 287] width 65 height 33
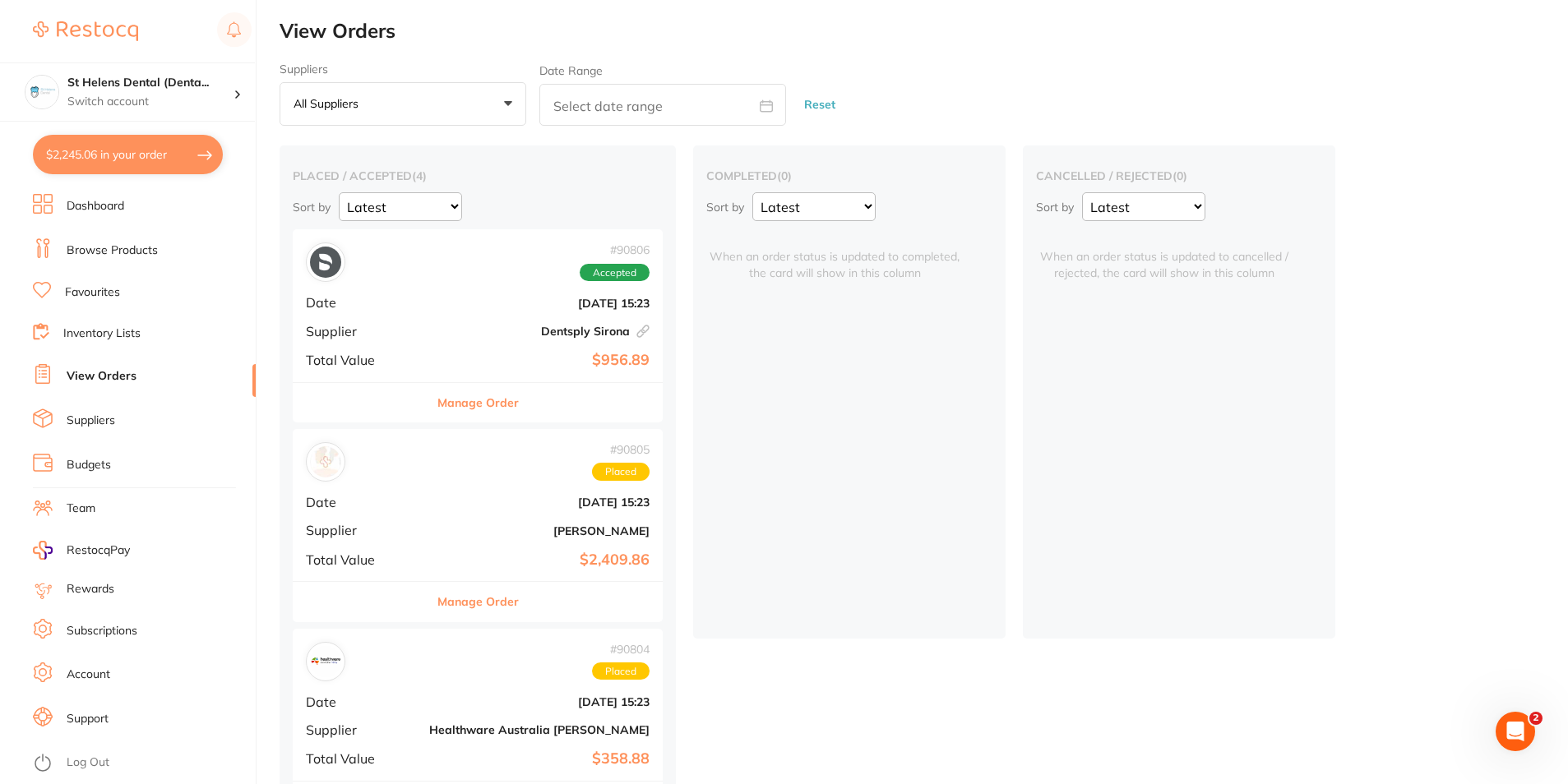
click at [98, 295] on link "Favourites" at bounding box center [92, 292] width 55 height 17
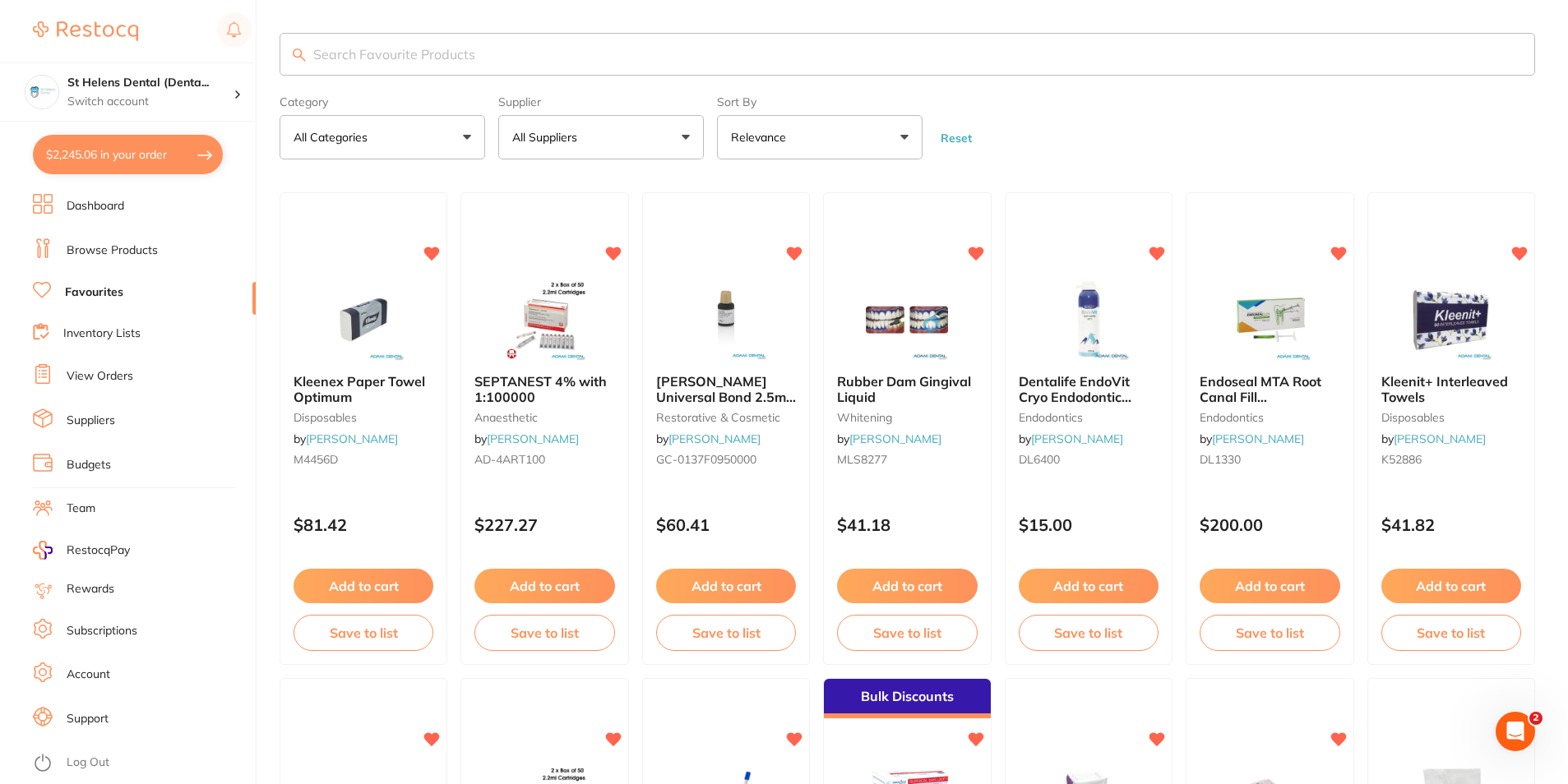
click at [335, 51] on input "search" at bounding box center [907, 54] width 1255 height 43
paste input "SDI Ultramat II"
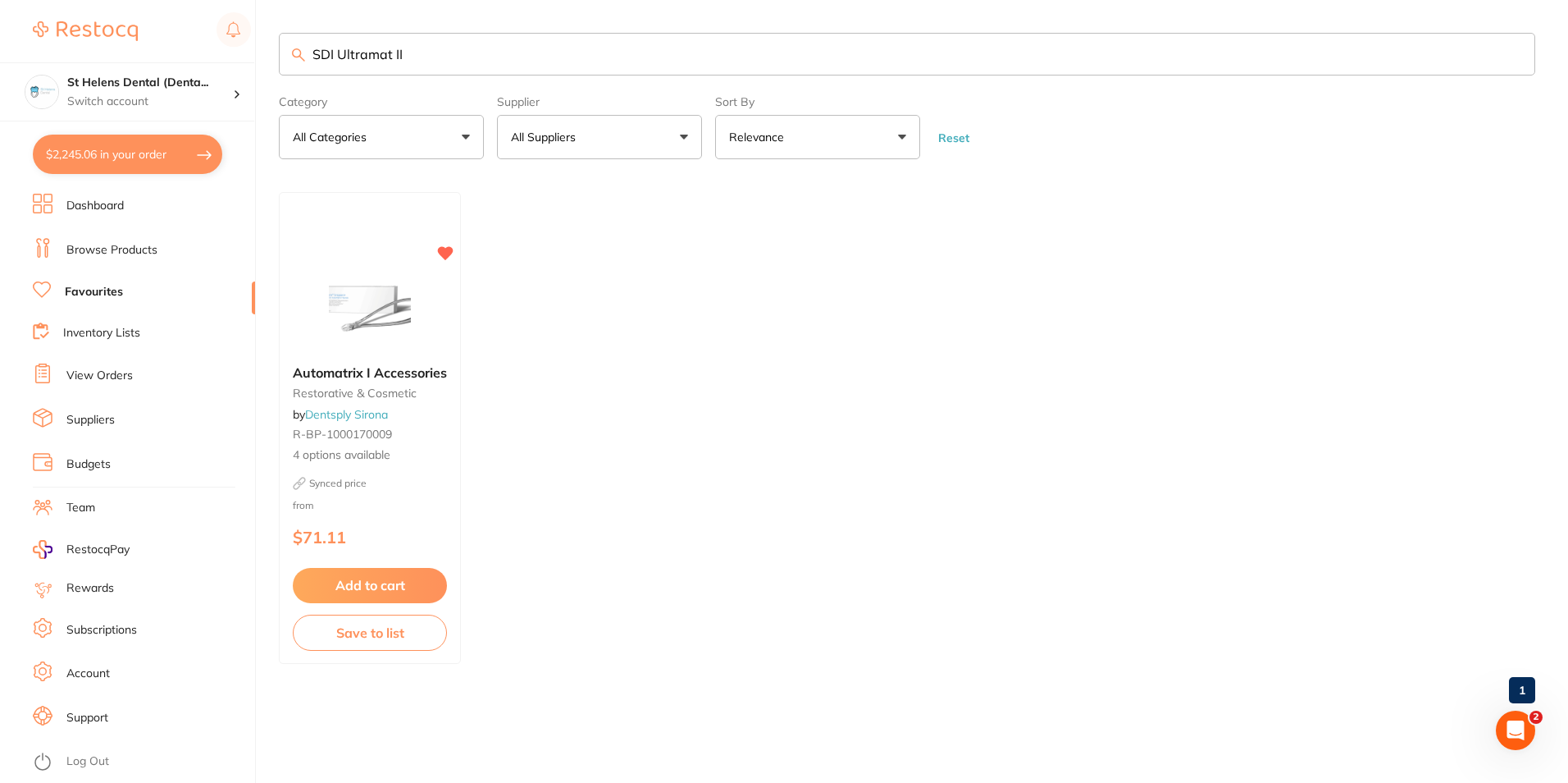
scroll to position [1, 0]
drag, startPoint x: 556, startPoint y: 60, endPoint x: 304, endPoint y: 68, distance: 252.1
click at [304, 68] on input "SDI Ultramat II" at bounding box center [907, 54] width 1257 height 43
paste input "LTRAMAT II - Replacement - Plastic Case Lid - Clear | SD-E1210"
type input "SDI ULTRAMAT II - Replacement - Plastic Case Lid - Clear | SD-E1210"
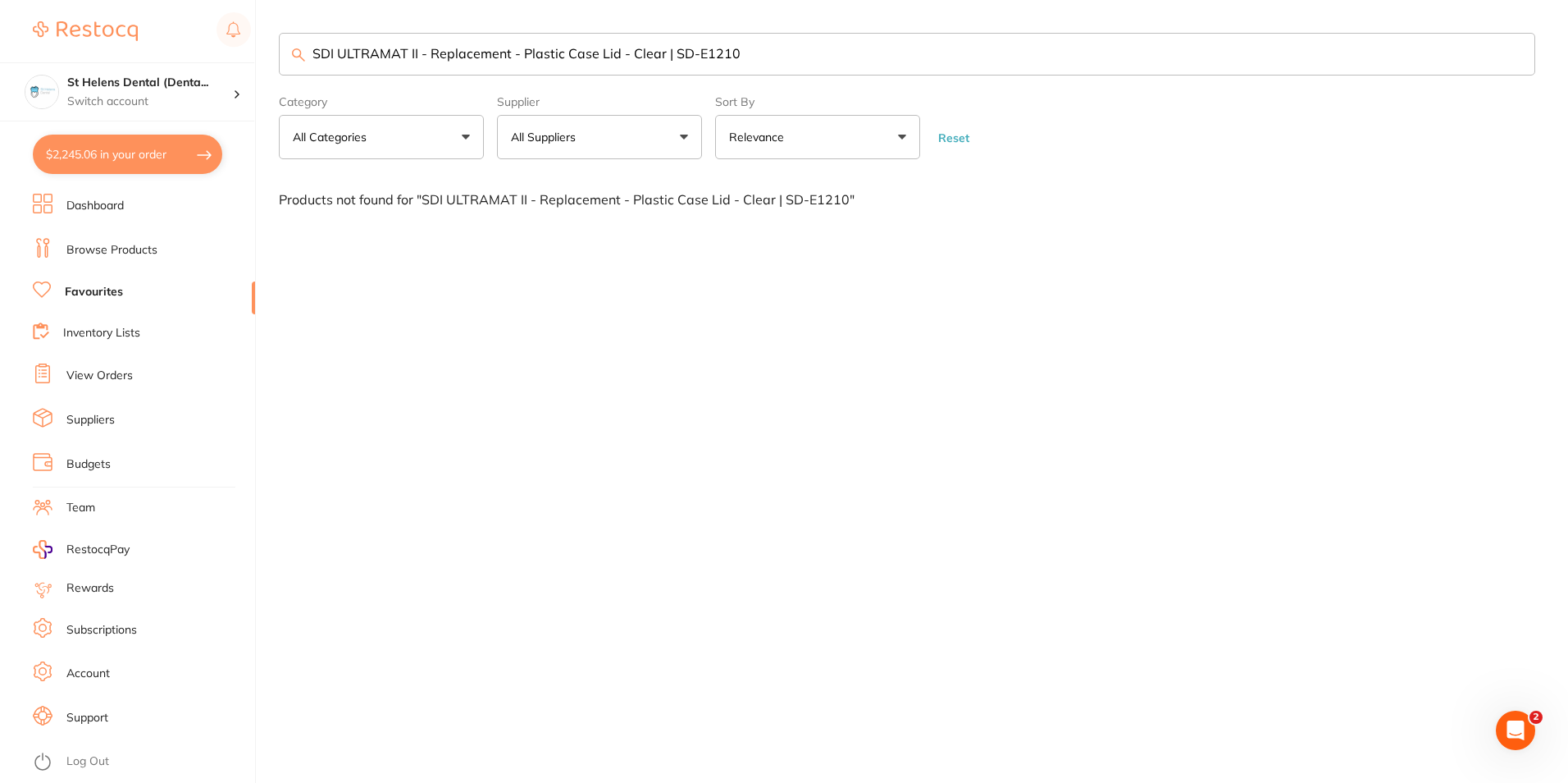
click at [69, 296] on link "Favourites" at bounding box center [94, 291] width 58 height 17
click at [94, 296] on link "Favourites" at bounding box center [94, 291] width 58 height 17
drag, startPoint x: 861, startPoint y: 53, endPoint x: 253, endPoint y: 55, distance: 608.0
click at [253, 55] on div "$2,245.06 St Helens Dental (Denta... Switch account St Helens Dental (DentalTow…" at bounding box center [784, 392] width 1568 height 783
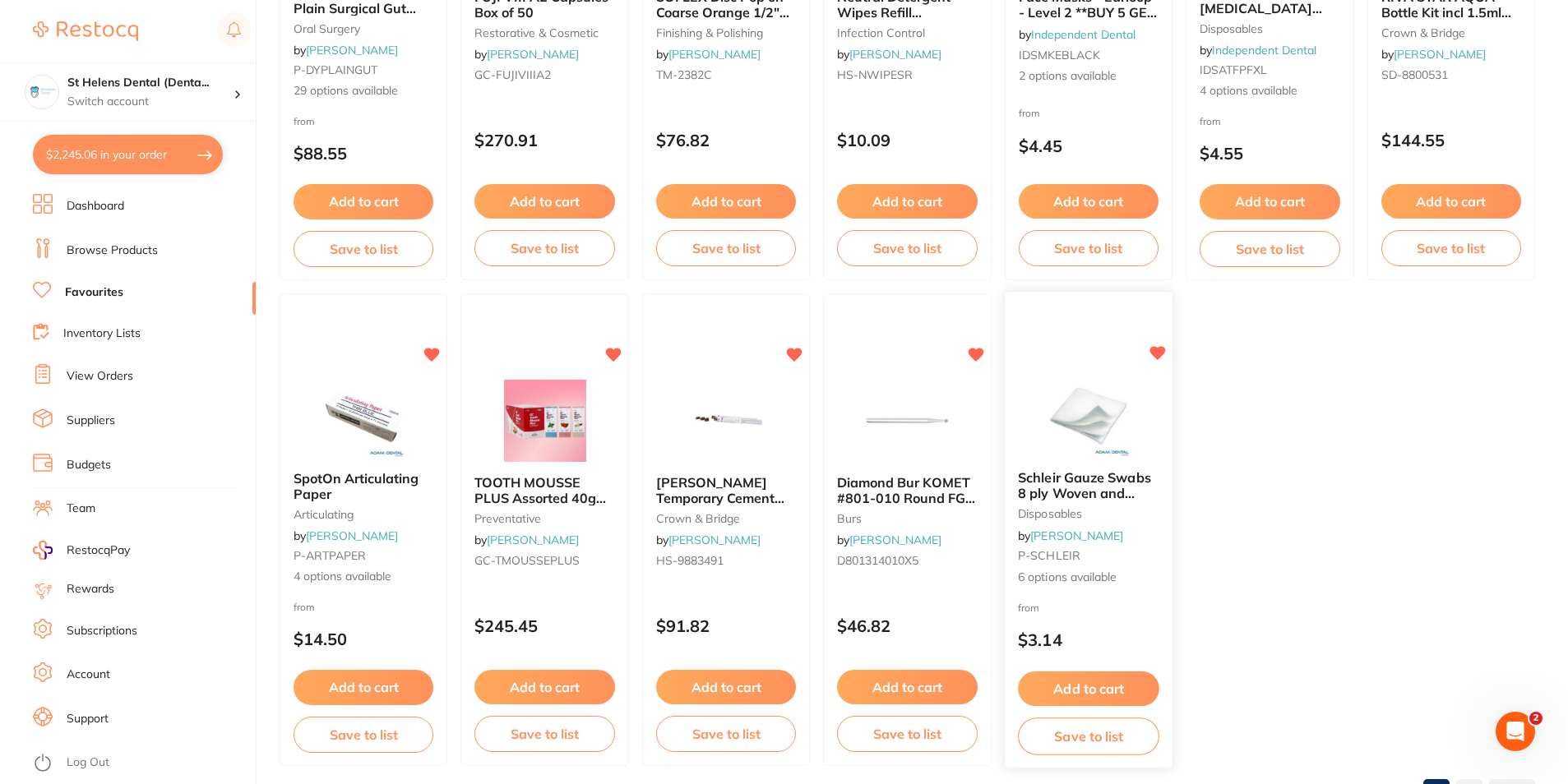
scroll to position [3365, 0]
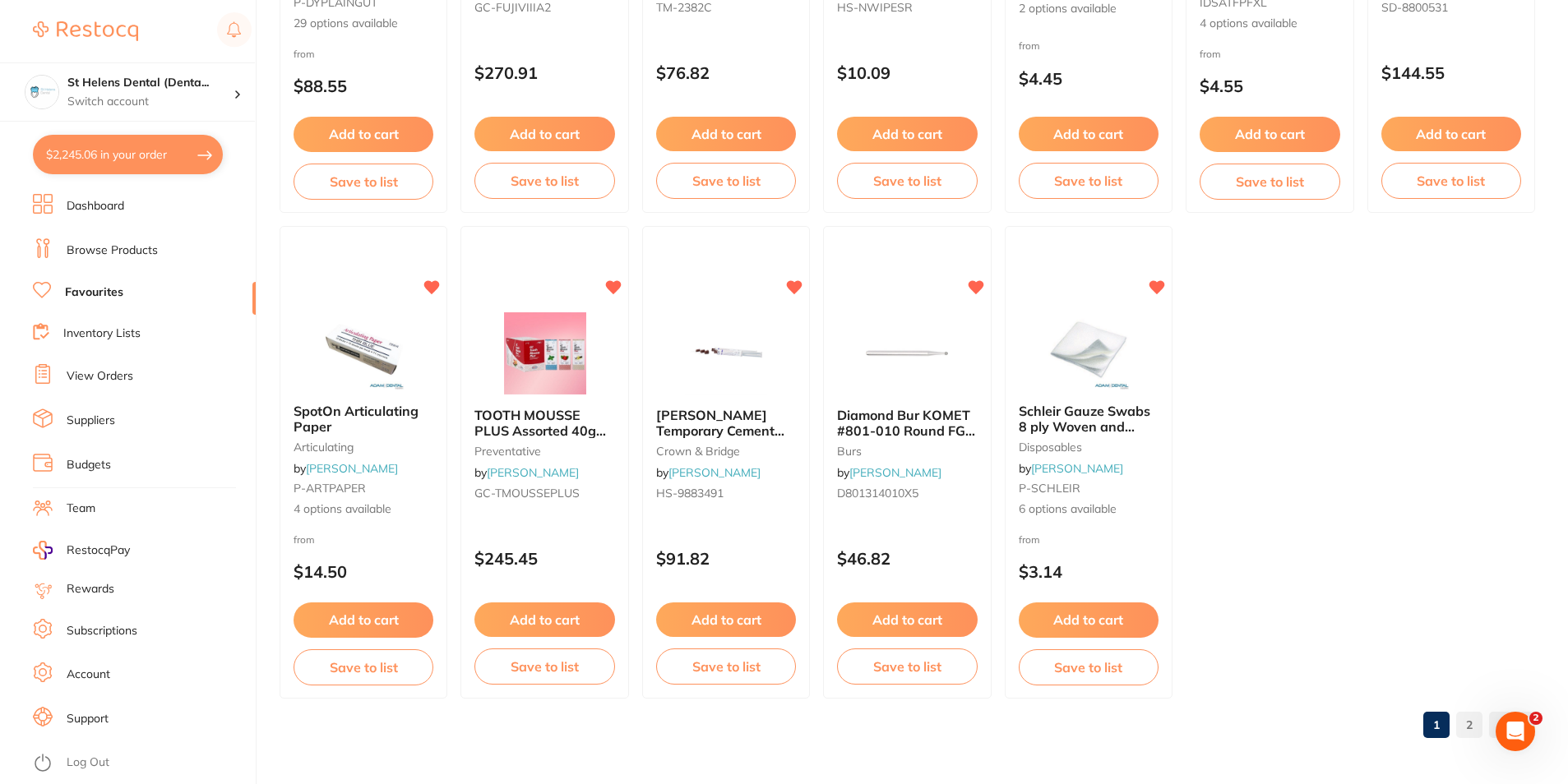
click at [1465, 720] on link "2" at bounding box center [1469, 725] width 26 height 33
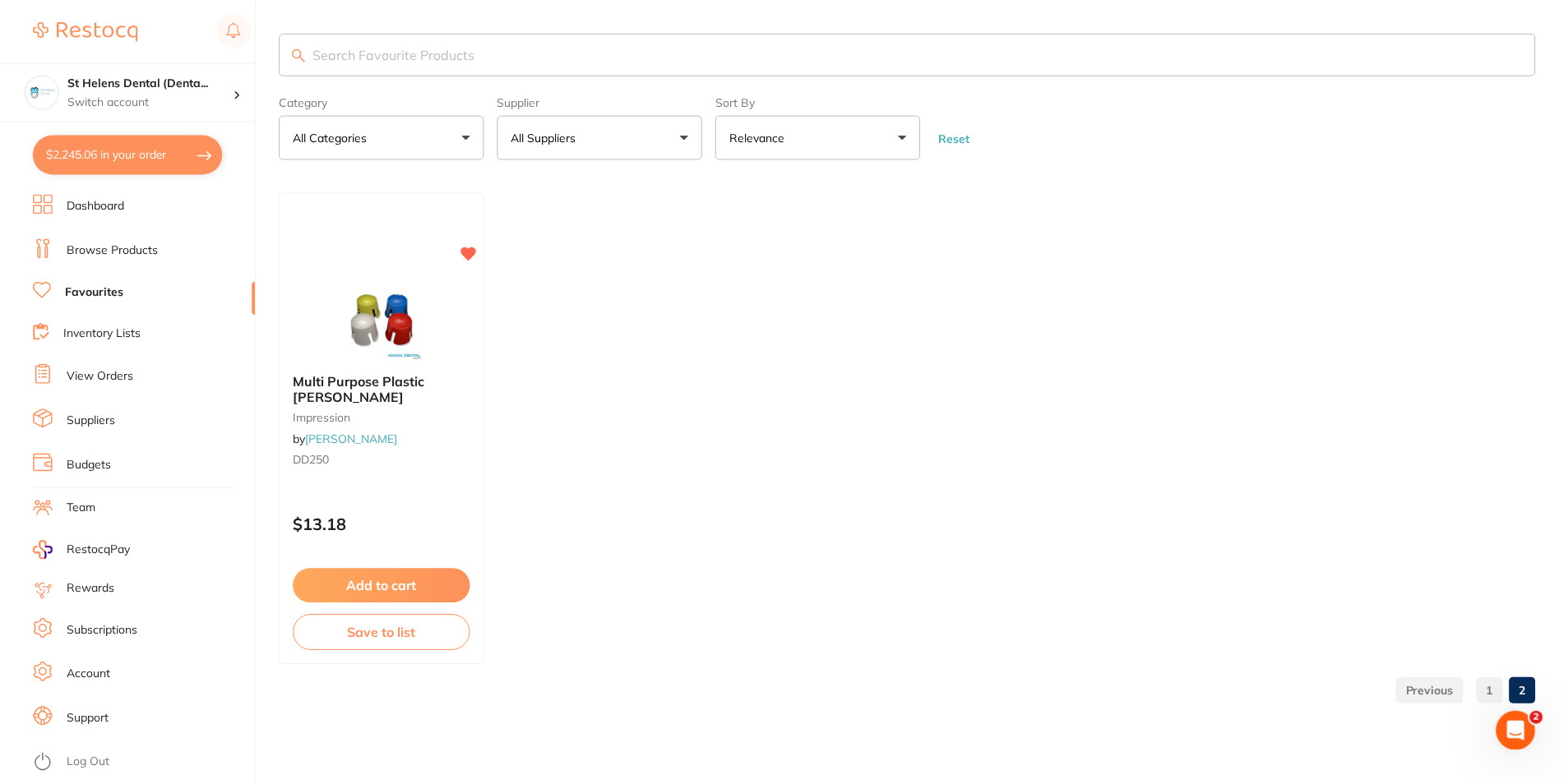
scroll to position [0, 0]
click at [1487, 687] on link "1" at bounding box center [1493, 691] width 26 height 33
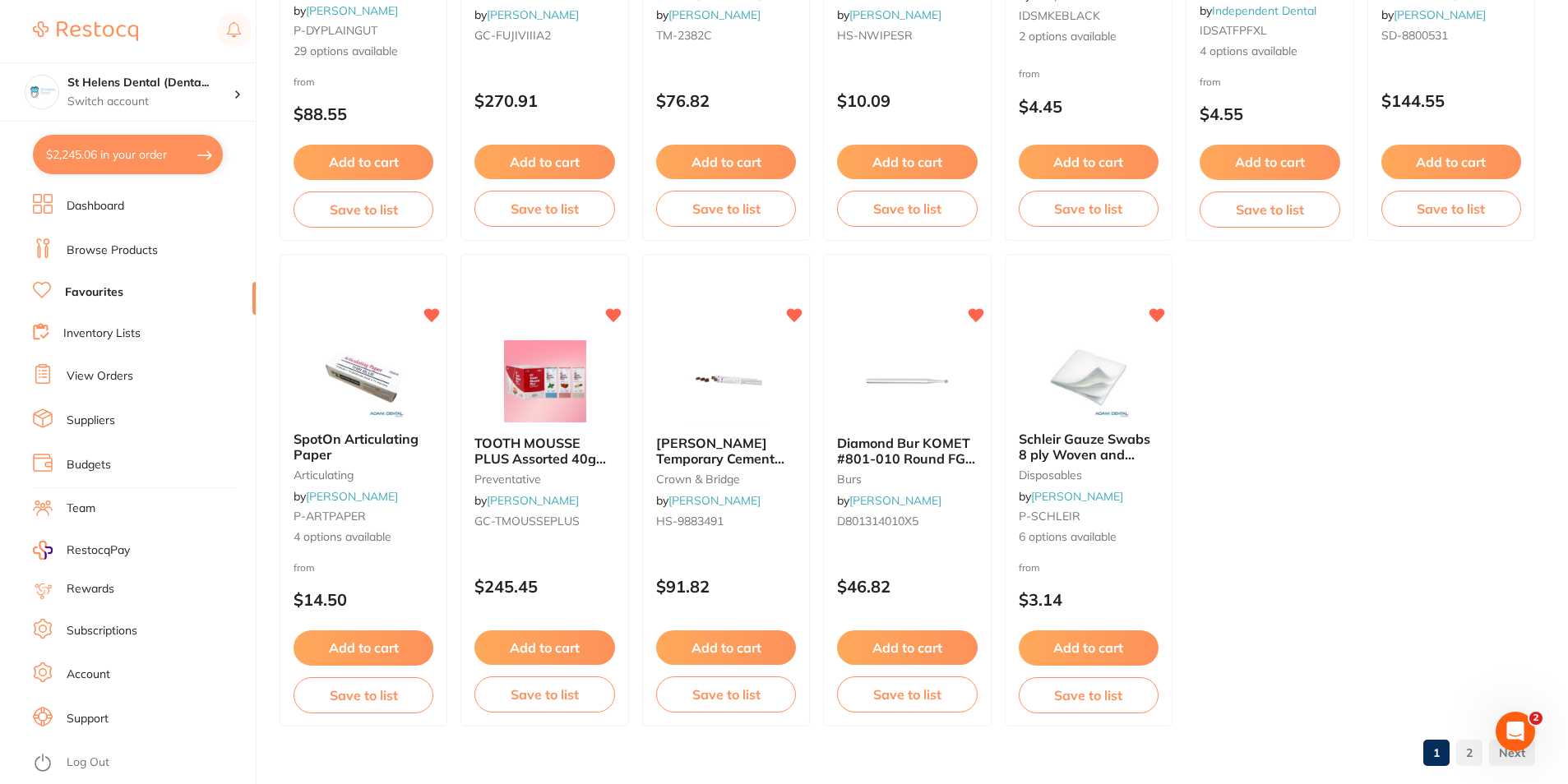
scroll to position [3365, 0]
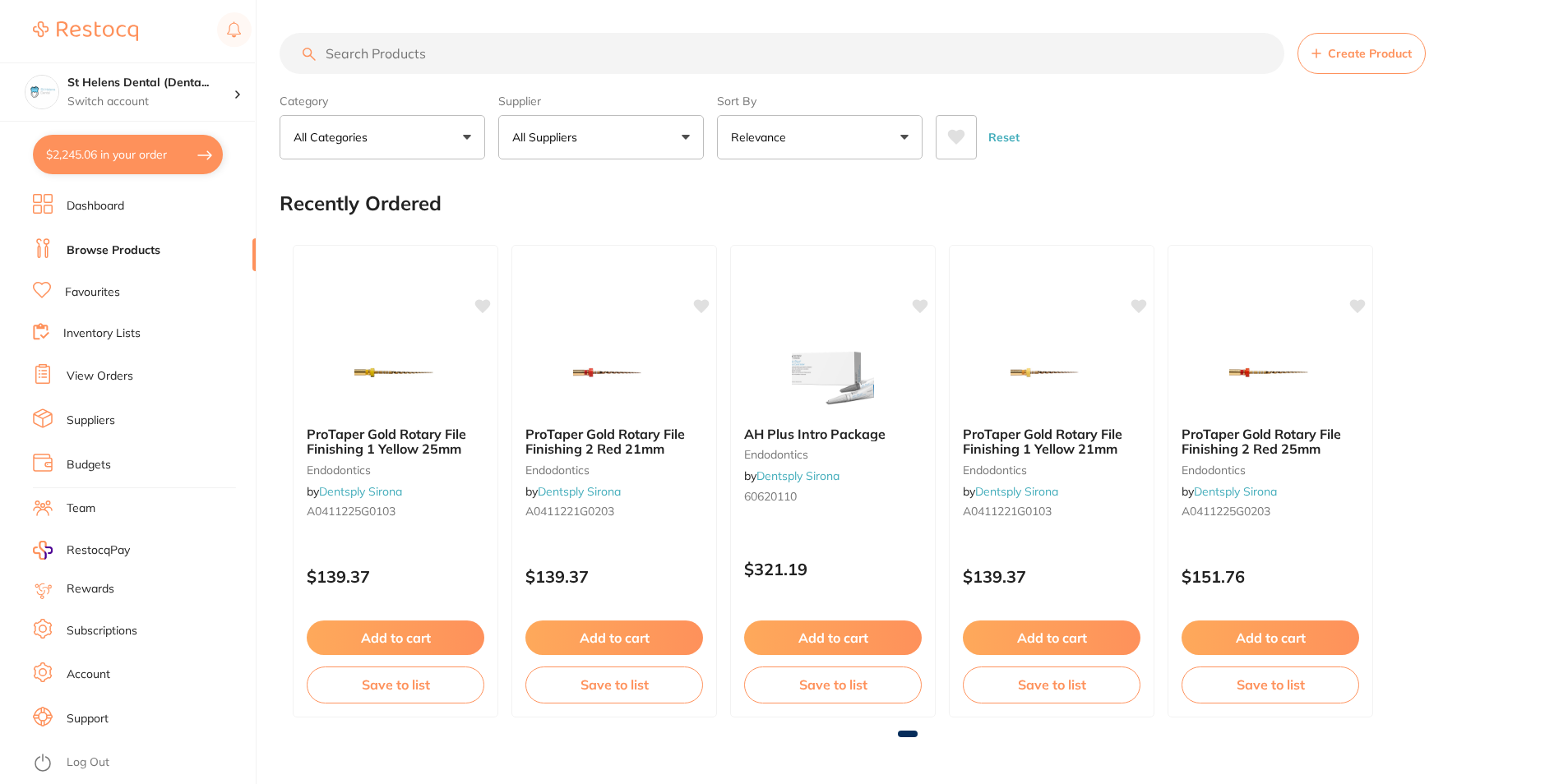
click at [83, 293] on link "Favourites" at bounding box center [92, 292] width 55 height 17
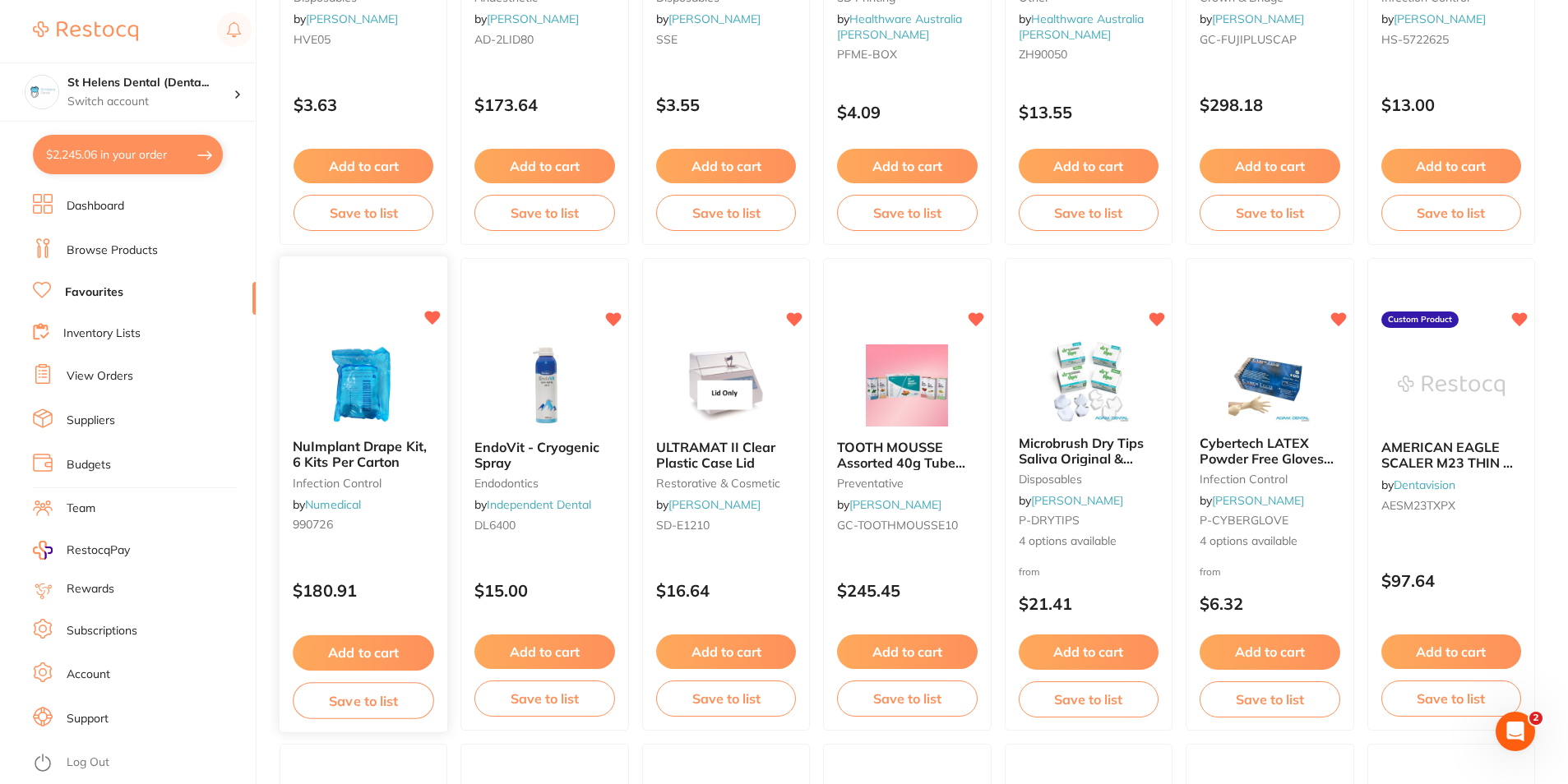
scroll to position [903, 0]
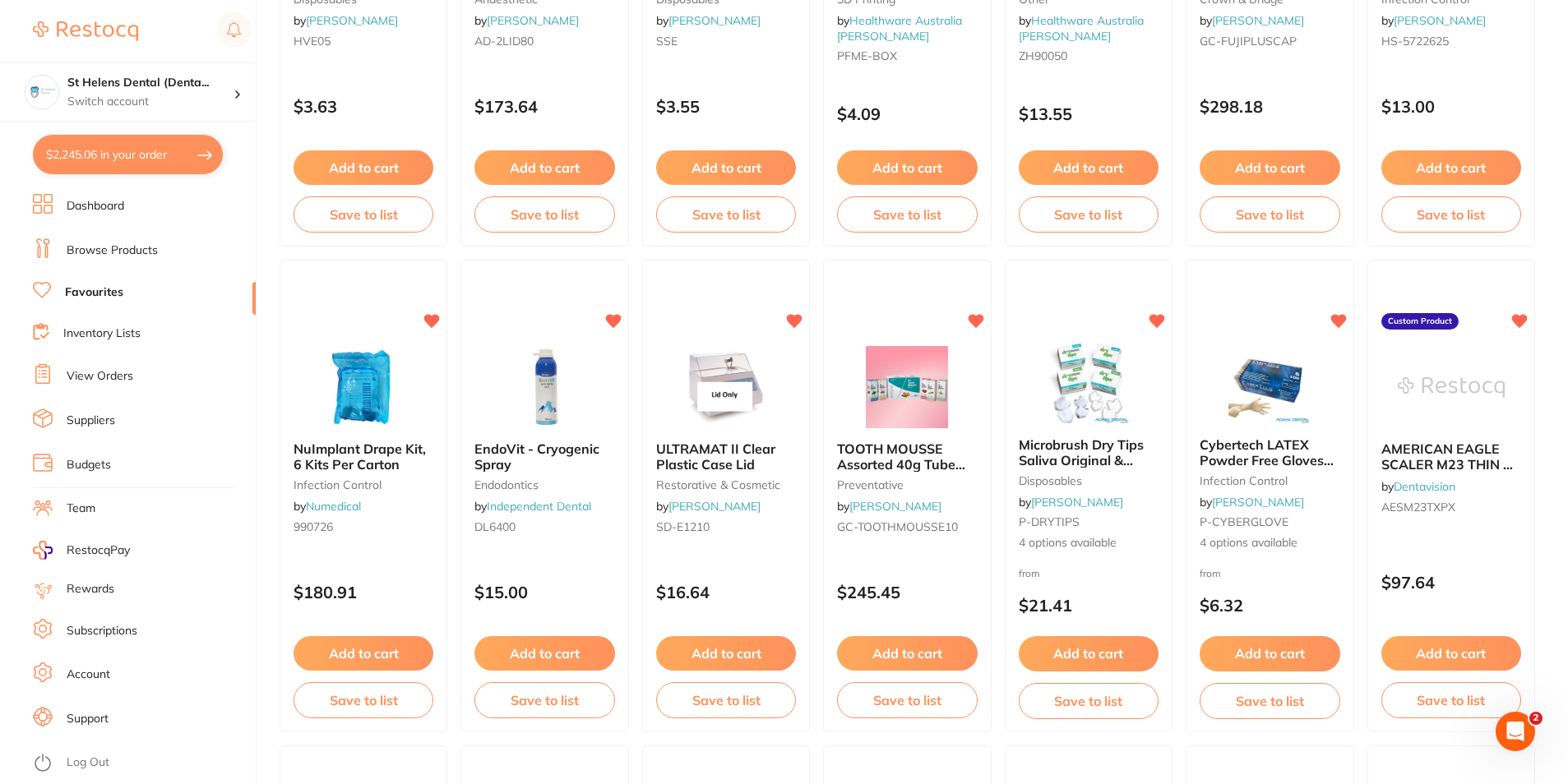
click at [89, 421] on link "Suppliers" at bounding box center [91, 420] width 49 height 17
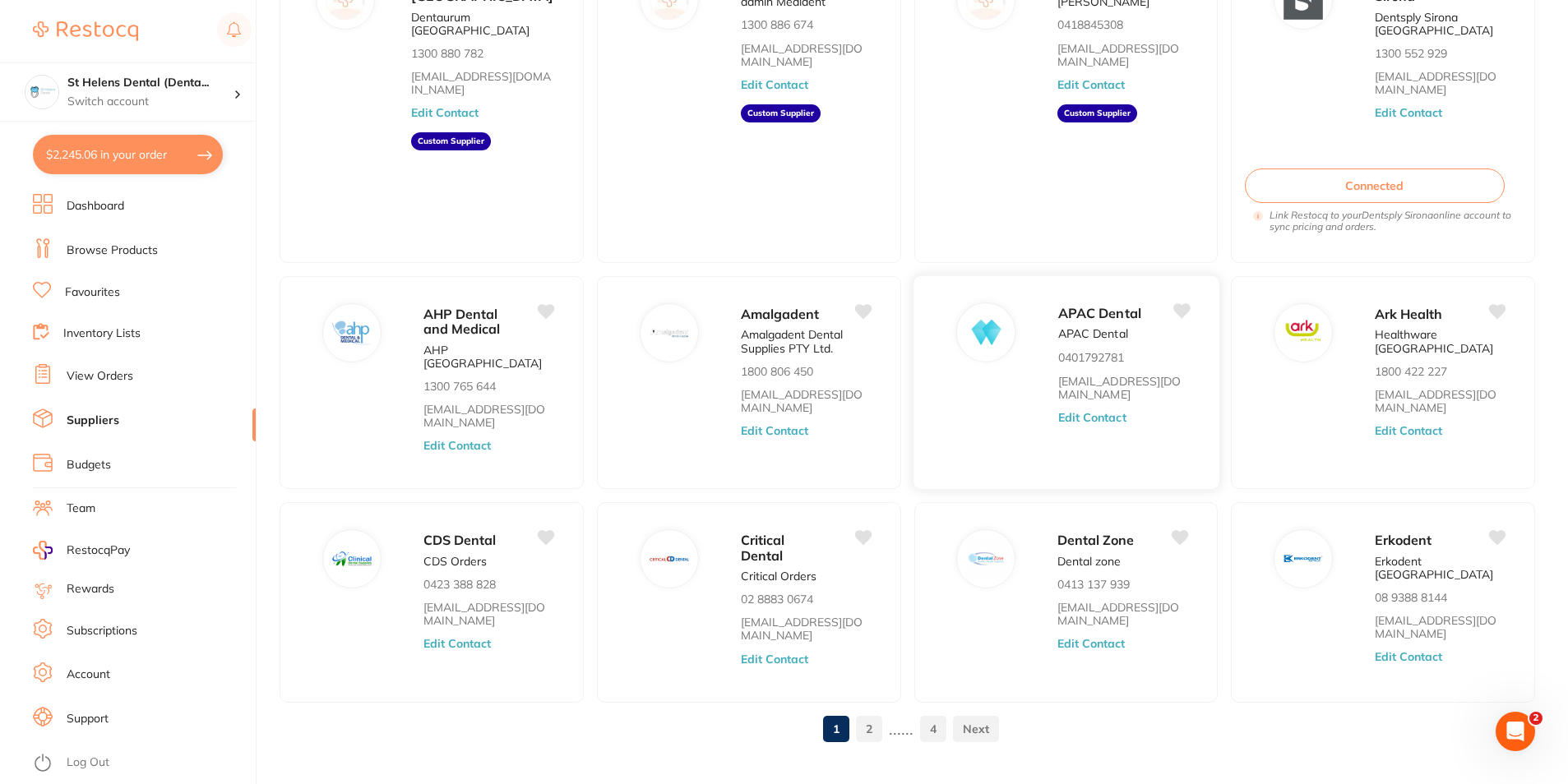
scroll to position [212, 0]
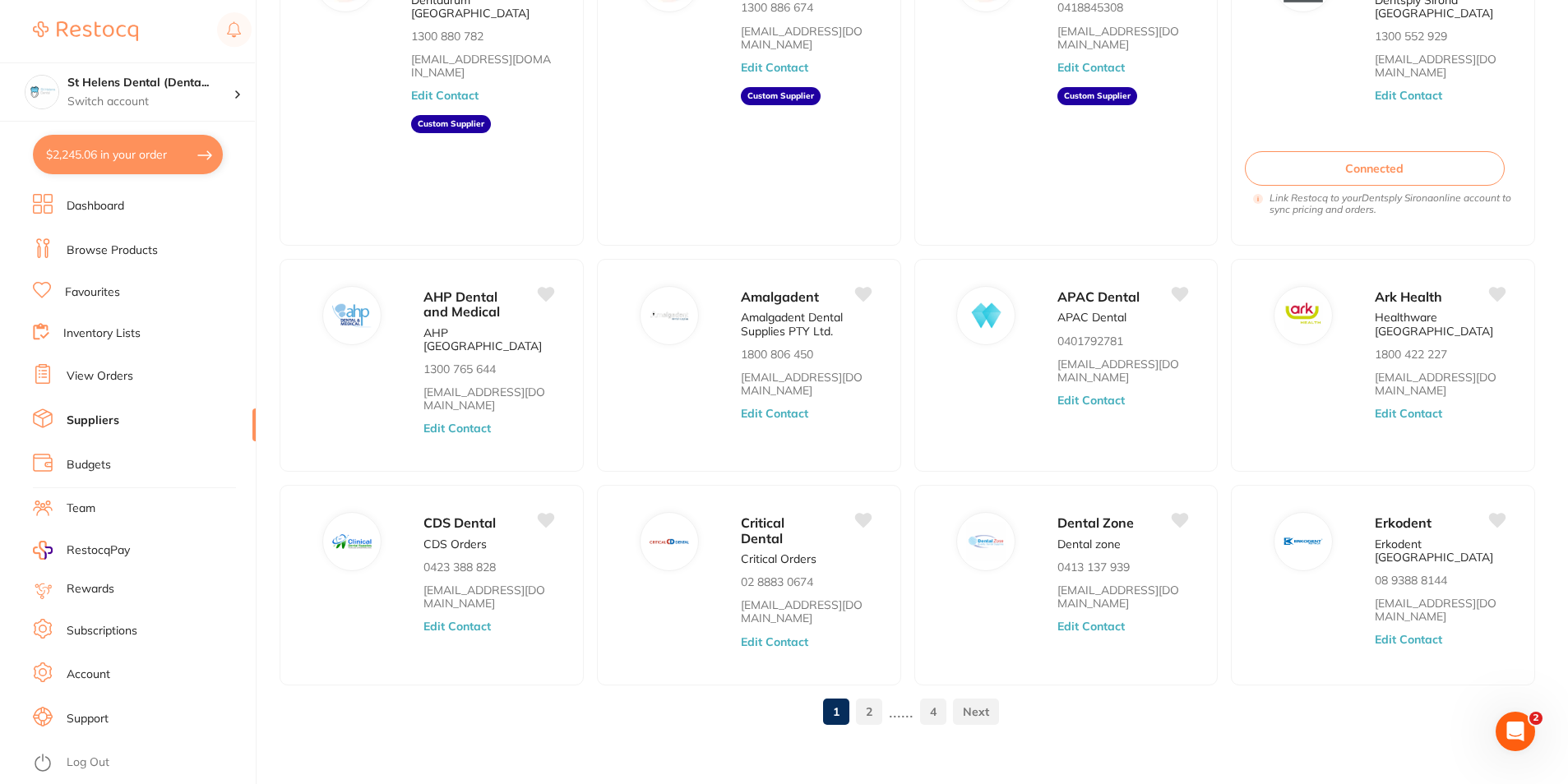
click at [868, 704] on link "2" at bounding box center [869, 712] width 26 height 33
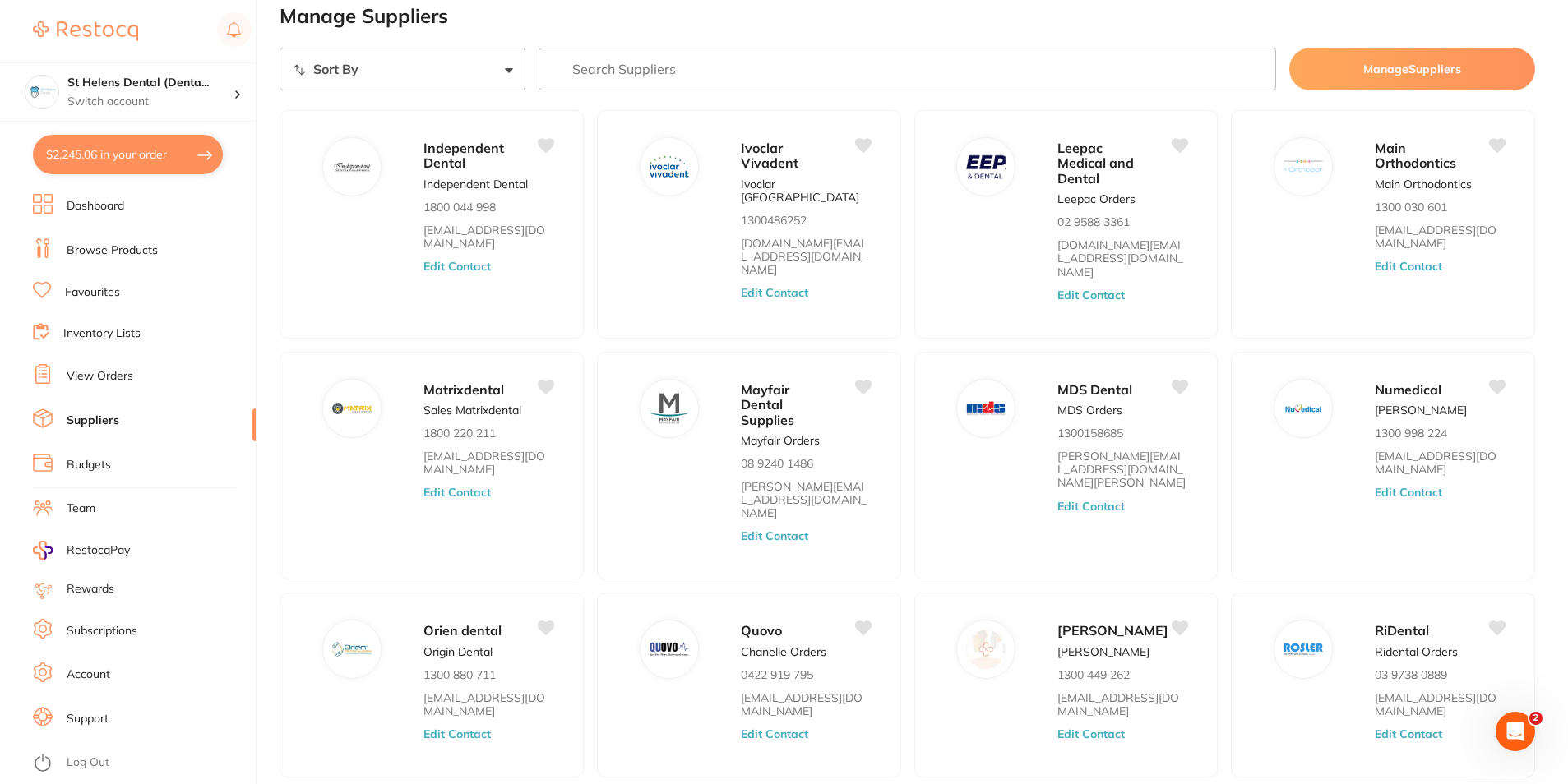
scroll to position [0, 0]
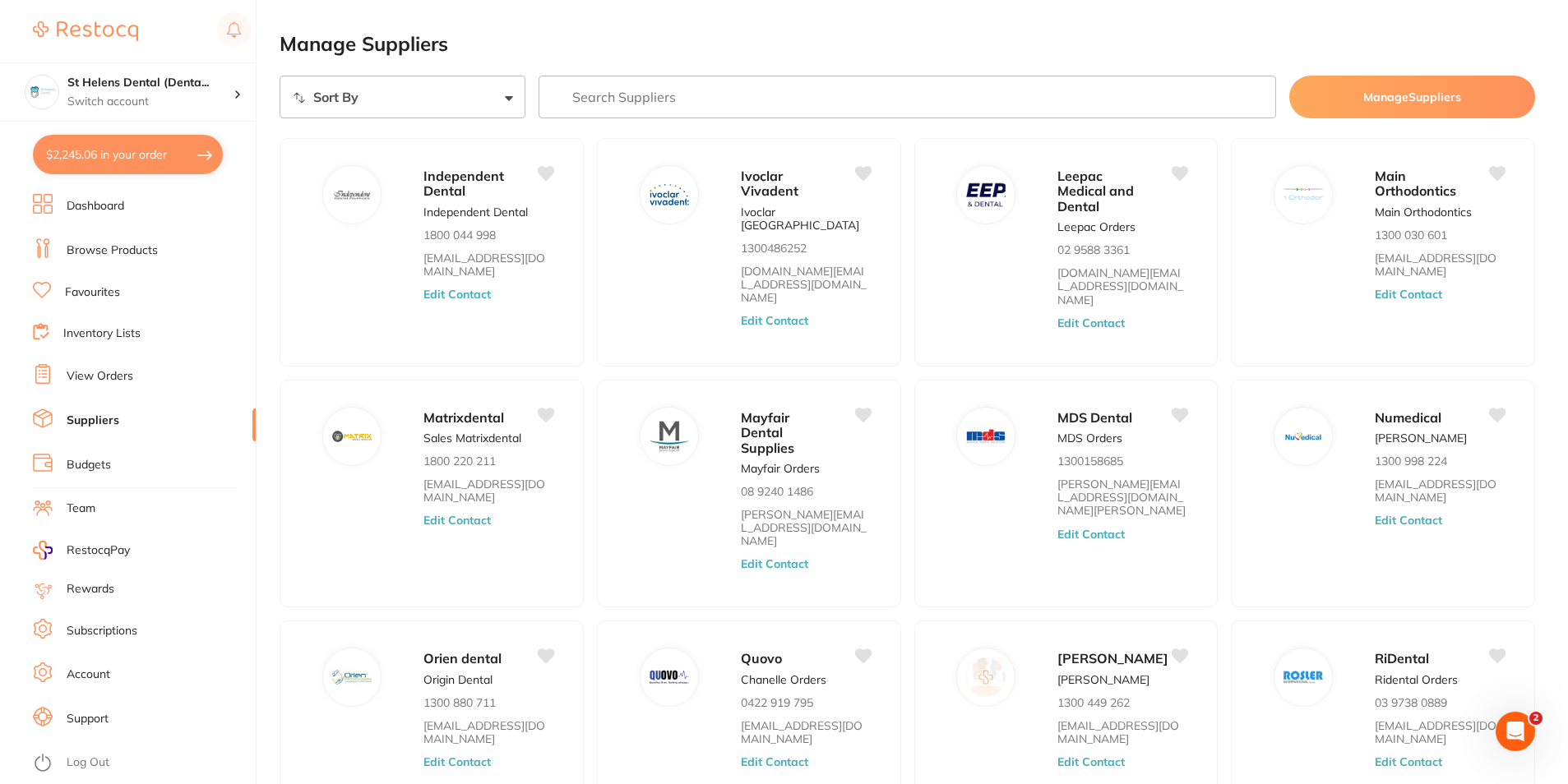
click at [85, 293] on link "Favourites" at bounding box center [92, 292] width 55 height 17
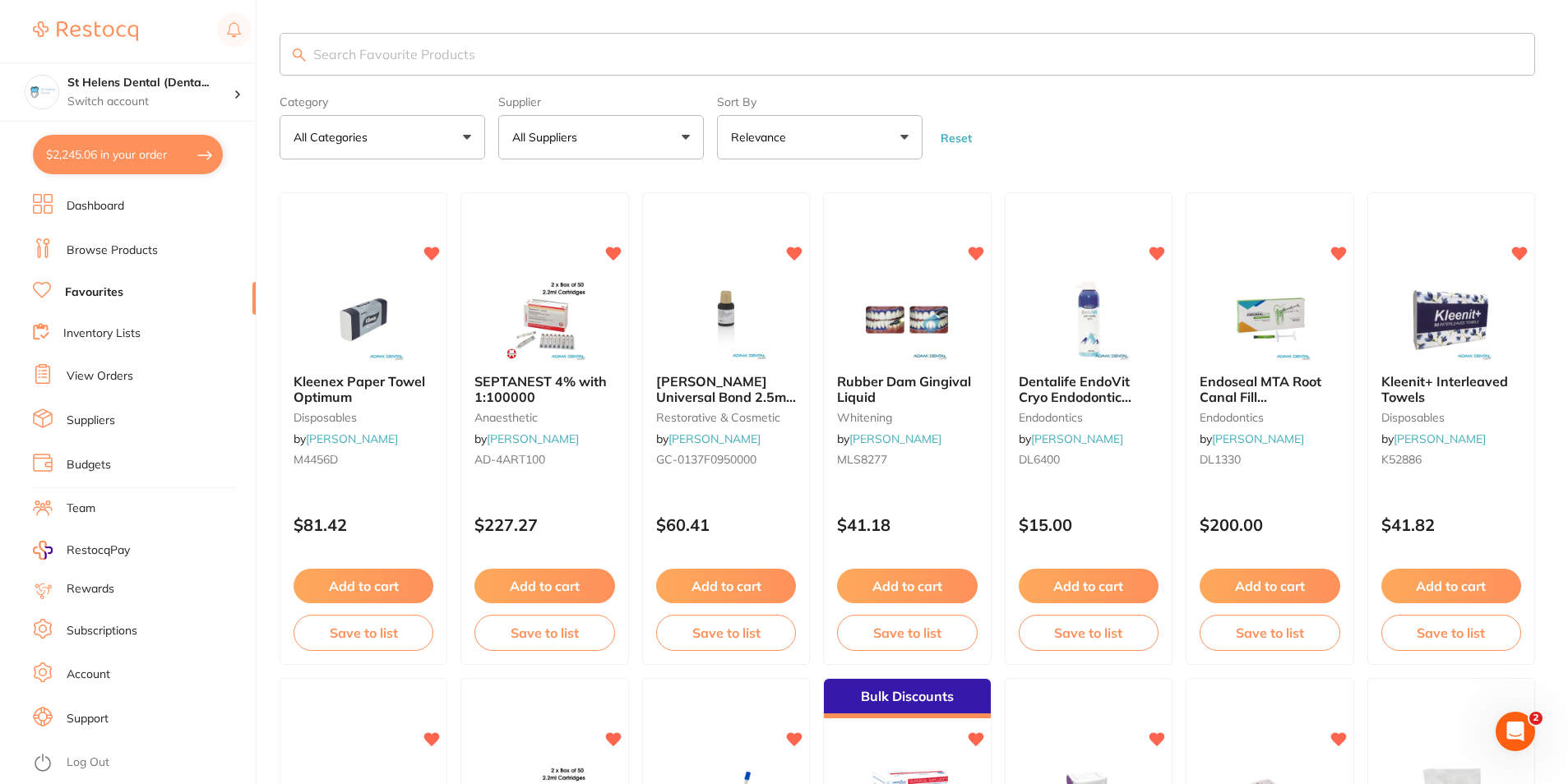
click at [570, 145] on p "All Suppliers" at bounding box center [548, 137] width 71 height 17
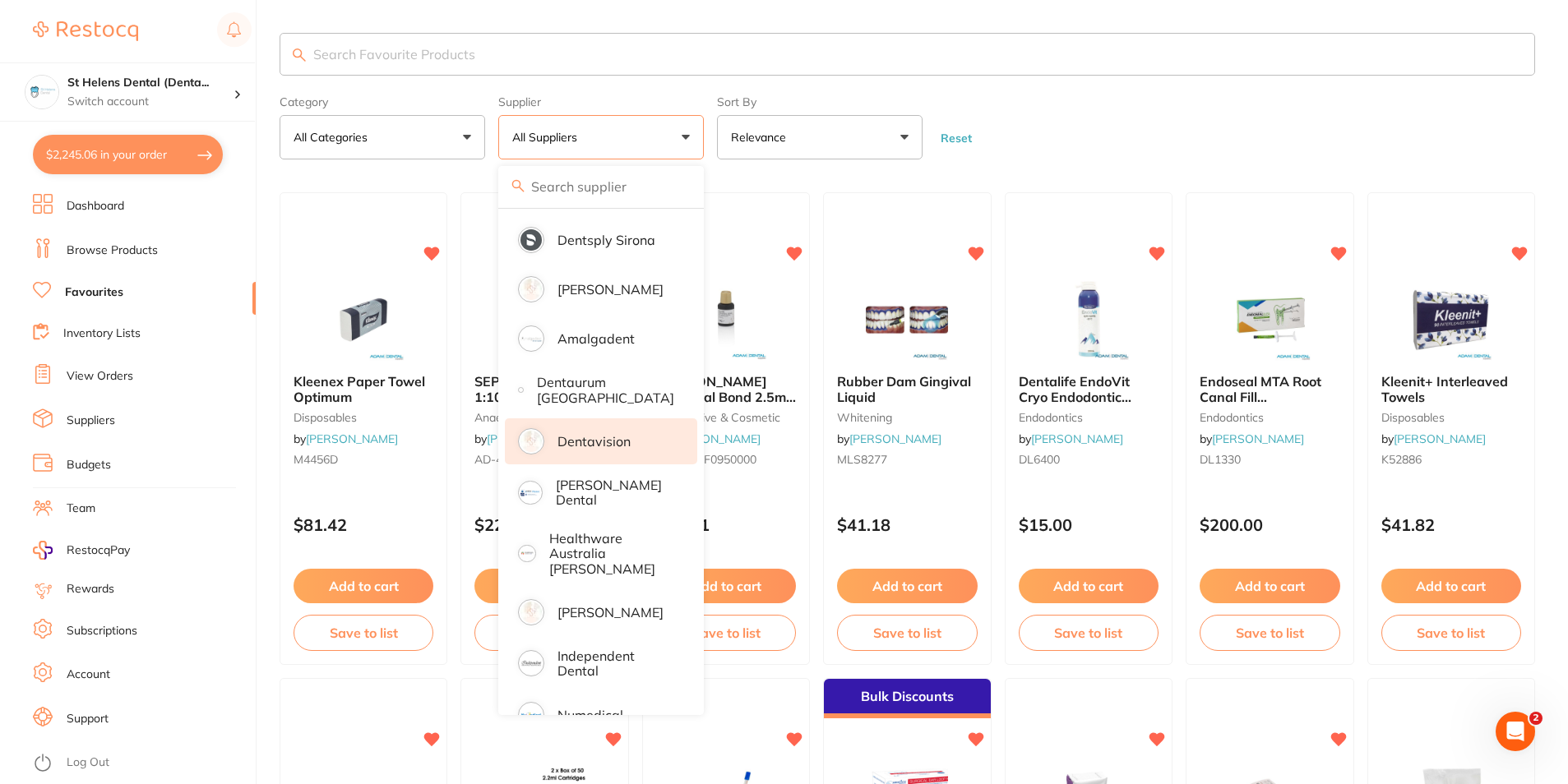
scroll to position [61, 0]
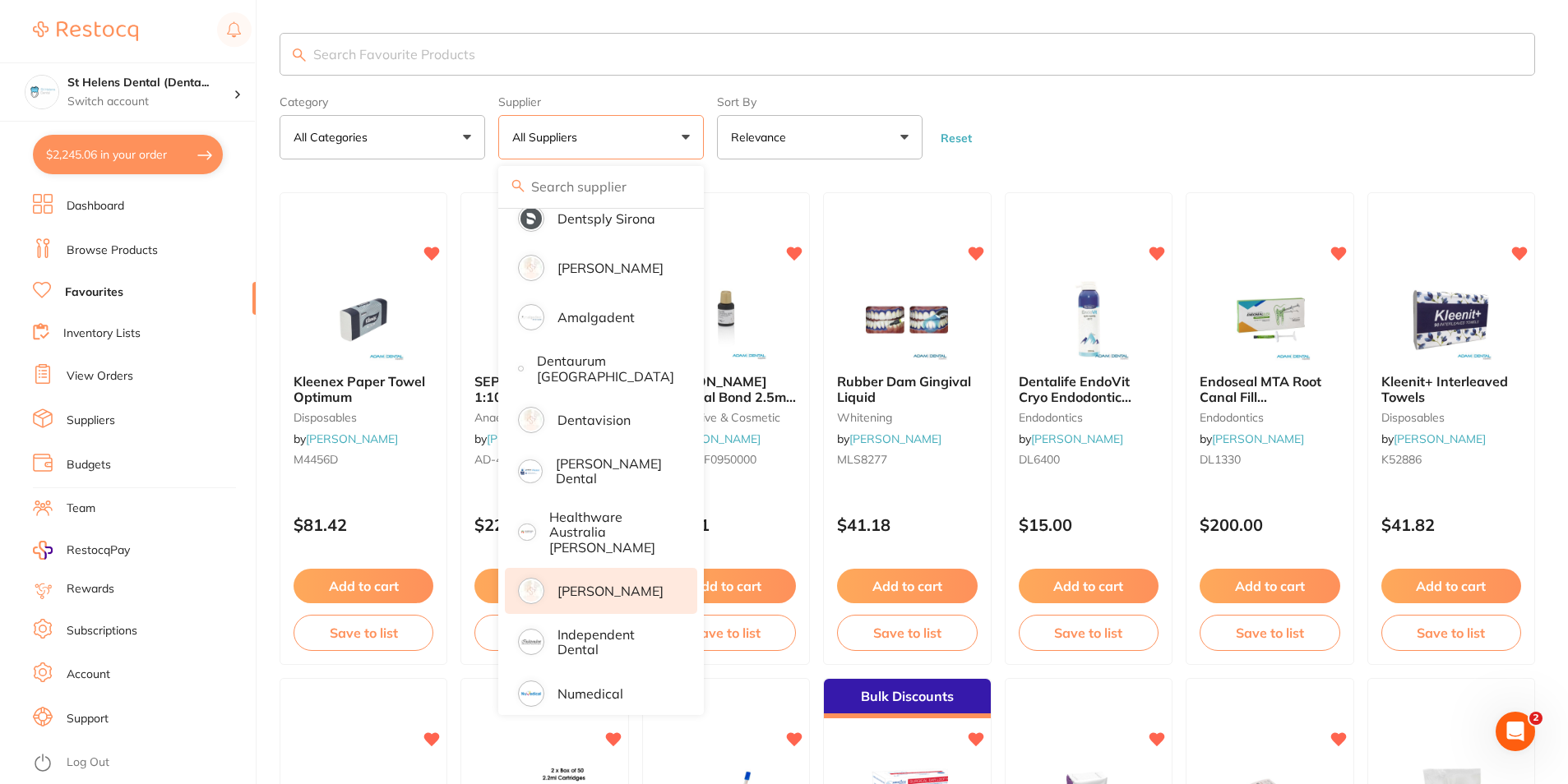
click at [590, 584] on p "[PERSON_NAME]" at bounding box center [610, 591] width 106 height 15
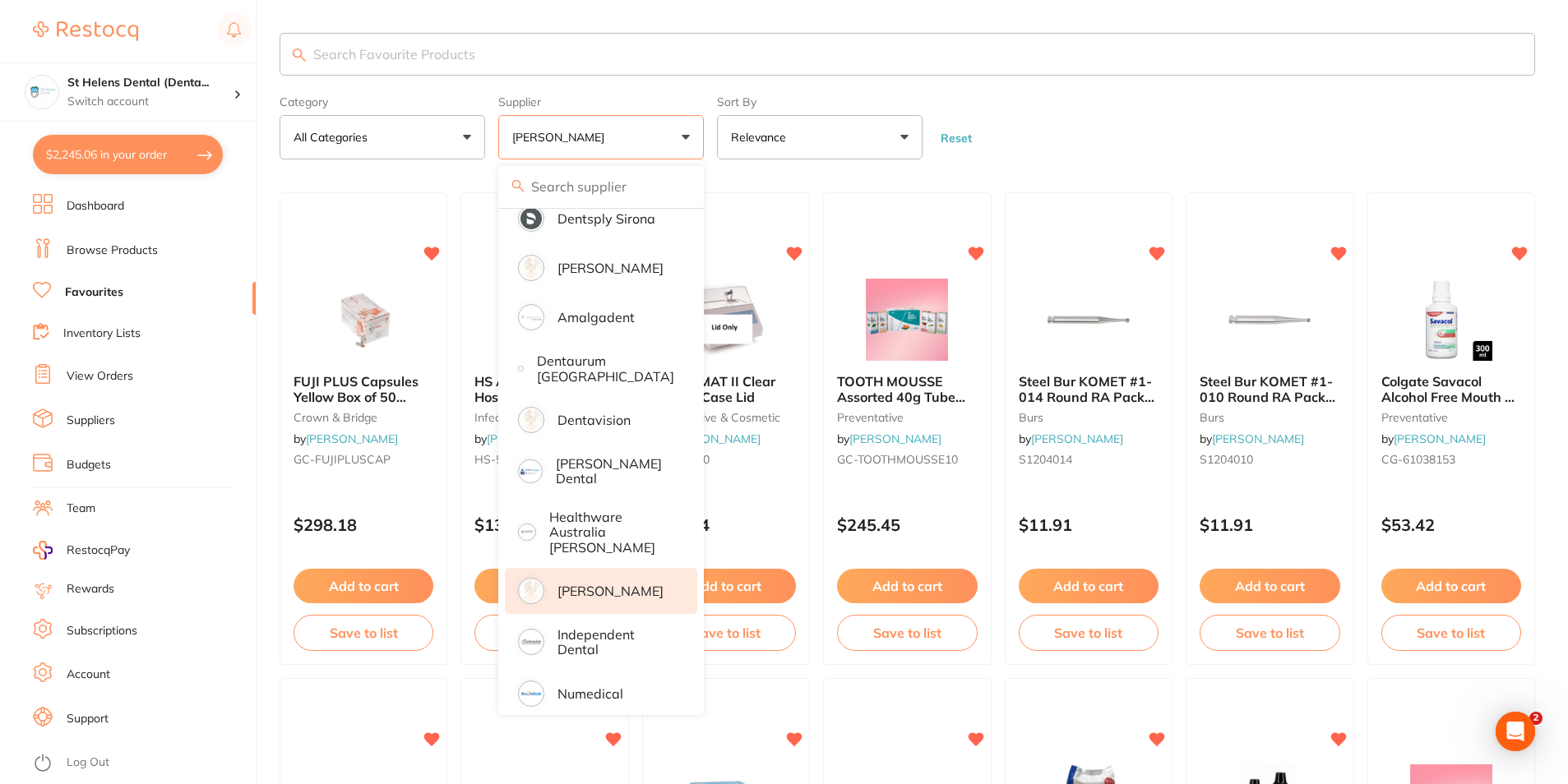
scroll to position [0, 0]
click at [1164, 122] on form "Category All Categories All Categories burs crown & bridge finishing & polishin…" at bounding box center [907, 124] width 1255 height 71
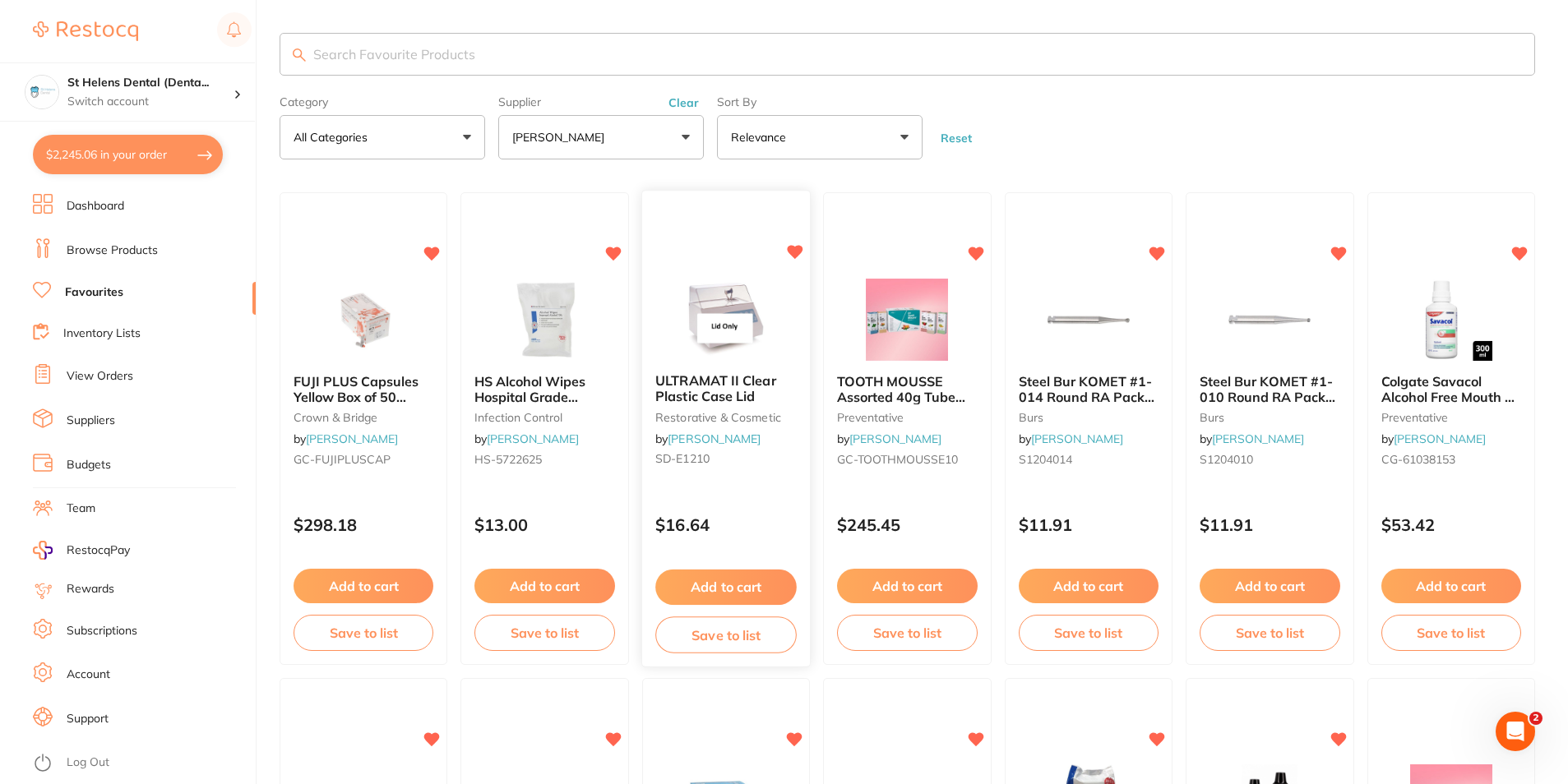
click at [719, 581] on button "Add to cart" at bounding box center [726, 587] width 141 height 36
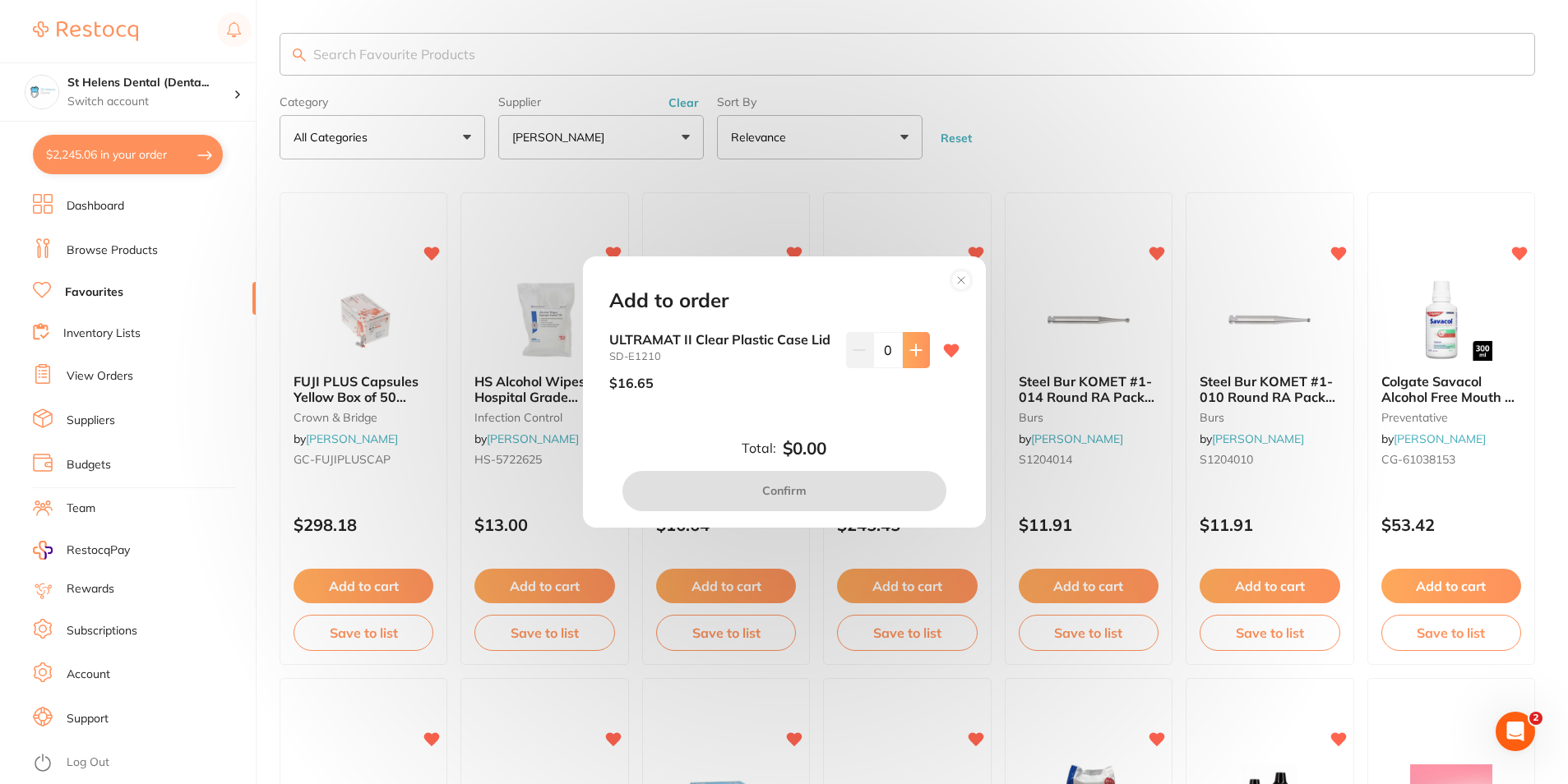
click at [909, 344] on icon at bounding box center [915, 349] width 13 height 13
type input "1"
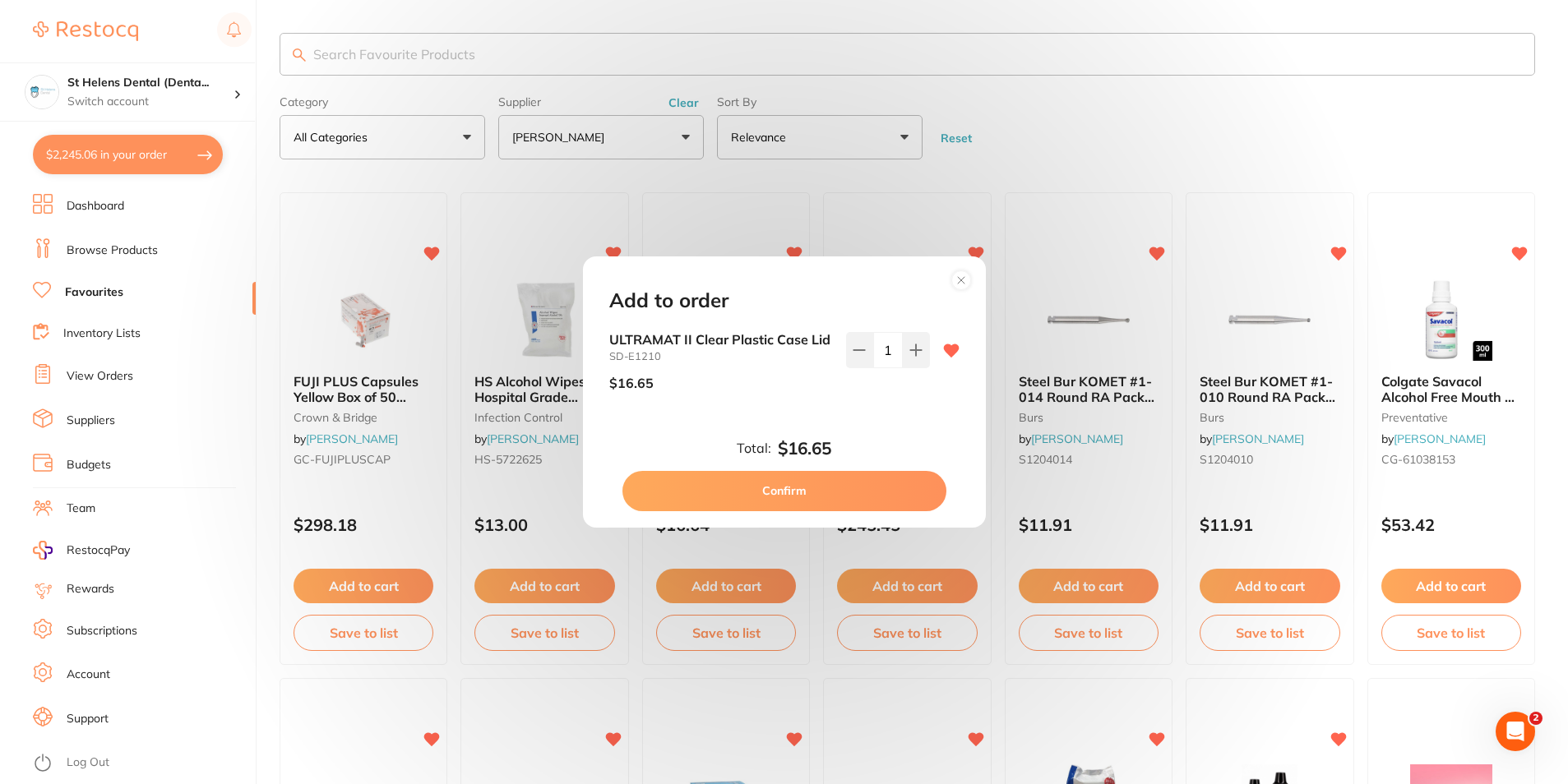
click at [892, 492] on button "Confirm" at bounding box center [784, 490] width 324 height 39
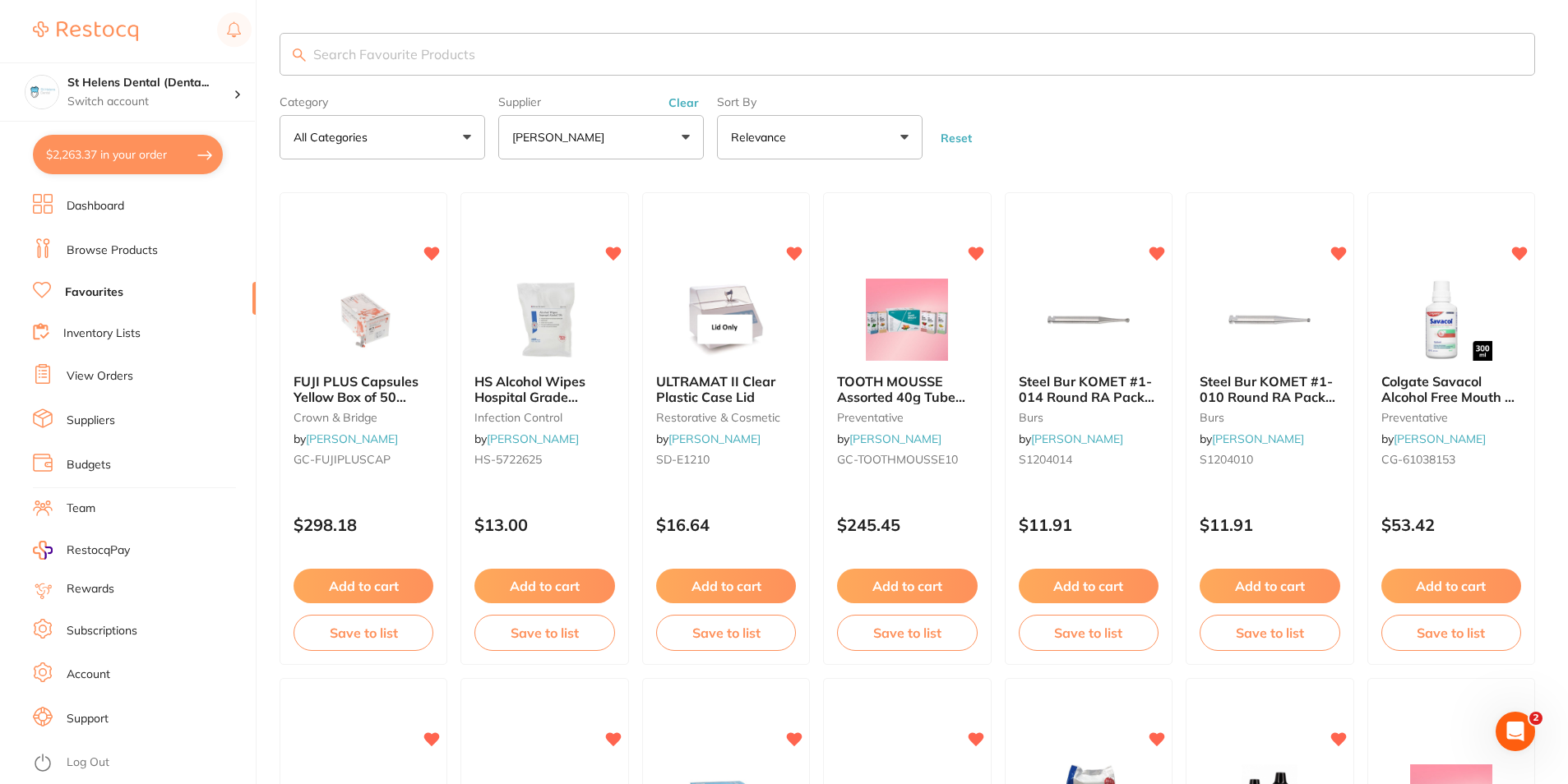
click at [132, 154] on button "$2,263.37 in your order" at bounding box center [128, 154] width 190 height 39
checkbox input "true"
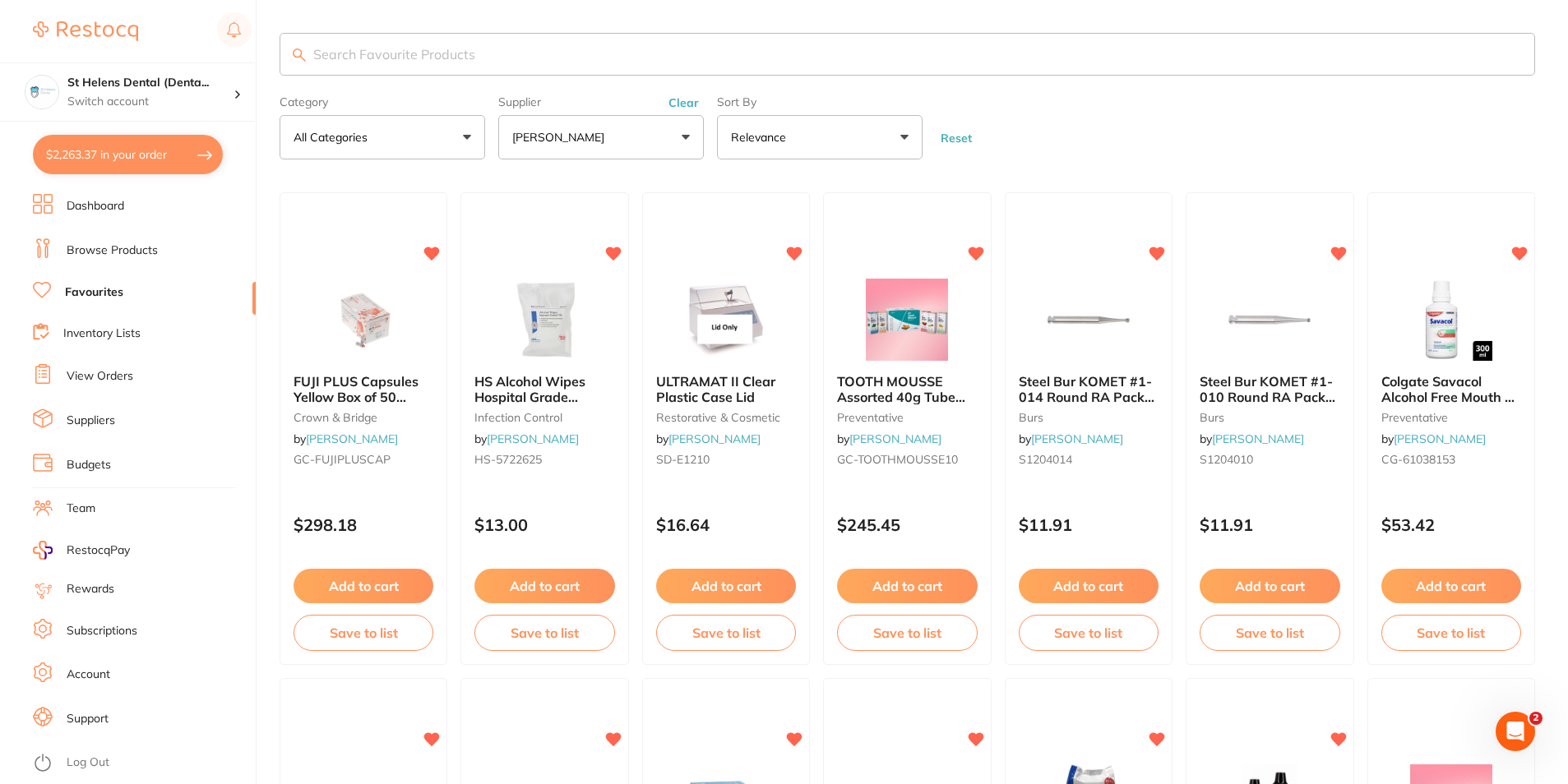
checkbox input "true"
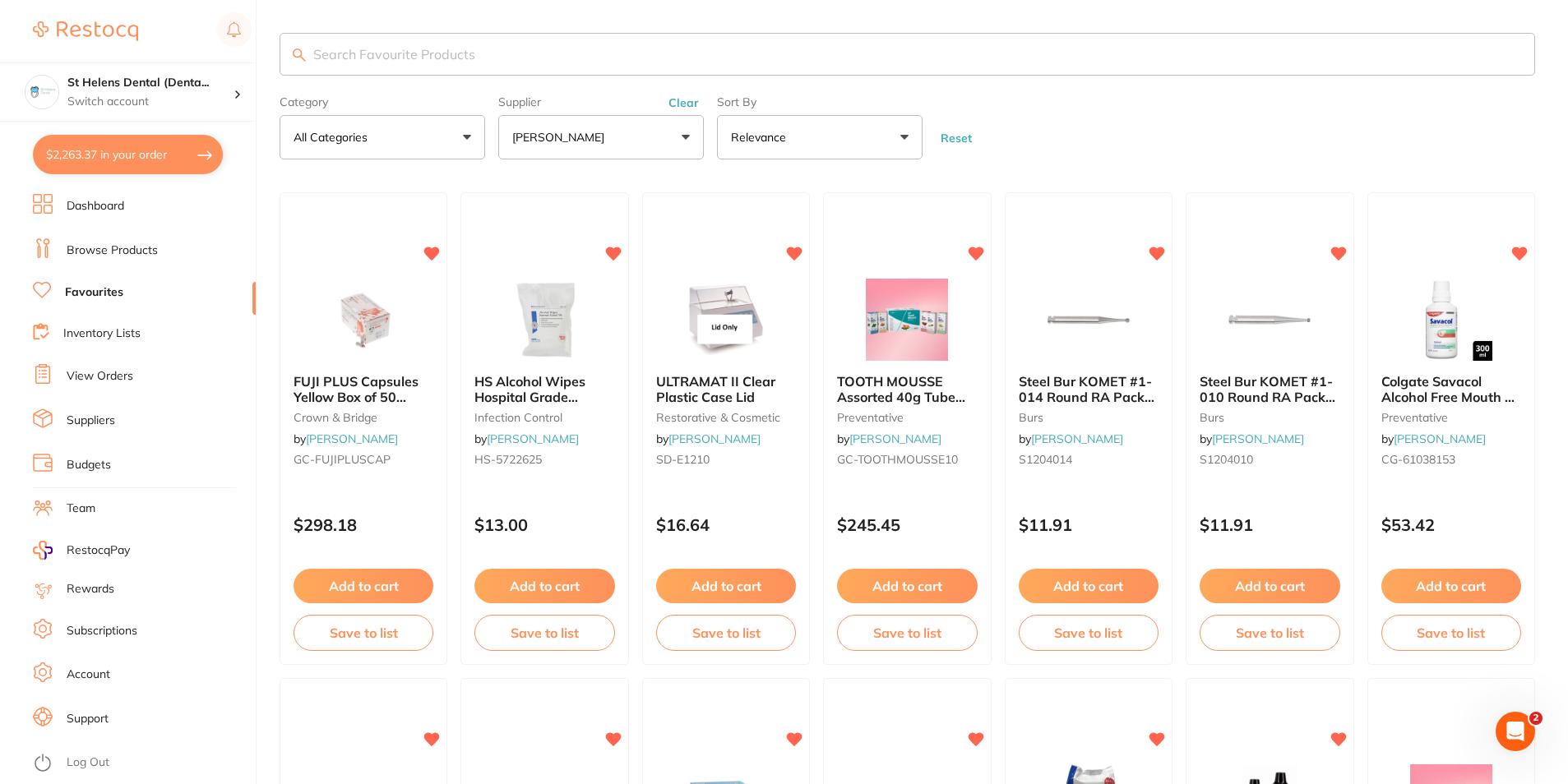
checkbox input "true"
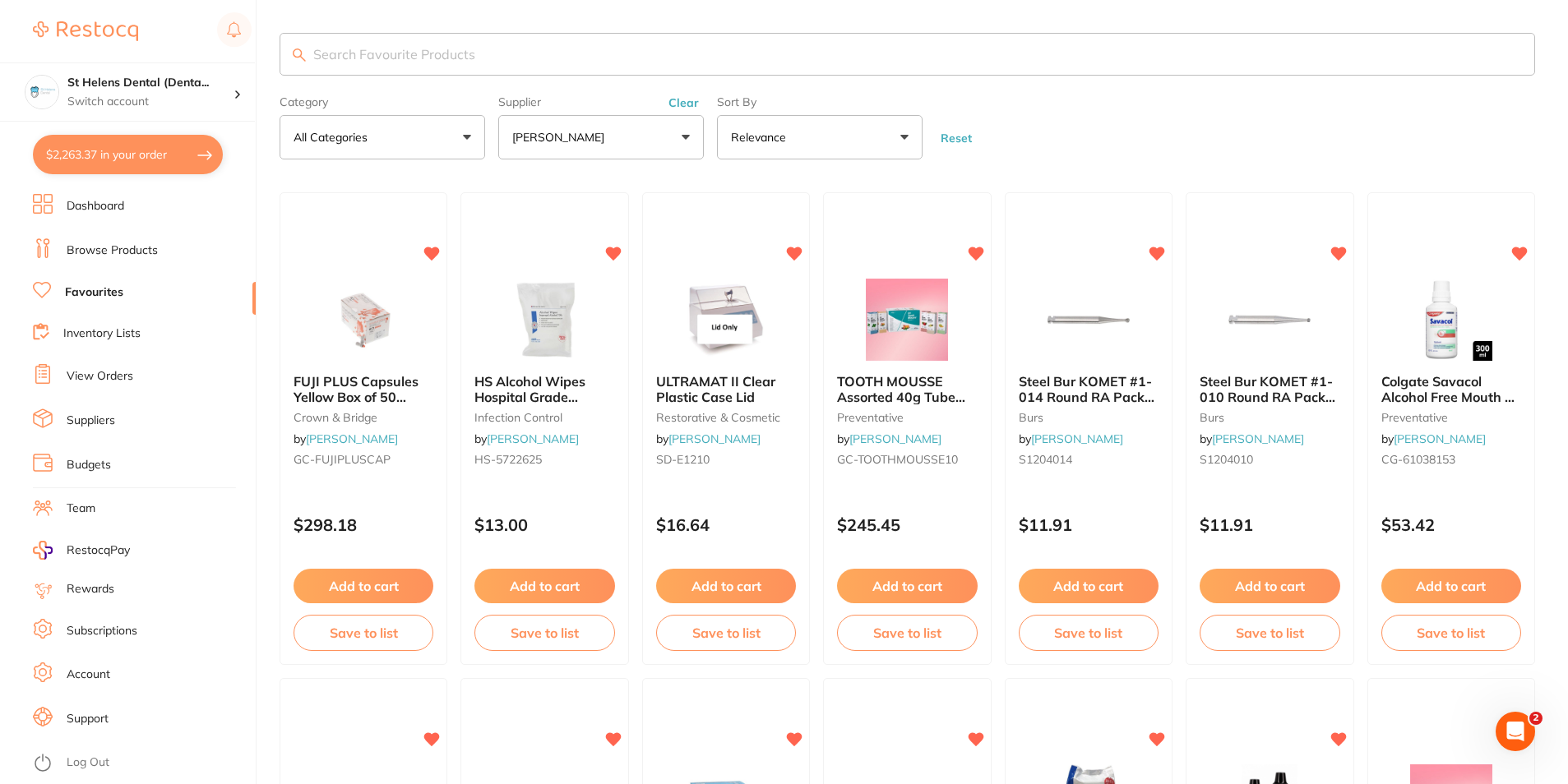
checkbox input "true"
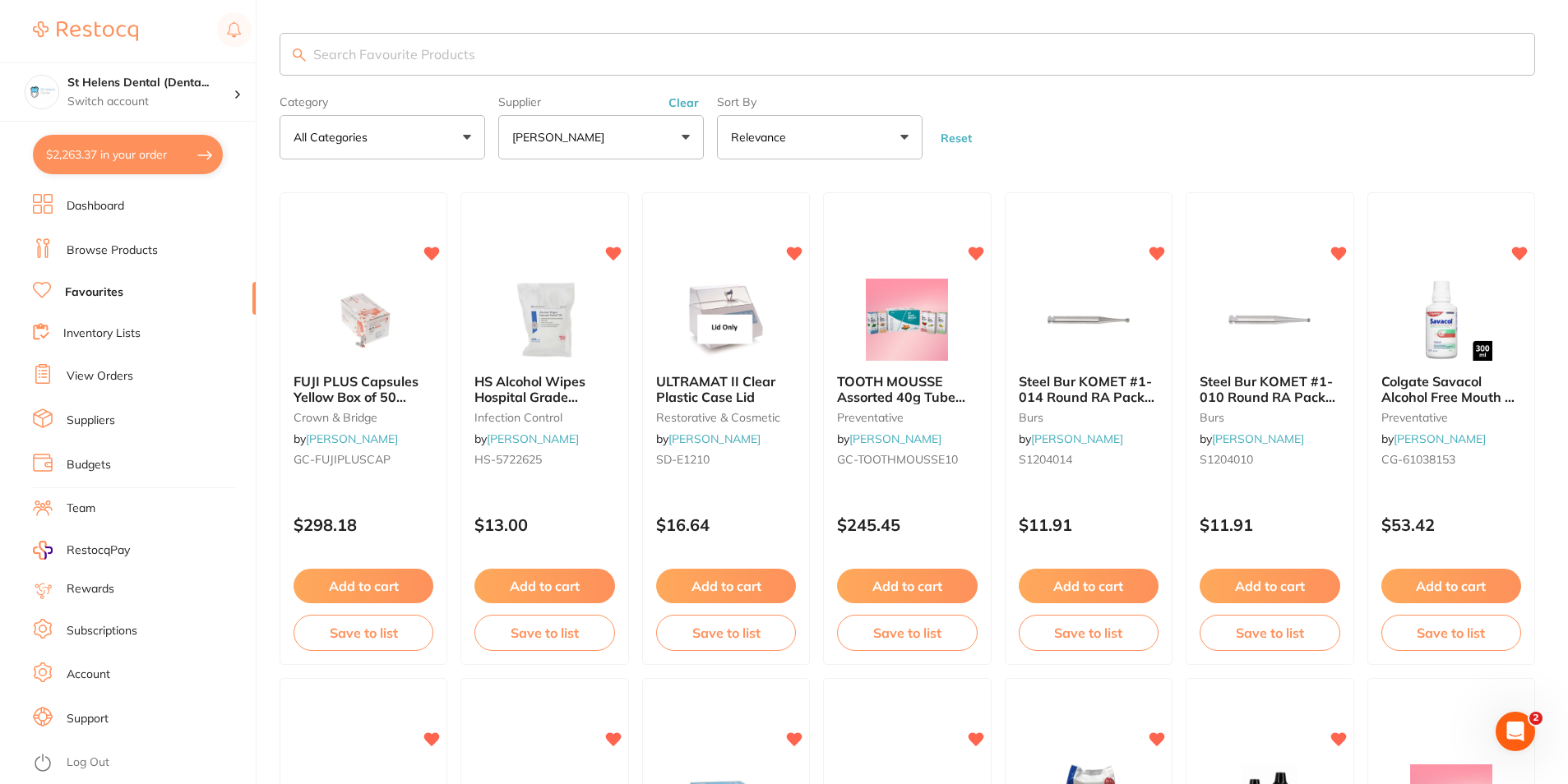
checkbox input "true"
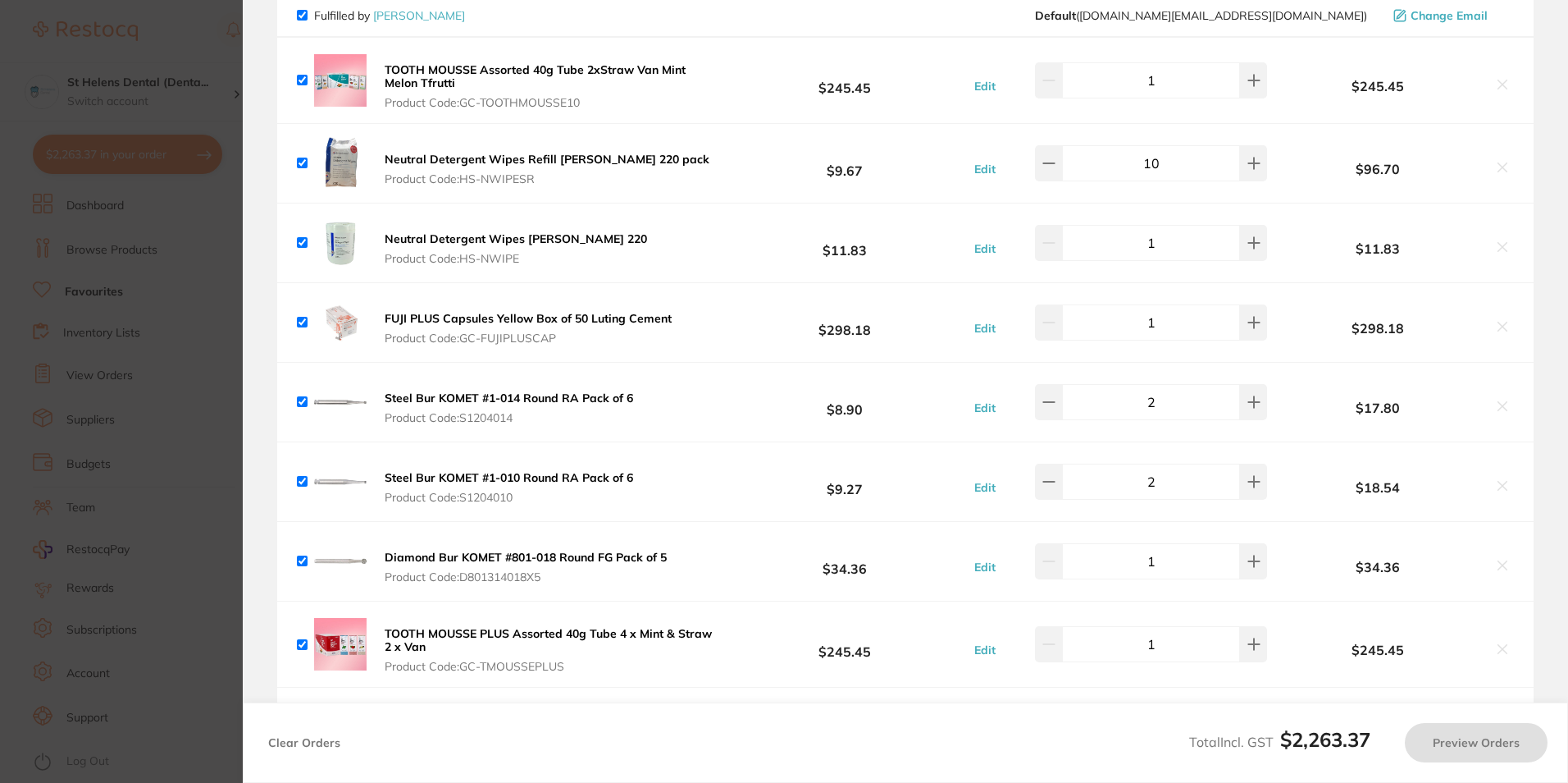
checkbox input "true"
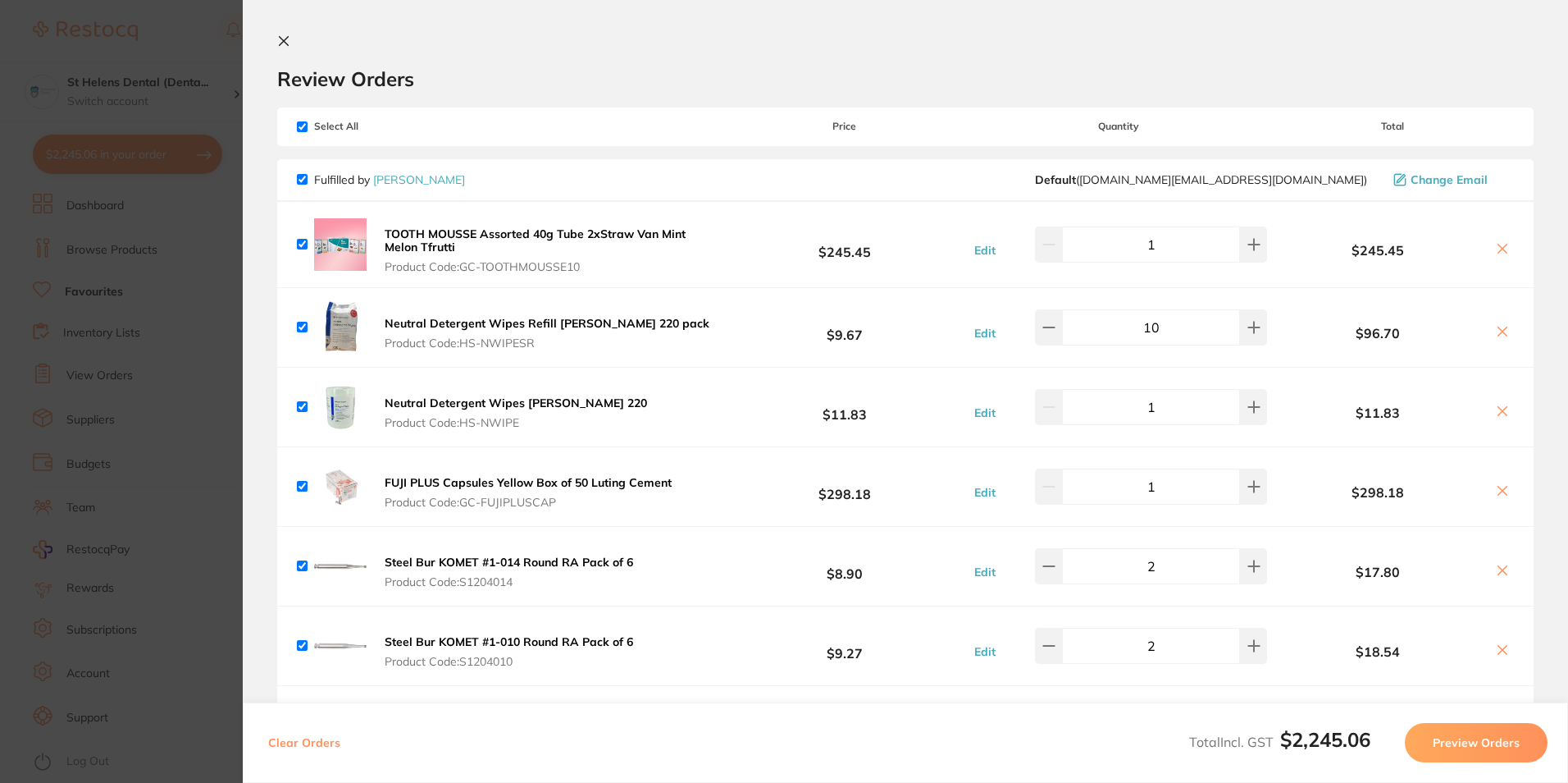
click at [184, 118] on section "Update RRP Set your pre negotiated price for this item. Item Agreed RRP (excl. …" at bounding box center [784, 392] width 1568 height 783
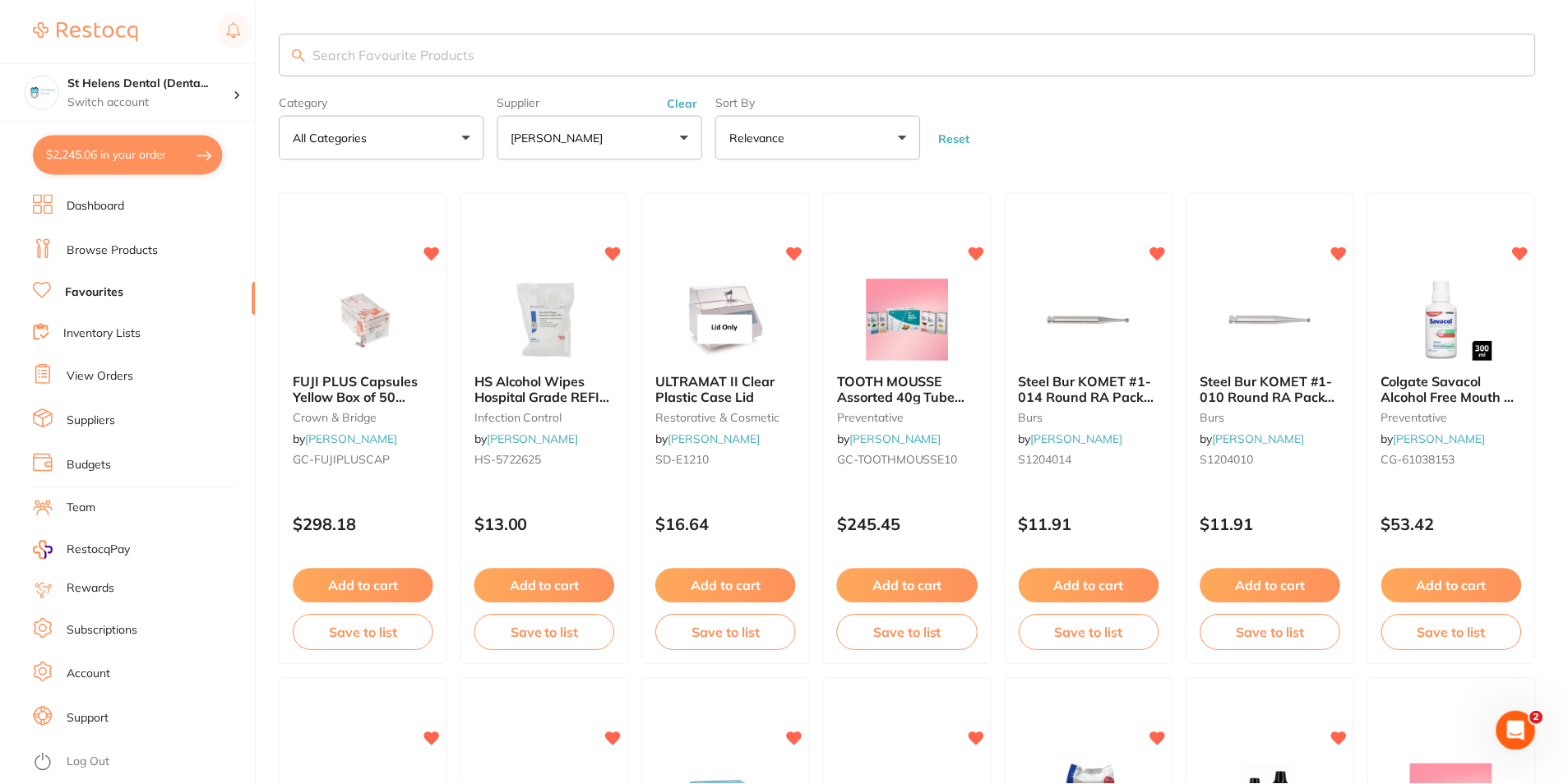
scroll to position [3, 0]
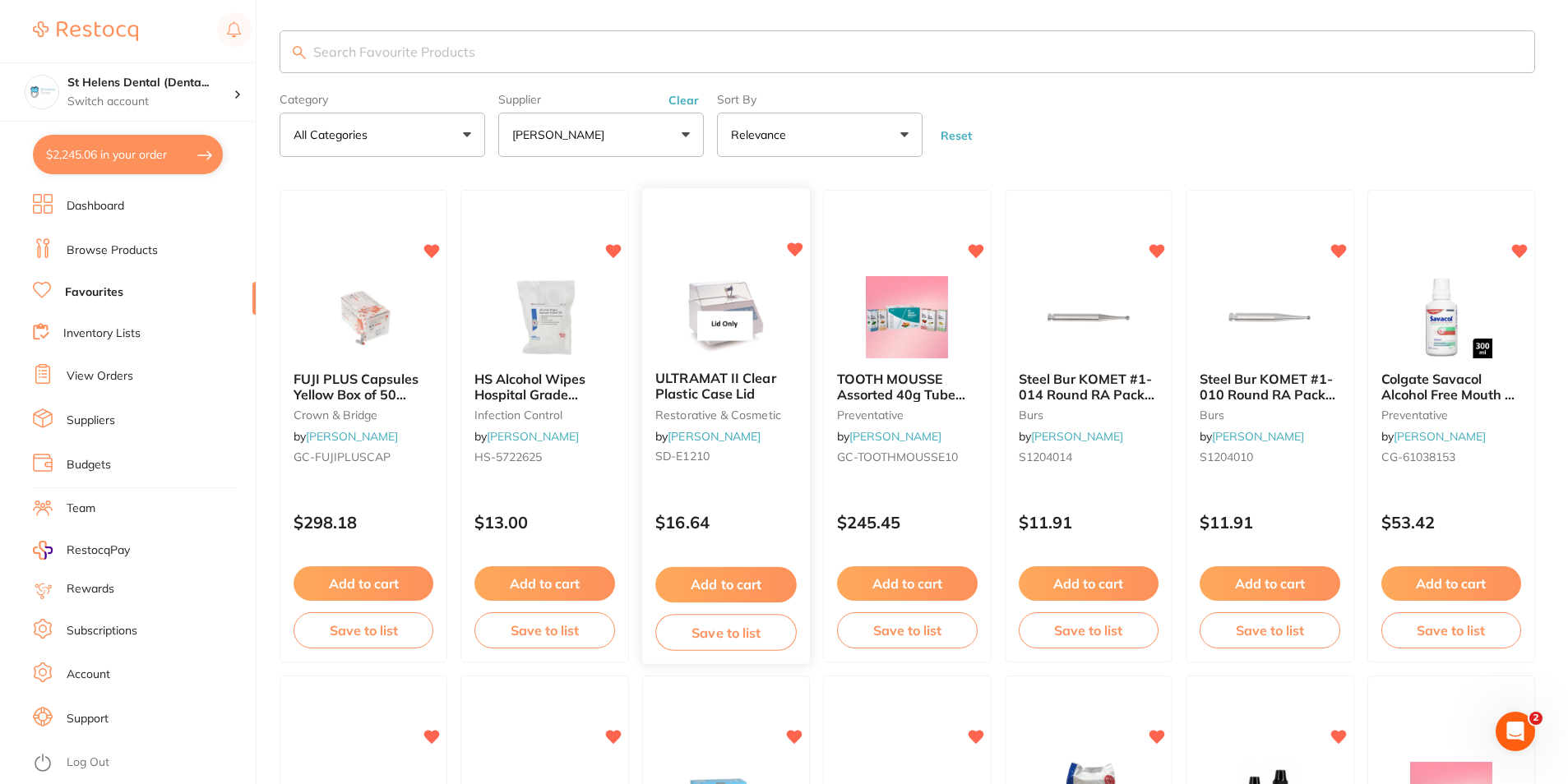
click at [754, 586] on button "Add to cart" at bounding box center [726, 585] width 141 height 36
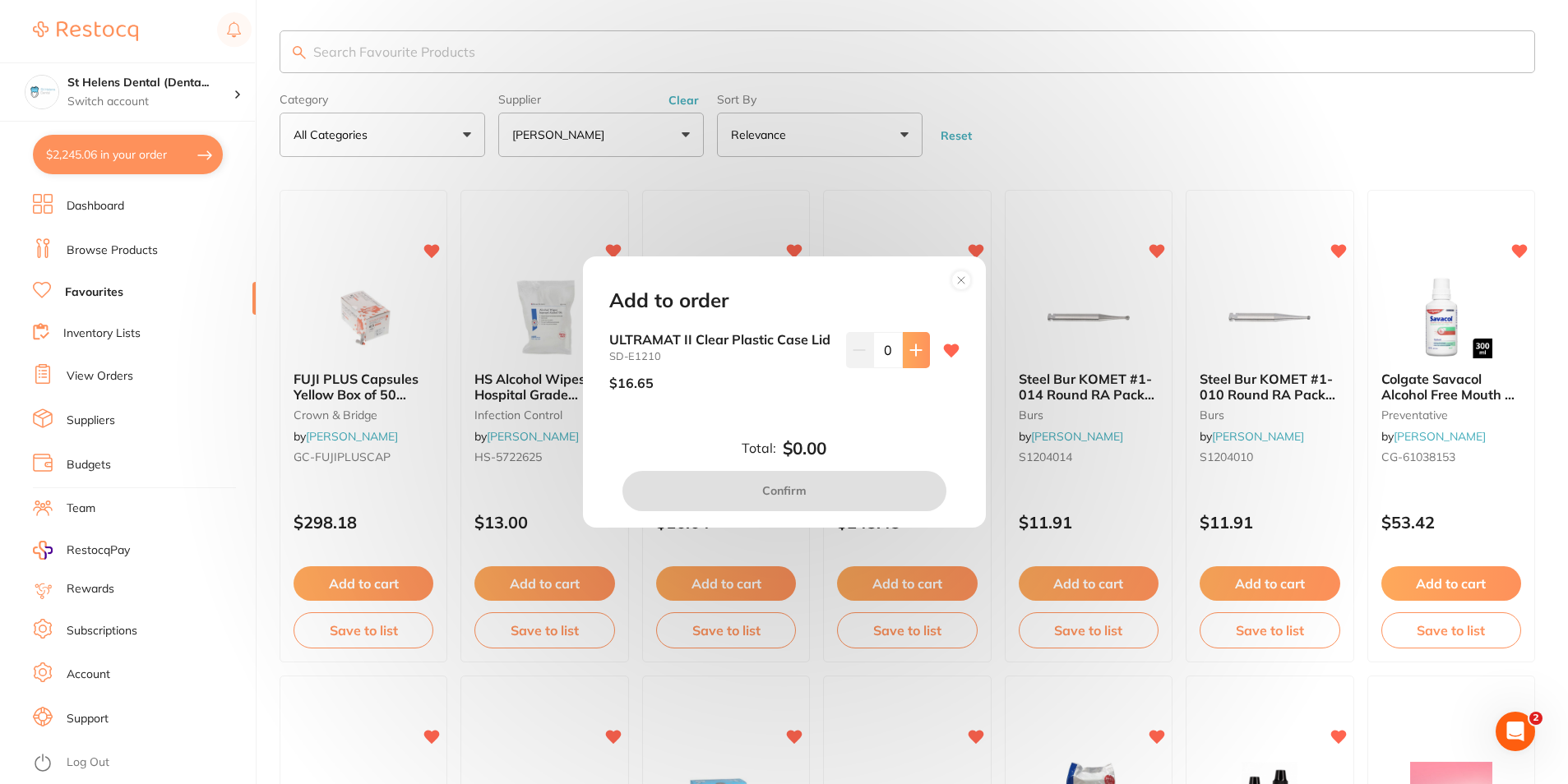
scroll to position [0, 0]
click at [909, 346] on icon at bounding box center [915, 349] width 13 height 13
type input "1"
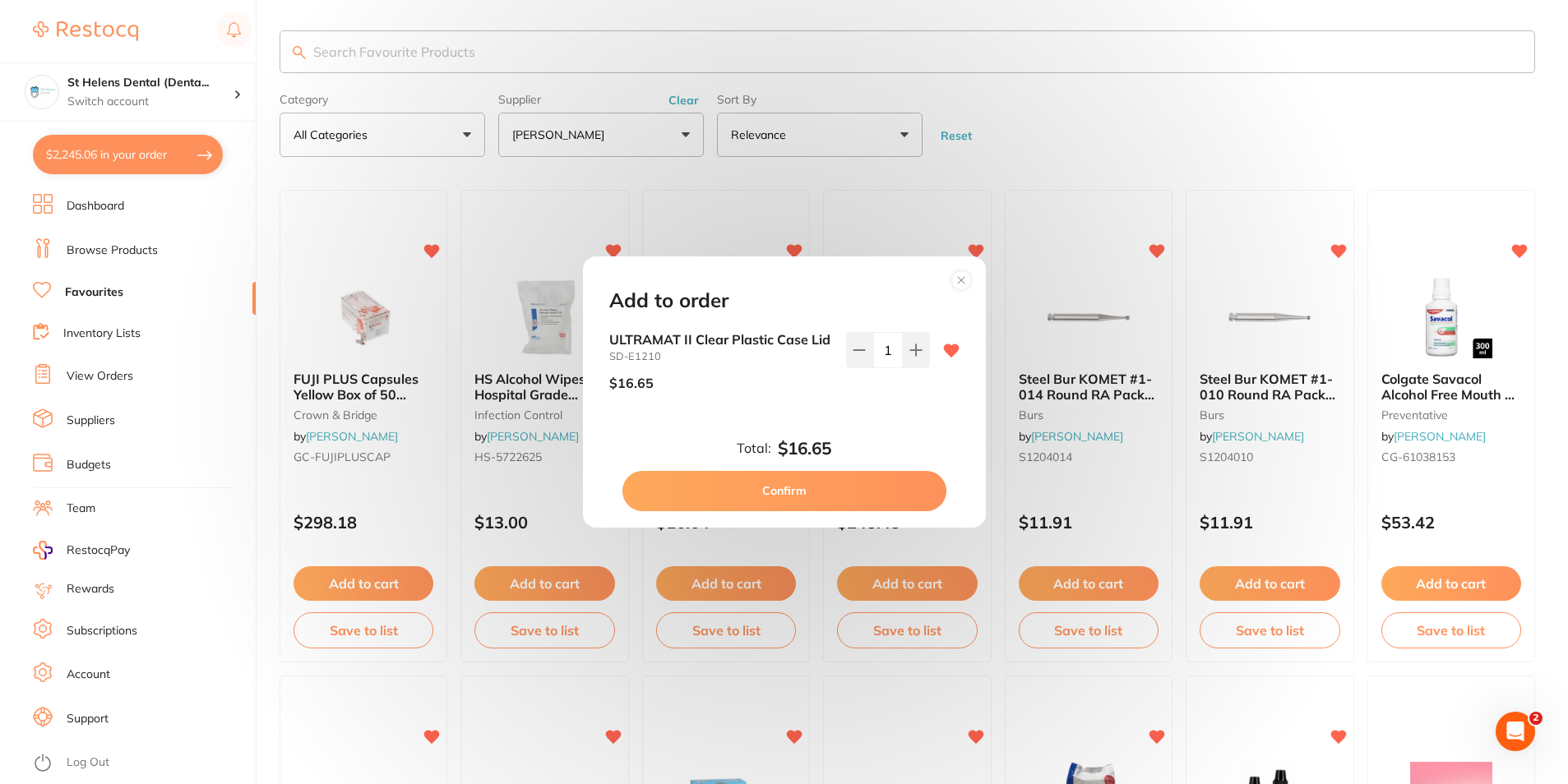
click at [866, 507] on button "Confirm" at bounding box center [784, 490] width 324 height 39
checkbox input "false"
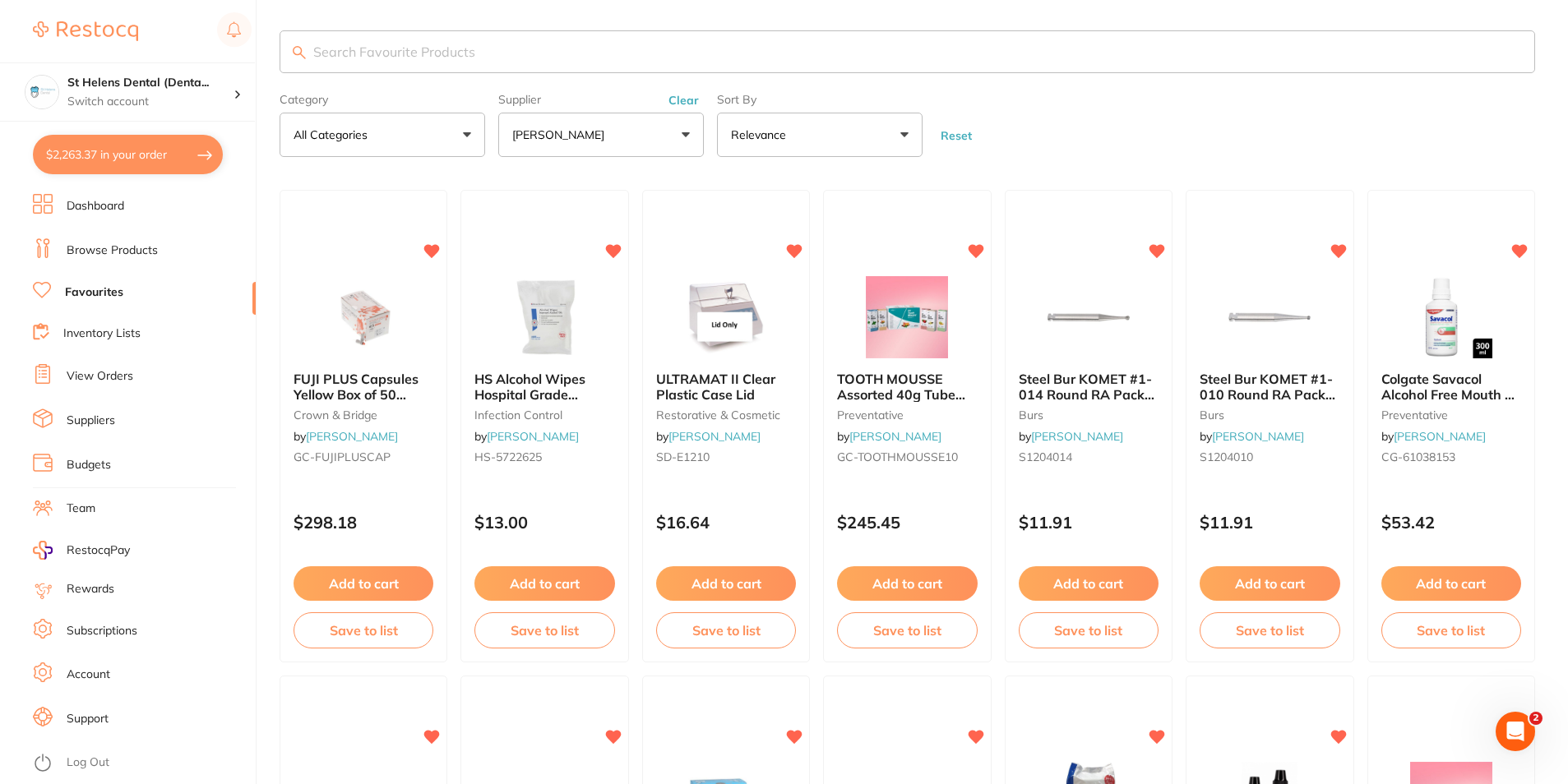
click at [142, 164] on button "$2,263.37 in your order" at bounding box center [128, 154] width 190 height 39
checkbox input "true"
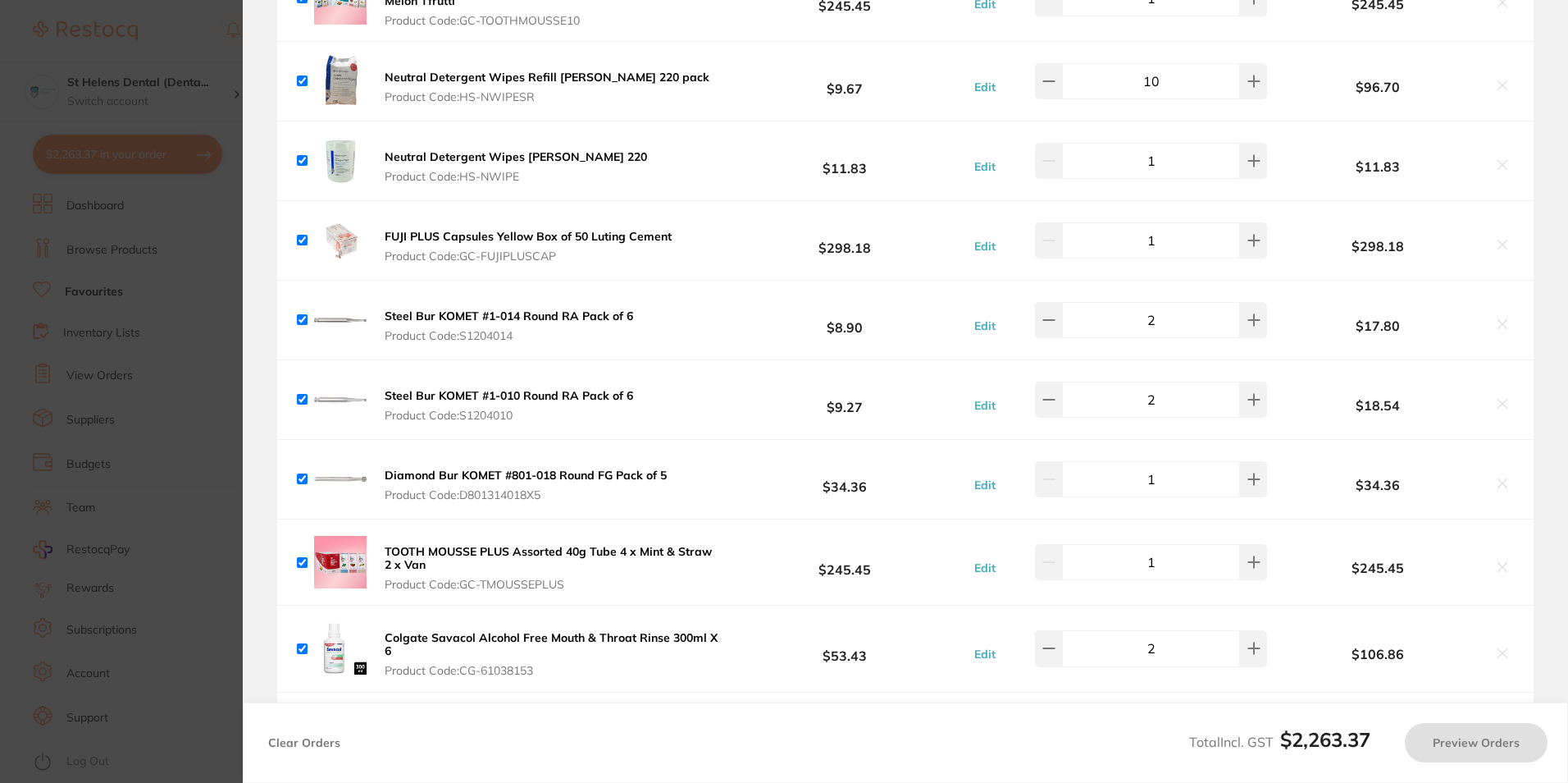
checkbox input "true"
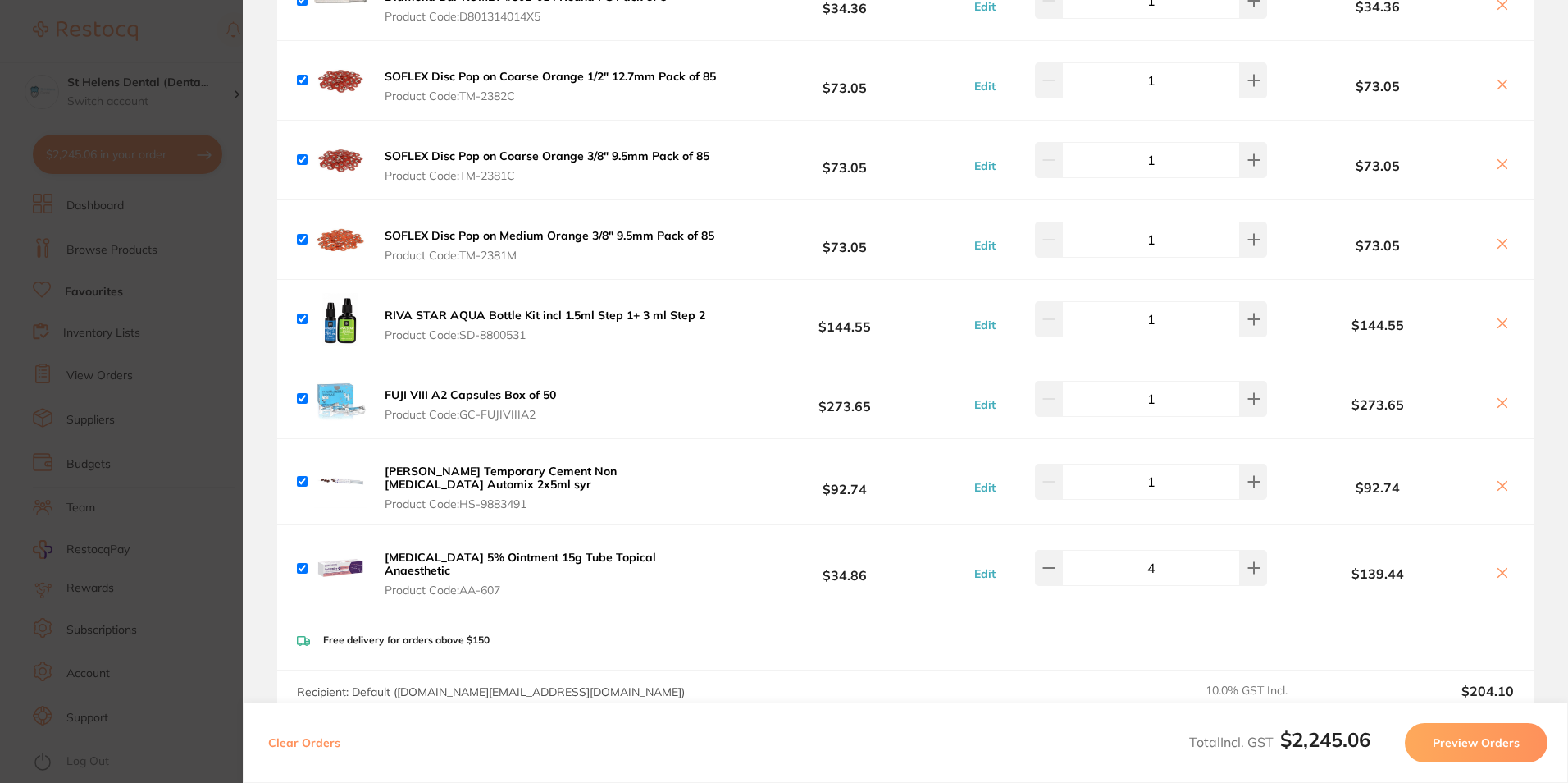
scroll to position [1148, 0]
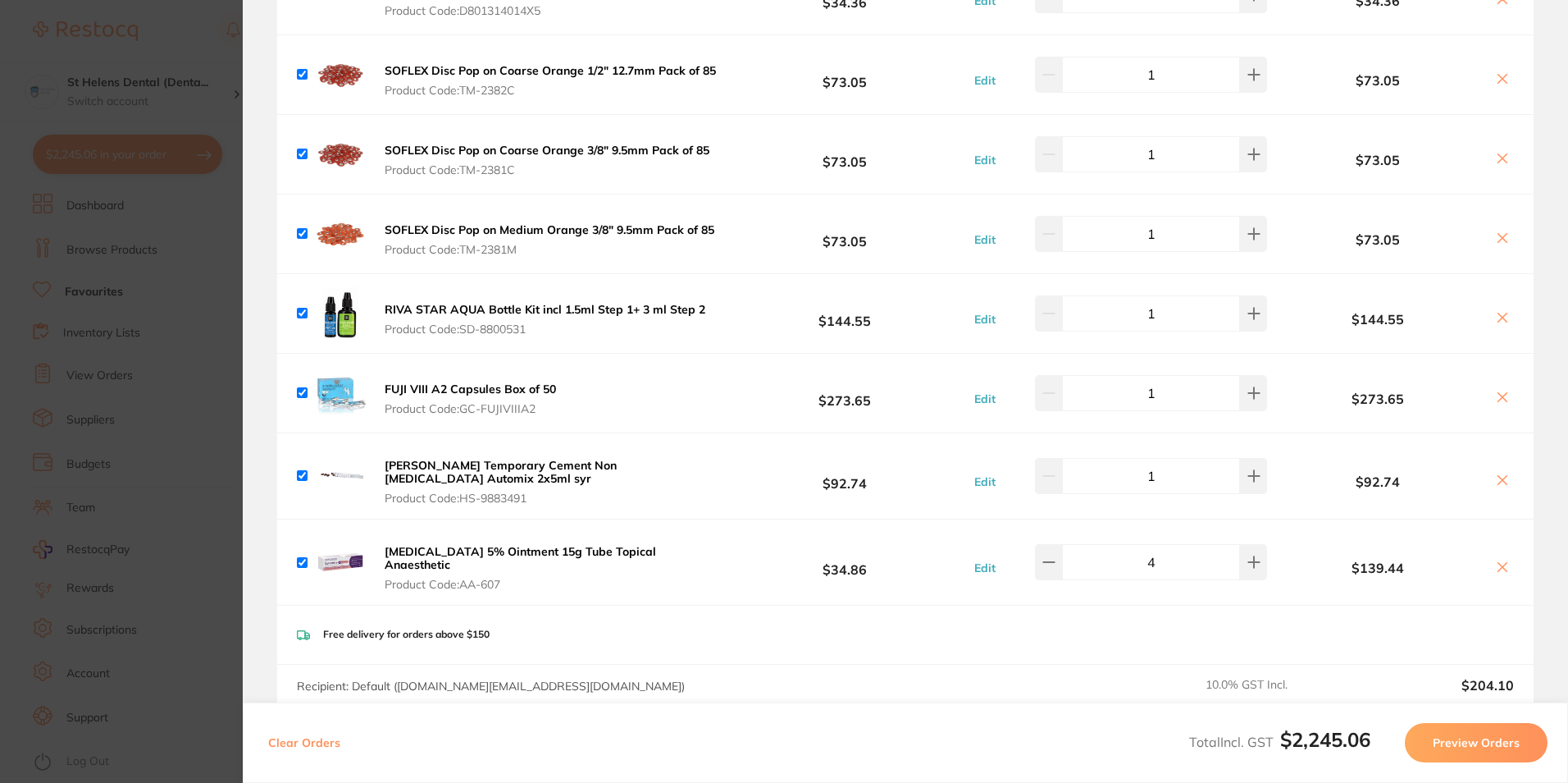
click at [164, 520] on section "Update RRP Set your pre negotiated price for this item. Item Agreed RRP (excl. …" at bounding box center [784, 392] width 1568 height 783
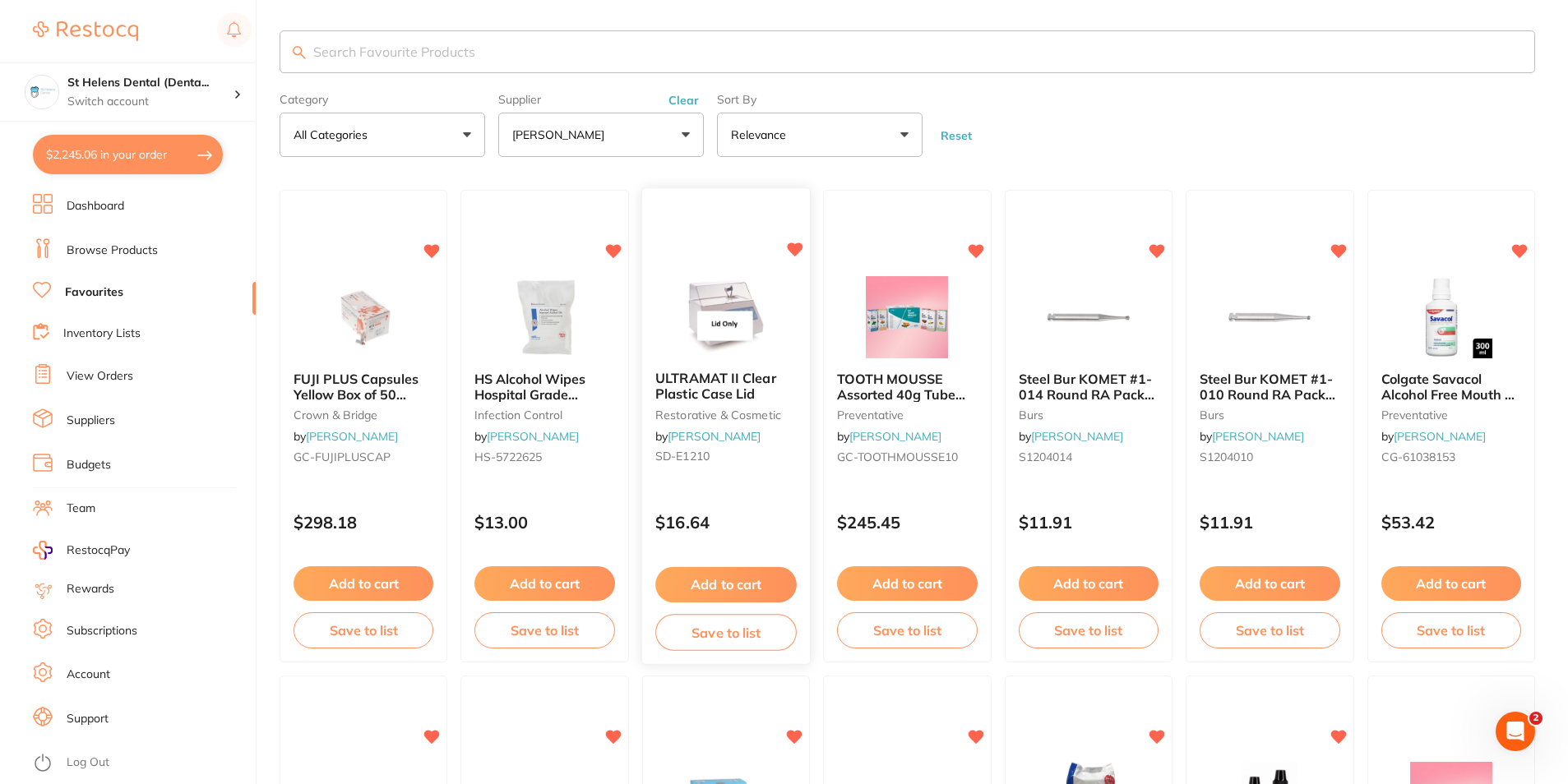
scroll to position [0, 0]
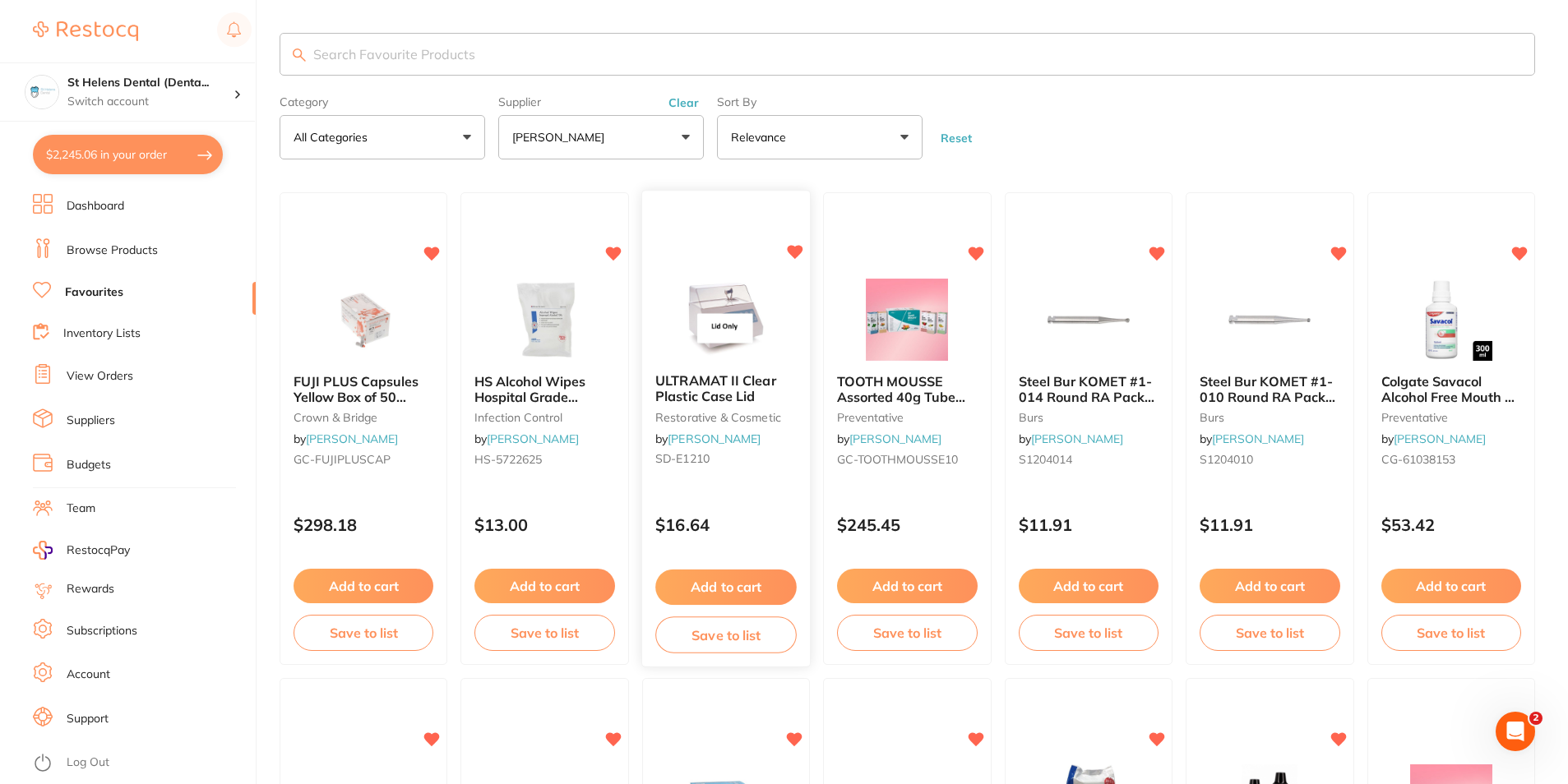
click at [730, 582] on button "Add to cart" at bounding box center [726, 587] width 141 height 36
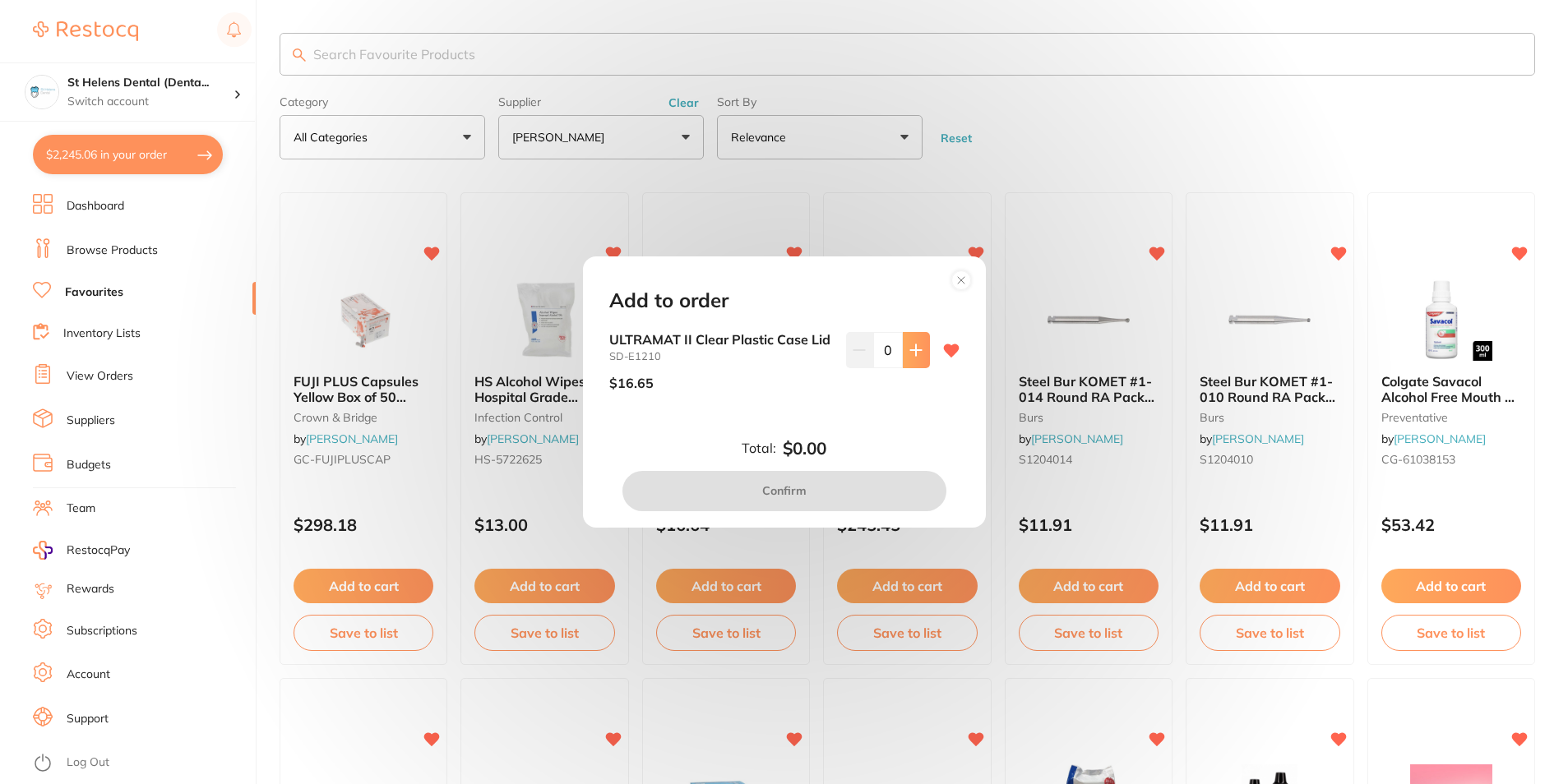
click at [912, 345] on icon at bounding box center [915, 350] width 10 height 10
type input "1"
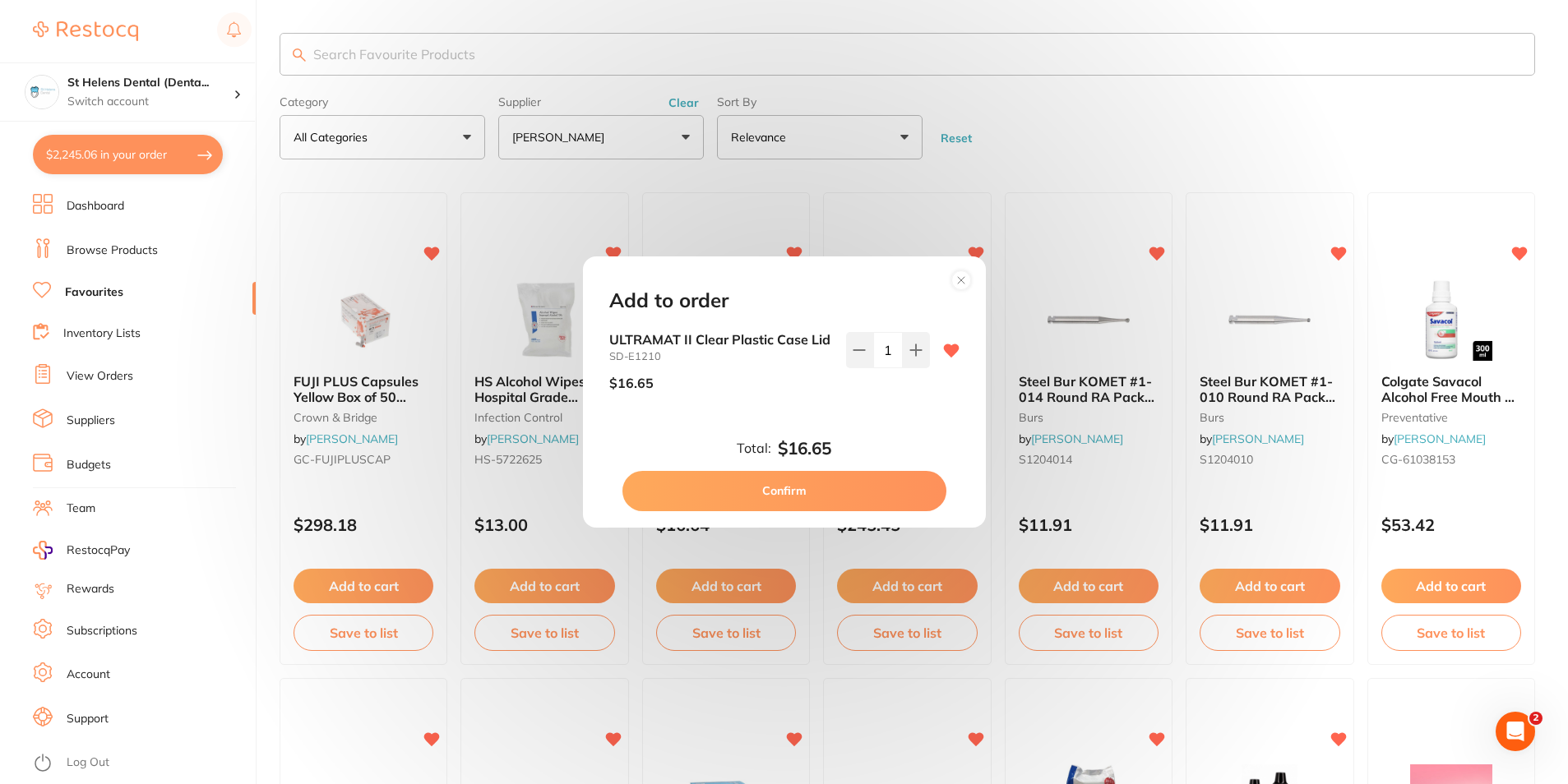
click at [860, 490] on button "Confirm" at bounding box center [784, 490] width 324 height 39
checkbox input "false"
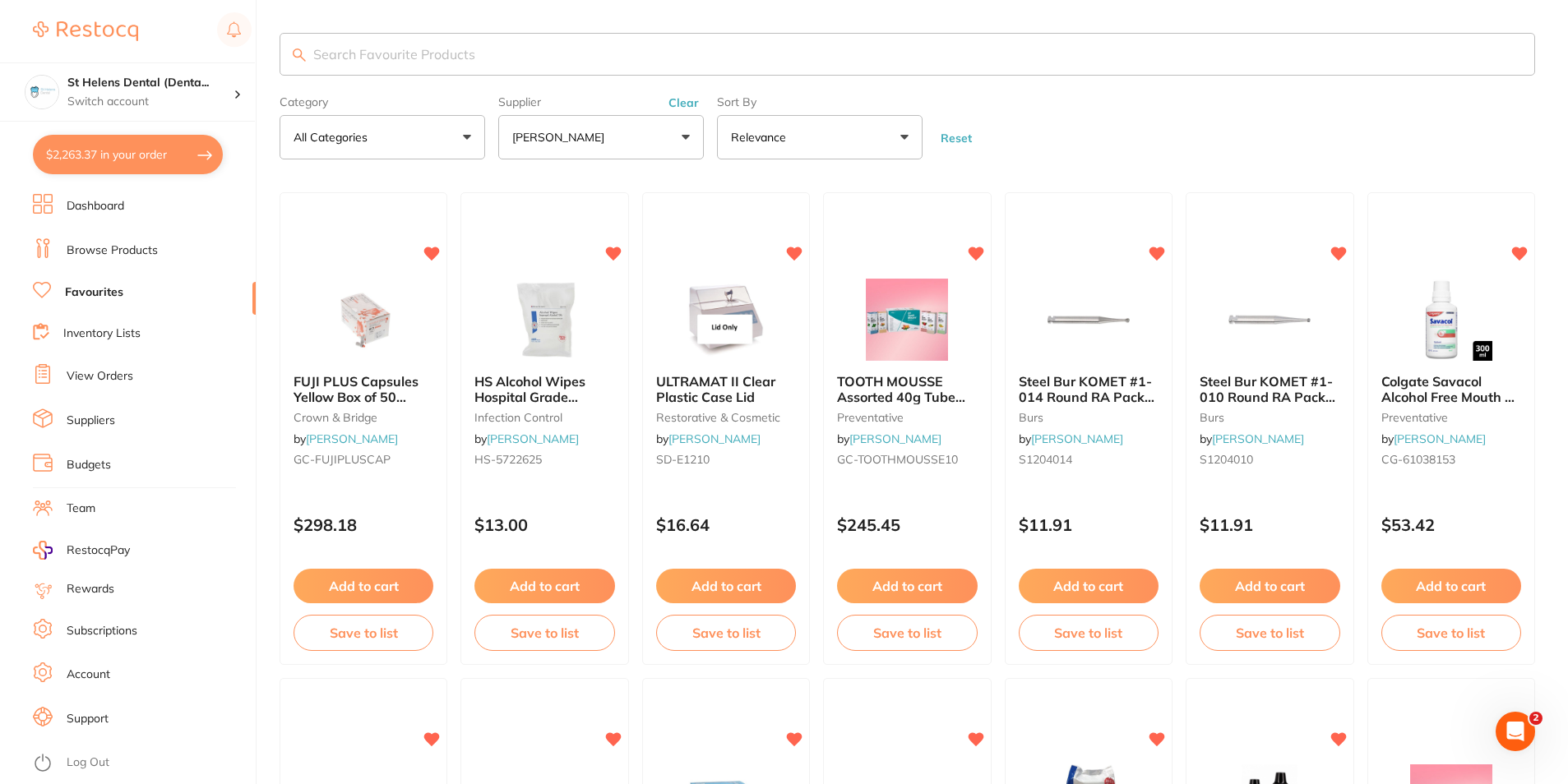
click at [91, 161] on button "$2,263.37 in your order" at bounding box center [128, 154] width 190 height 39
checkbox input "true"
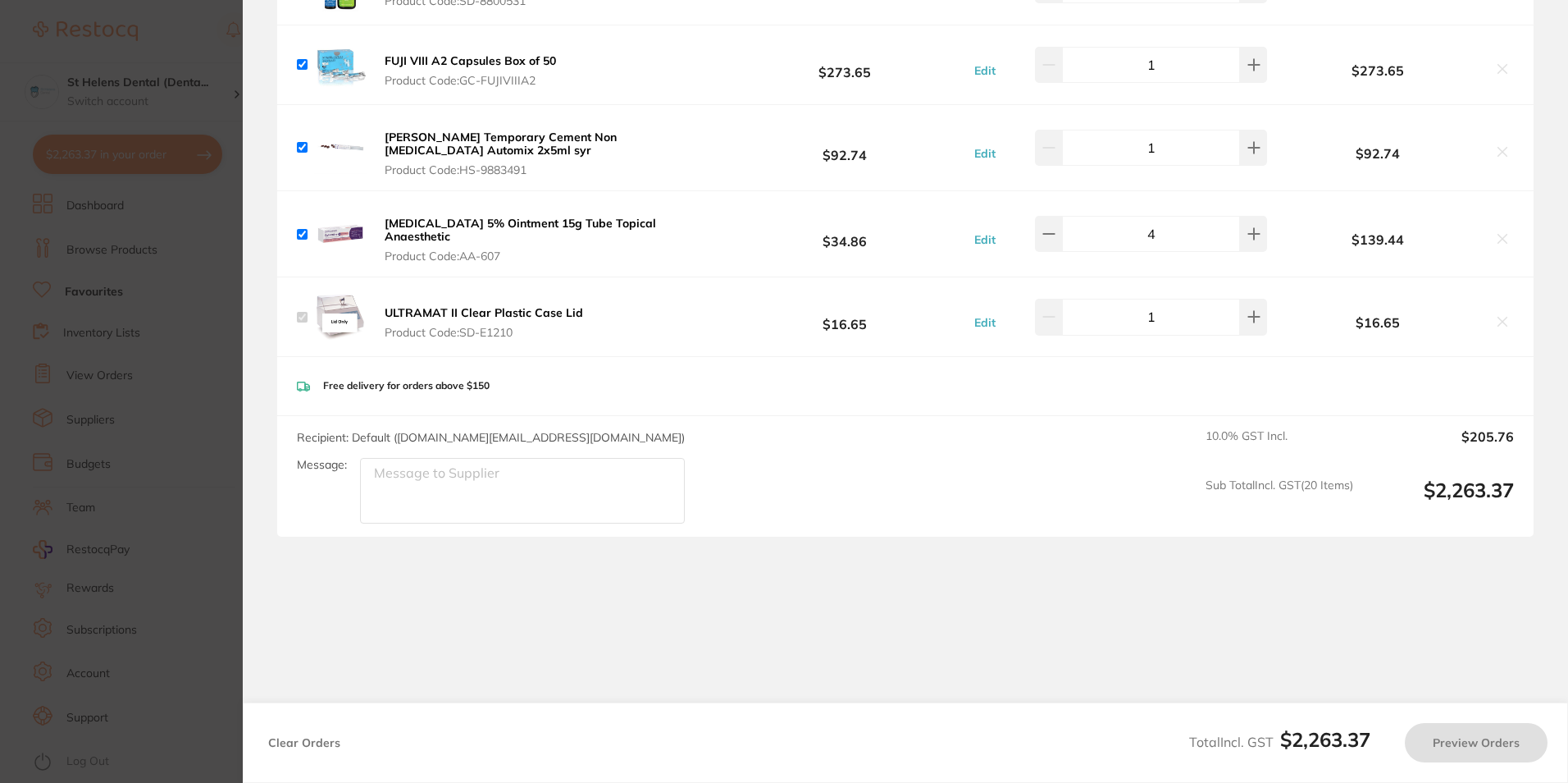
checkbox input "true"
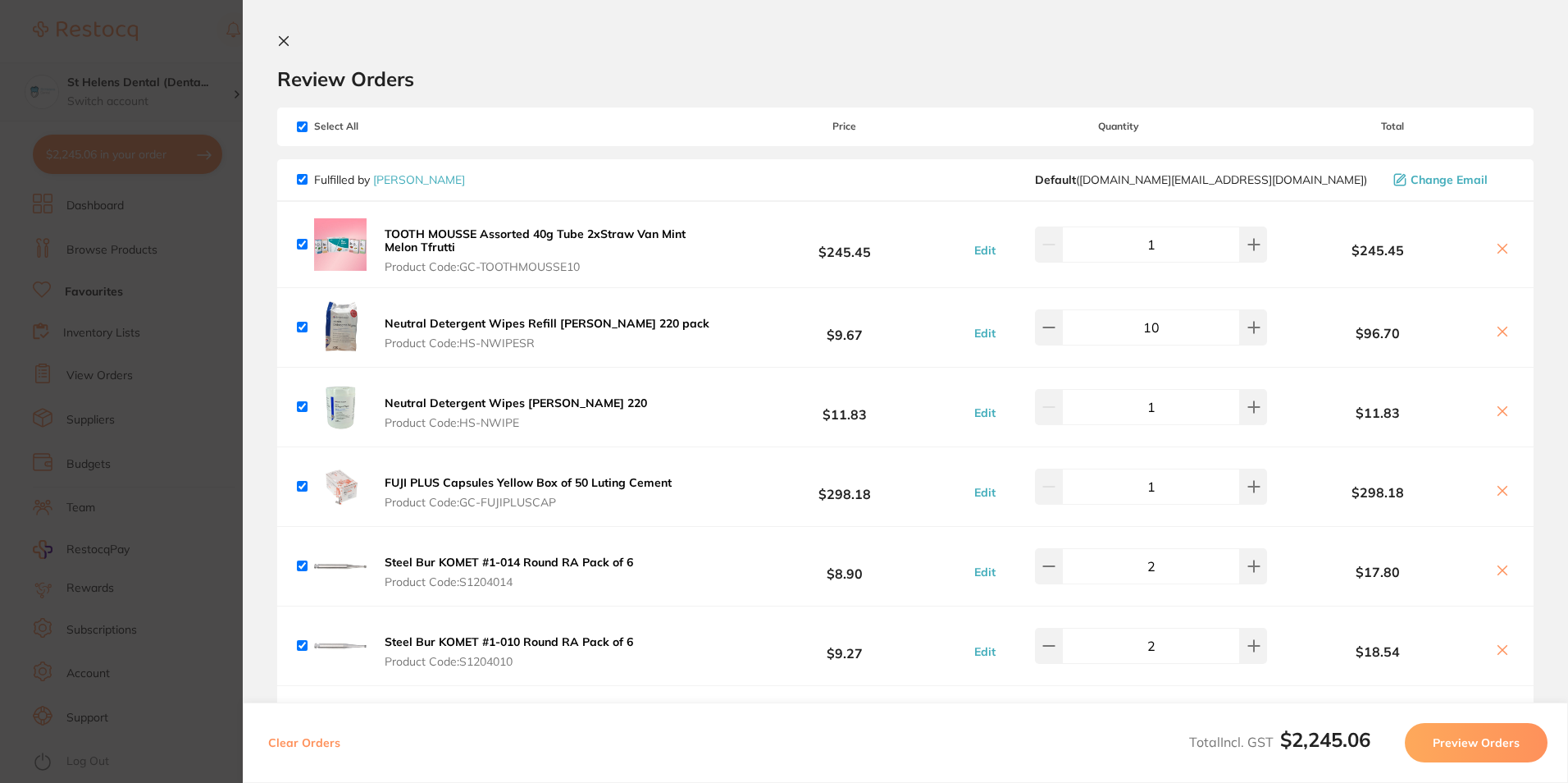
click at [195, 78] on section "Update RRP Set your pre negotiated price for this item. Item Agreed RRP (excl. …" at bounding box center [784, 392] width 1568 height 783
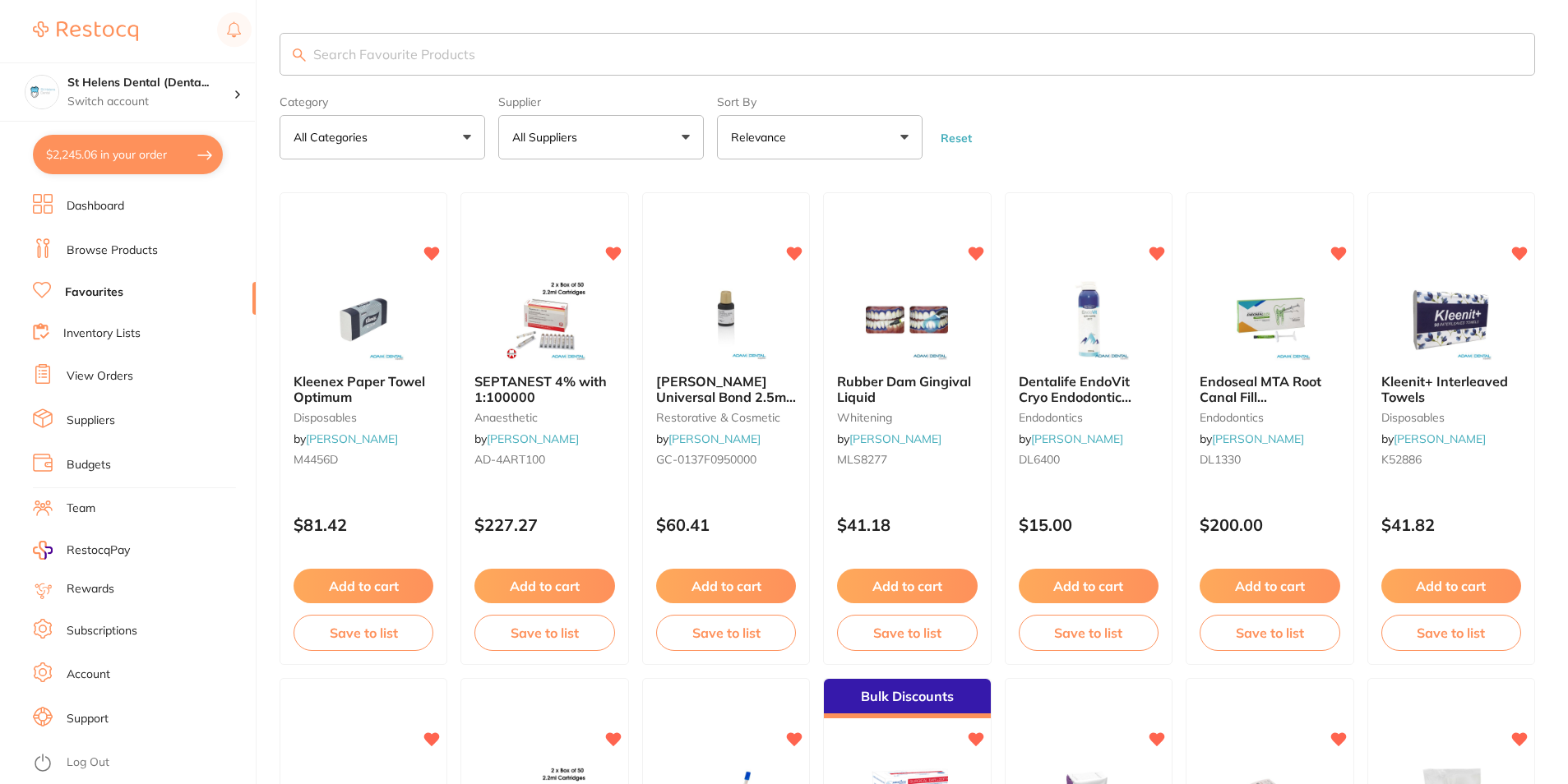
click at [138, 163] on button "$2,245.06 in your order" at bounding box center [128, 154] width 190 height 39
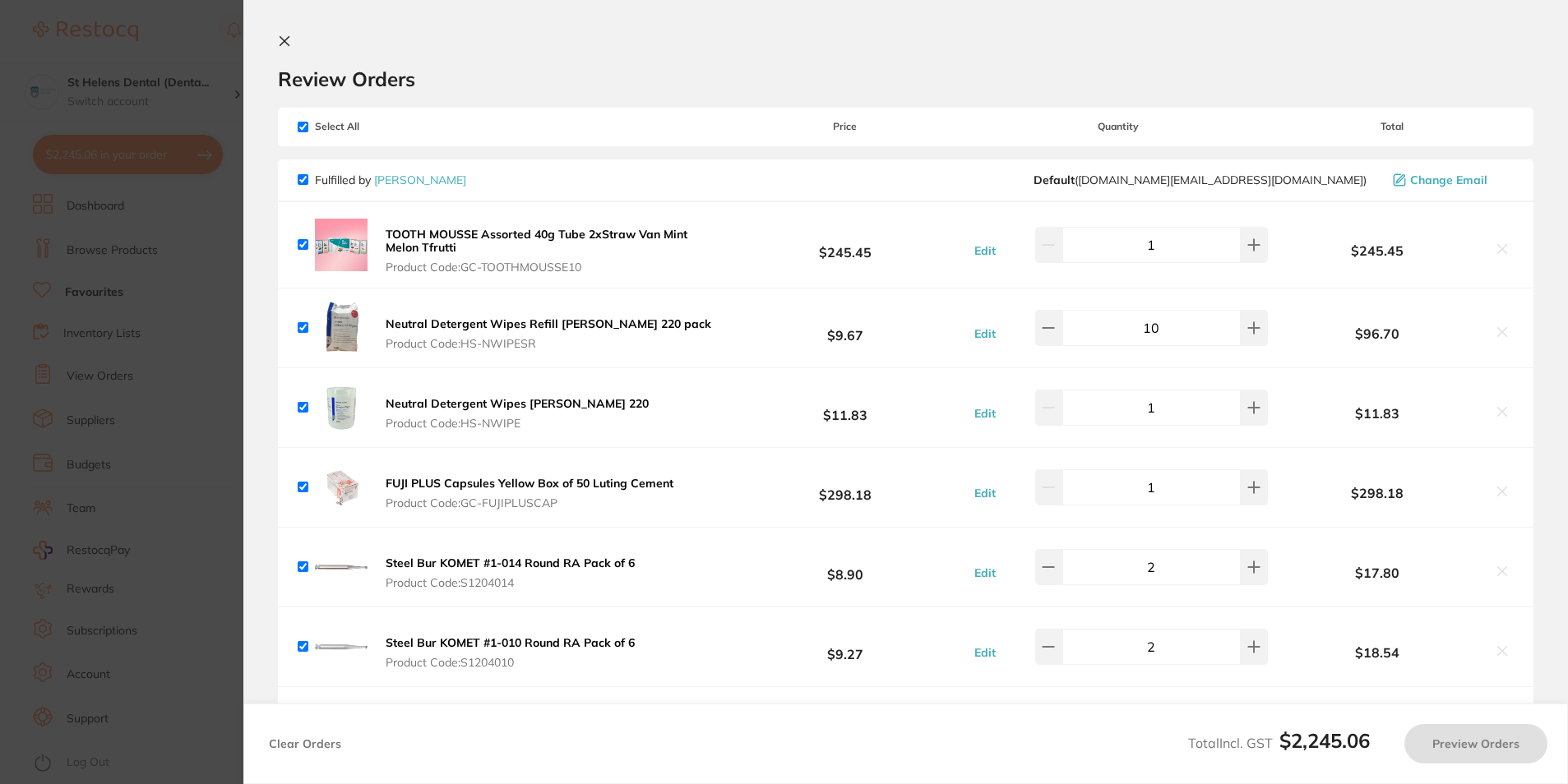
checkbox input "true"
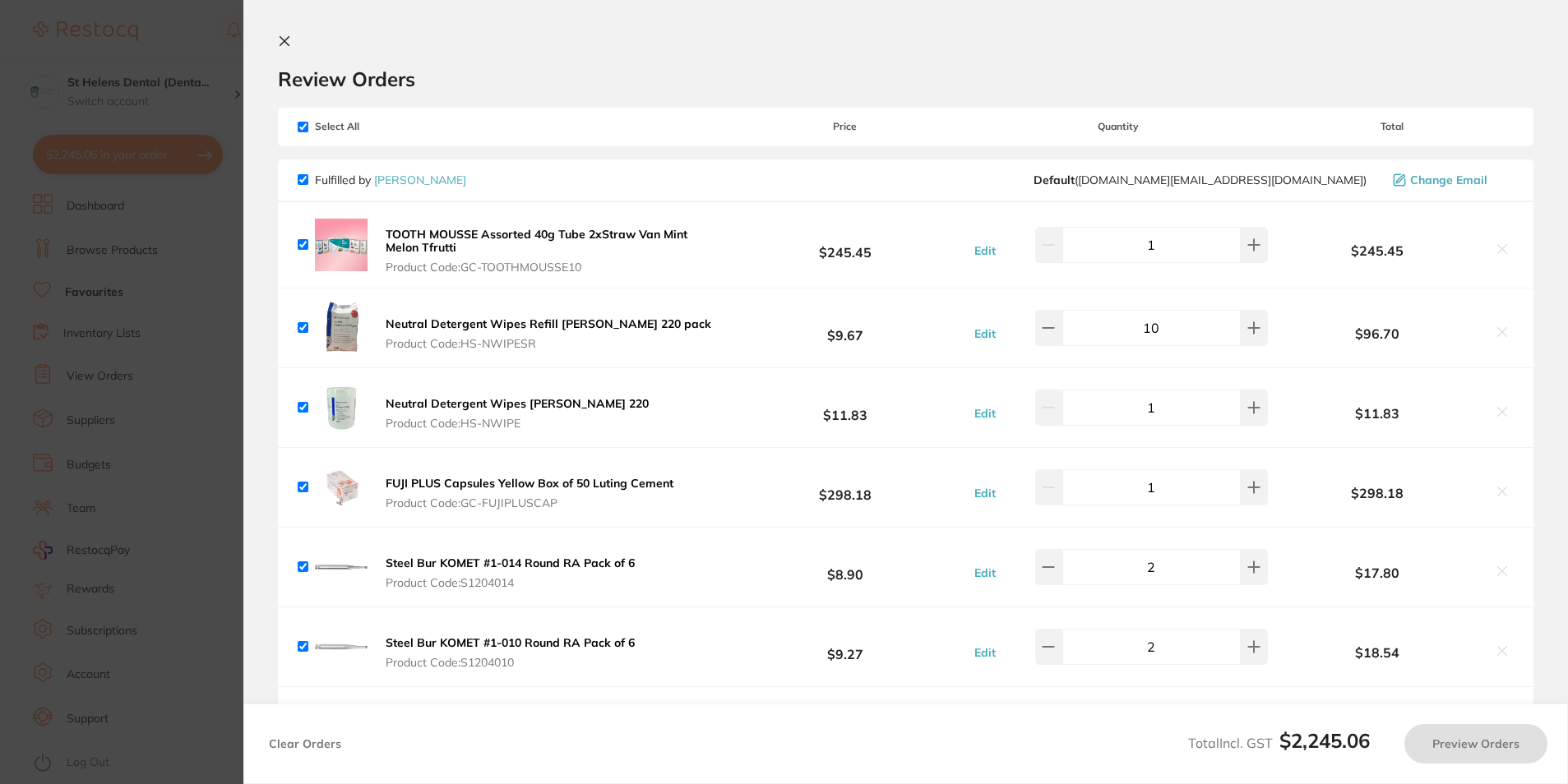
checkbox input "true"
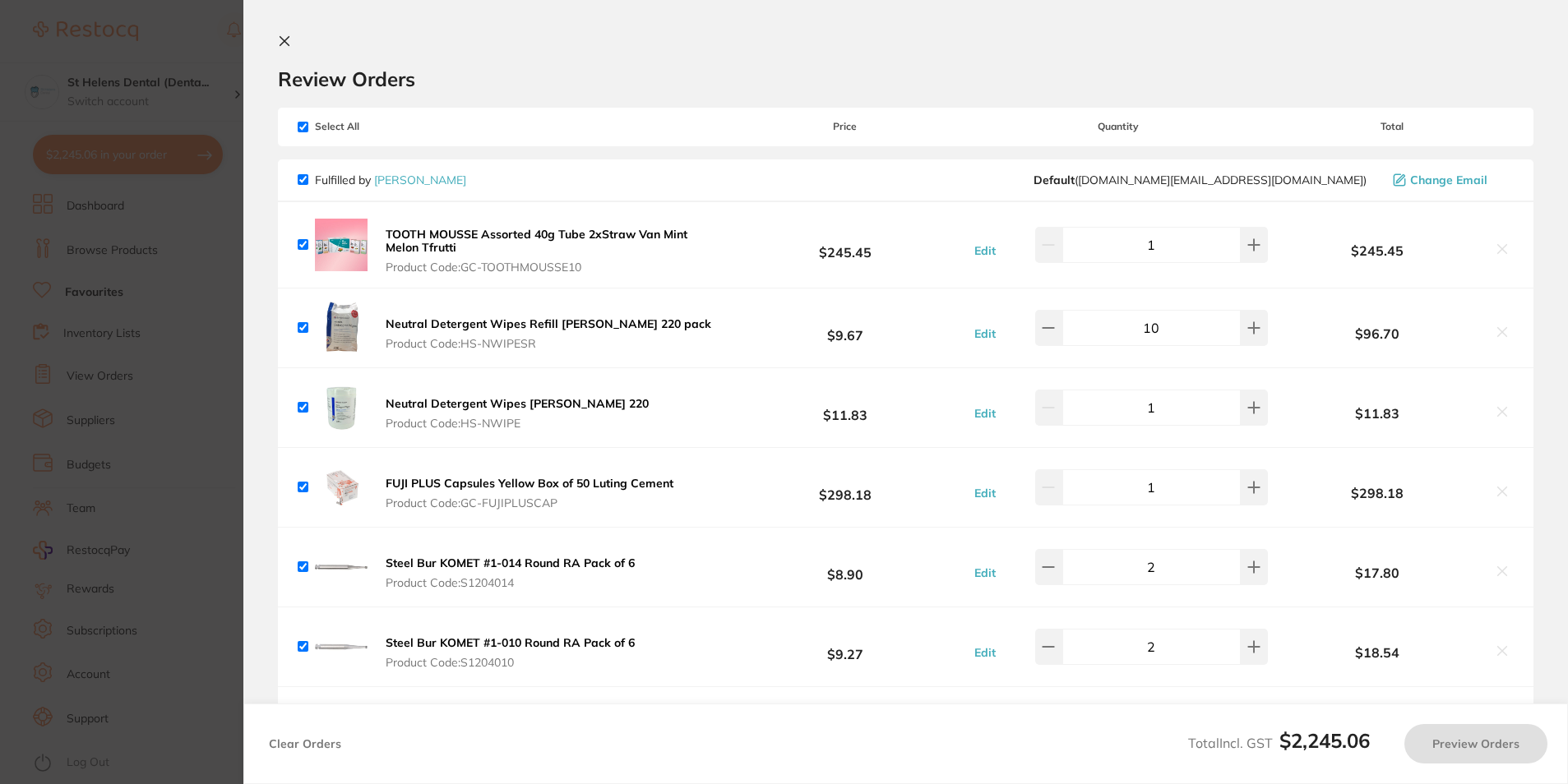
checkbox input "true"
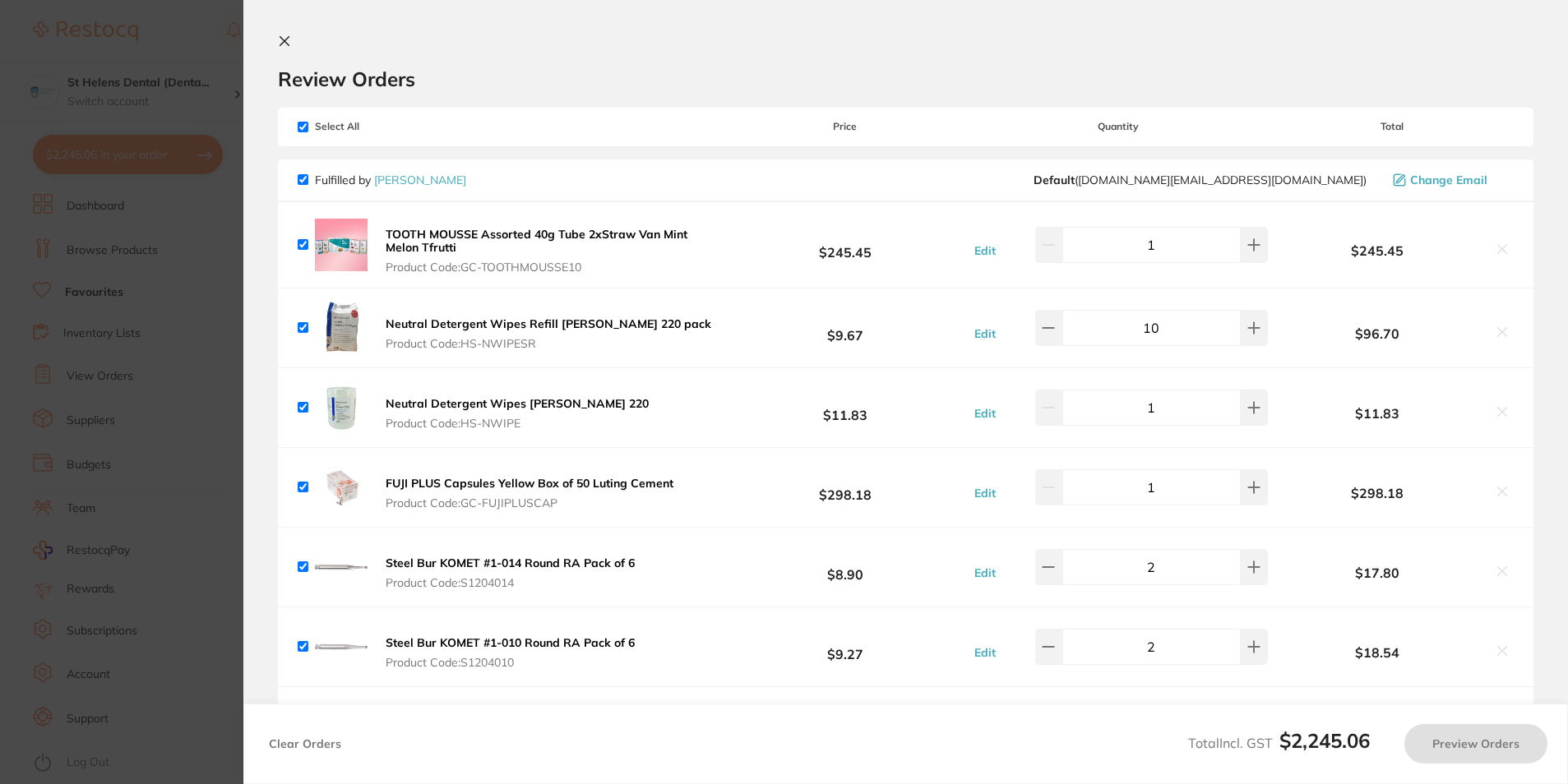
checkbox input "true"
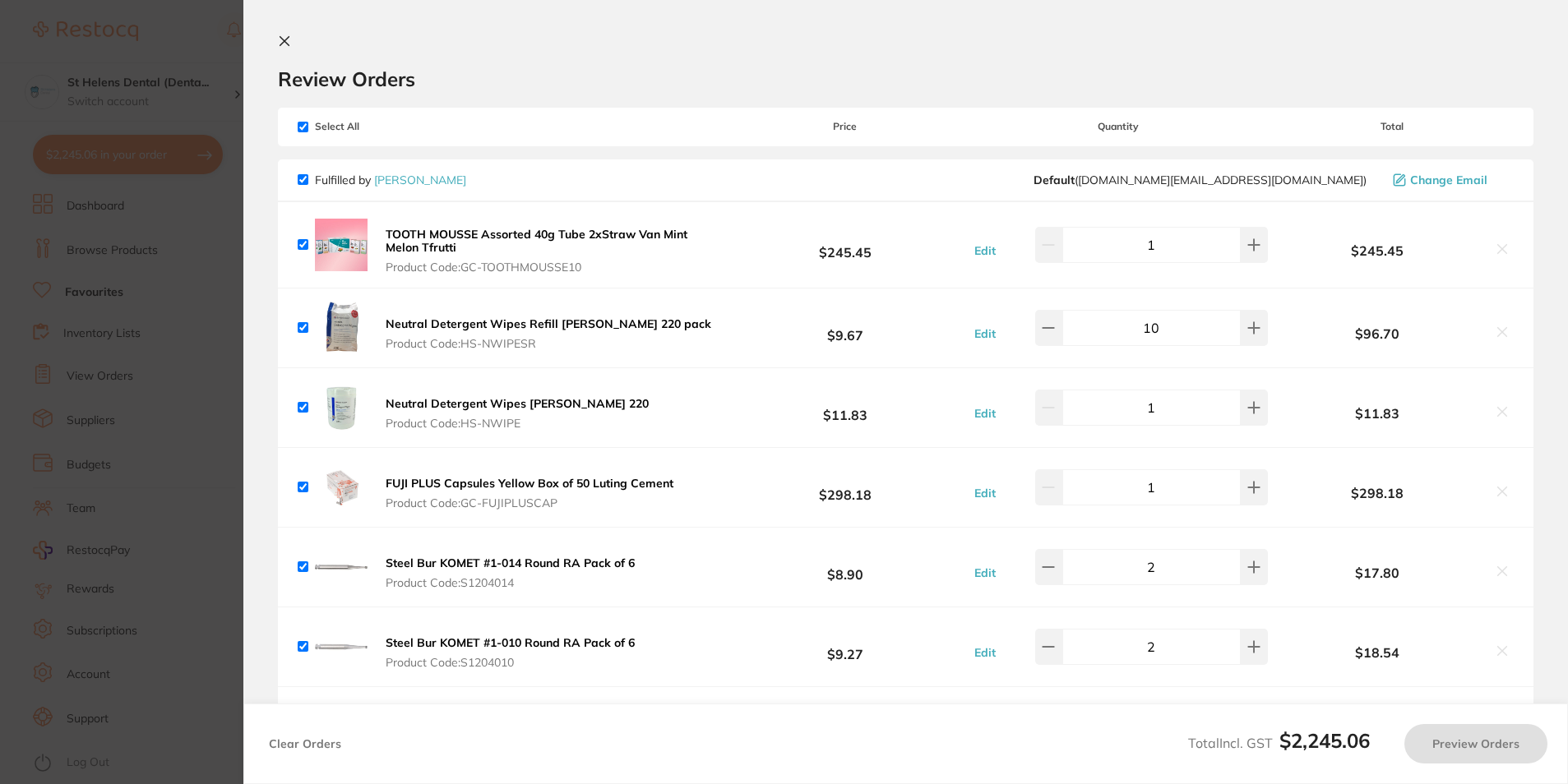
checkbox input "true"
click at [216, 248] on section "Update RRP Set your pre negotiated price for this item. Item Agreed RRP (excl. …" at bounding box center [785, 392] width 1571 height 784
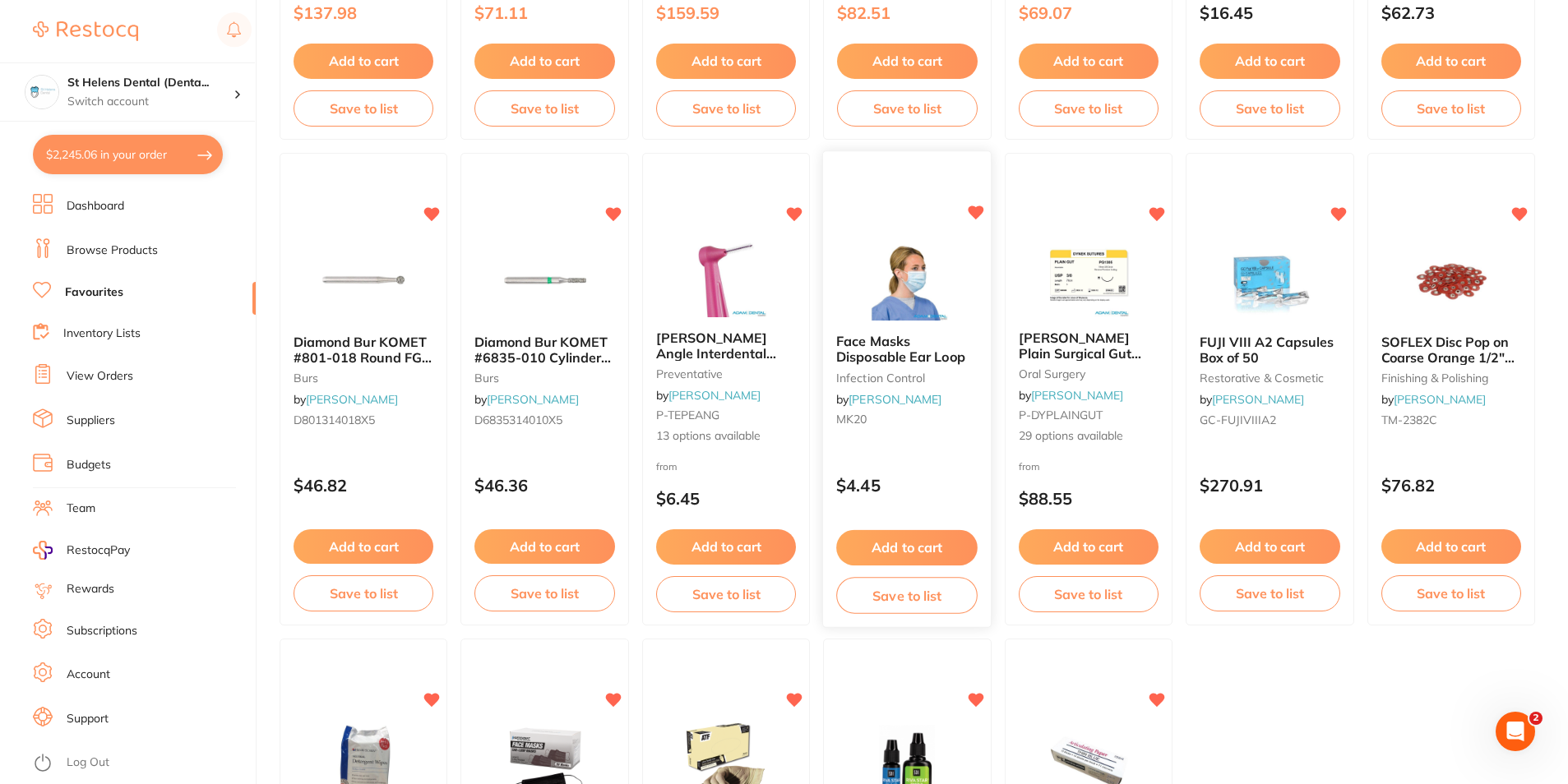
scroll to position [2958, 0]
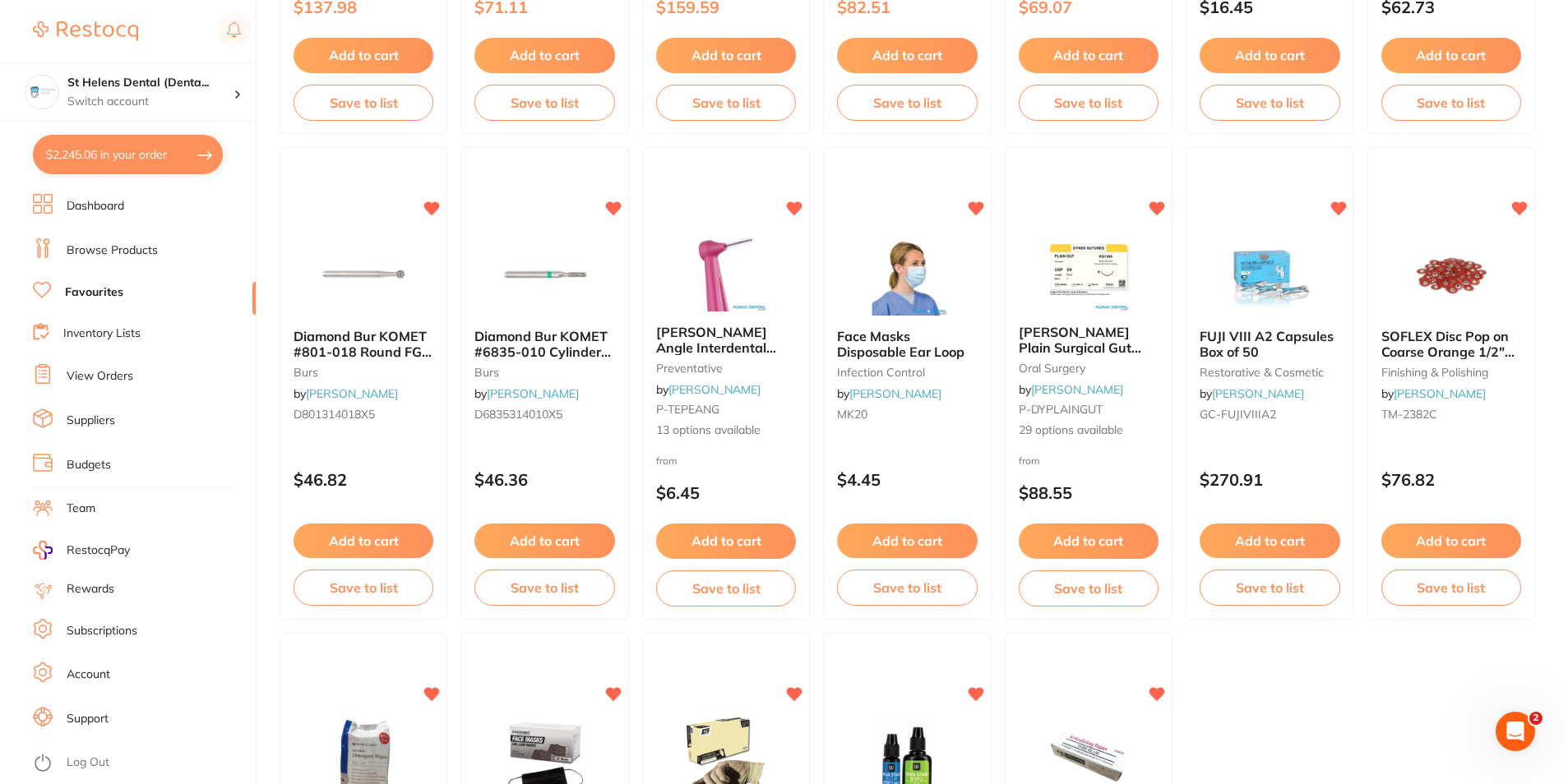
click at [82, 295] on link "Favourites" at bounding box center [94, 292] width 58 height 17
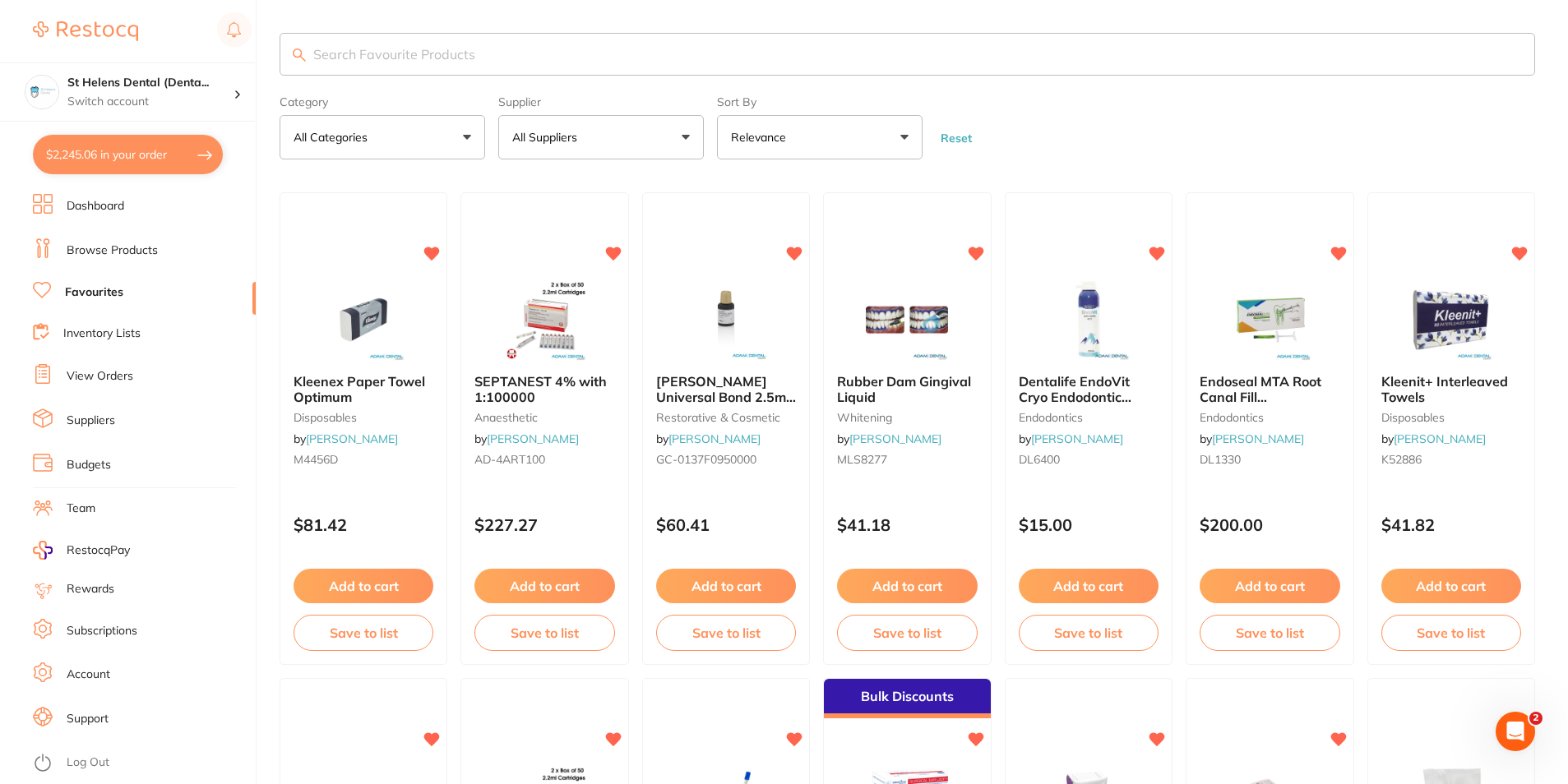
scroll to position [0, 0]
